Goal: Task Accomplishment & Management: Manage account settings

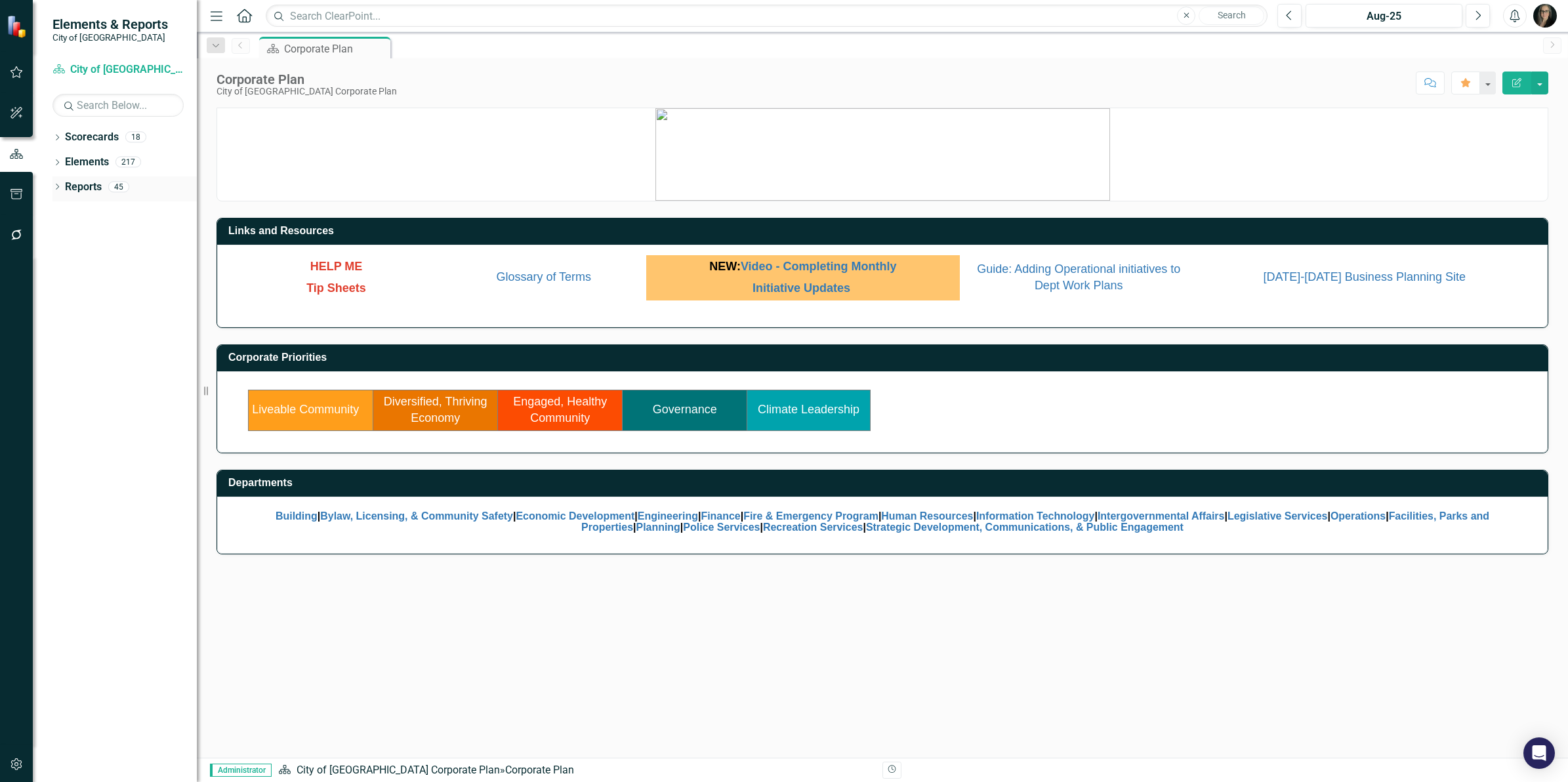
click at [57, 184] on icon "Dropdown" at bounding box center [57, 188] width 9 height 7
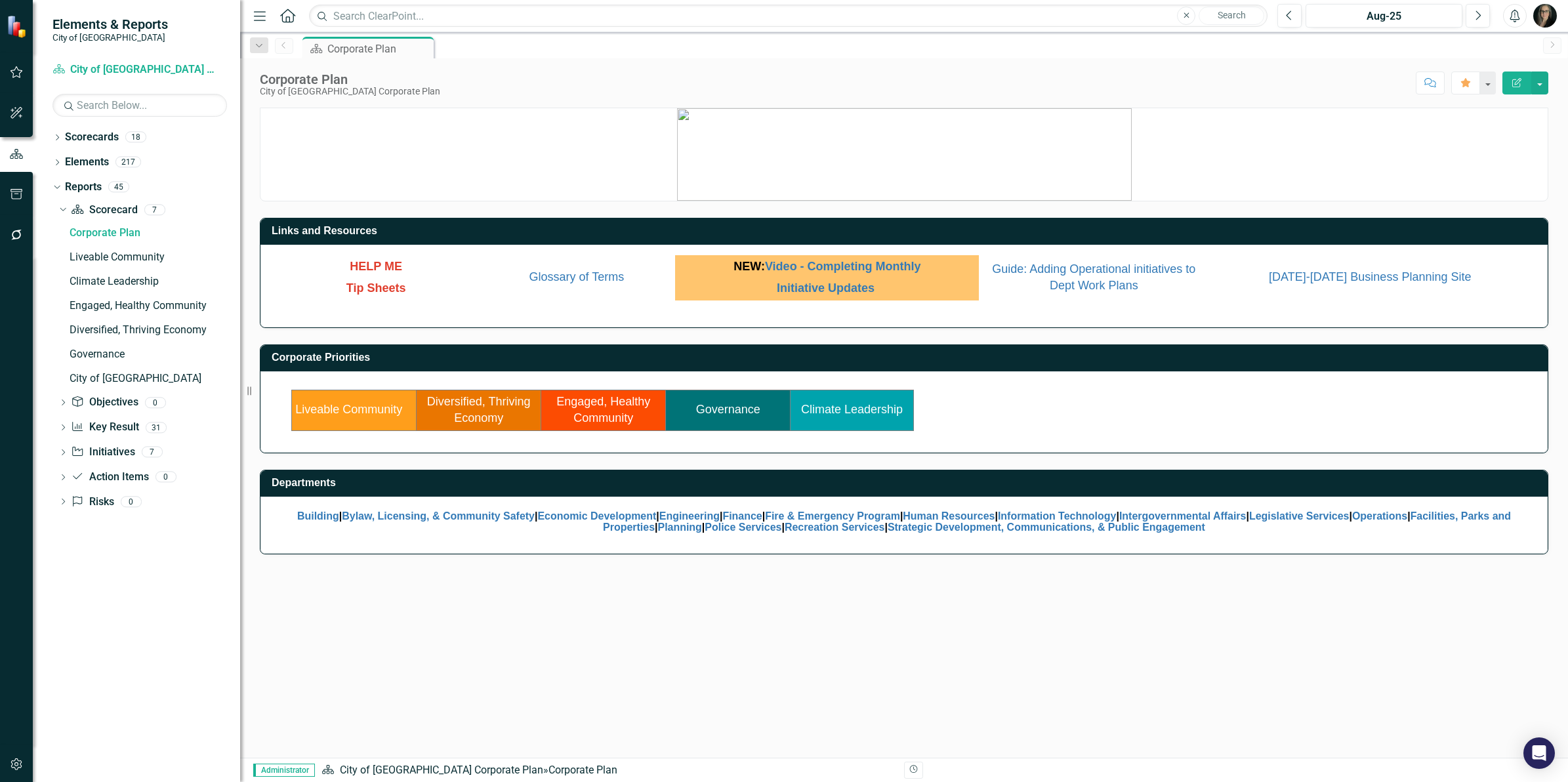
drag, startPoint x: 198, startPoint y: 296, endPoint x: 240, endPoint y: 286, distance: 43.2
click at [240, 286] on div "Resize" at bounding box center [245, 391] width 11 height 782
click at [64, 425] on div "Dropdown" at bounding box center [63, 429] width 9 height 12
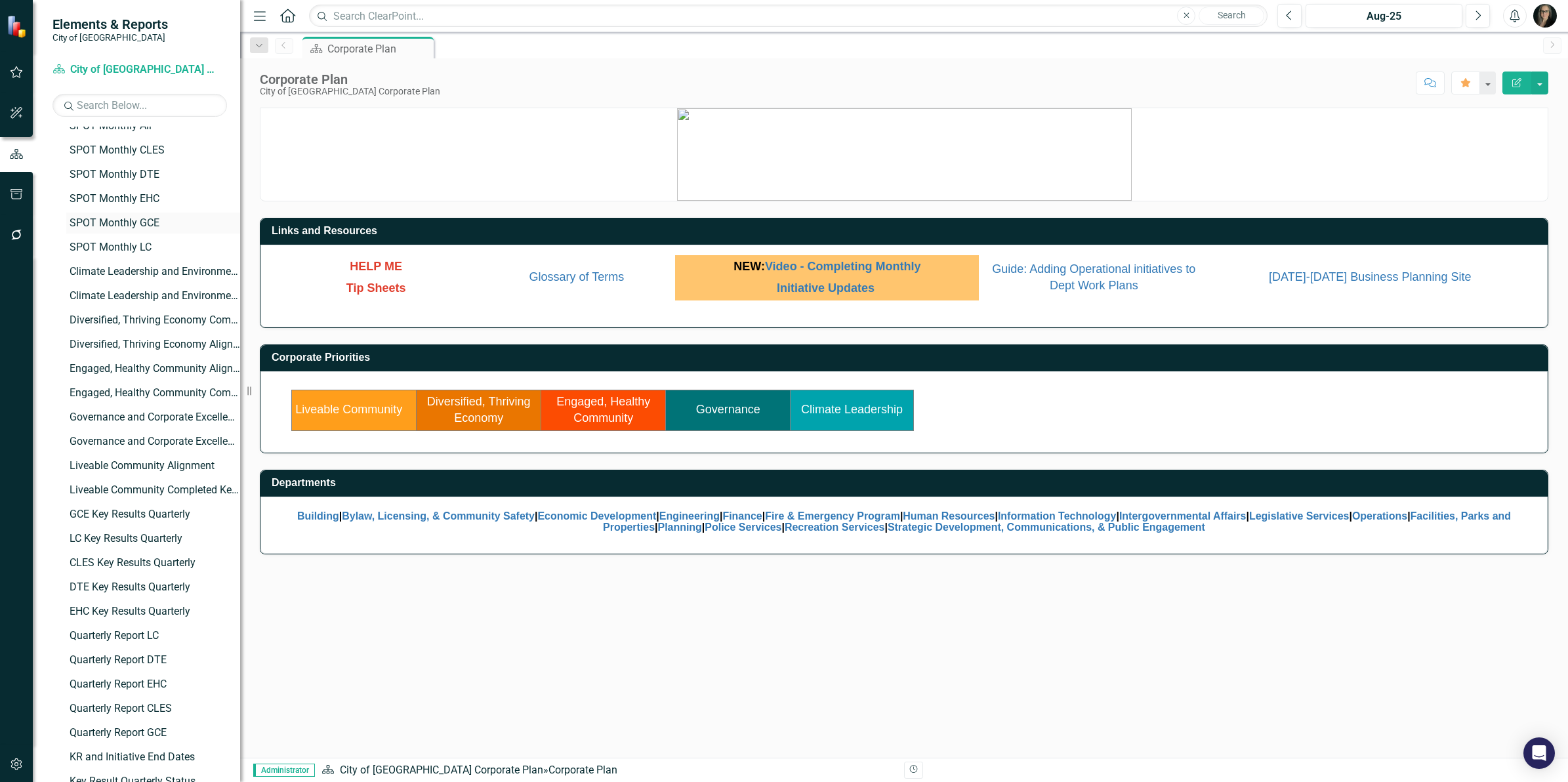
scroll to position [328, 0]
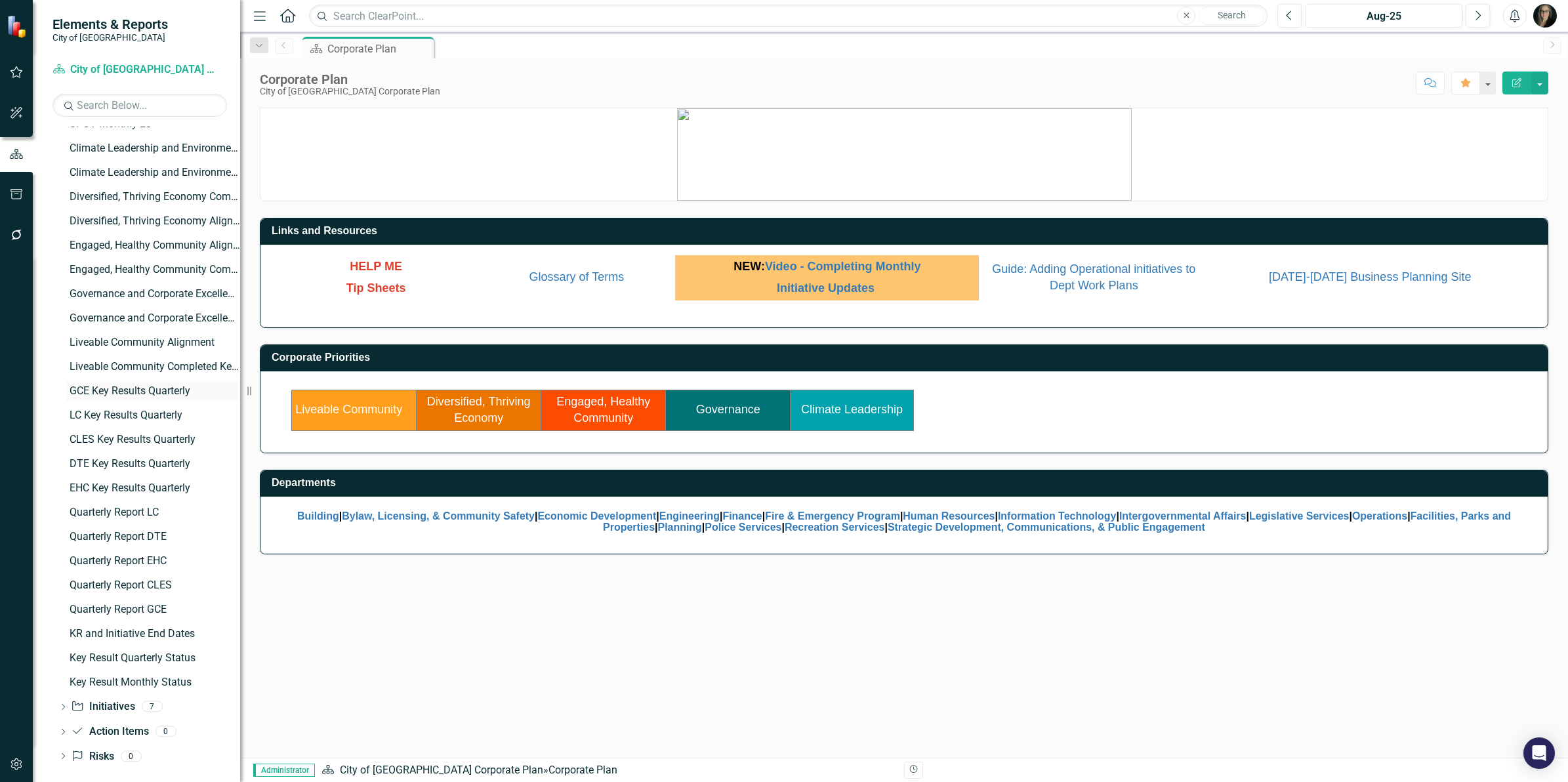
click at [135, 388] on div "GCE Key Results Quarterly" at bounding box center [155, 390] width 171 height 12
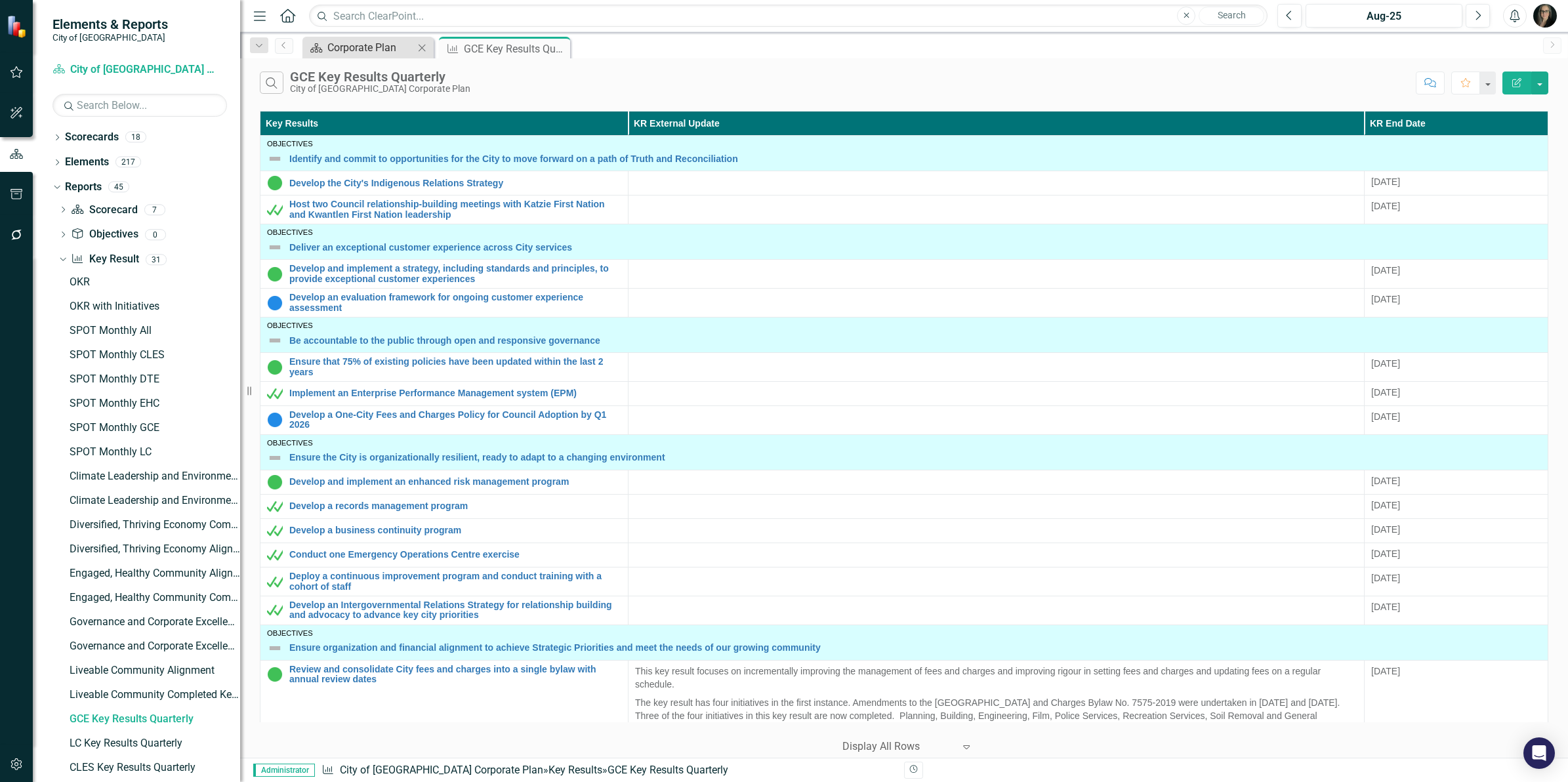
click at [369, 44] on div "Corporate Plan" at bounding box center [371, 47] width 87 height 17
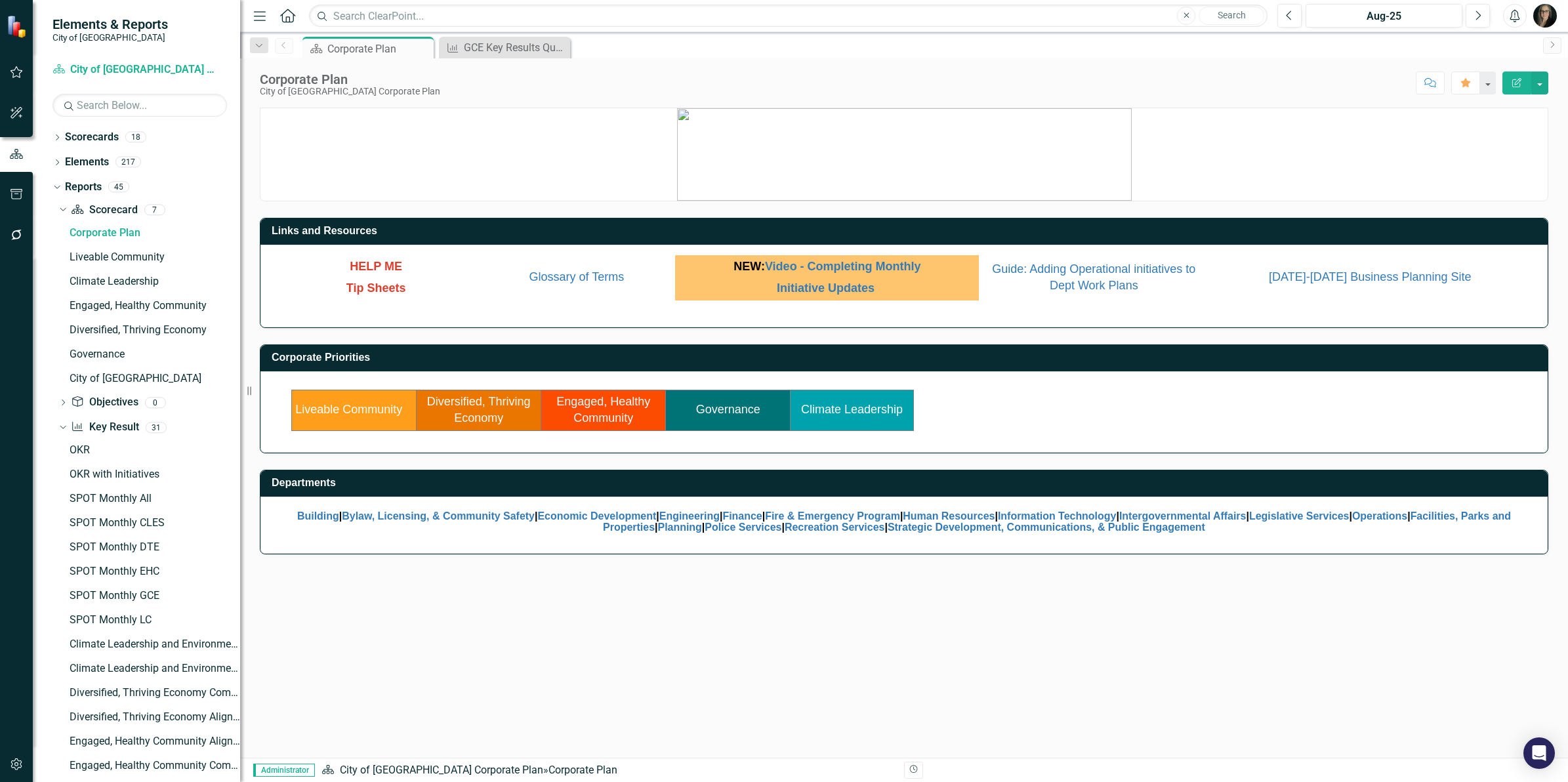
click at [707, 407] on link "Governance" at bounding box center [728, 409] width 65 height 13
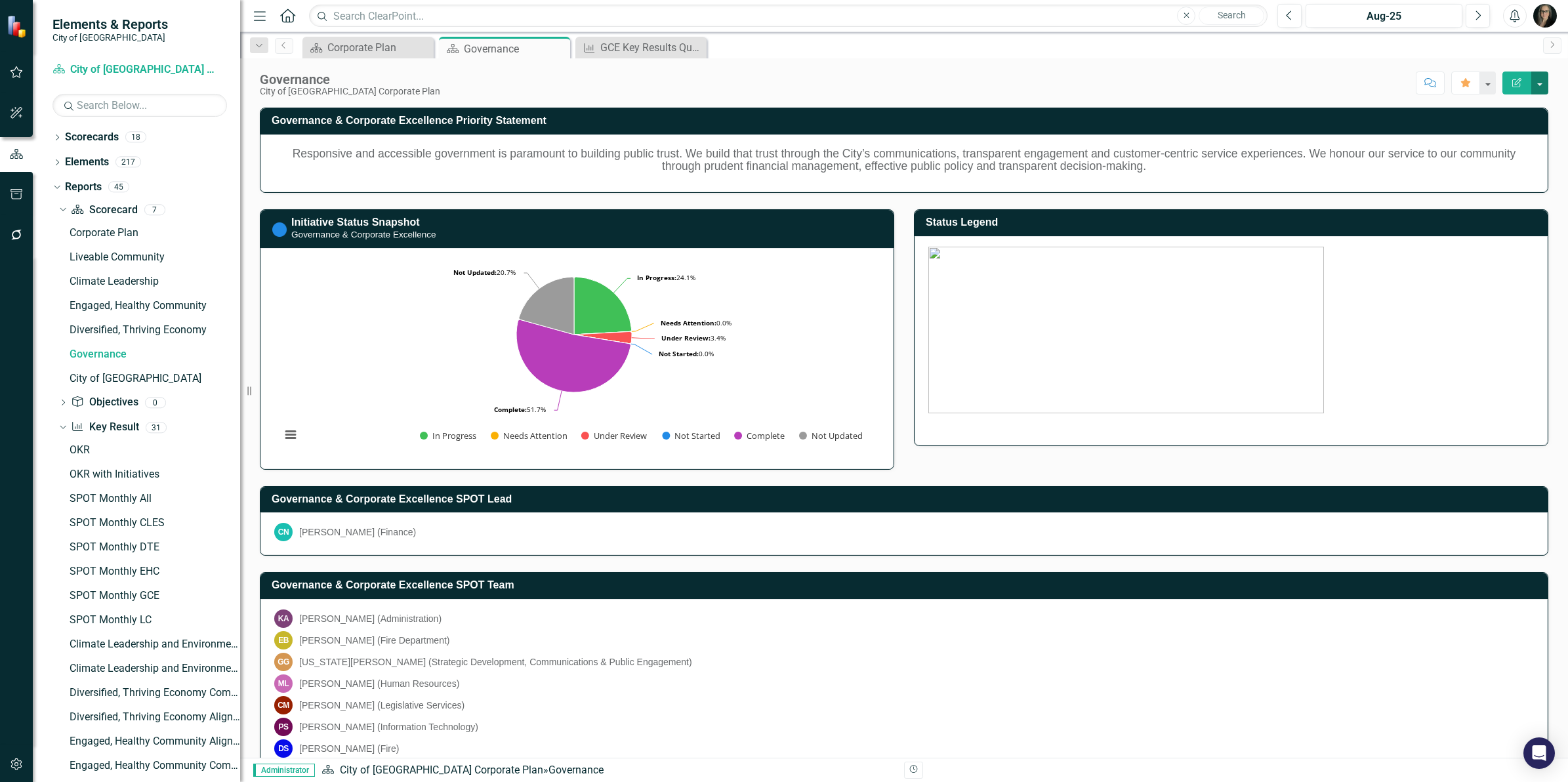
click at [1543, 89] on button "button" at bounding box center [1540, 83] width 17 height 23
click at [1494, 125] on link "Edit Report Edit Layout" at bounding box center [1495, 132] width 106 height 24
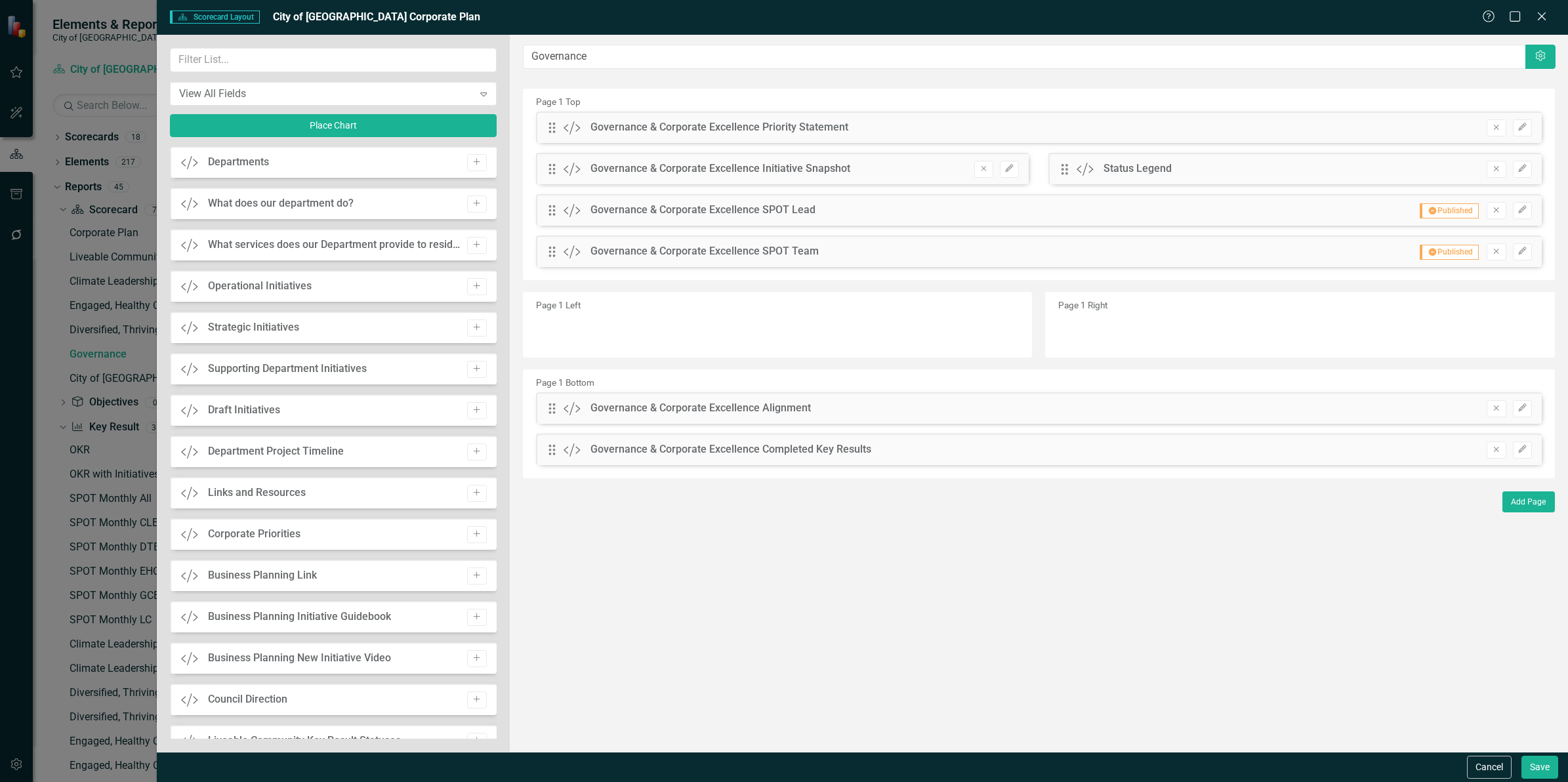
scroll to position [1640, 0]
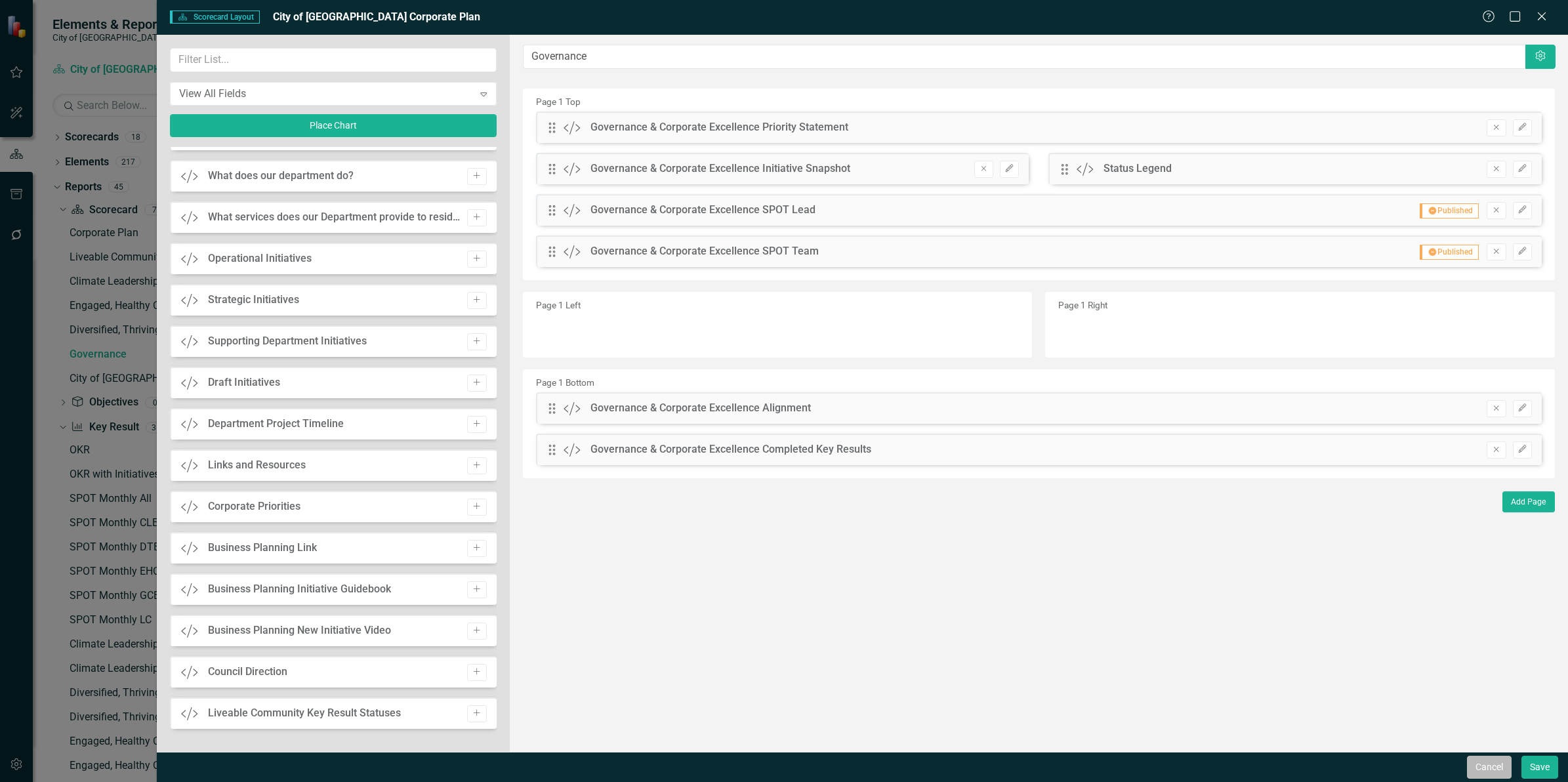
click at [1491, 763] on button "Cancel" at bounding box center [1489, 767] width 44 height 23
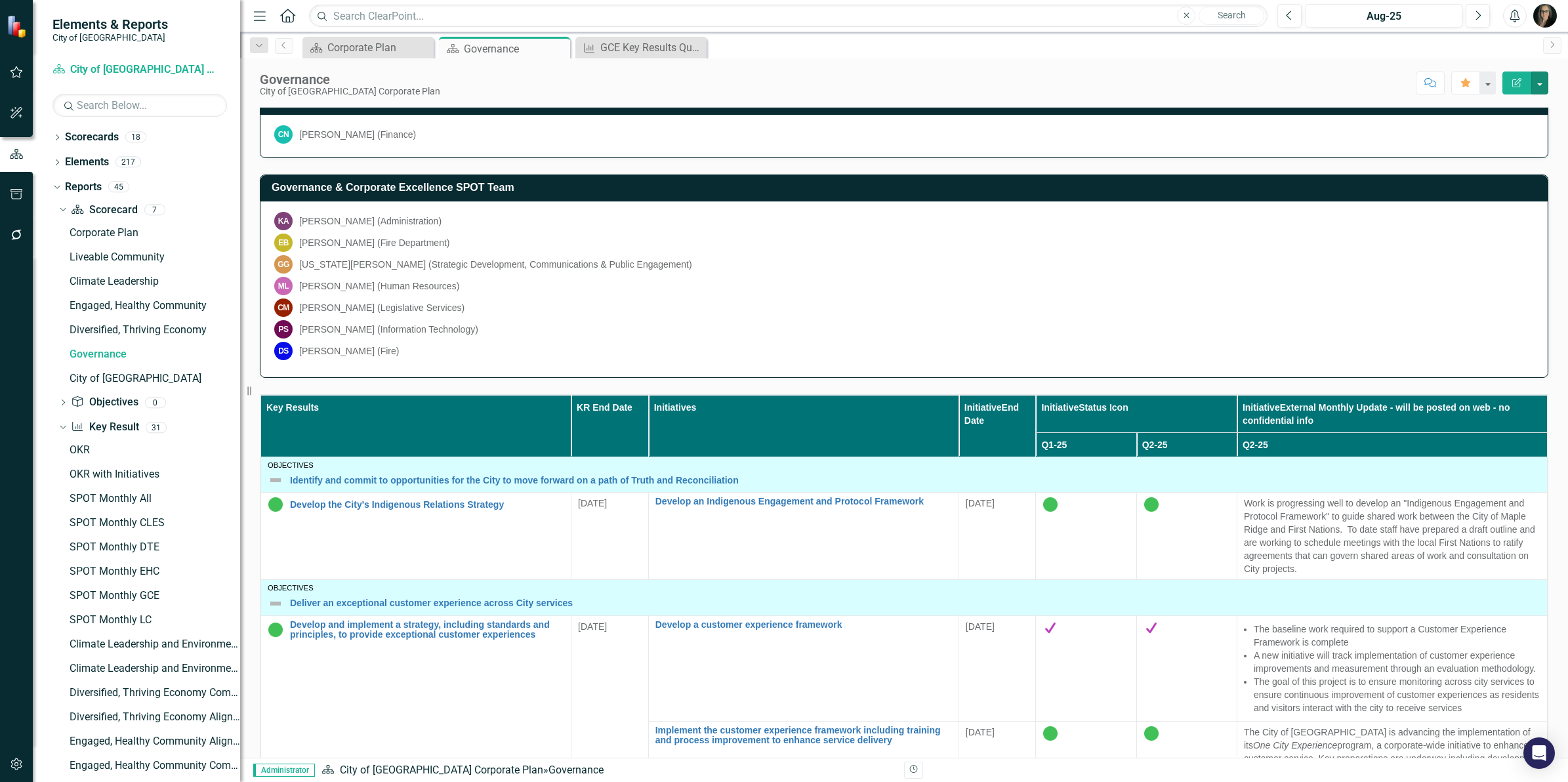
scroll to position [410, 0]
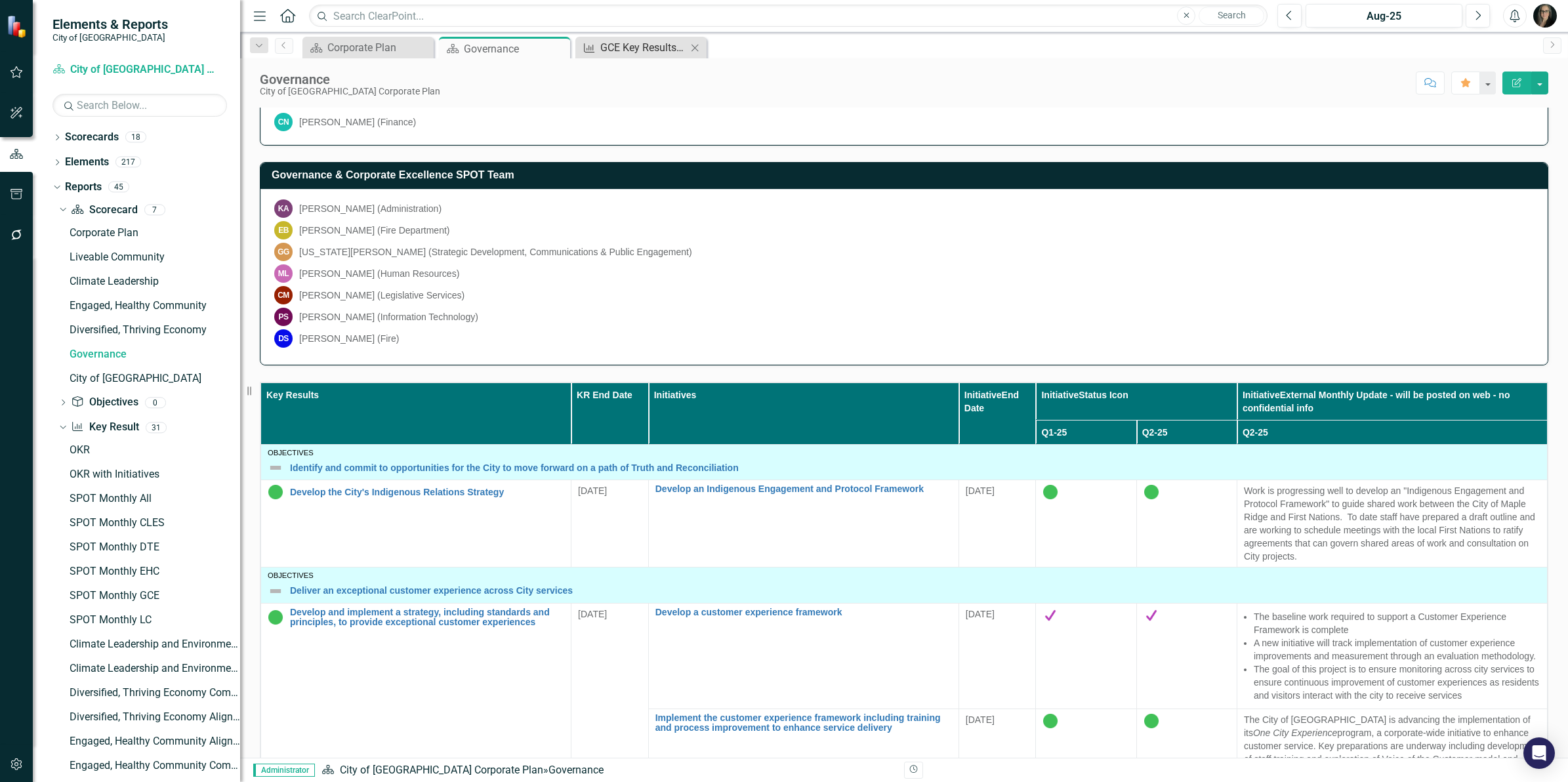
click at [638, 43] on div "GCE Key Results Quarterly" at bounding box center [643, 47] width 87 height 17
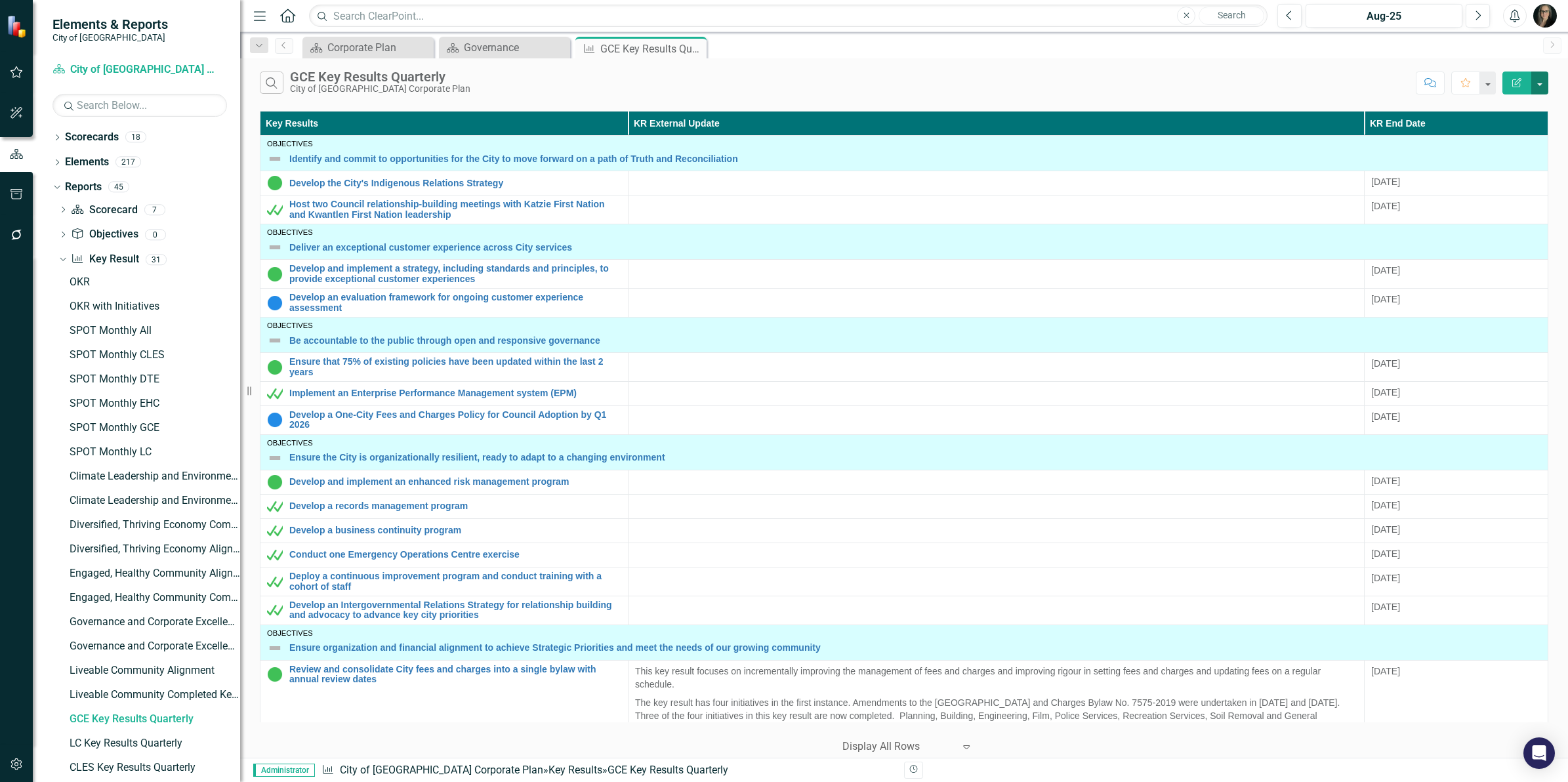
click at [1541, 80] on button "button" at bounding box center [1540, 83] width 17 height 23
click at [1524, 103] on link "Edit Report Edit Report" at bounding box center [1495, 107] width 104 height 24
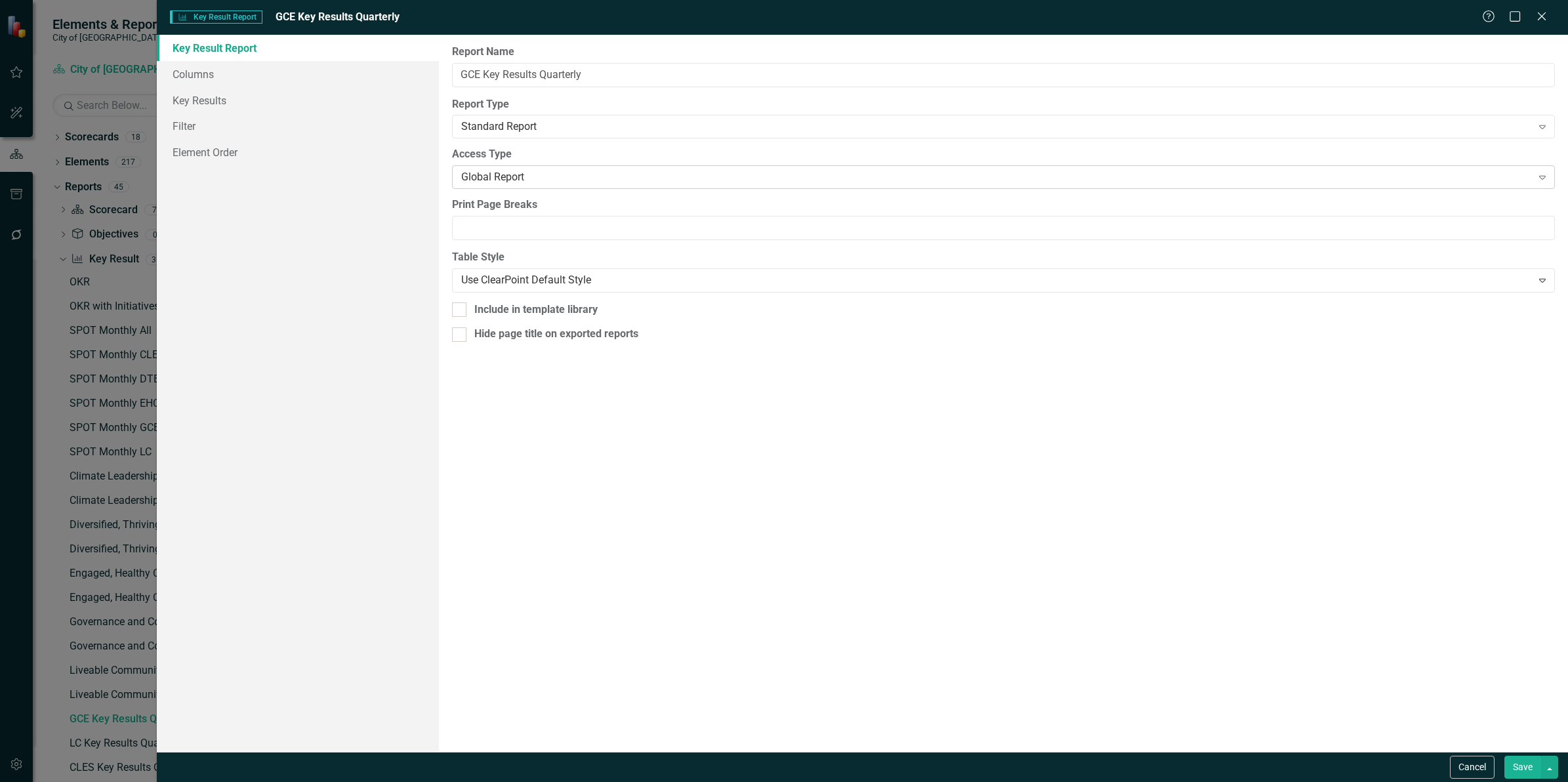
click at [546, 178] on div "Global Report" at bounding box center [995, 177] width 1070 height 15
click at [1475, 768] on button "Cancel" at bounding box center [1472, 767] width 44 height 23
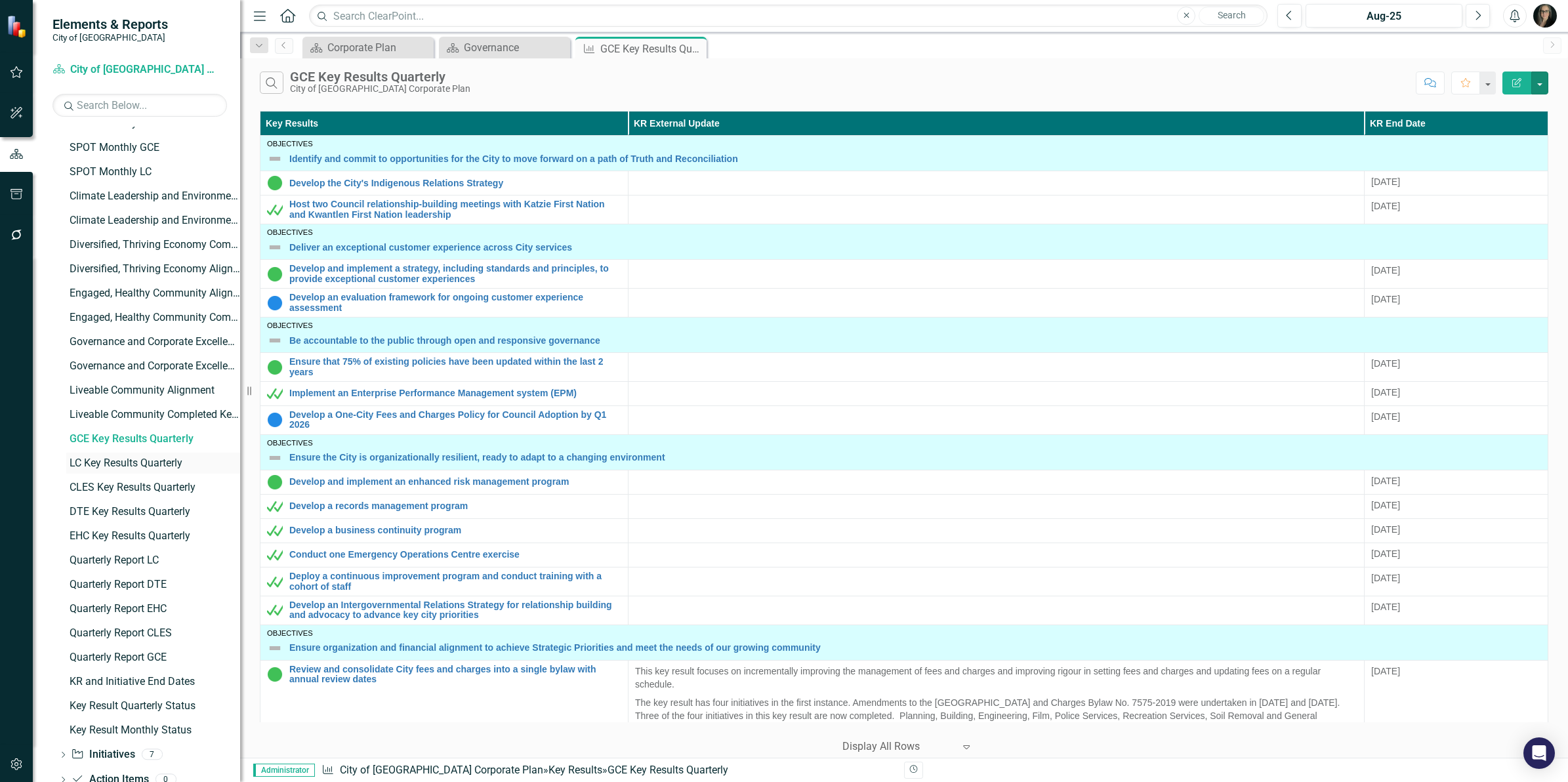
scroll to position [254, 0]
click at [181, 369] on div "Governance and Corporate Excellence Completed Key Results" at bounding box center [155, 367] width 171 height 12
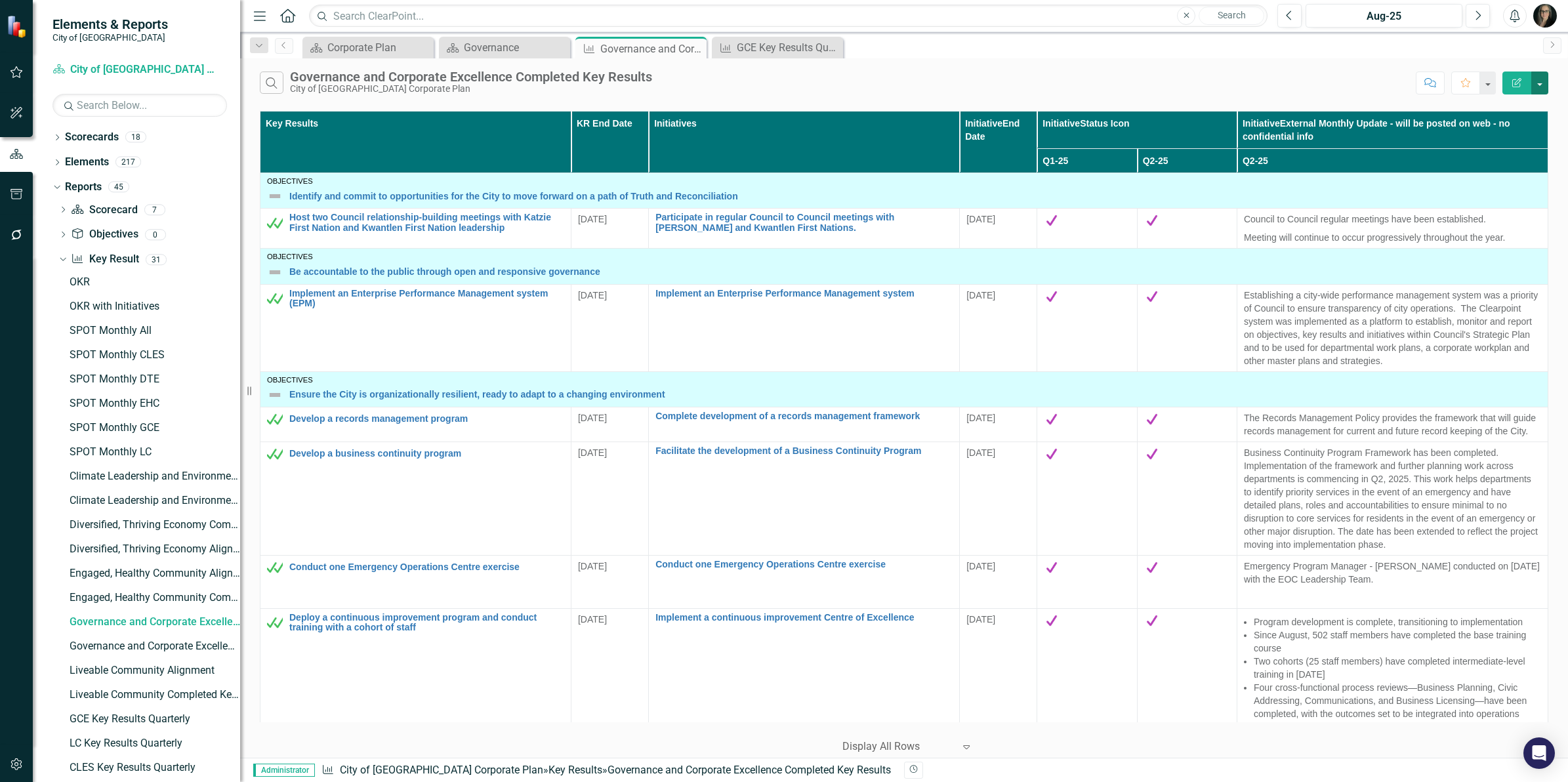
click at [1540, 85] on button "button" at bounding box center [1540, 83] width 17 height 23
click at [1521, 98] on link "Edit Report Edit Report" at bounding box center [1495, 107] width 104 height 24
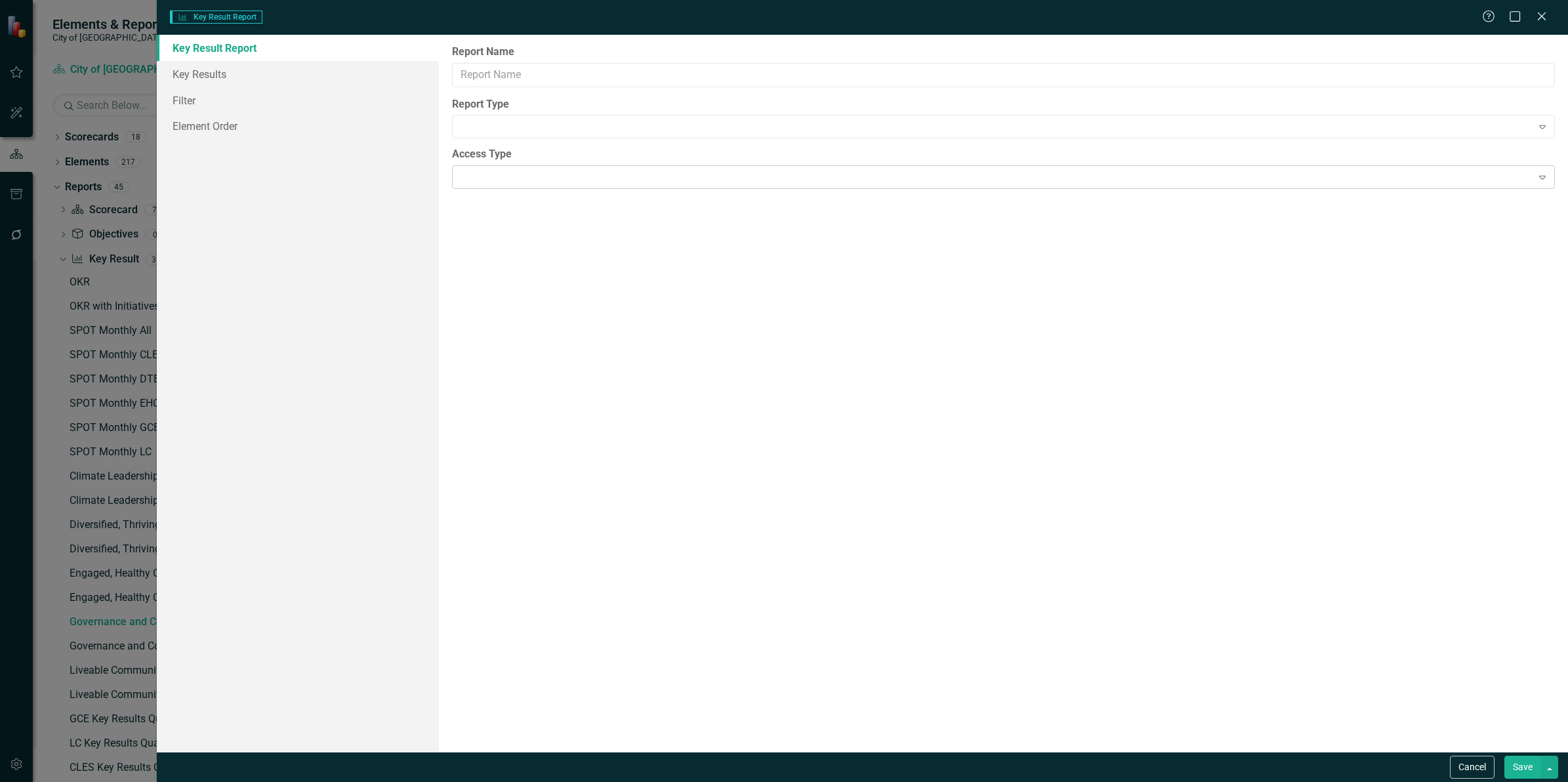
type input "Governance and Corporate Excellence Completed Key Results"
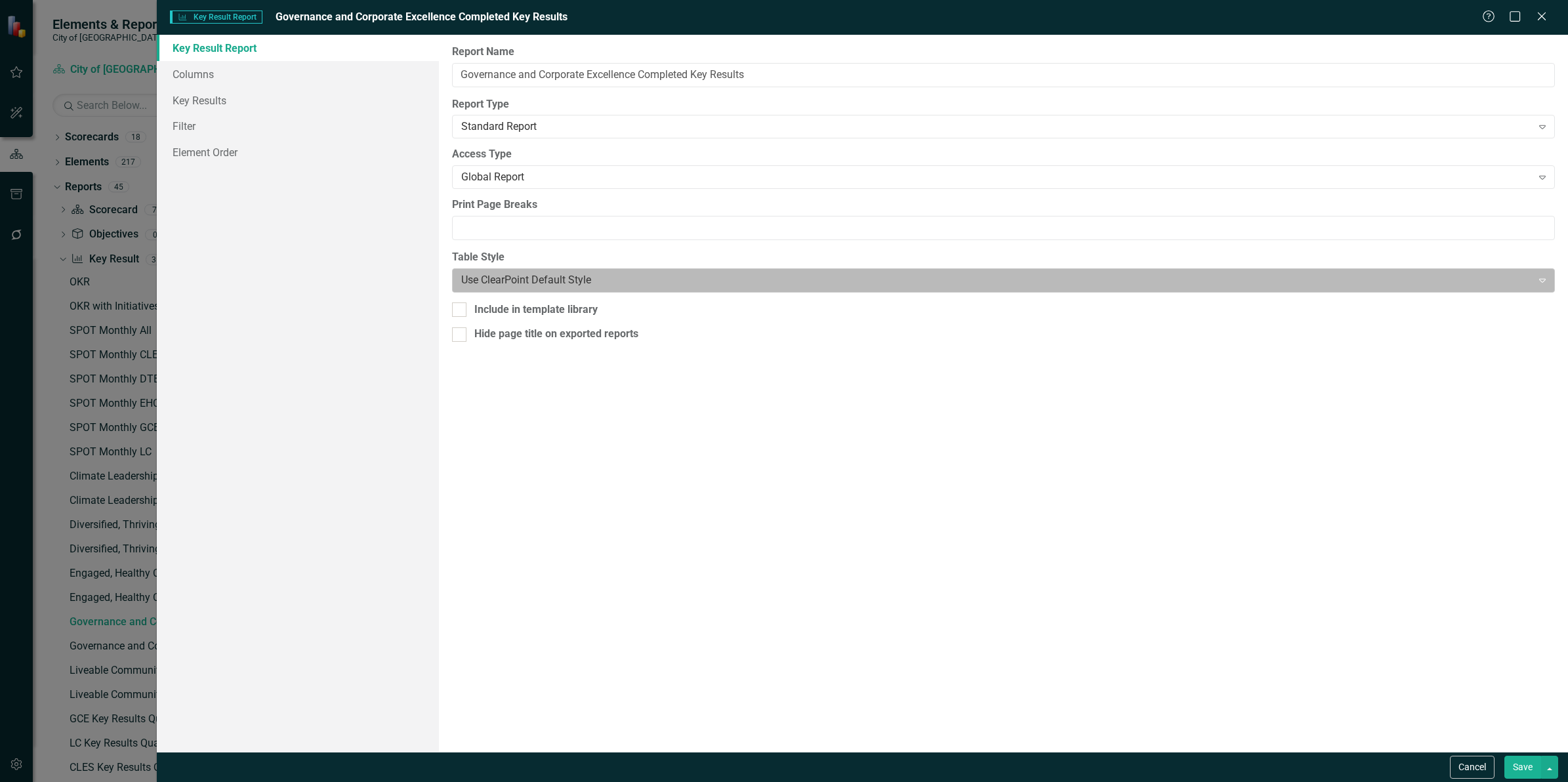
click at [646, 286] on div at bounding box center [992, 280] width 1063 height 18
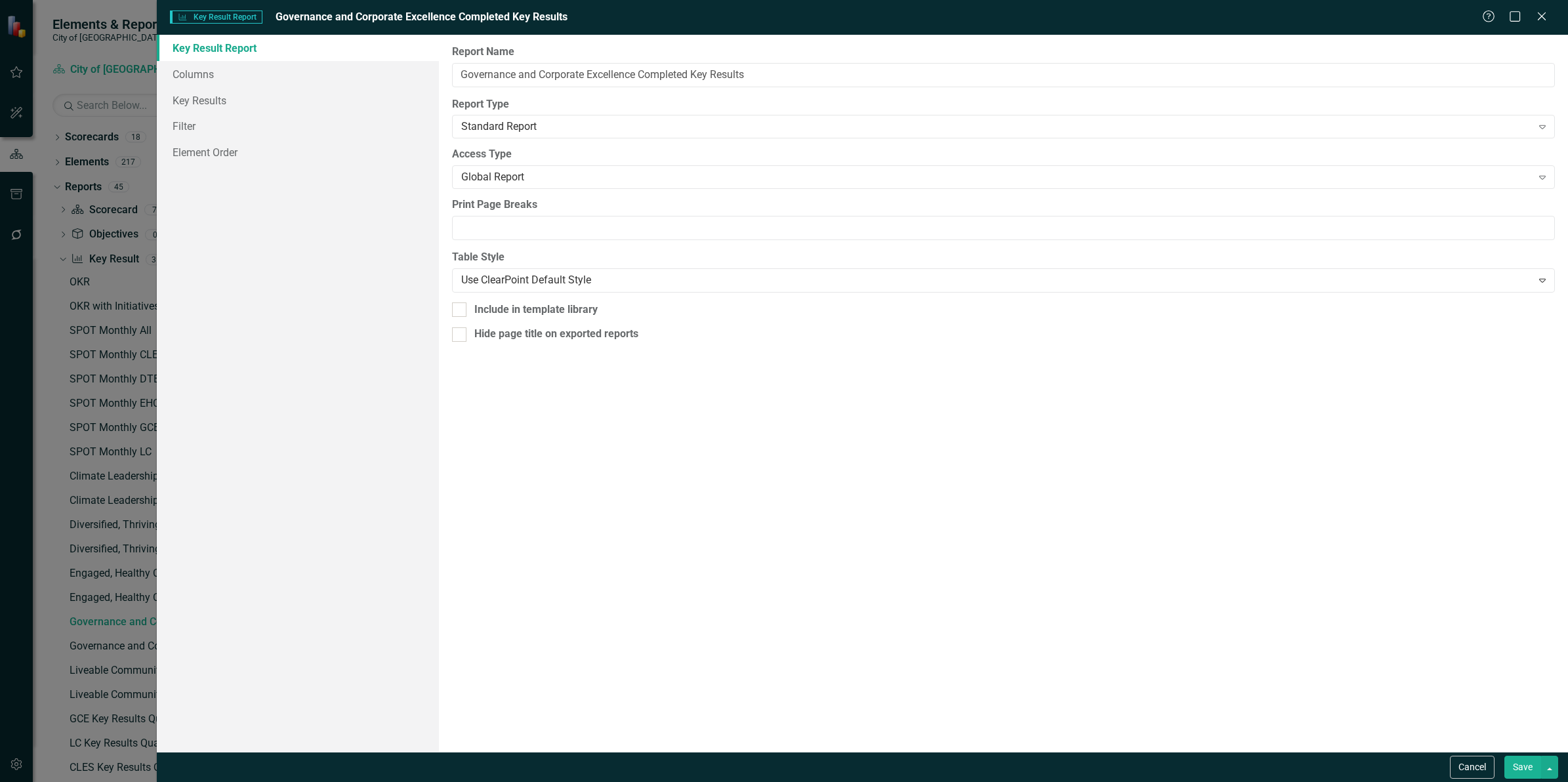
click at [683, 582] on div "Report Name Governance and Corporate Excellence Completed Key Results Report Ty…" at bounding box center [1003, 393] width 1129 height 717
click at [209, 80] on link "Columns" at bounding box center [297, 74] width 282 height 27
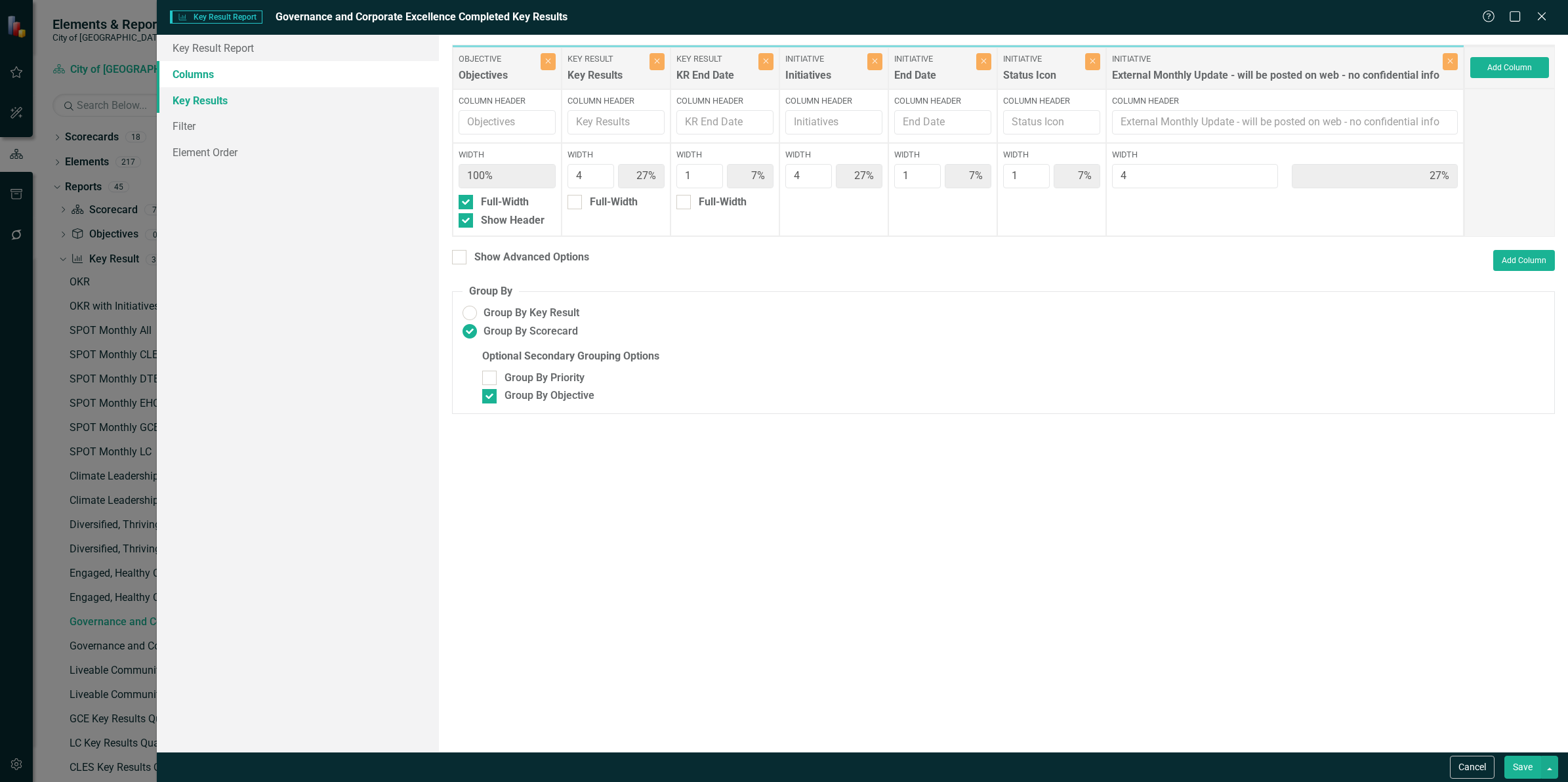
click at [207, 96] on link "Key Results" at bounding box center [297, 101] width 282 height 27
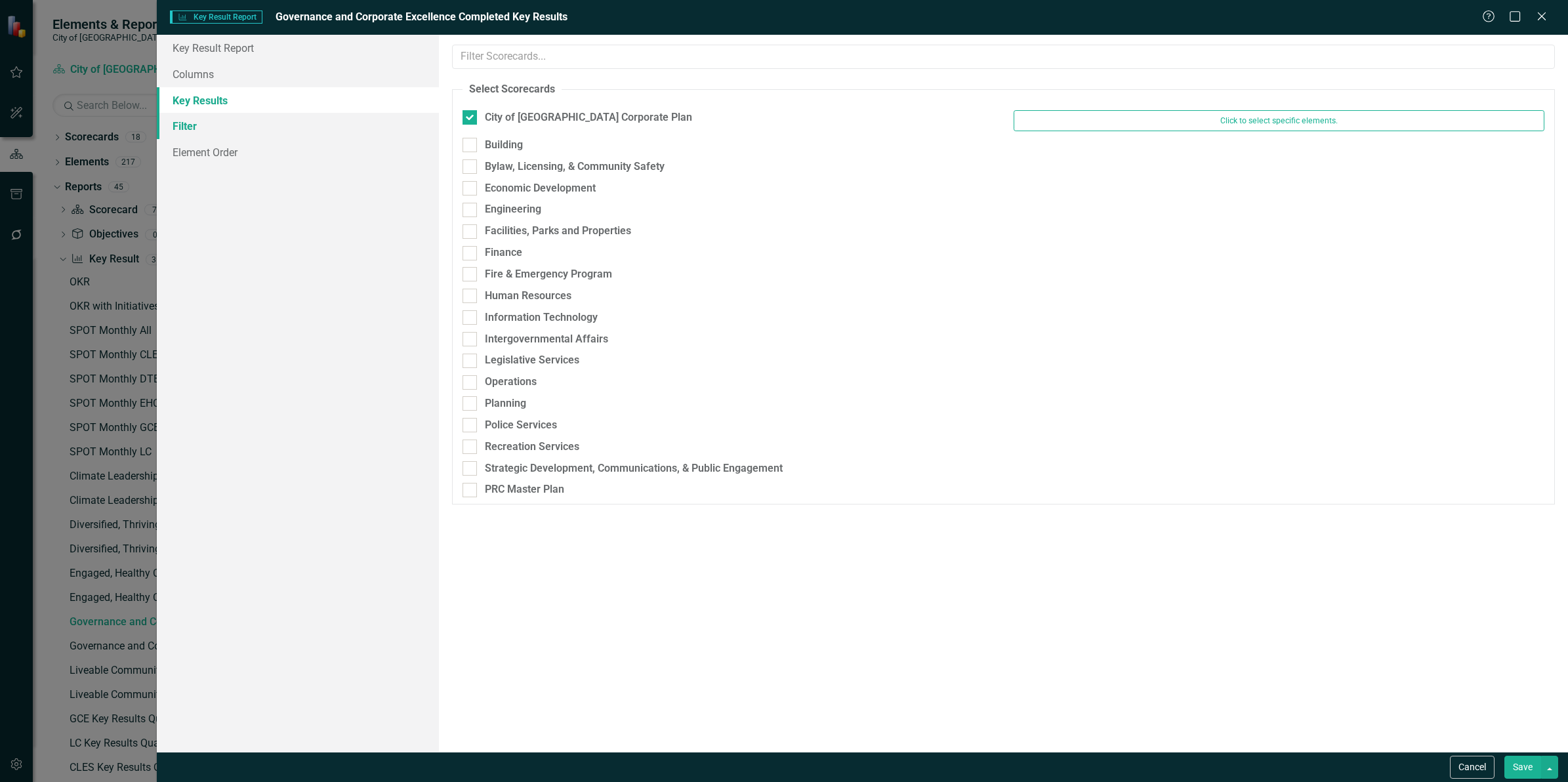
click at [192, 121] on link "Filter" at bounding box center [297, 126] width 282 height 27
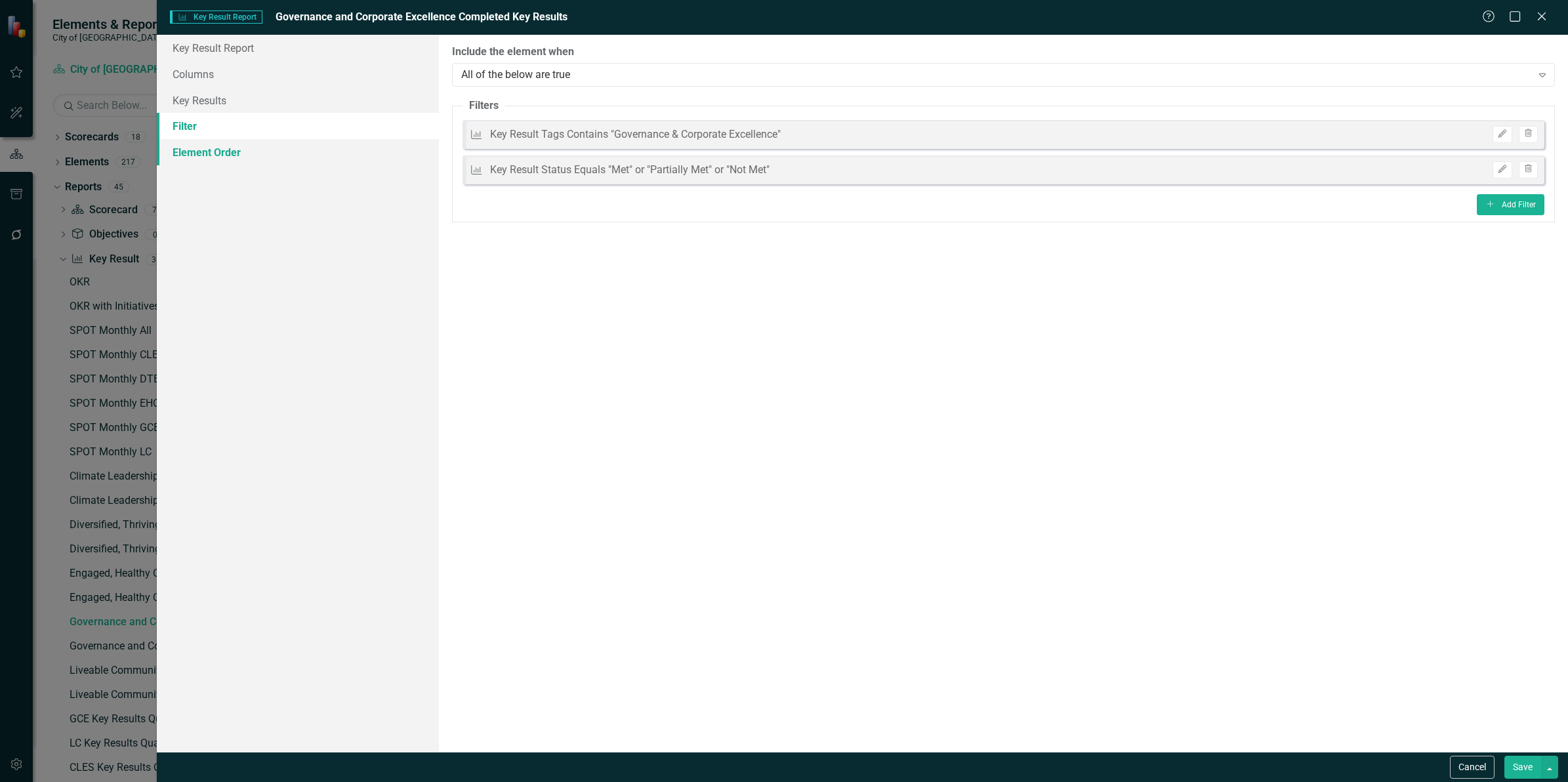
click at [213, 150] on link "Element Order" at bounding box center [297, 152] width 282 height 27
click at [281, 104] on link "Key Results" at bounding box center [297, 101] width 282 height 27
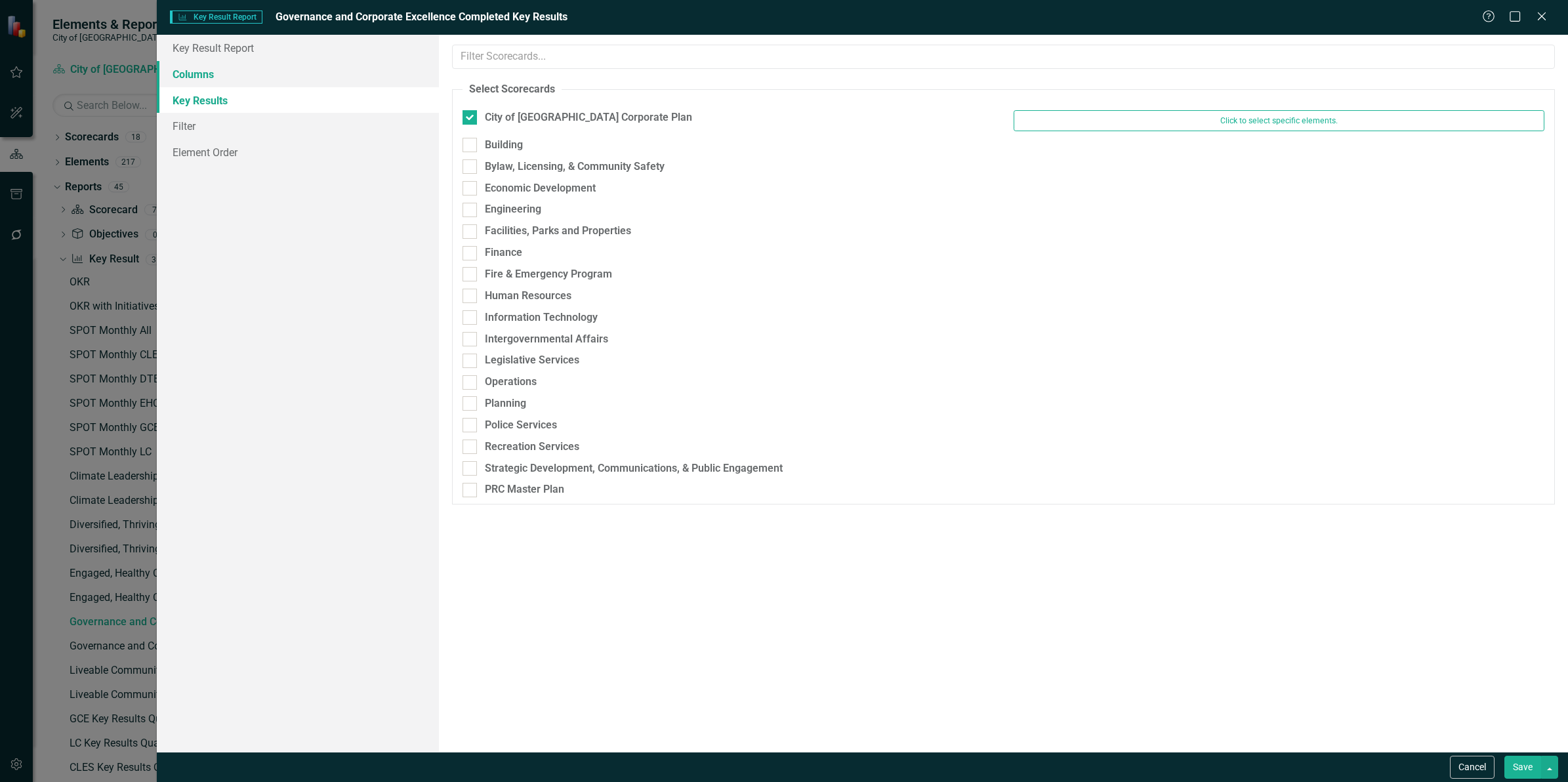
click at [290, 73] on link "Columns" at bounding box center [297, 74] width 282 height 27
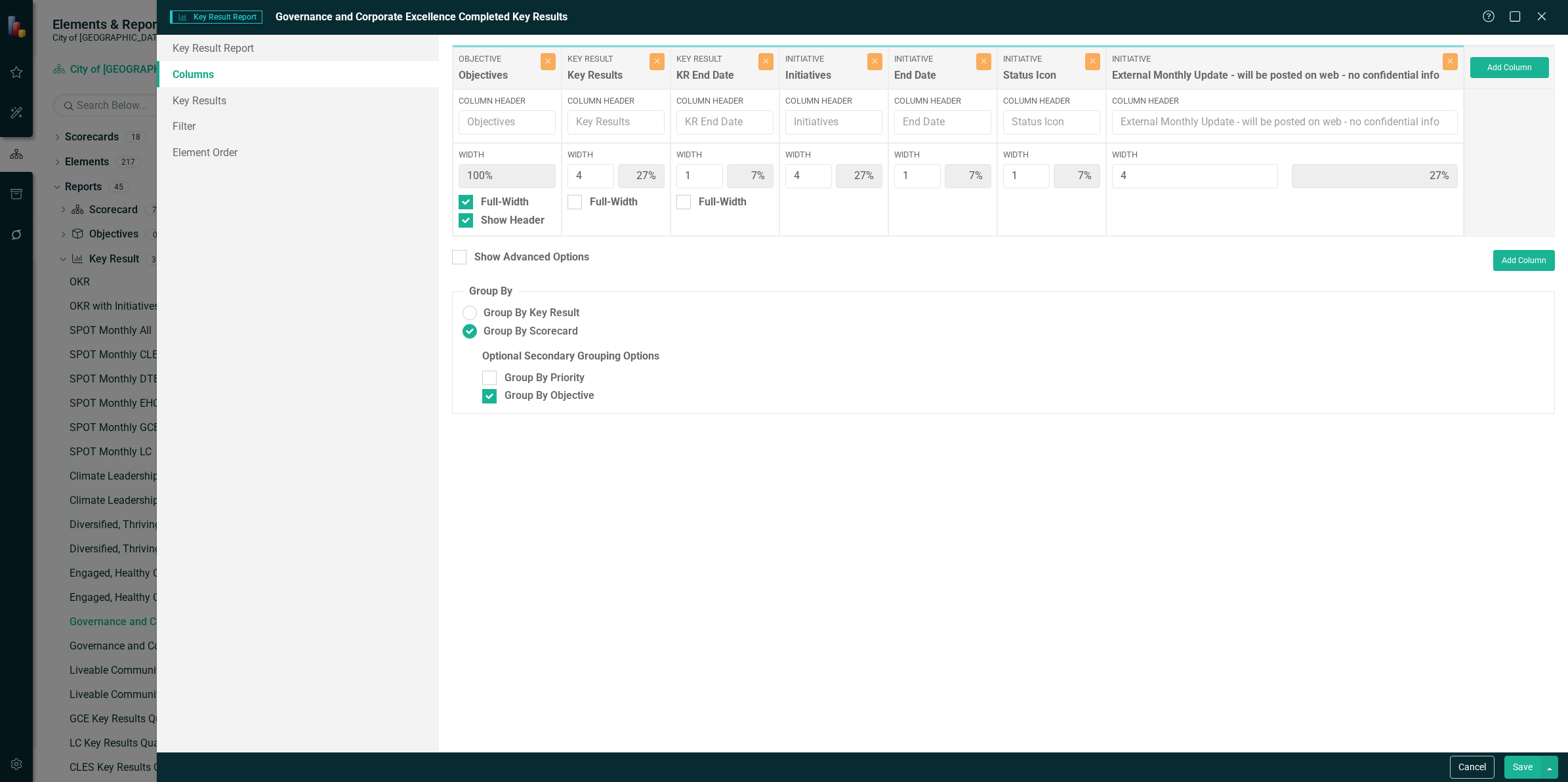
drag, startPoint x: 1480, startPoint y: 764, endPoint x: 1465, endPoint y: 756, distance: 17.0
click at [1480, 764] on button "Cancel" at bounding box center [1472, 767] width 44 height 23
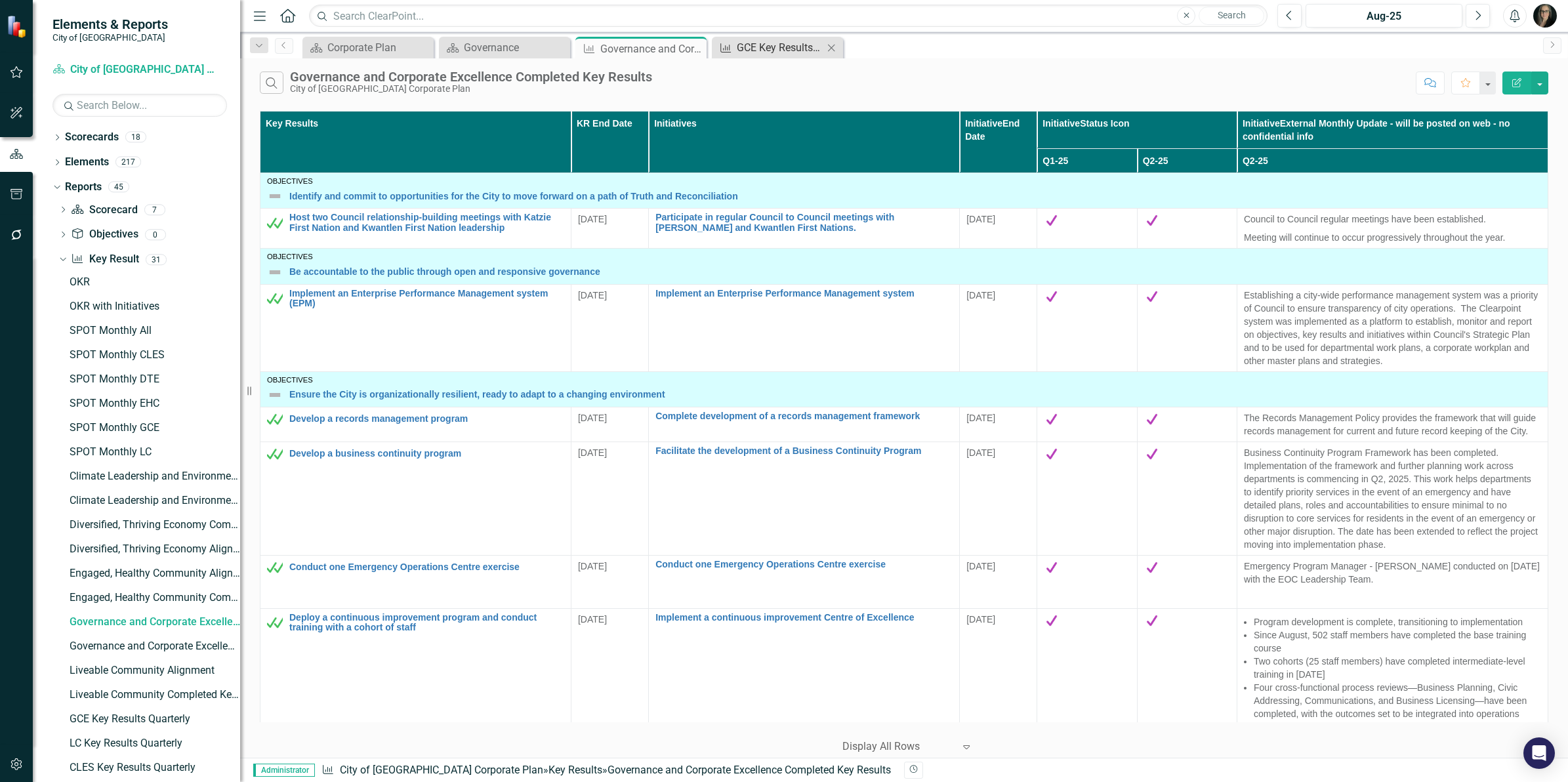
click at [765, 47] on div "GCE Key Results Quarterly" at bounding box center [780, 47] width 87 height 17
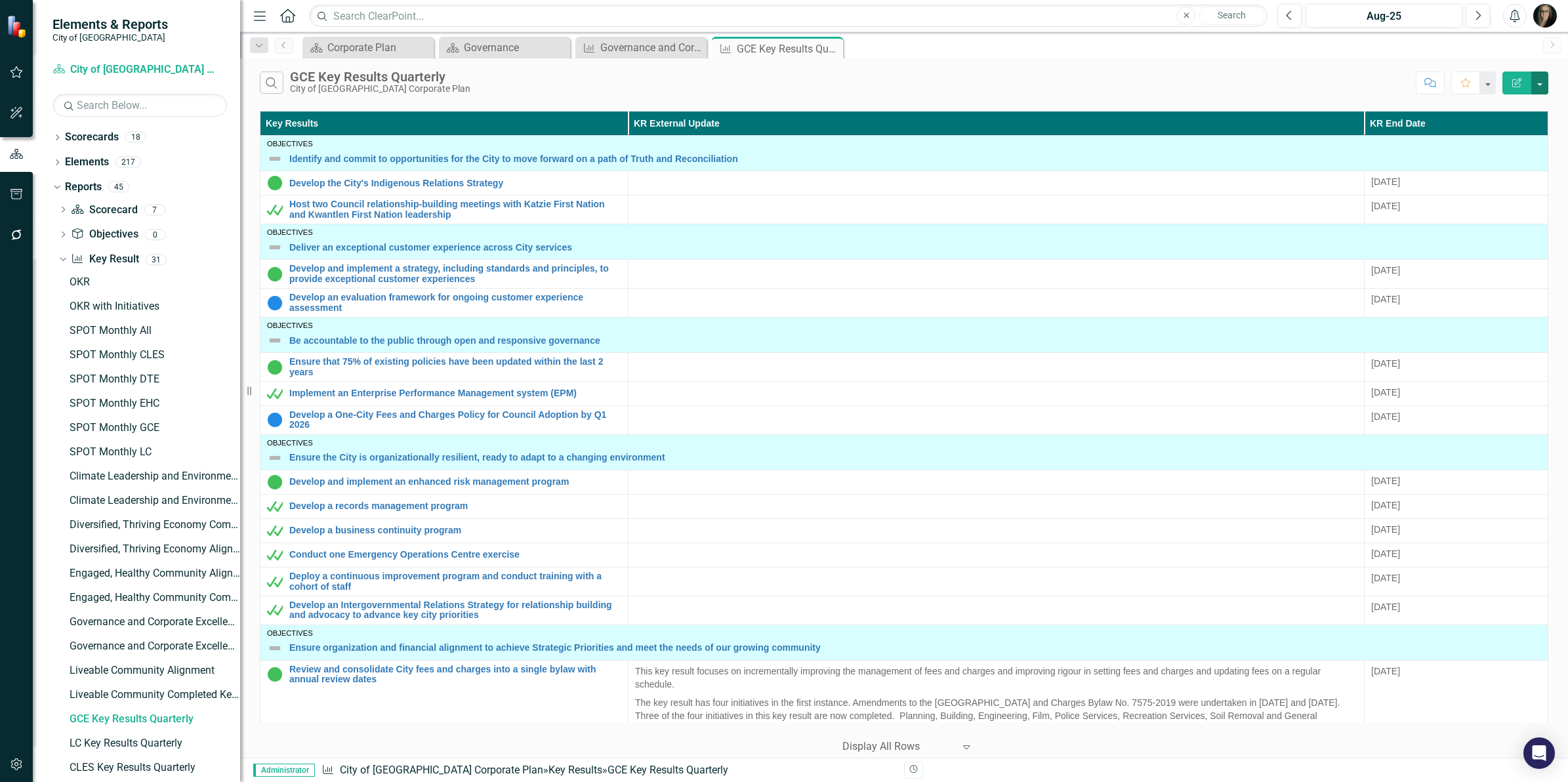
click at [1543, 80] on button "button" at bounding box center [1540, 83] width 17 height 23
click at [1520, 100] on link "Edit Report Edit Report" at bounding box center [1495, 107] width 104 height 24
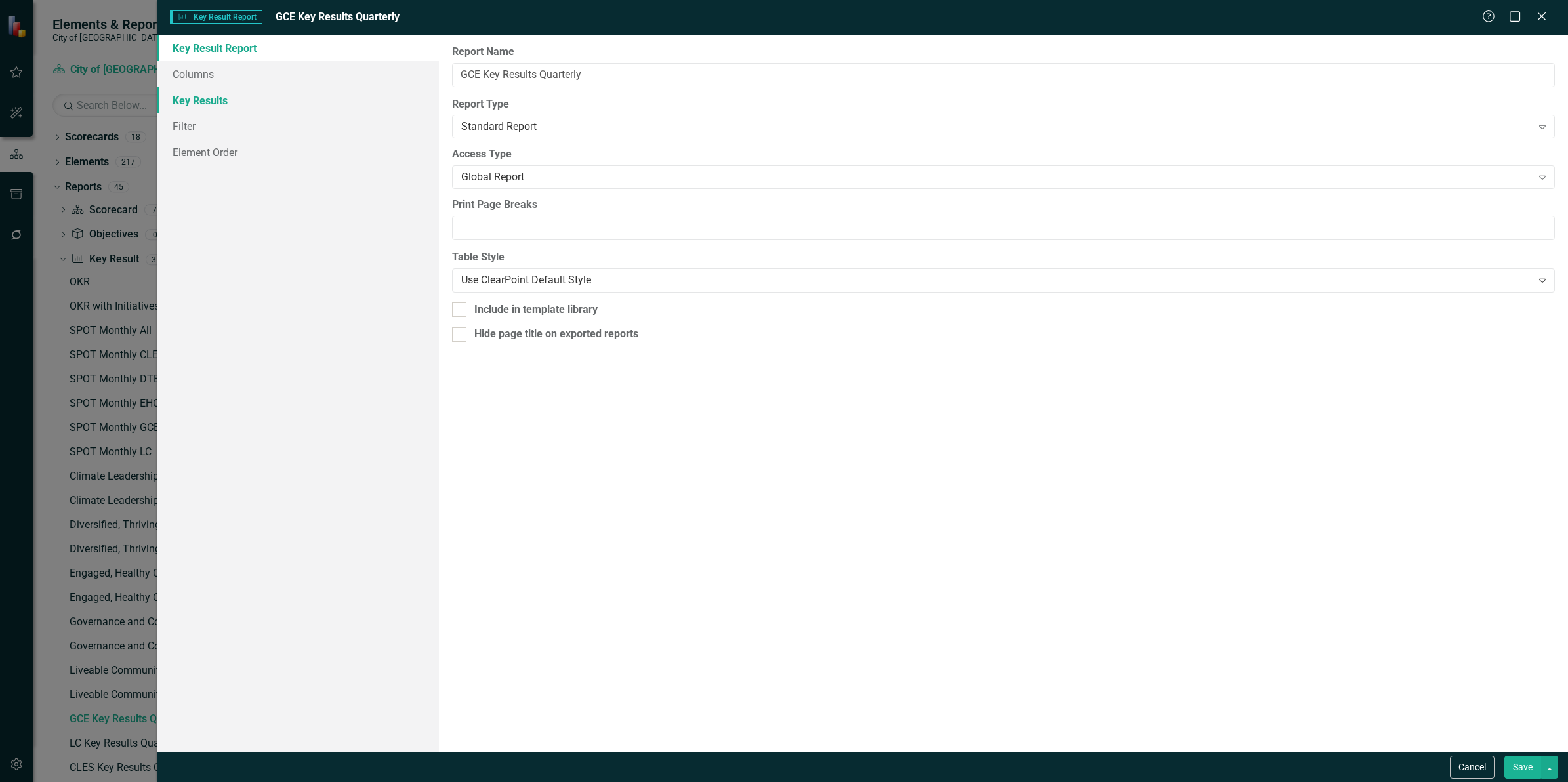
click at [211, 99] on link "Key Results" at bounding box center [297, 101] width 282 height 27
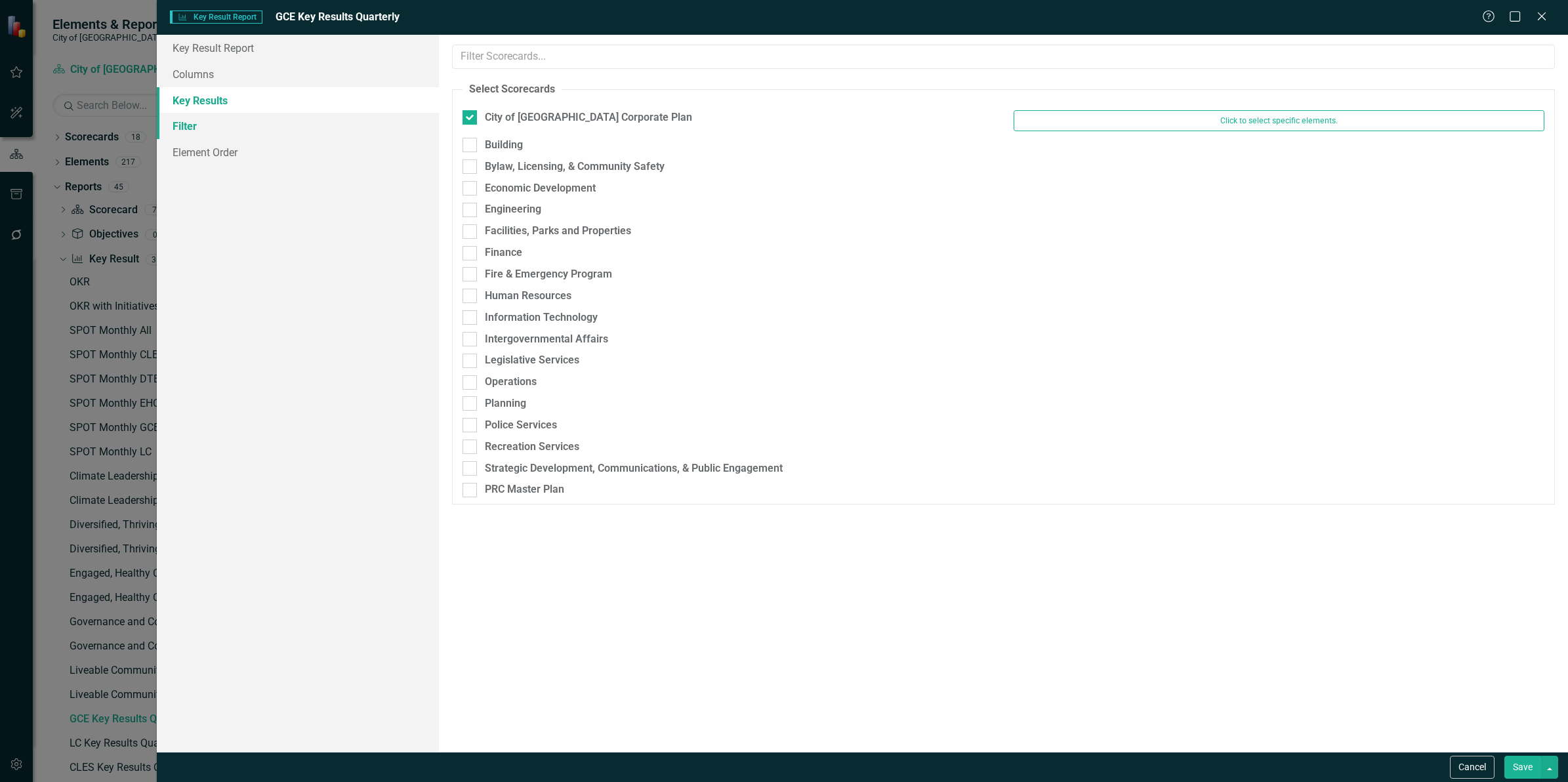
click at [201, 126] on link "Filter" at bounding box center [297, 126] width 282 height 27
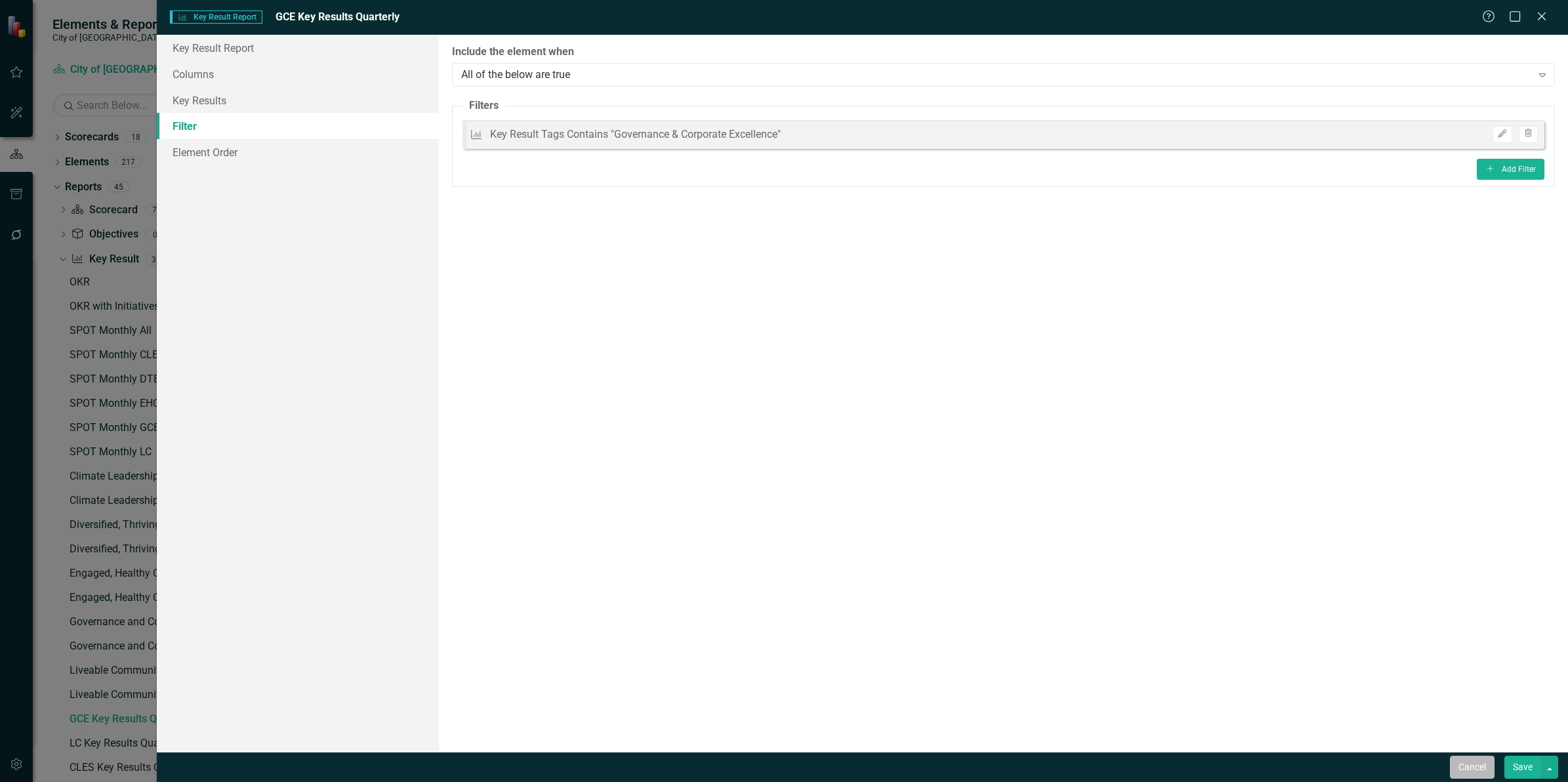
click at [1457, 765] on button "Cancel" at bounding box center [1472, 767] width 44 height 23
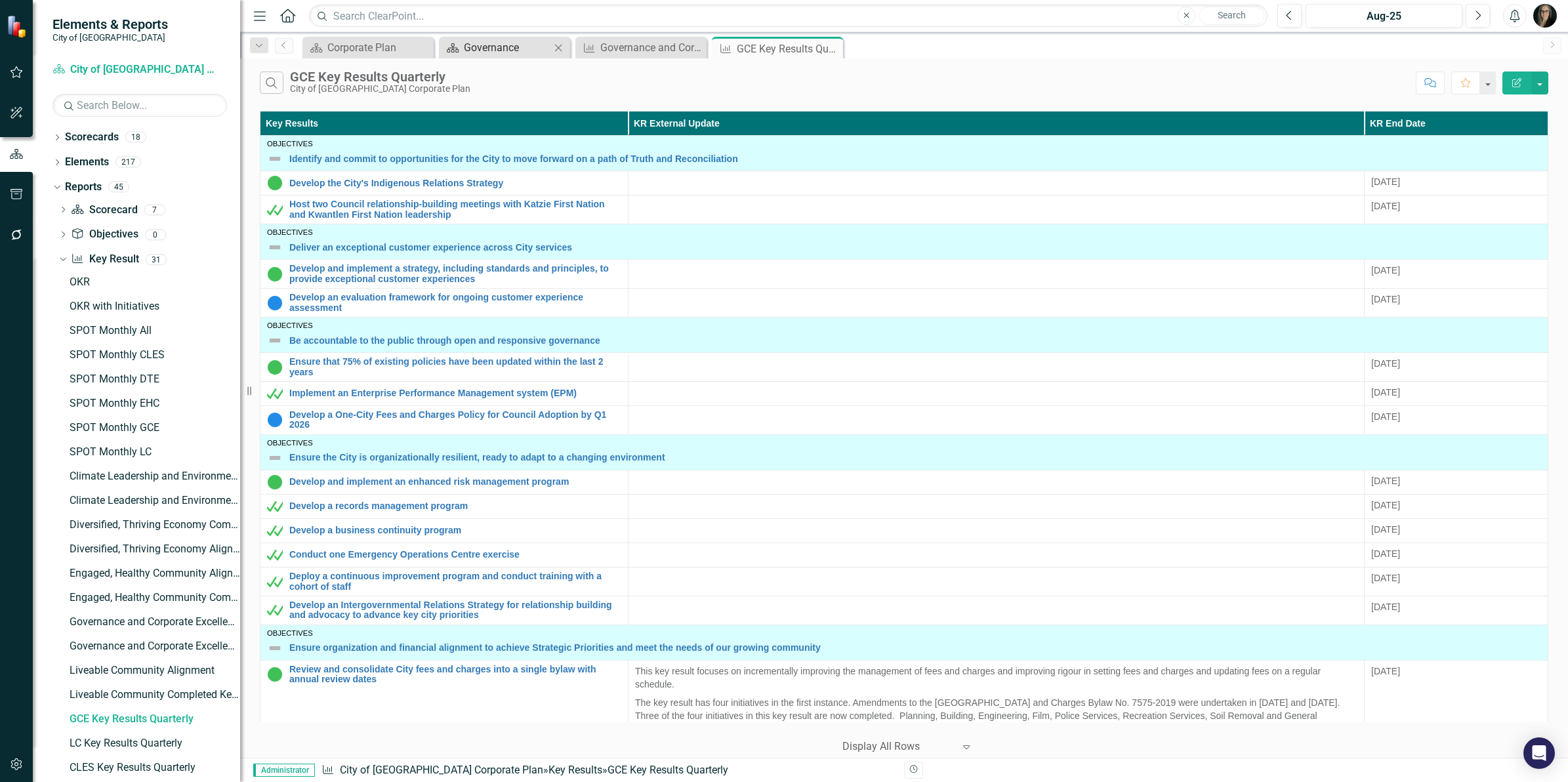
click at [505, 47] on div "Governance" at bounding box center [507, 47] width 87 height 17
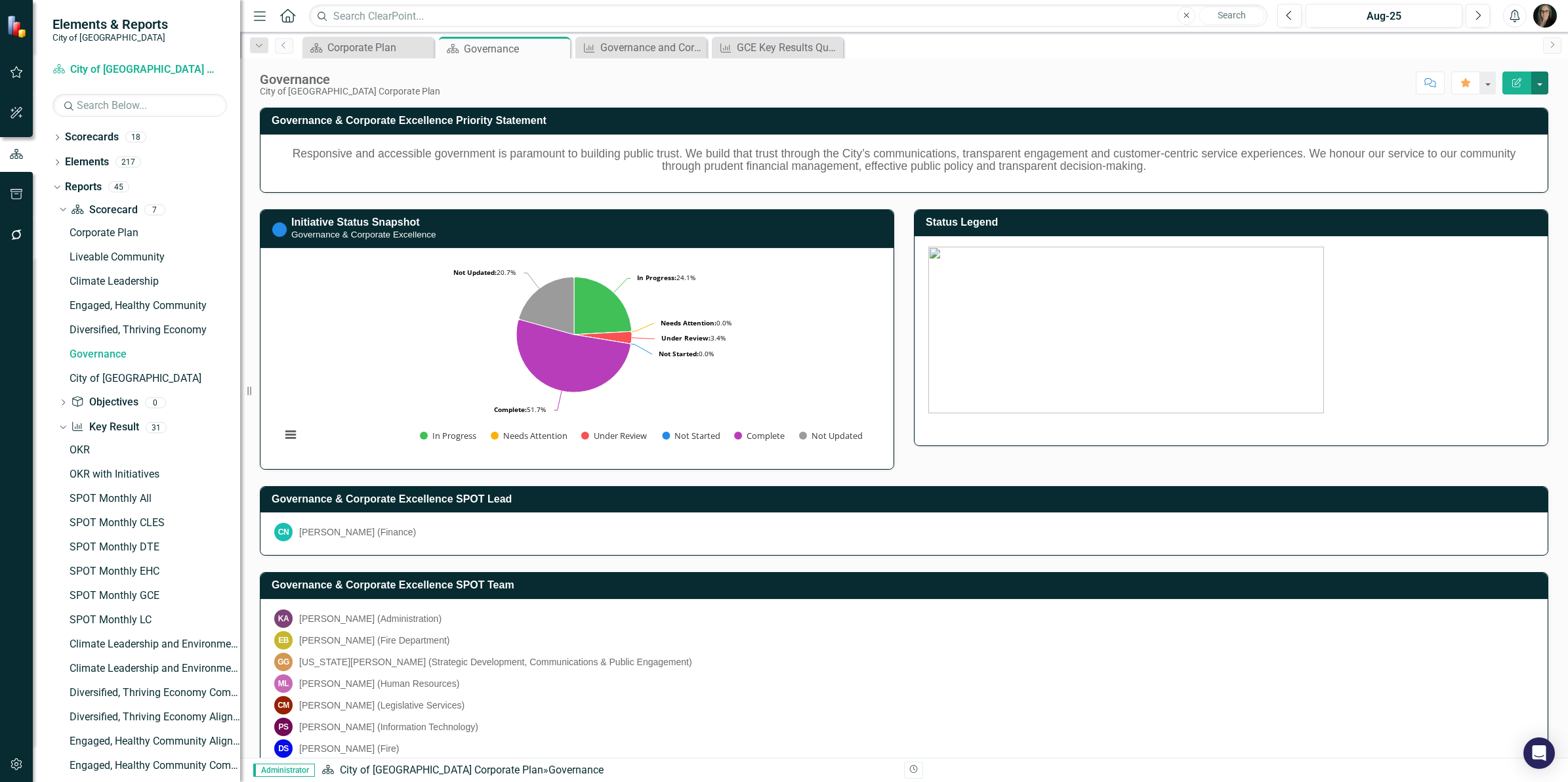
click at [1540, 79] on button "button" at bounding box center [1540, 83] width 17 height 23
click at [1485, 126] on link "Edit Report Edit Layout" at bounding box center [1495, 132] width 106 height 24
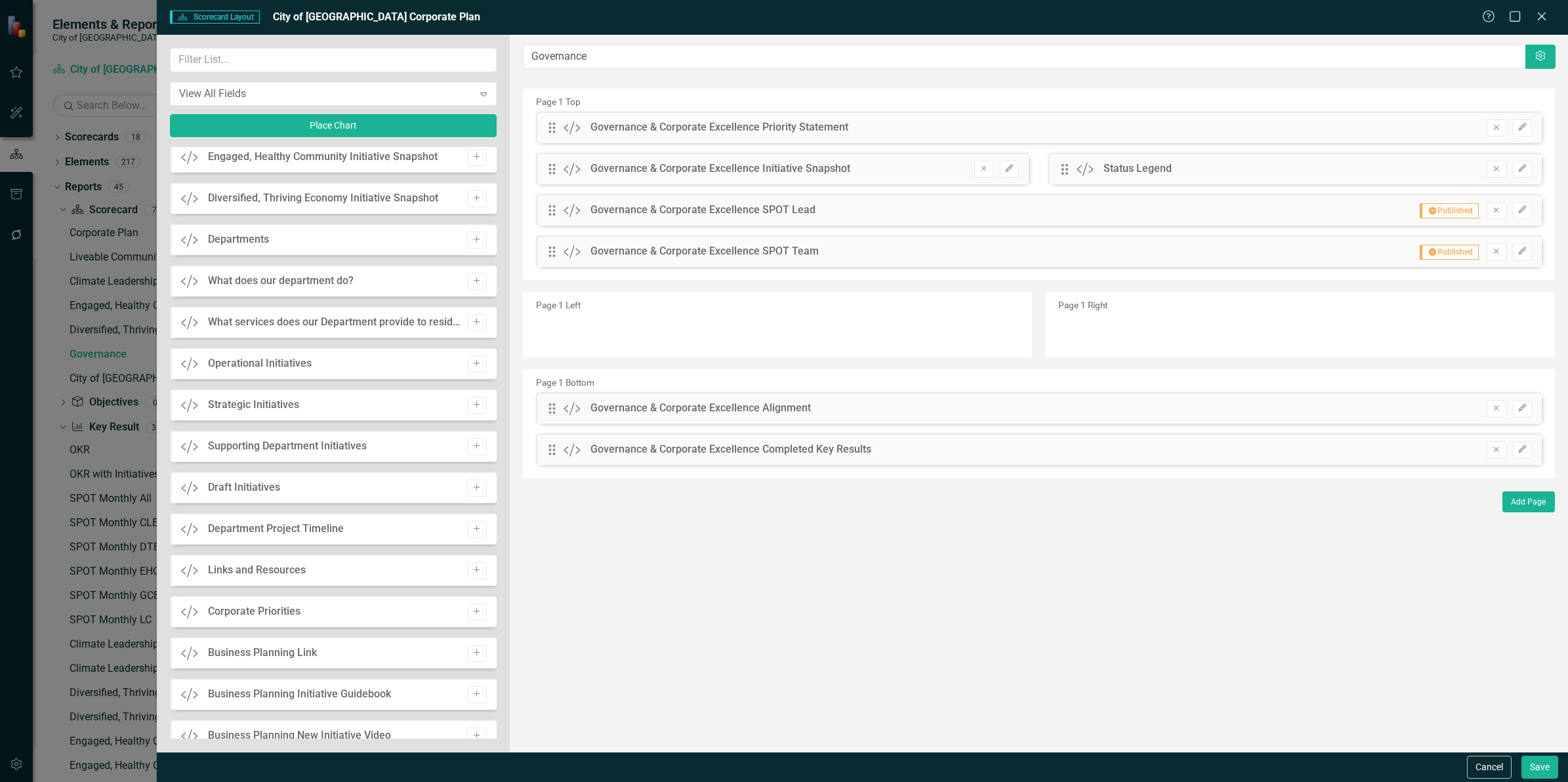
scroll to position [1640, 0]
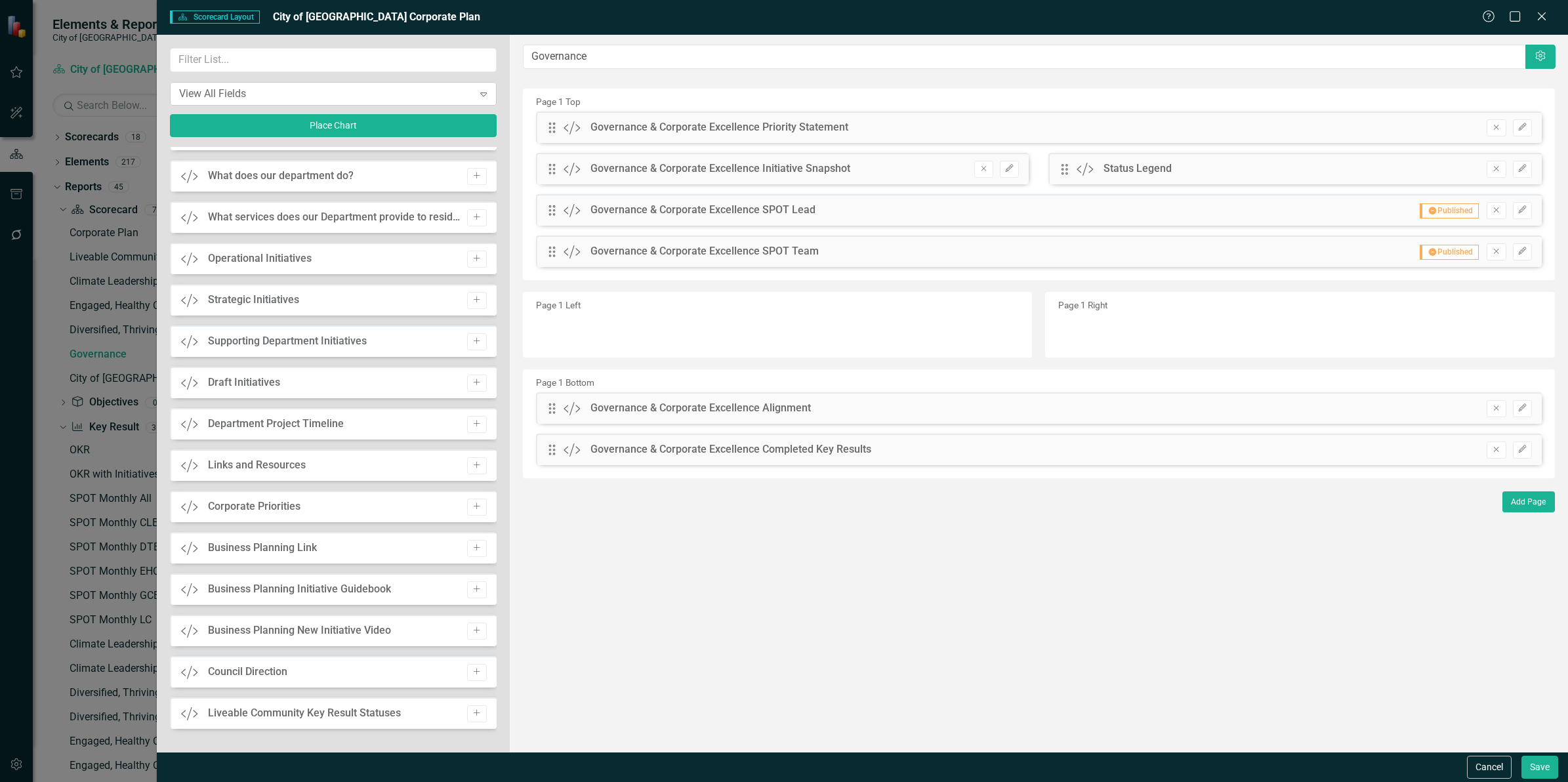
click at [255, 93] on div "View All Fields" at bounding box center [326, 93] width 294 height 15
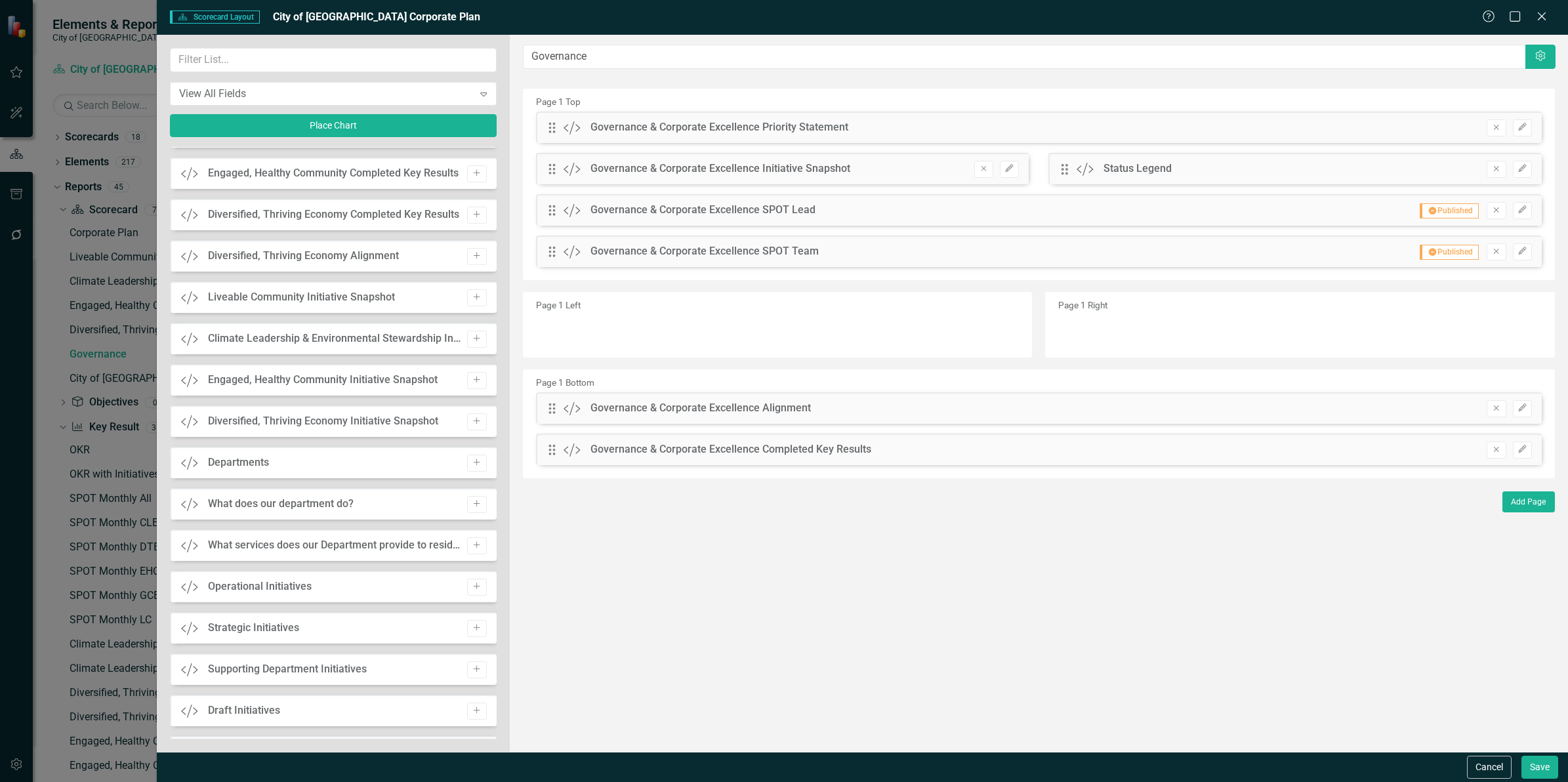
scroll to position [1230, 0]
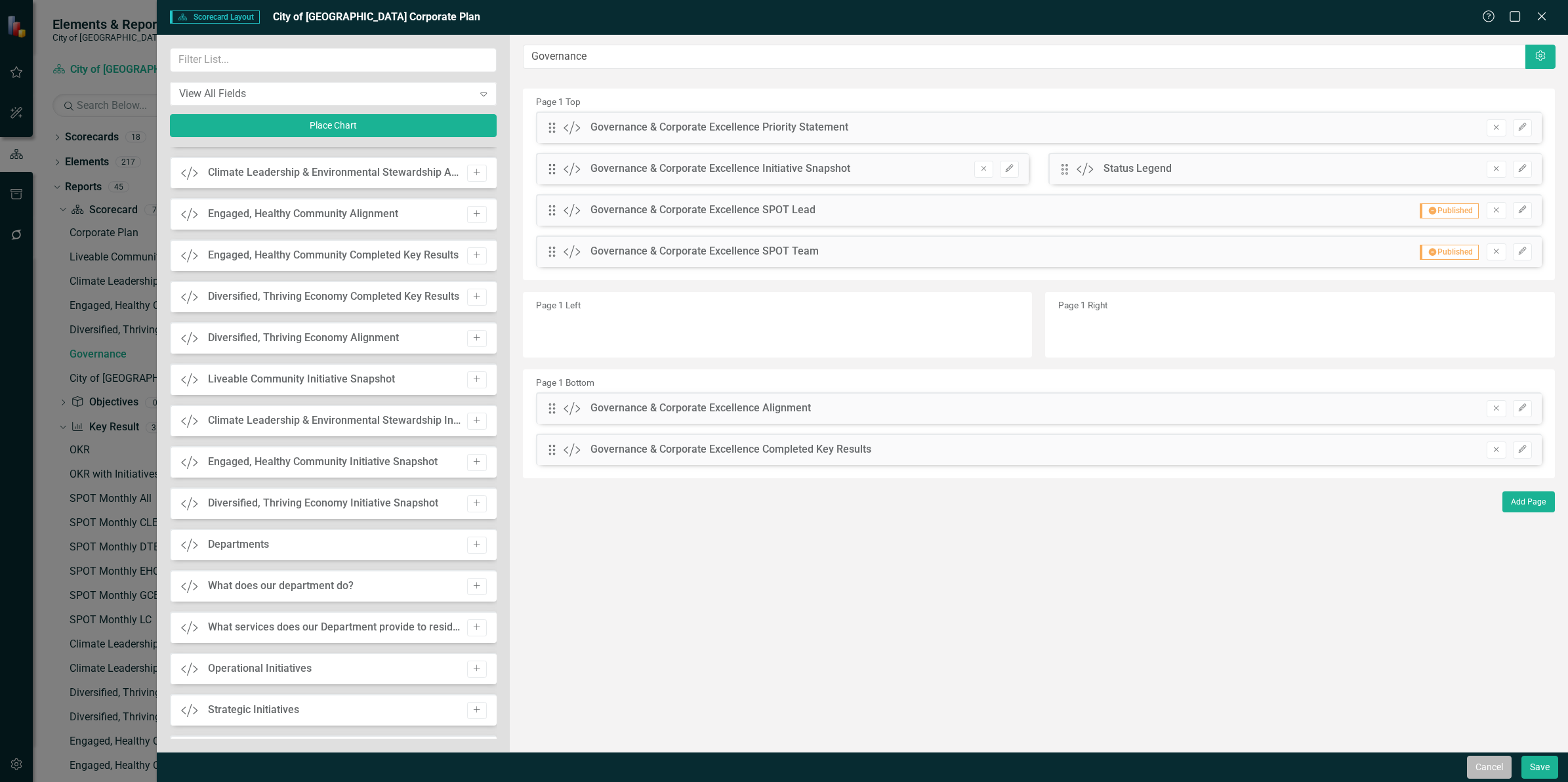
click at [1475, 769] on button "Cancel" at bounding box center [1489, 767] width 44 height 23
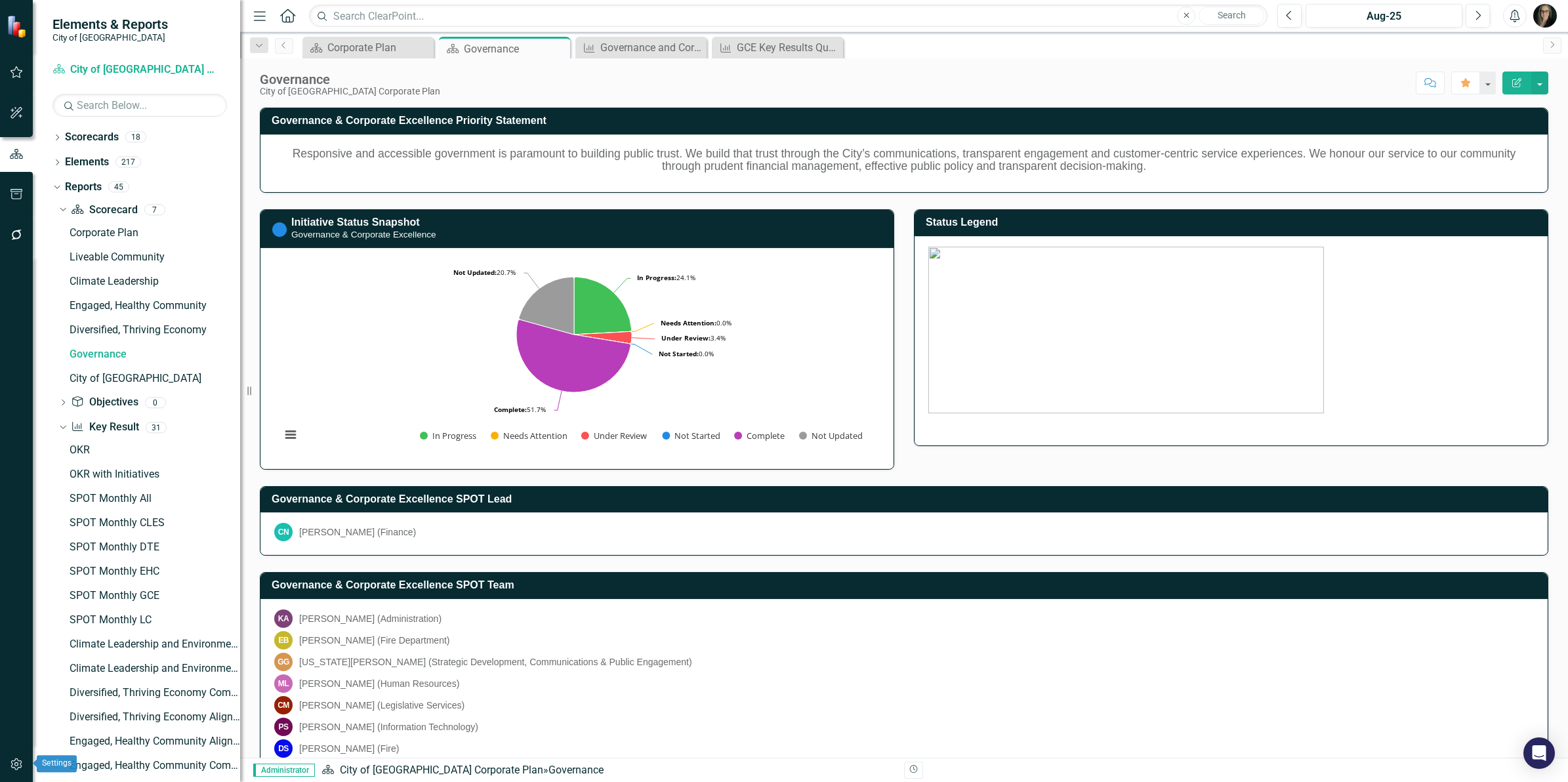
click at [10, 766] on icon "button" at bounding box center [17, 764] width 14 height 11
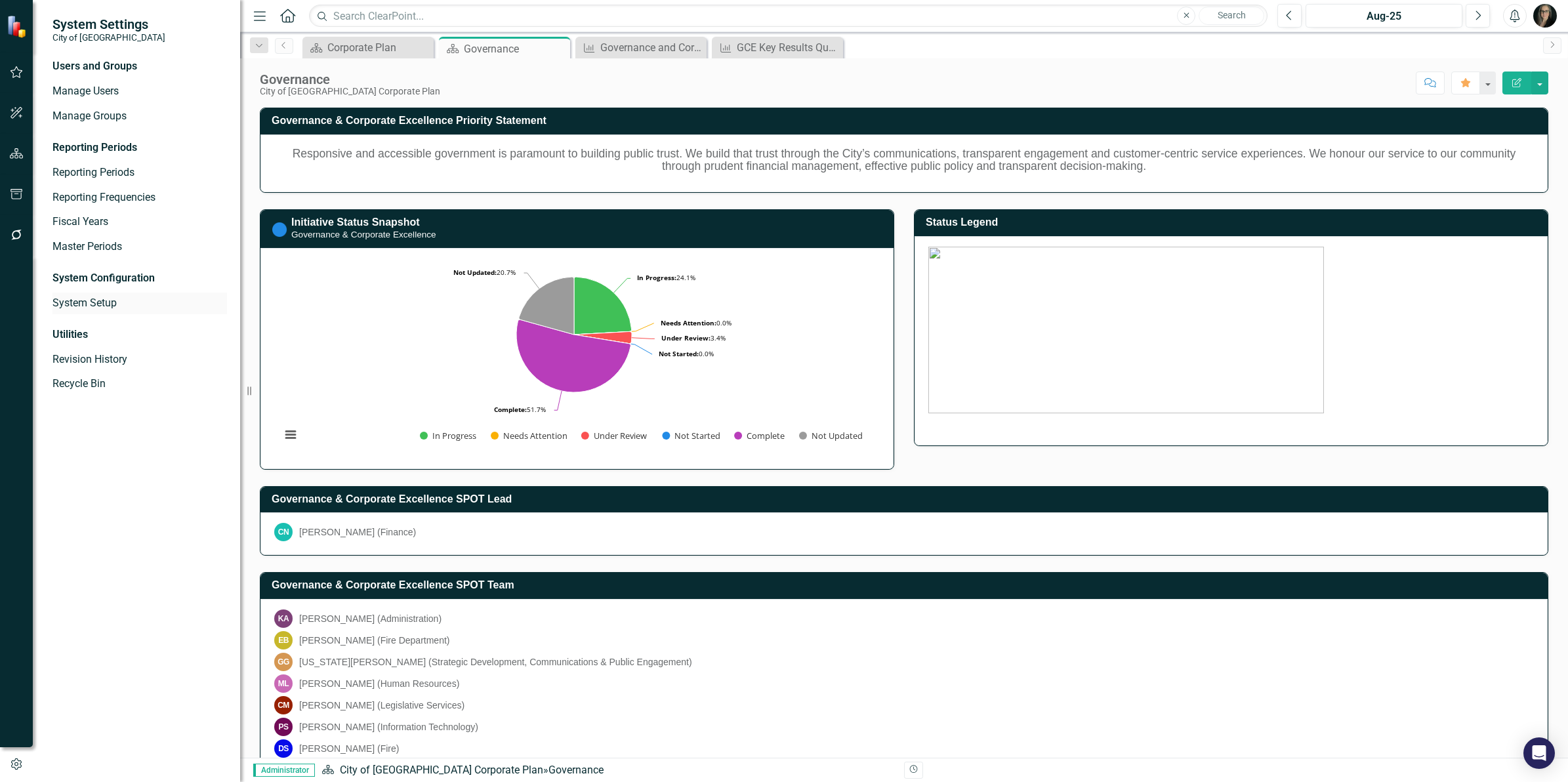
click at [93, 306] on link "System Setup" at bounding box center [139, 303] width 174 height 15
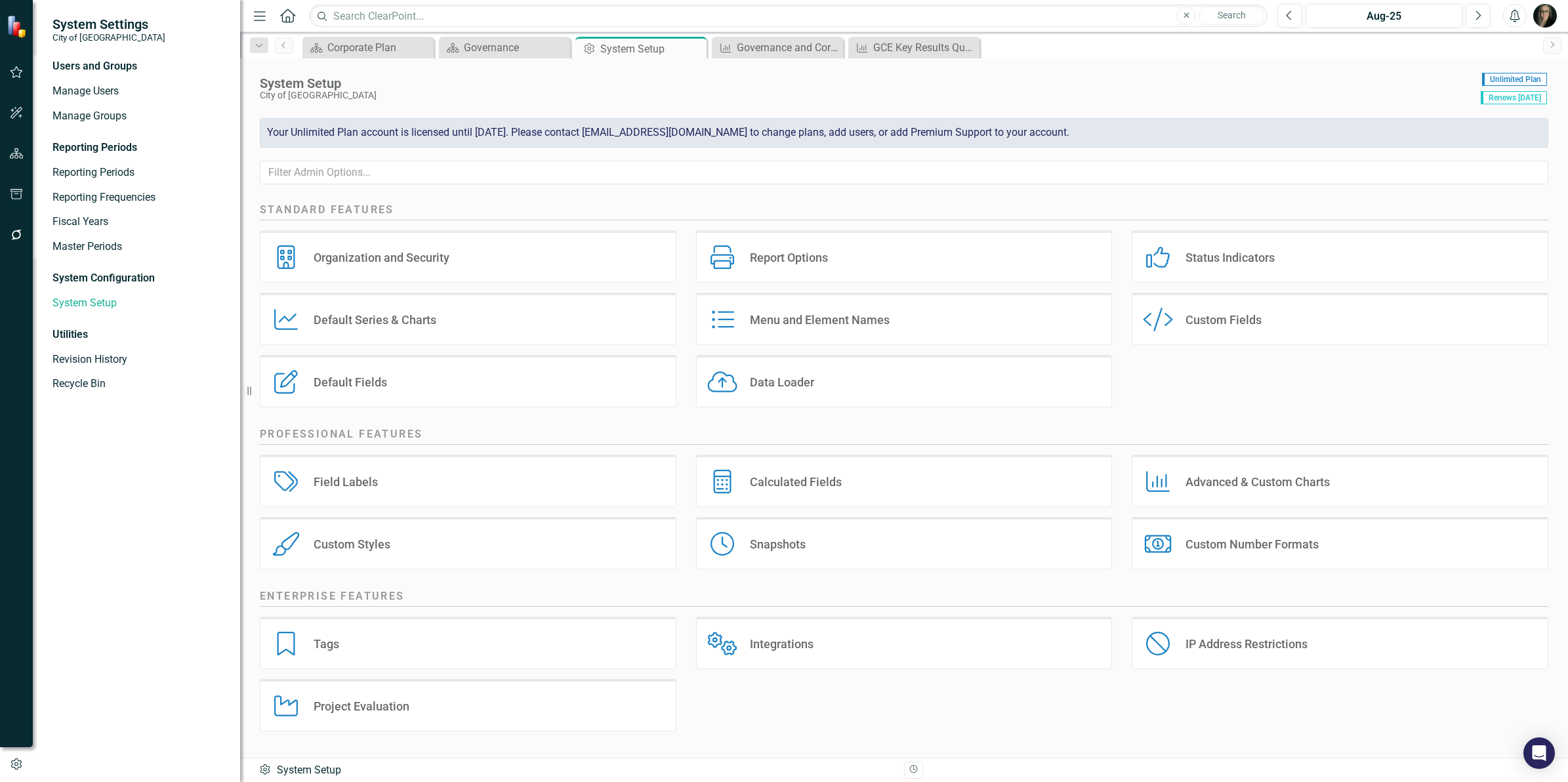
click at [1216, 326] on div "Custom Fields" at bounding box center [1224, 319] width 76 height 15
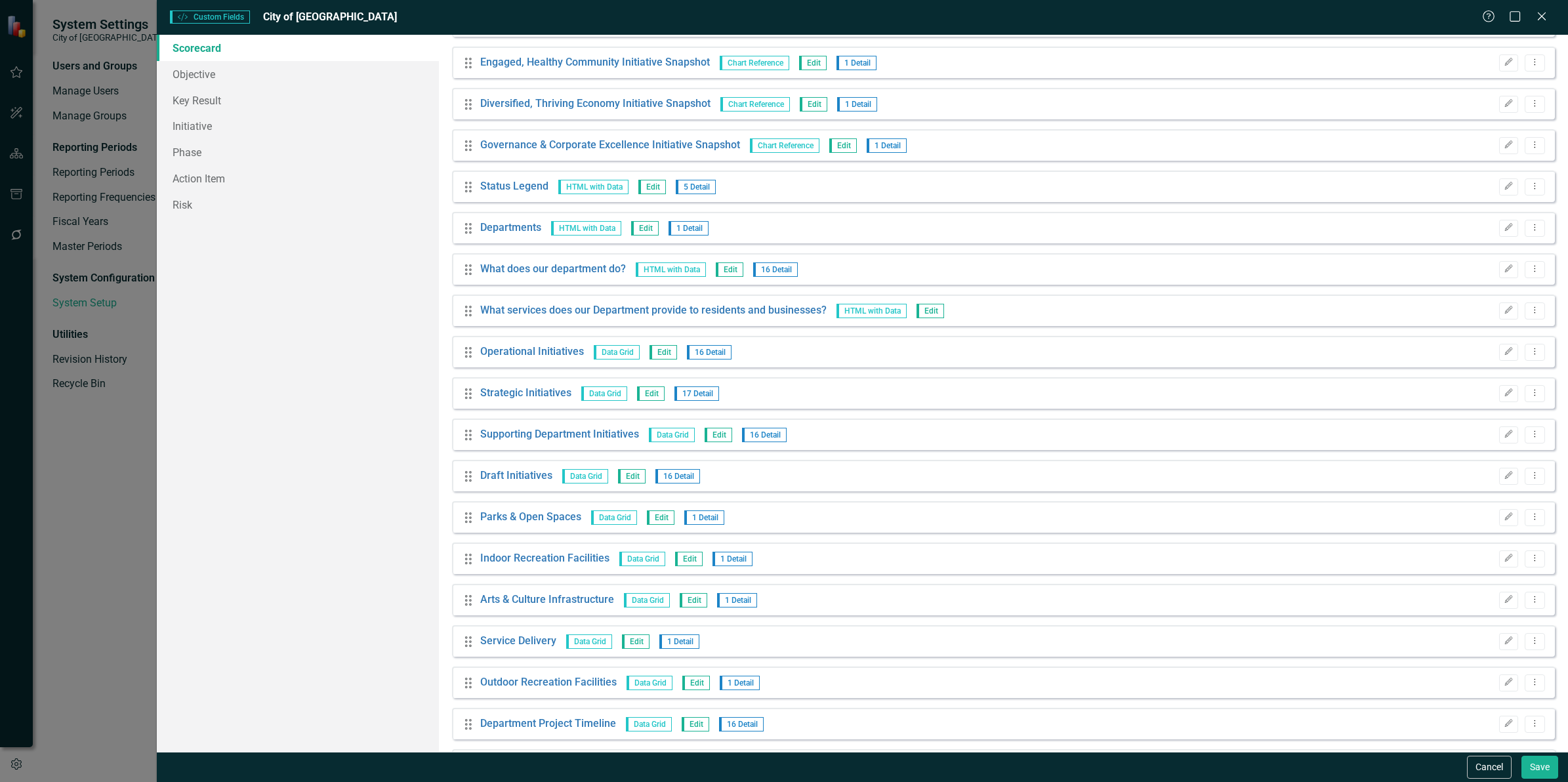
scroll to position [1558, 0]
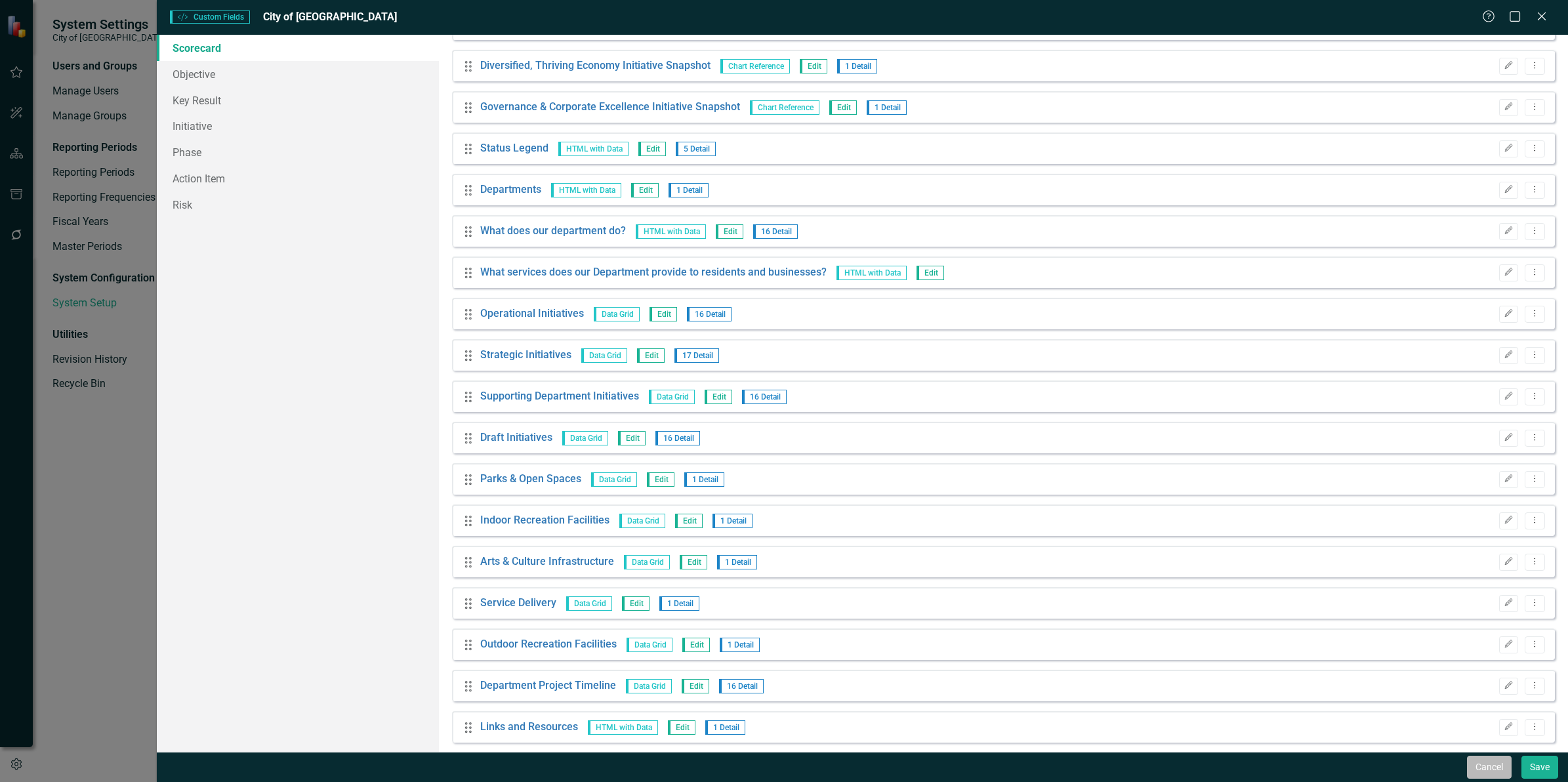
click at [1491, 775] on button "Cancel" at bounding box center [1489, 767] width 44 height 23
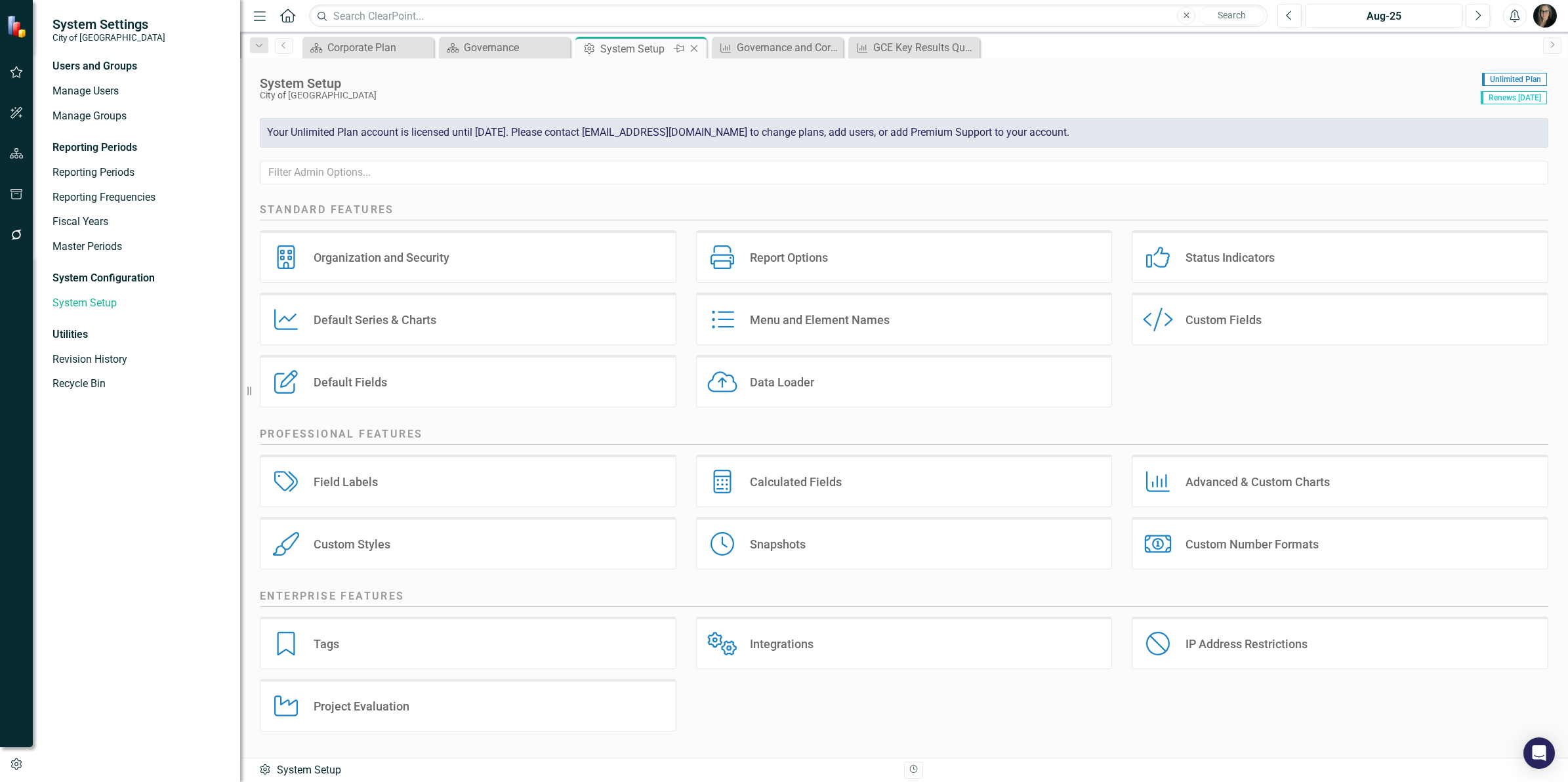
click at [696, 51] on icon at bounding box center [695, 49] width 7 height 7
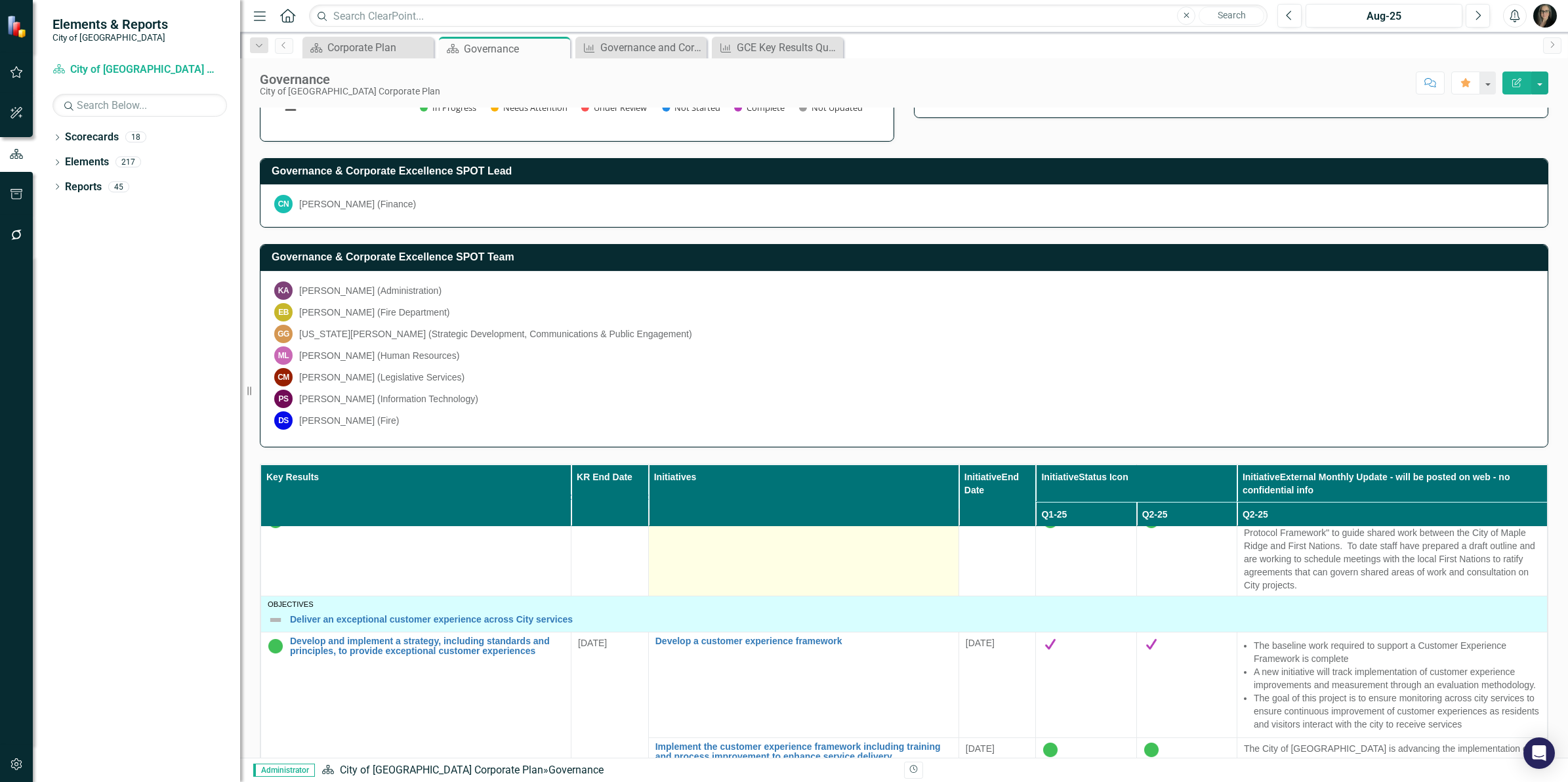
scroll to position [82, 0]
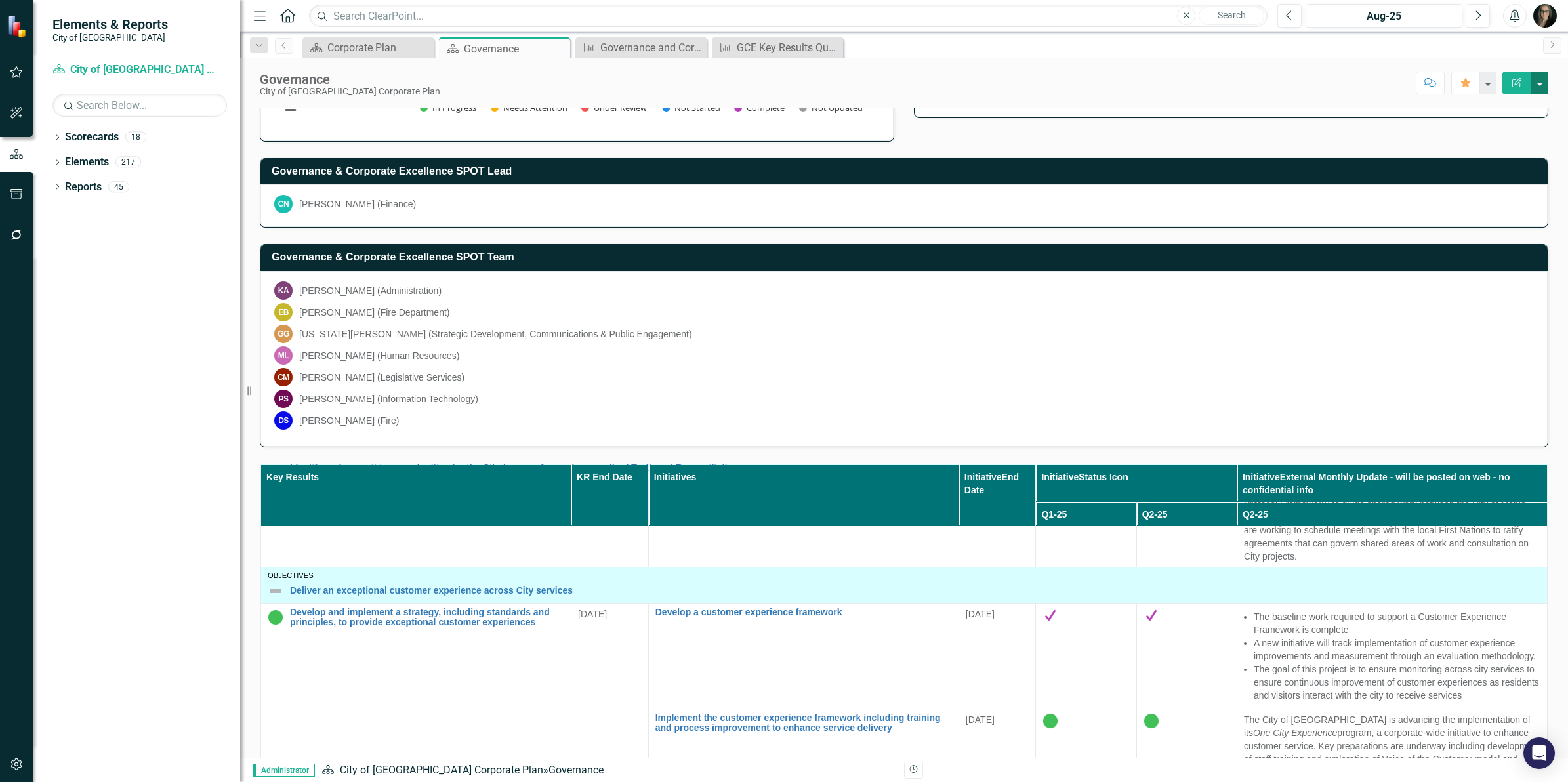
click at [1536, 80] on button "button" at bounding box center [1540, 83] width 17 height 23
click at [1500, 123] on link "Edit Report Edit Layout" at bounding box center [1495, 132] width 106 height 24
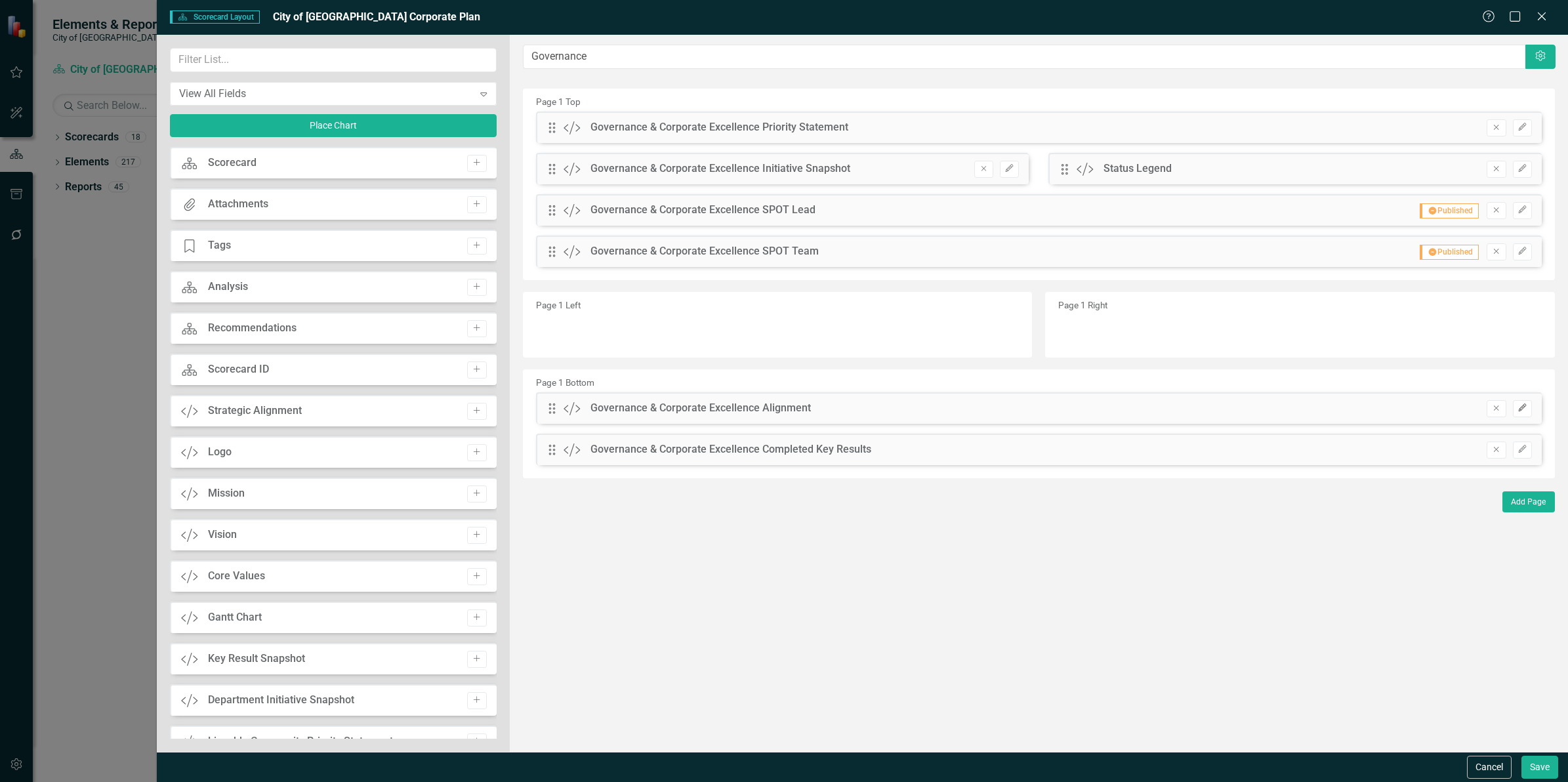
click at [1516, 407] on button "Edit" at bounding box center [1523, 408] width 19 height 17
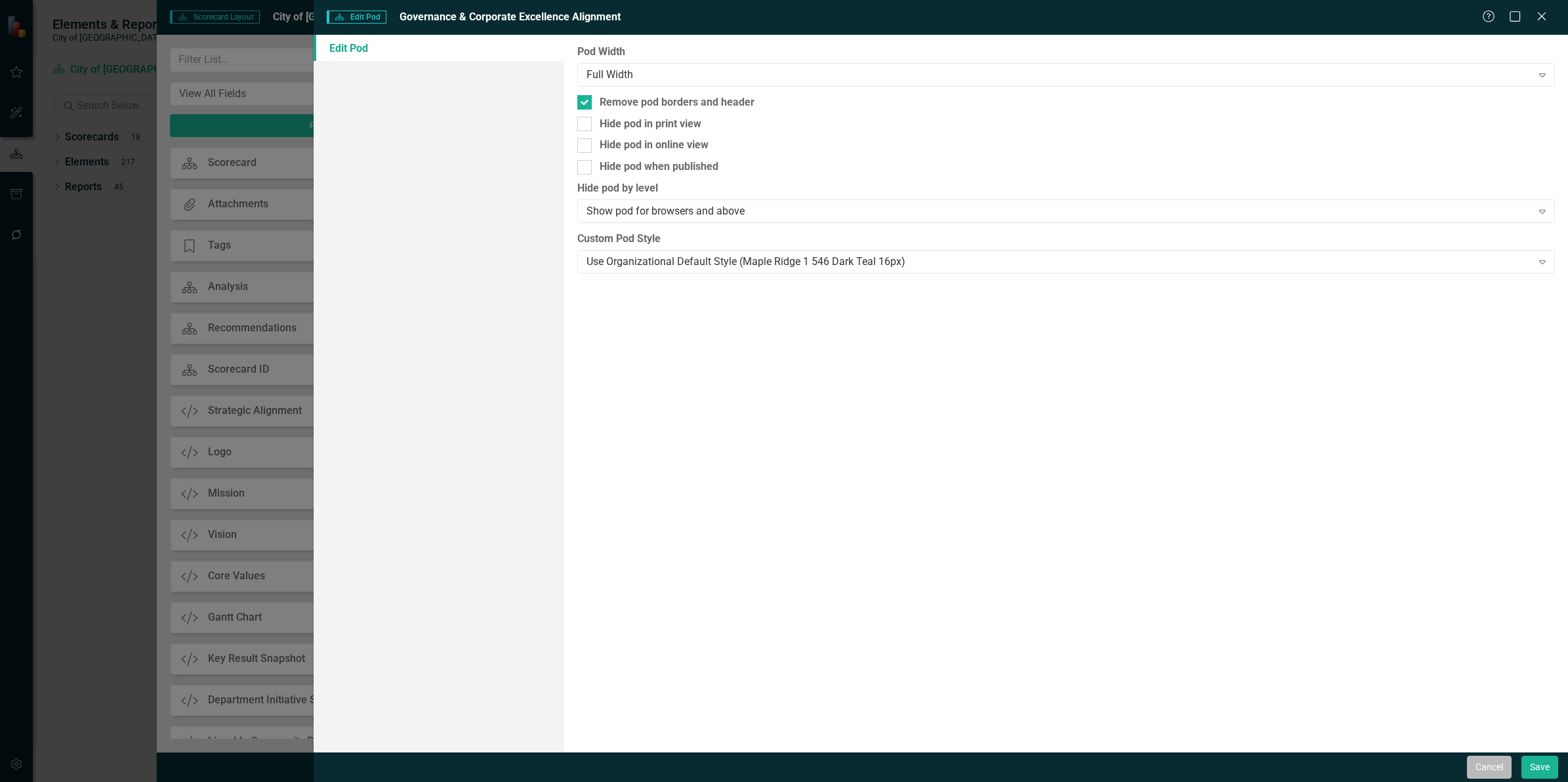
click at [1480, 765] on button "Cancel" at bounding box center [1489, 767] width 44 height 23
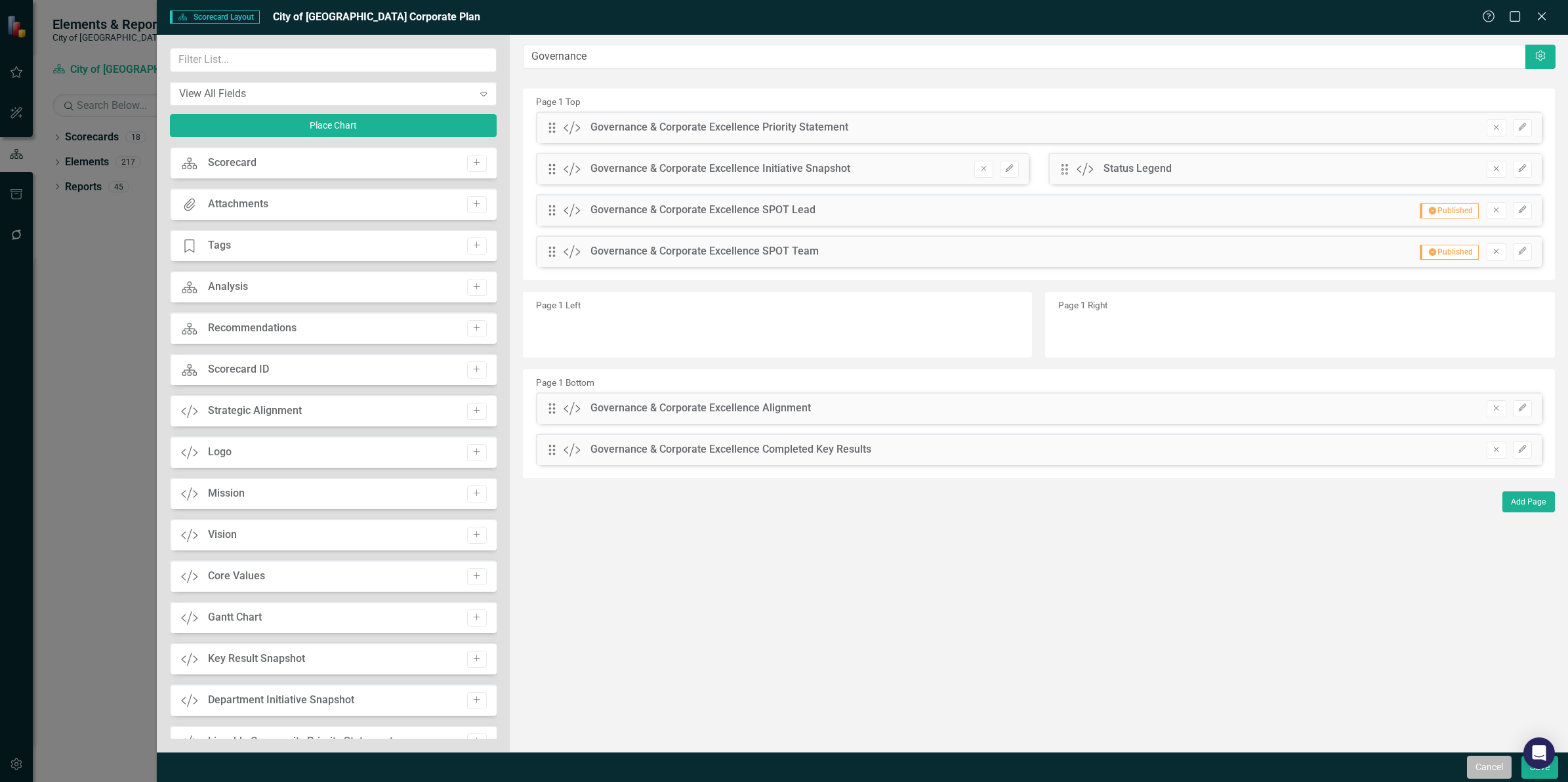
click at [1479, 766] on button "Cancel" at bounding box center [1489, 767] width 44 height 23
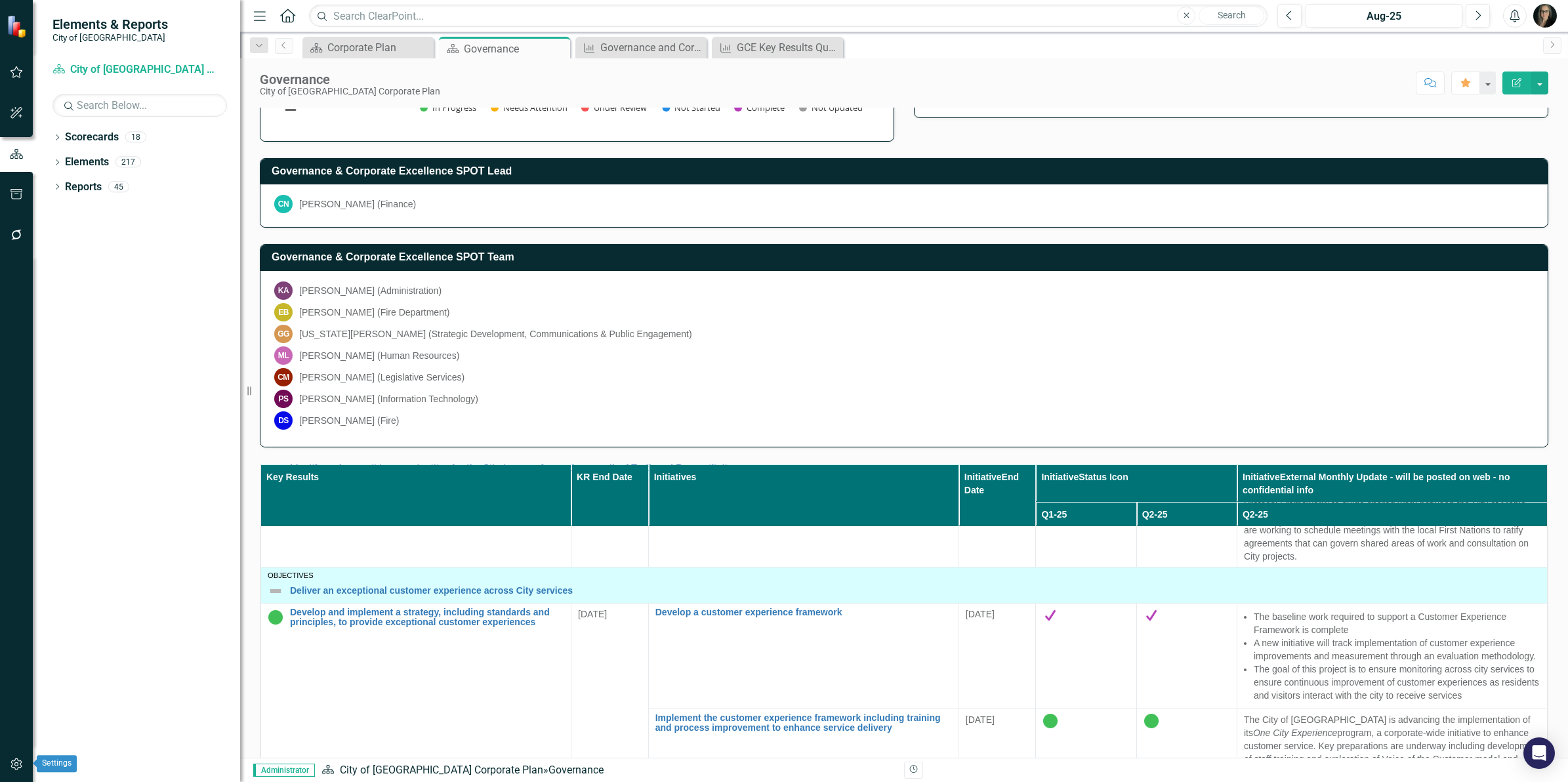
click at [18, 761] on icon "button" at bounding box center [16, 763] width 12 height 12
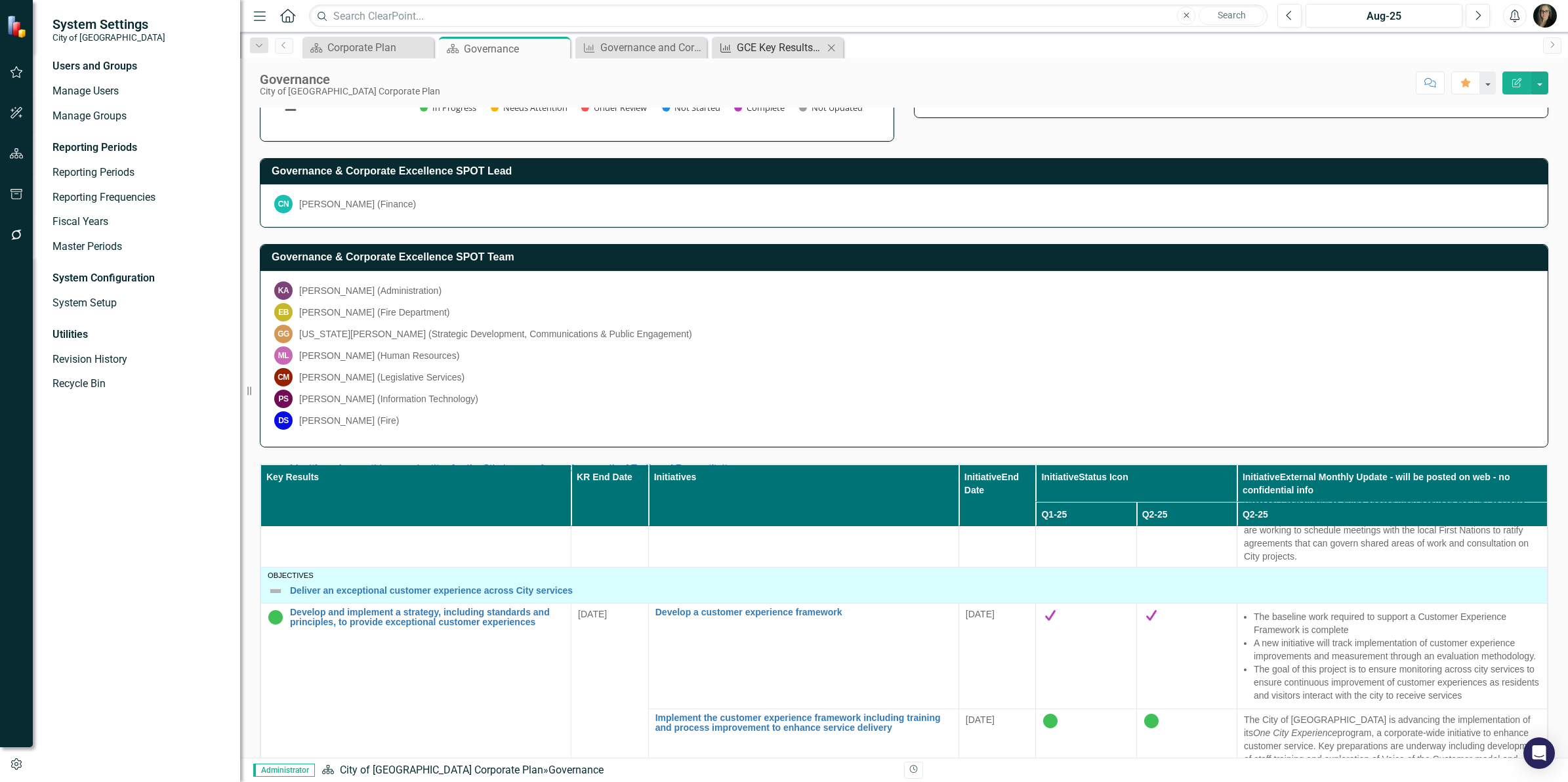
click at [765, 43] on div "GCE Key Results Quarterly" at bounding box center [780, 47] width 87 height 17
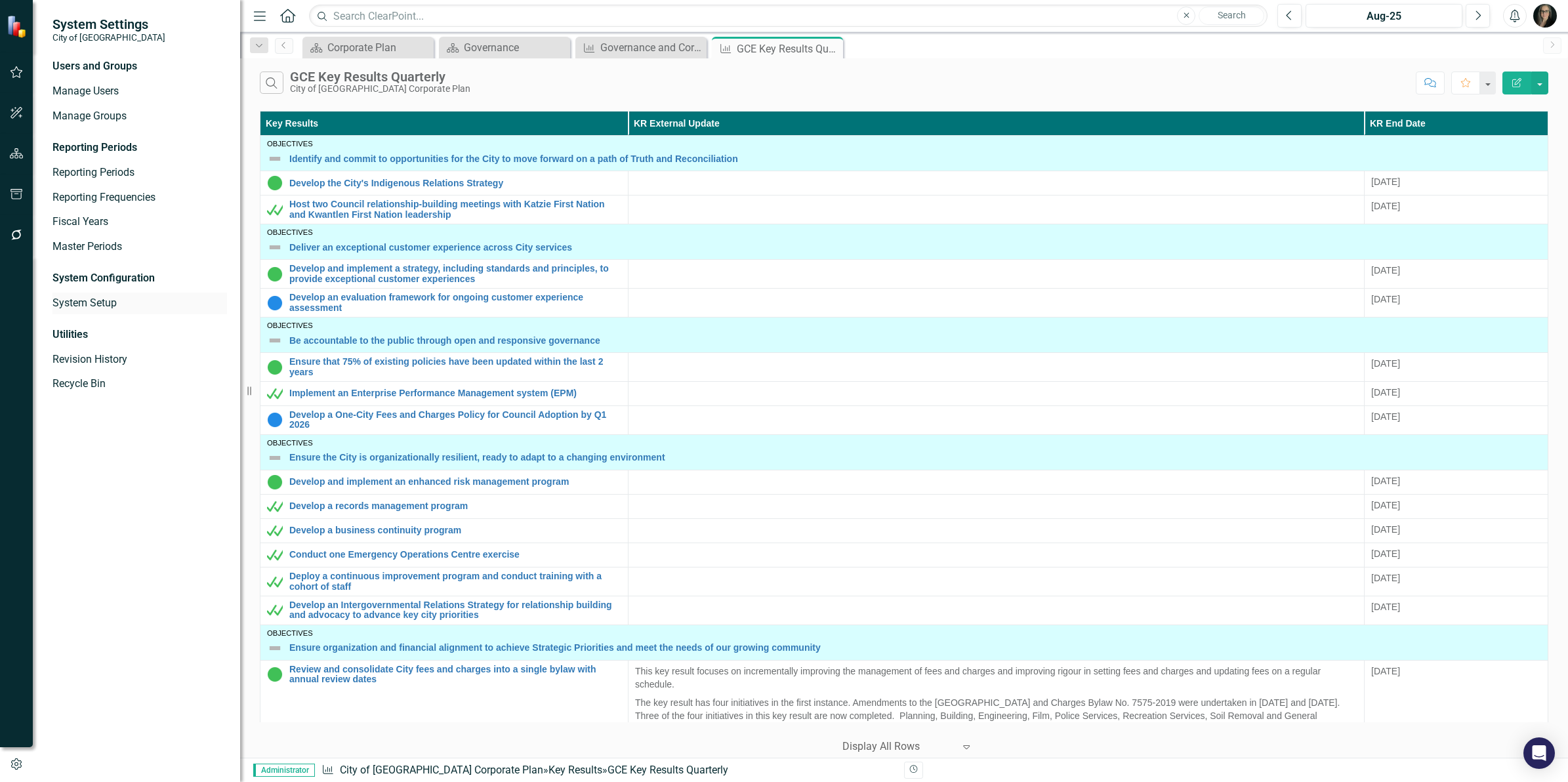
click at [76, 301] on link "System Setup" at bounding box center [139, 303] width 174 height 15
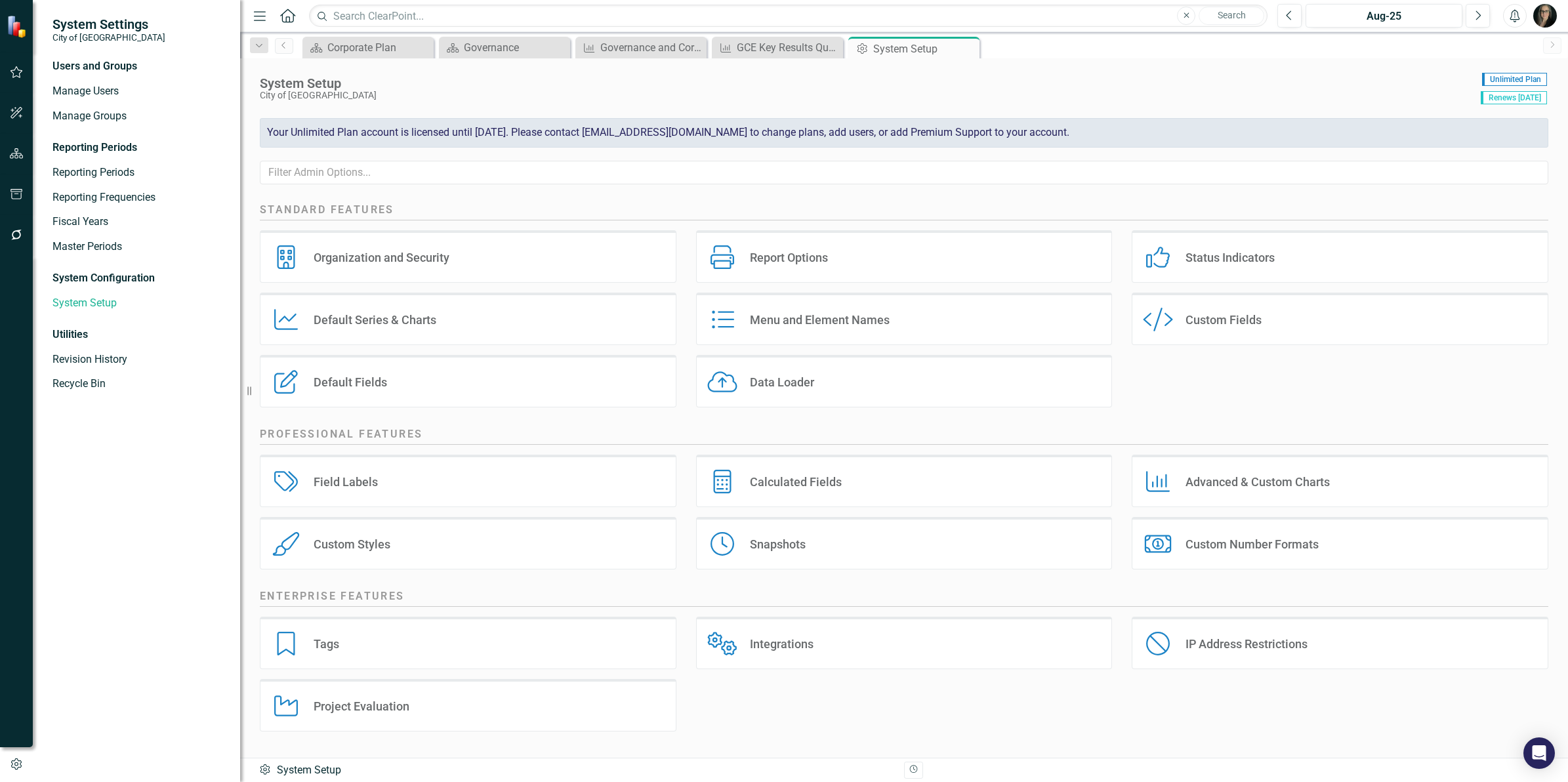
click at [1245, 318] on div "Custom Fields" at bounding box center [1224, 319] width 76 height 15
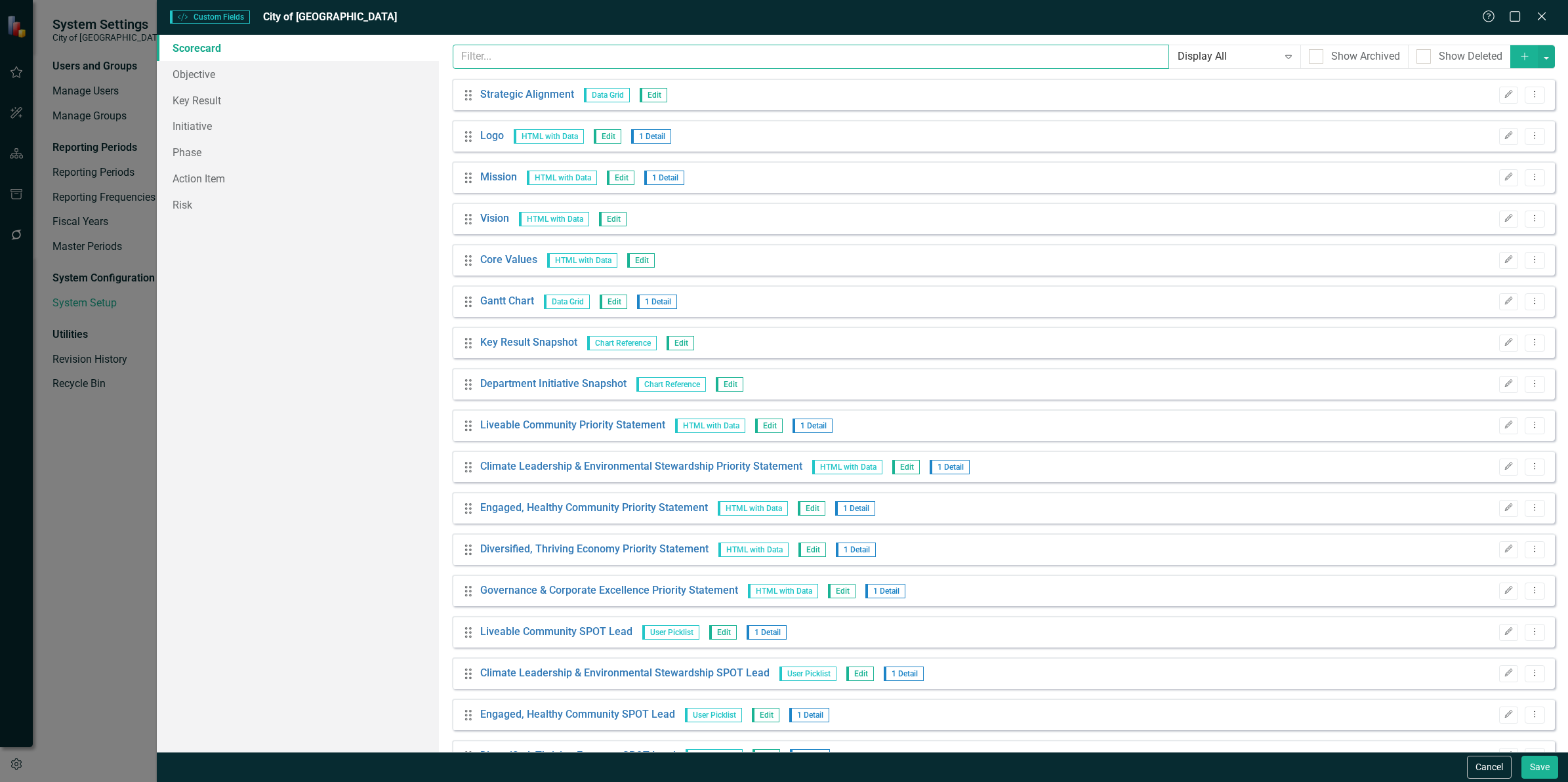
click at [547, 56] on input "text" at bounding box center [811, 56] width 717 height 24
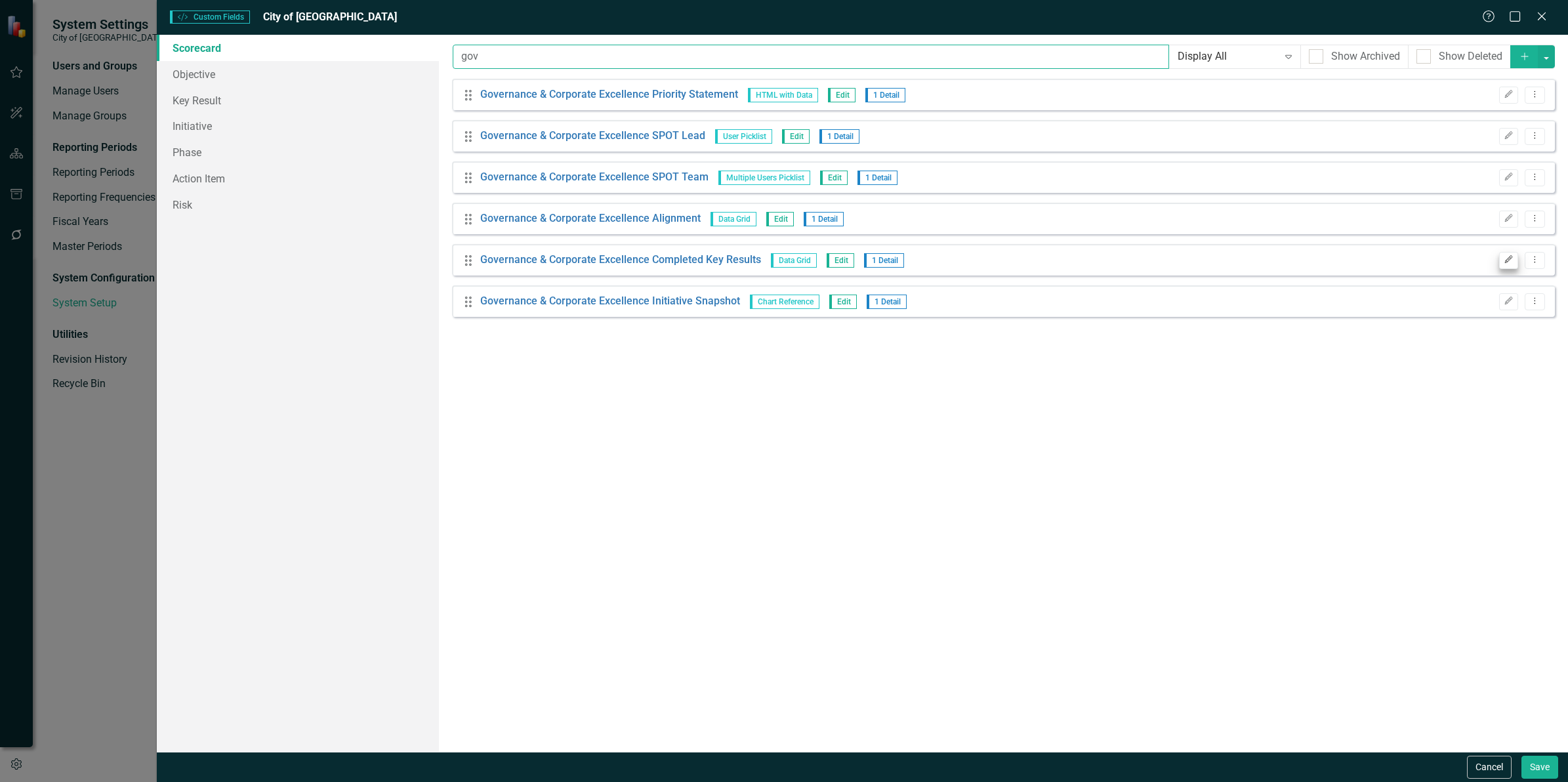
type input "gov"
click at [1513, 263] on icon "Edit" at bounding box center [1509, 259] width 10 height 8
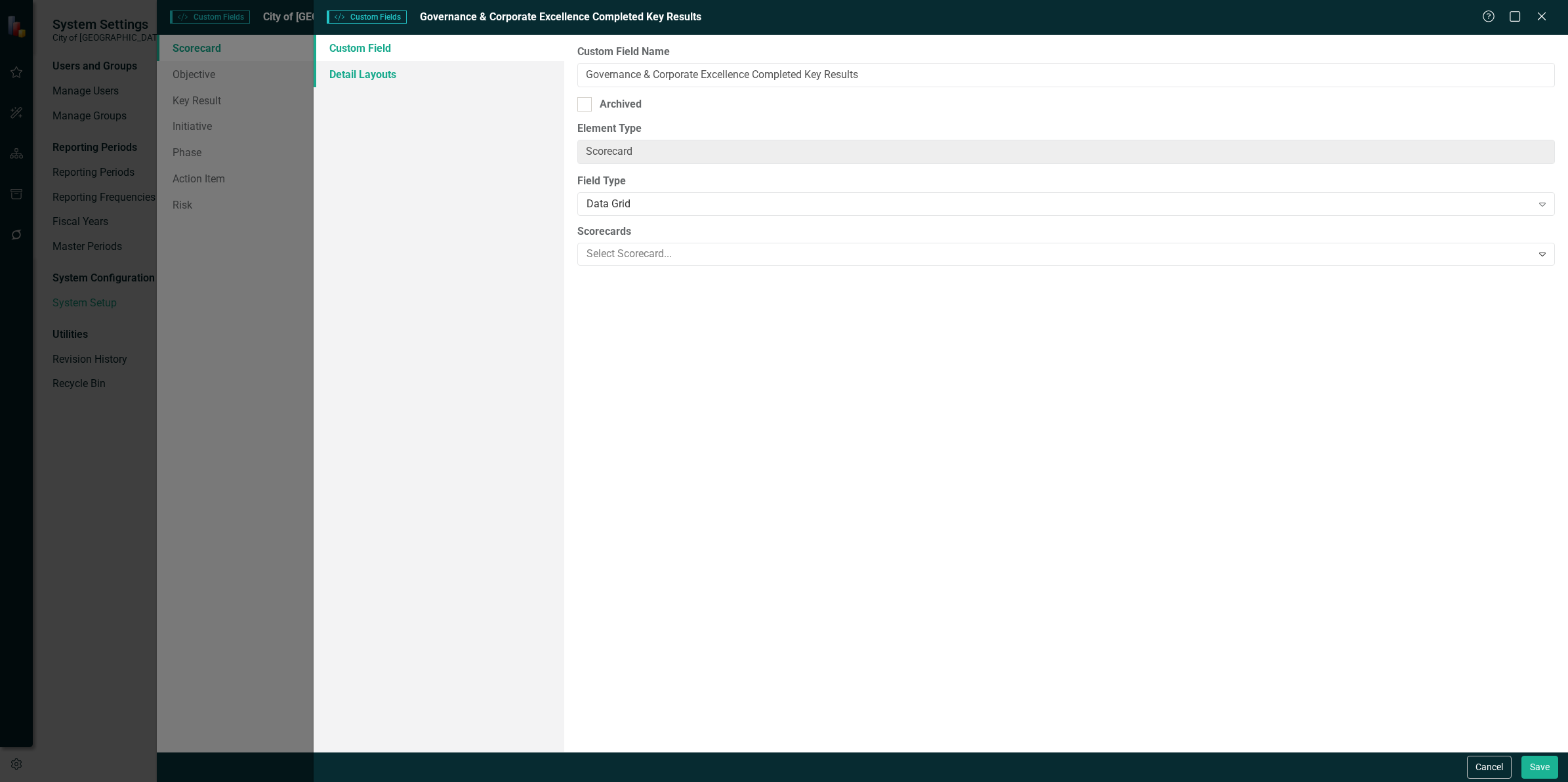
click at [396, 70] on link "Detail Layouts" at bounding box center [438, 74] width 250 height 27
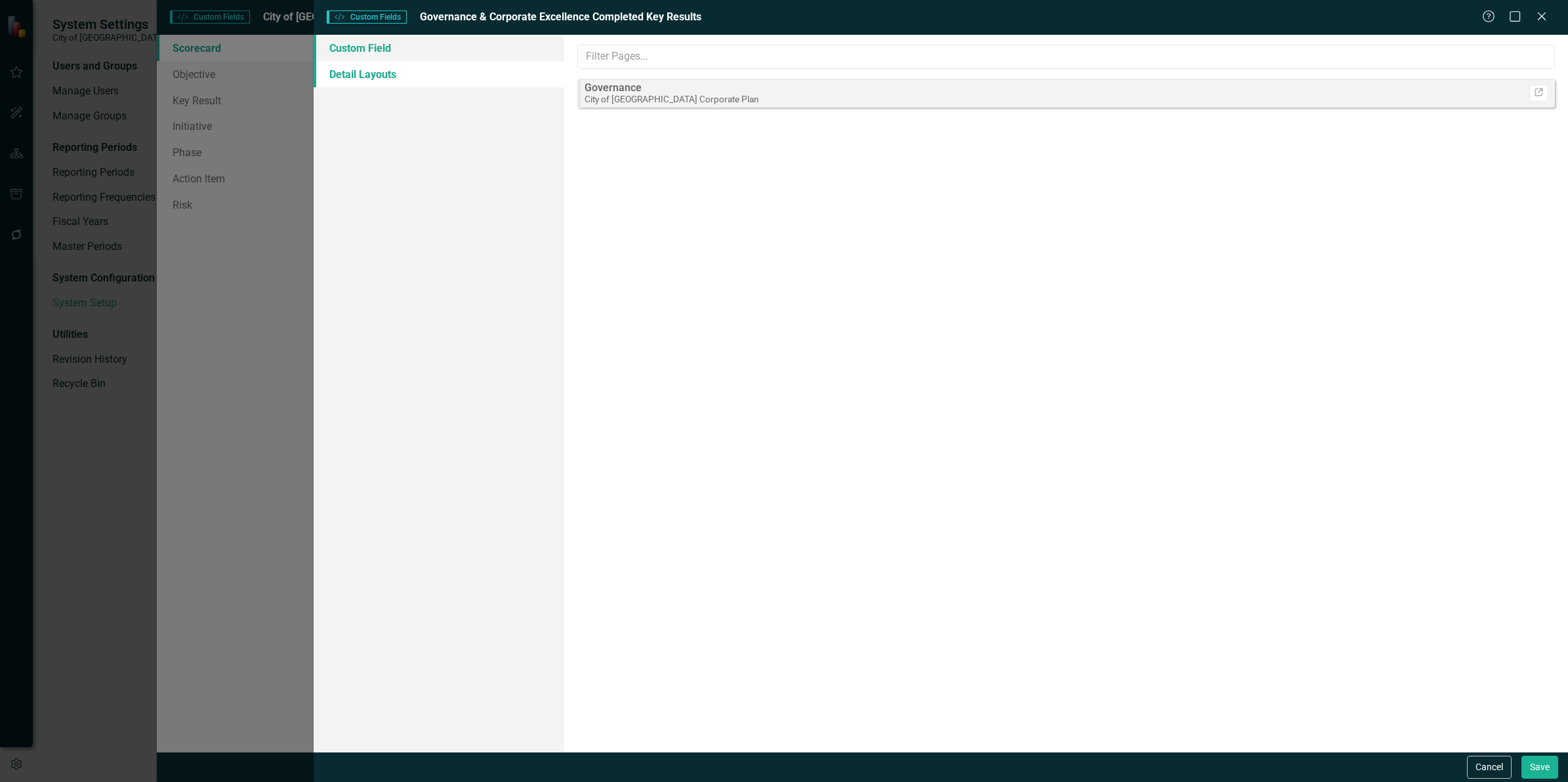
click at [397, 53] on link "Custom Field" at bounding box center [438, 48] width 250 height 27
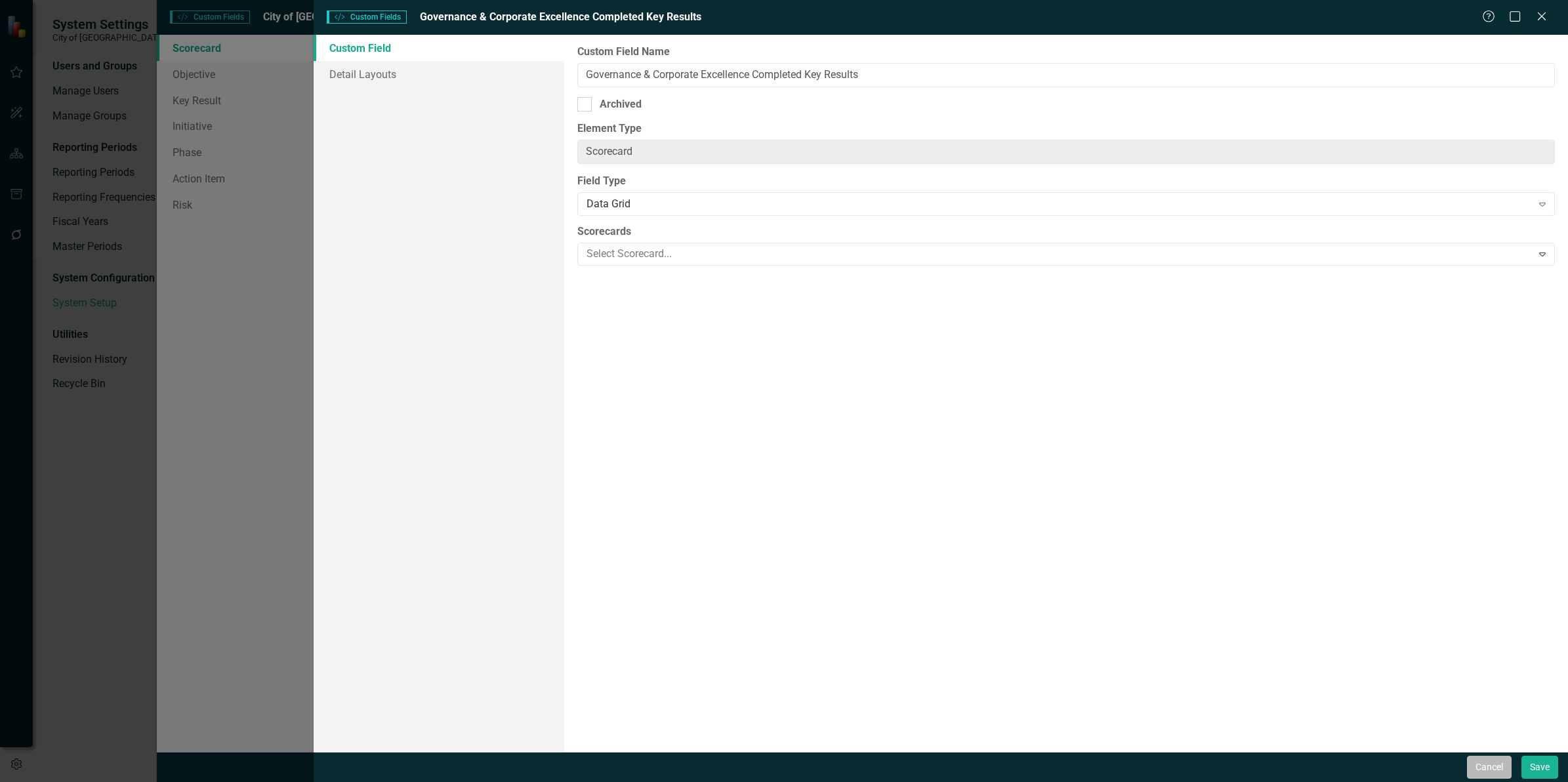
click at [1496, 772] on button "Cancel" at bounding box center [1489, 767] width 44 height 23
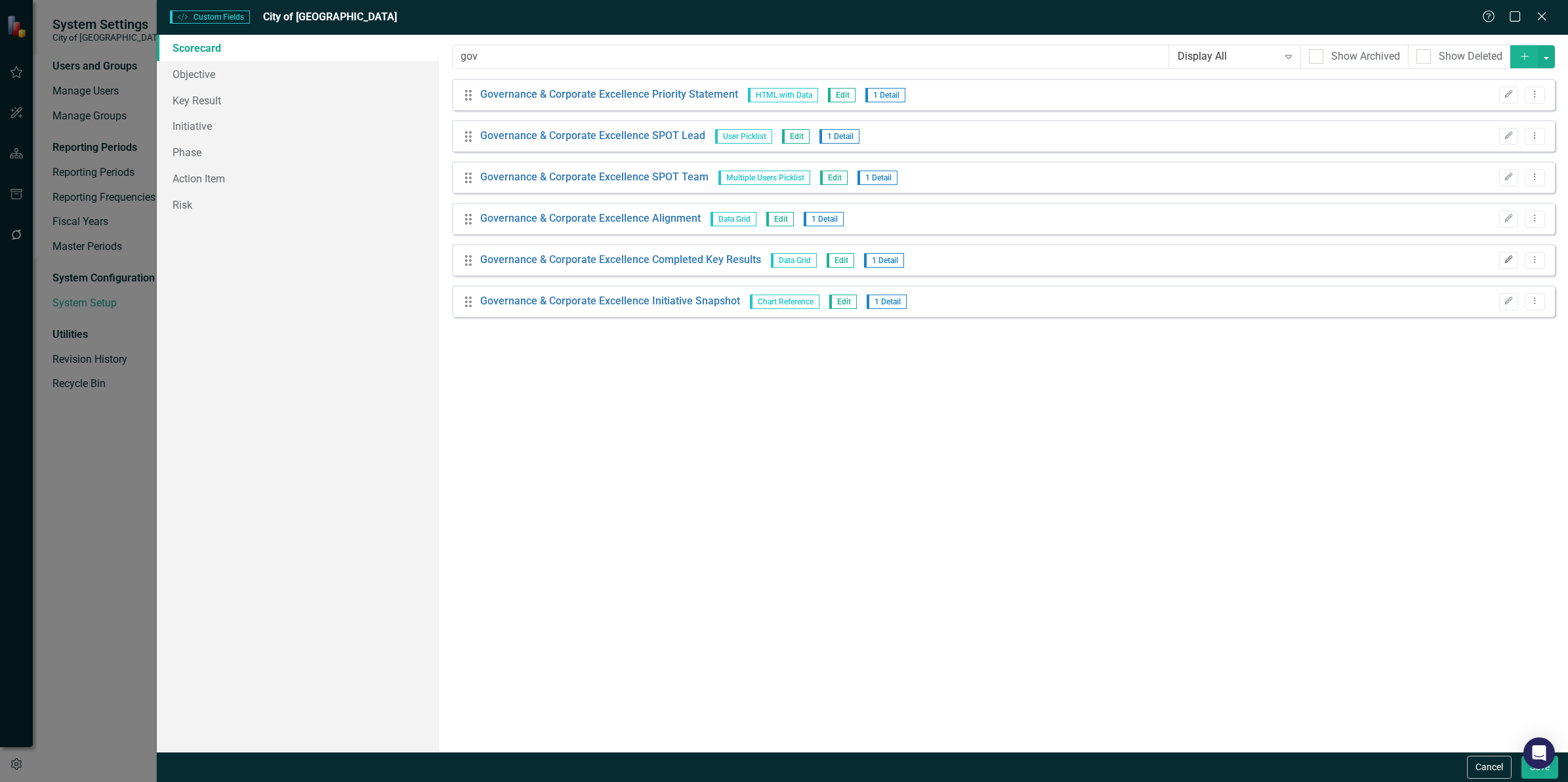
click at [1510, 263] on icon "Edit" at bounding box center [1509, 259] width 10 height 8
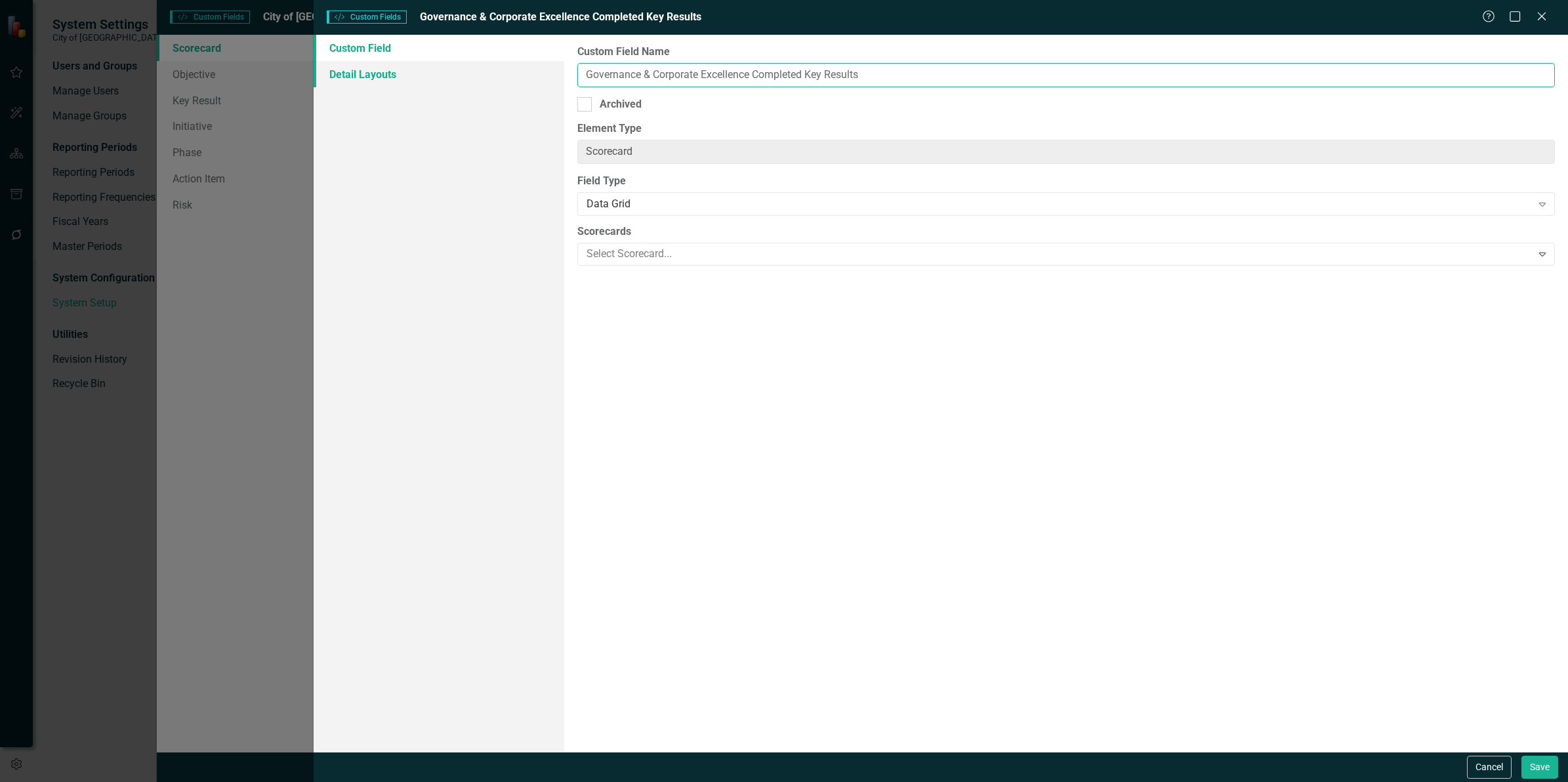
drag, startPoint x: 877, startPoint y: 79, endPoint x: 443, endPoint y: 65, distance: 434.2
click at [443, 65] on div "Custom Field Detail Layouts Custom Field Name Governance & Corporate Excellence…" at bounding box center [941, 393] width 1255 height 717
click at [1488, 765] on button "Cancel" at bounding box center [1489, 767] width 44 height 23
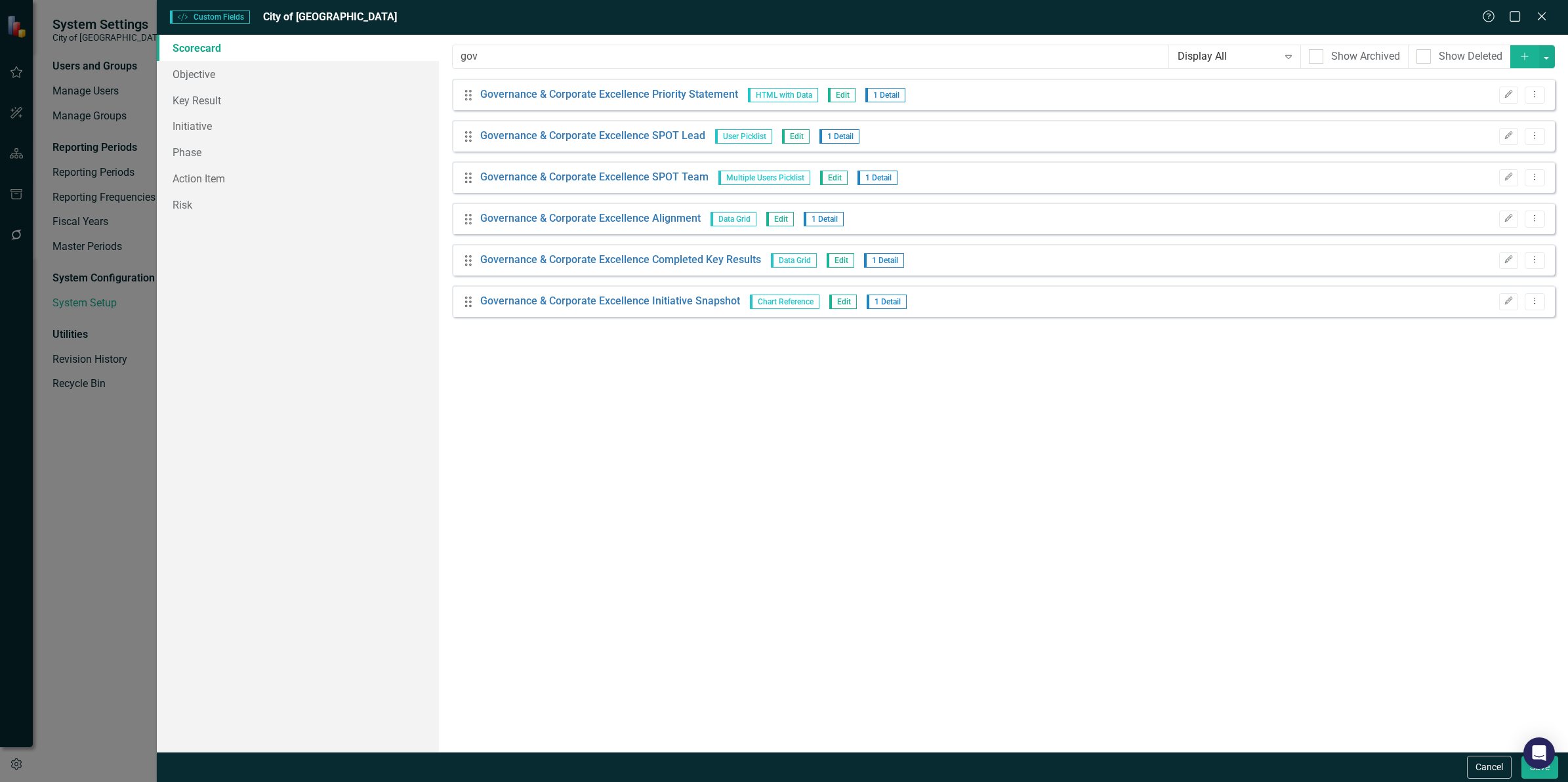
click at [1526, 59] on icon "Add" at bounding box center [1525, 57] width 12 height 9
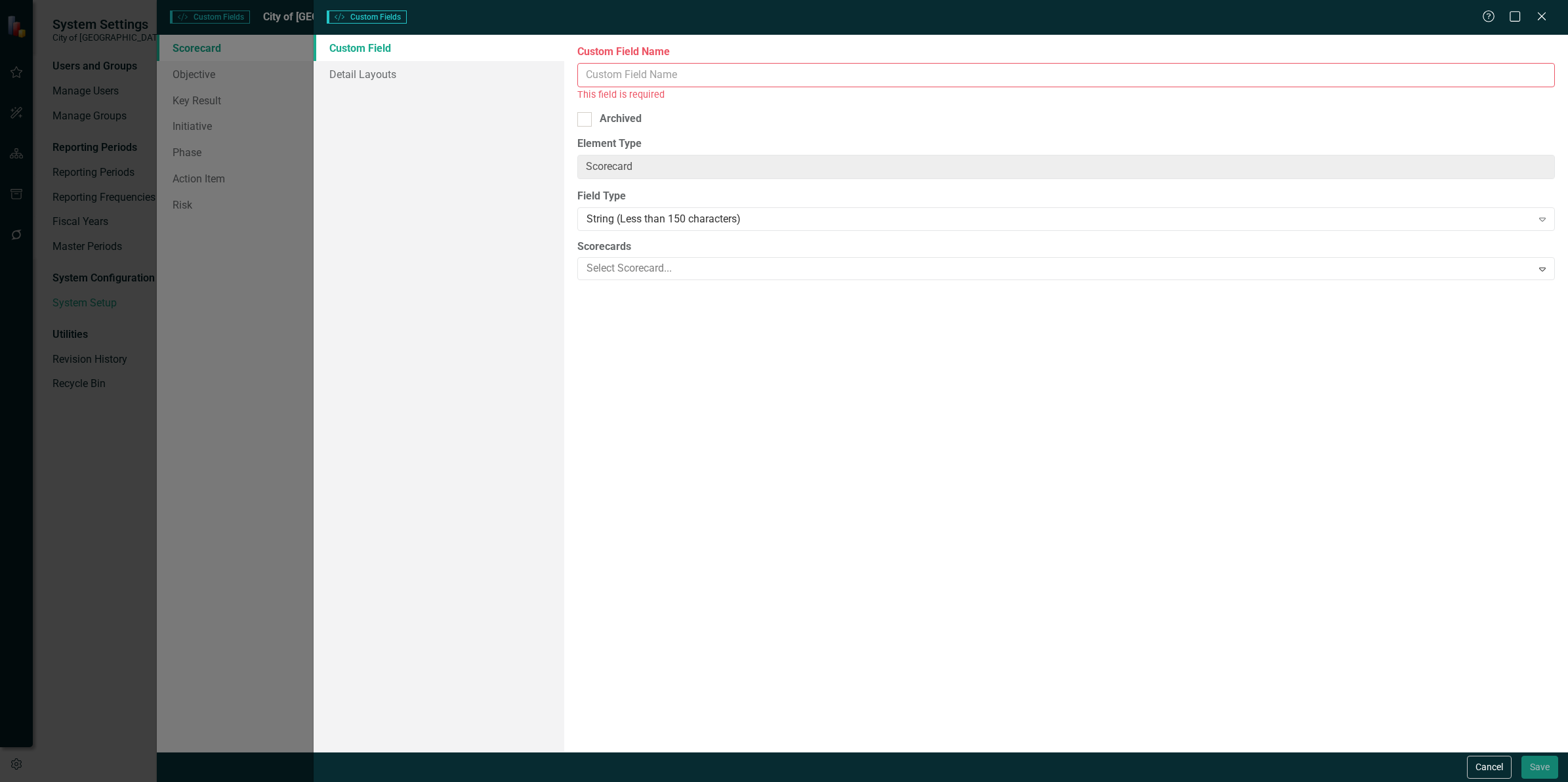
click at [714, 75] on input "Custom Field Name" at bounding box center [1066, 74] width 978 height 24
paste input "Governance & Corporate Excellence Completed Key Results"
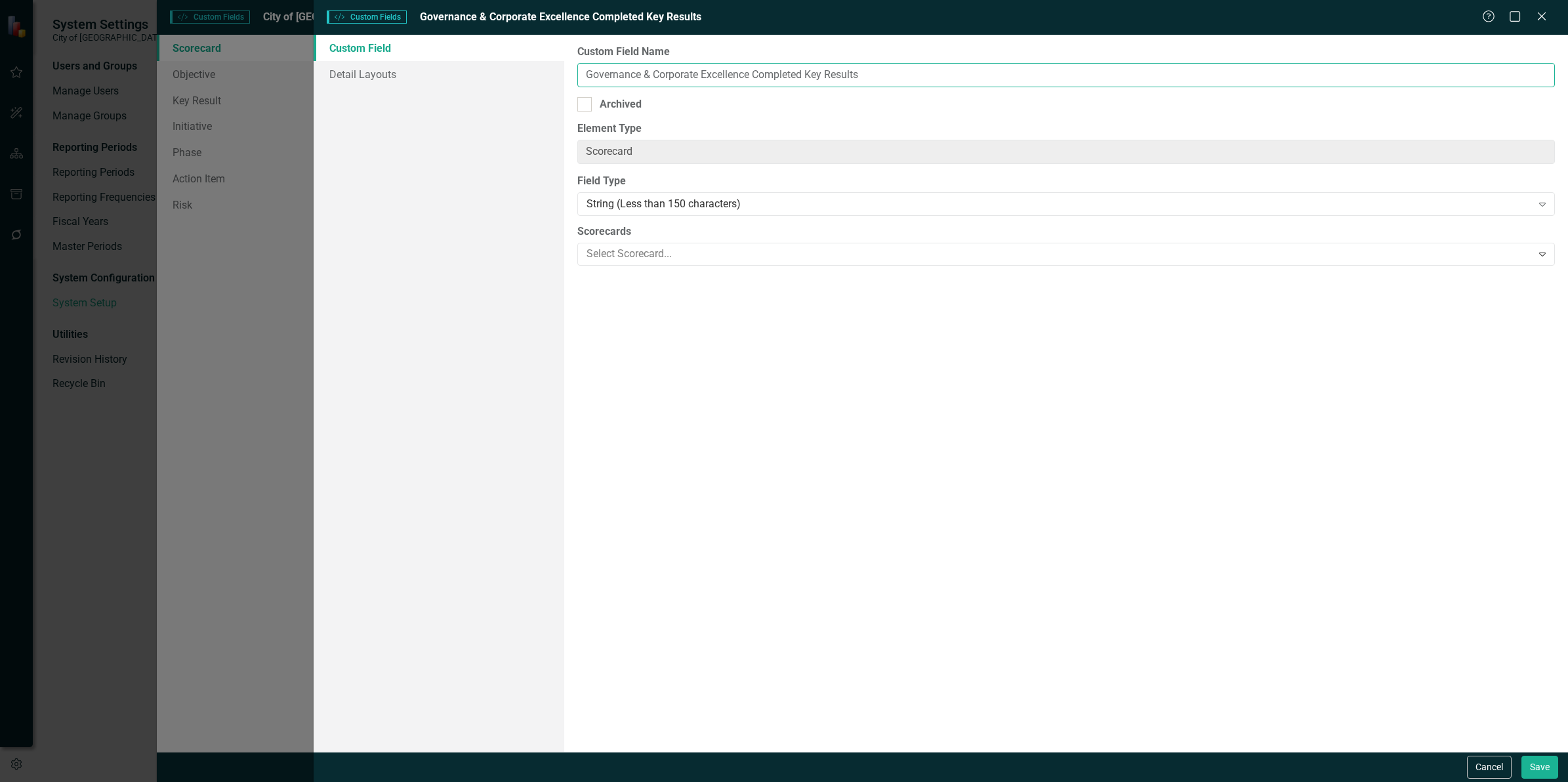
click at [783, 73] on input "Governance & Corporate Excellence Completed Key Results" at bounding box center [1066, 74] width 978 height 24
drag, startPoint x: 783, startPoint y: 73, endPoint x: 812, endPoint y: 119, distance: 54.4
click at [785, 74] on input "Governance & Corporate Excellence Completed Key Results" at bounding box center [1066, 74] width 978 height 24
type input "Governance & Corporate Excellence Key Results"
click at [679, 207] on div "String (Less than 150 characters)" at bounding box center [1059, 203] width 945 height 15
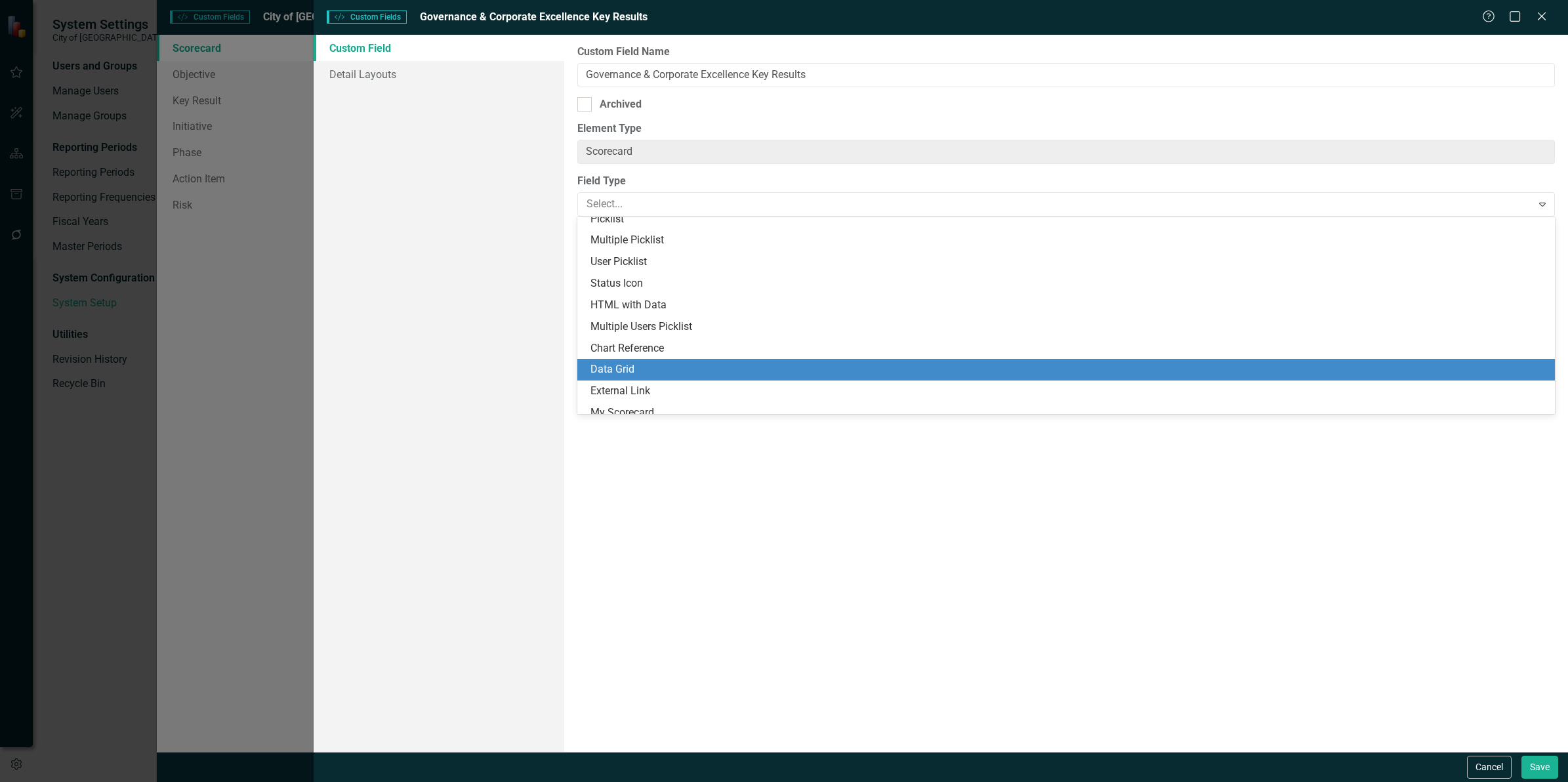
scroll to position [277, 0]
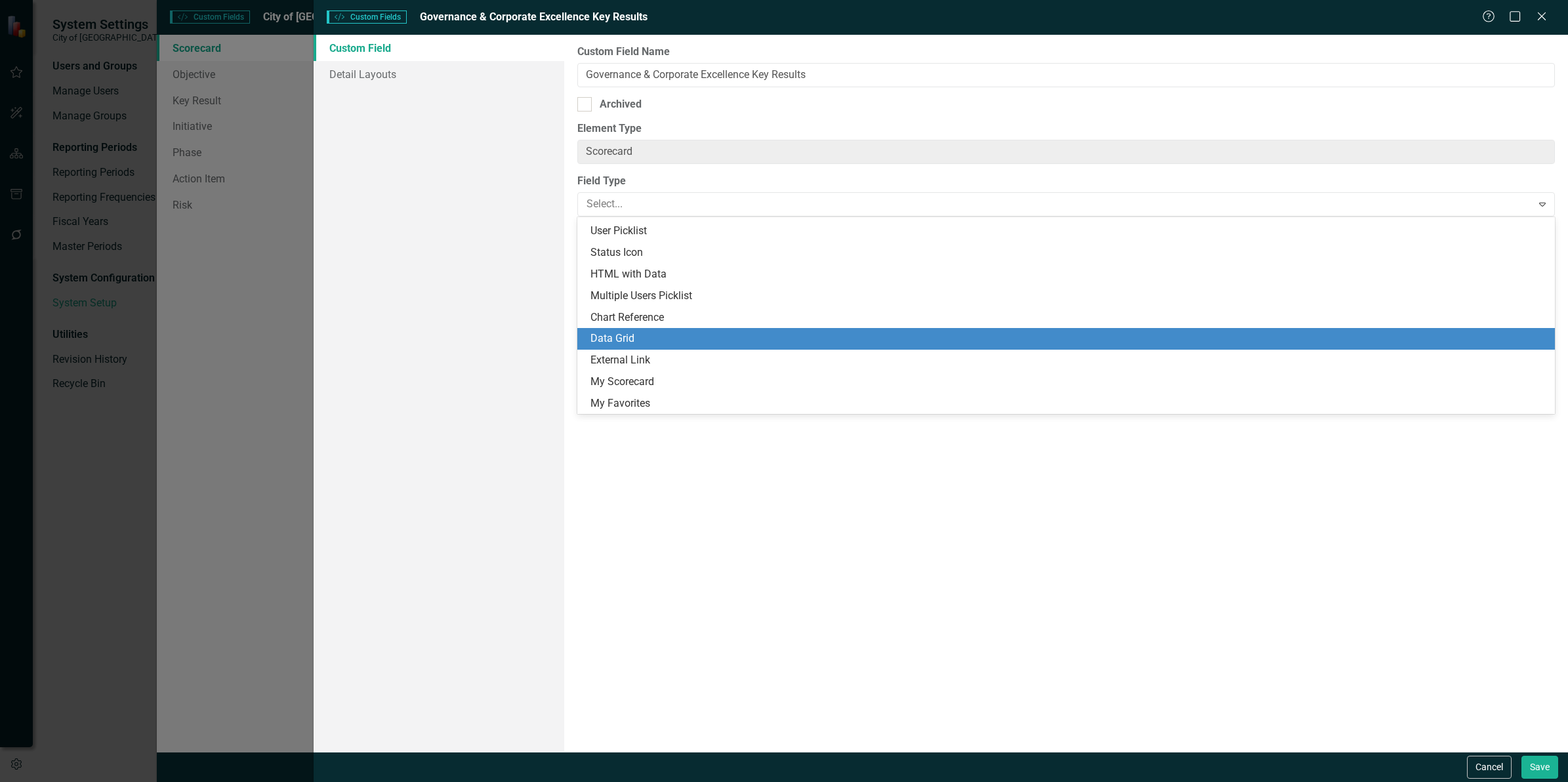
click at [676, 334] on div "Data Grid" at bounding box center [1068, 338] width 957 height 15
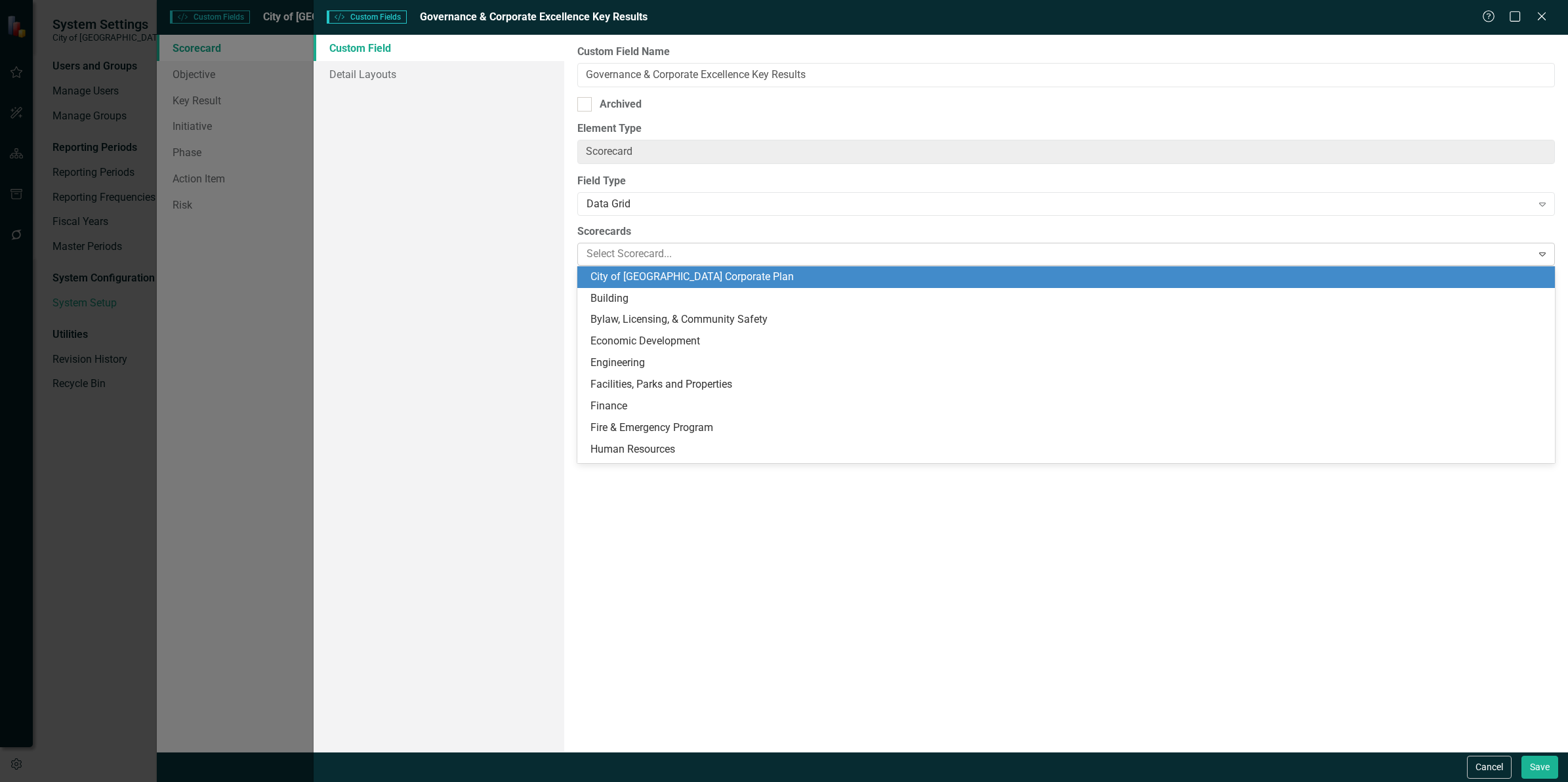
click at [645, 257] on div at bounding box center [1057, 254] width 950 height 18
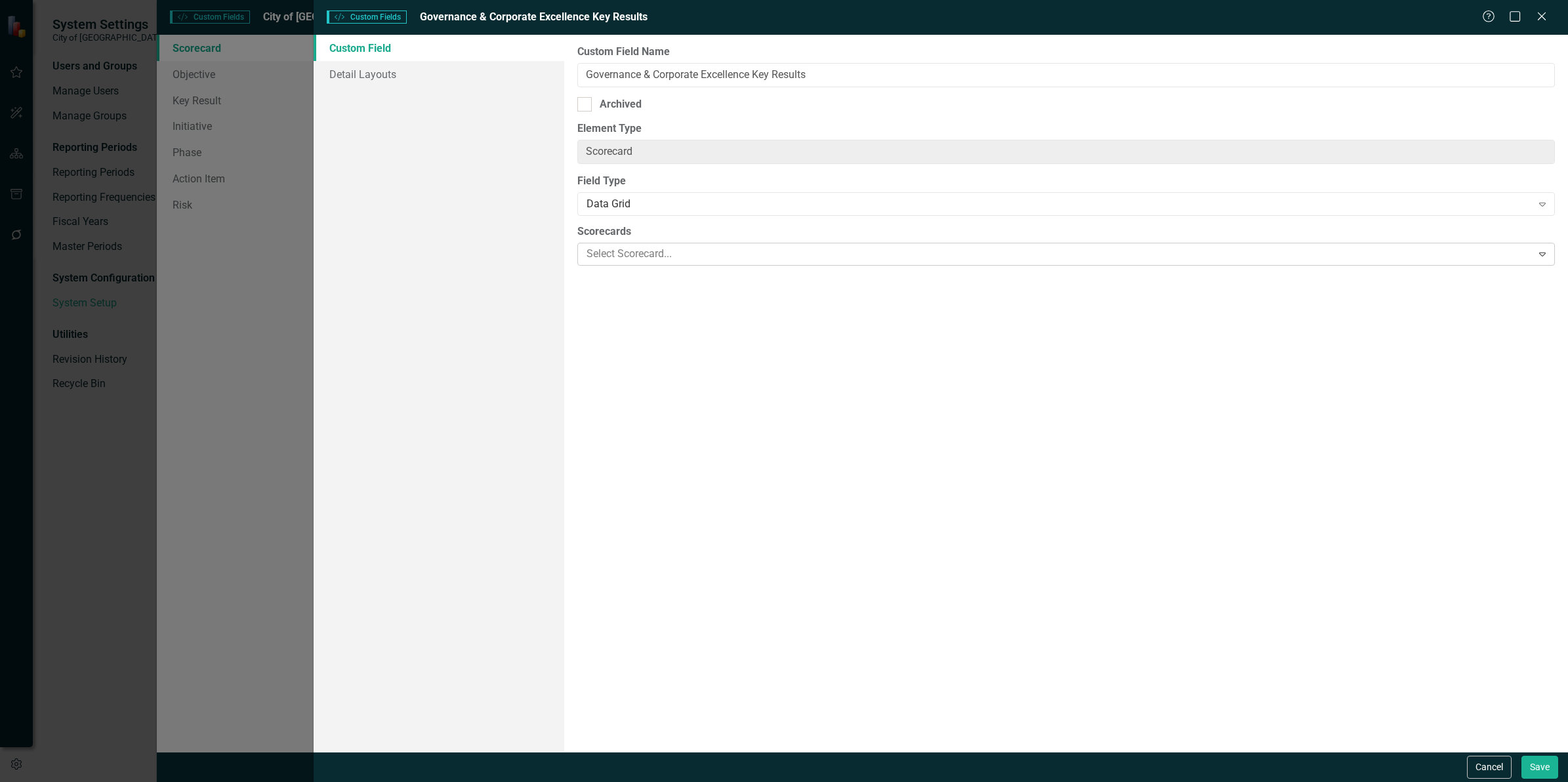
click at [645, 257] on div at bounding box center [1057, 254] width 950 height 18
drag, startPoint x: 842, startPoint y: 75, endPoint x: 443, endPoint y: 59, distance: 399.3
click at [443, 59] on div "Custom Field Detail Layouts Custom Field Name Governance & Corporate Excellence…" at bounding box center [941, 393] width 1255 height 717
click at [1537, 765] on button "Save" at bounding box center [1541, 767] width 37 height 23
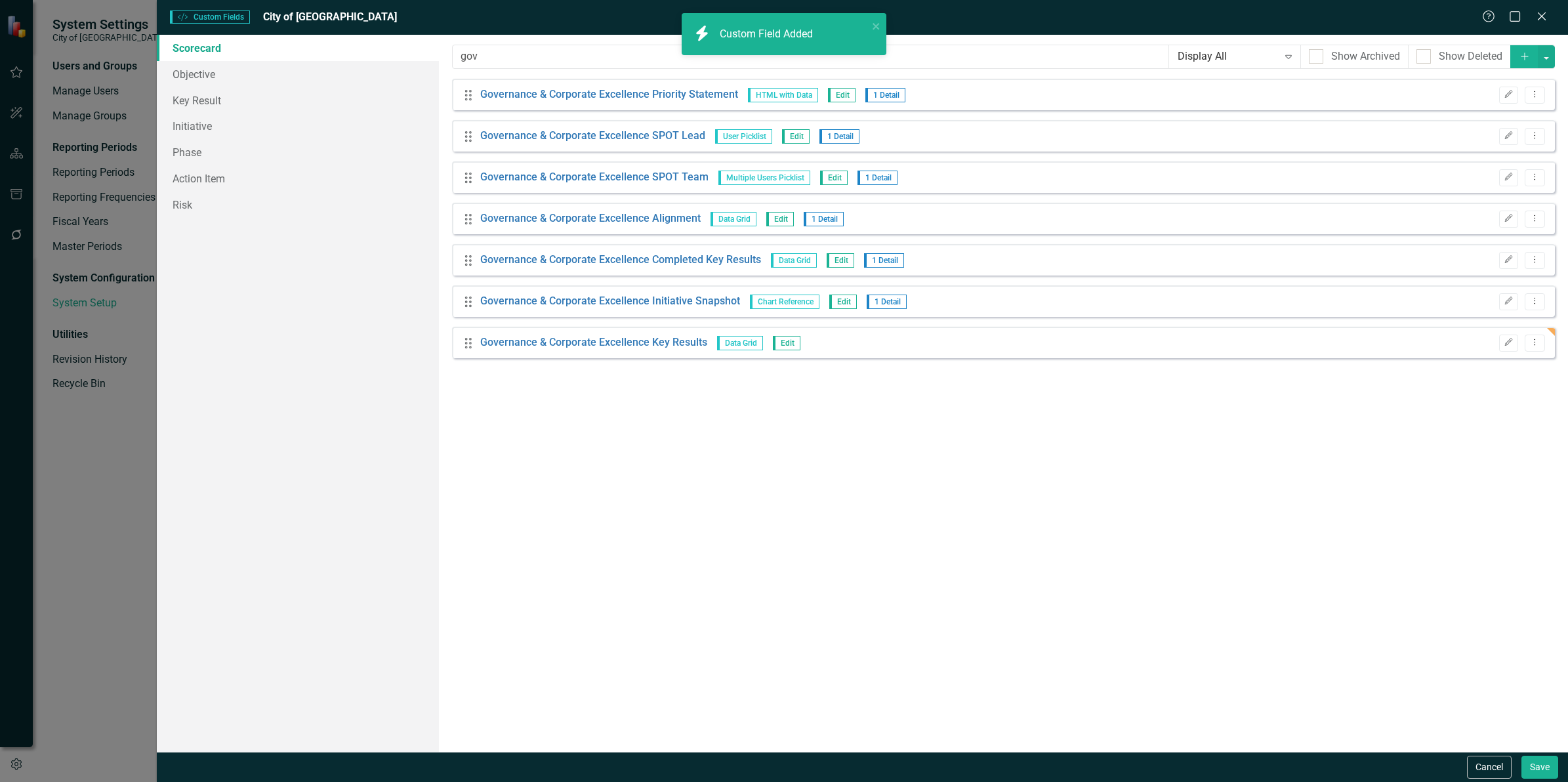
click at [699, 398] on div "Custom fields are one of the most powerful features of ClearPoint. With custom …" at bounding box center [1003, 393] width 1129 height 717
click at [1540, 768] on button "Save" at bounding box center [1541, 767] width 37 height 23
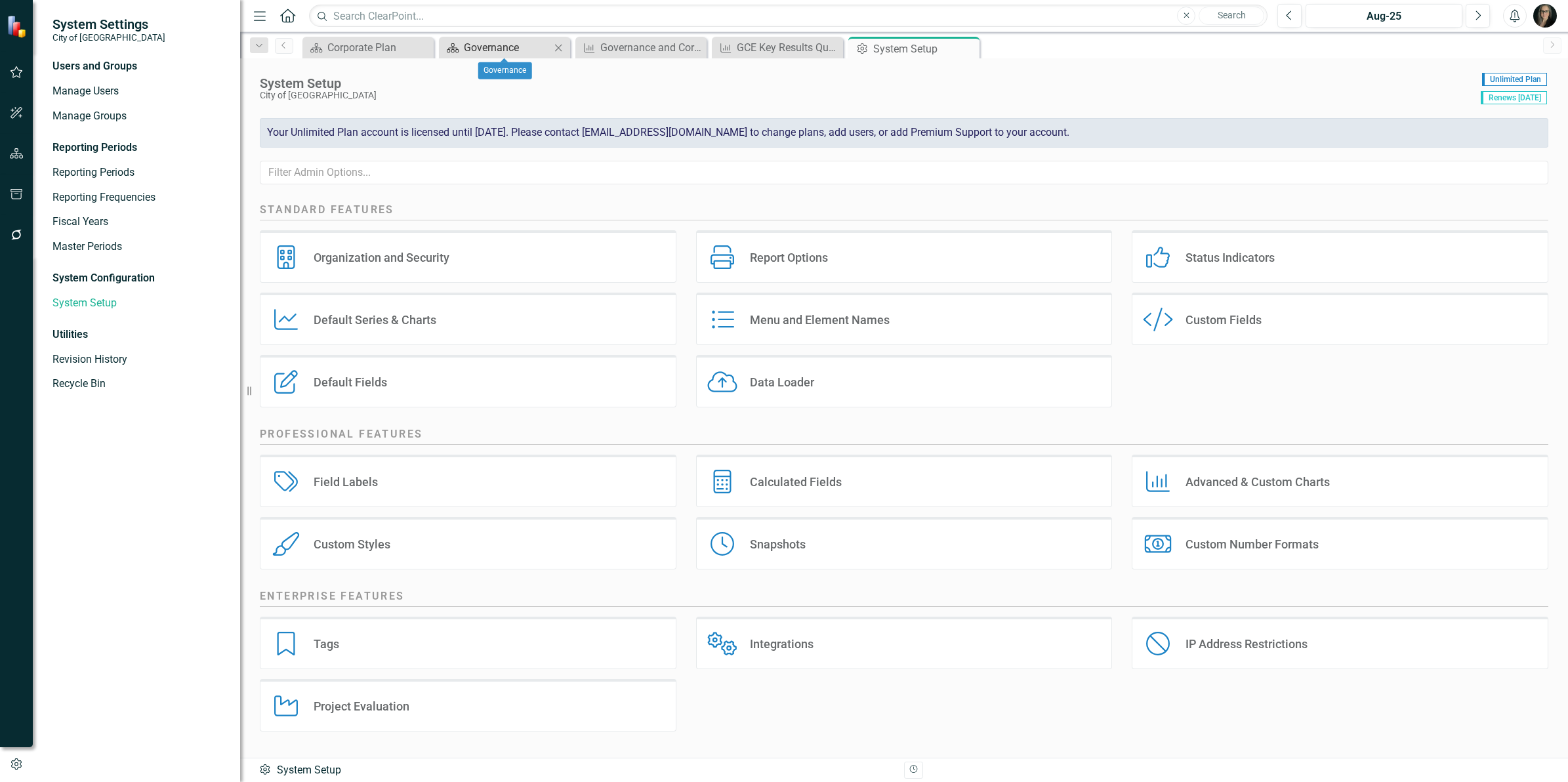
click at [487, 47] on div "Governance" at bounding box center [507, 47] width 87 height 17
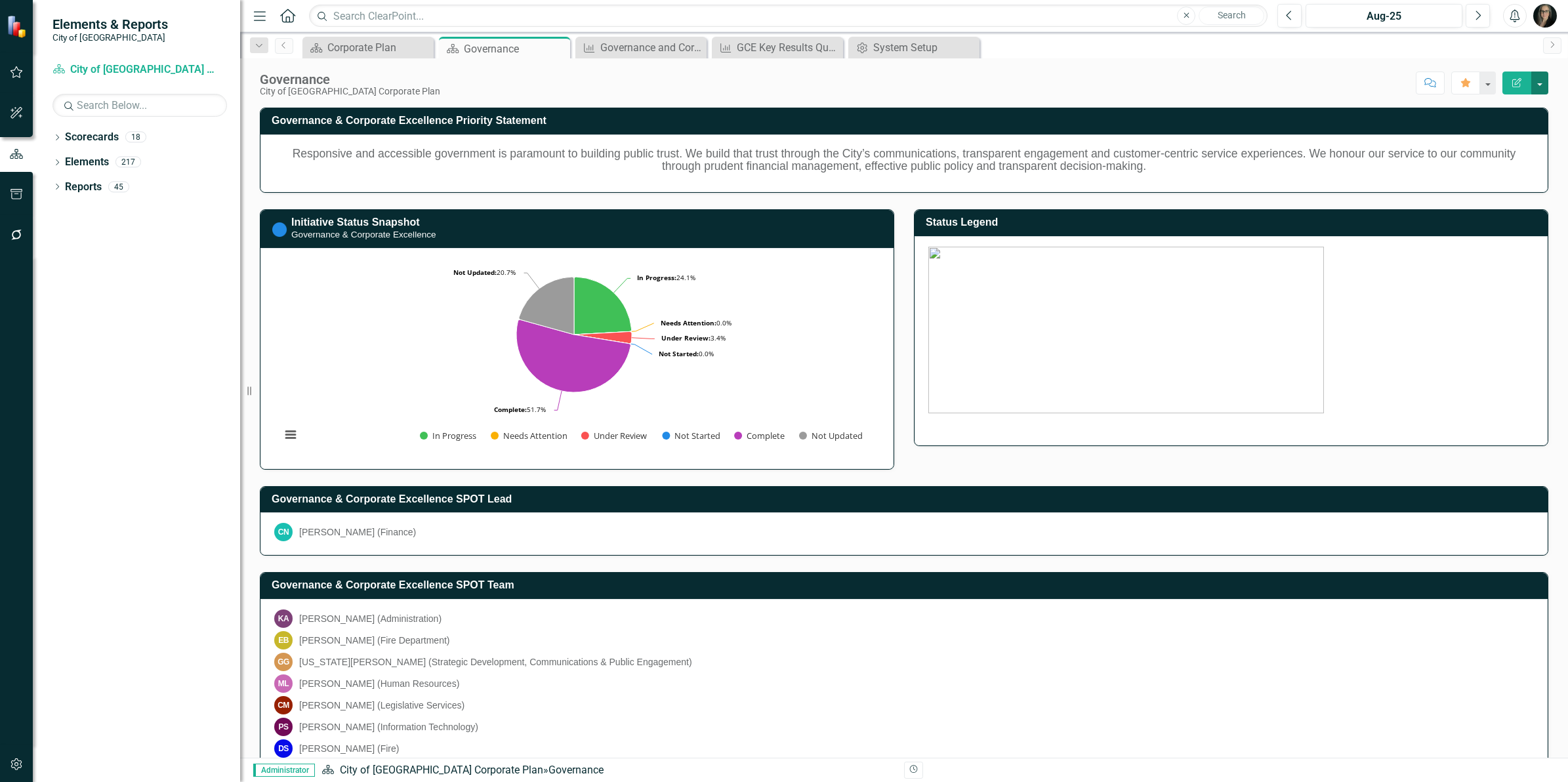
click at [1542, 80] on button "button" at bounding box center [1540, 83] width 17 height 23
click at [1504, 111] on link "Edit Edit Scorecard" at bounding box center [1495, 107] width 106 height 24
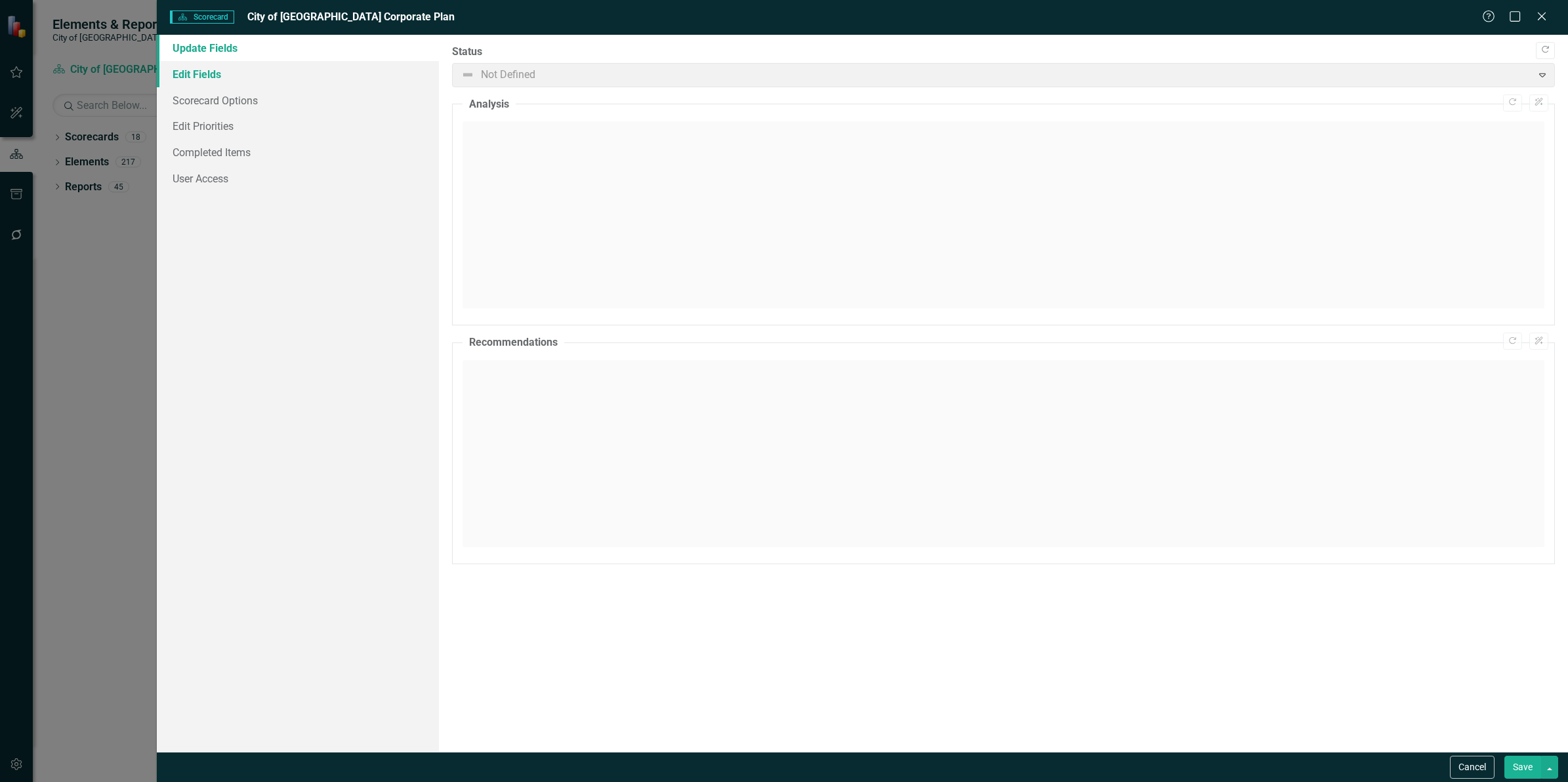
click at [207, 73] on link "Edit Fields" at bounding box center [297, 74] width 282 height 27
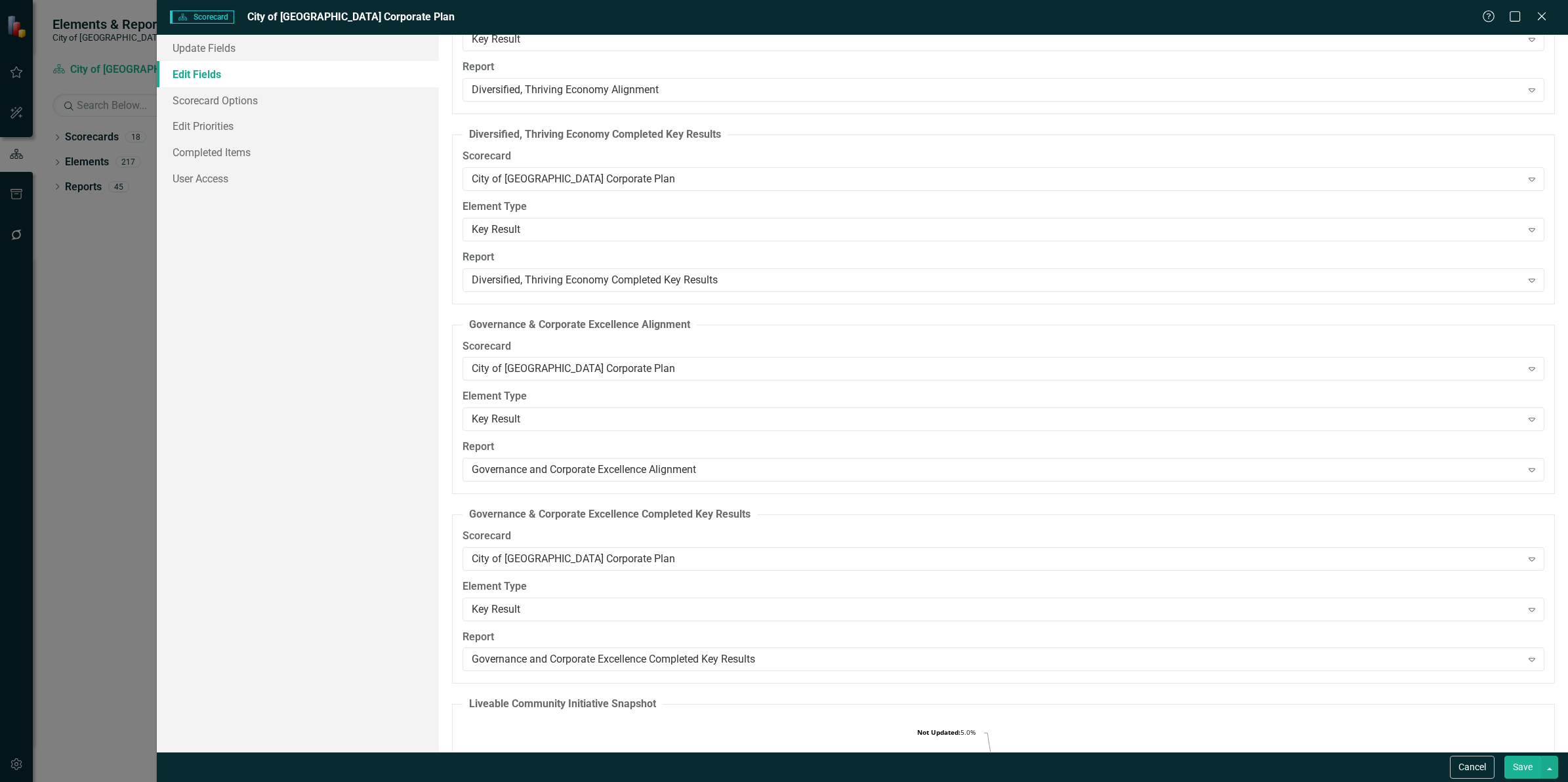
scroll to position [5166, 0]
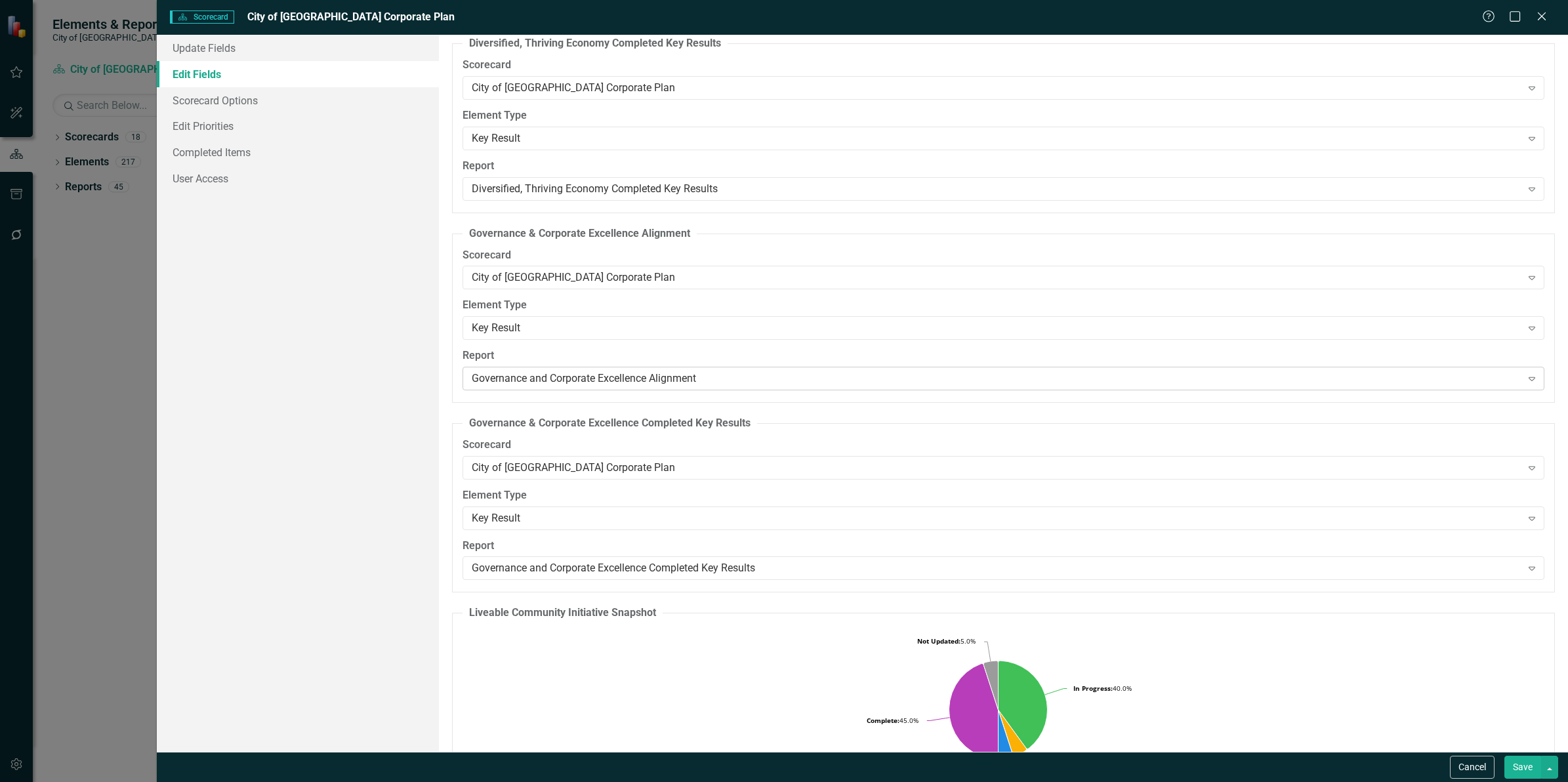
click at [616, 386] on div "Governance and Corporate Excellence Alignment" at bounding box center [996, 379] width 1049 height 15
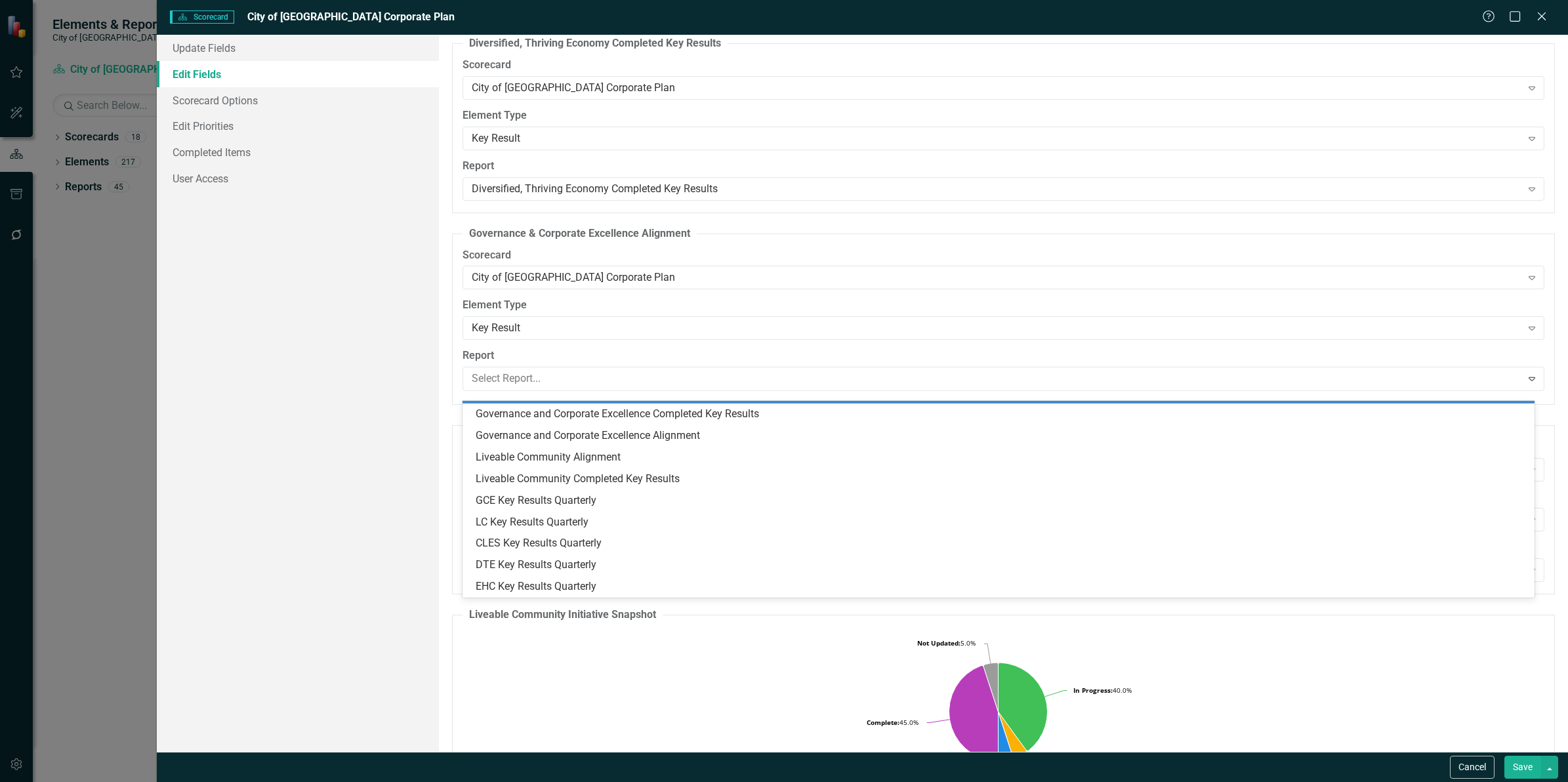
scroll to position [323, 0]
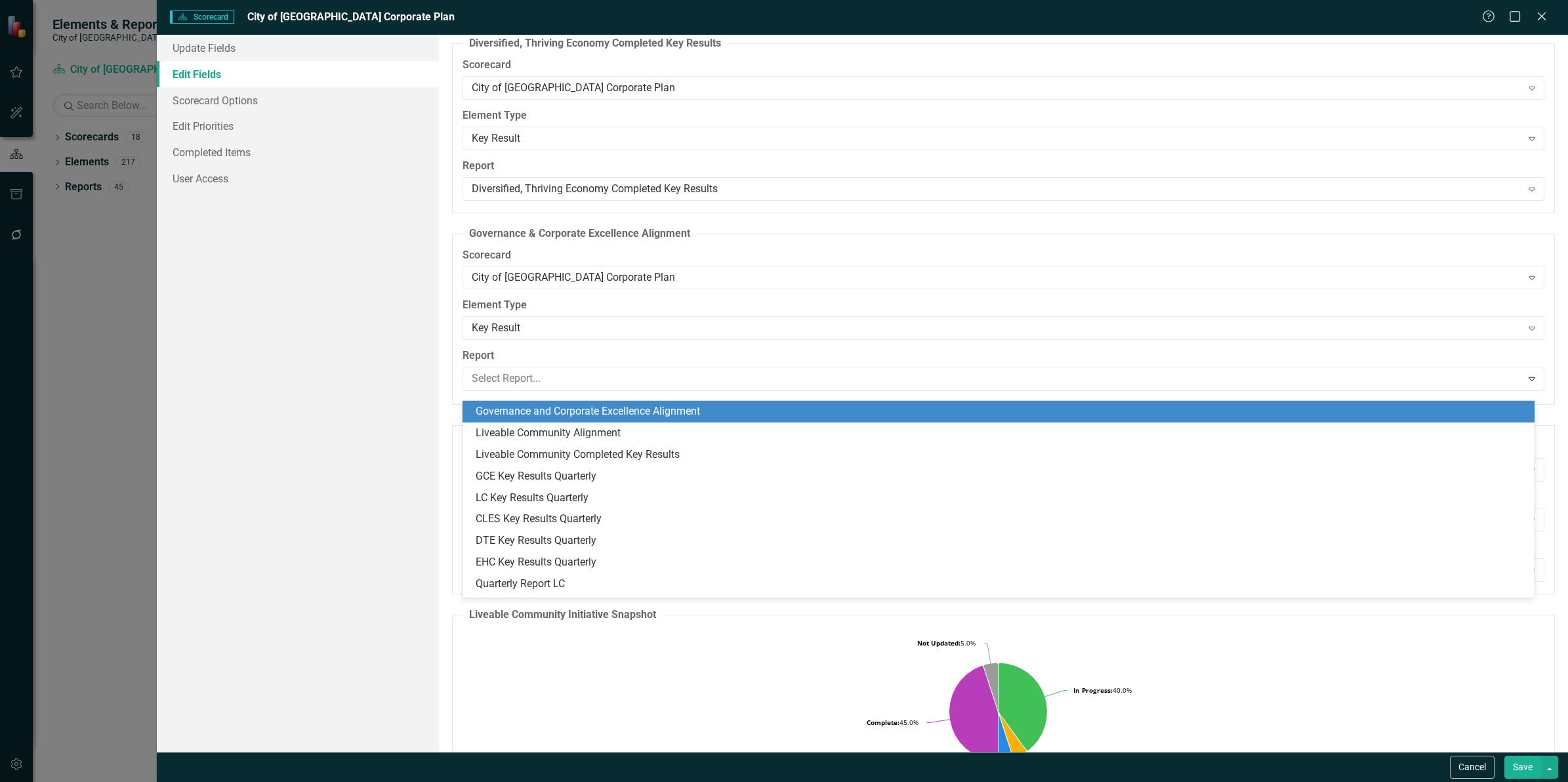
click at [362, 411] on div "Update Fields Edit Fields Scorecard Options Edit Priorities Completed Items Use…" at bounding box center [297, 393] width 282 height 717
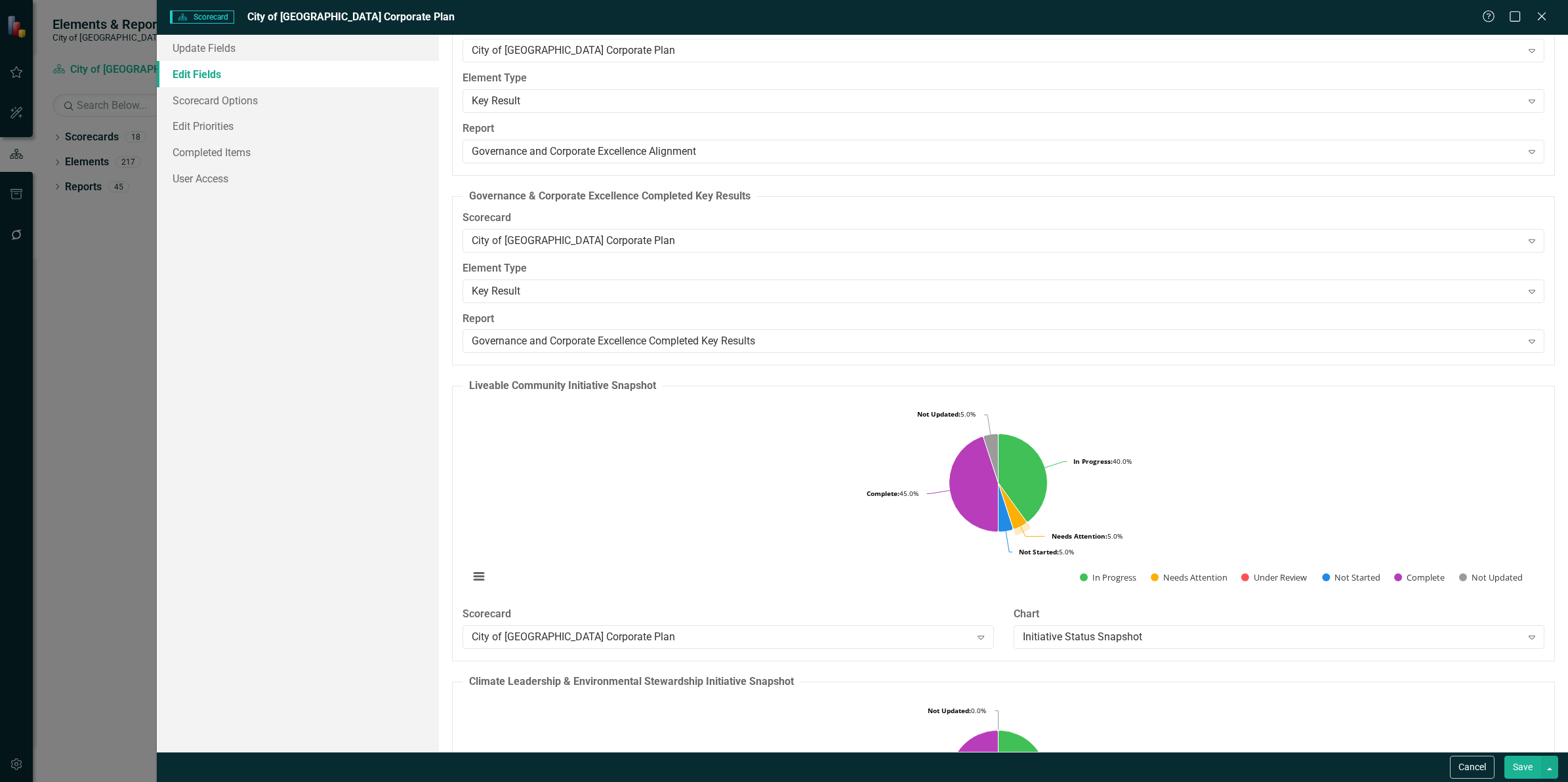
scroll to position [5412, 0]
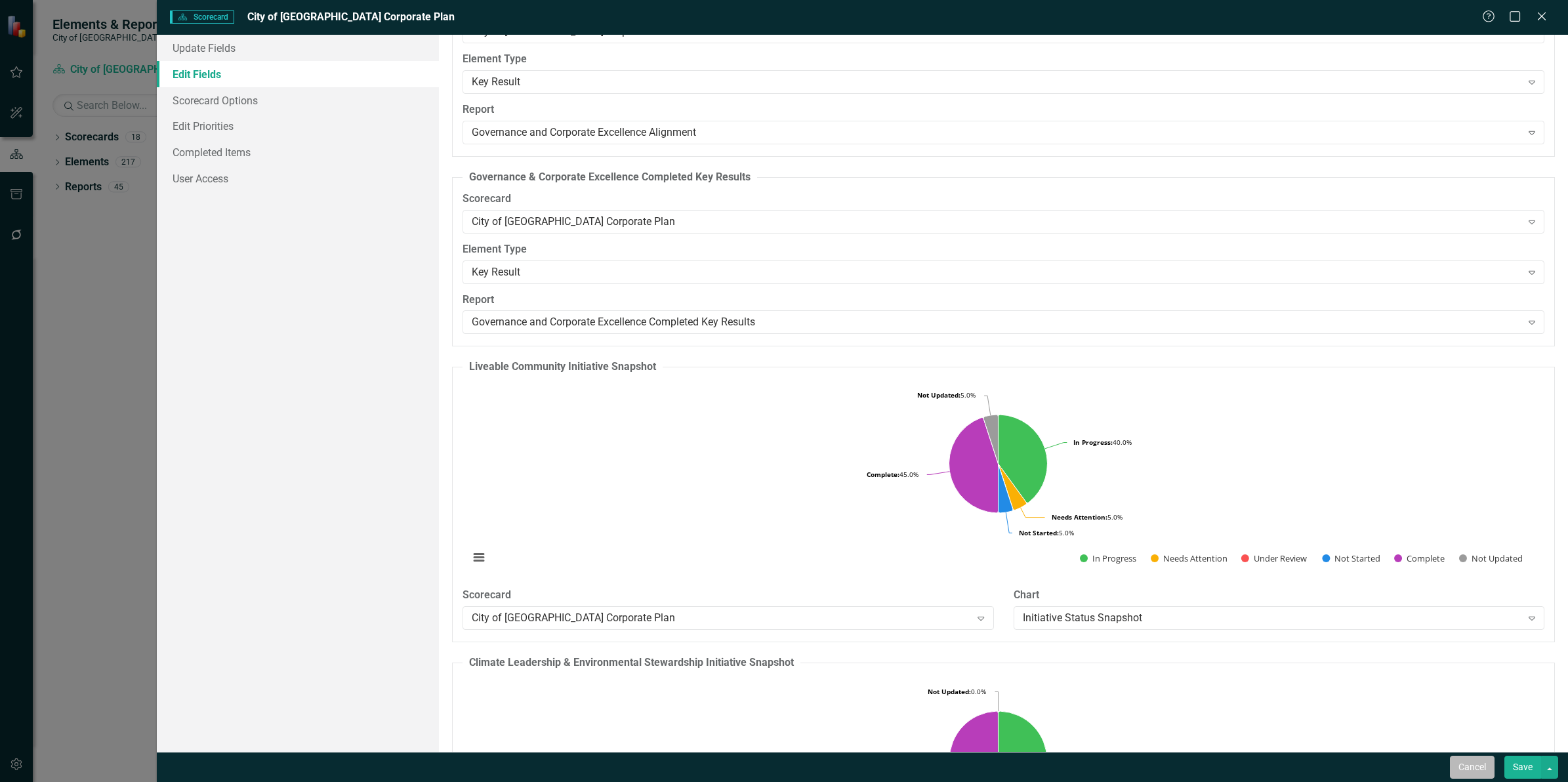
click at [1465, 768] on button "Cancel" at bounding box center [1472, 767] width 44 height 23
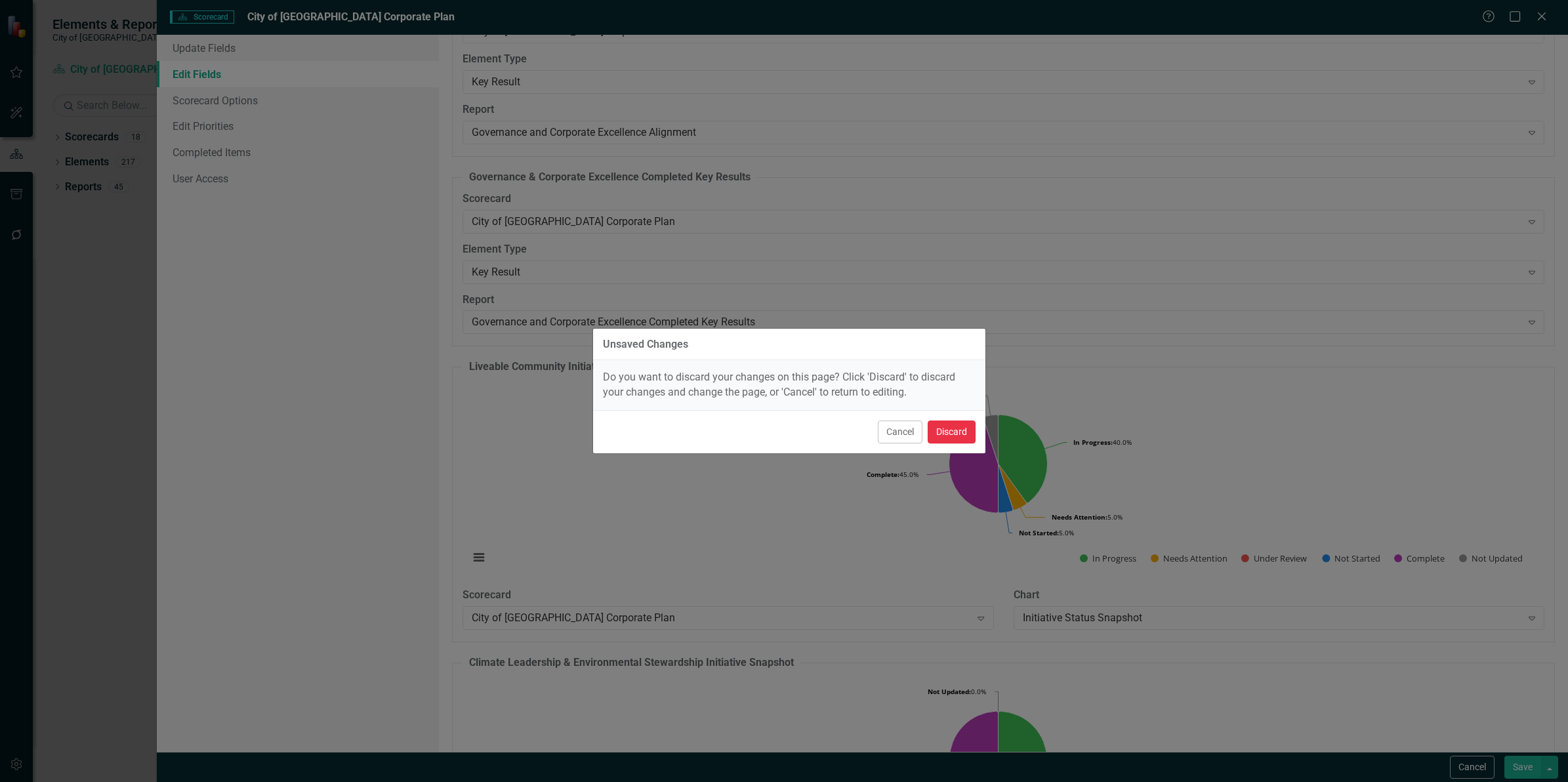
click at [961, 430] on button "Discard" at bounding box center [951, 432] width 48 height 23
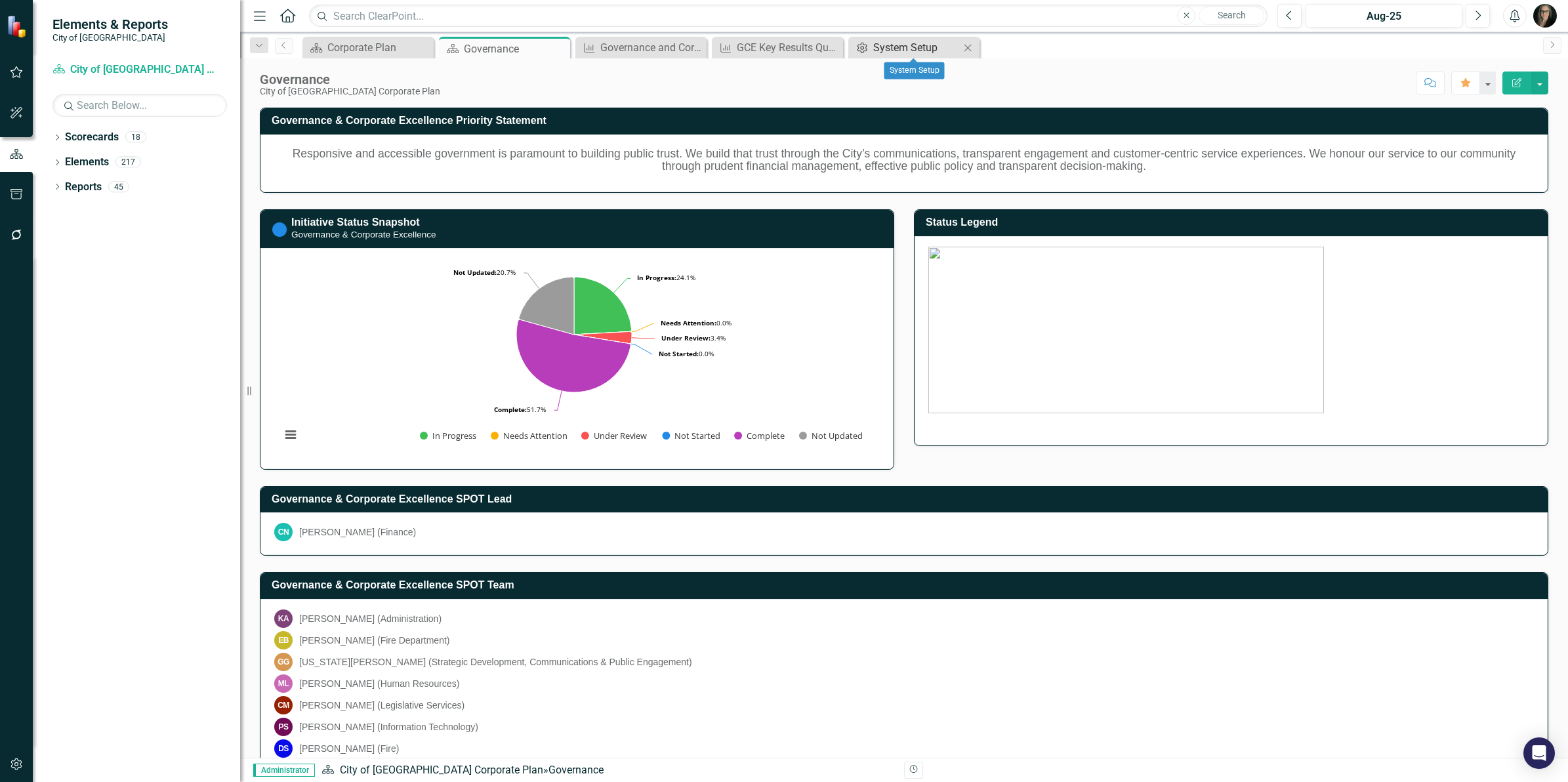
click at [887, 50] on div "System Setup" at bounding box center [917, 47] width 87 height 17
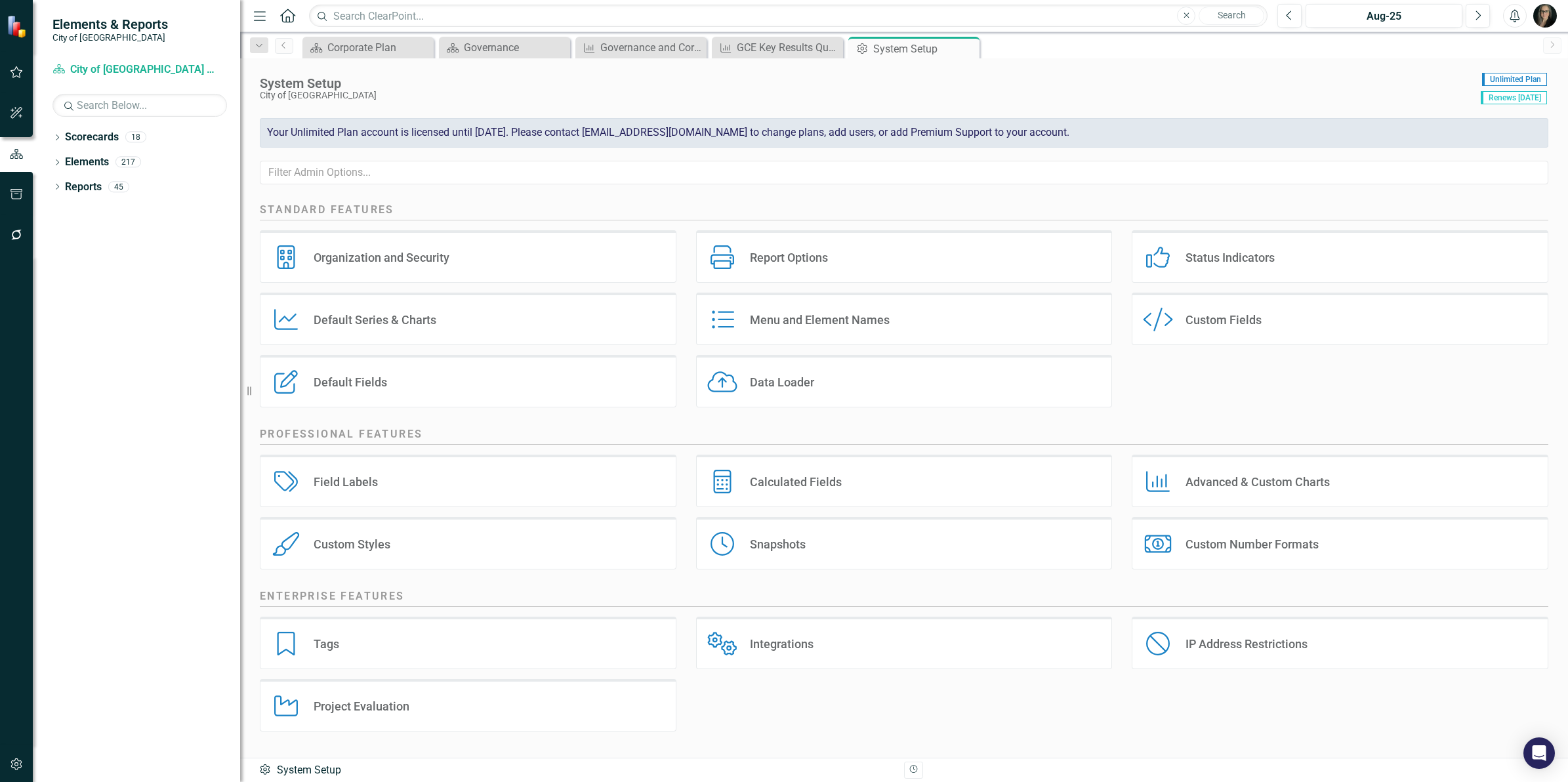
click at [1189, 321] on div "Custom Fields" at bounding box center [1224, 319] width 76 height 15
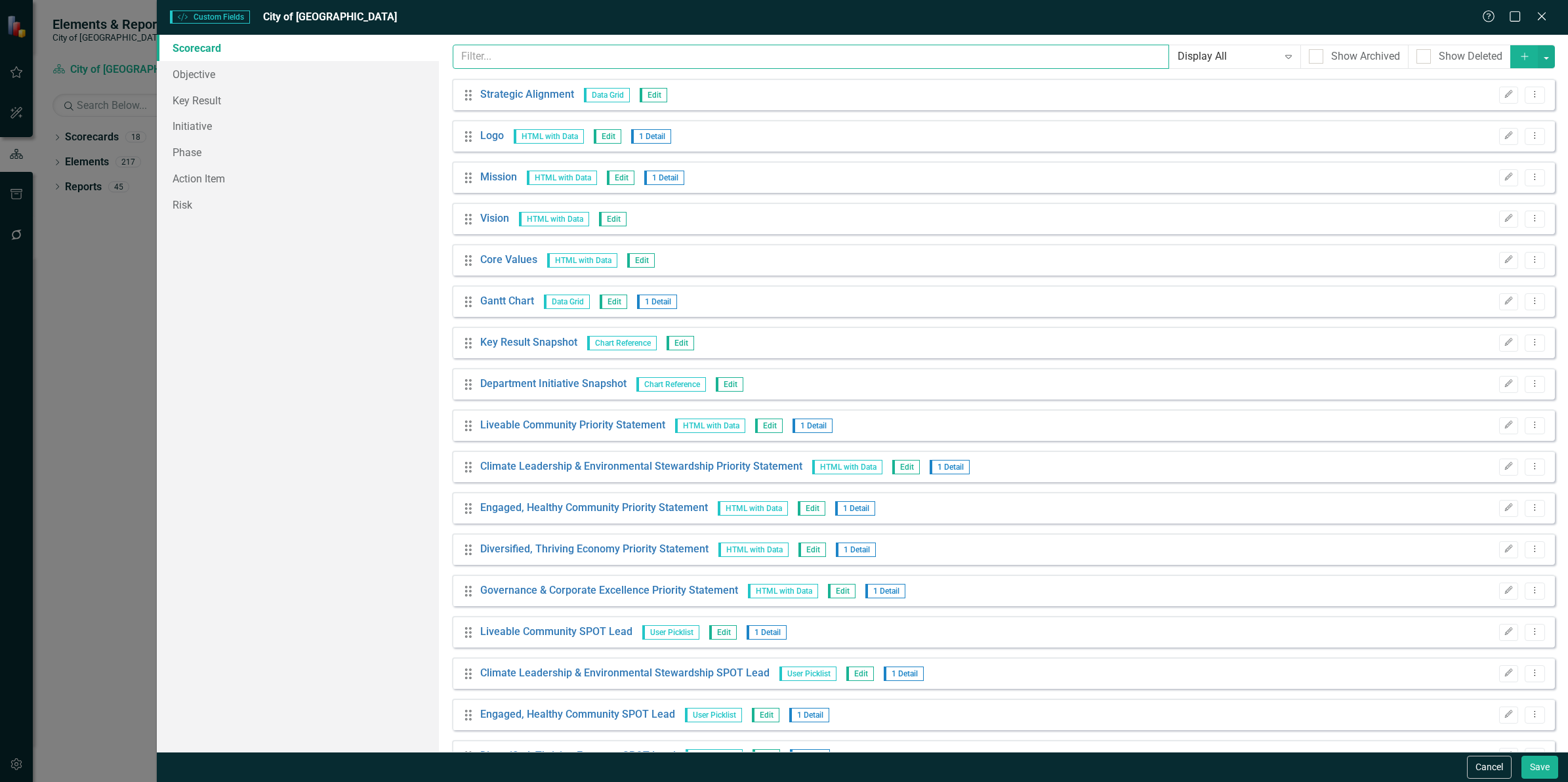
click at [568, 59] on input "text" at bounding box center [811, 56] width 717 height 24
paste input "Governance & Corporate Excellence Key Results"
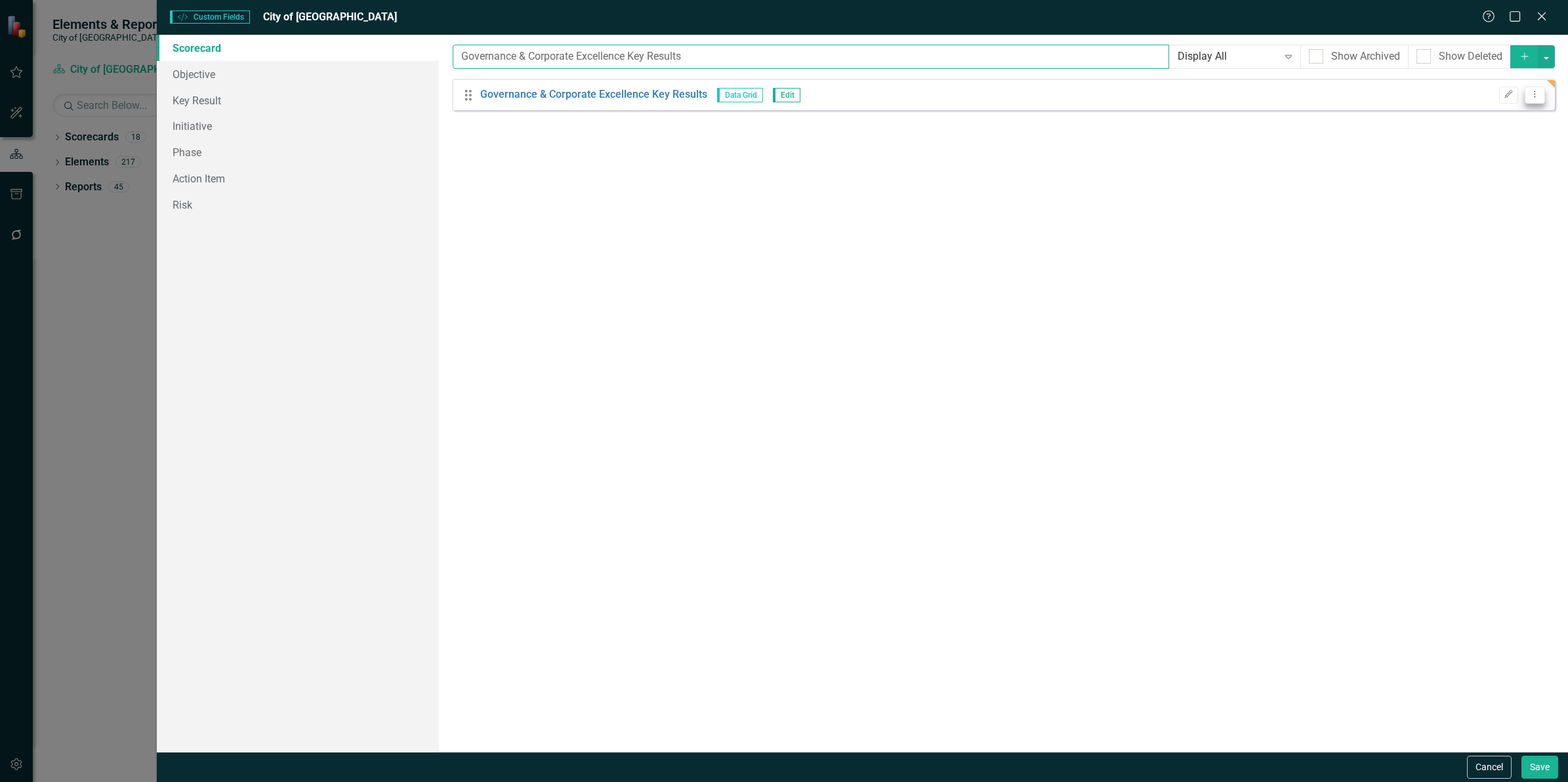
type input "Governance & Corporate Excellence Key Results"
click at [1525, 96] on button "Dropdown Menu" at bounding box center [1534, 96] width 20 height 18
click at [1477, 171] on link "Trash Delete Custom Field" at bounding box center [1474, 165] width 139 height 24
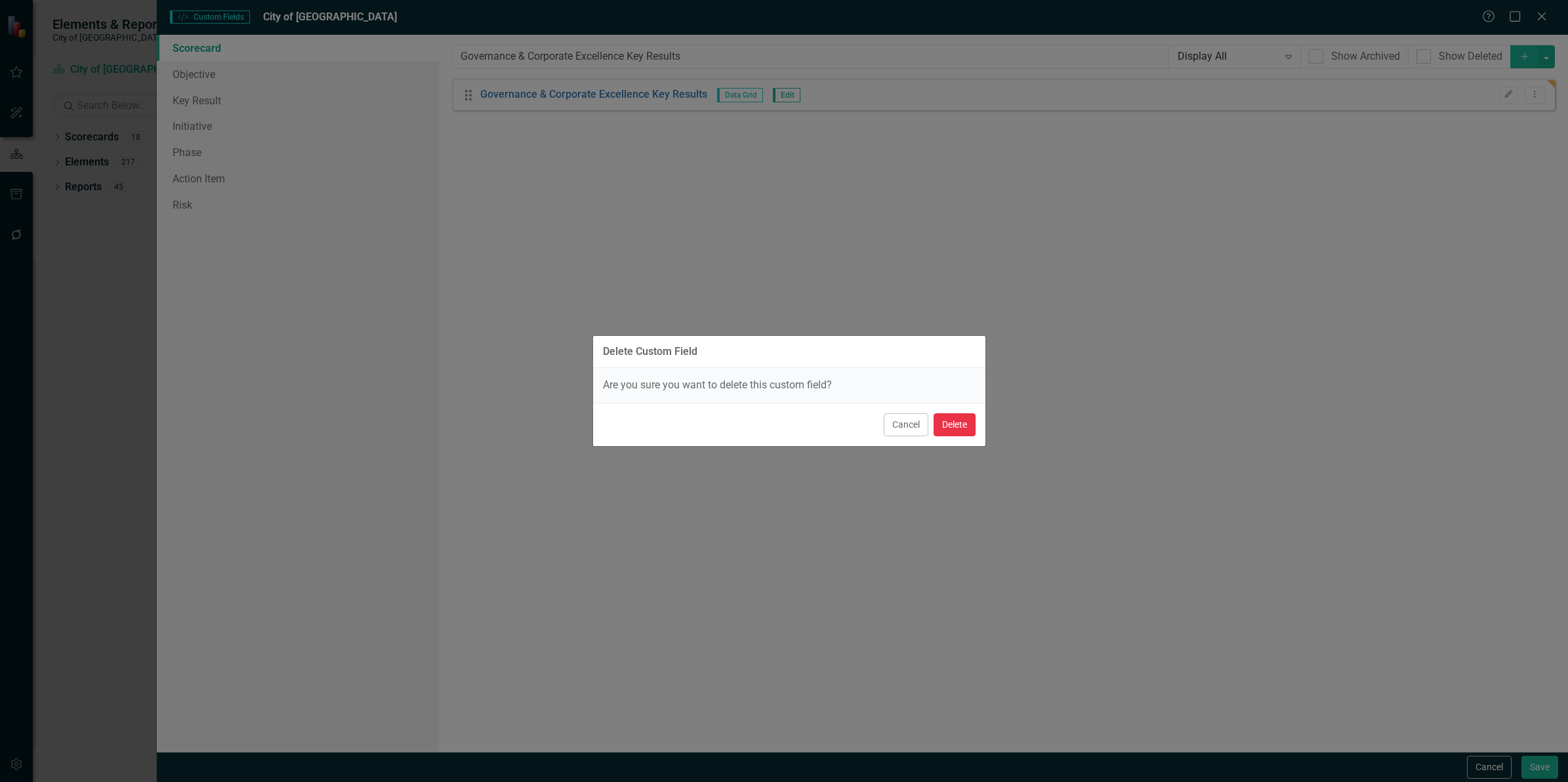
click at [962, 422] on button "Delete" at bounding box center [954, 425] width 42 height 23
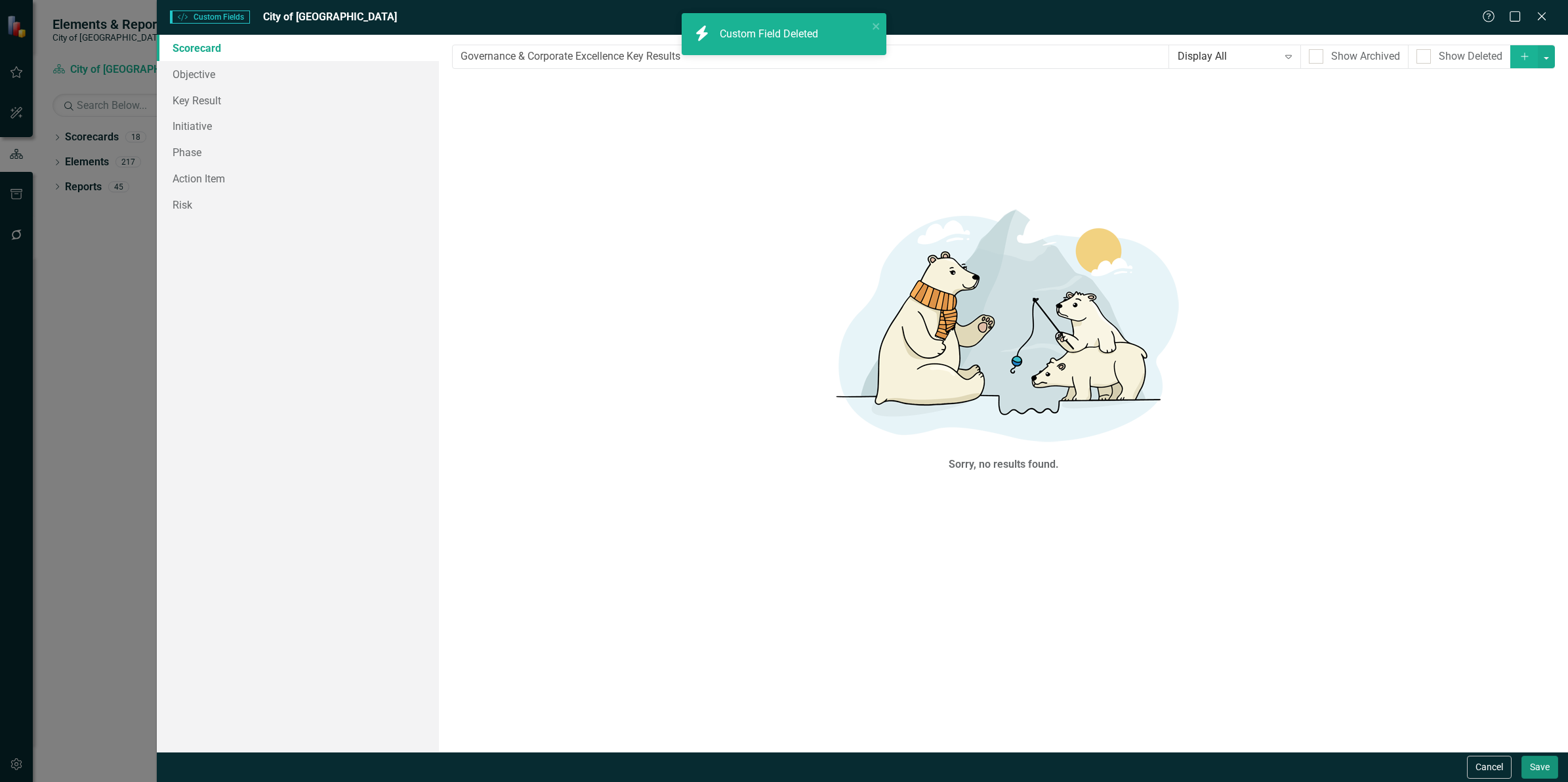
click at [1537, 765] on button "Save" at bounding box center [1541, 767] width 37 height 23
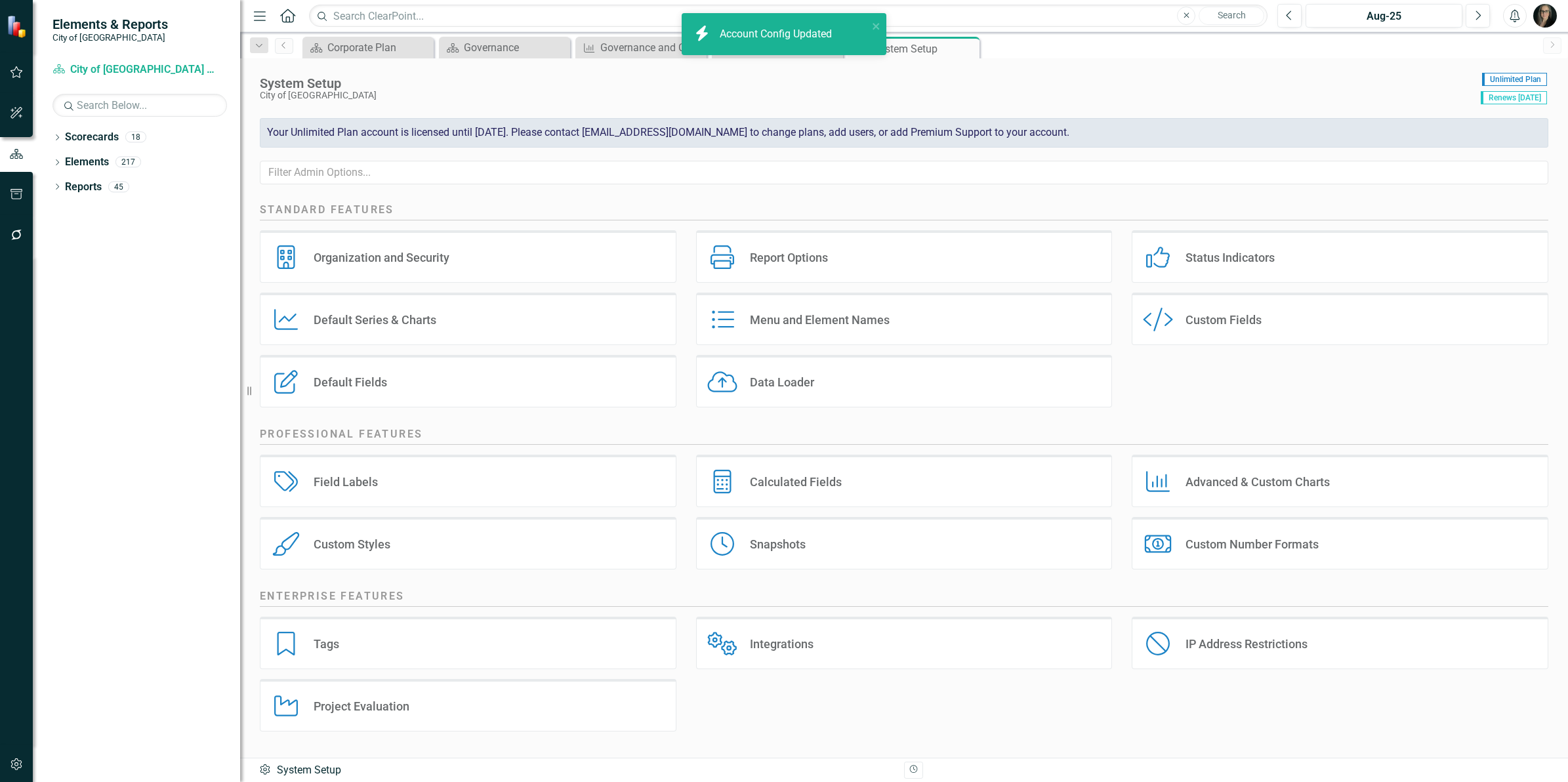
click at [572, 97] on div "City of [GEOGRAPHIC_DATA]" at bounding box center [867, 95] width 1215 height 10
click at [497, 47] on div "Governance" at bounding box center [507, 47] width 87 height 17
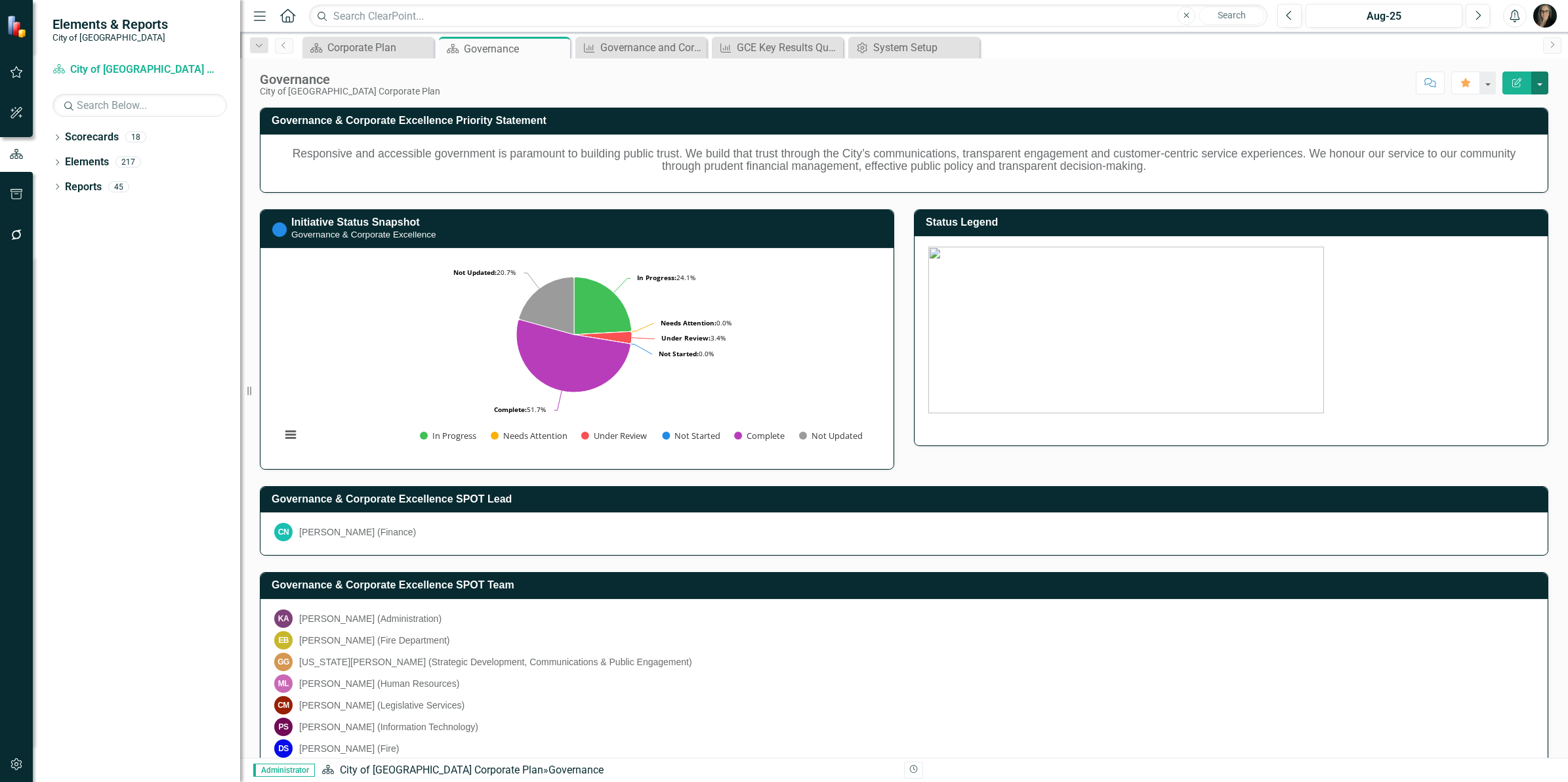
click at [1534, 90] on button "button" at bounding box center [1540, 83] width 17 height 23
click at [1508, 104] on link "Edit Edit Scorecard" at bounding box center [1495, 107] width 106 height 24
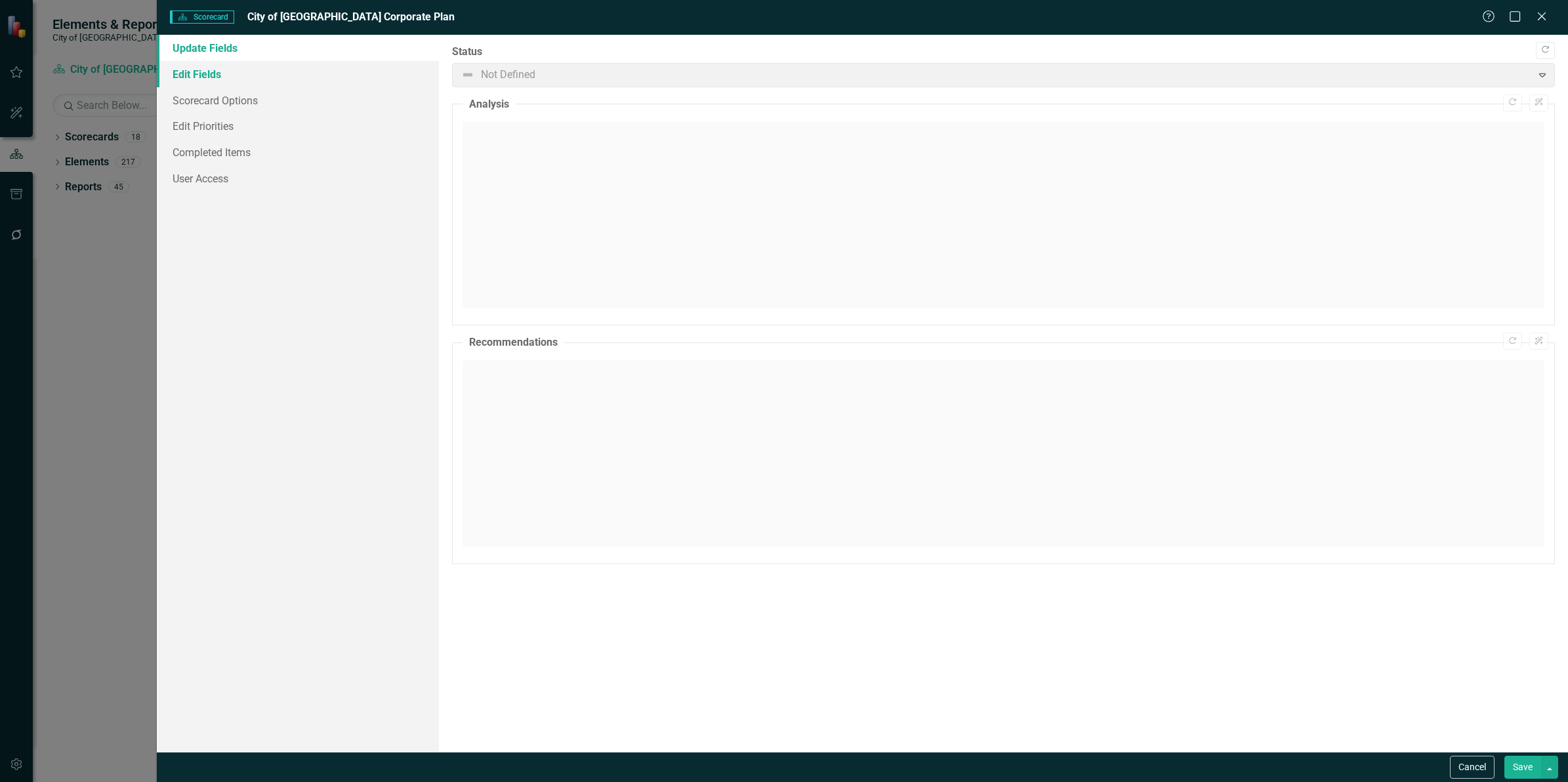
click at [237, 71] on link "Edit Fields" at bounding box center [297, 74] width 282 height 27
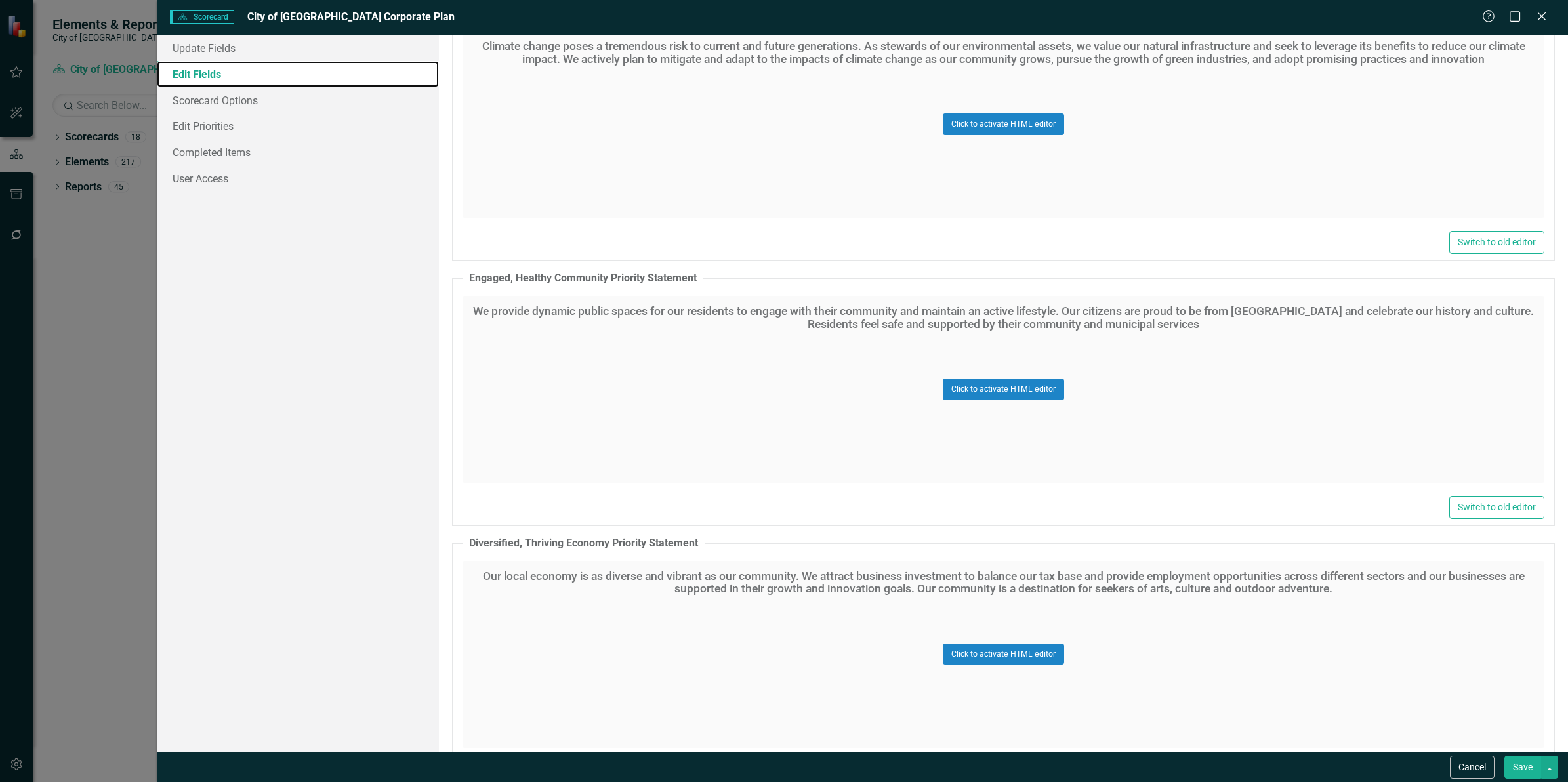
scroll to position [2050, 0]
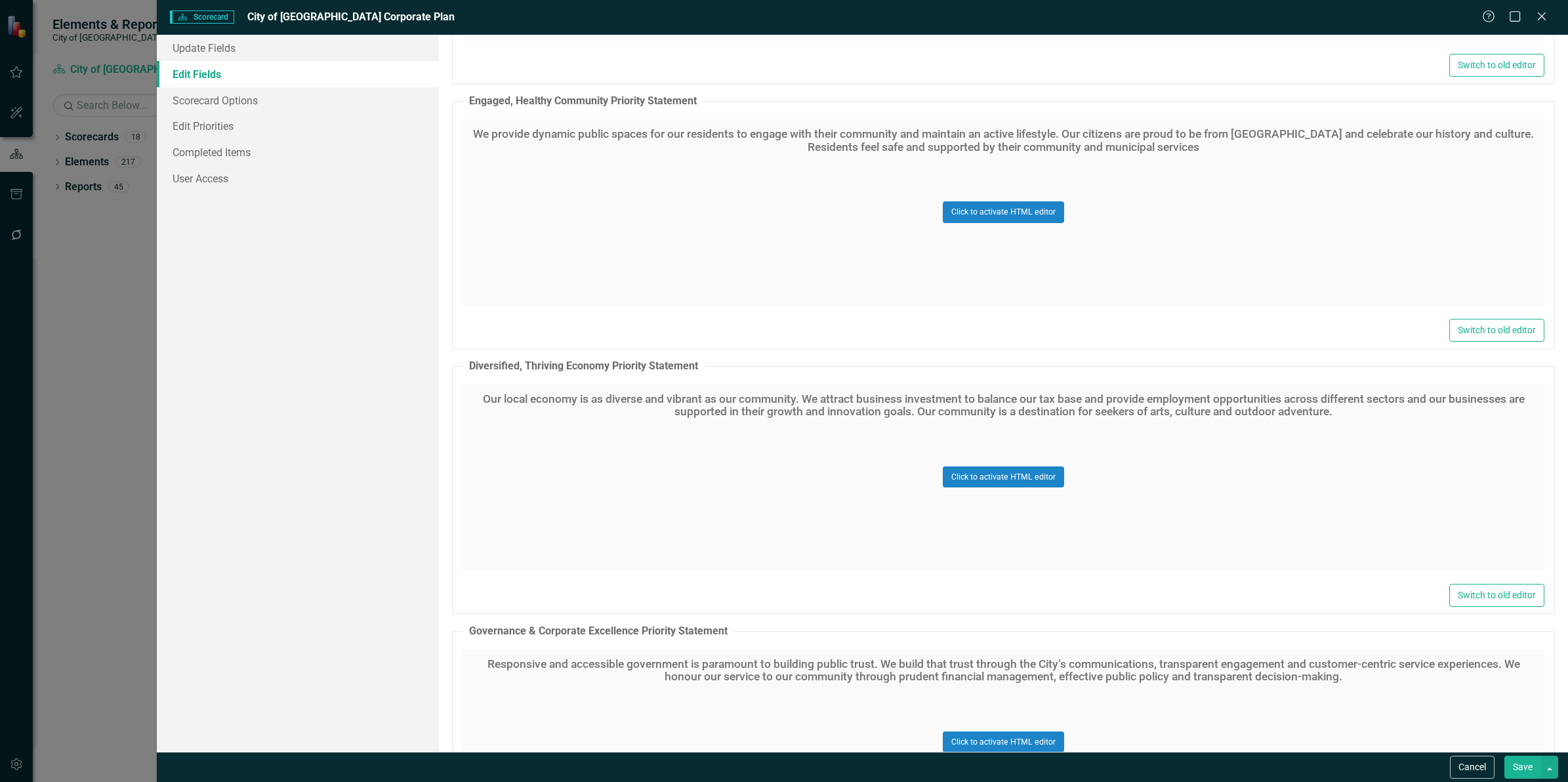
click at [211, 257] on div "Update Fields Edit Fields Scorecard Options Edit Priorities Completed Items Use…" at bounding box center [297, 393] width 282 height 717
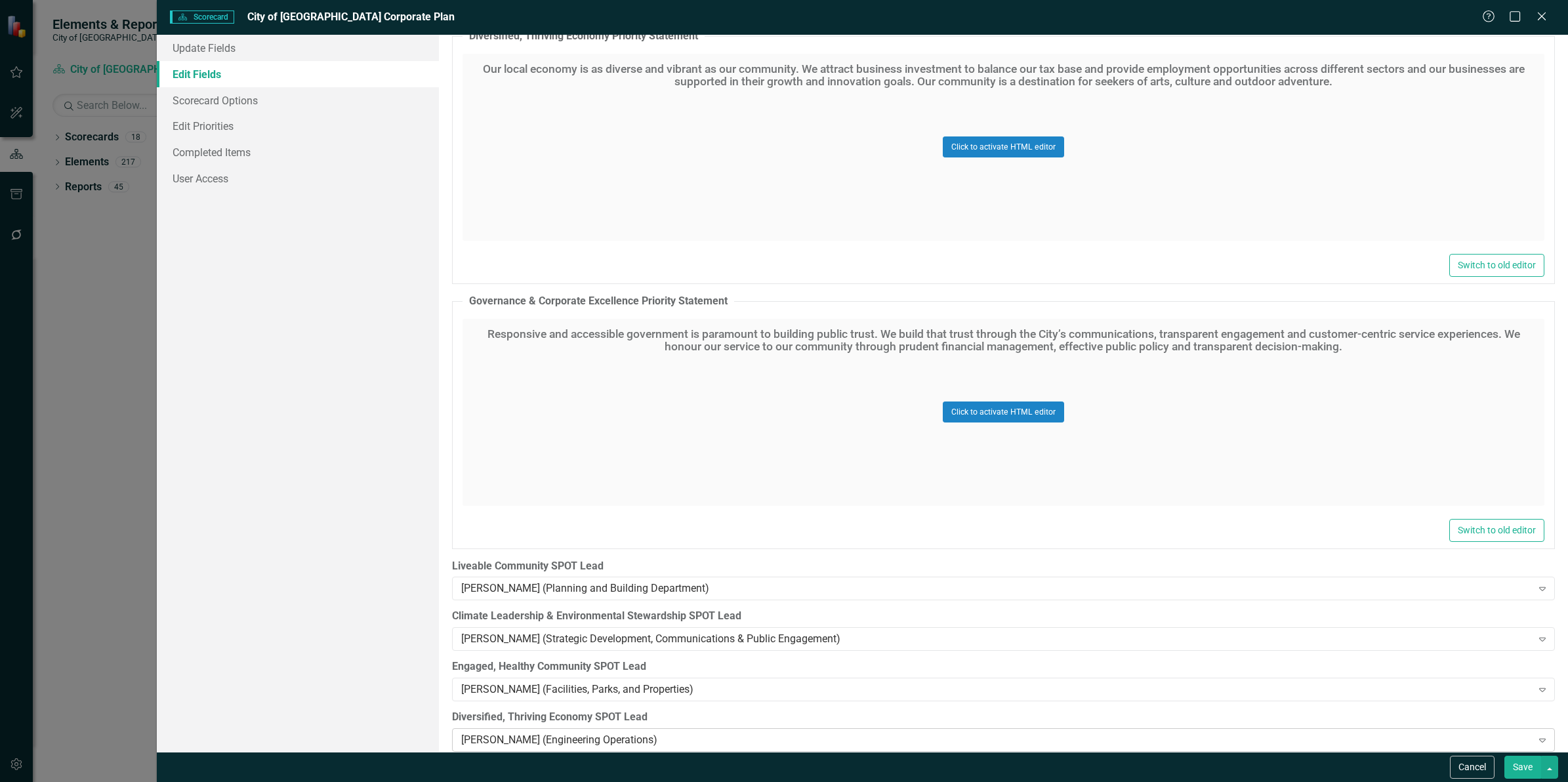
scroll to position [2460, 0]
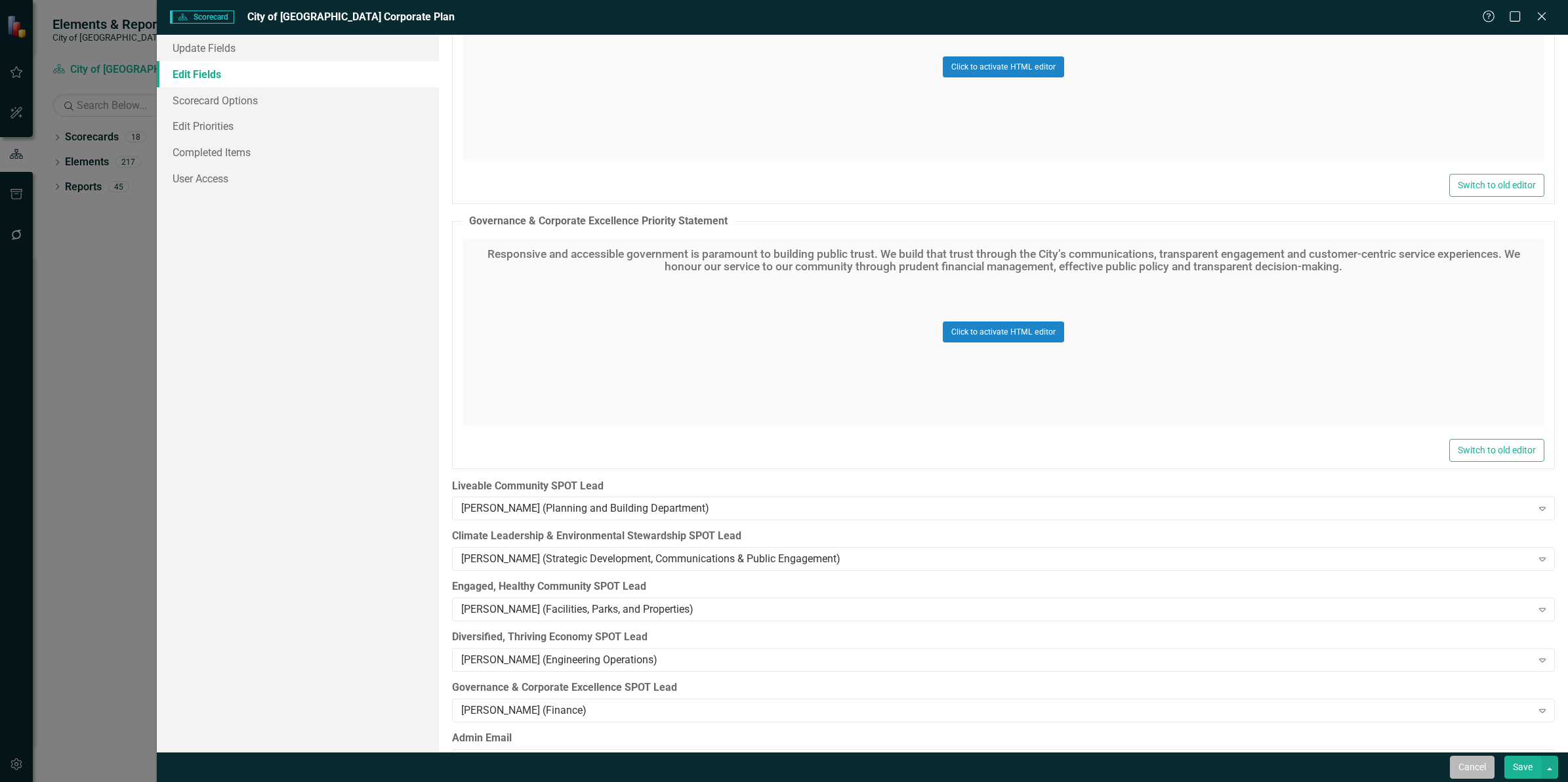
click at [1484, 769] on button "Cancel" at bounding box center [1472, 767] width 44 height 23
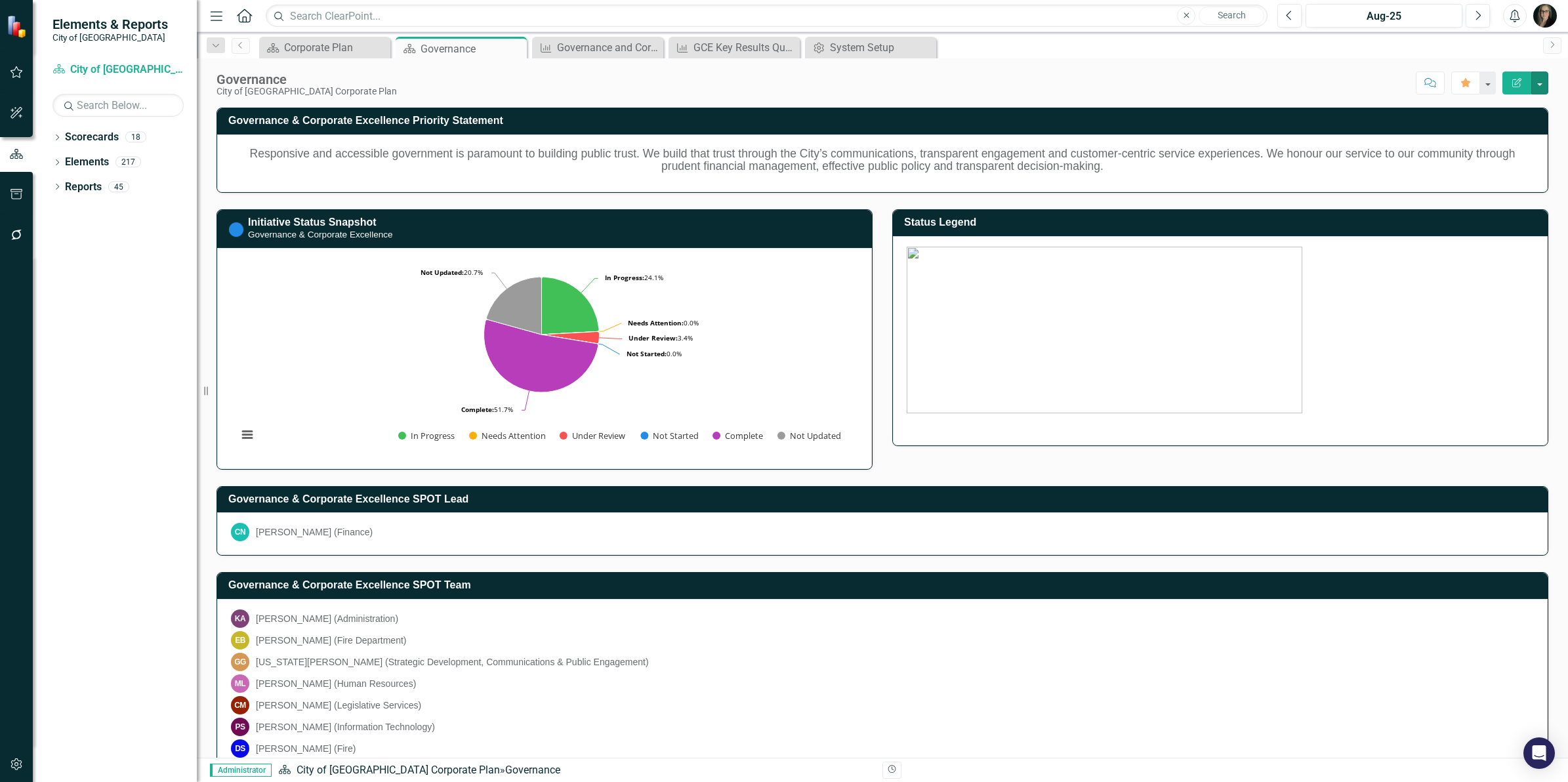
drag, startPoint x: 245, startPoint y: 391, endPoint x: 158, endPoint y: 382, distance: 87.5
click at [158, 382] on div "Elements & Reports City of [GEOGRAPHIC_DATA] Scorecard City of [GEOGRAPHIC_DATA…" at bounding box center [98, 391] width 196 height 782
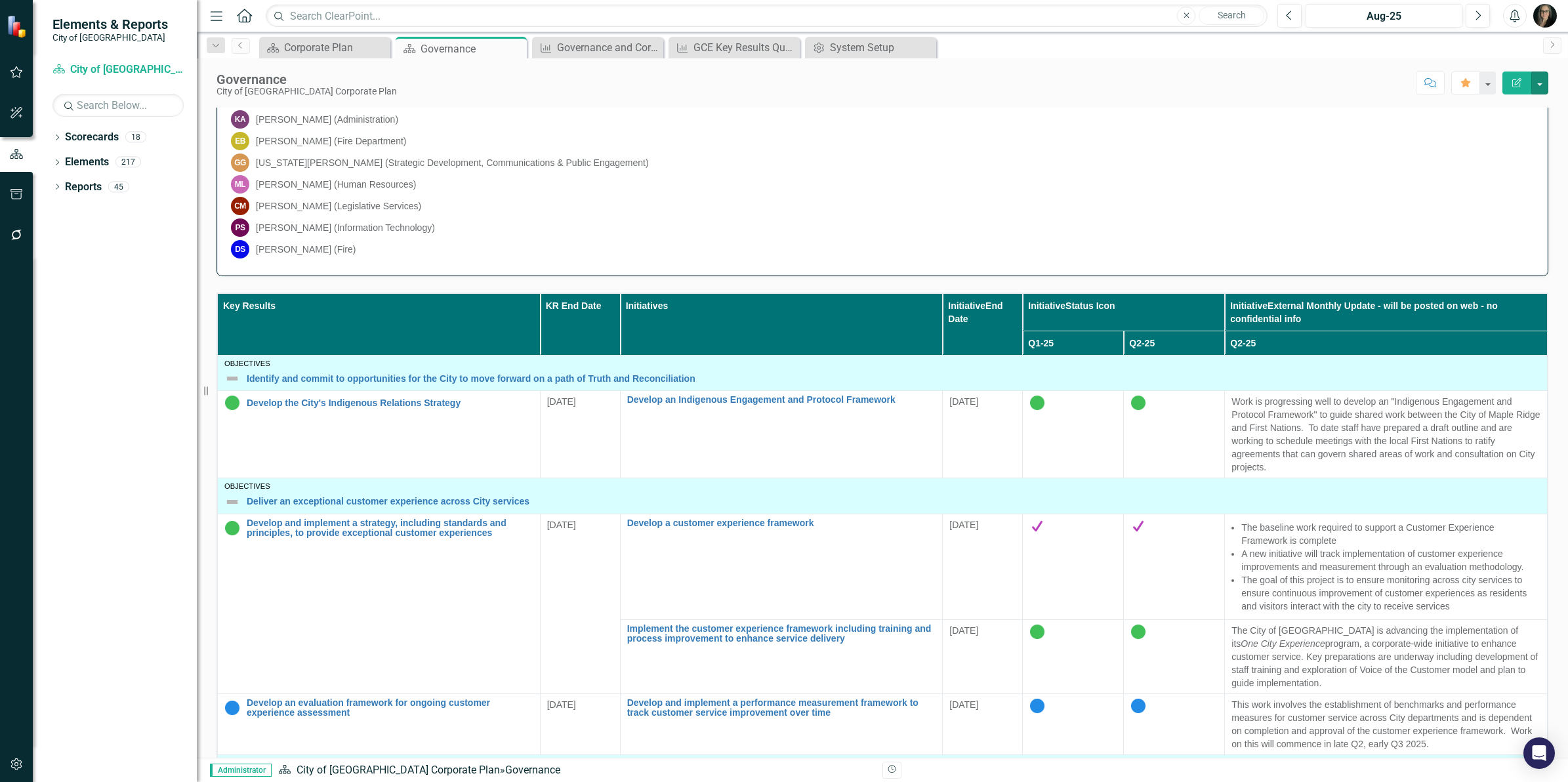
scroll to position [492, 0]
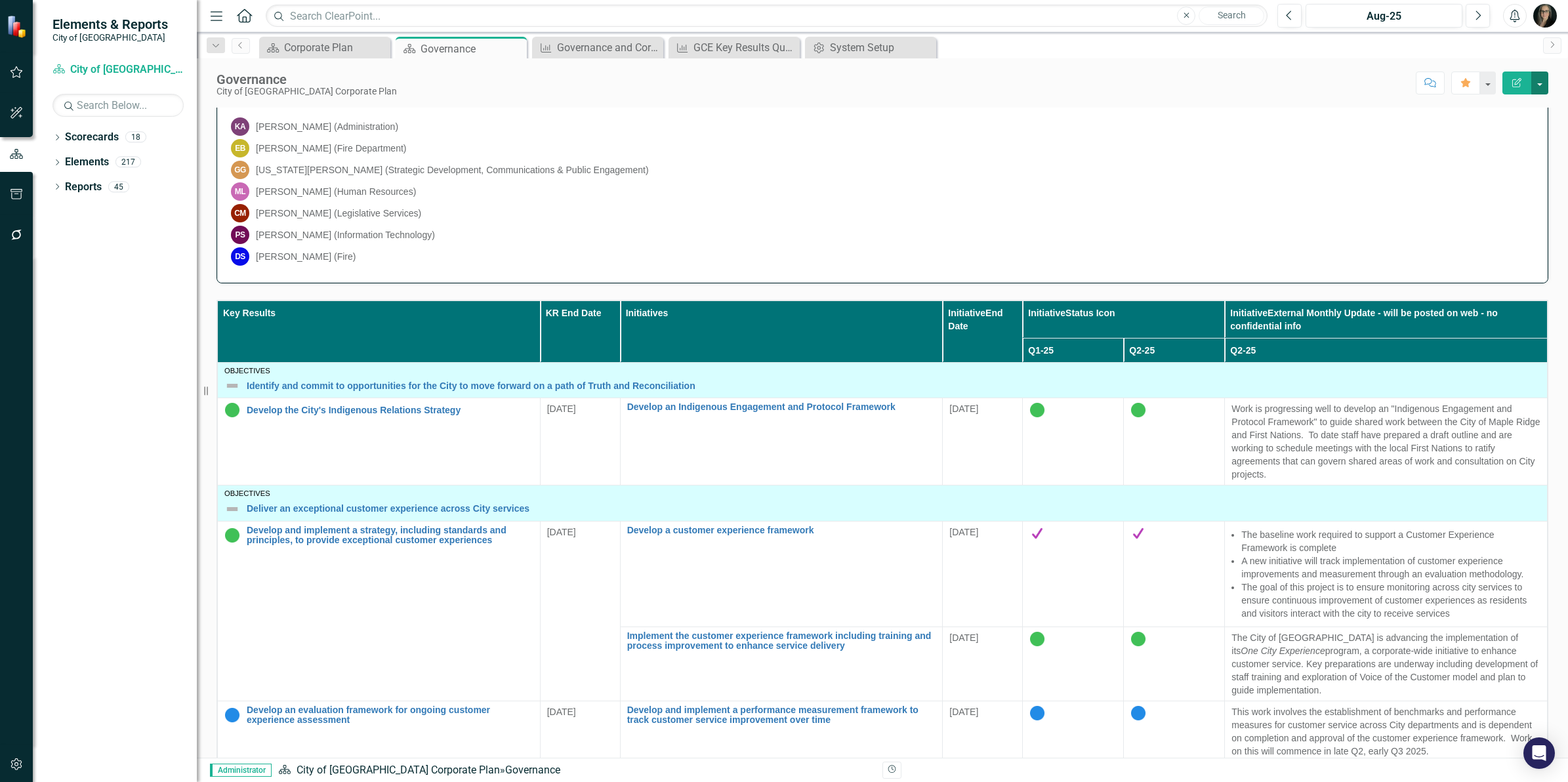
click at [1545, 77] on button "button" at bounding box center [1540, 83] width 17 height 23
click at [1533, 126] on link "Edit Report Edit Layout" at bounding box center [1495, 132] width 106 height 24
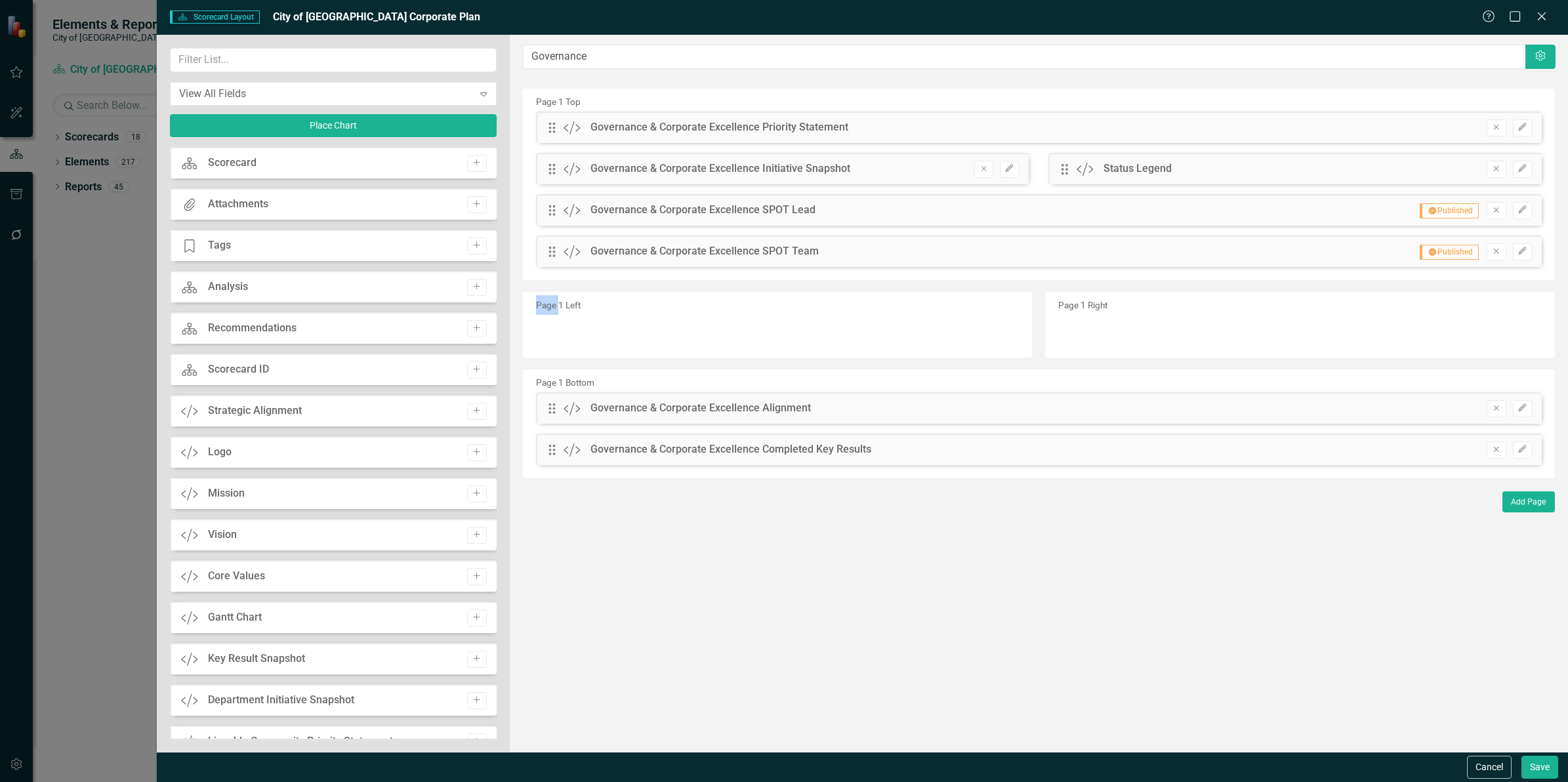
click at [1533, 126] on div "Scorecard Scorecard Layout City of [GEOGRAPHIC_DATA] Corporate Plan Help Maximi…" at bounding box center [784, 391] width 1568 height 782
click at [1518, 404] on icon "Edit" at bounding box center [1522, 408] width 10 height 8
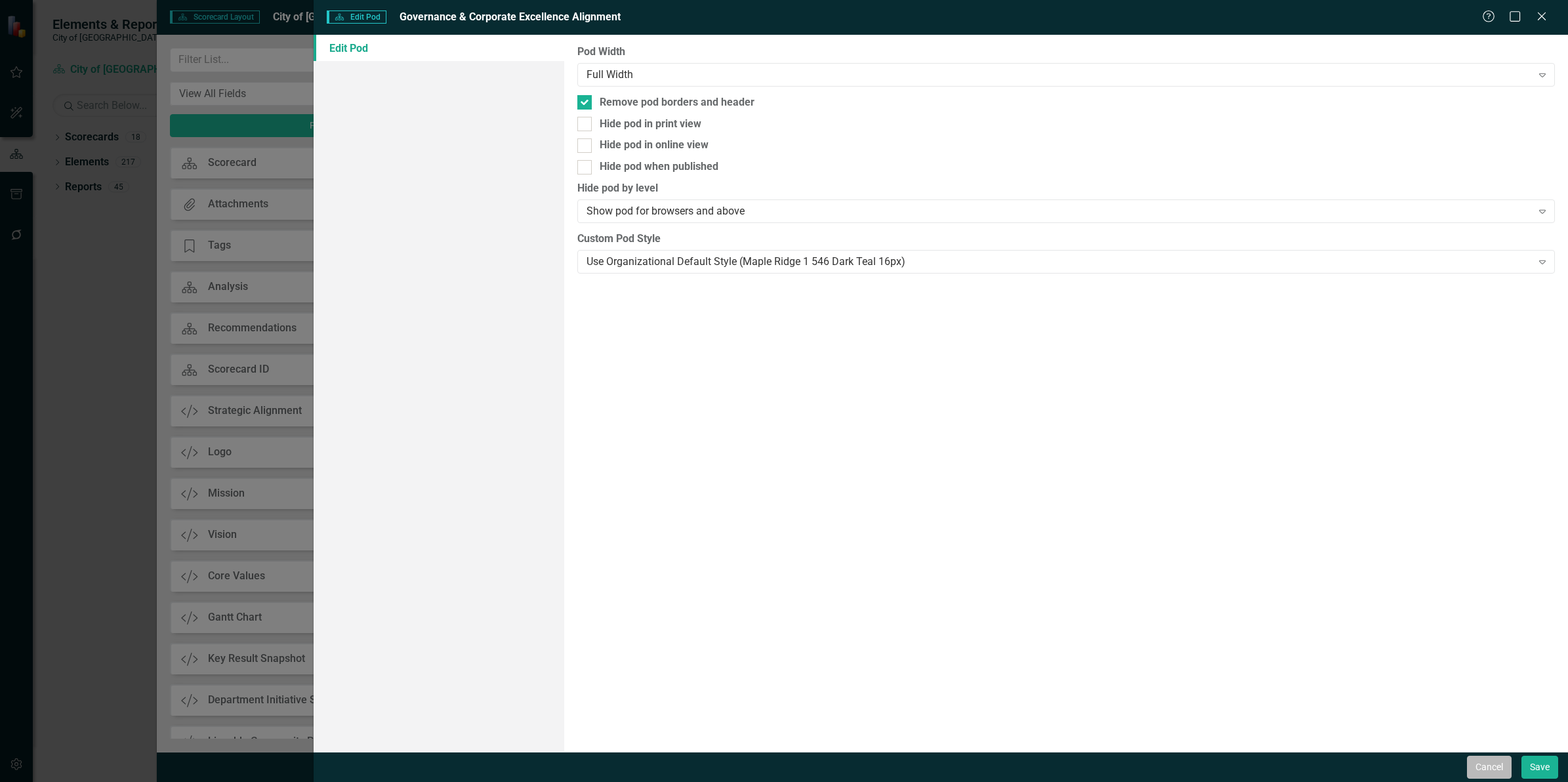
click at [1494, 764] on button "Cancel" at bounding box center [1489, 767] width 44 height 23
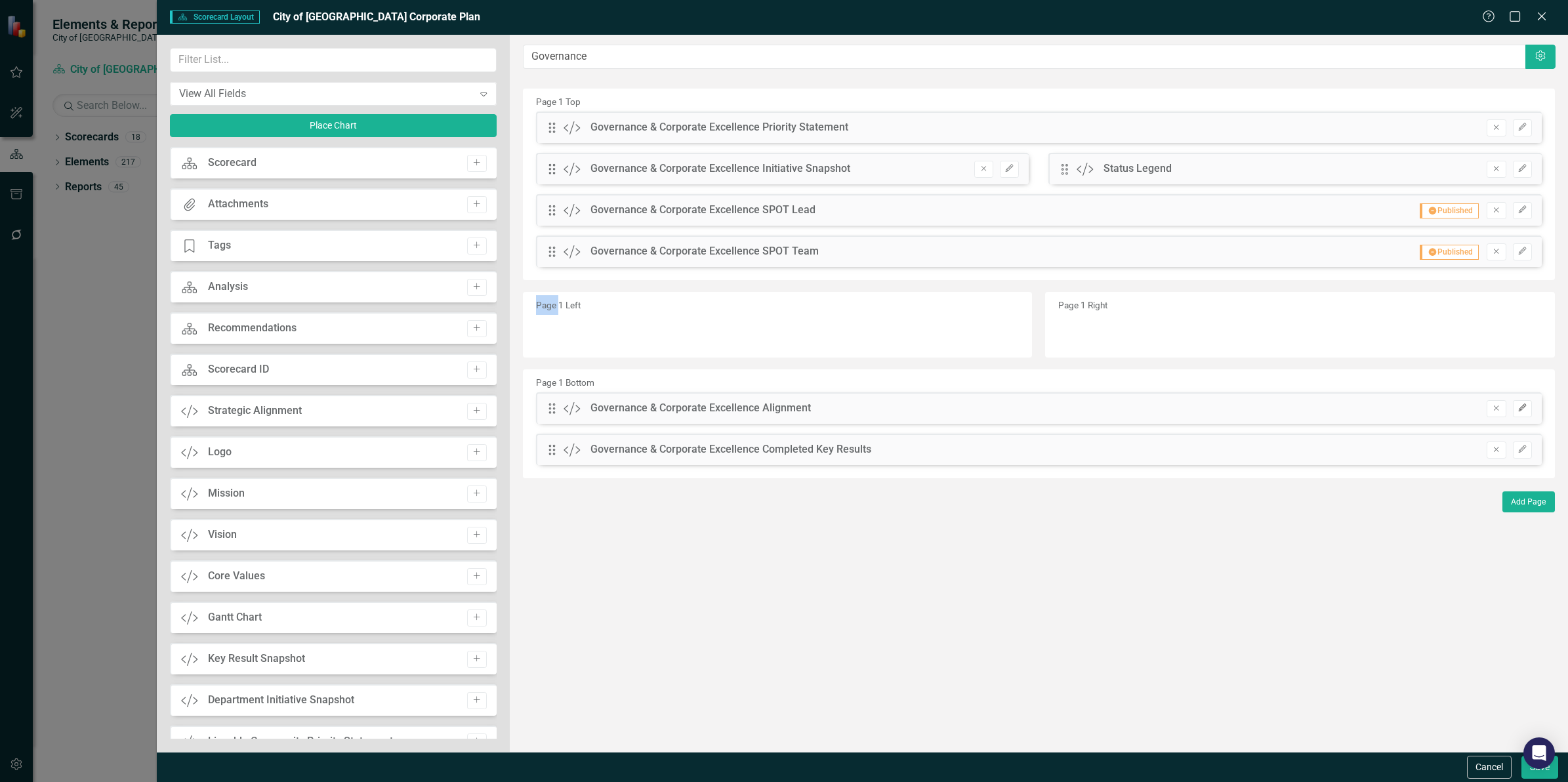
click at [1526, 410] on button "Edit" at bounding box center [1523, 408] width 19 height 17
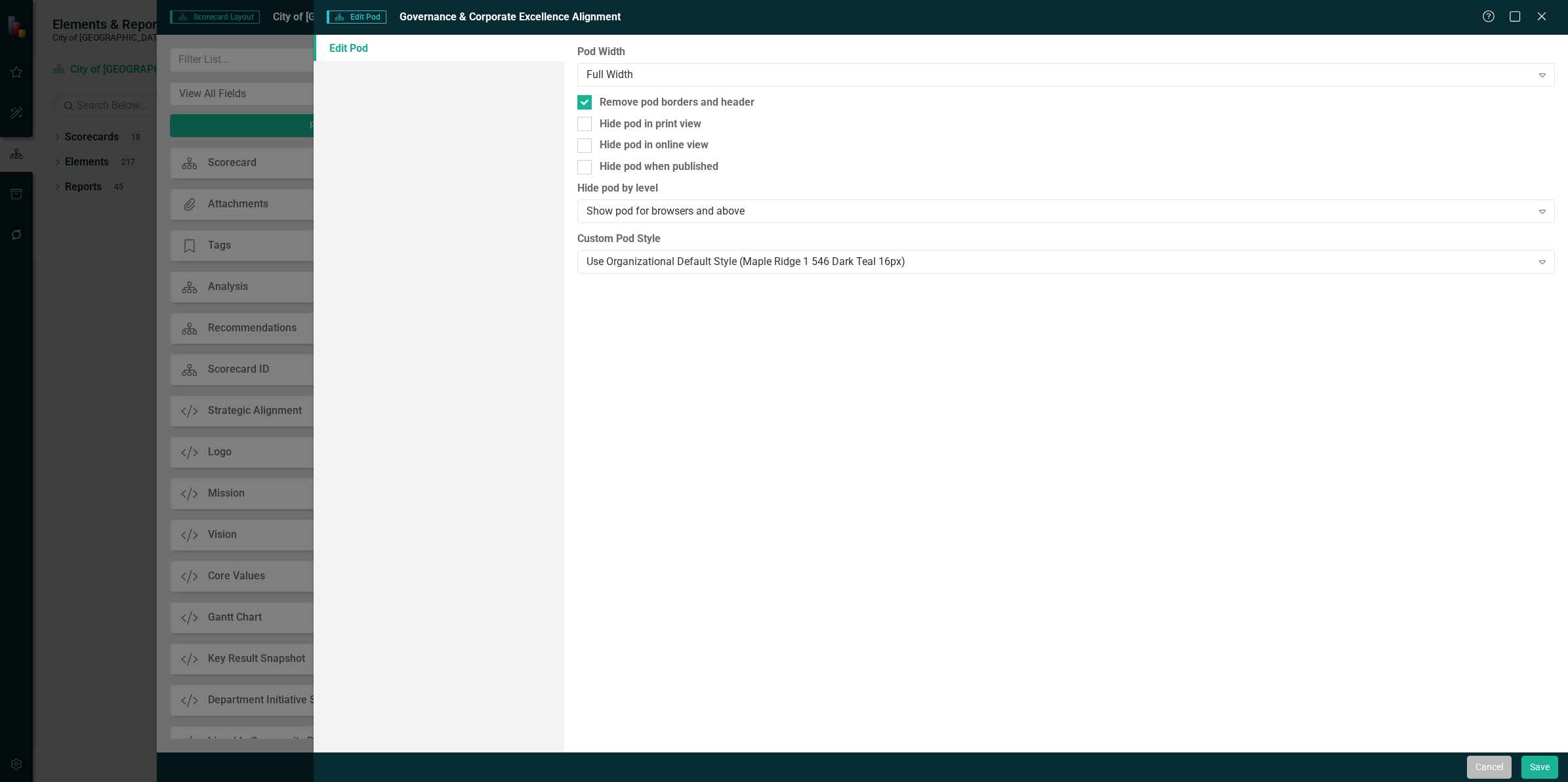
click at [1481, 765] on button "Cancel" at bounding box center [1489, 767] width 44 height 23
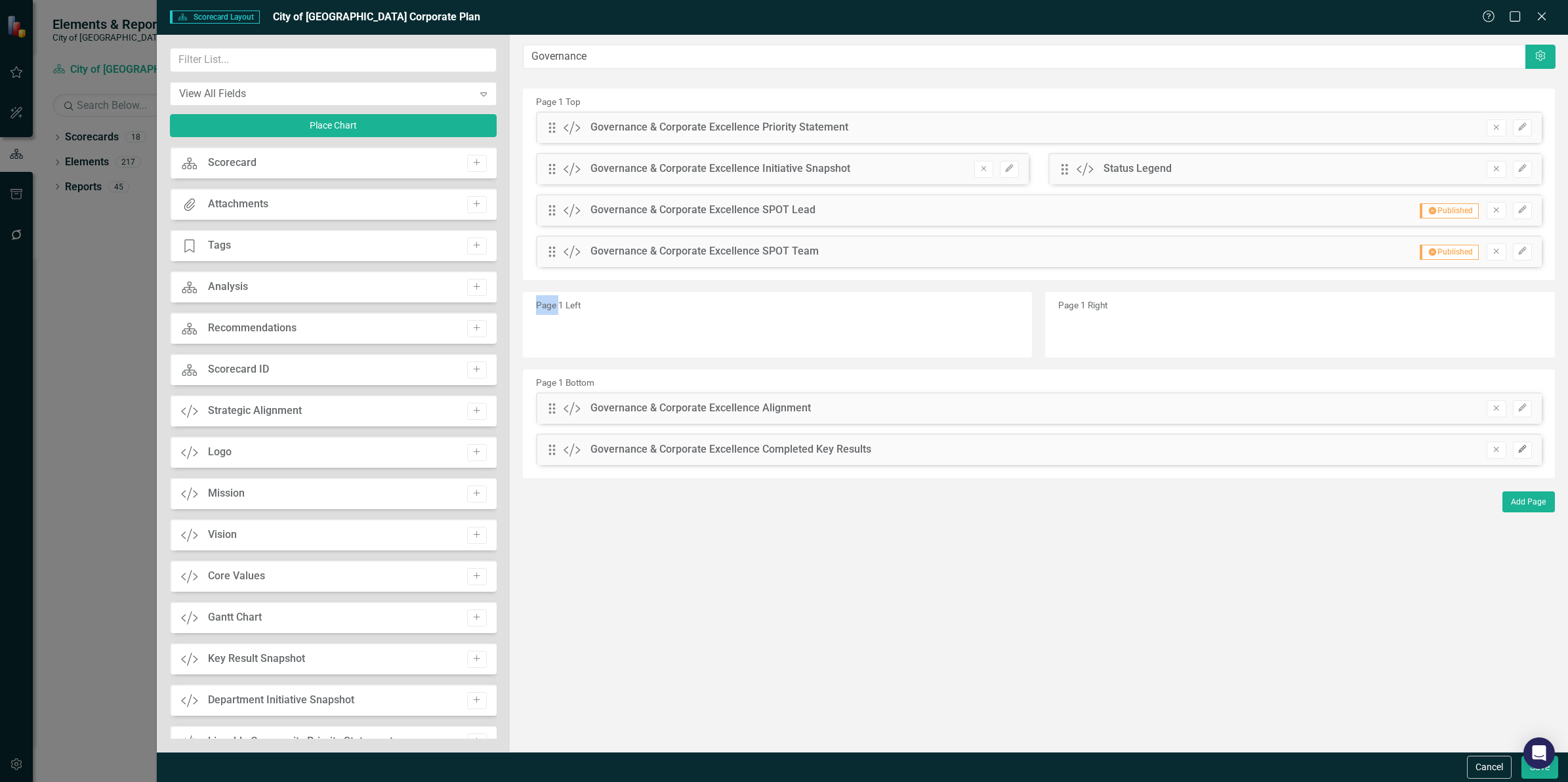
click at [1525, 451] on icon "Edit" at bounding box center [1522, 448] width 10 height 8
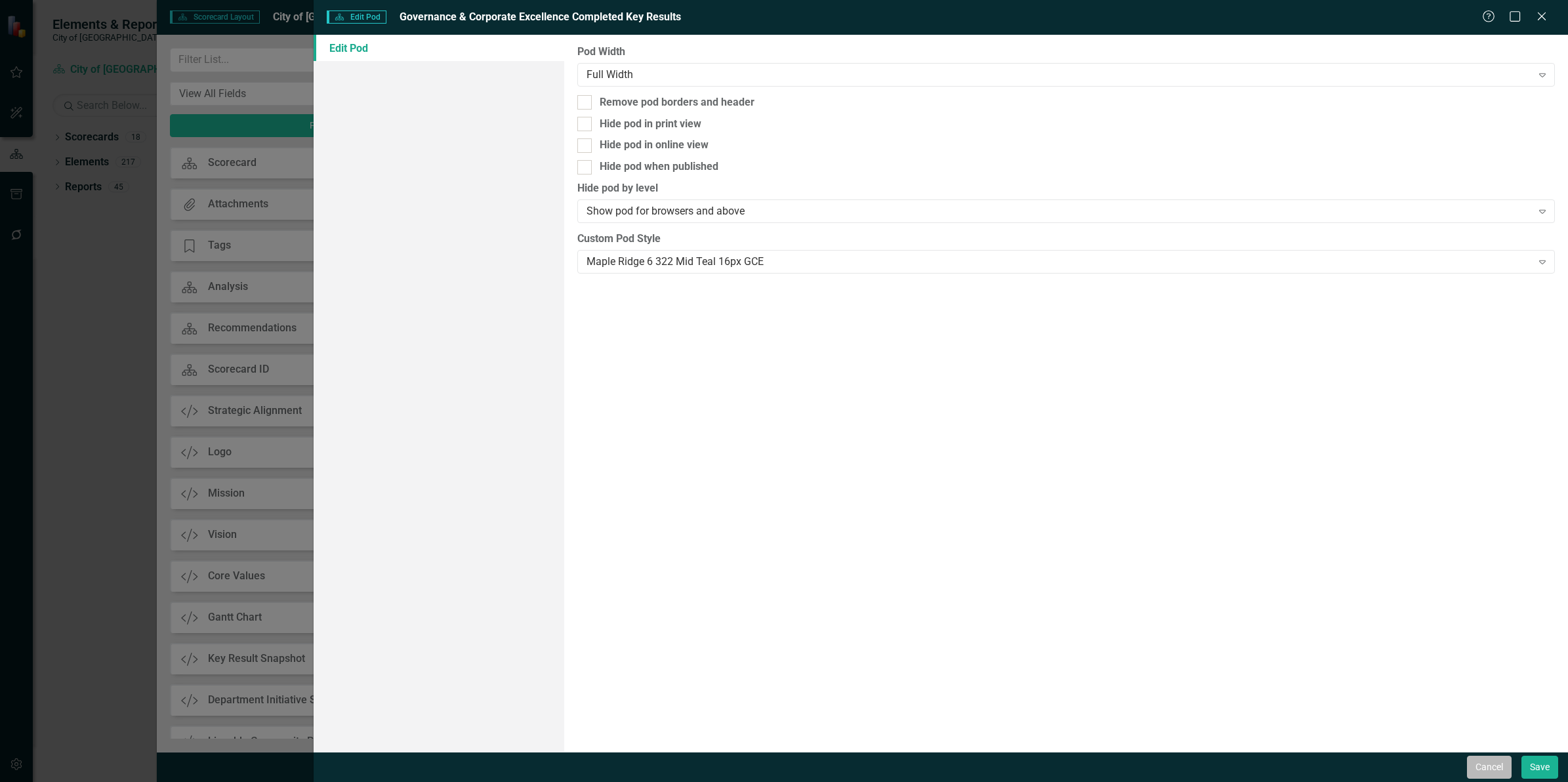
click at [1472, 770] on button "Cancel" at bounding box center [1489, 767] width 44 height 23
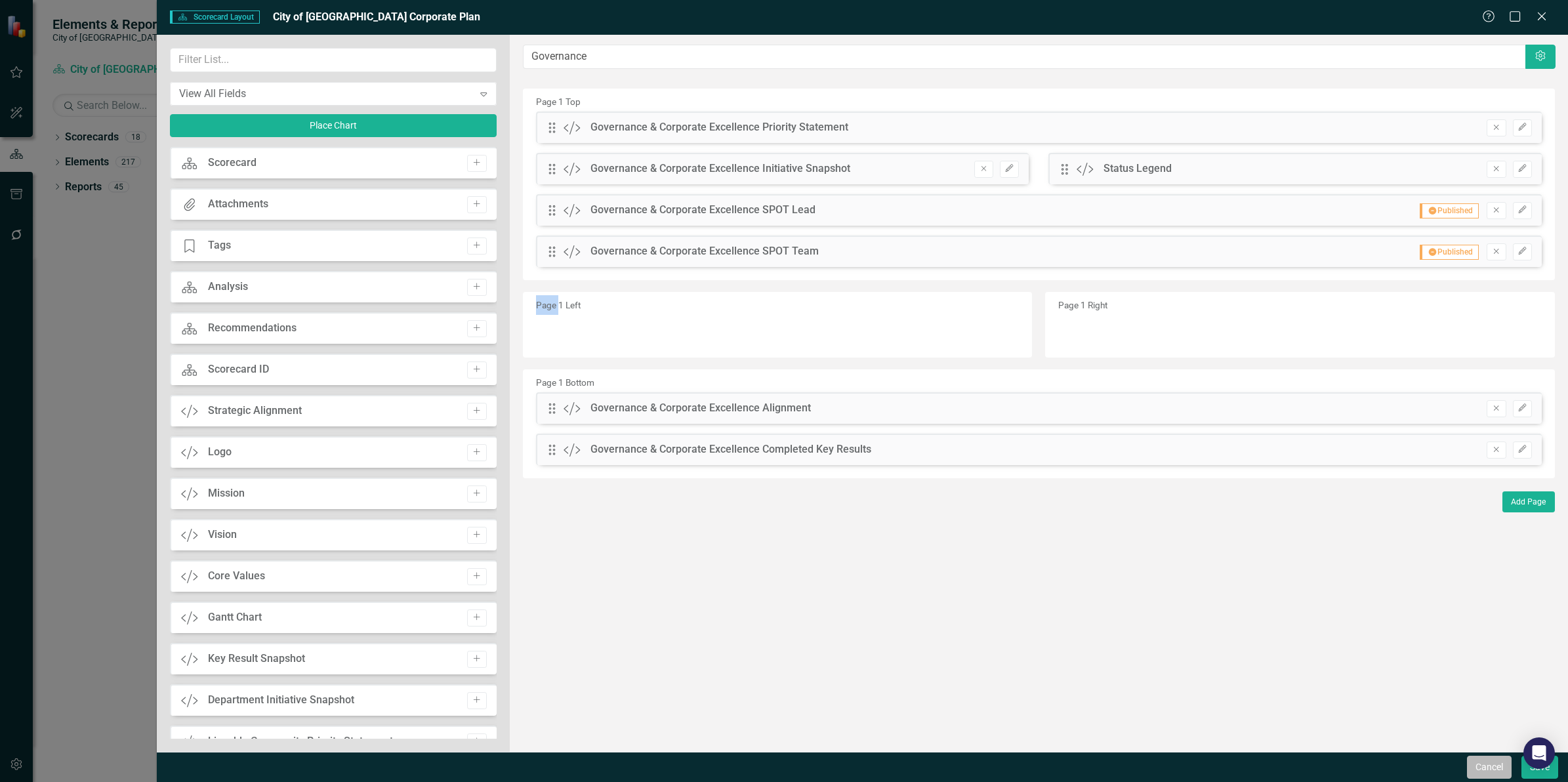
click at [1495, 772] on button "Cancel" at bounding box center [1489, 767] width 44 height 23
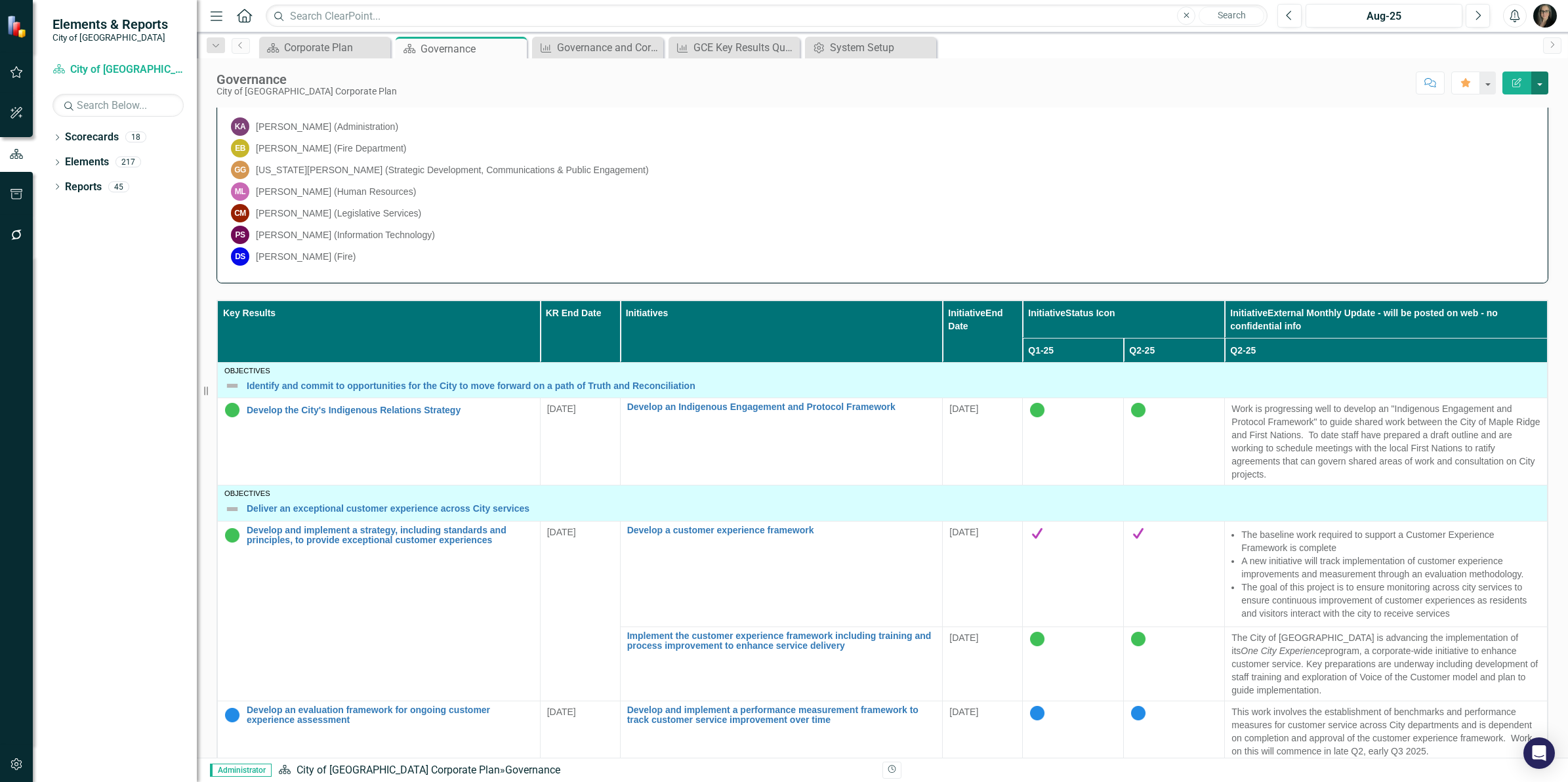
click at [1543, 80] on button "button" at bounding box center [1540, 83] width 17 height 23
click at [1499, 103] on link "Edit Edit Scorecard" at bounding box center [1495, 107] width 106 height 24
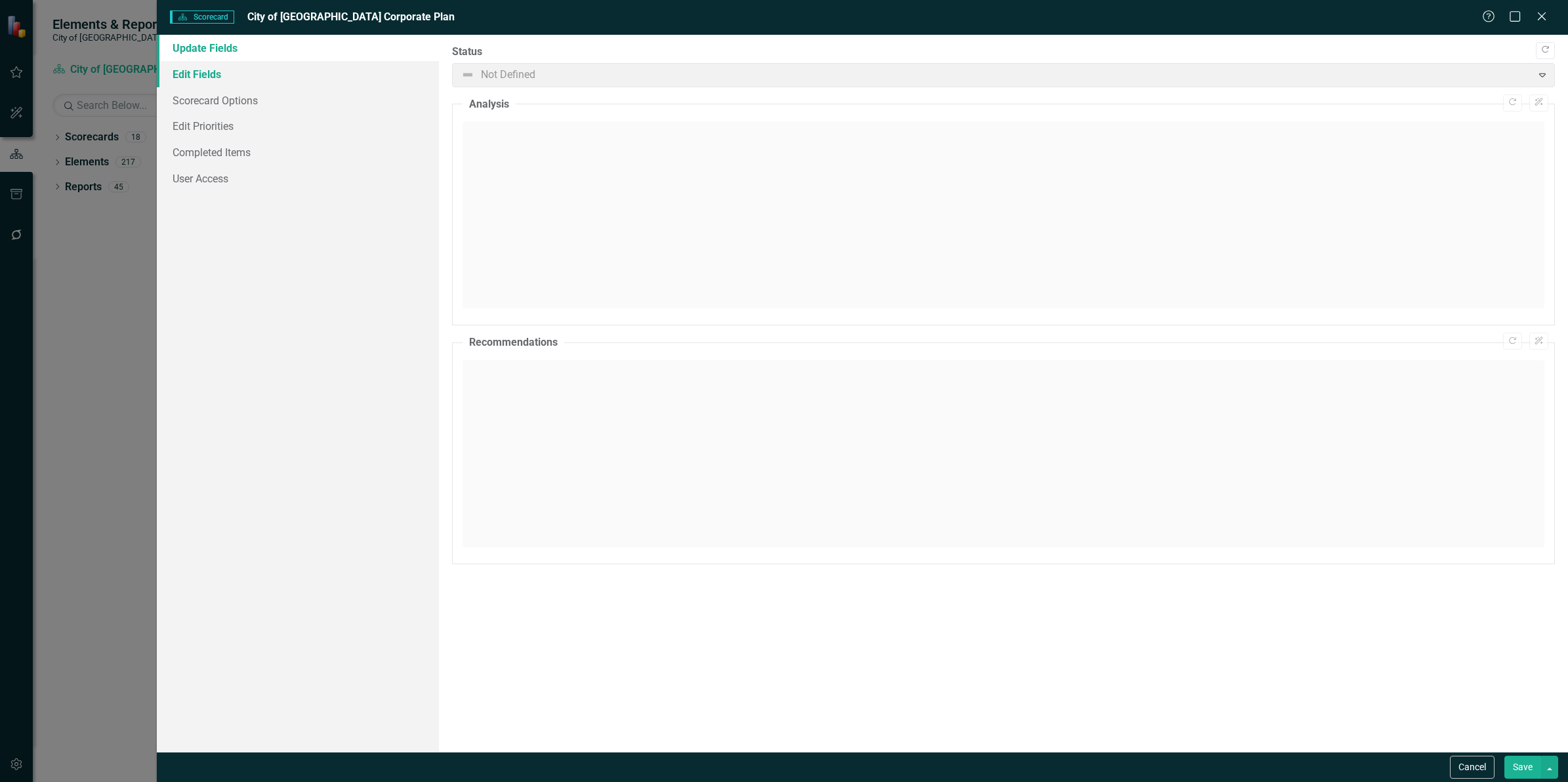
click at [196, 77] on link "Edit Fields" at bounding box center [297, 74] width 282 height 27
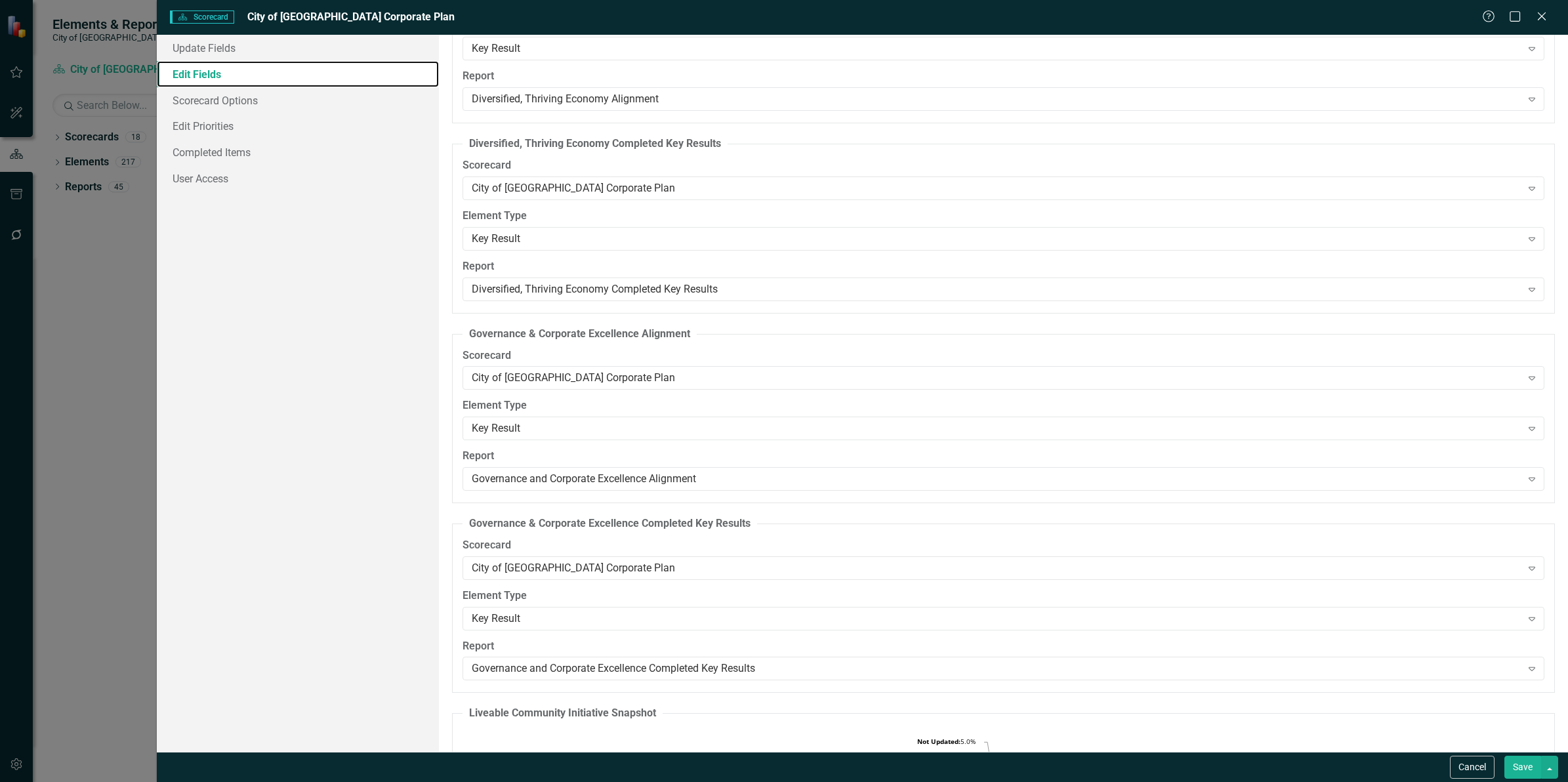
scroll to position [5084, 0]
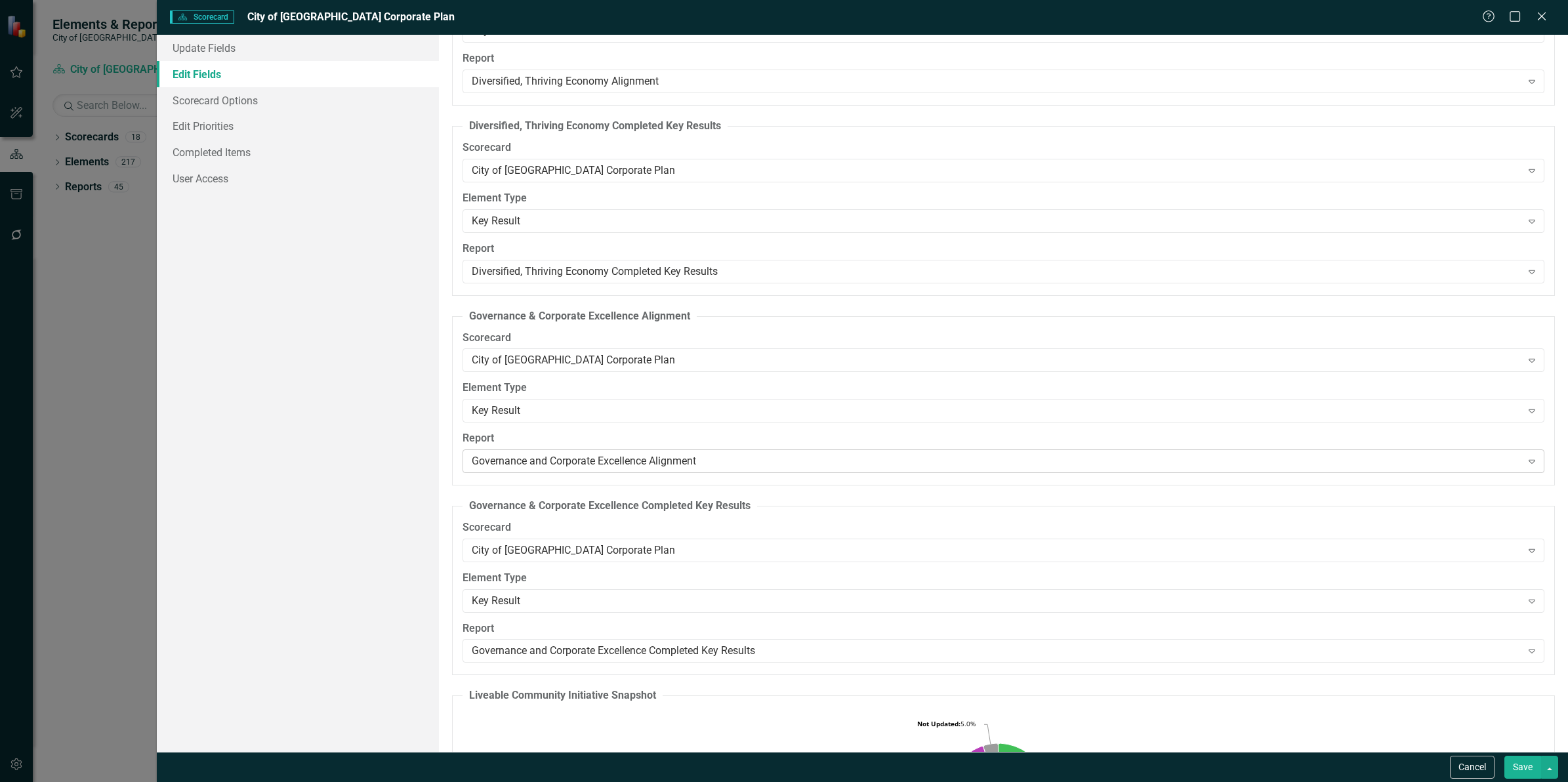
click at [594, 469] on div "Governance and Corporate Excellence Alignment" at bounding box center [996, 461] width 1049 height 15
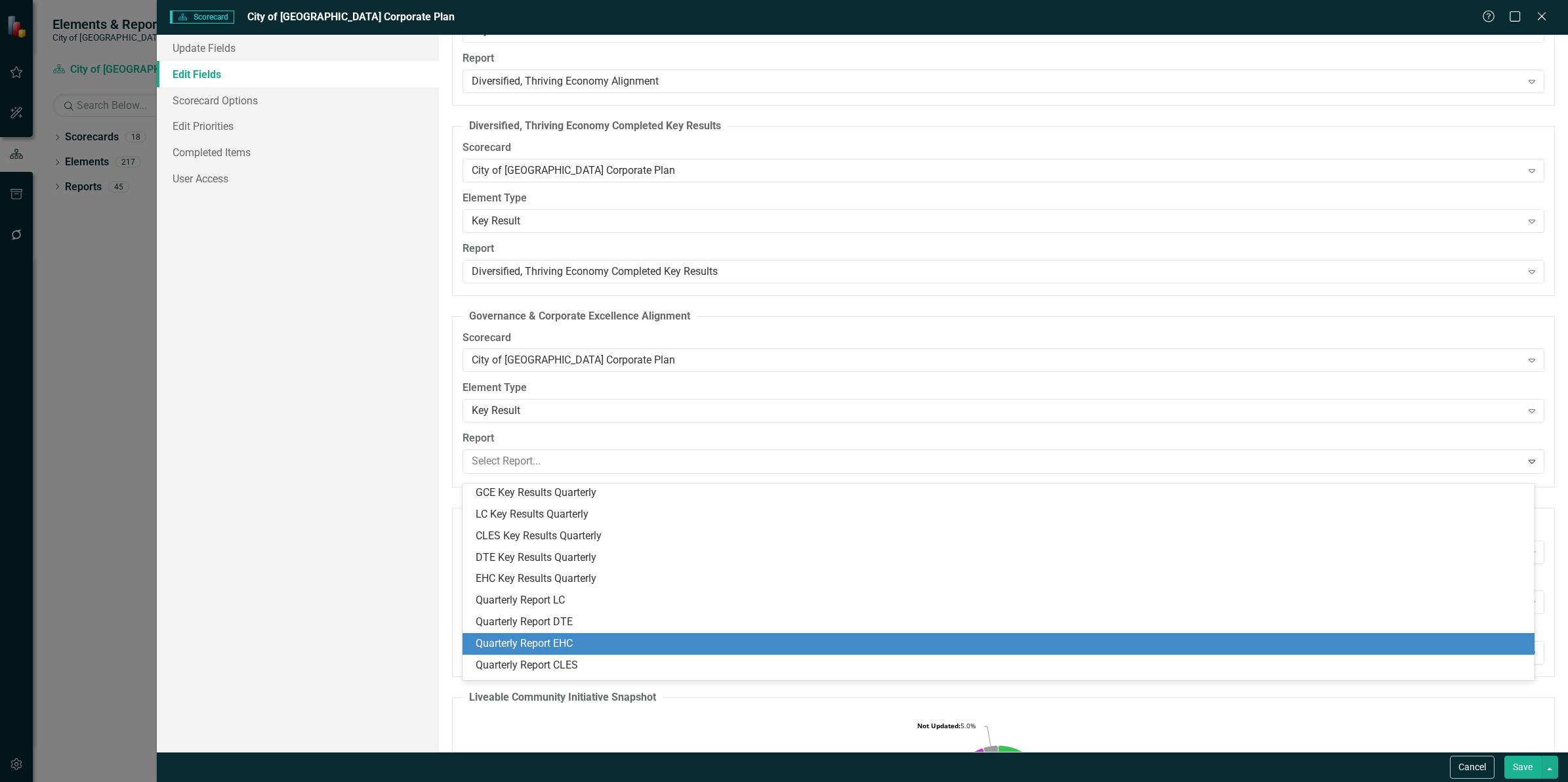
scroll to position [307, 0]
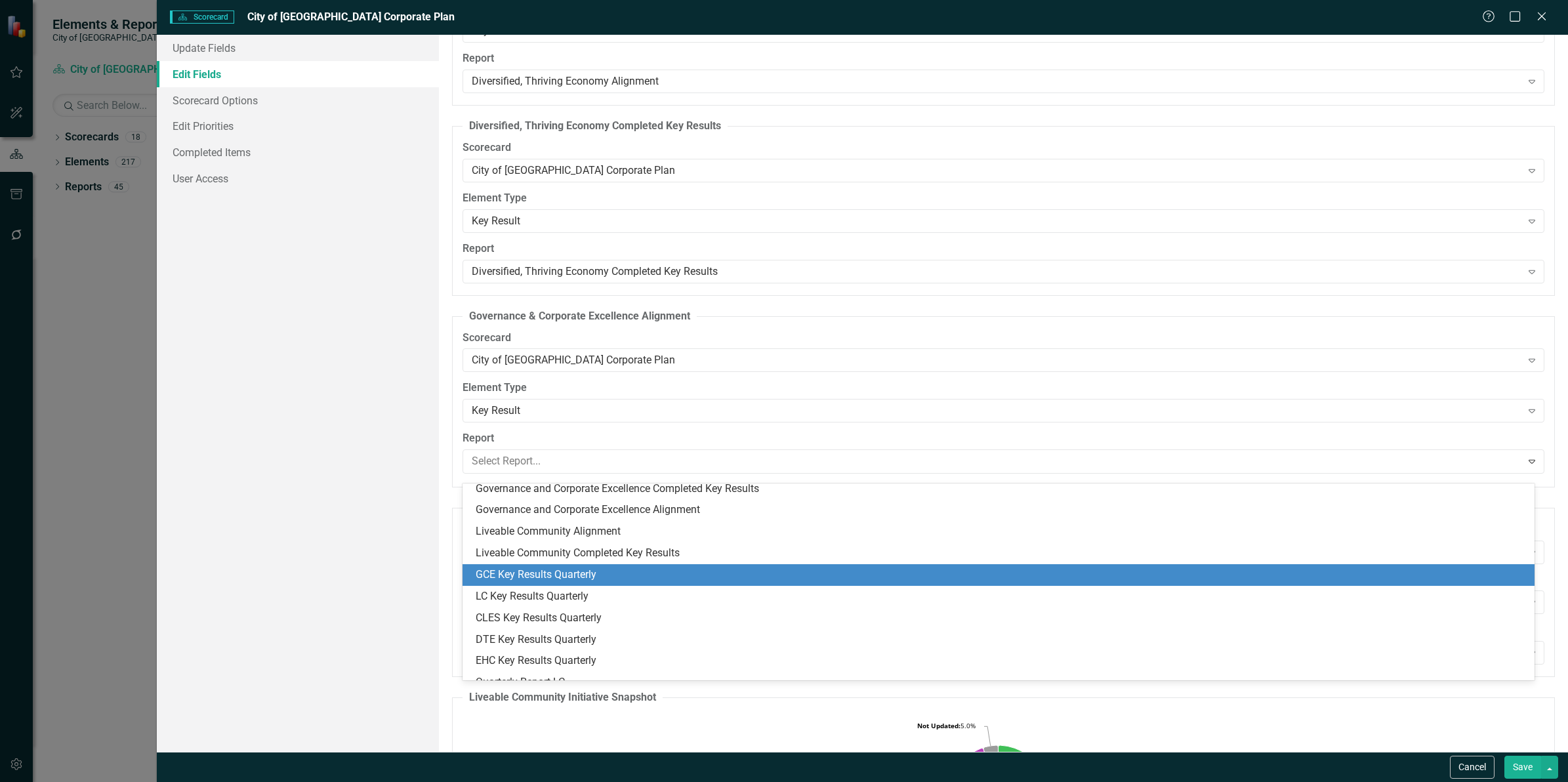
click at [669, 567] on div "GCE Key Results Quarterly" at bounding box center [1001, 574] width 1050 height 15
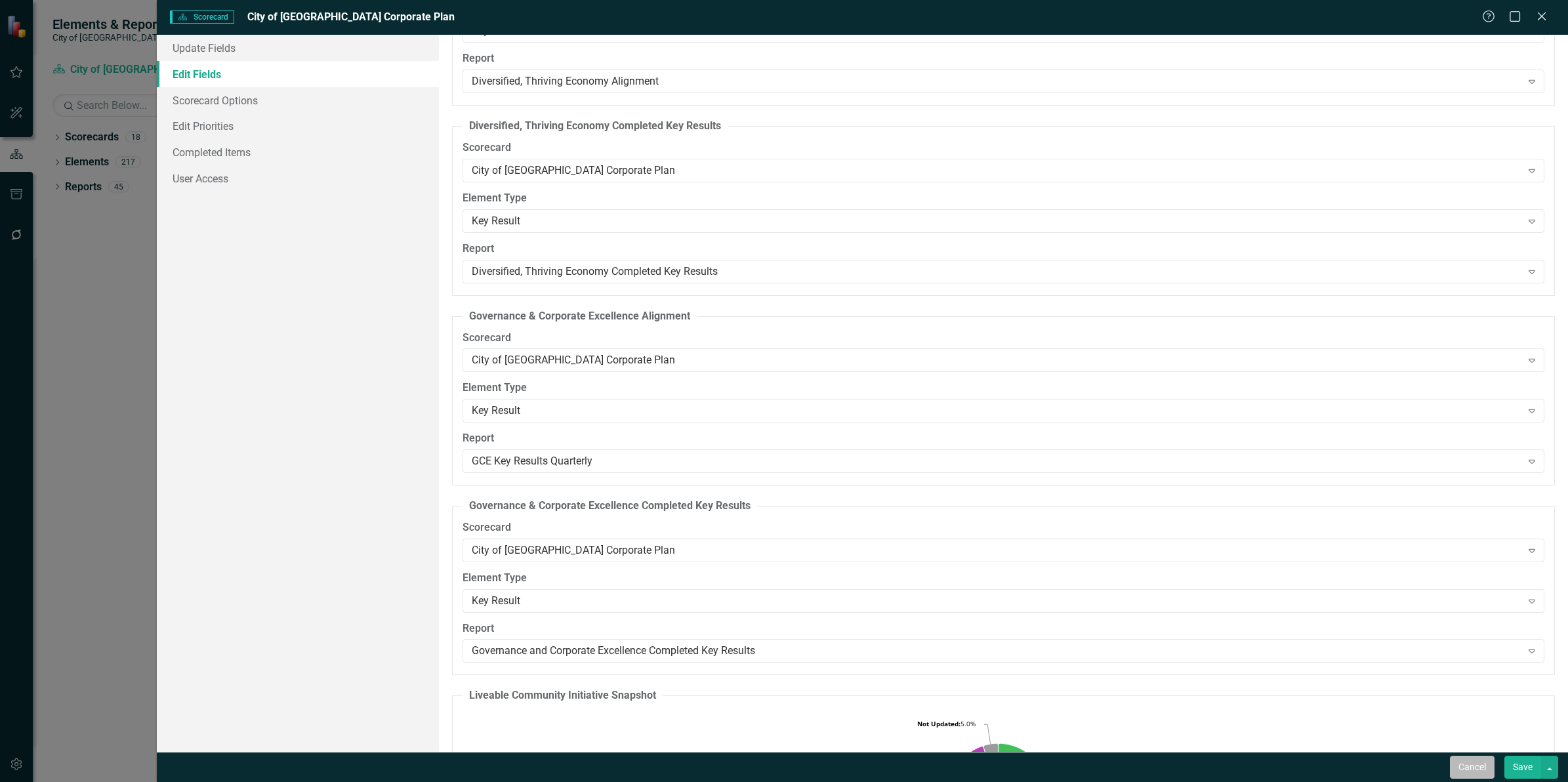
click at [1466, 762] on button "Cancel" at bounding box center [1472, 767] width 44 height 23
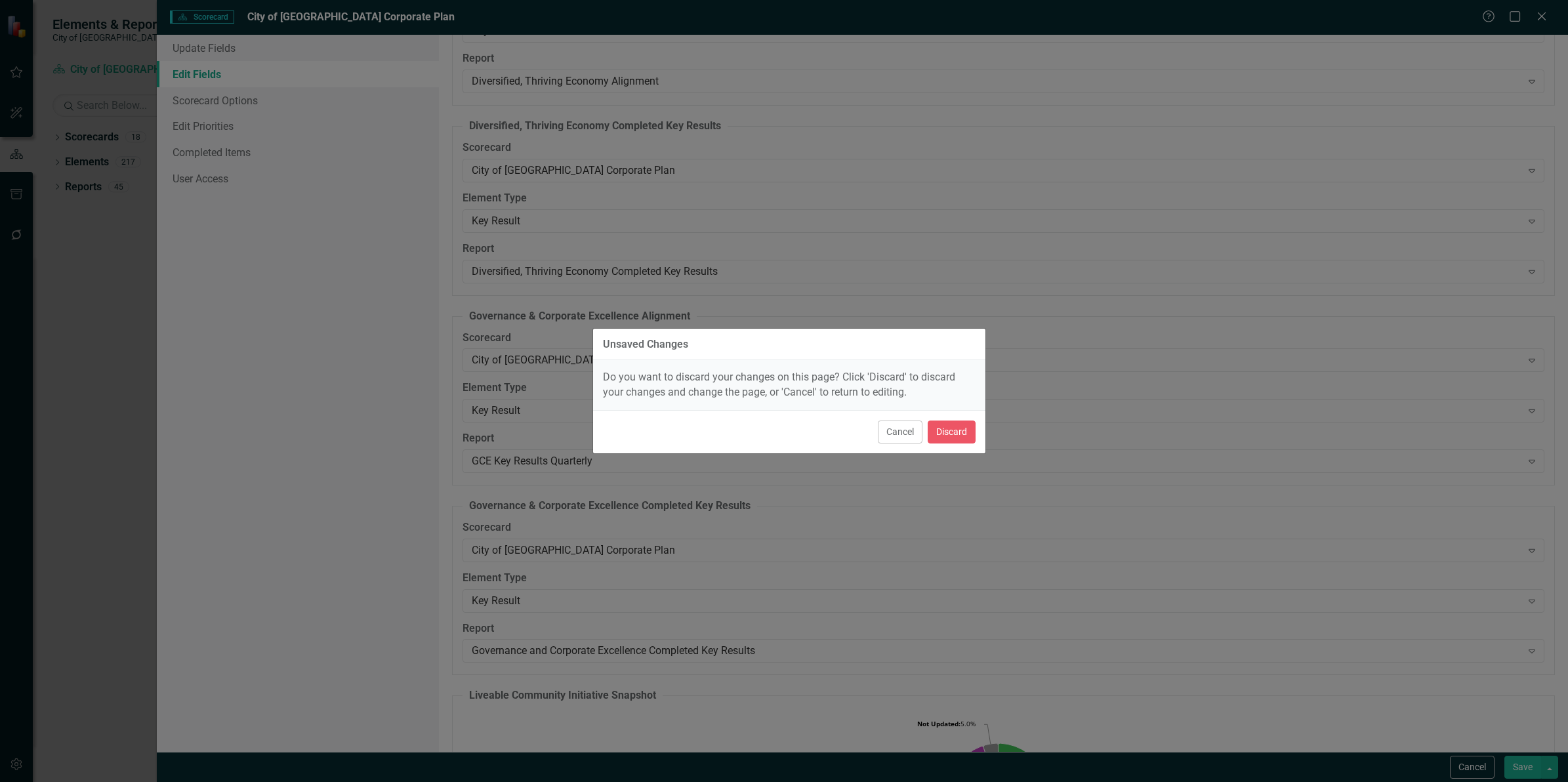
click at [947, 445] on div "Cancel Discard" at bounding box center [788, 431] width 392 height 43
click at [947, 443] on button "Discard" at bounding box center [951, 432] width 48 height 23
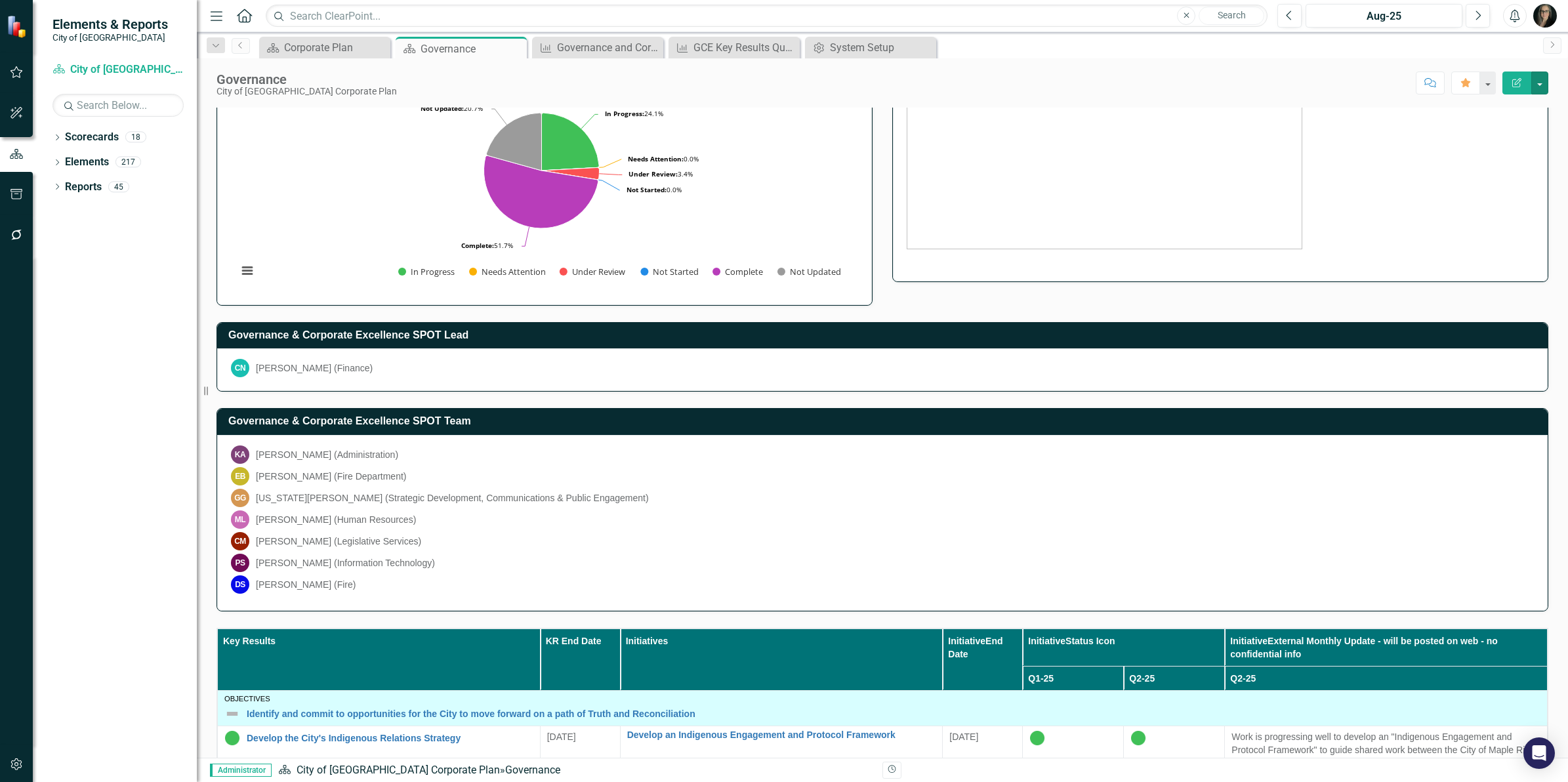
scroll to position [0, 0]
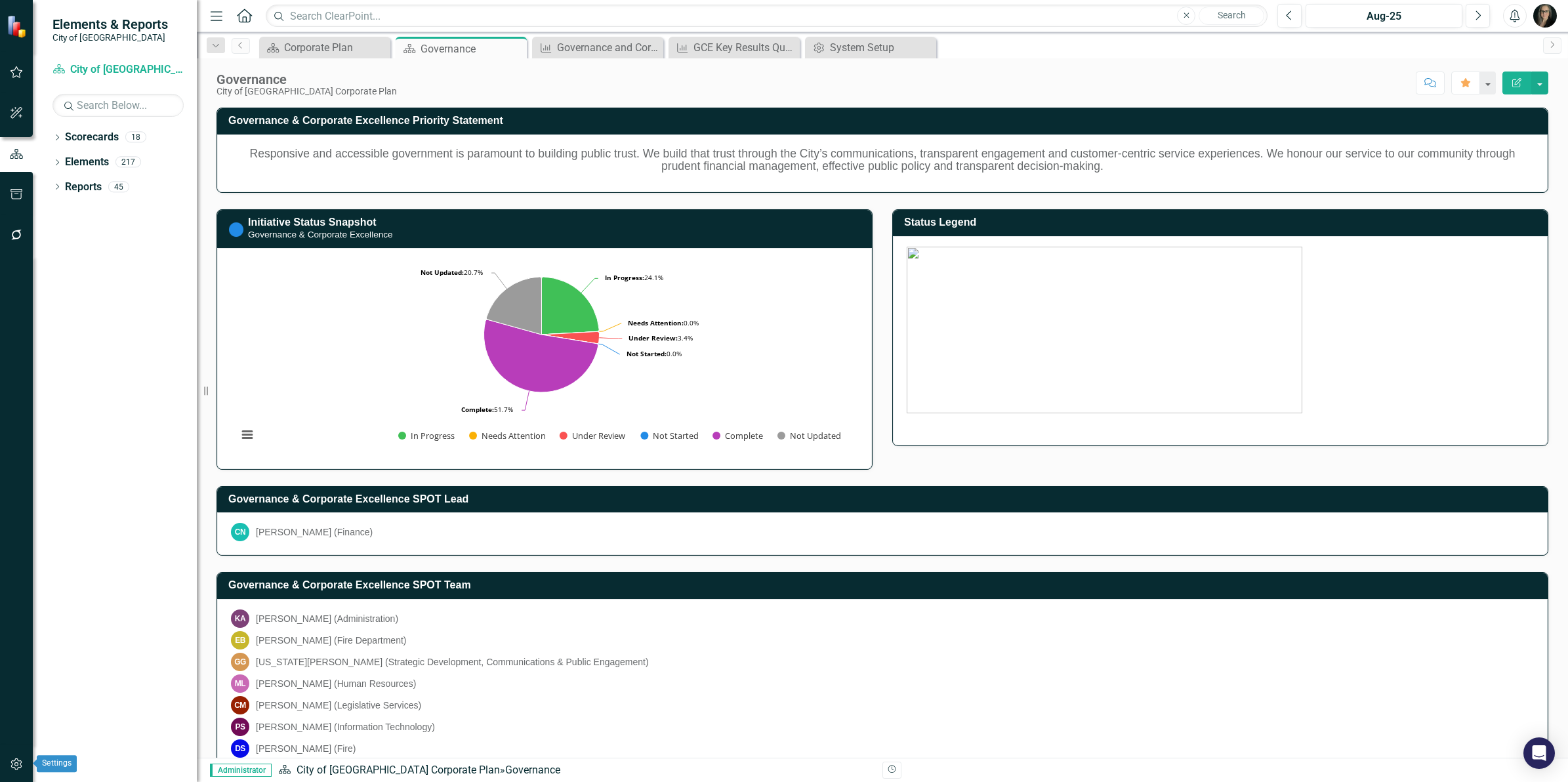
click at [19, 765] on icon "button" at bounding box center [17, 764] width 14 height 11
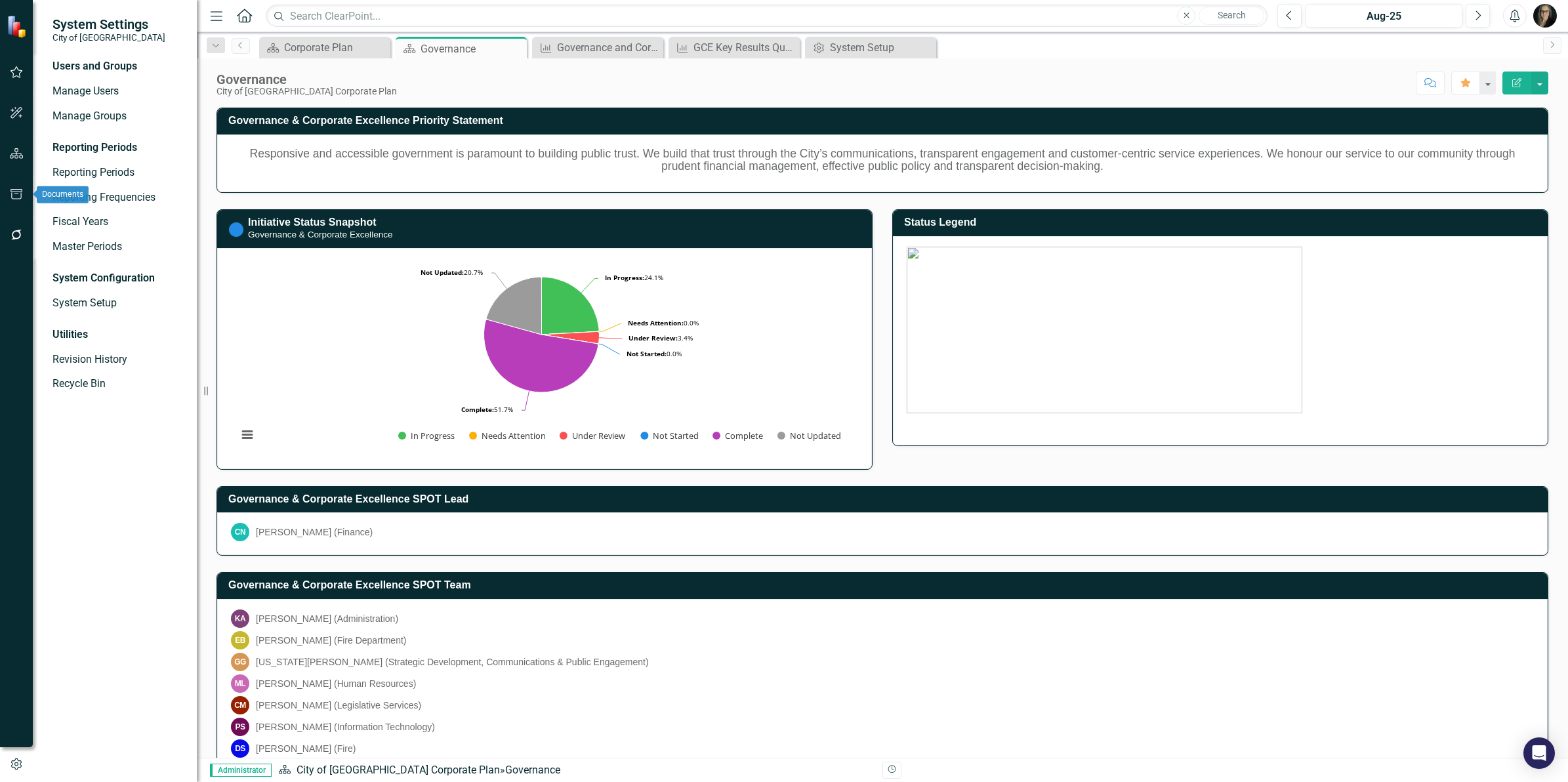
click at [17, 192] on icon "button" at bounding box center [16, 195] width 12 height 11
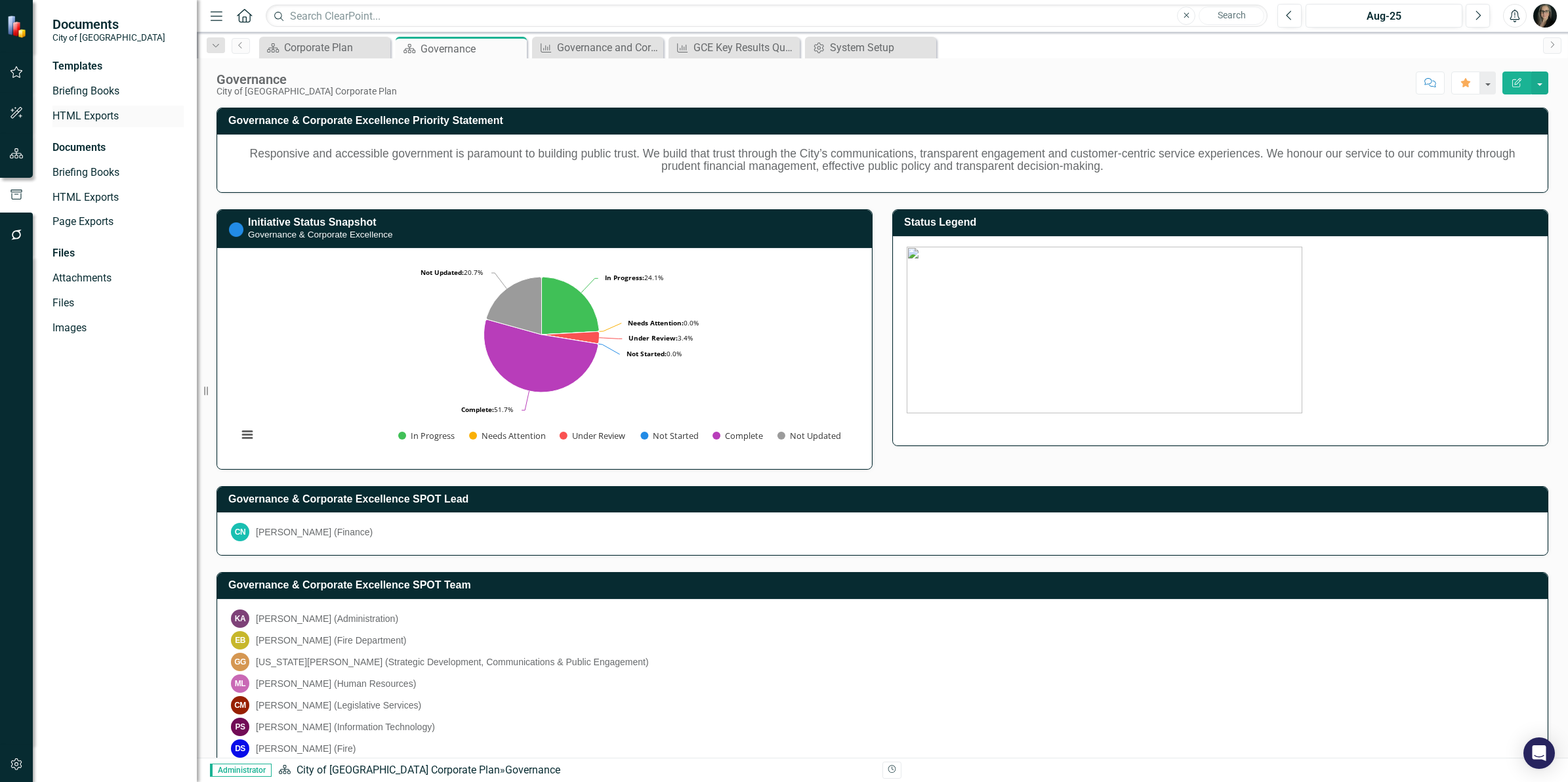
click at [97, 112] on link "HTML Exports" at bounding box center [118, 116] width 131 height 15
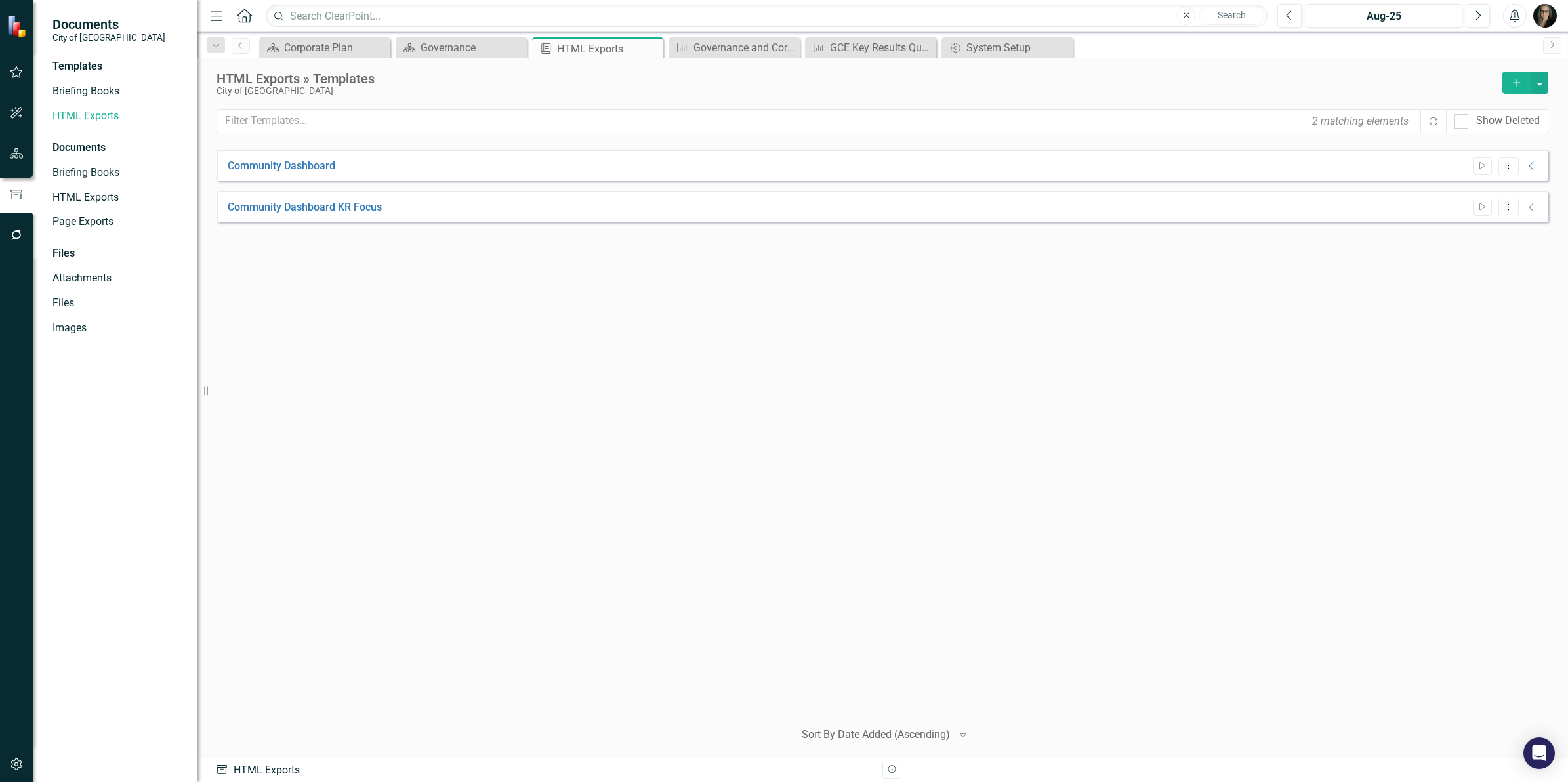
click at [1513, 82] on icon "button" at bounding box center [1517, 82] width 7 height 7
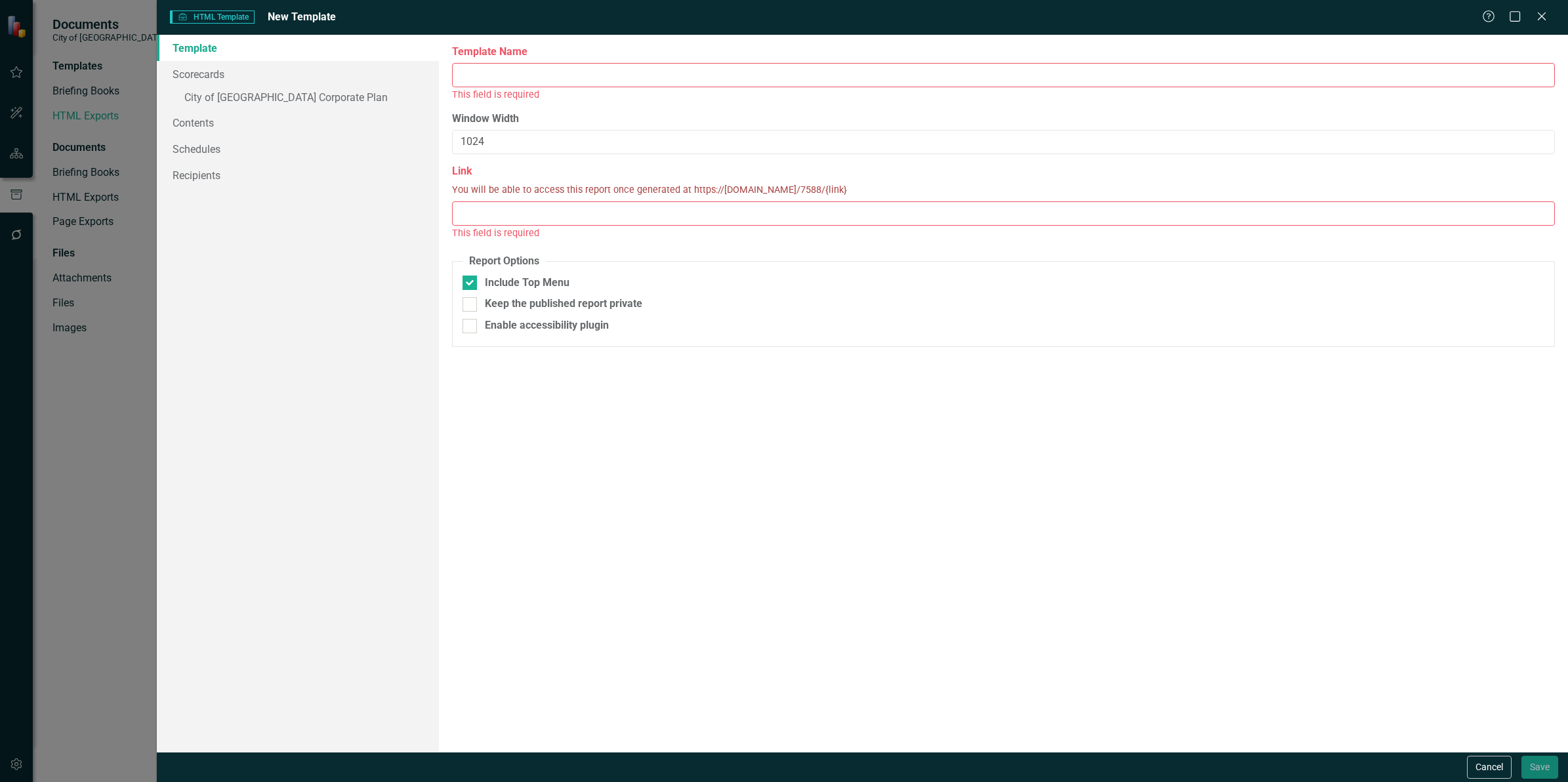
click at [550, 76] on input "Template Name" at bounding box center [1003, 74] width 1103 height 24
click at [288, 99] on link "» City of [GEOGRAPHIC_DATA] Corporate Plan" at bounding box center [297, 99] width 282 height 23
click at [582, 70] on input "Template Name" at bounding box center [1003, 74] width 1103 height 24
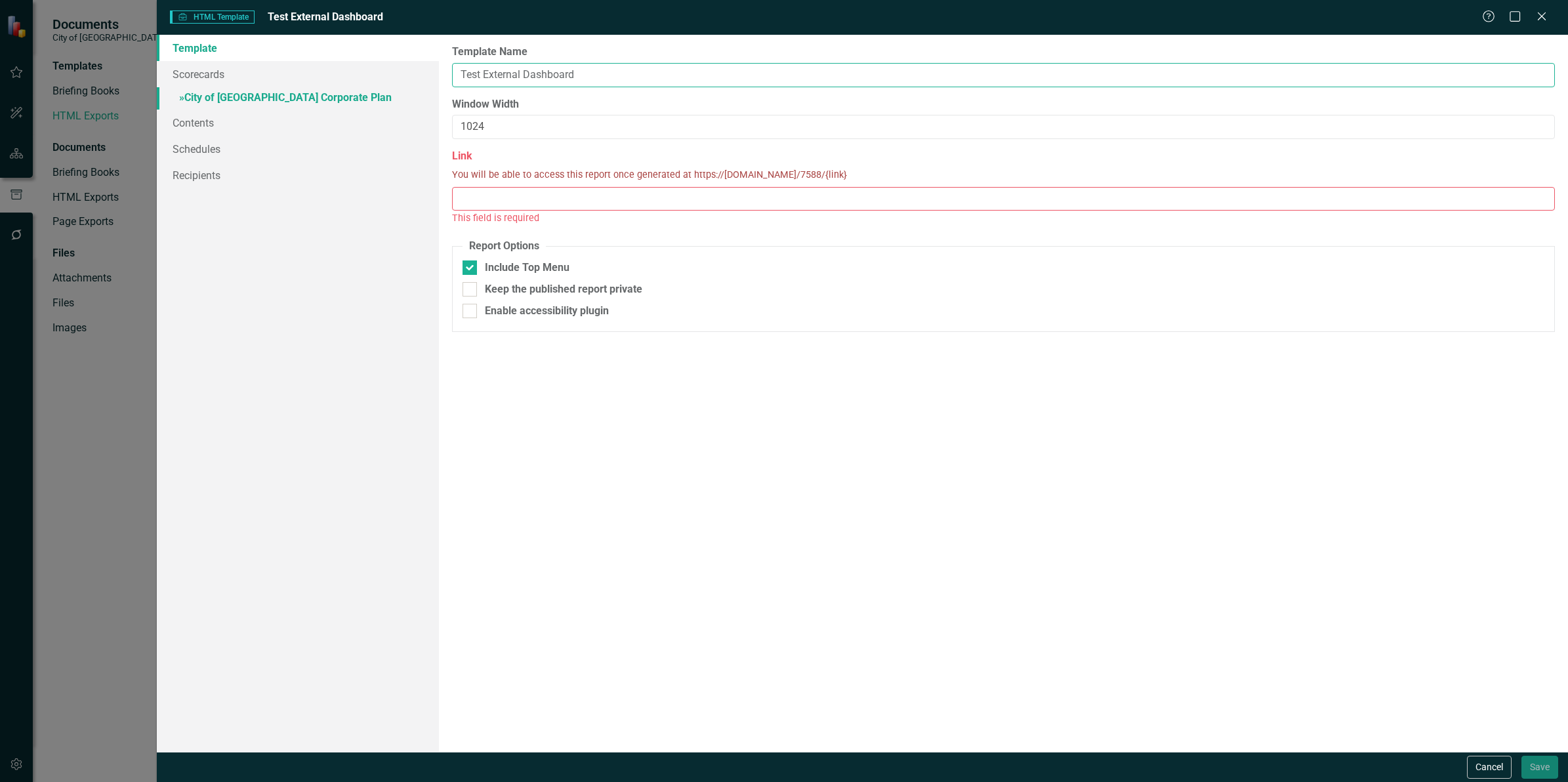
type input "Test External Dashboard"
click at [220, 96] on link "» City of [GEOGRAPHIC_DATA] Corporate Plan" at bounding box center [297, 99] width 282 height 23
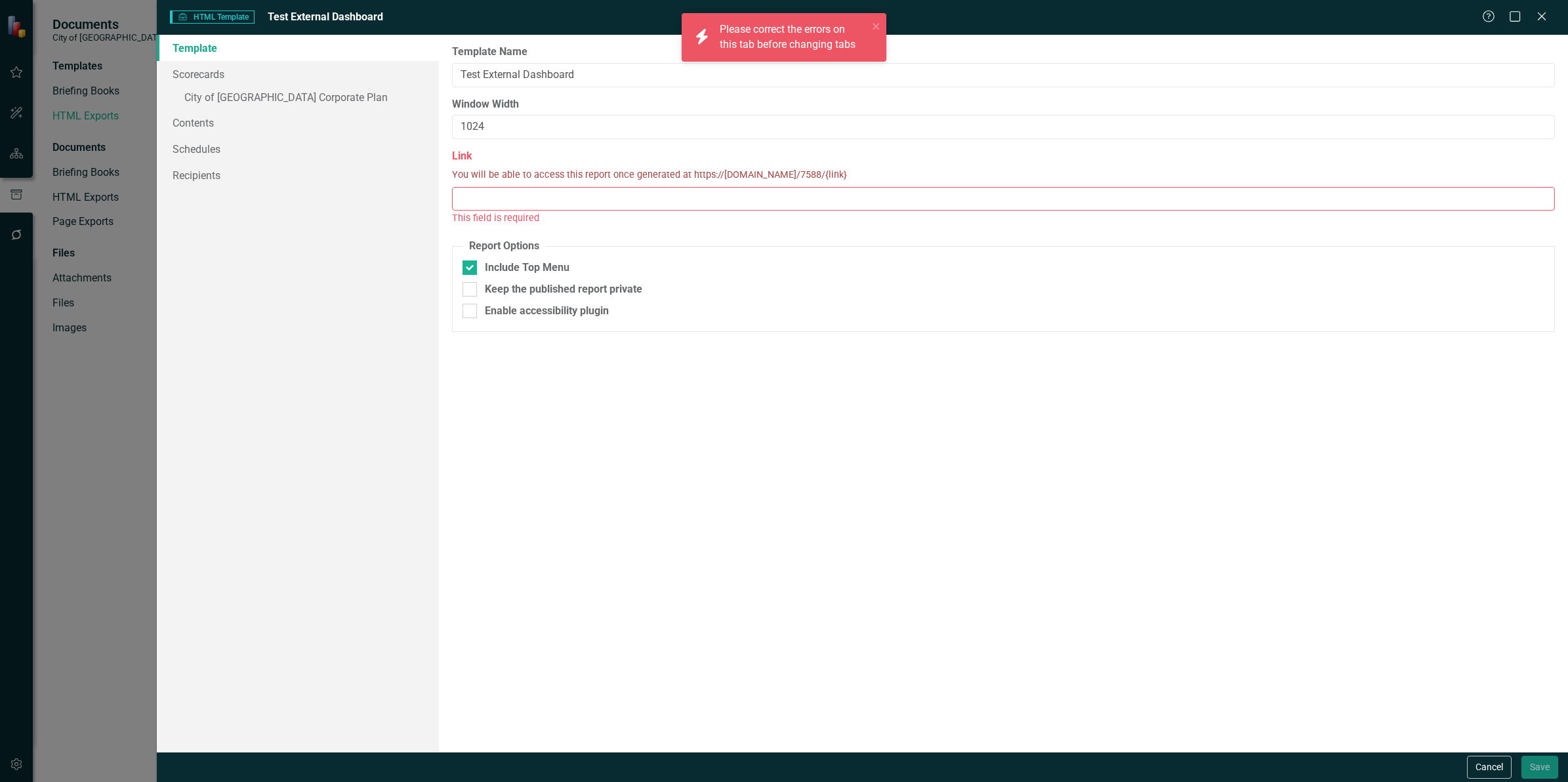
click at [492, 192] on input "Link" at bounding box center [1003, 198] width 1103 height 24
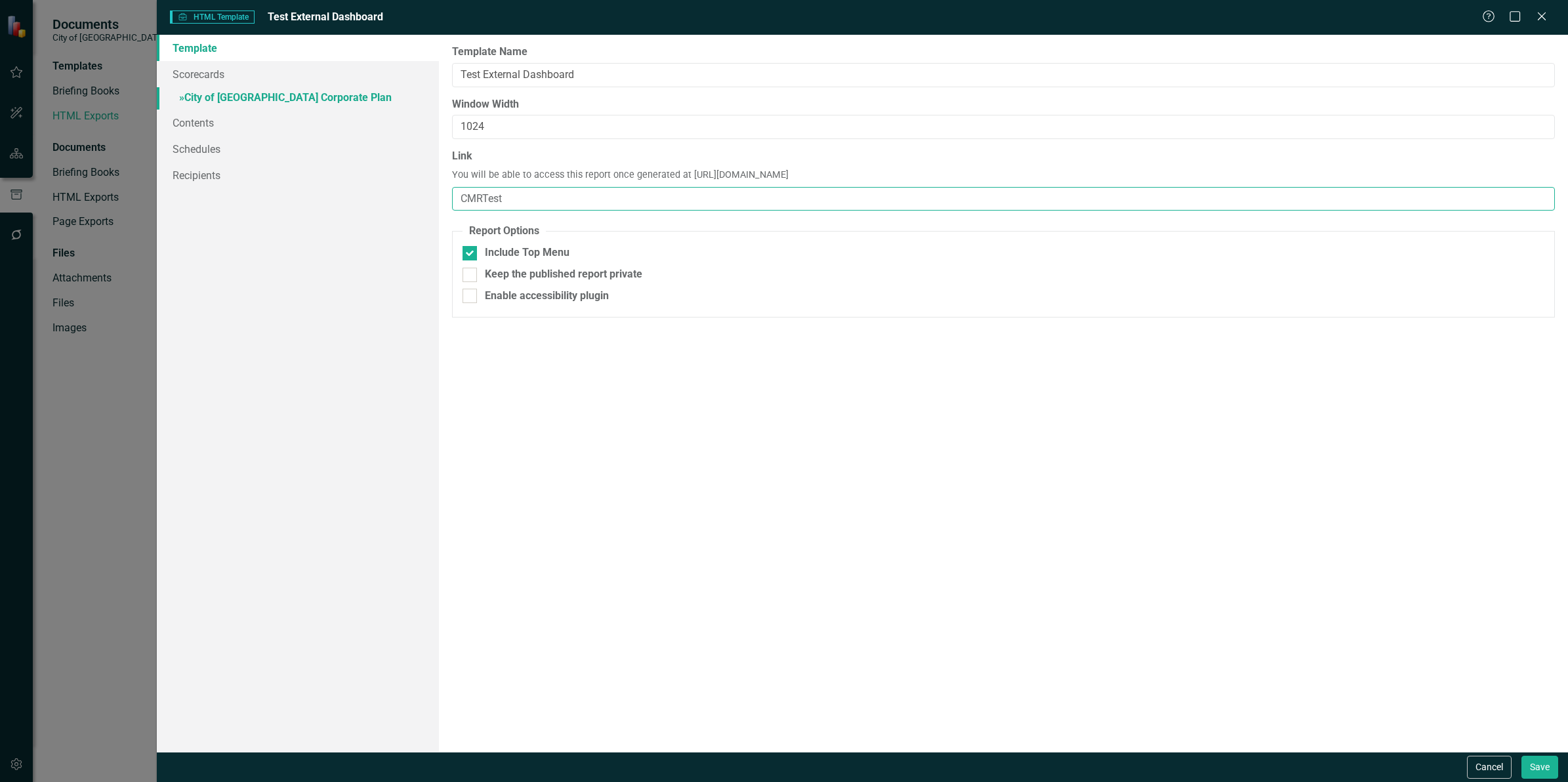
type input "CMRTest"
click at [222, 89] on link "» City of [GEOGRAPHIC_DATA] Corporate Plan" at bounding box center [297, 99] width 282 height 23
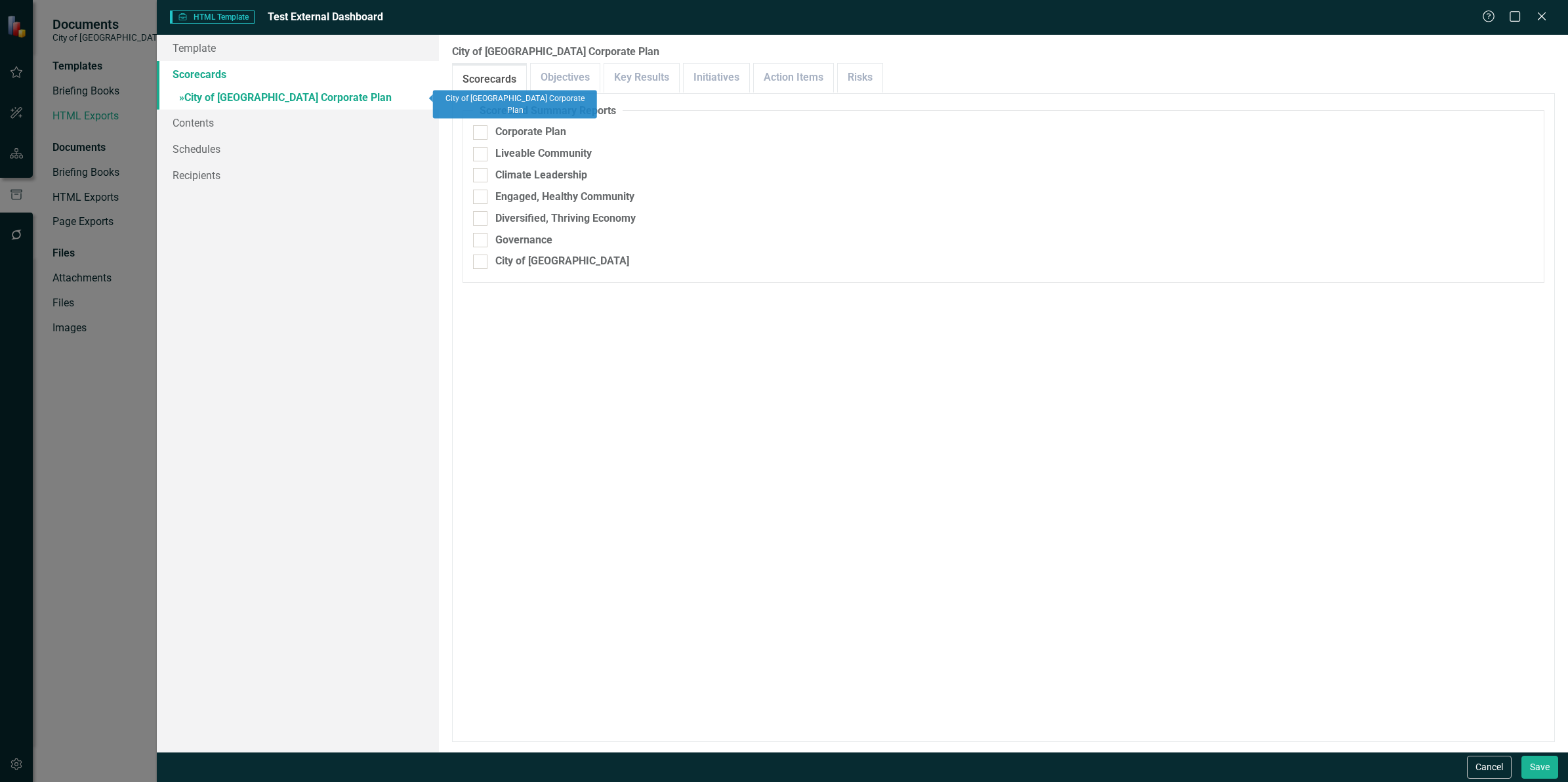
checkbox input "false"
click at [565, 82] on link "Objectives" at bounding box center [565, 78] width 69 height 28
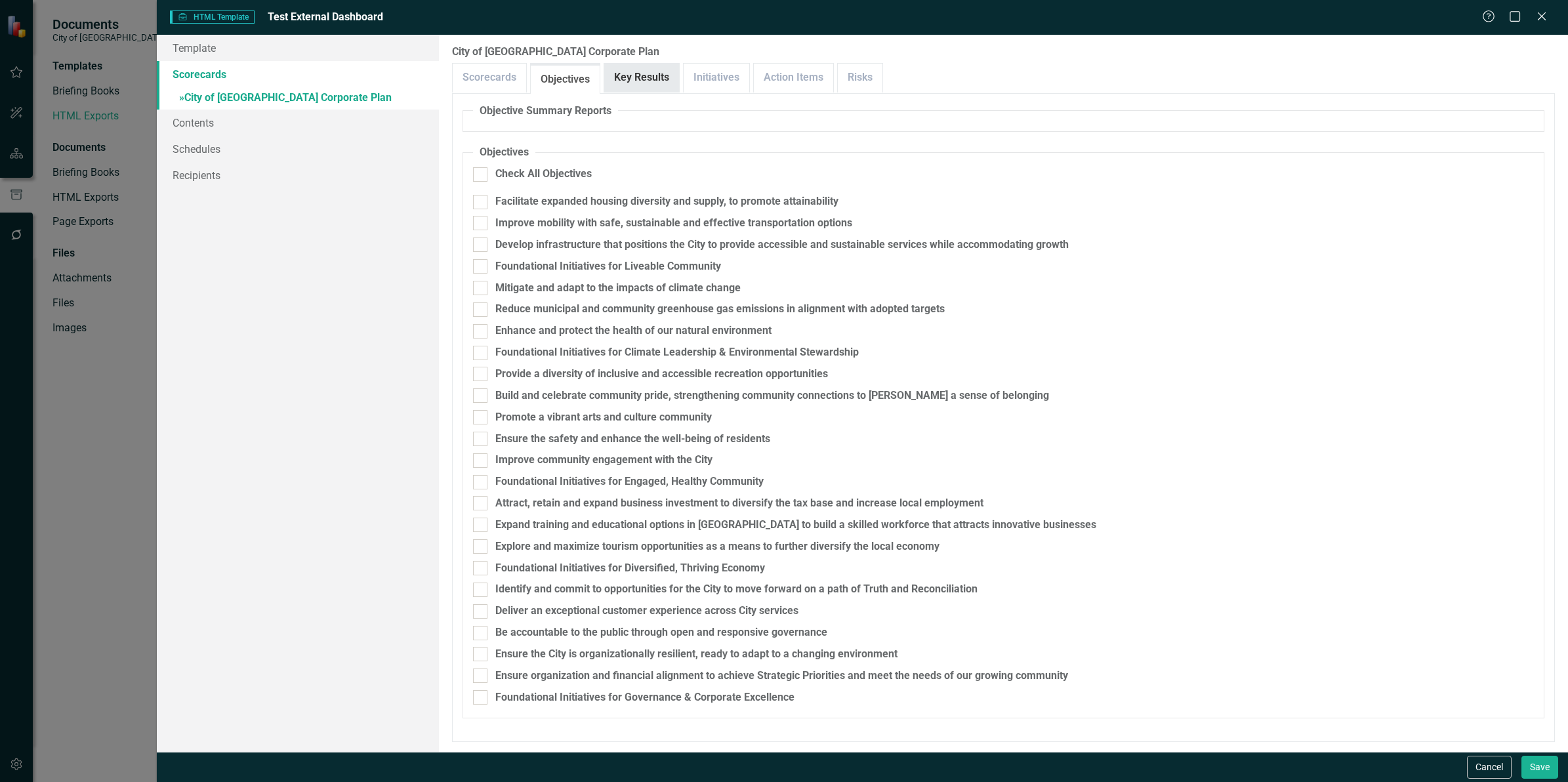
click at [644, 76] on link "Key Results" at bounding box center [642, 78] width 75 height 28
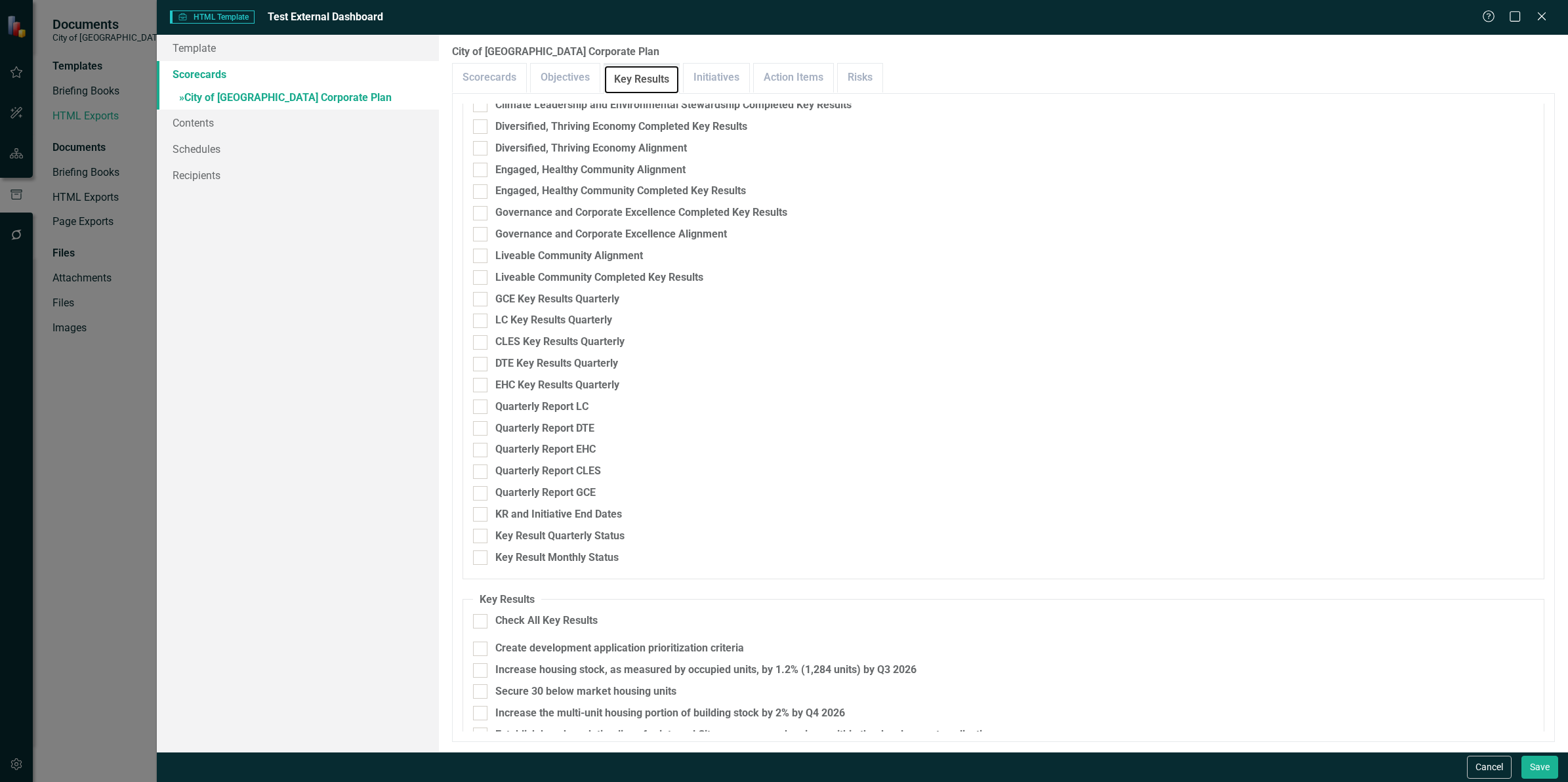
scroll to position [328, 0]
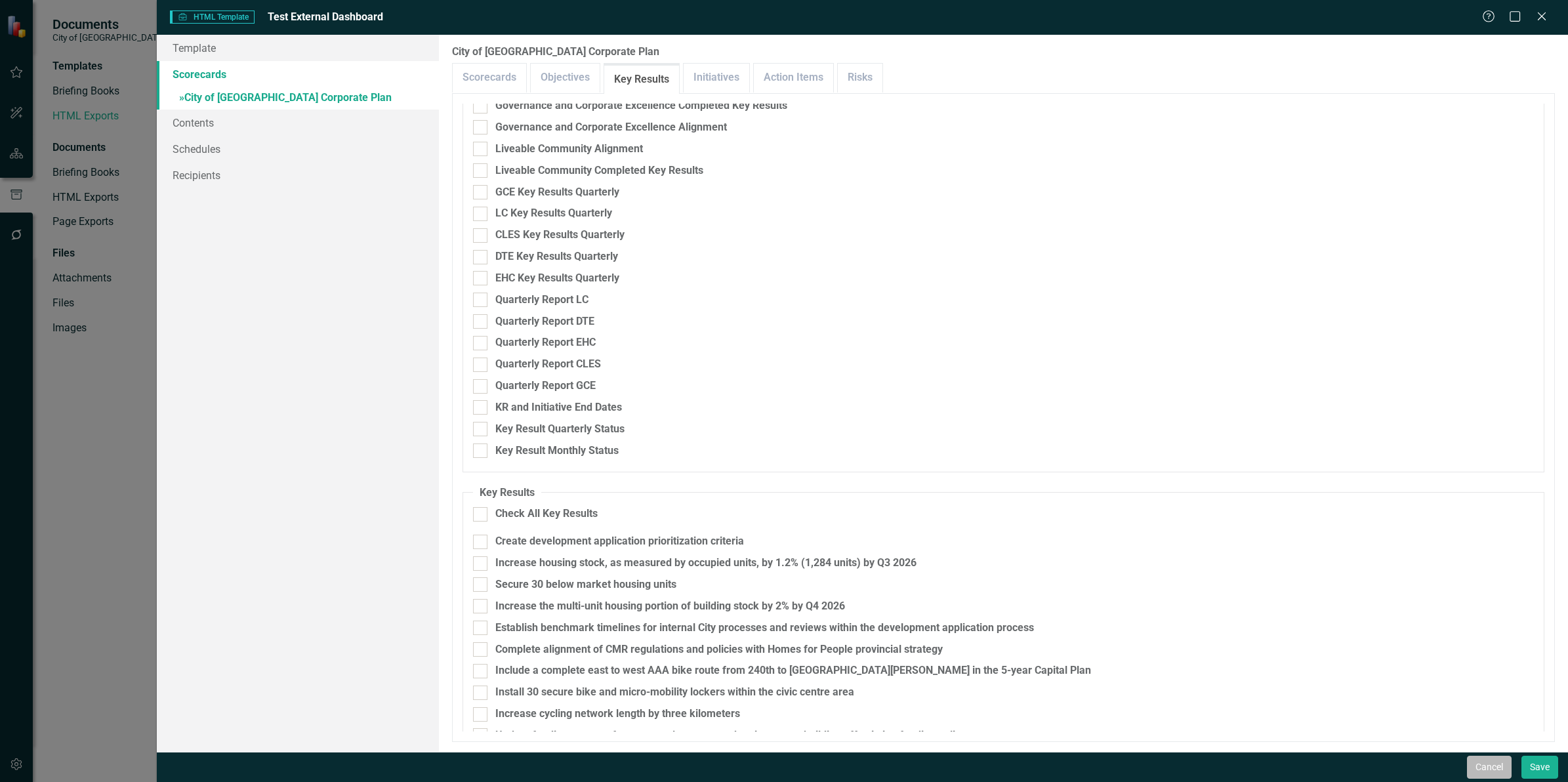
click at [1487, 770] on button "Cancel" at bounding box center [1489, 767] width 44 height 23
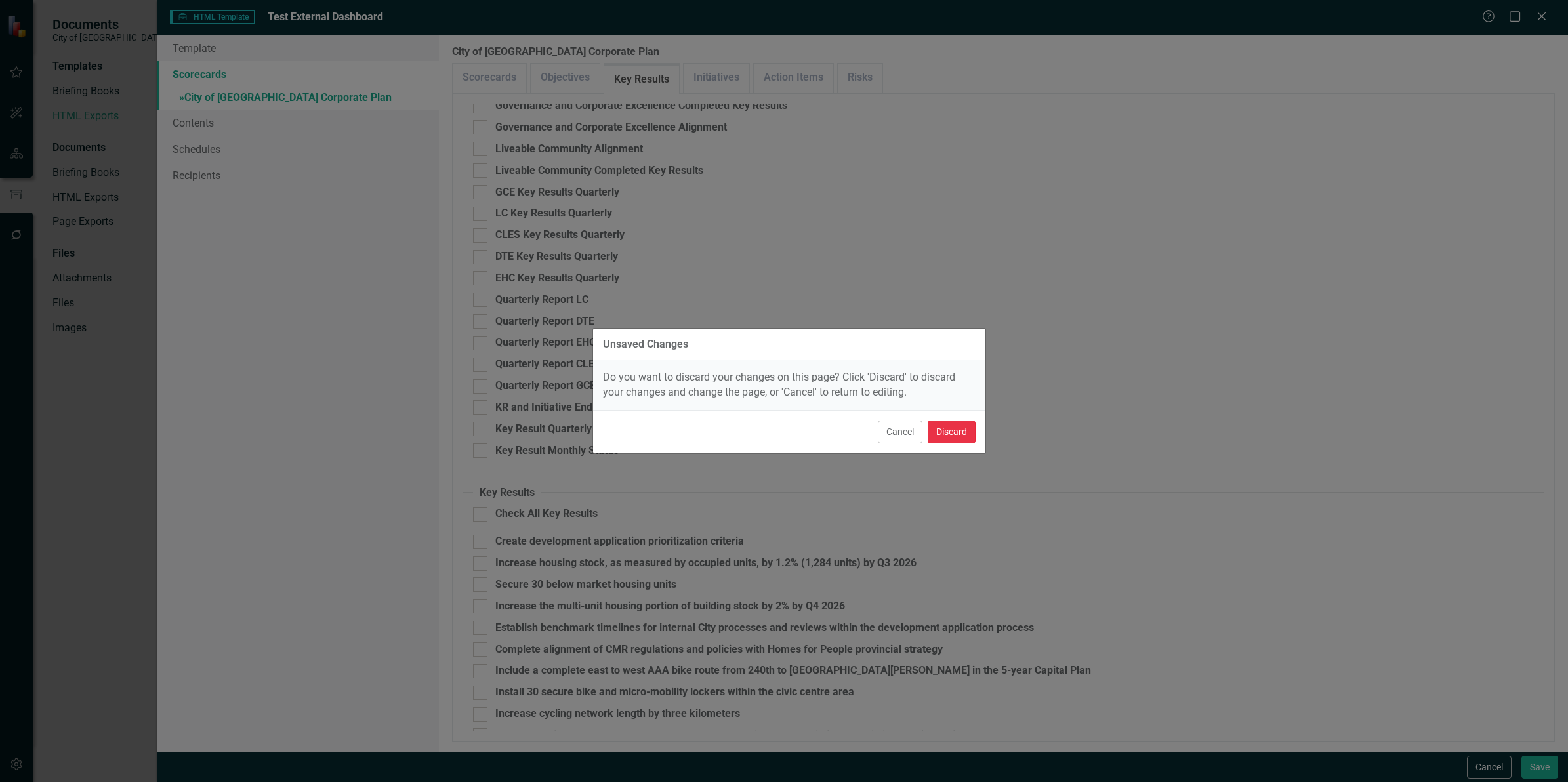
drag, startPoint x: 946, startPoint y: 430, endPoint x: 1014, endPoint y: 455, distance: 72.4
click at [991, 449] on div "Unsaved Changes Do you want to discard your changes on this page? Click 'Discar…" at bounding box center [784, 391] width 1568 height 782
drag, startPoint x: 884, startPoint y: 427, endPoint x: 1140, endPoint y: 502, distance: 266.8
click at [886, 427] on button "Cancel" at bounding box center [900, 432] width 44 height 23
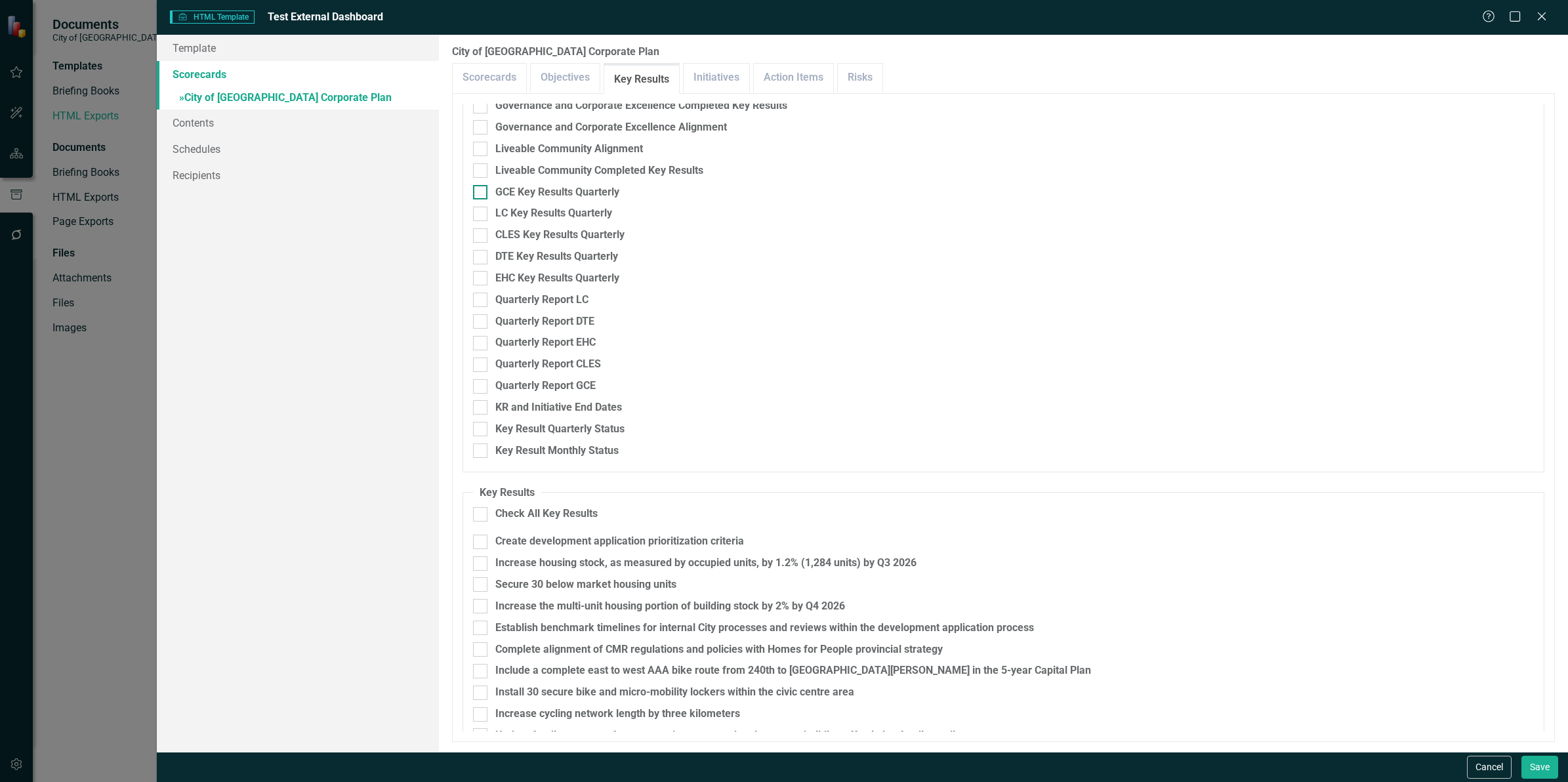
click at [480, 189] on input "GCE Key Results Quarterly" at bounding box center [478, 189] width 9 height 9
checkbox input "true"
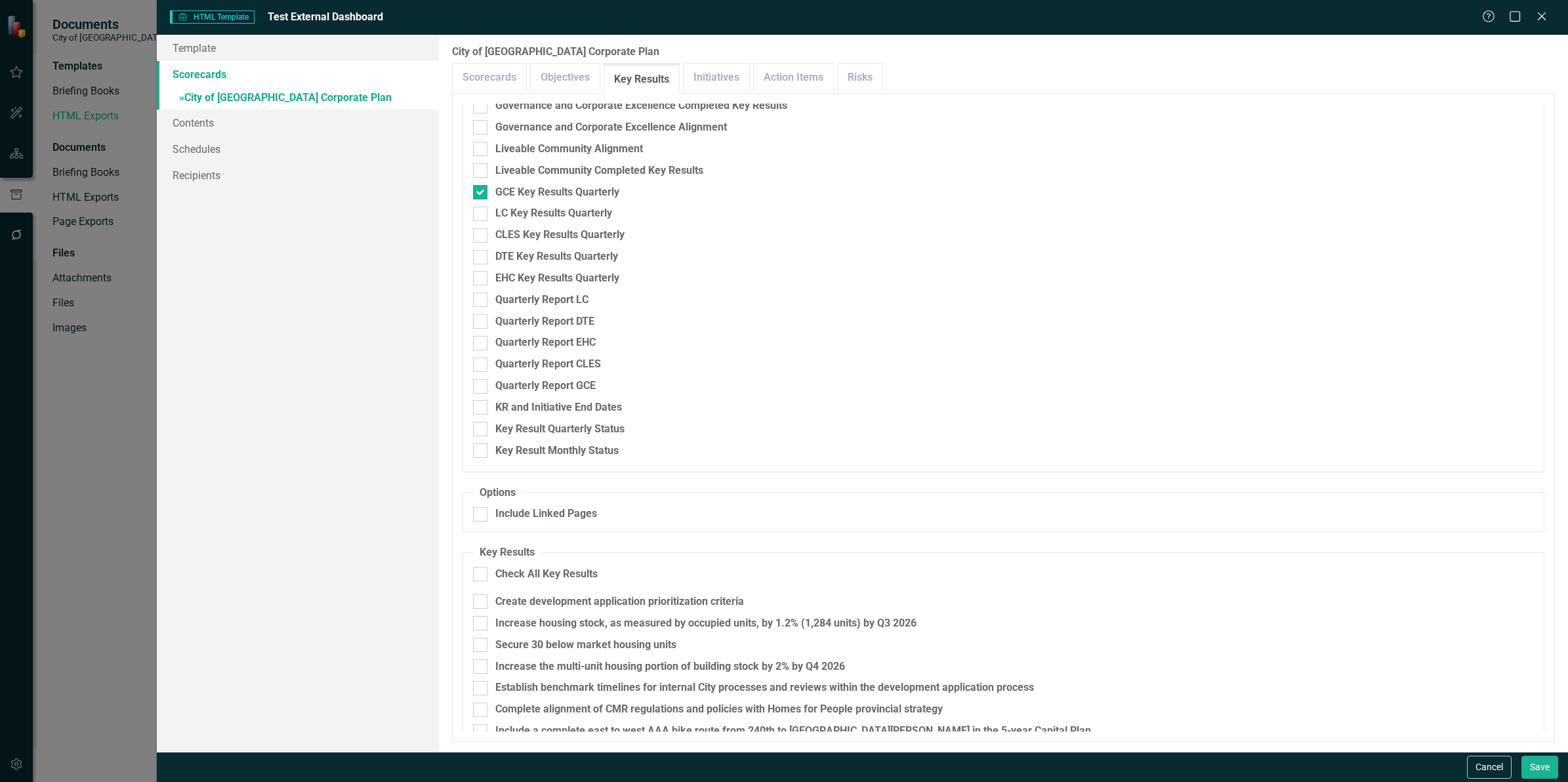
drag, startPoint x: 478, startPoint y: 207, endPoint x: 474, endPoint y: 226, distance: 19.4
click at [478, 209] on input "LC Key Results Quarterly" at bounding box center [478, 211] width 9 height 9
checkbox input "true"
click at [473, 238] on div at bounding box center [480, 235] width 14 height 14
click at [473, 237] on input "CLES Key Results Quarterly" at bounding box center [478, 233] width 9 height 9
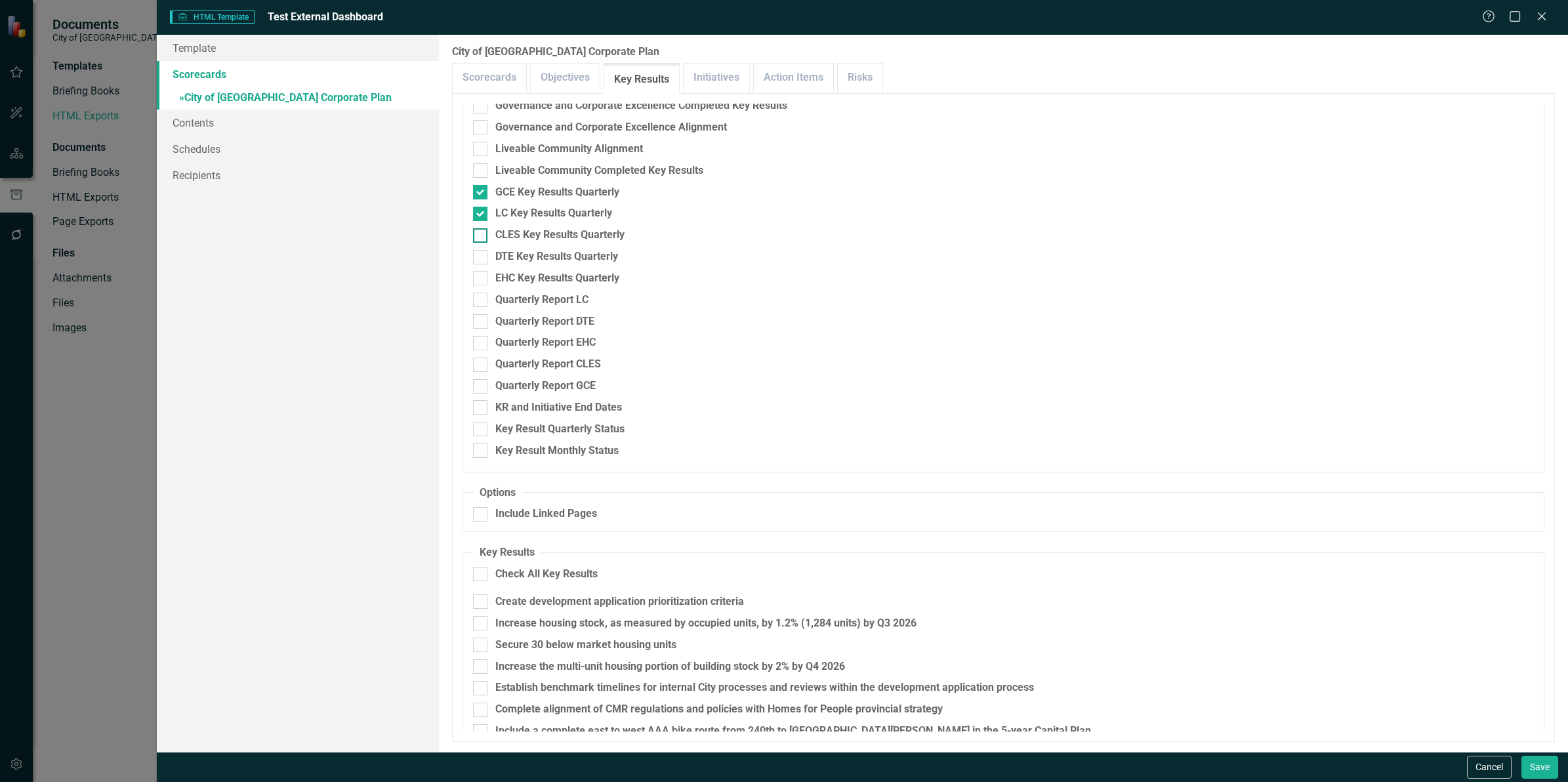
checkbox input "true"
click at [479, 255] on input "DTE Key Results Quarterly" at bounding box center [478, 255] width 9 height 9
checkbox input "true"
click at [479, 276] on input "EHC Key Results Quarterly" at bounding box center [478, 275] width 9 height 9
checkbox input "true"
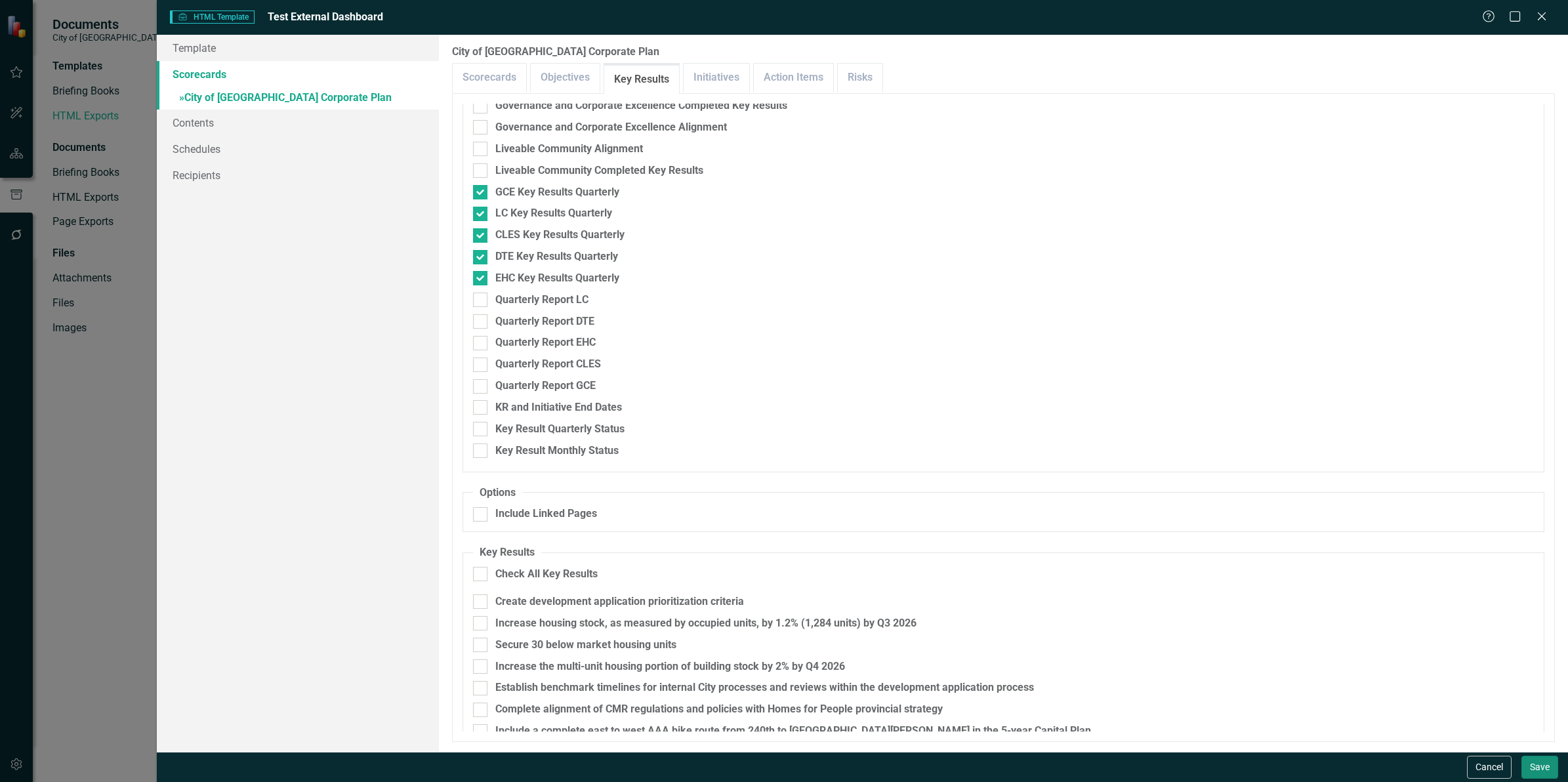
click at [1547, 766] on button "Save" at bounding box center [1541, 767] width 37 height 23
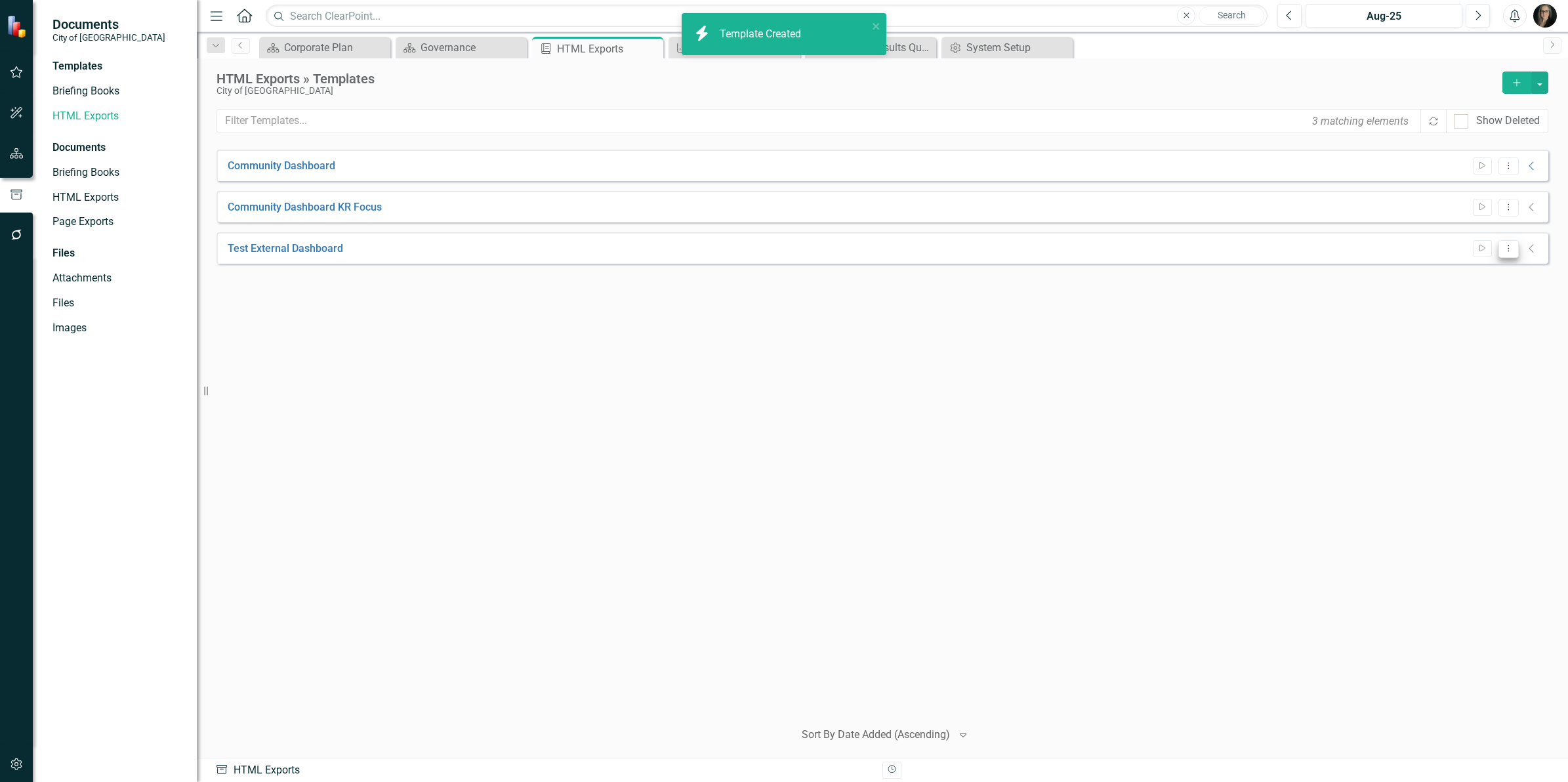
click at [1504, 257] on button "Dropdown Menu" at bounding box center [1509, 249] width 20 height 18
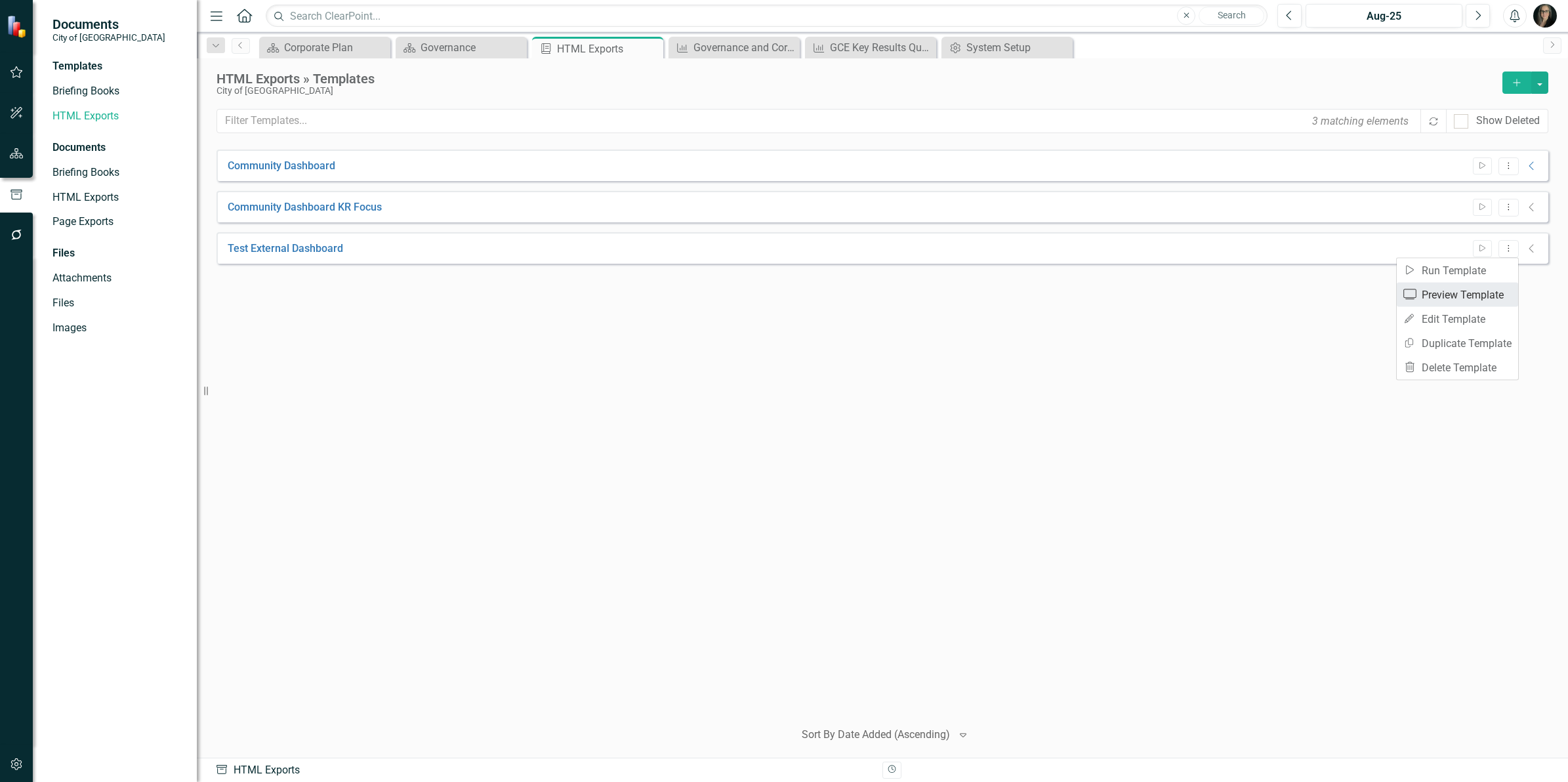
click at [1485, 294] on link "Preview Preview Template" at bounding box center [1457, 295] width 121 height 24
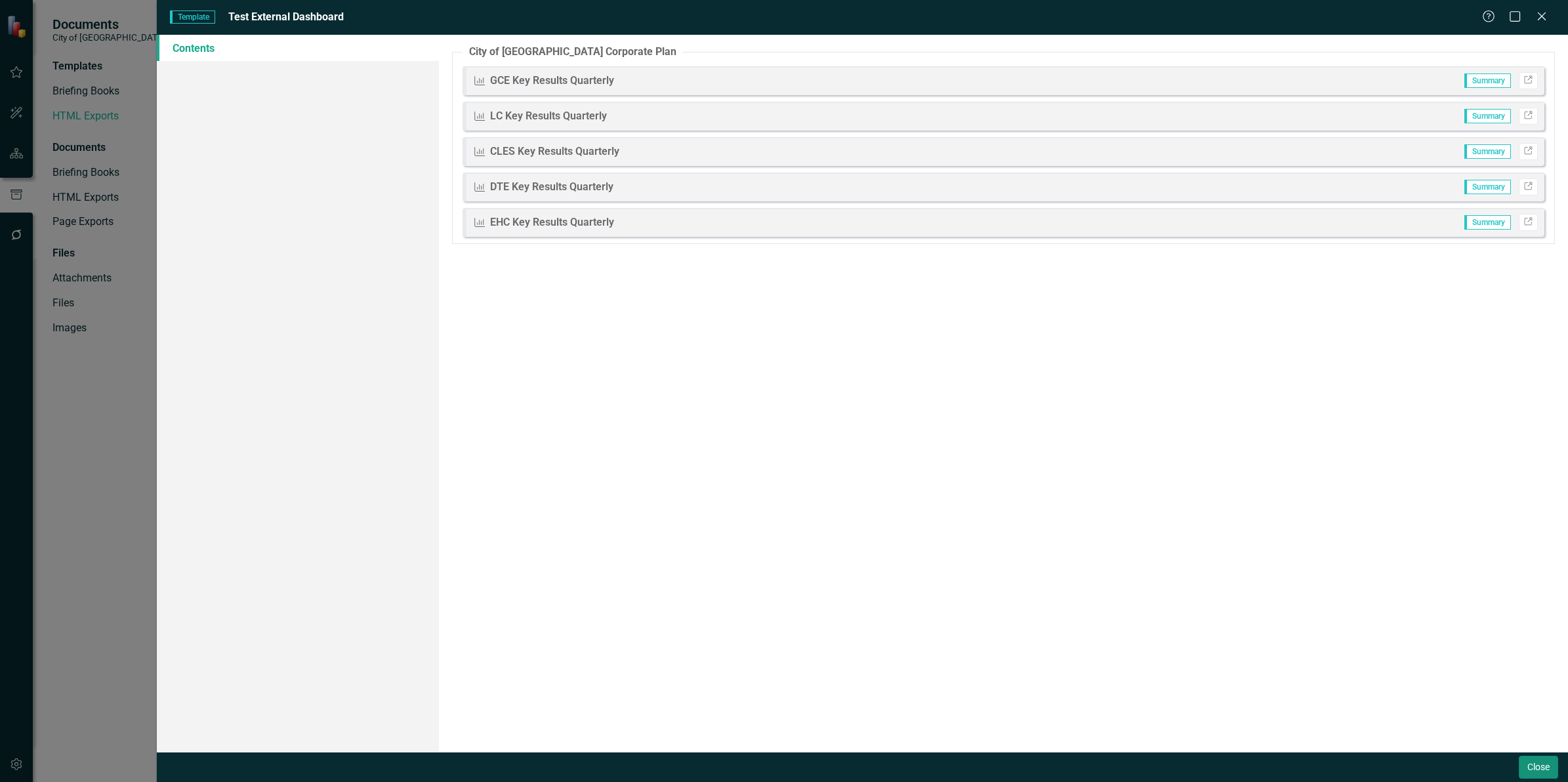
click at [1531, 768] on button "Close" at bounding box center [1539, 767] width 39 height 23
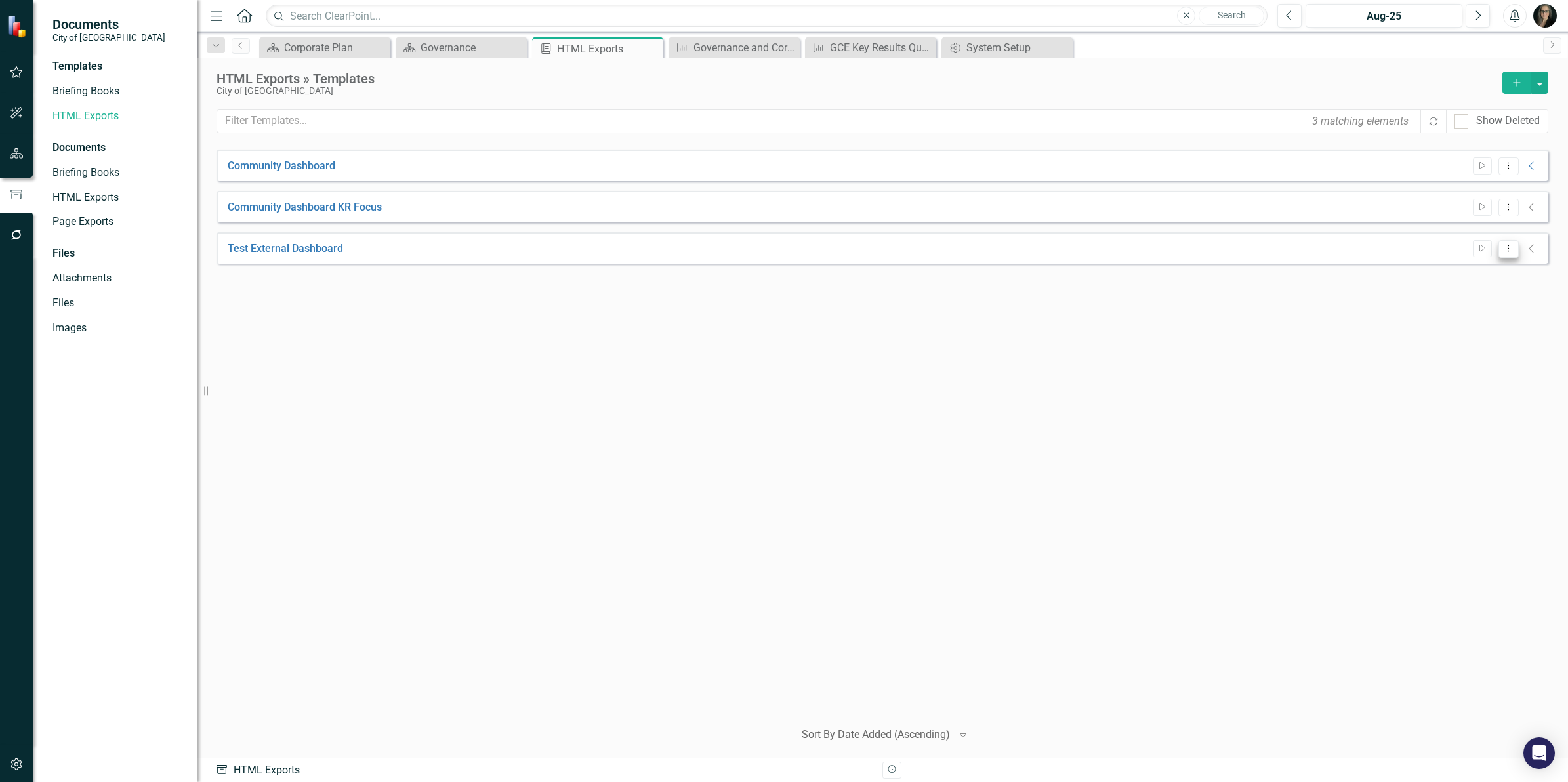
click at [1507, 252] on button "Dropdown Menu" at bounding box center [1509, 249] width 20 height 18
click at [1479, 362] on link "Trash Delete Template" at bounding box center [1457, 367] width 121 height 24
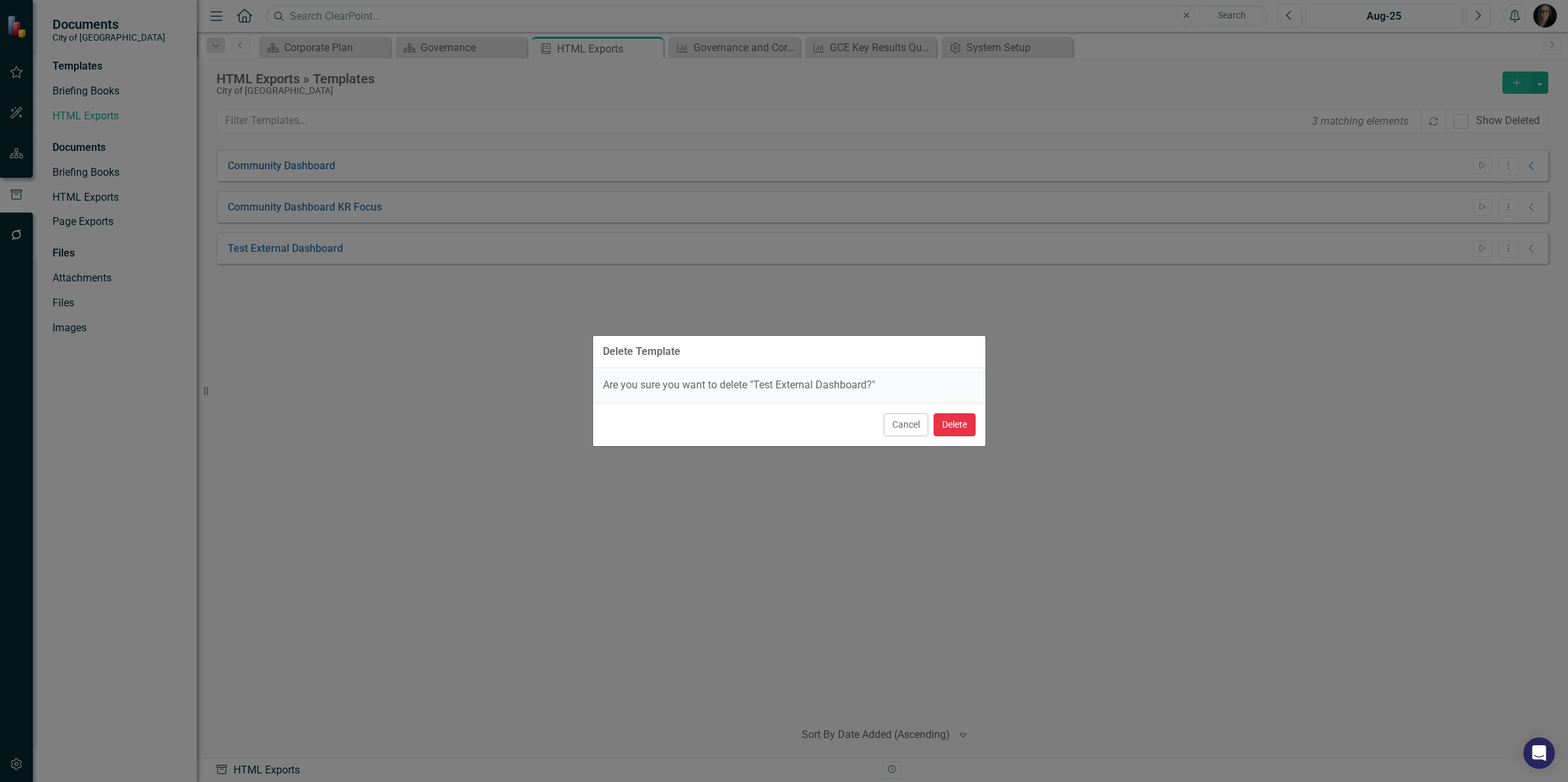
click at [959, 422] on button "Delete" at bounding box center [954, 425] width 42 height 23
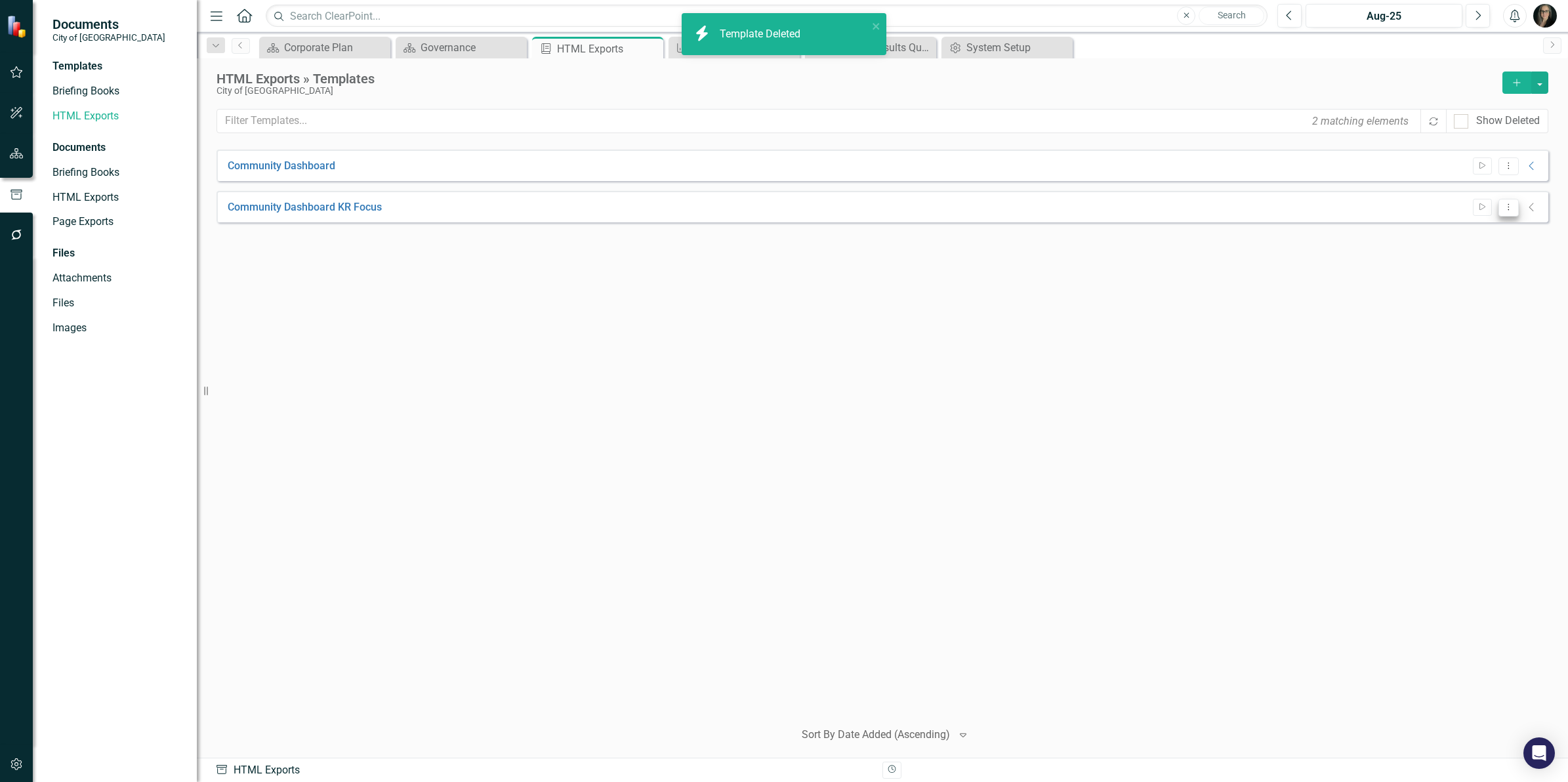
click at [1509, 208] on icon "Dropdown Menu" at bounding box center [1509, 207] width 12 height 9
click at [1467, 266] on link "Edit Edit Template" at bounding box center [1457, 277] width 121 height 24
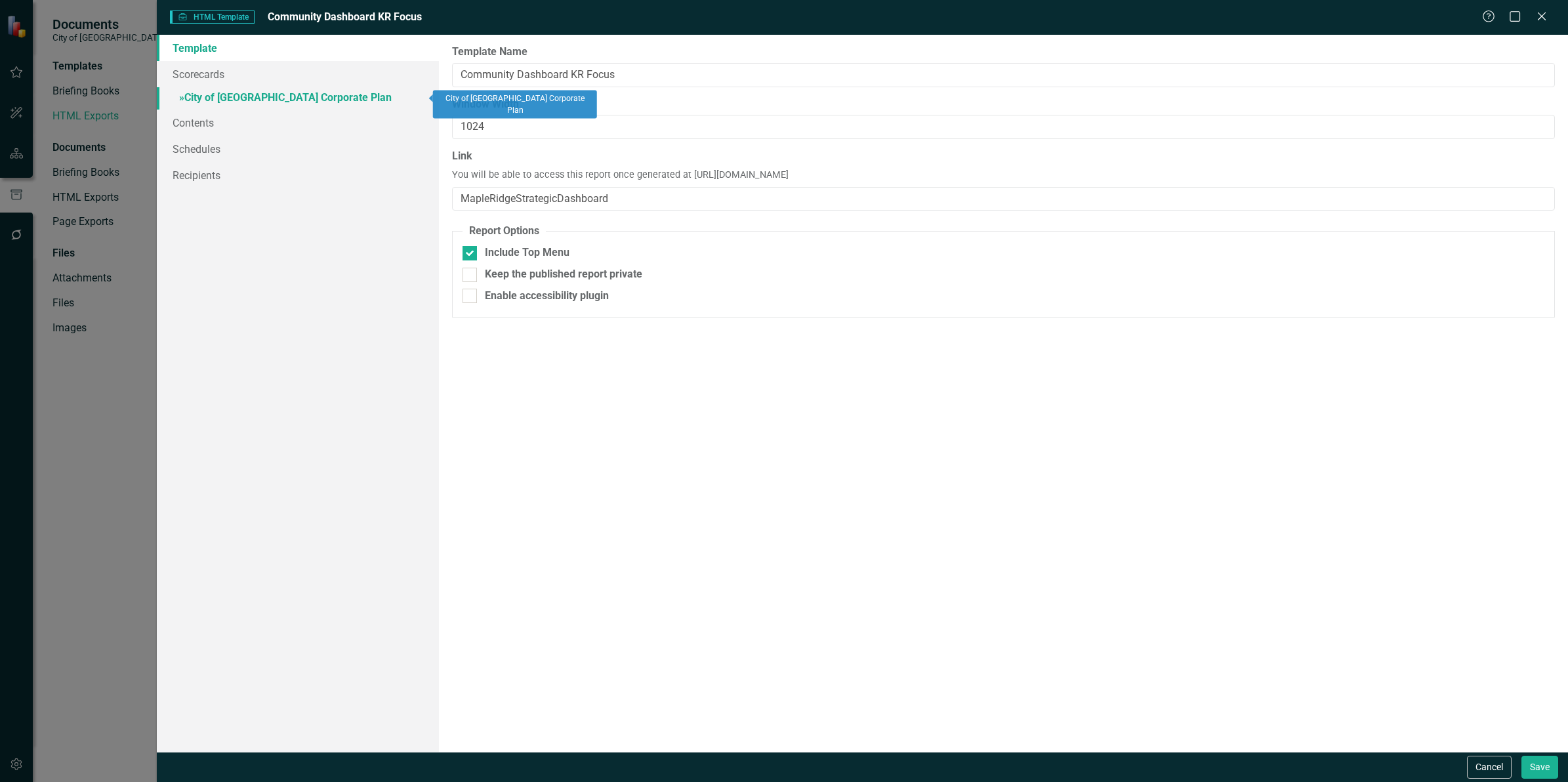
click at [259, 103] on link "» City of [GEOGRAPHIC_DATA] Corporate Plan" at bounding box center [297, 99] width 282 height 23
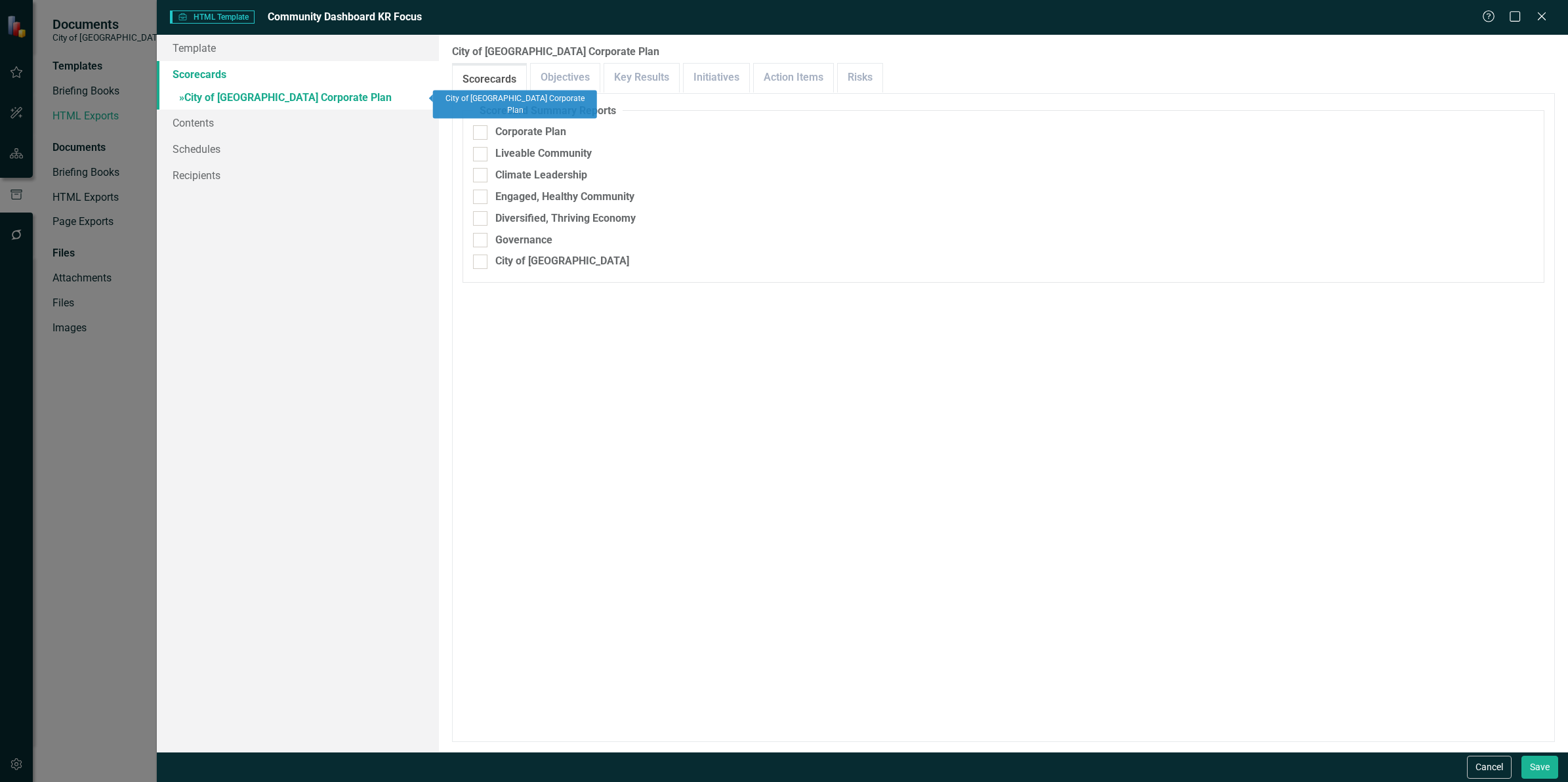
checkbox input "false"
click at [638, 77] on link "Key Results" at bounding box center [642, 78] width 75 height 28
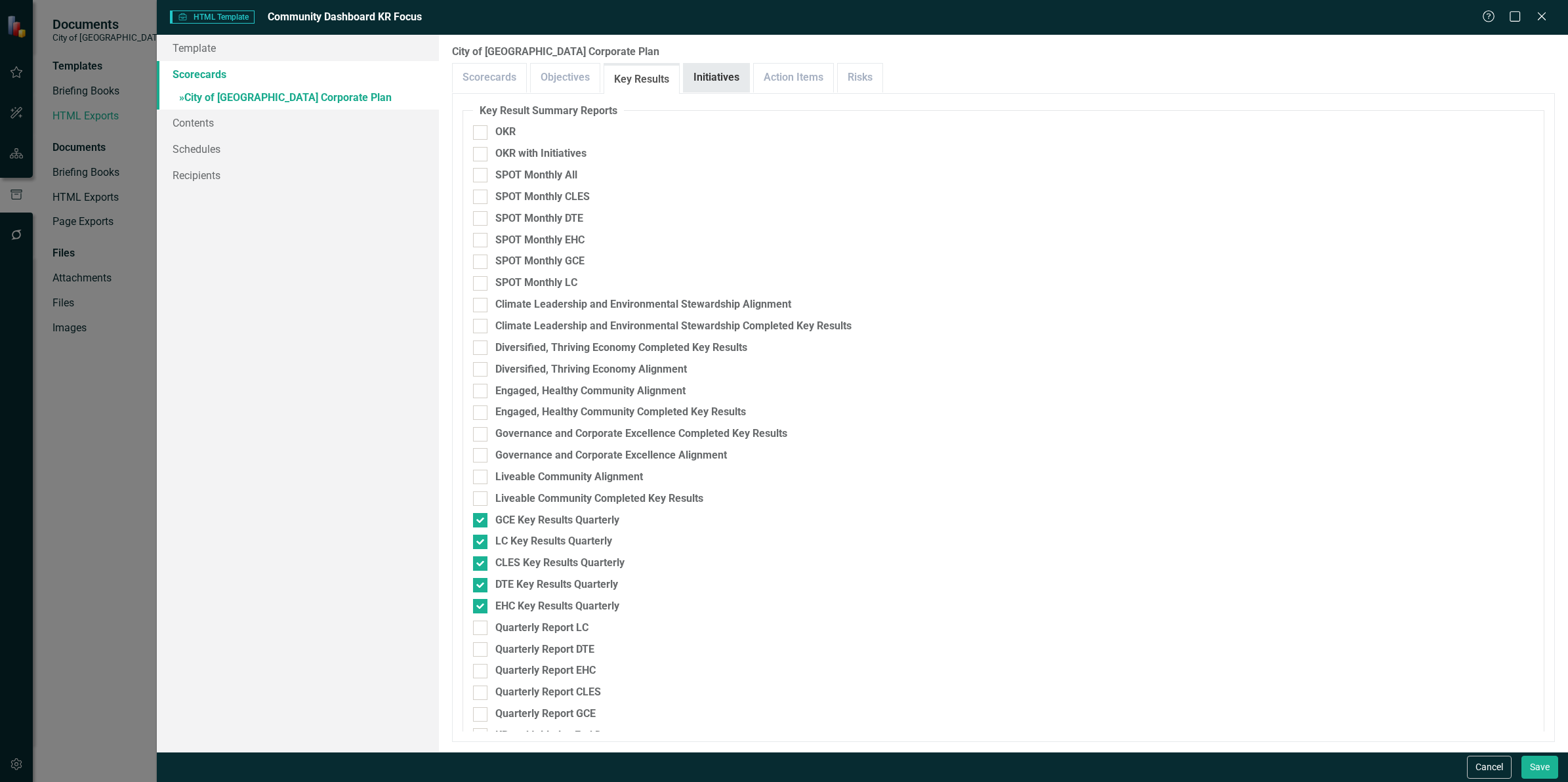
click at [725, 74] on link "Initiatives" at bounding box center [717, 78] width 65 height 28
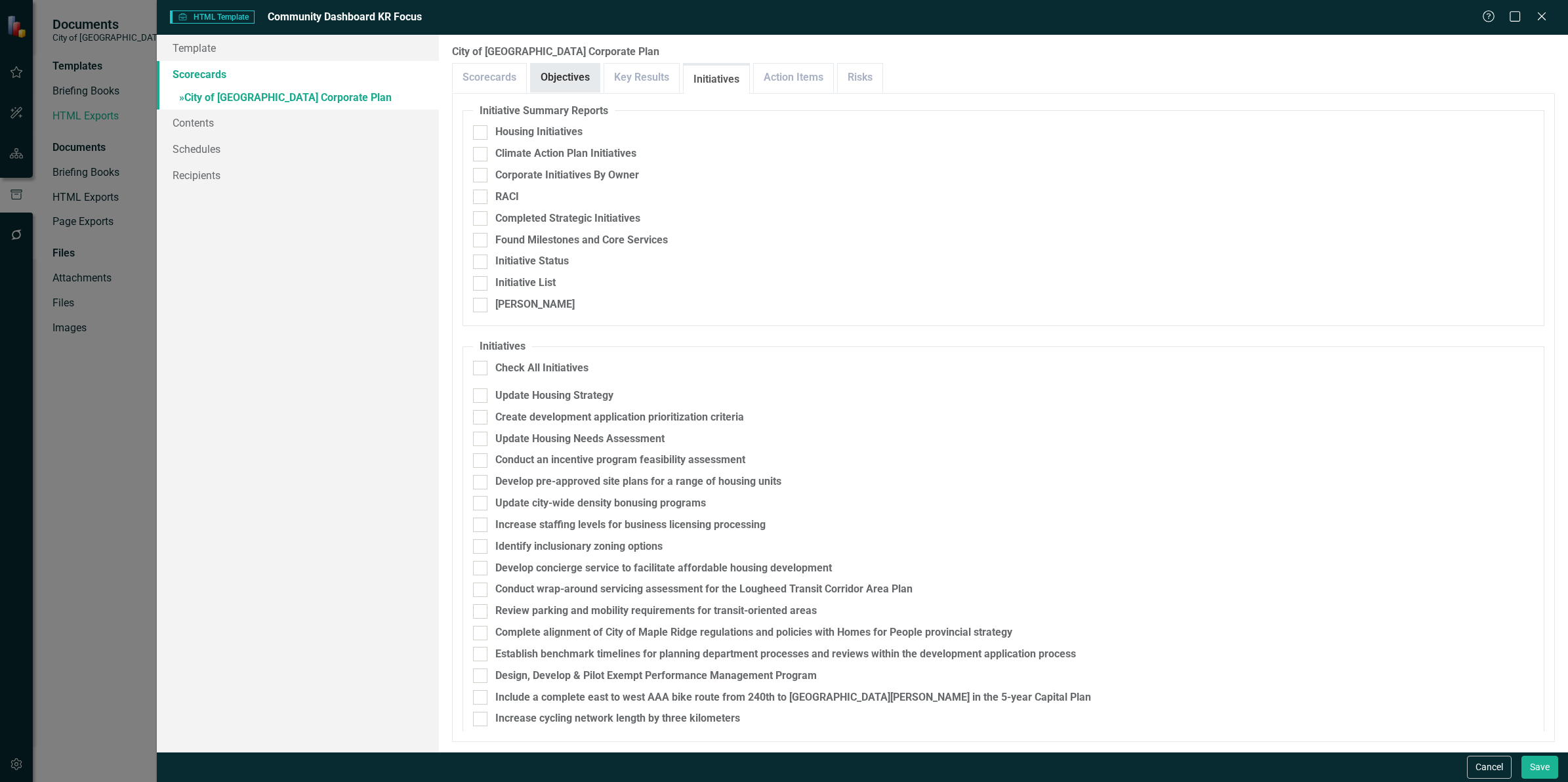
click at [563, 77] on link "Objectives" at bounding box center [565, 78] width 69 height 28
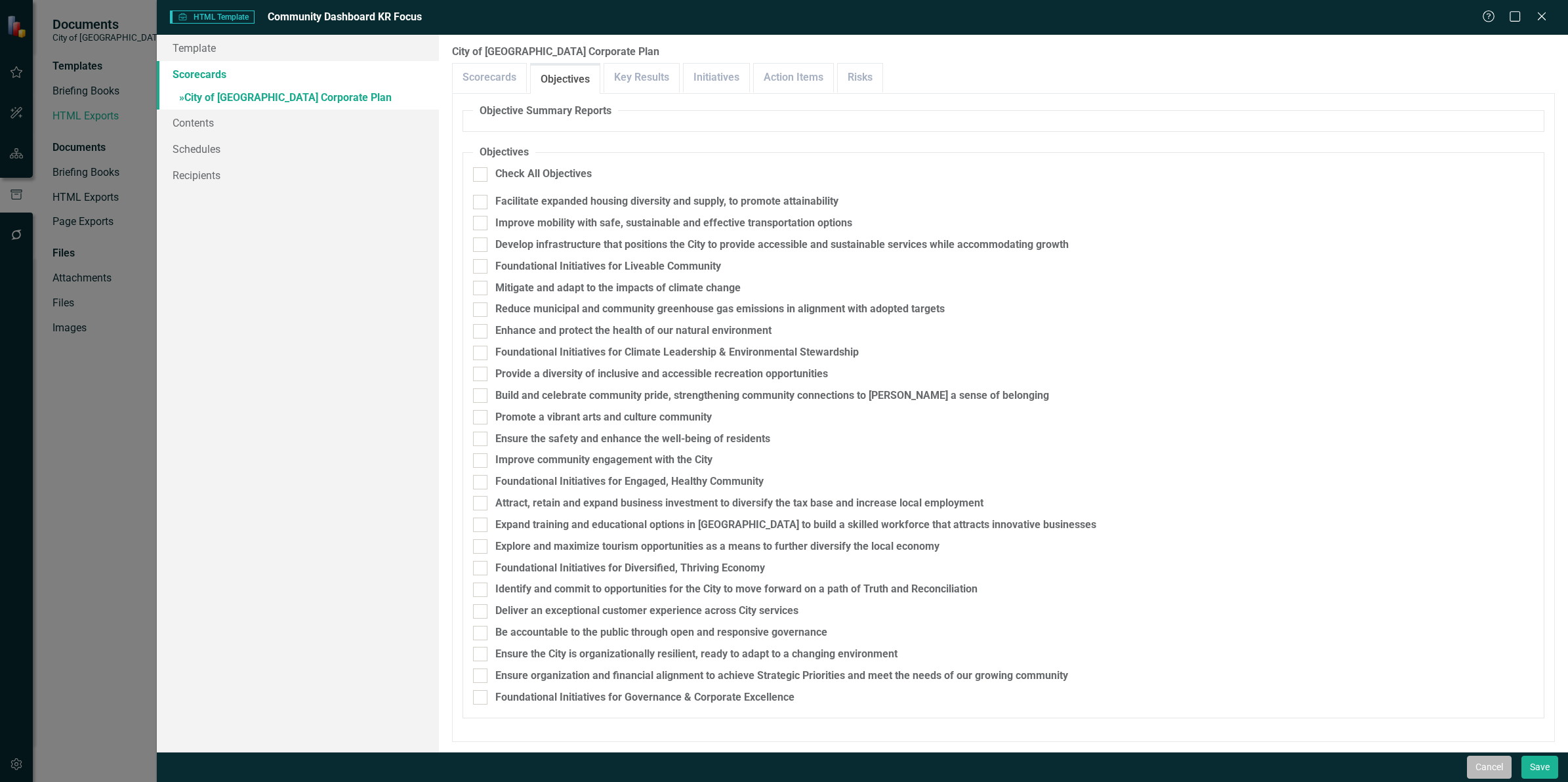
click at [1494, 772] on button "Cancel" at bounding box center [1489, 767] width 44 height 23
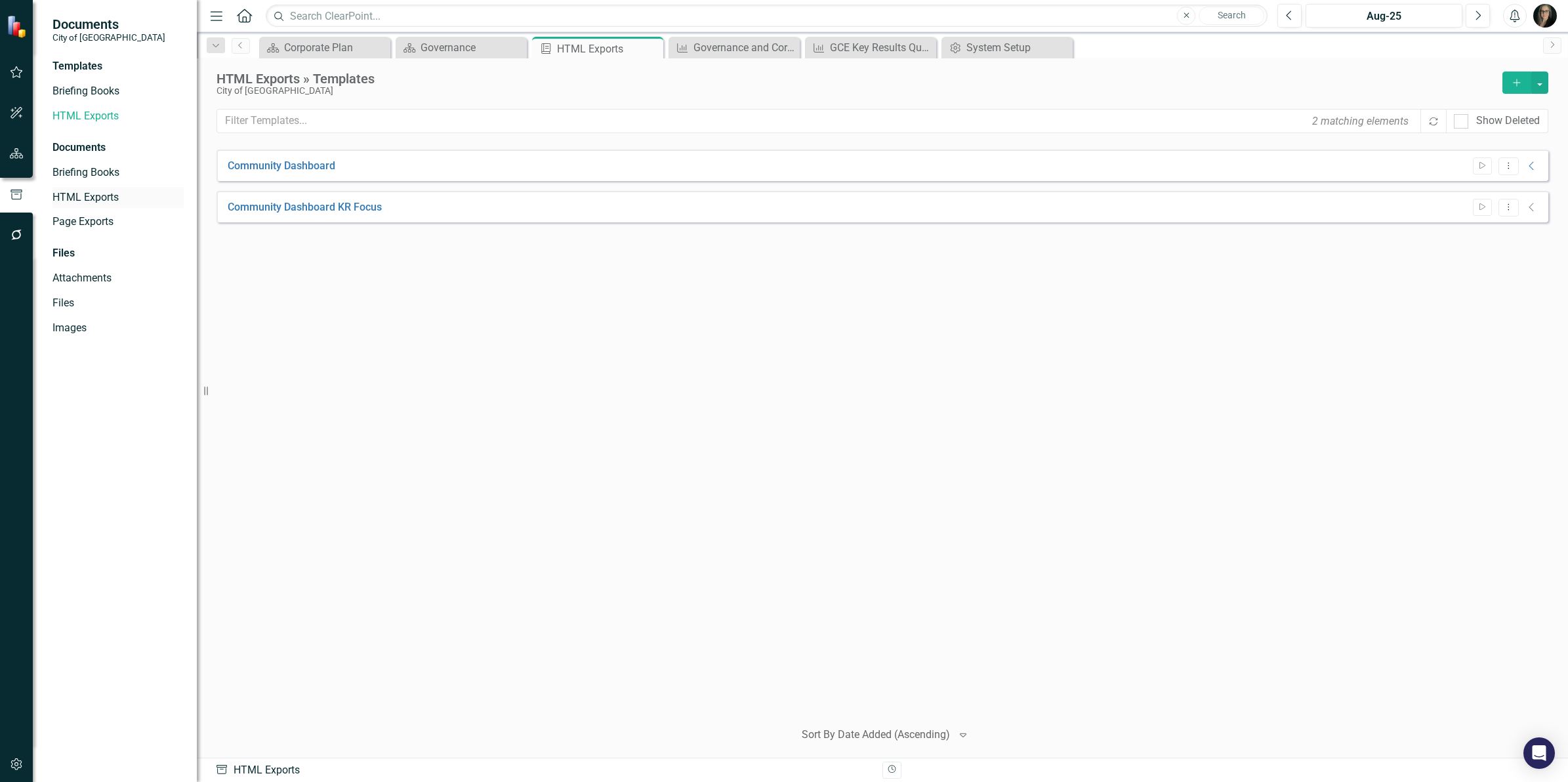
click at [102, 195] on link "HTML Exports" at bounding box center [118, 197] width 131 height 15
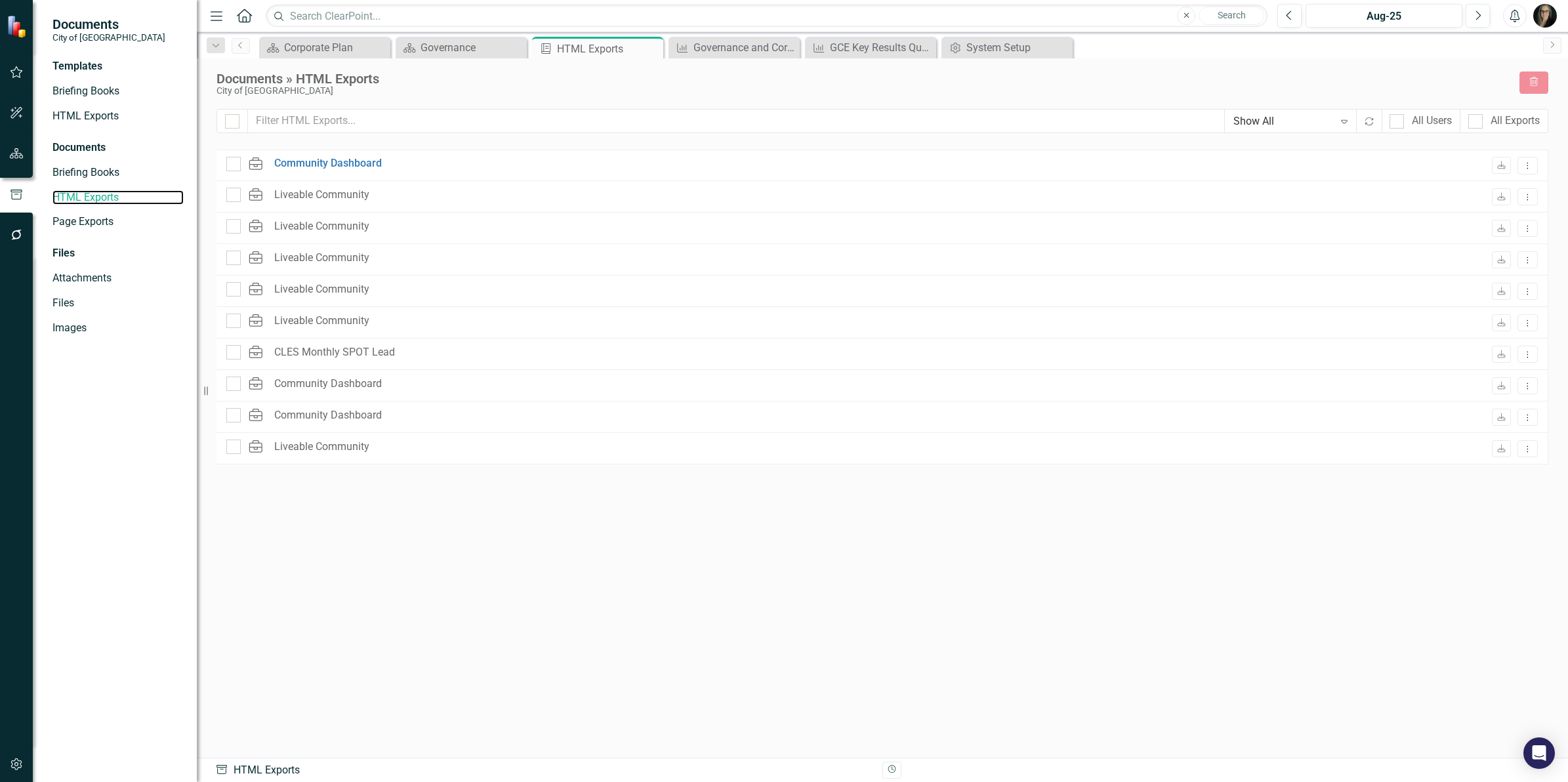
checkbox input "false"
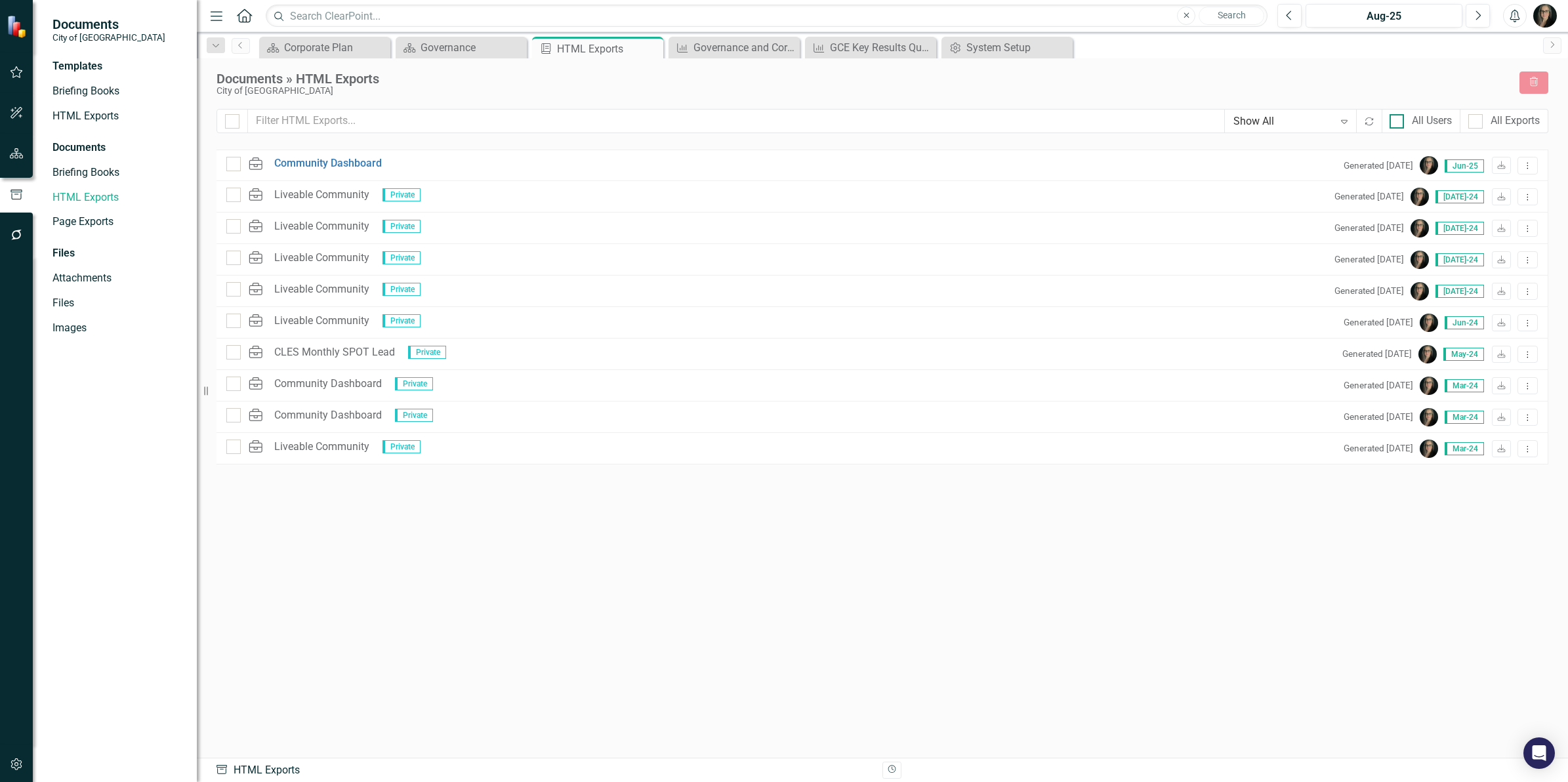
click at [1395, 119] on input "All Users" at bounding box center [1395, 119] width 9 height 9
checkbox input "true"
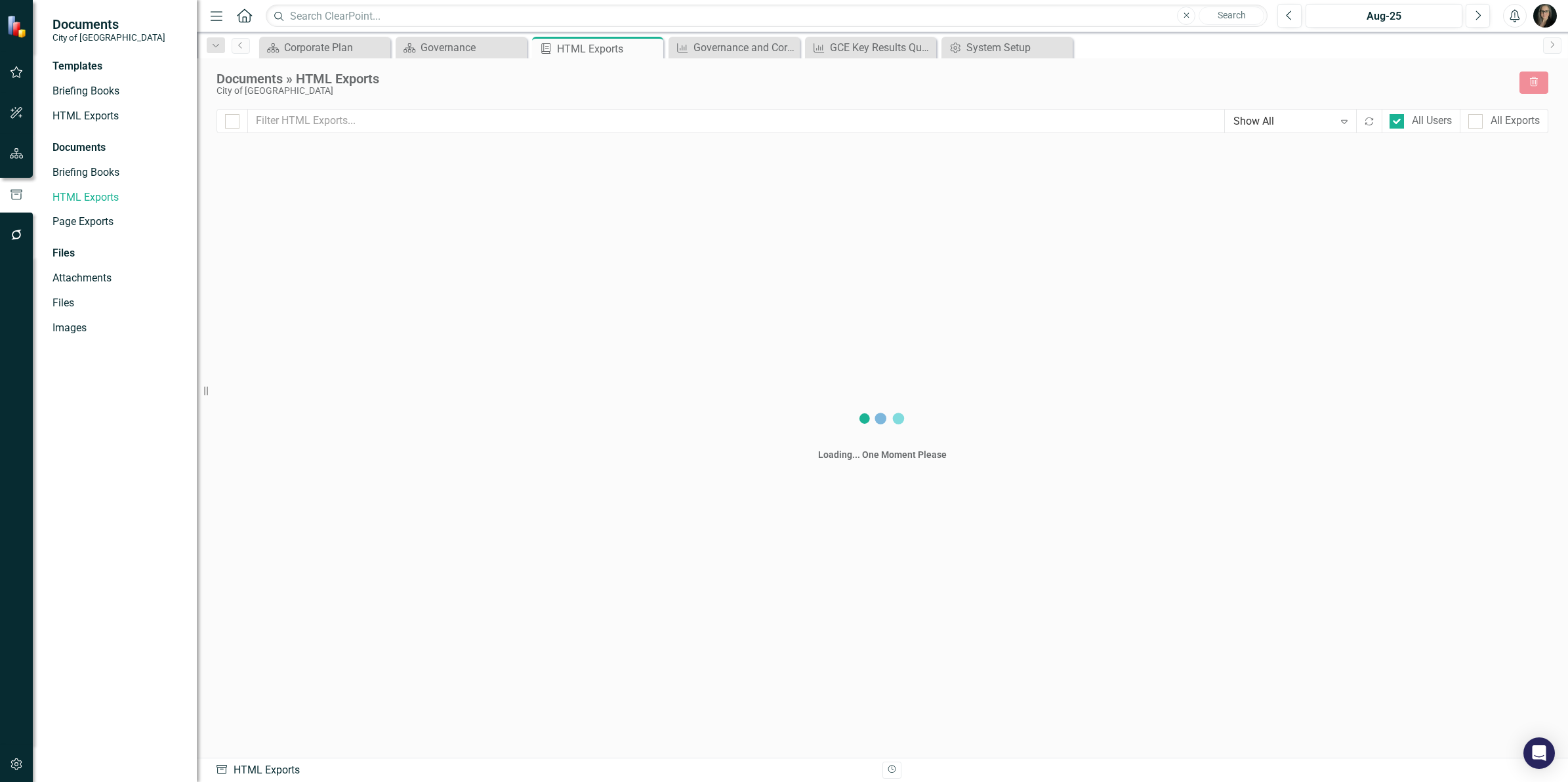
click at [1327, 115] on div "Show All" at bounding box center [1283, 121] width 100 height 15
checkbox input "false"
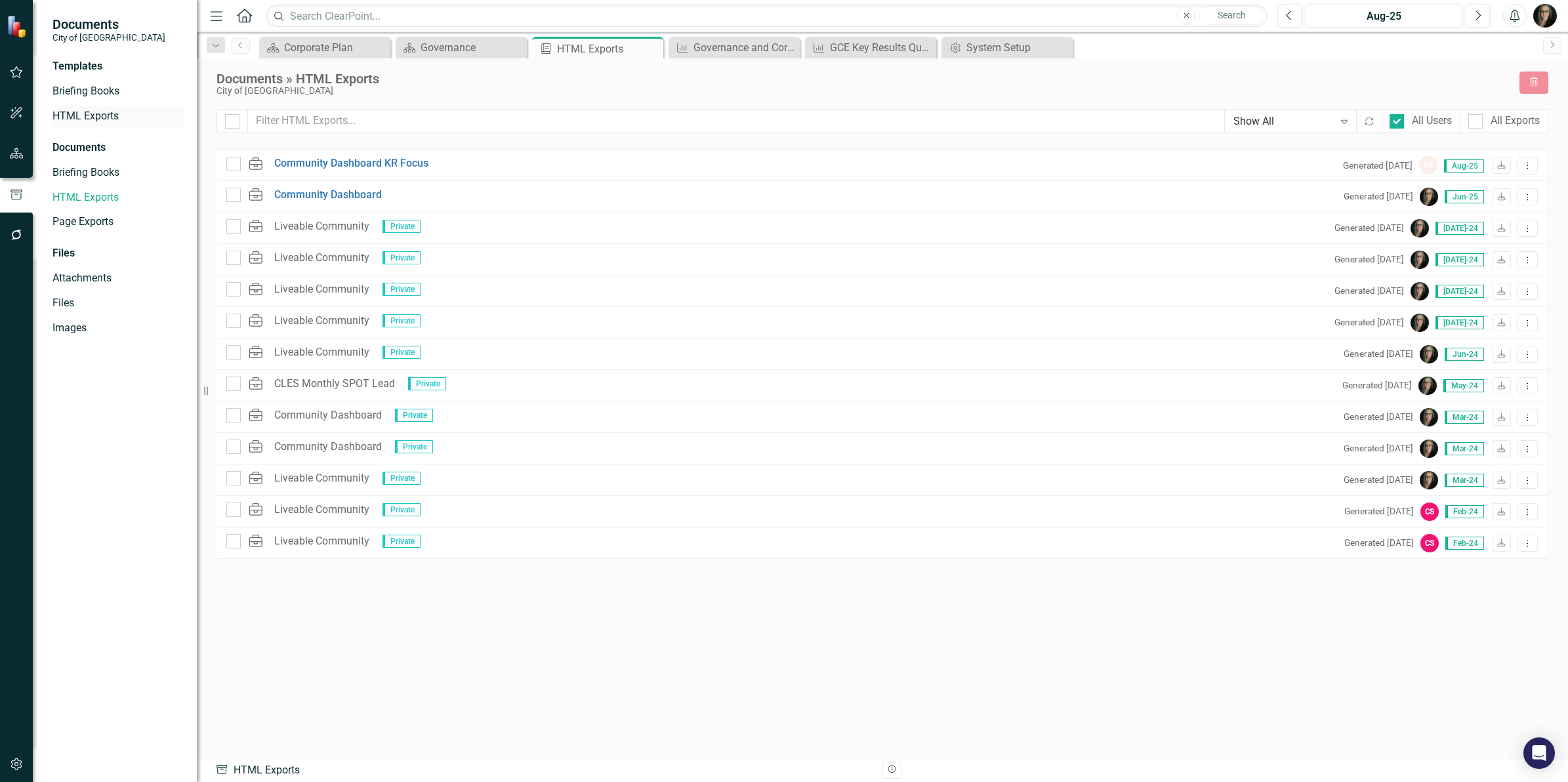
click at [90, 119] on link "HTML Exports" at bounding box center [118, 116] width 131 height 15
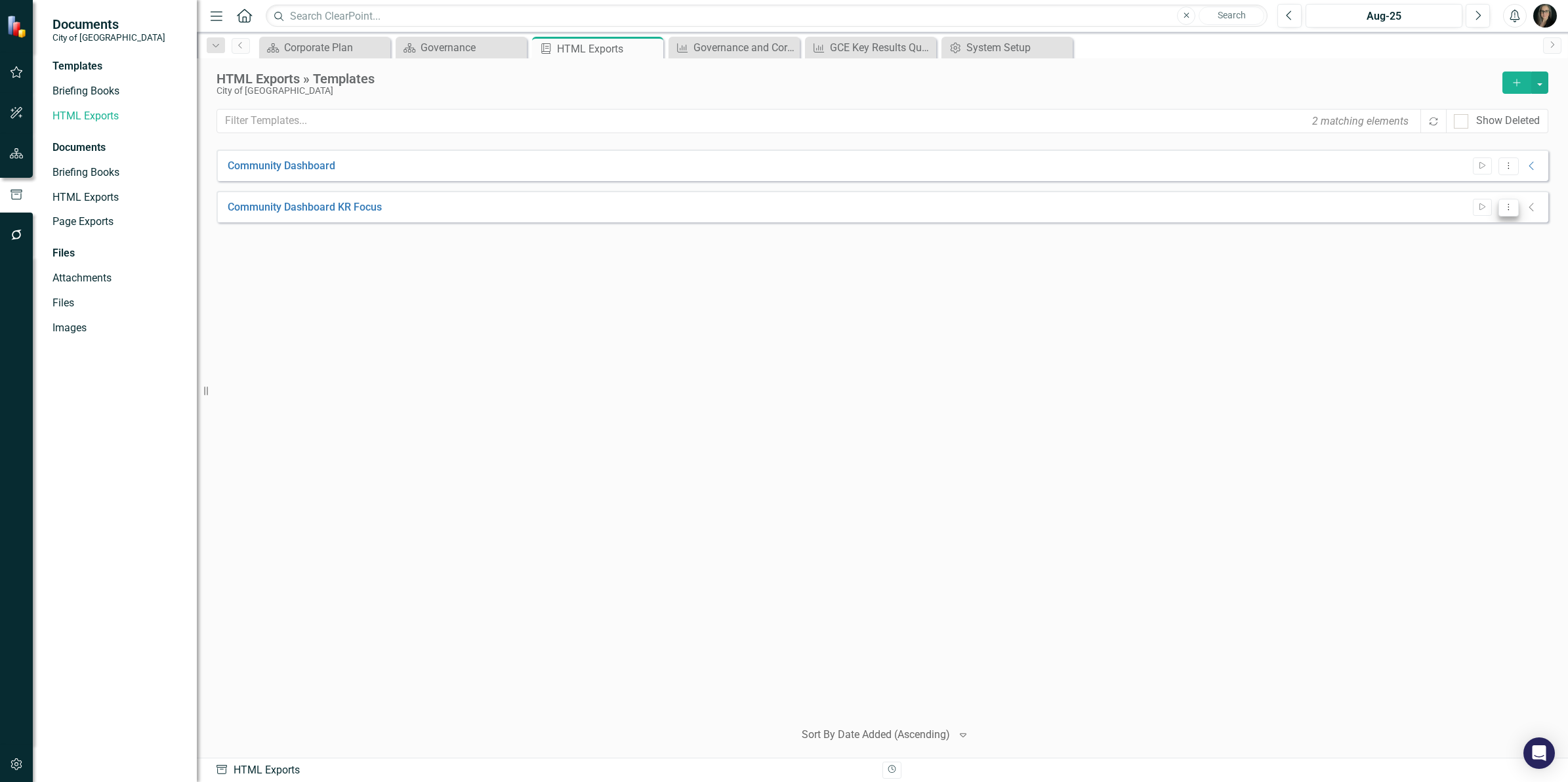
click at [1504, 204] on icon "Dropdown Menu" at bounding box center [1509, 207] width 12 height 9
click at [890, 771] on icon "Revision History" at bounding box center [892, 769] width 10 height 8
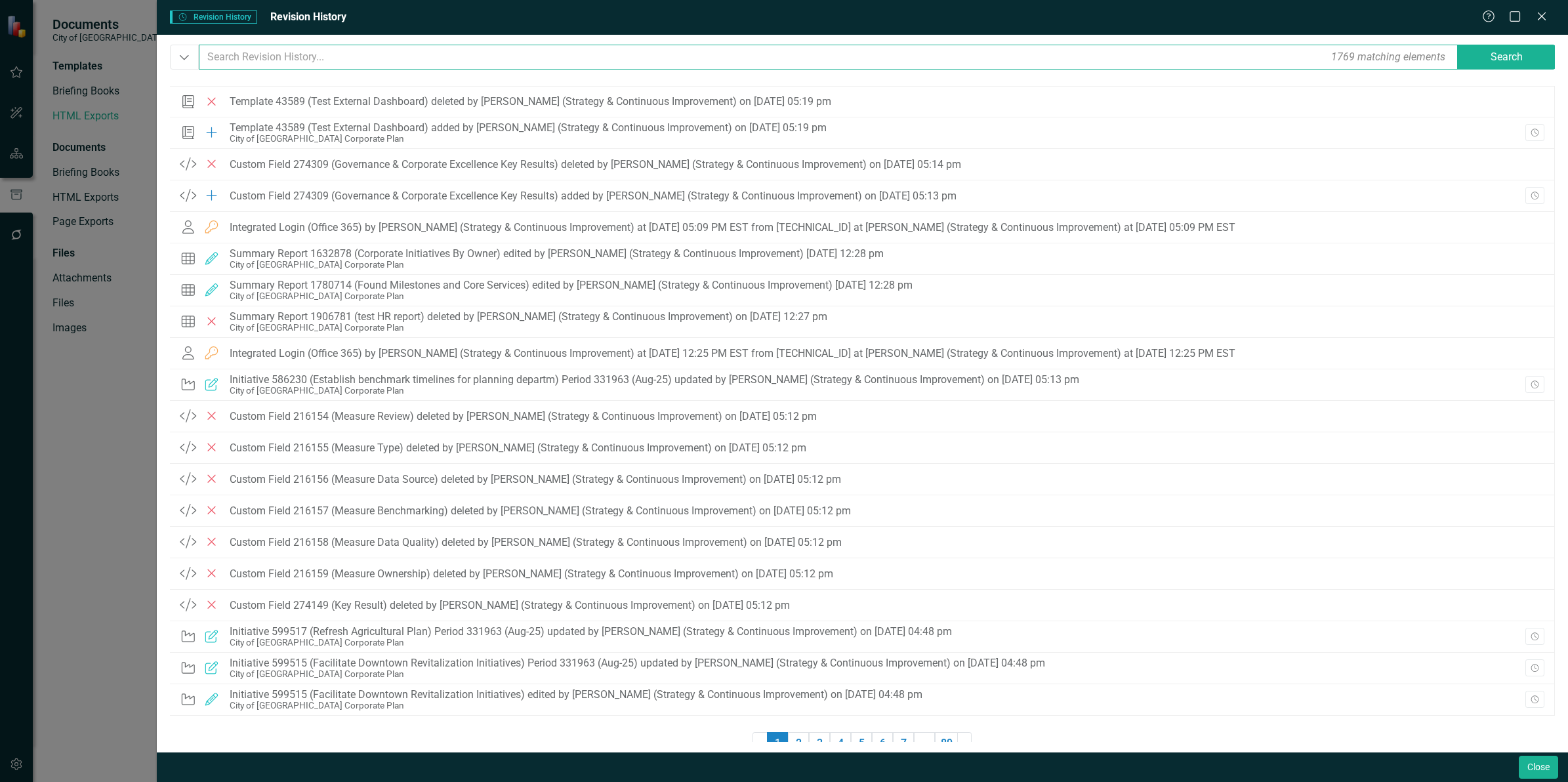
click at [365, 56] on input "text" at bounding box center [829, 57] width 1261 height 25
click at [1535, 765] on button "Close" at bounding box center [1539, 767] width 39 height 23
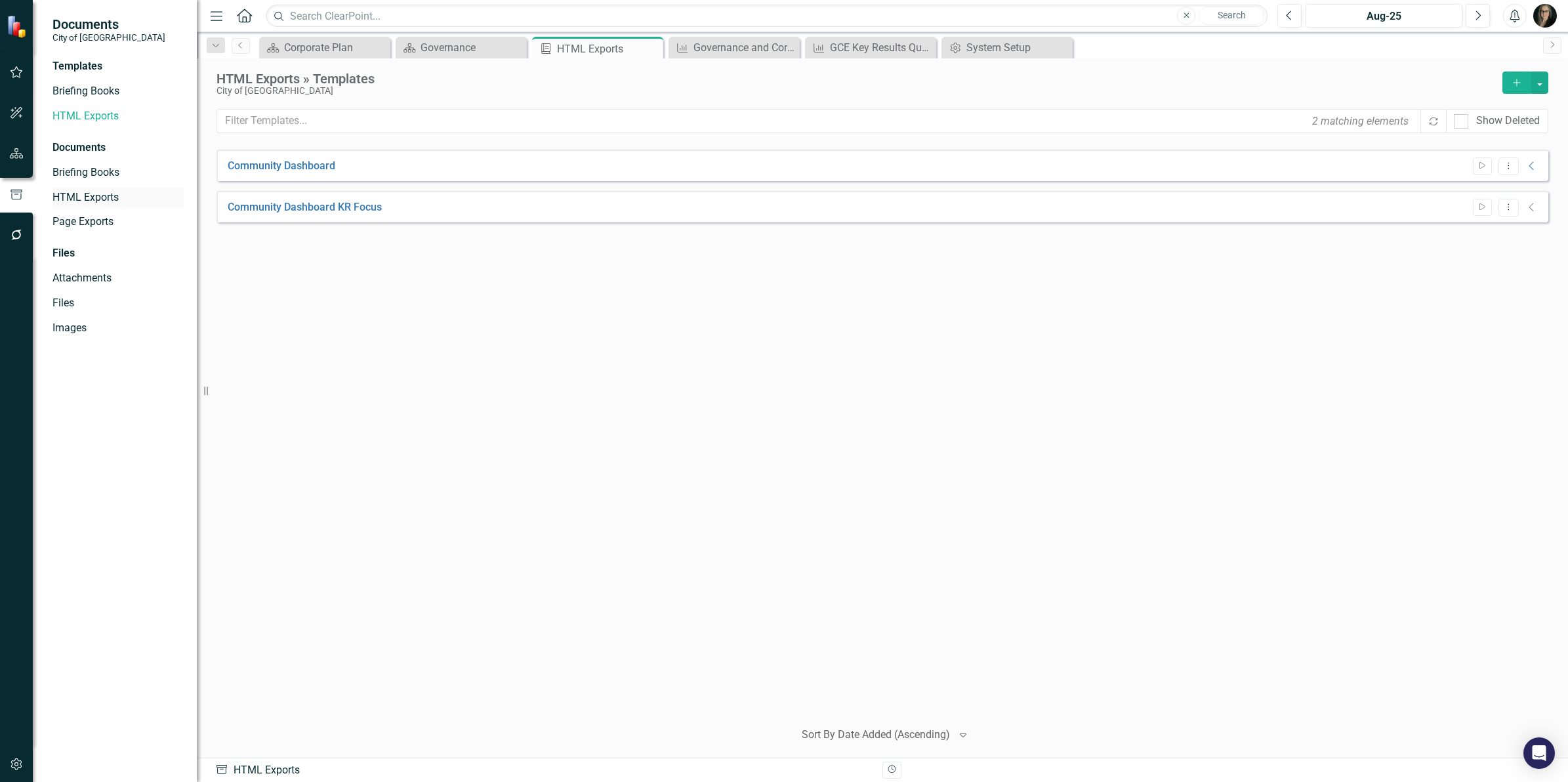
click at [100, 202] on link "HTML Exports" at bounding box center [118, 197] width 131 height 15
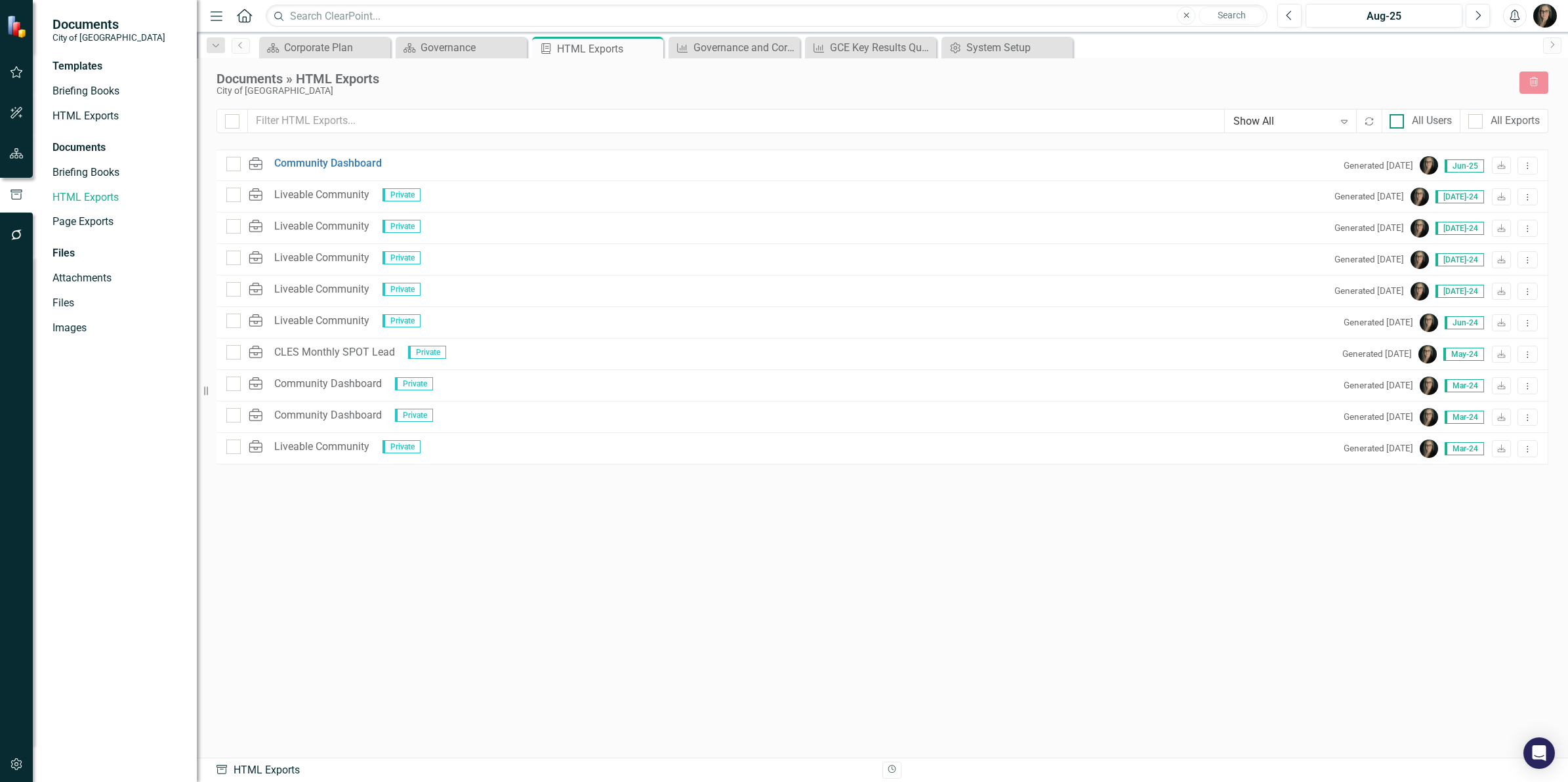
click at [1400, 117] on div at bounding box center [1397, 121] width 14 height 14
click at [1398, 117] on input "All Users" at bounding box center [1395, 119] width 9 height 9
checkbox input "true"
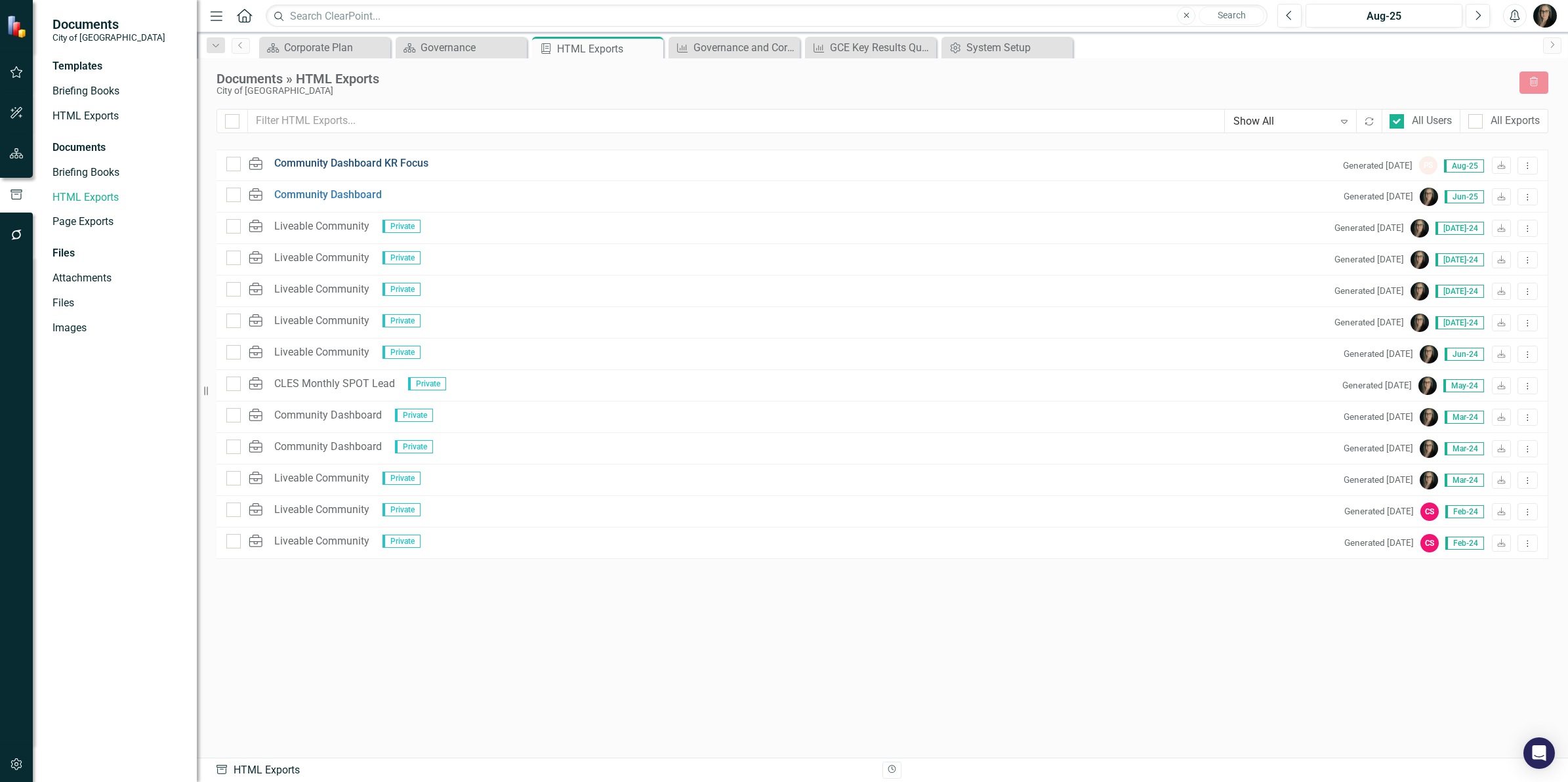
click at [403, 163] on link "Community Dashboard KR Focus" at bounding box center [351, 163] width 154 height 15
click at [1192, 103] on div "Documents » HTML Exports City of [GEOGRAPHIC_DATA] Trash" at bounding box center [882, 90] width 1332 height 37
click at [1526, 167] on icon "Dropdown Menu" at bounding box center [1527, 165] width 12 height 9
click at [1476, 233] on link "Link Link Report" at bounding box center [1481, 235] width 111 height 24
click at [1526, 197] on icon "Dropdown Menu" at bounding box center [1527, 197] width 12 height 9
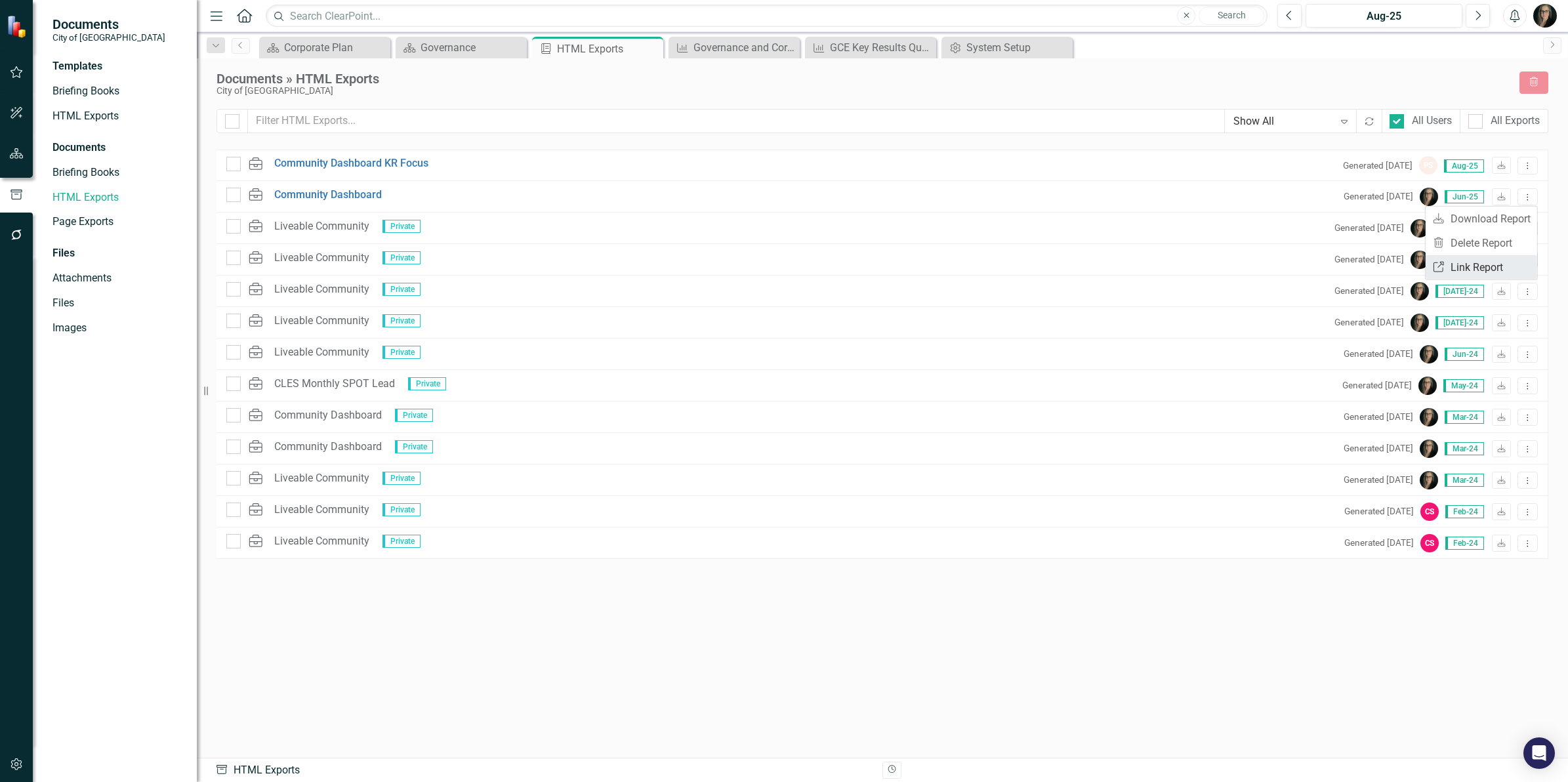
click at [1501, 266] on link "Link Link Report" at bounding box center [1481, 266] width 111 height 24
click at [684, 80] on div "Documents » HTML Exports" at bounding box center [862, 79] width 1290 height 14
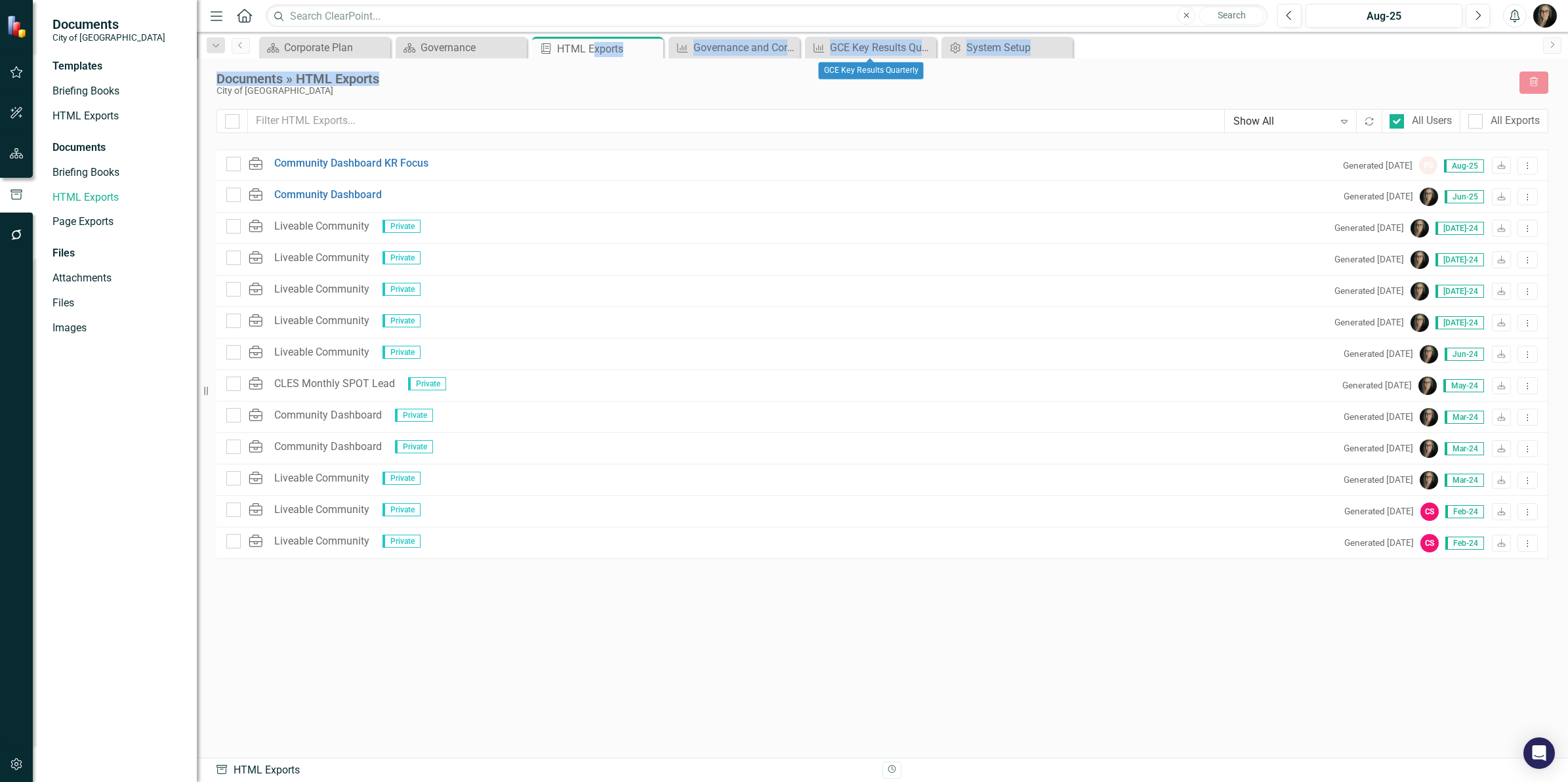
drag, startPoint x: 594, startPoint y: 44, endPoint x: 947, endPoint y: 73, distance: 354.2
click at [947, 73] on div "Menu Home Search Close Search Previous Aug-25 Next Alerts User Edit Profile Dis…" at bounding box center [882, 391] width 1372 height 782
click at [947, 73] on div "Documents » HTML Exports" at bounding box center [862, 79] width 1290 height 14
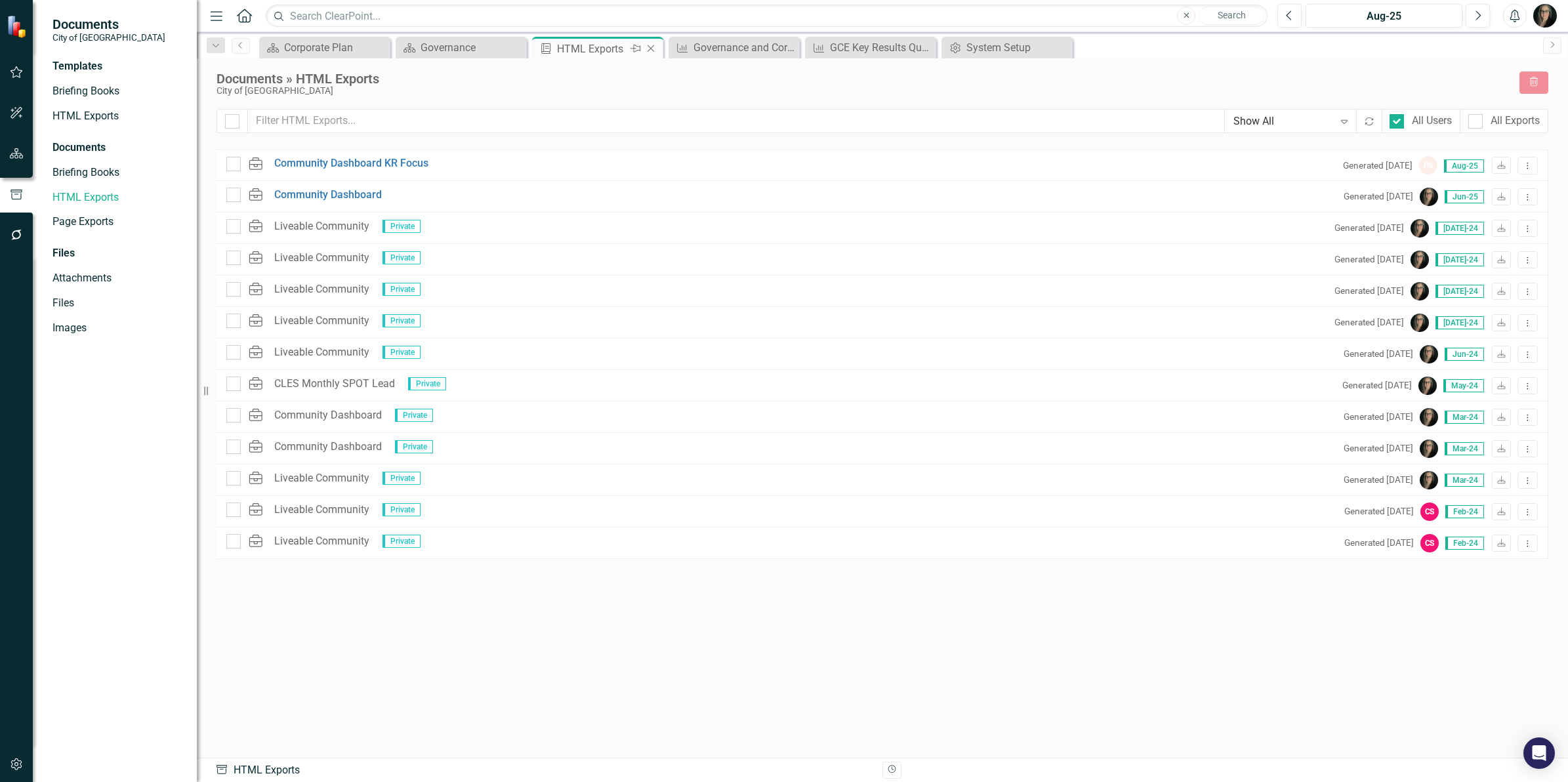
click at [649, 47] on icon "Close" at bounding box center [650, 49] width 13 height 11
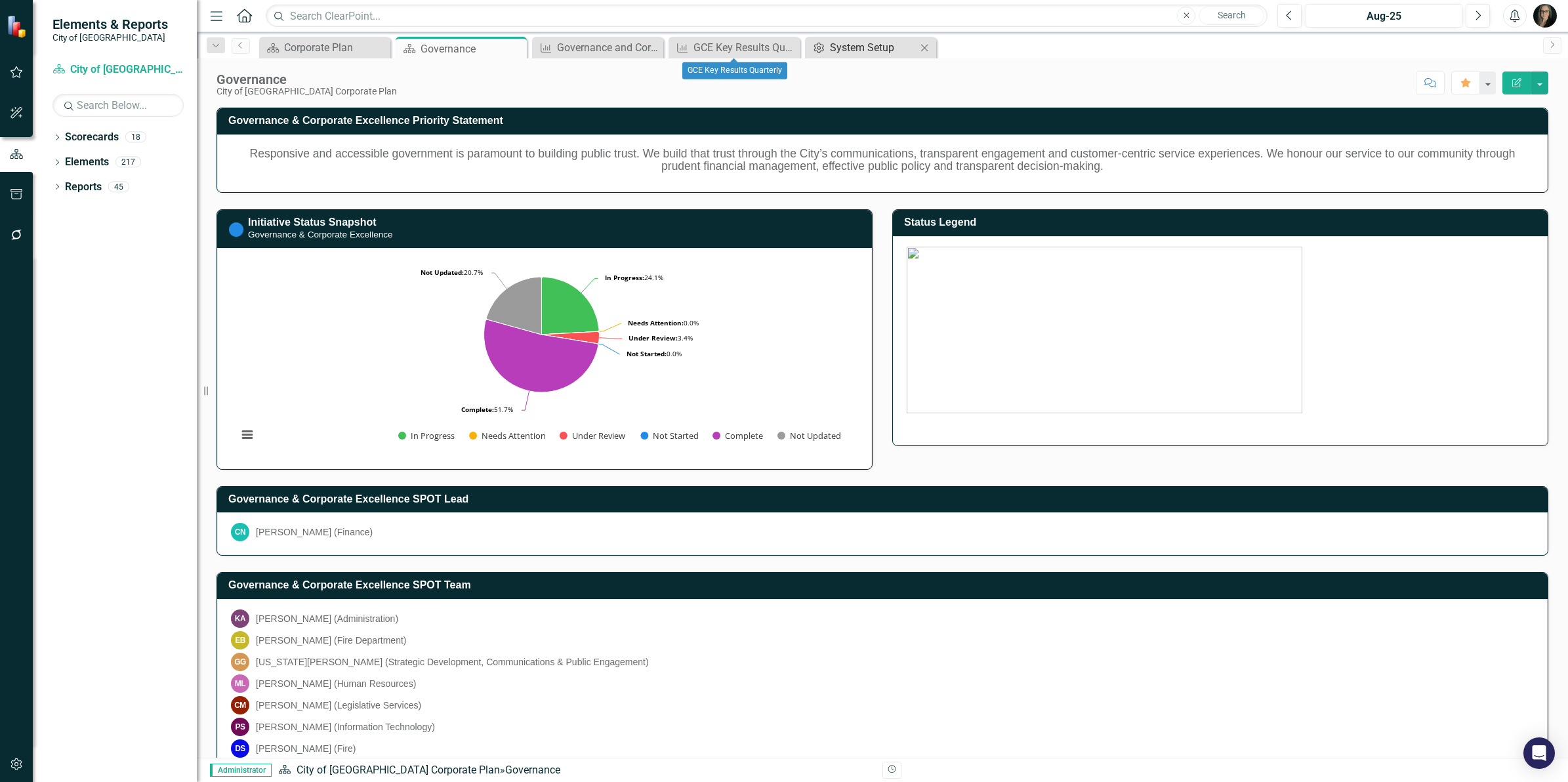
click at [835, 42] on div "System Setup" at bounding box center [873, 47] width 87 height 17
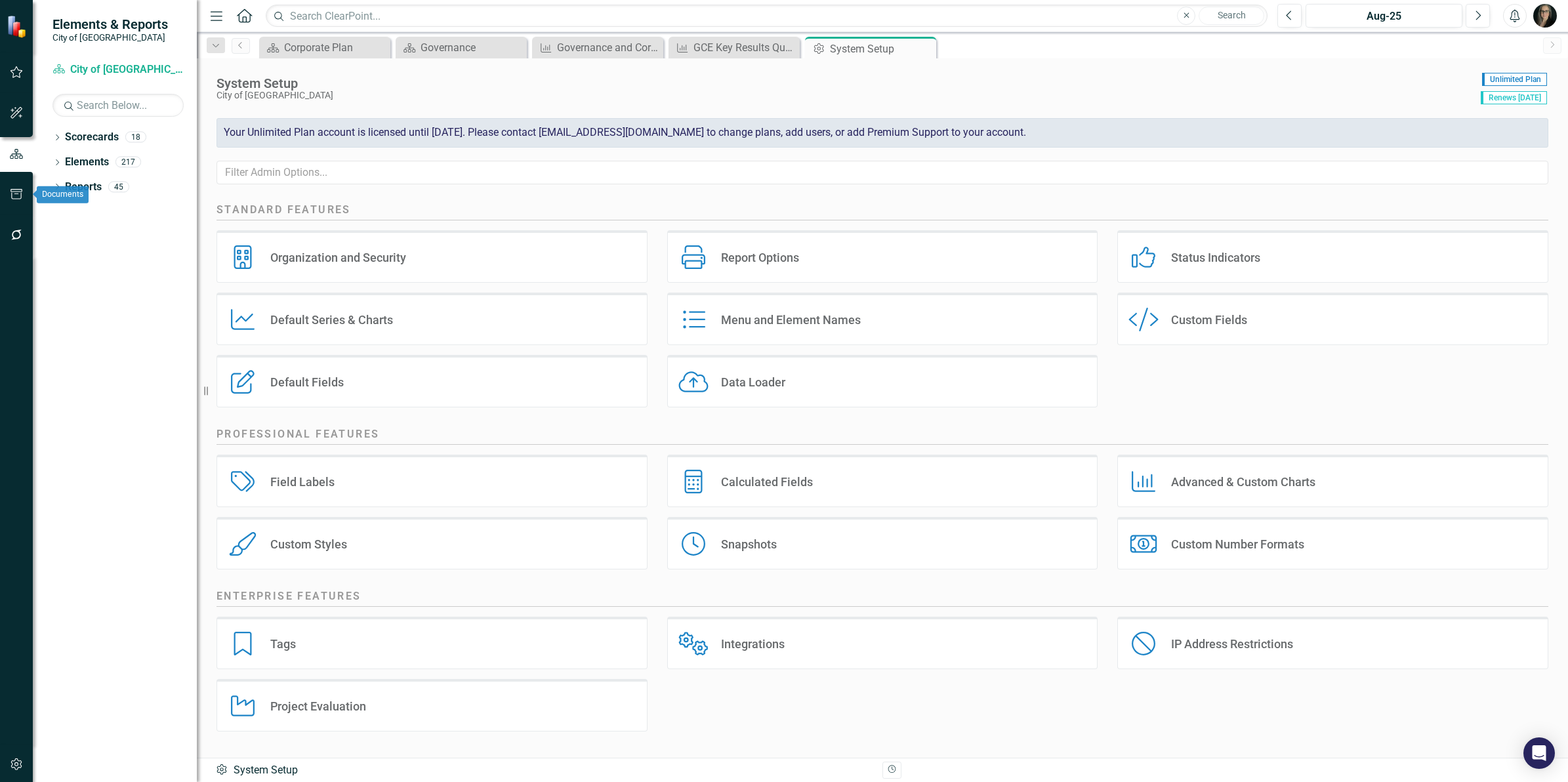
click at [18, 197] on icon "button" at bounding box center [17, 195] width 14 height 11
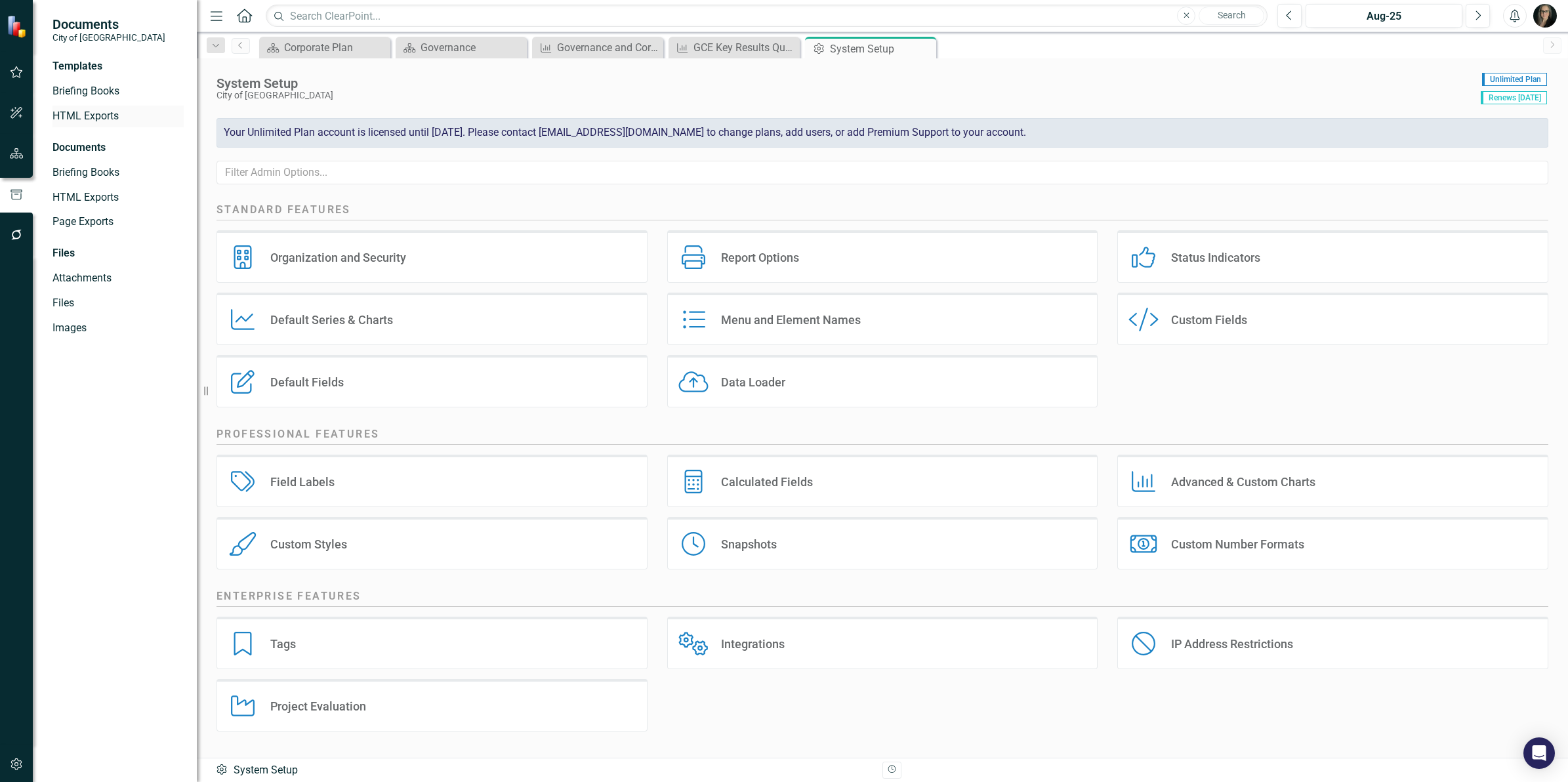
click at [100, 119] on link "HTML Exports" at bounding box center [118, 116] width 131 height 15
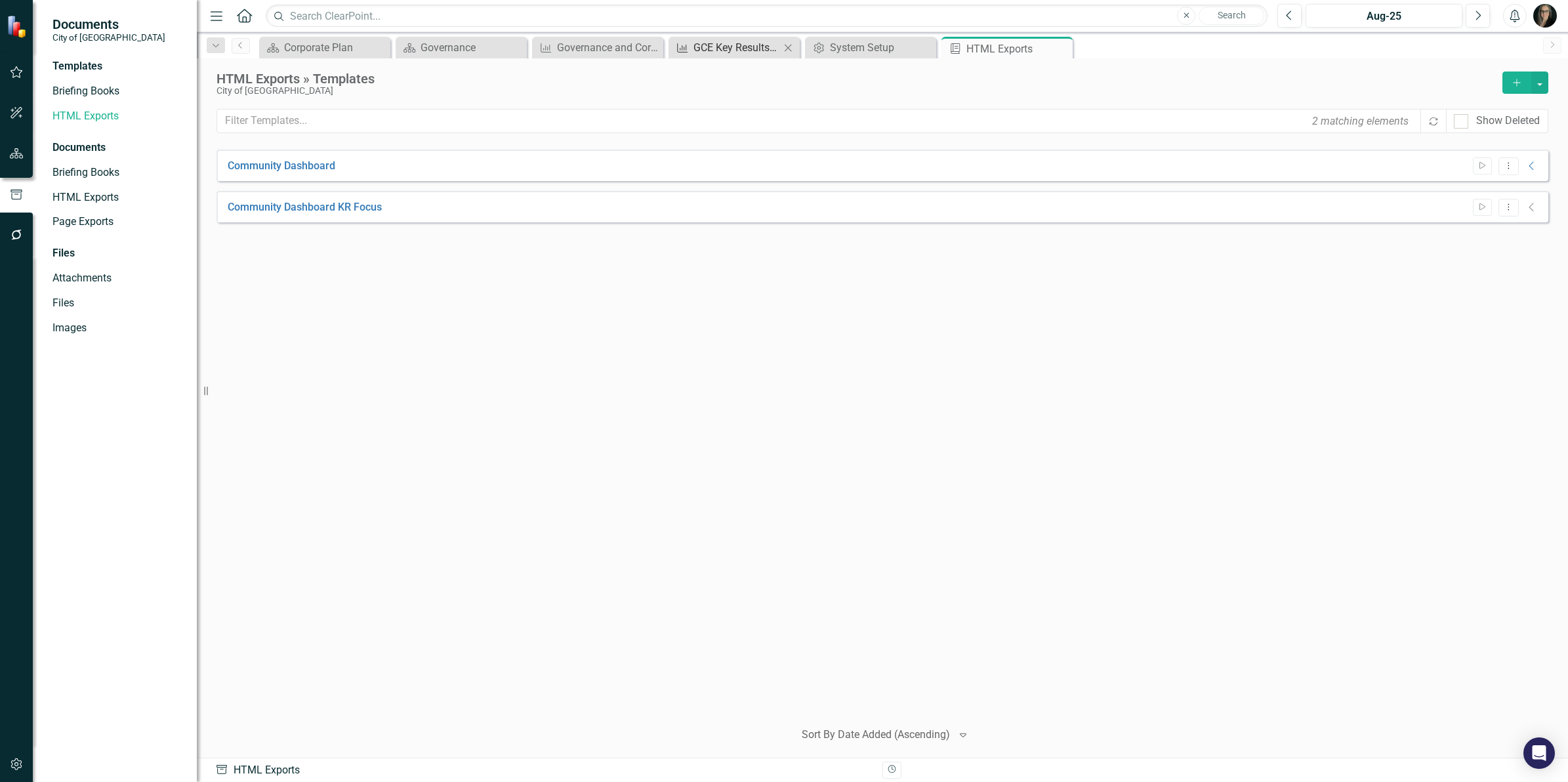
click at [717, 42] on div "GCE Key Results Quarterly" at bounding box center [737, 47] width 87 height 17
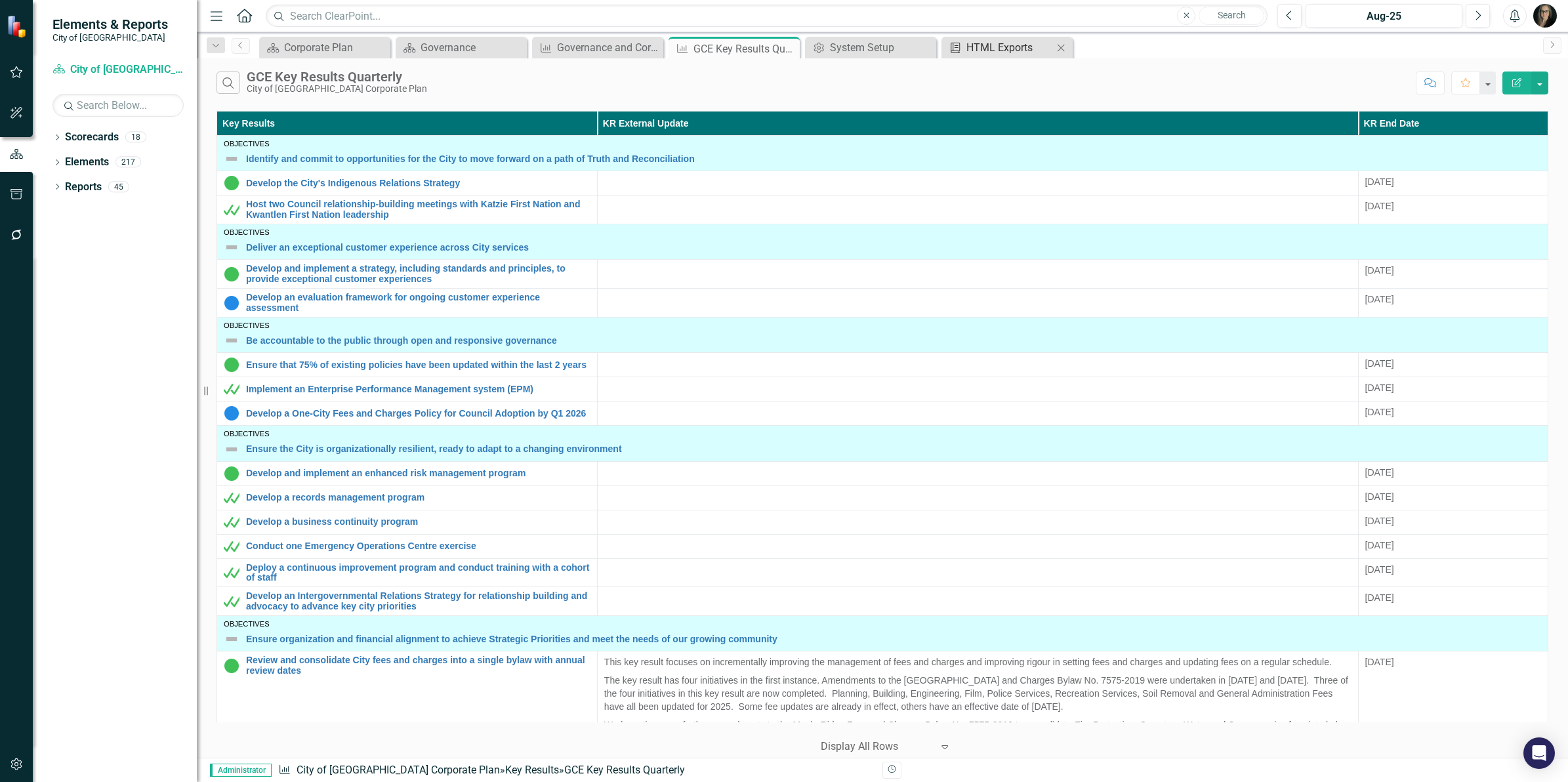
click at [999, 47] on div "HTML Exports" at bounding box center [1010, 47] width 87 height 17
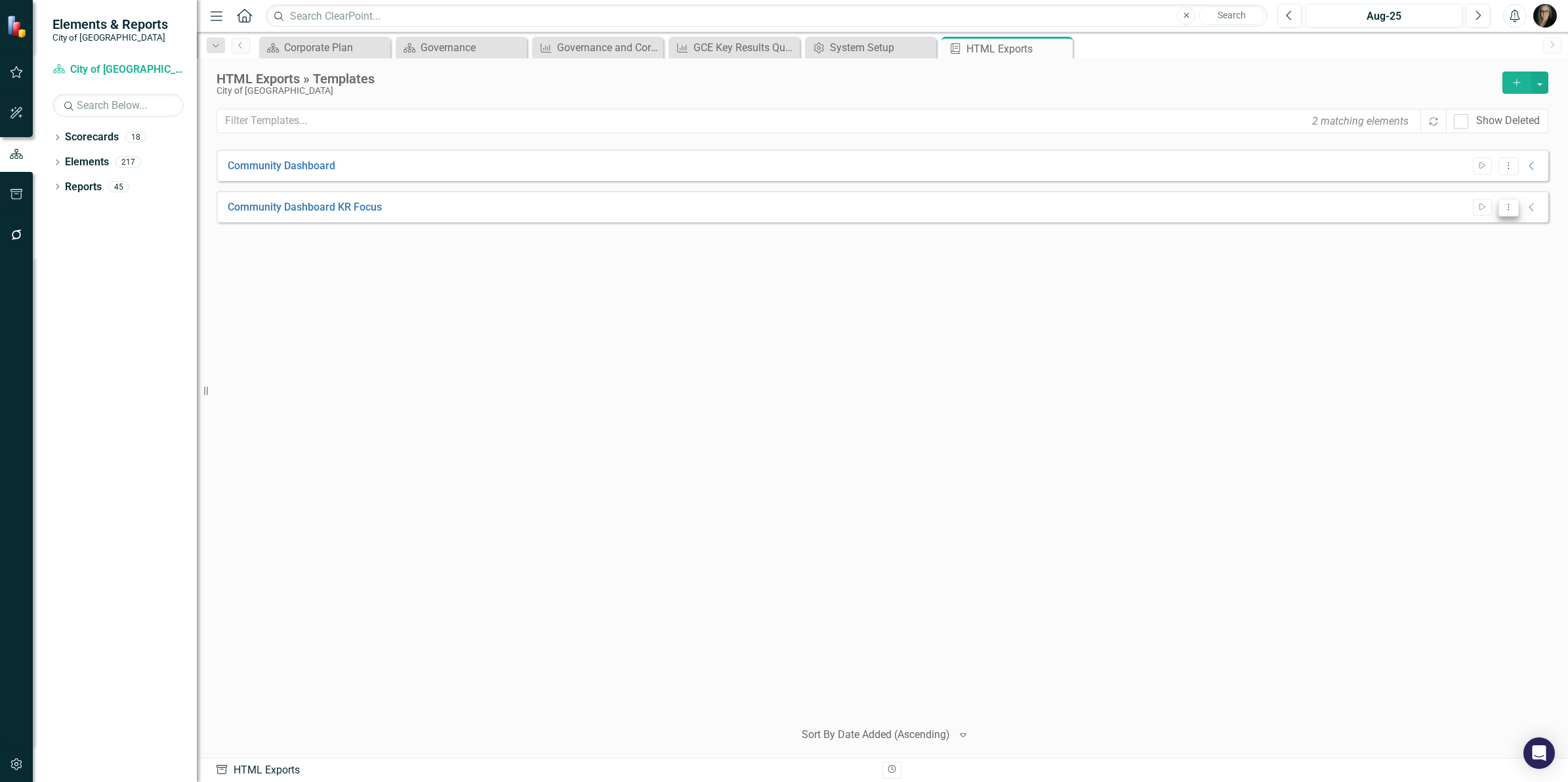
click at [1511, 208] on icon "Dropdown Menu" at bounding box center [1509, 207] width 12 height 9
click at [1012, 280] on div "Community Dashboard Start Dropdown Menu Collapse HTML Community Dashboard Gener…" at bounding box center [882, 429] width 1332 height 559
click at [18, 196] on icon "button" at bounding box center [17, 195] width 14 height 11
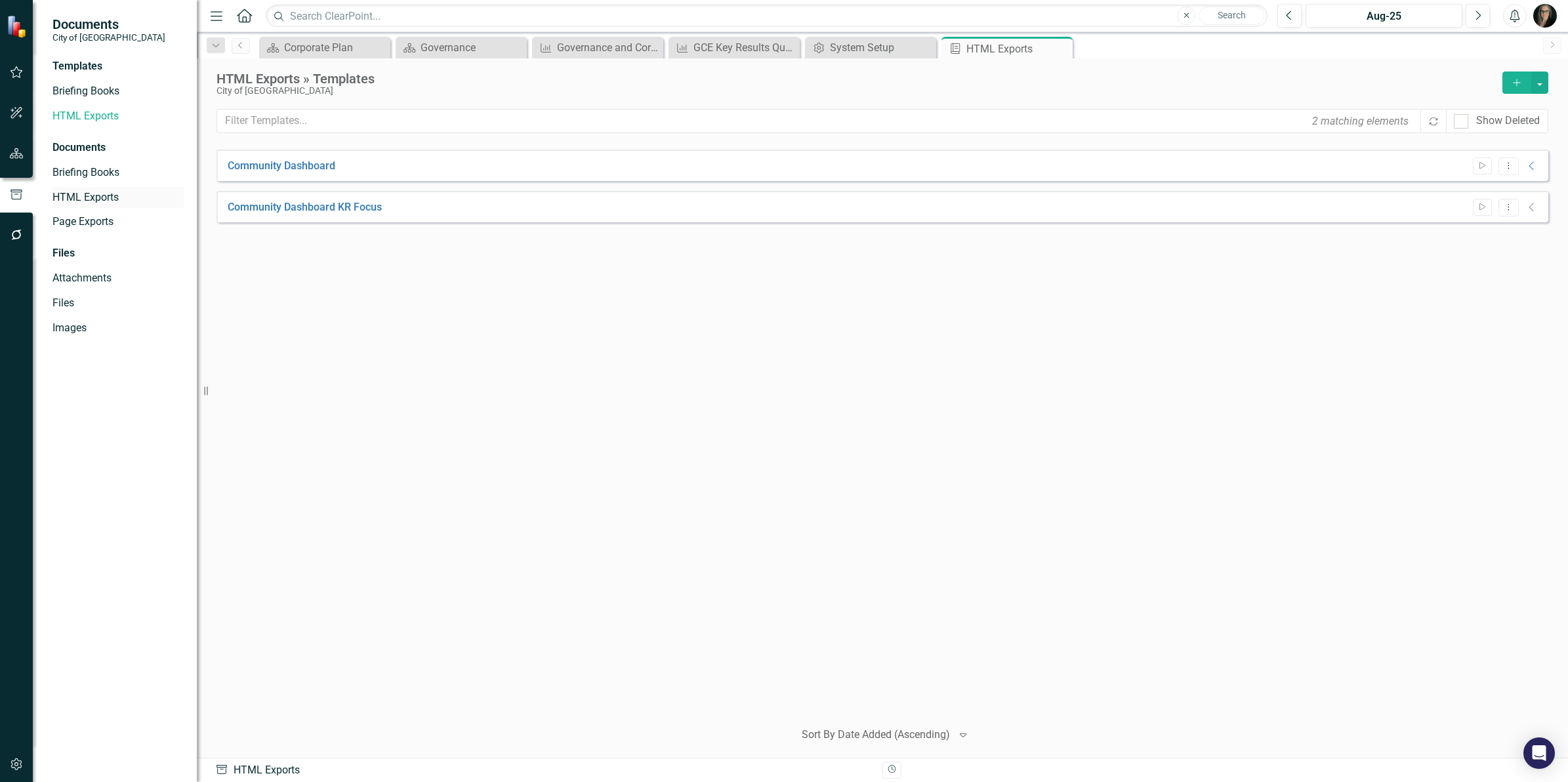
click at [86, 201] on link "HTML Exports" at bounding box center [118, 197] width 131 height 15
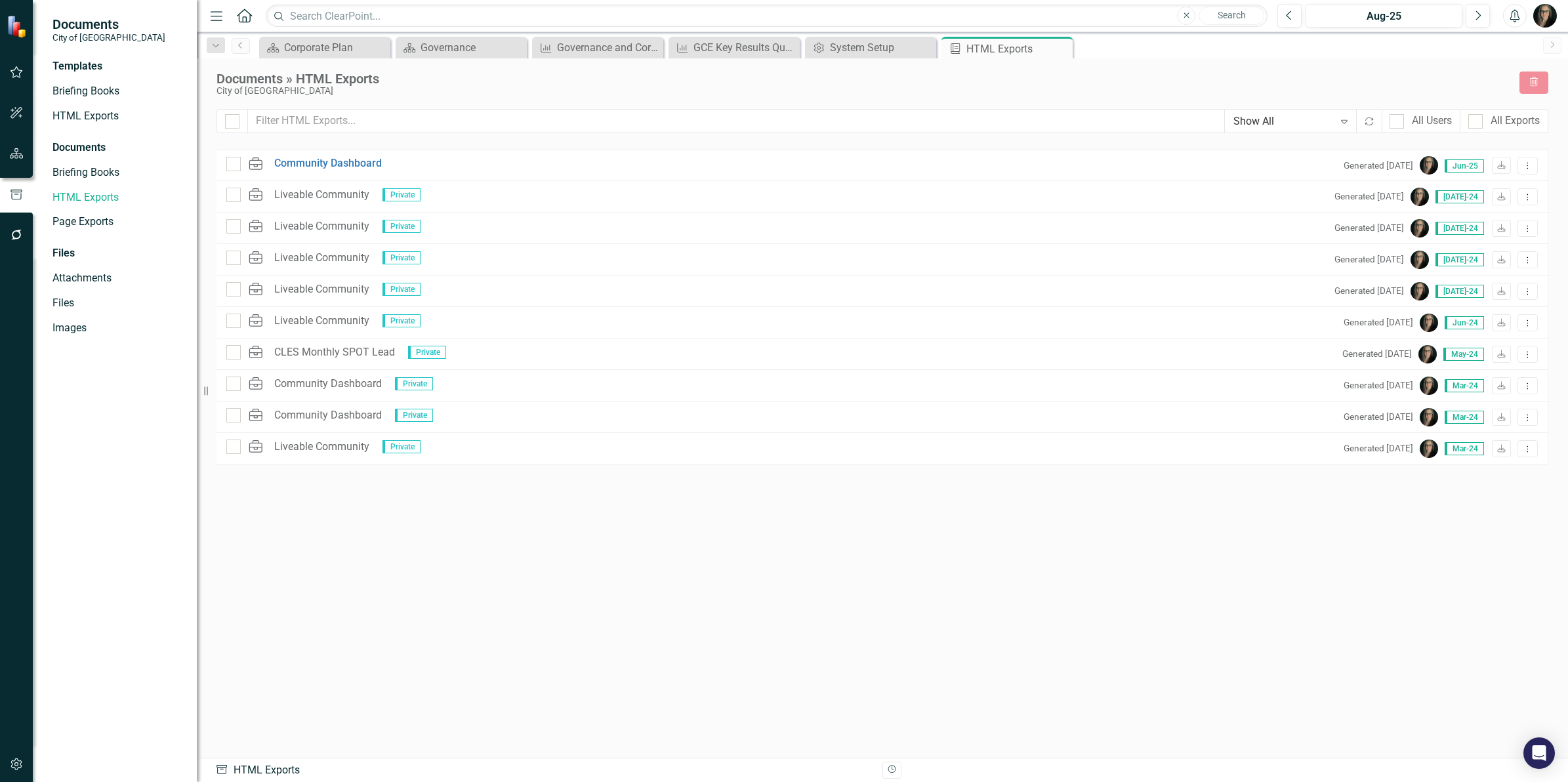
click at [1338, 126] on icon "Expand" at bounding box center [1344, 121] width 13 height 11
click at [1412, 122] on div "All Users" at bounding box center [1432, 120] width 40 height 15
click at [1398, 122] on input "All Users" at bounding box center [1395, 119] width 9 height 9
checkbox input "true"
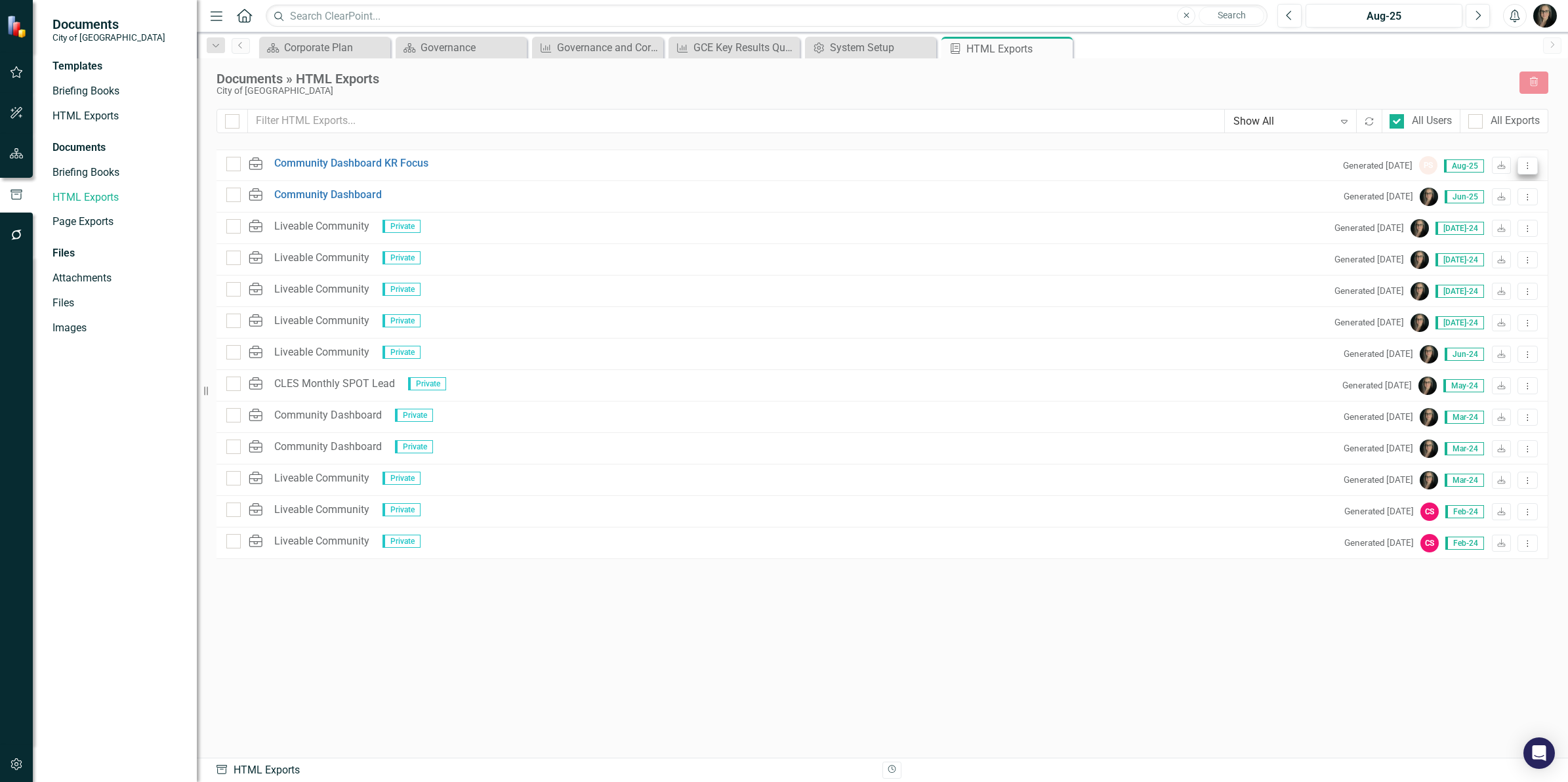
click at [1523, 169] on icon "Dropdown Menu" at bounding box center [1527, 165] width 12 height 9
click at [1500, 232] on link "Link Link Report" at bounding box center [1481, 235] width 111 height 24
click at [476, 82] on div "Documents » HTML Exports" at bounding box center [862, 79] width 1290 height 14
click at [453, 50] on div "Governance" at bounding box center [464, 47] width 87 height 17
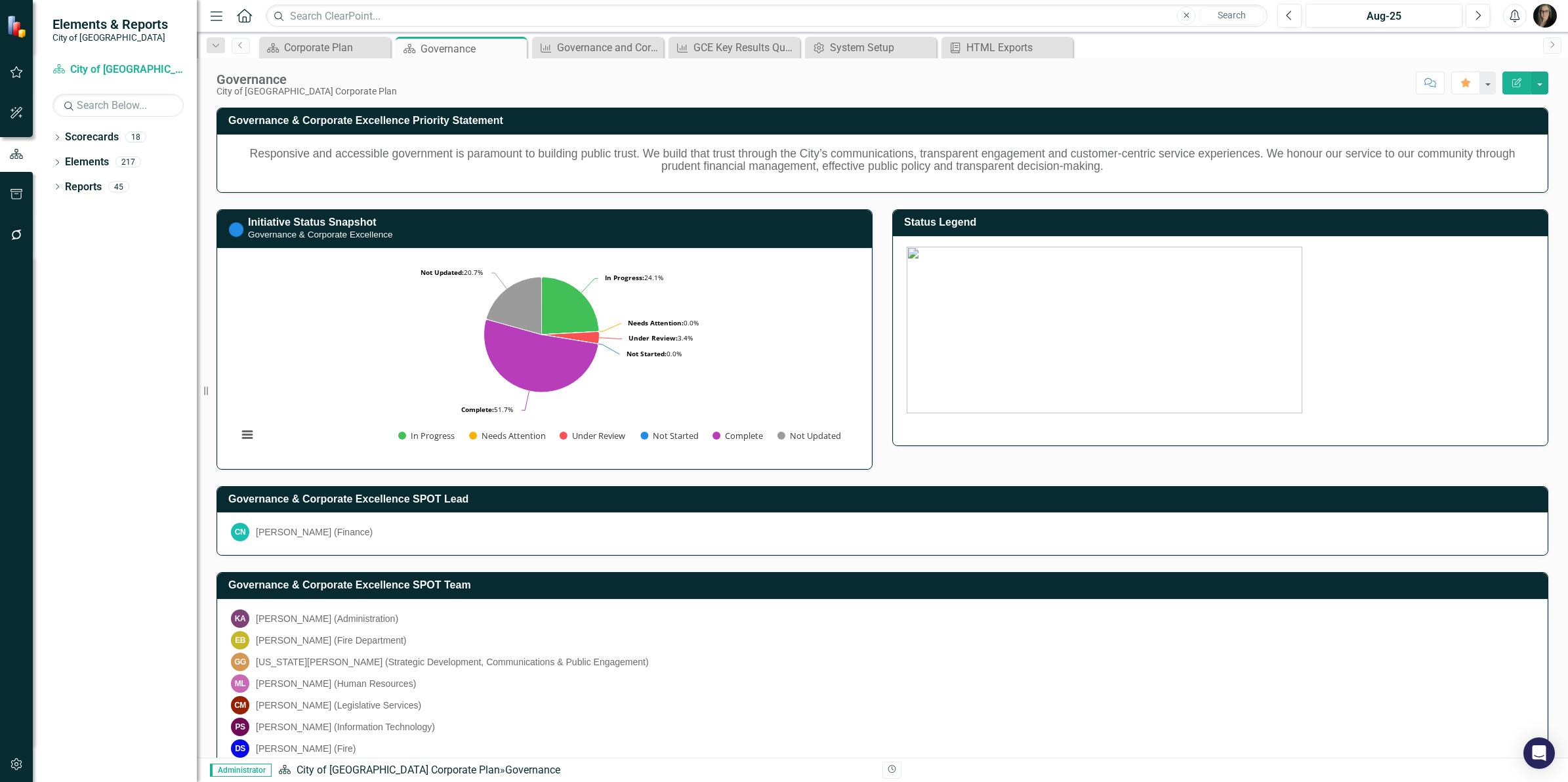
drag, startPoint x: 199, startPoint y: 214, endPoint x: 156, endPoint y: 214, distance: 43.0
click at [156, 214] on div "Elements & Reports City of [GEOGRAPHIC_DATA] Scorecard City of [GEOGRAPHIC_DATA…" at bounding box center [98, 391] width 196 height 782
click at [966, 464] on div "Governance & Corporate Excellence Priority Statement Responsive and accessible …" at bounding box center [883, 433] width 1352 height 684
drag, startPoint x: 715, startPoint y: 93, endPoint x: 703, endPoint y: 90, distance: 12.4
click at [715, 93] on div "Score: N/A Aug-25 Completed Comment Favorite Edit Report" at bounding box center [976, 82] width 1145 height 22
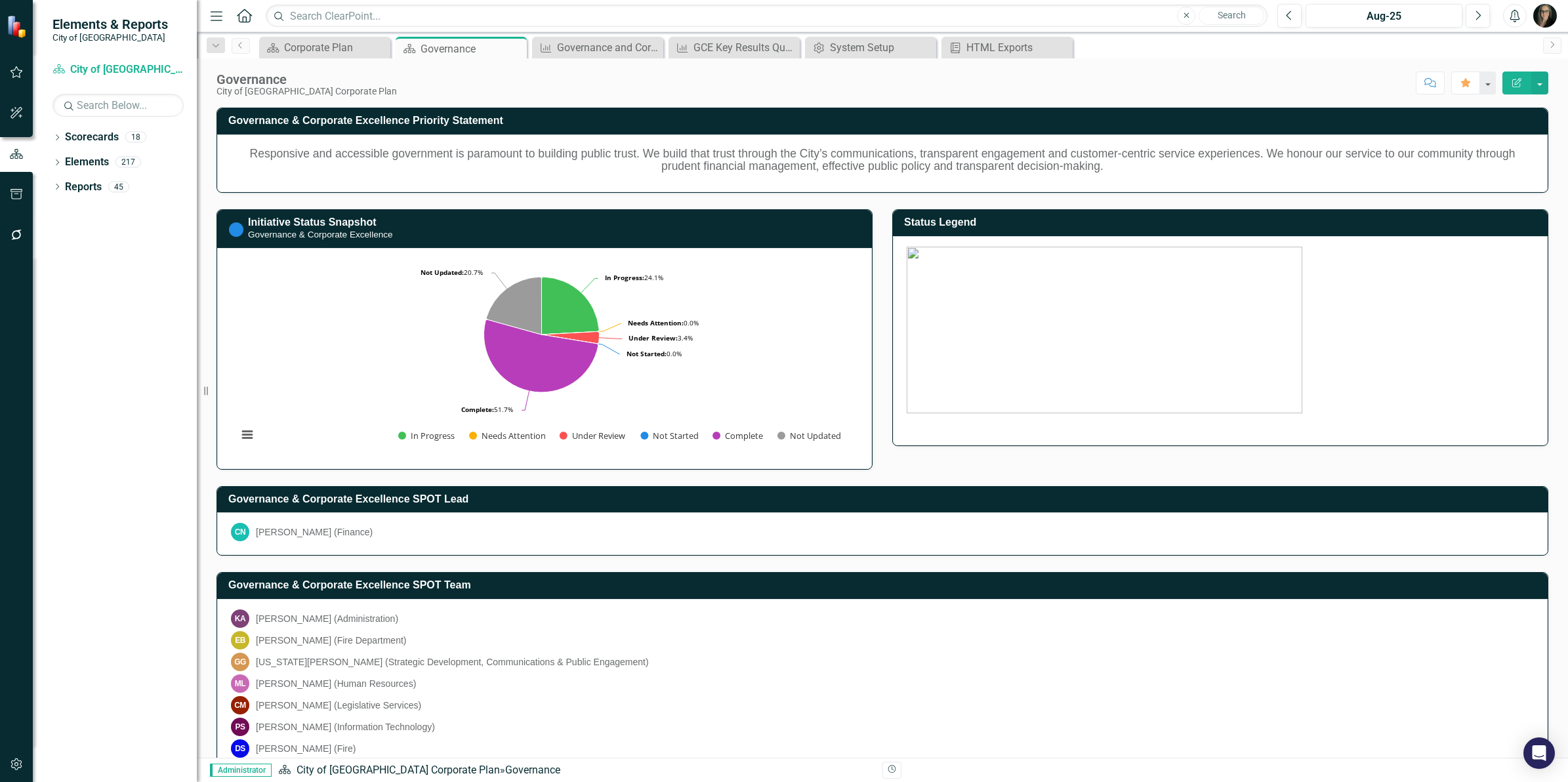
click at [857, 87] on div "Score: N/A Aug-25 Completed Comment Favorite Edit Report" at bounding box center [976, 82] width 1145 height 22
click at [801, 88] on div "Score: N/A Aug-25 Completed Comment Favorite Edit Report" at bounding box center [976, 82] width 1145 height 22
click at [719, 90] on div "Score: N/A Aug-25 Completed Comment Favorite Edit Report" at bounding box center [976, 82] width 1145 height 22
click at [492, 88] on div "Score: N/A Aug-25 Completed Comment Favorite Edit Report" at bounding box center [976, 82] width 1145 height 22
click at [862, 88] on div "Score: N/A Aug-25 Completed Comment Favorite Edit Report" at bounding box center [976, 82] width 1145 height 22
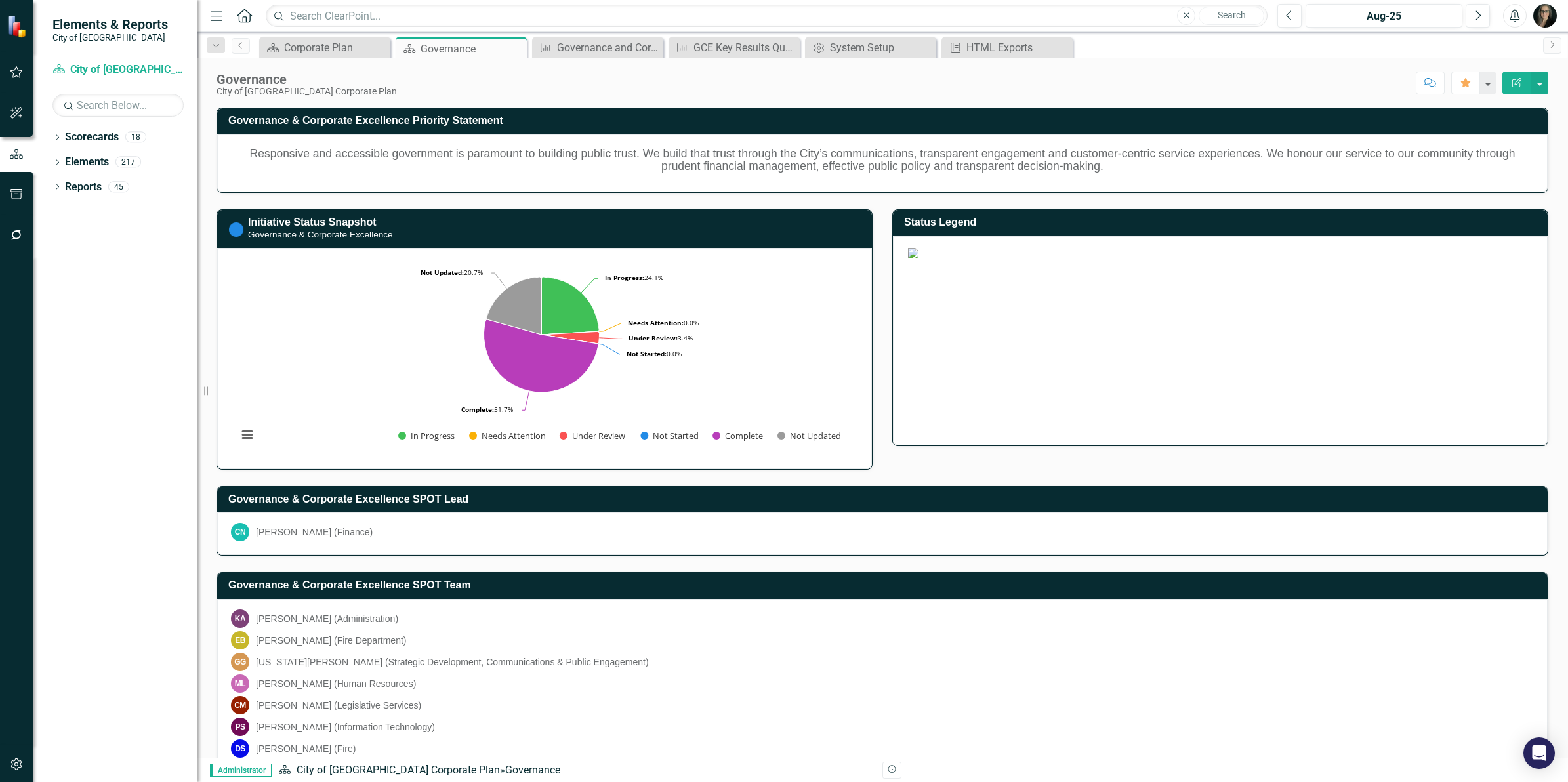
click at [882, 425] on div "Status Legend" at bounding box center [1220, 319] width 676 height 253
click at [880, 458] on div "Governance & Corporate Excellence Priority Statement Responsive and accessible …" at bounding box center [883, 433] width 1352 height 684
click at [882, 333] on div "Status Legend" at bounding box center [1220, 319] width 676 height 253
click at [882, 223] on div "Status Legend" at bounding box center [1220, 319] width 676 height 253
click at [156, 213] on div "Dropdown Scorecards 18 Dropdown City of [GEOGRAPHIC_DATA] Corporate Plan Buildi…" at bounding box center [114, 454] width 164 height 656
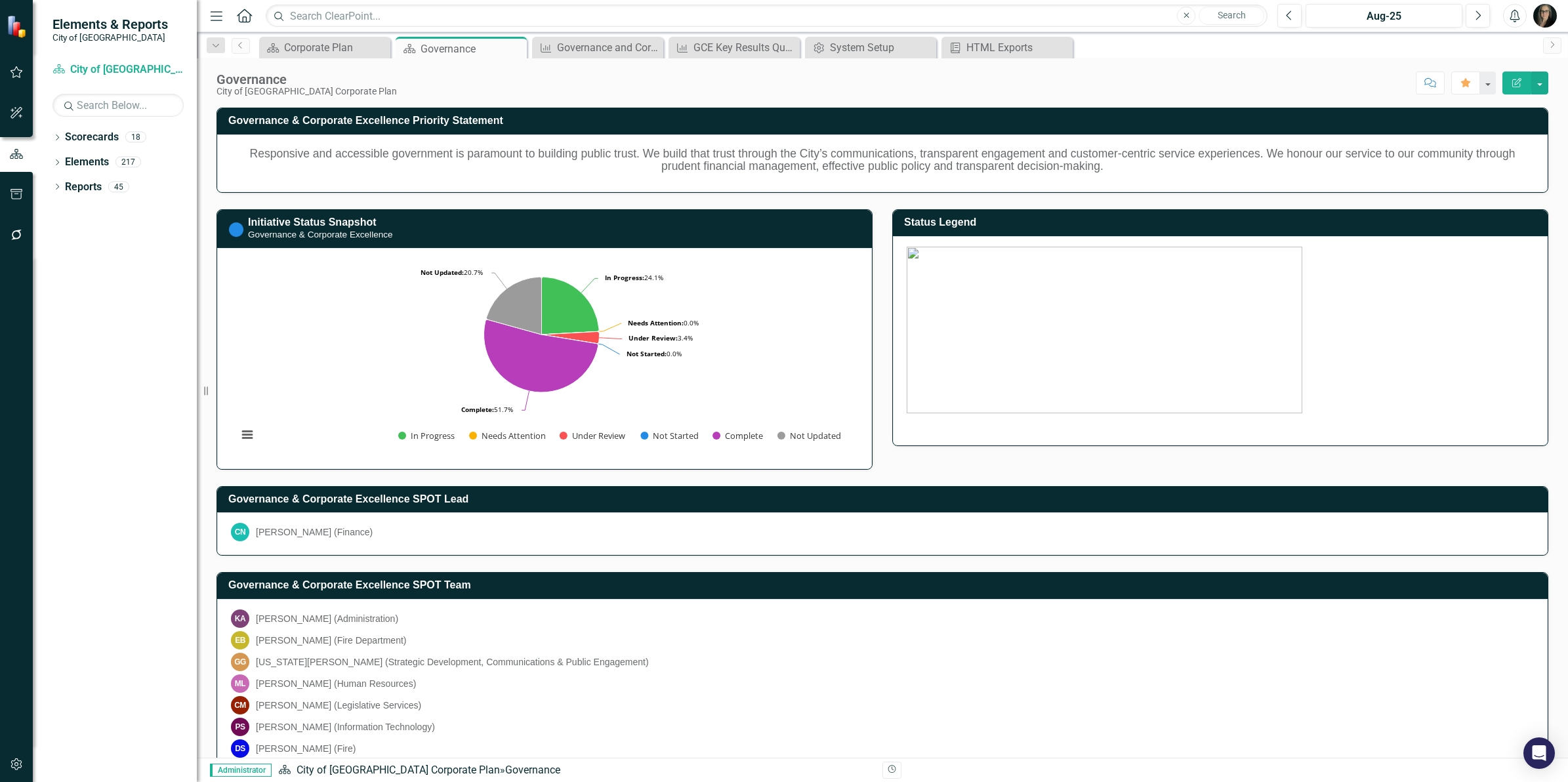
click at [887, 200] on div "Status Legend" at bounding box center [1220, 319] width 676 height 253
click at [802, 88] on div "Score: N/A Aug-25 Completed Comment Favorite Edit Report" at bounding box center [976, 82] width 1145 height 22
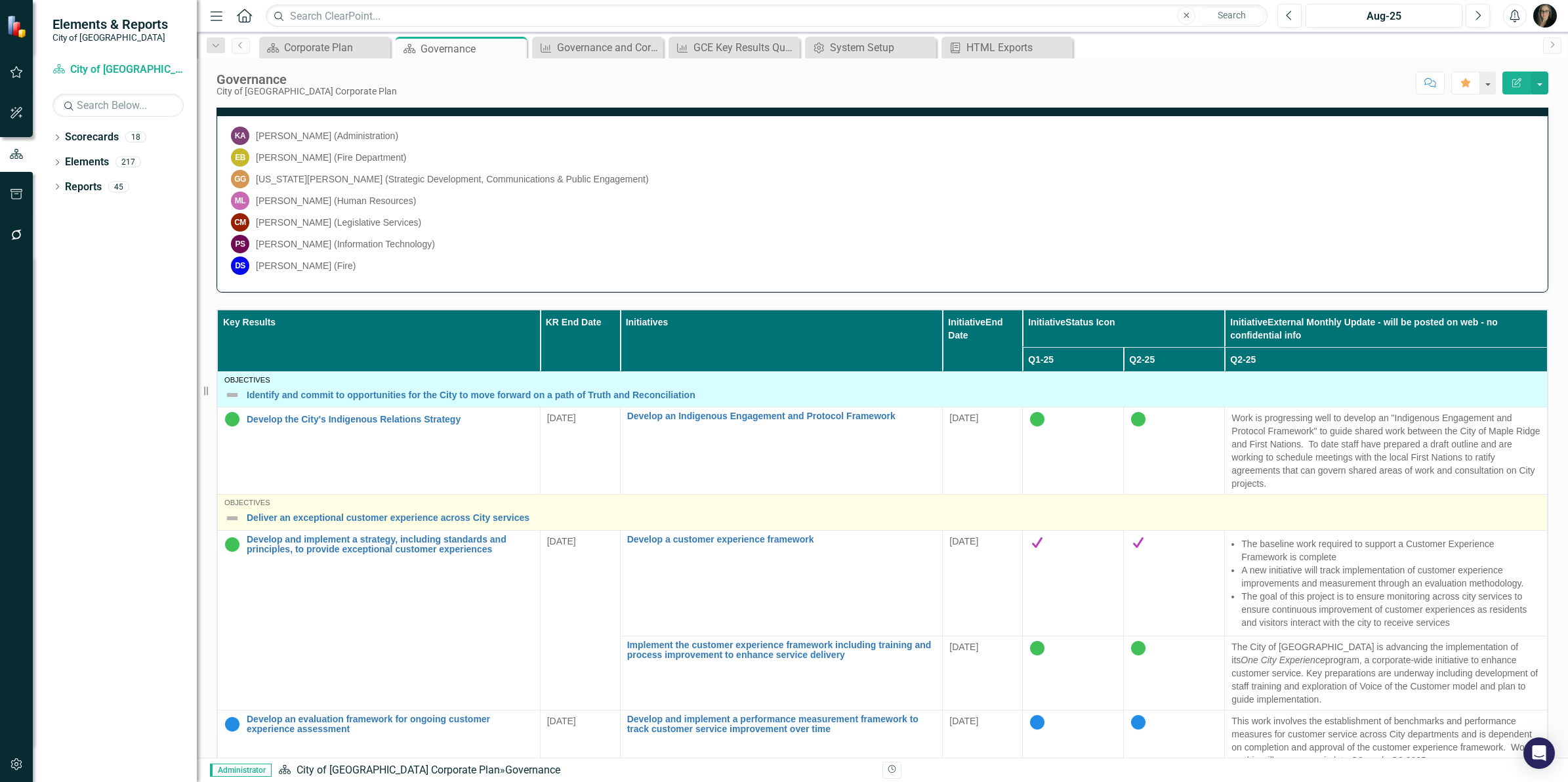
scroll to position [492, 0]
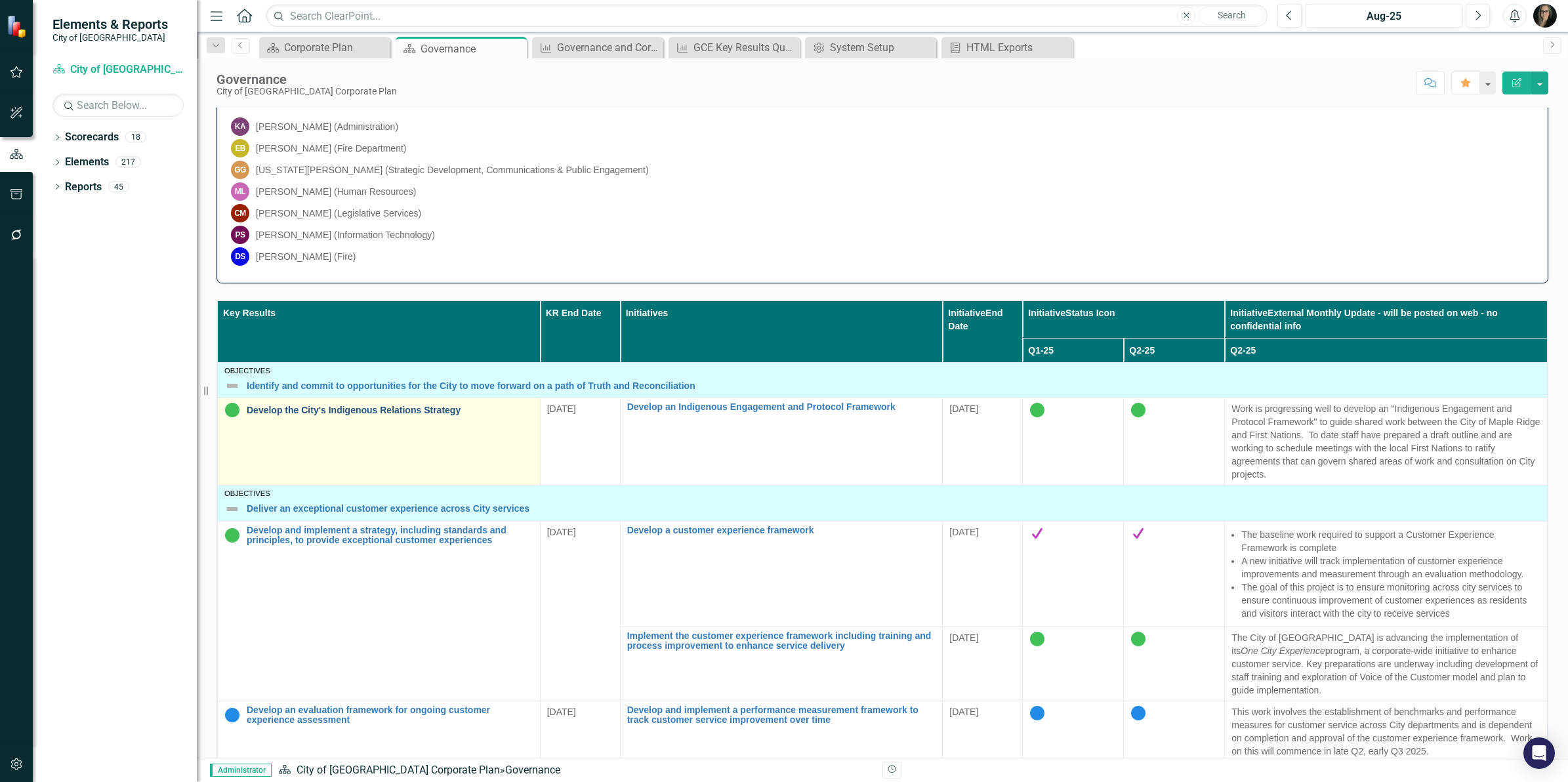
click at [392, 415] on link "Develop the City's Indigenous Relations Strategy" at bounding box center [390, 410] width 287 height 10
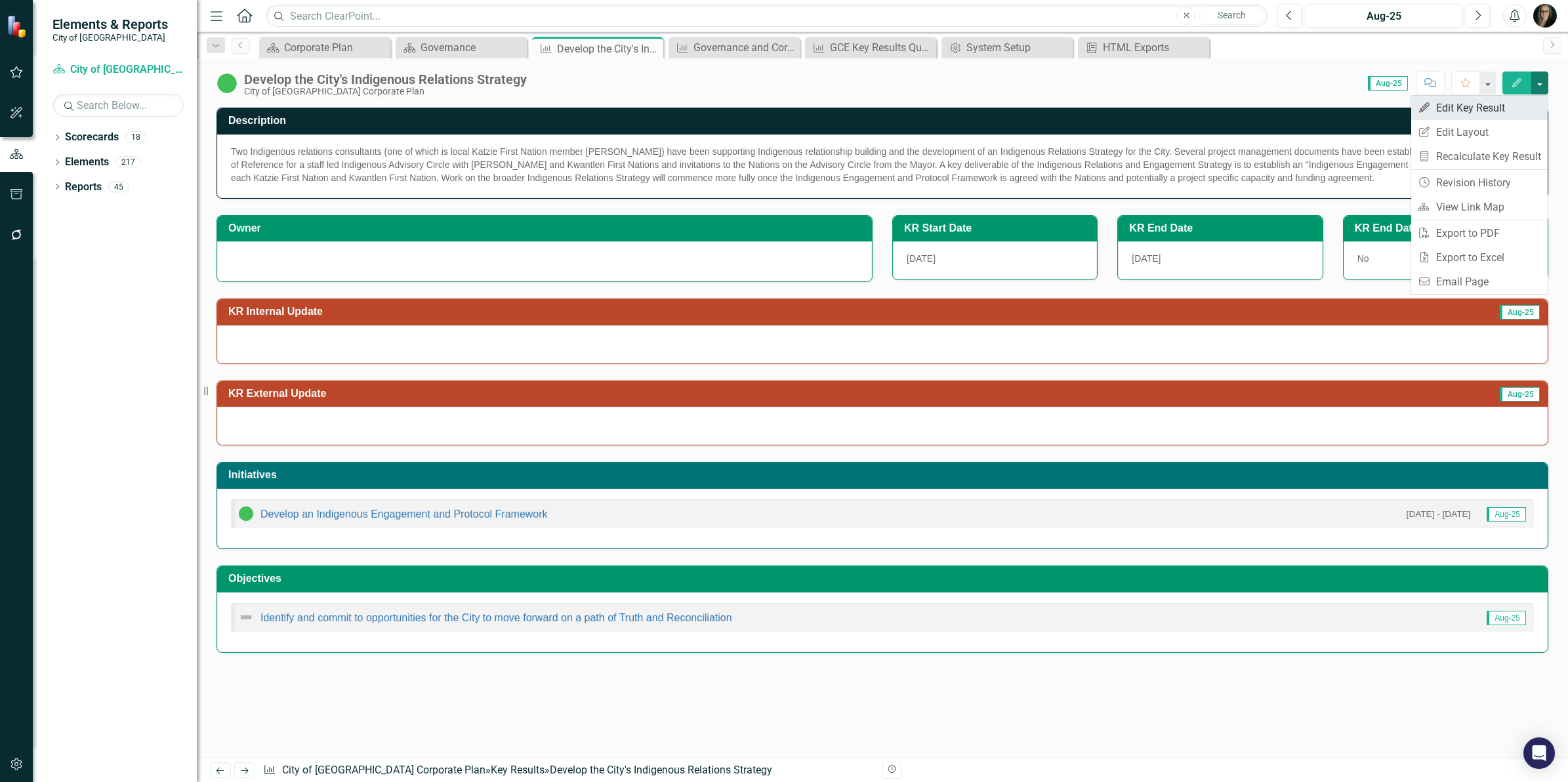
click at [1491, 104] on link "Edit Edit Key Result" at bounding box center [1480, 107] width 136 height 24
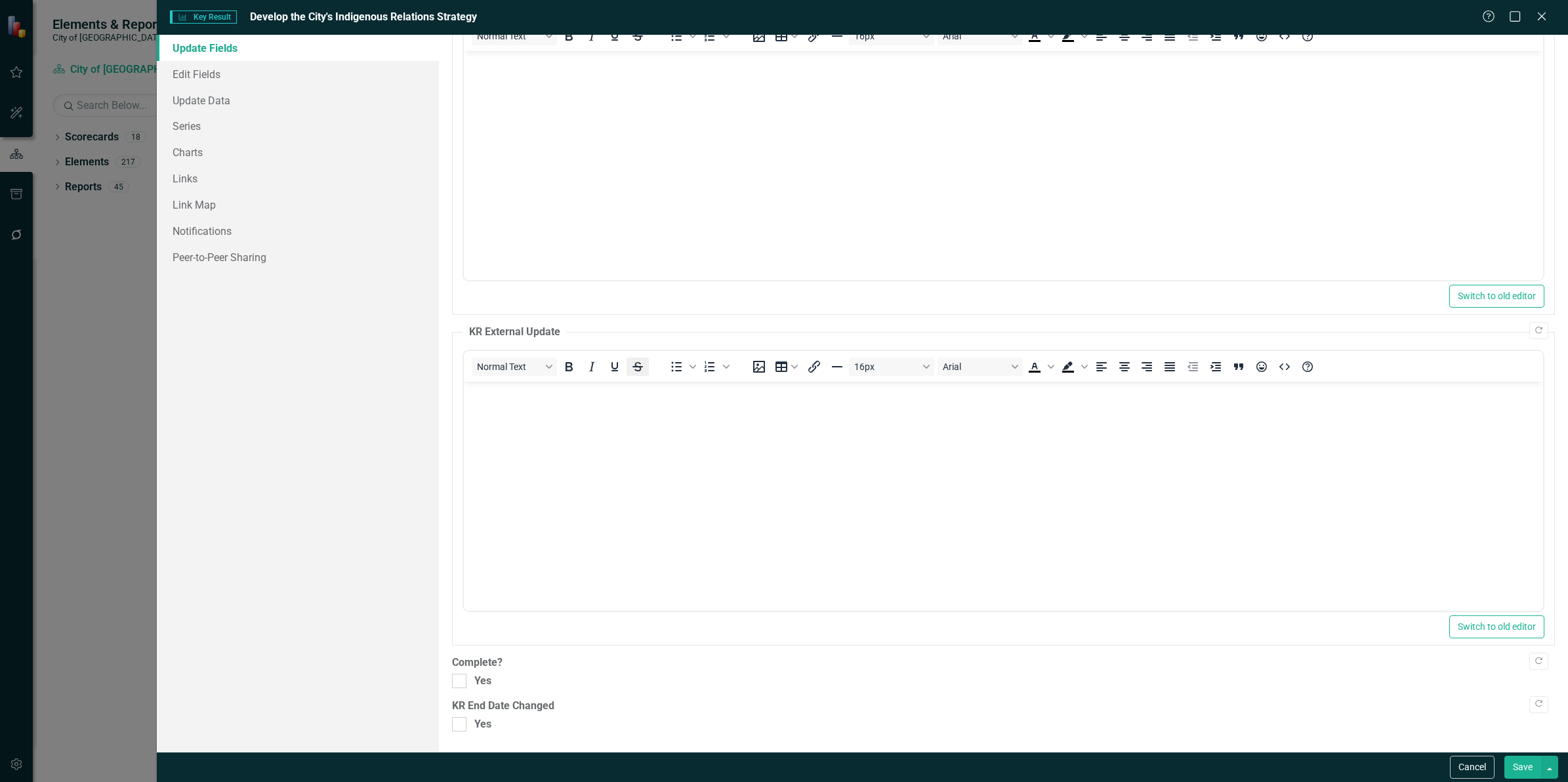
scroll to position [103, 0]
click at [225, 77] on link "Edit Fields" at bounding box center [297, 74] width 282 height 27
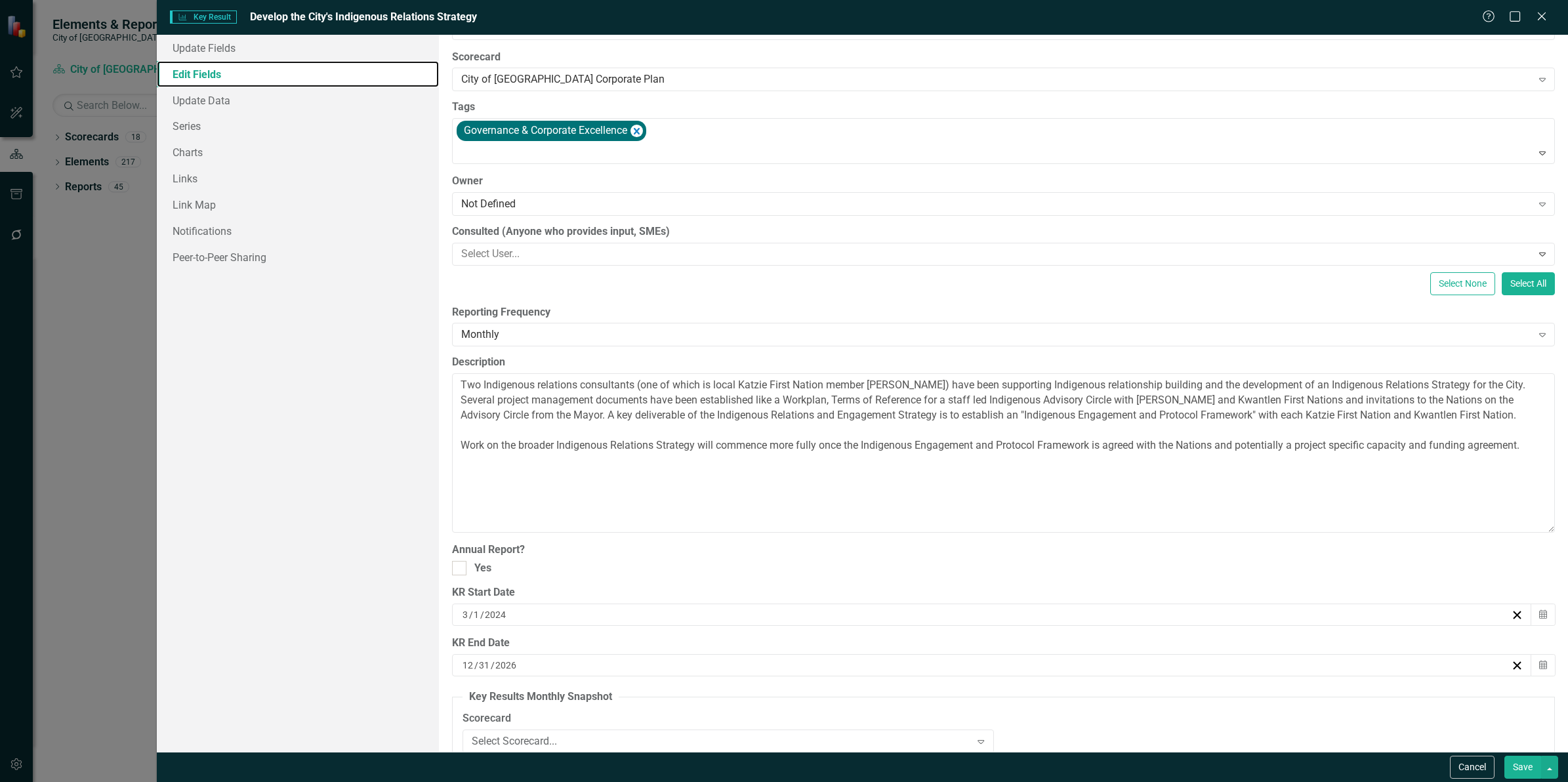
scroll to position [73, 0]
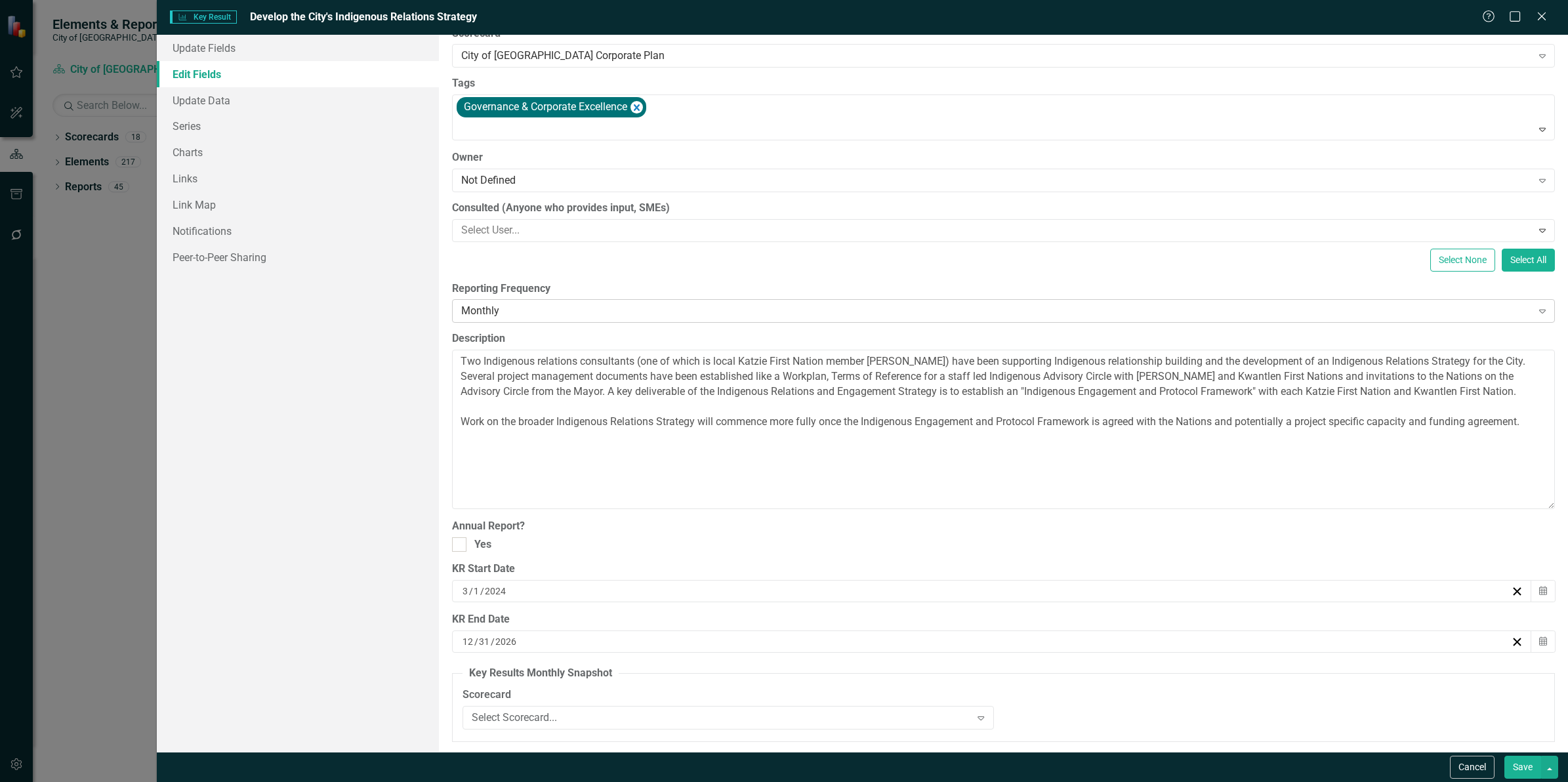
click at [596, 303] on div "Monthly Expand" at bounding box center [1003, 310] width 1103 height 24
click at [651, 286] on label "Reporting Frequency" at bounding box center [1003, 288] width 1103 height 15
click at [1477, 768] on button "Cancel" at bounding box center [1472, 767] width 44 height 23
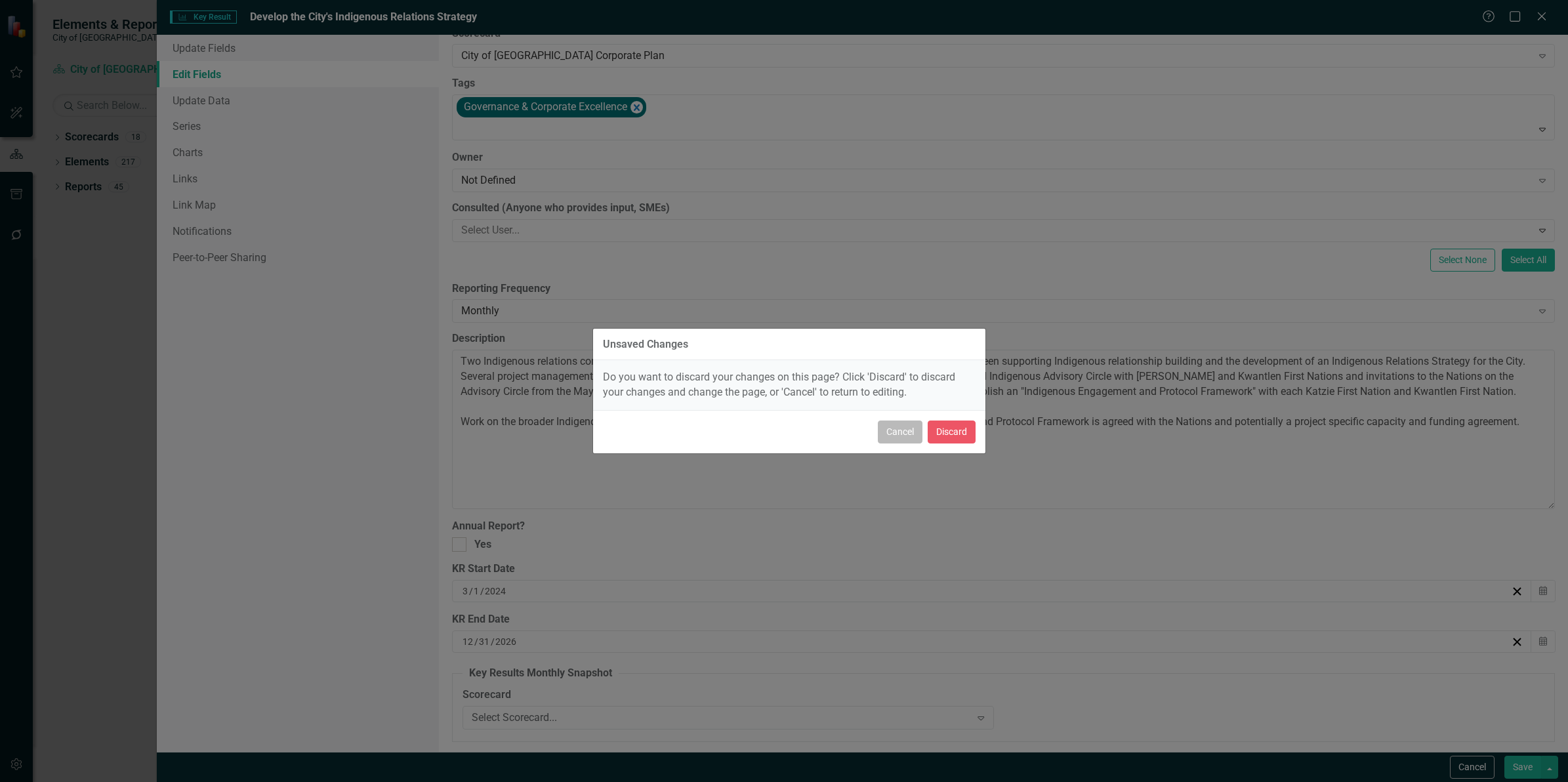
click at [899, 433] on button "Cancel" at bounding box center [900, 432] width 44 height 23
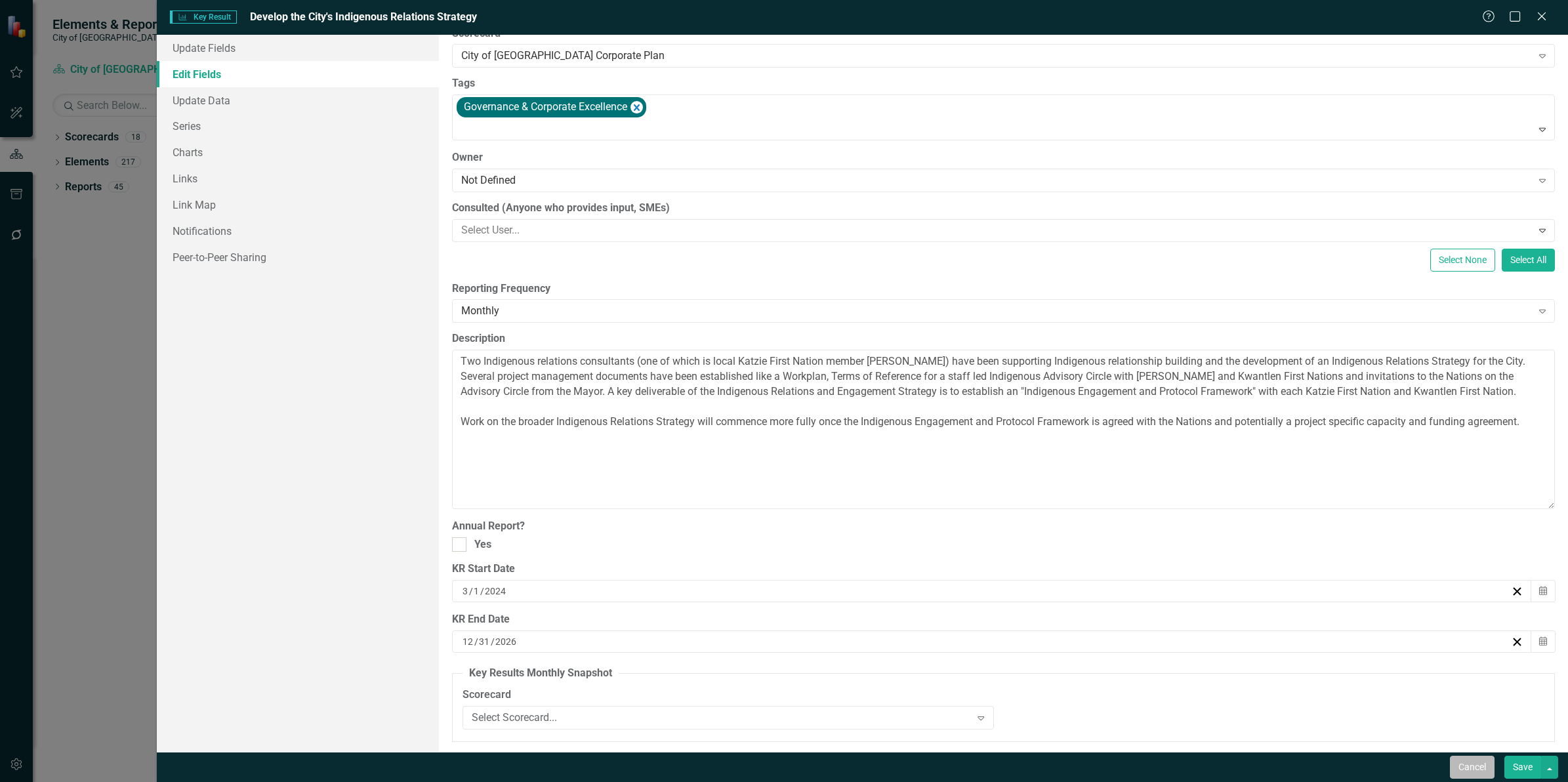
click at [1464, 764] on button "Cancel" at bounding box center [1472, 767] width 44 height 23
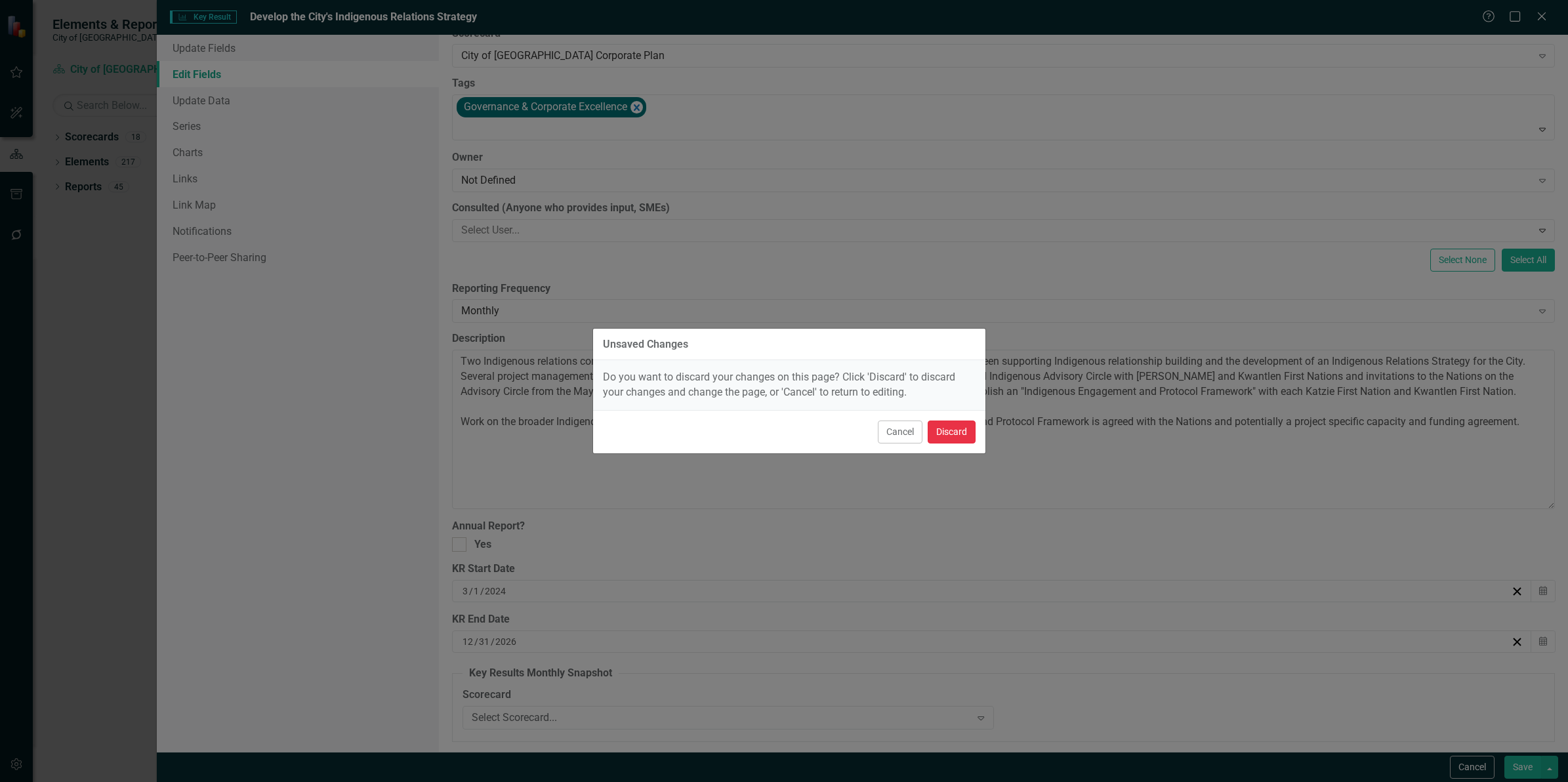
click at [948, 434] on button "Discard" at bounding box center [951, 432] width 48 height 23
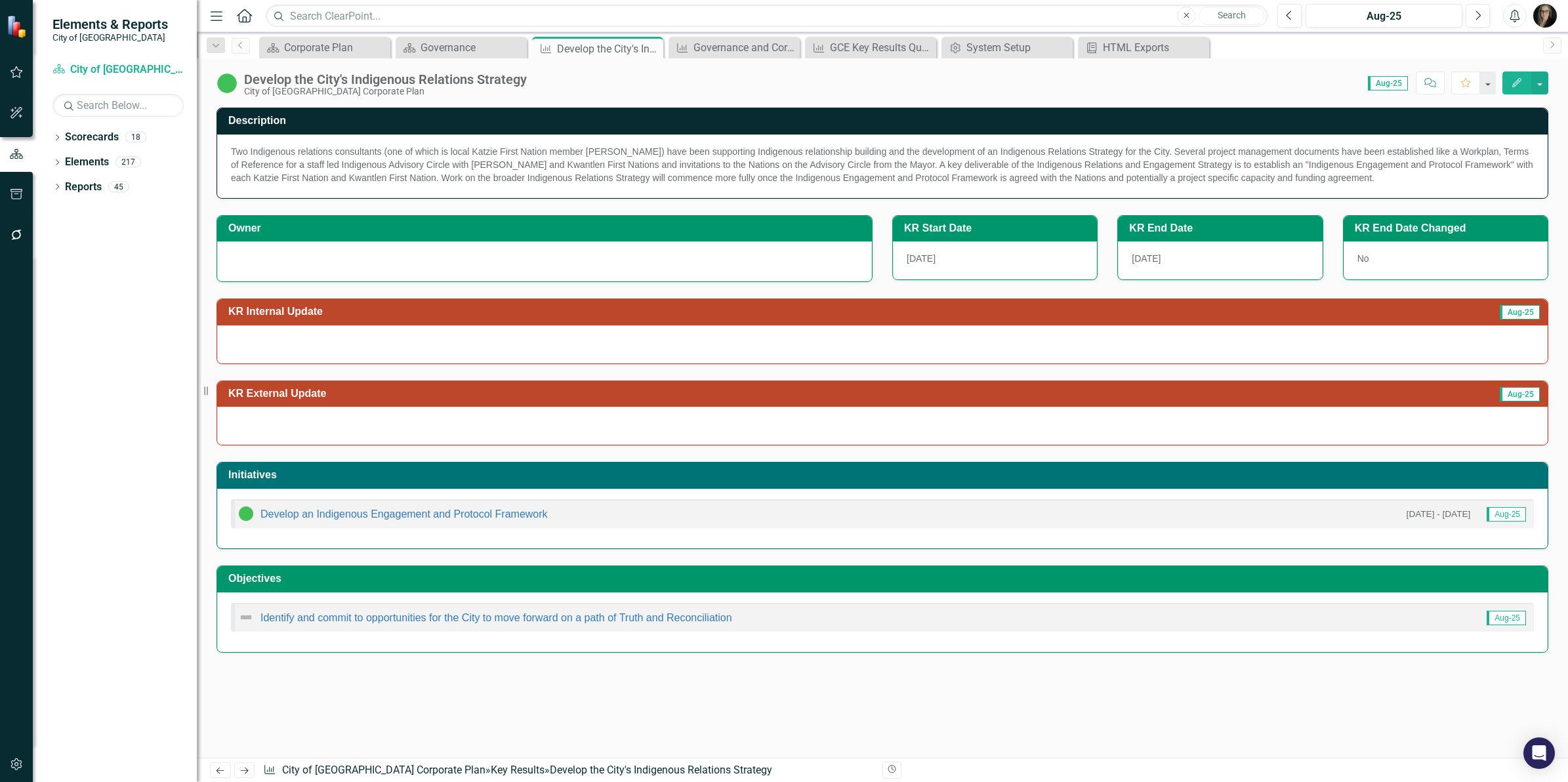
click at [1100, 714] on div "Description Two Indigenous relations consultants (one of which is local Katzie …" at bounding box center [882, 433] width 1372 height 650
click at [647, 48] on icon "Close" at bounding box center [650, 49] width 13 height 11
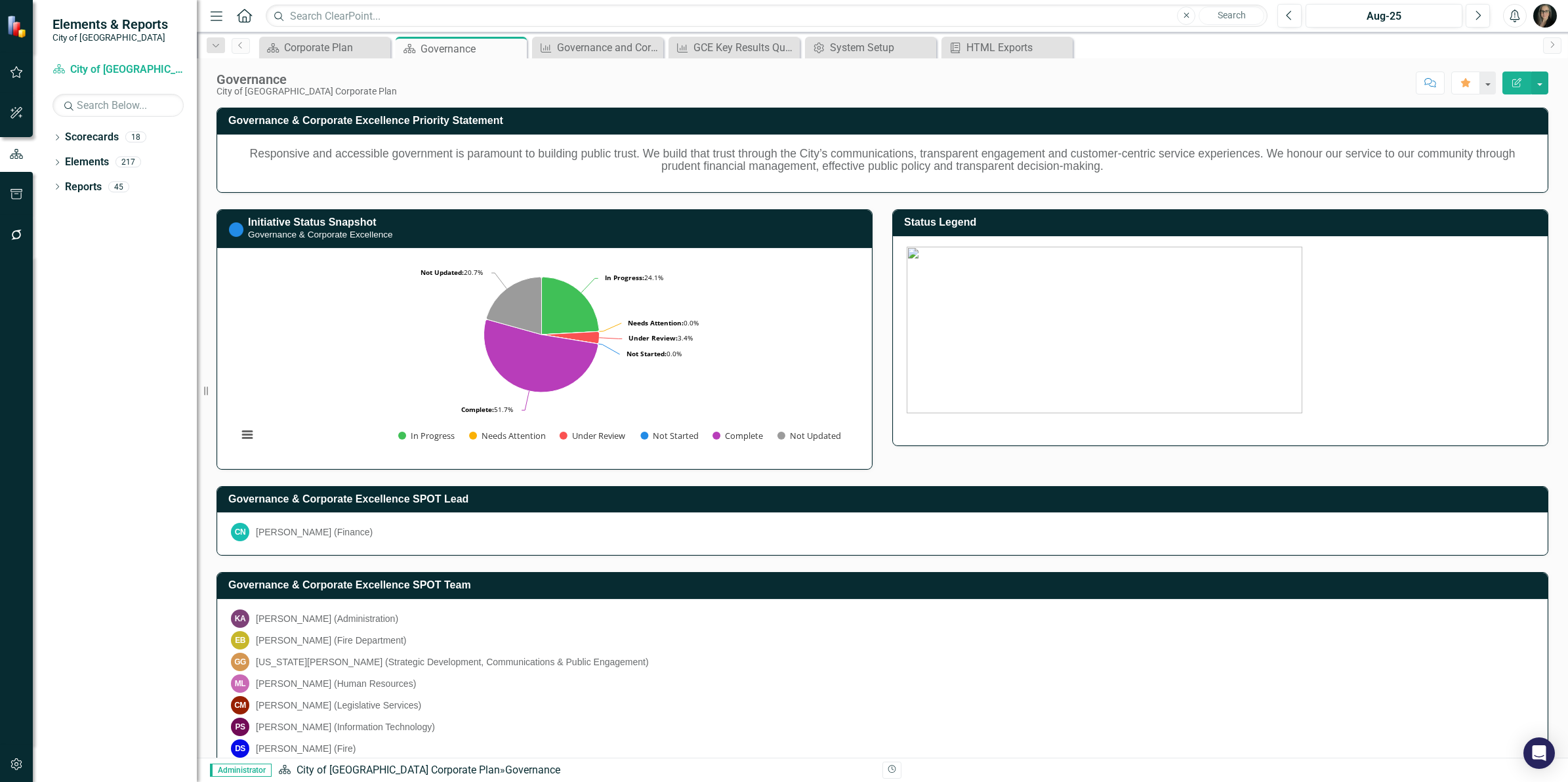
click at [511, 83] on div "Score: N/A Aug-25 Completed Comment Favorite Edit Report" at bounding box center [976, 82] width 1145 height 22
click at [651, 84] on div "Score: N/A Aug-25 Completed Comment Favorite Edit Report" at bounding box center [976, 82] width 1145 height 22
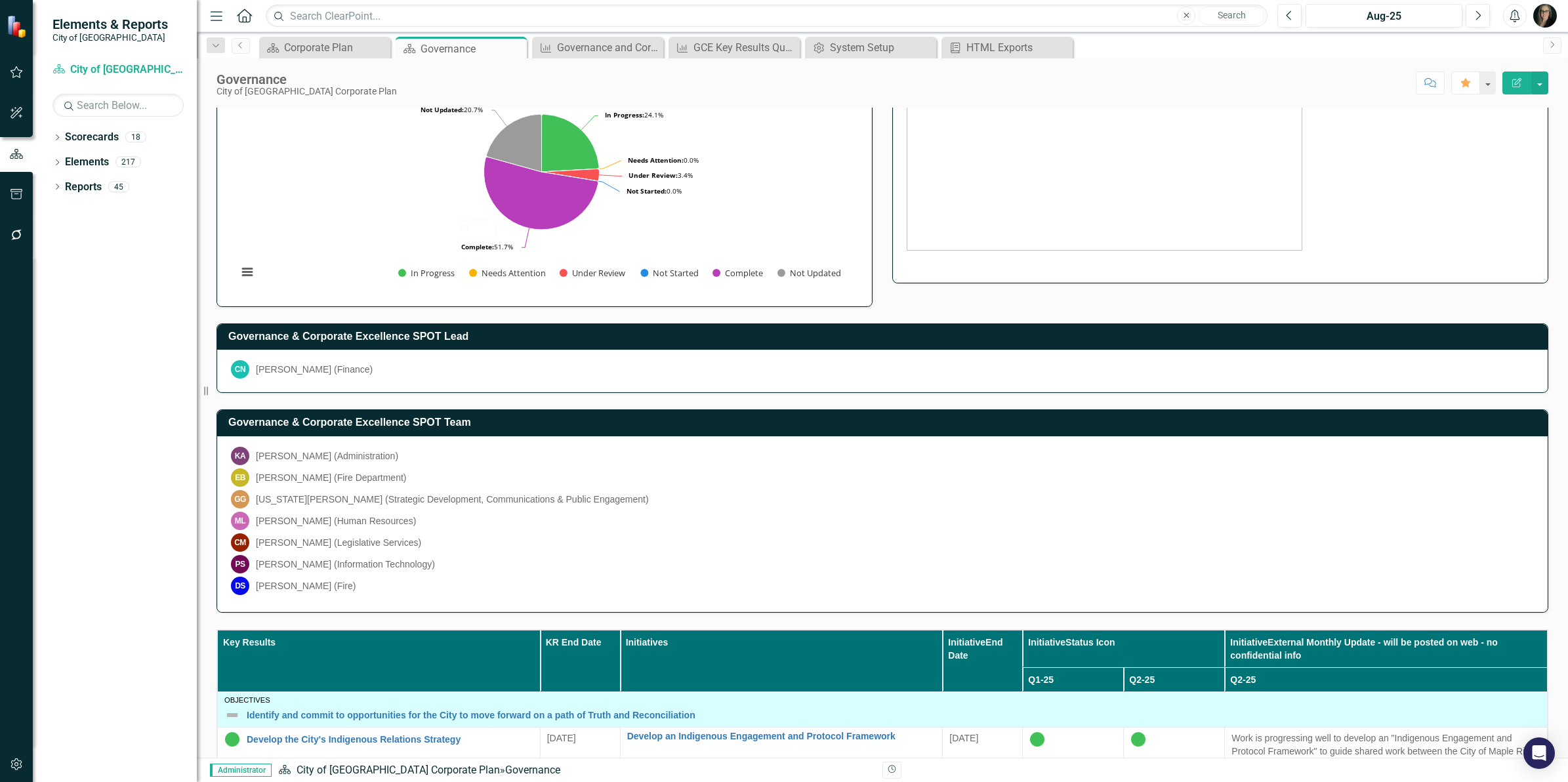
scroll to position [164, 0]
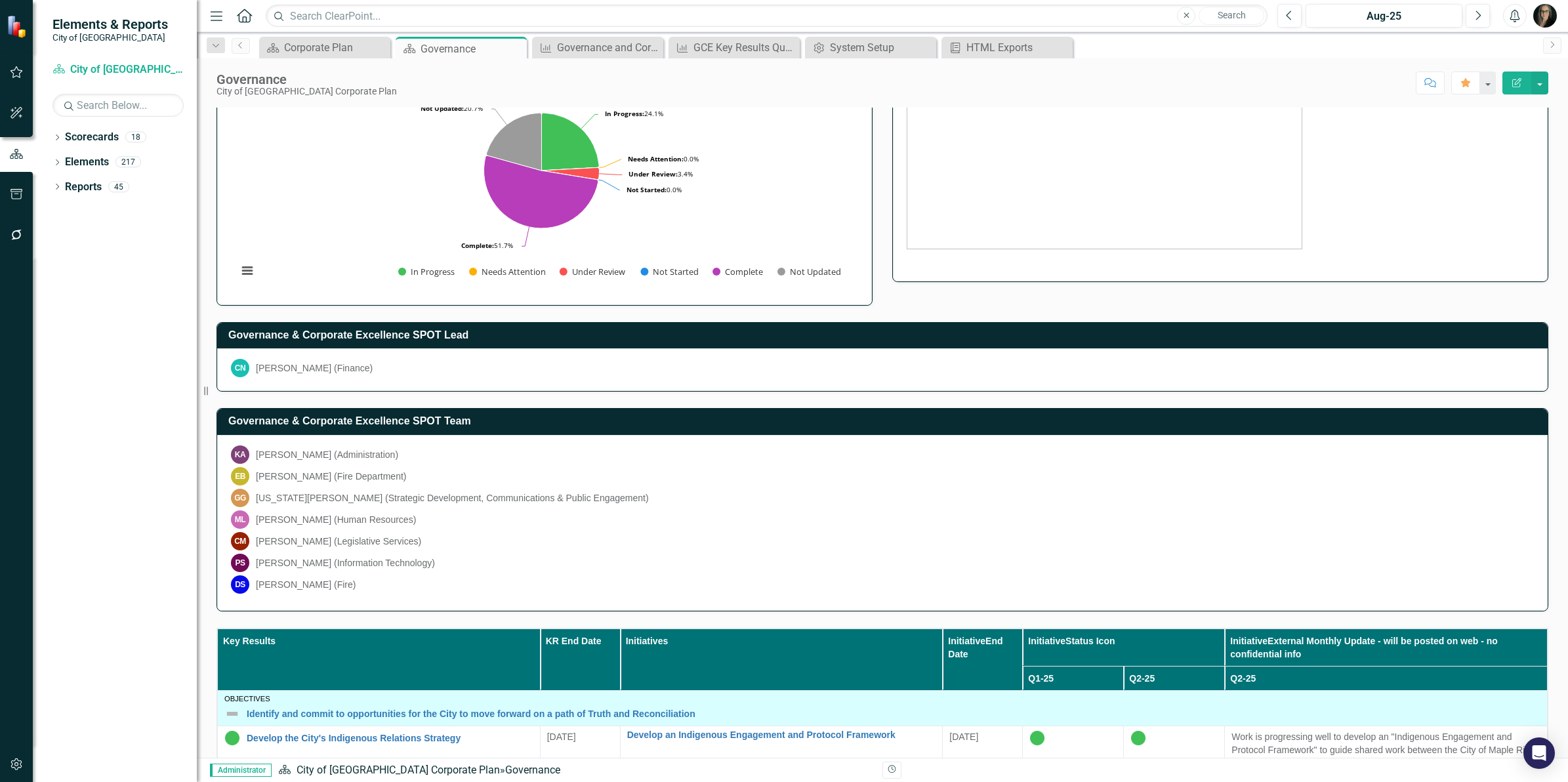
drag, startPoint x: 1427, startPoint y: 309, endPoint x: 1253, endPoint y: 279, distance: 176.6
click at [1427, 309] on div "Governance & Corporate Excellence SPOT Lead CN [PERSON_NAME] (Finance)" at bounding box center [883, 349] width 1352 height 87
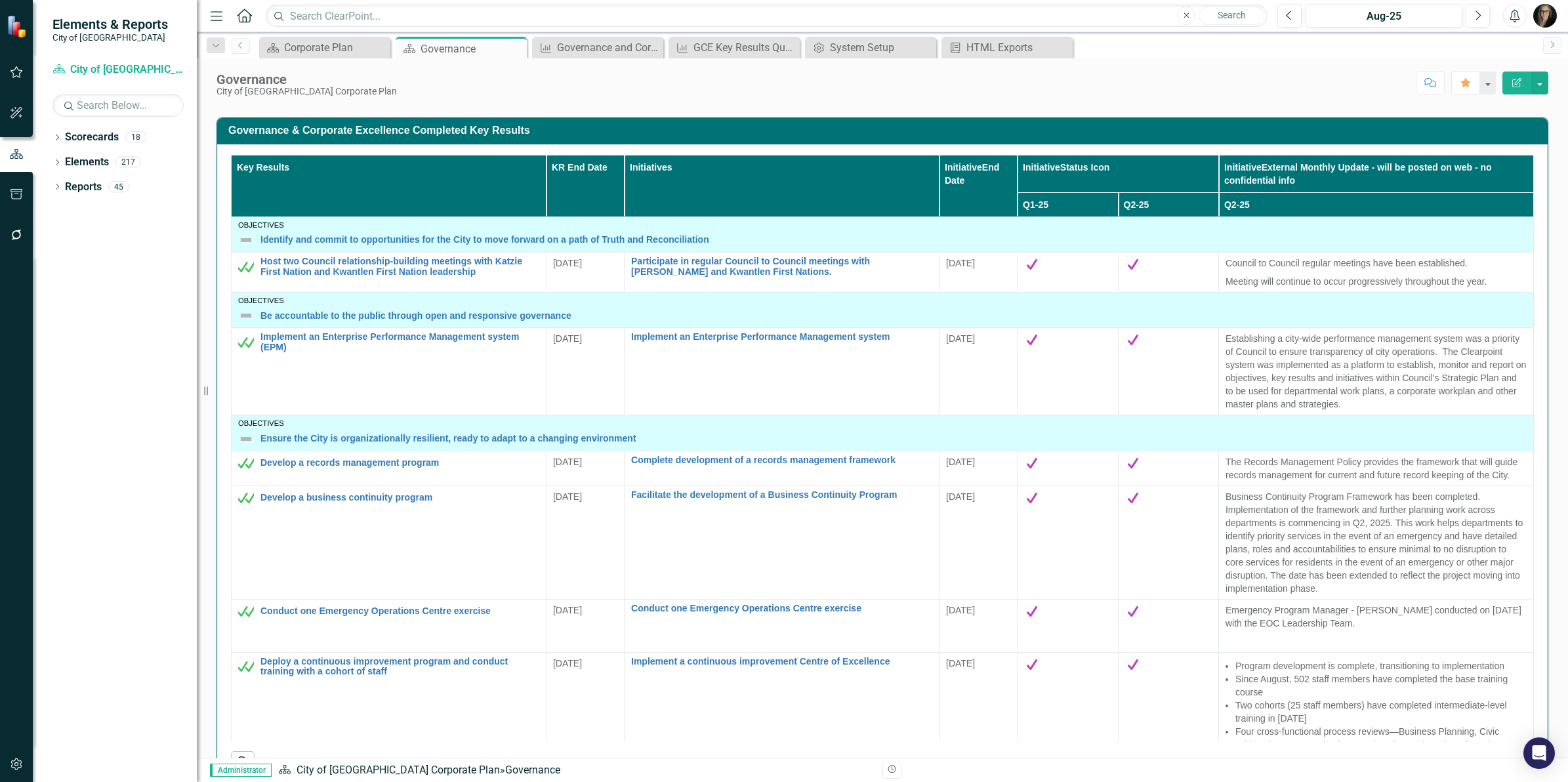
scroll to position [1312, 0]
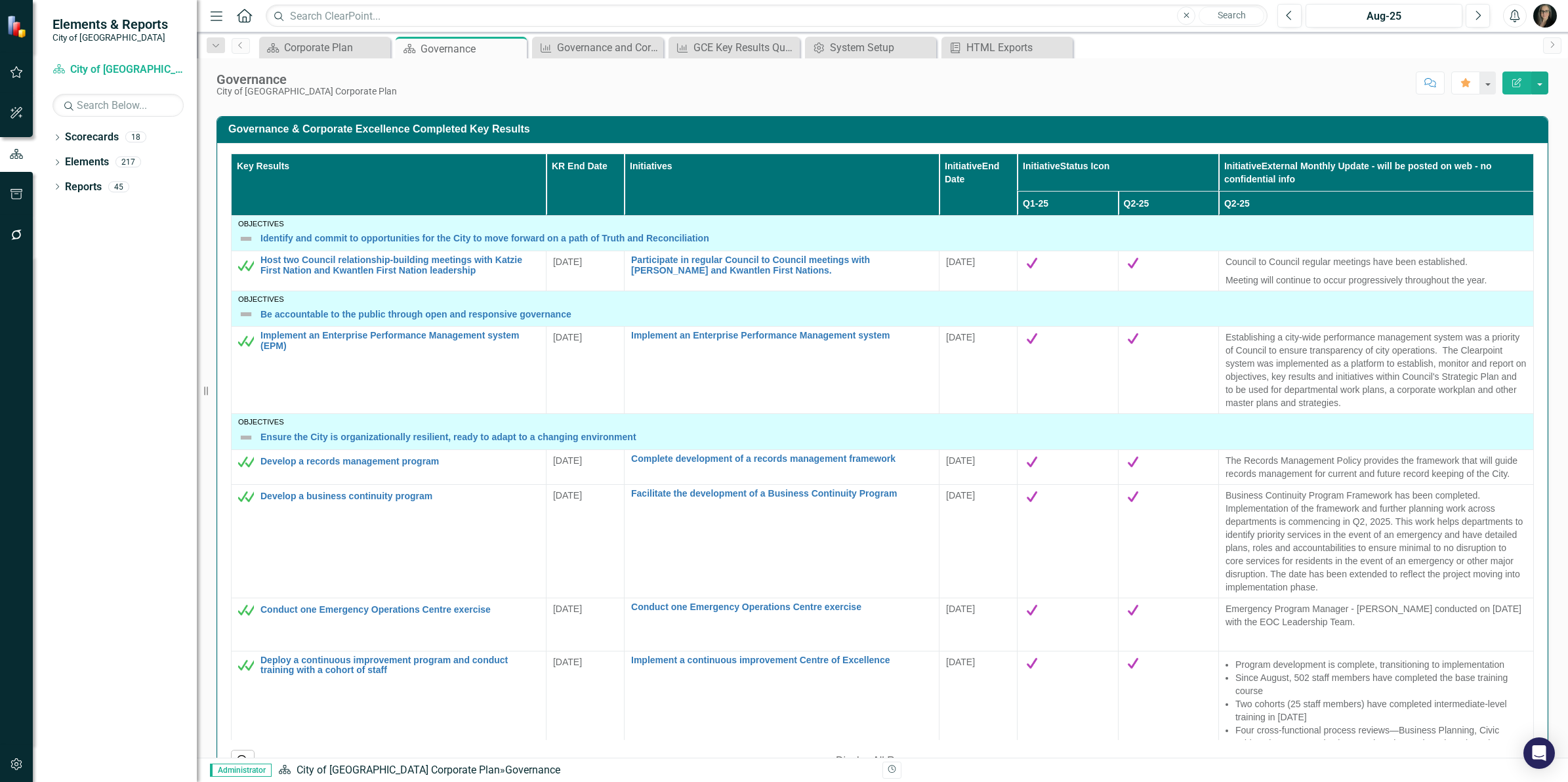
click at [1547, 242] on div "Governance & Corporate Excellence Completed Key Results Key Results KR End Date…" at bounding box center [883, 443] width 1352 height 686
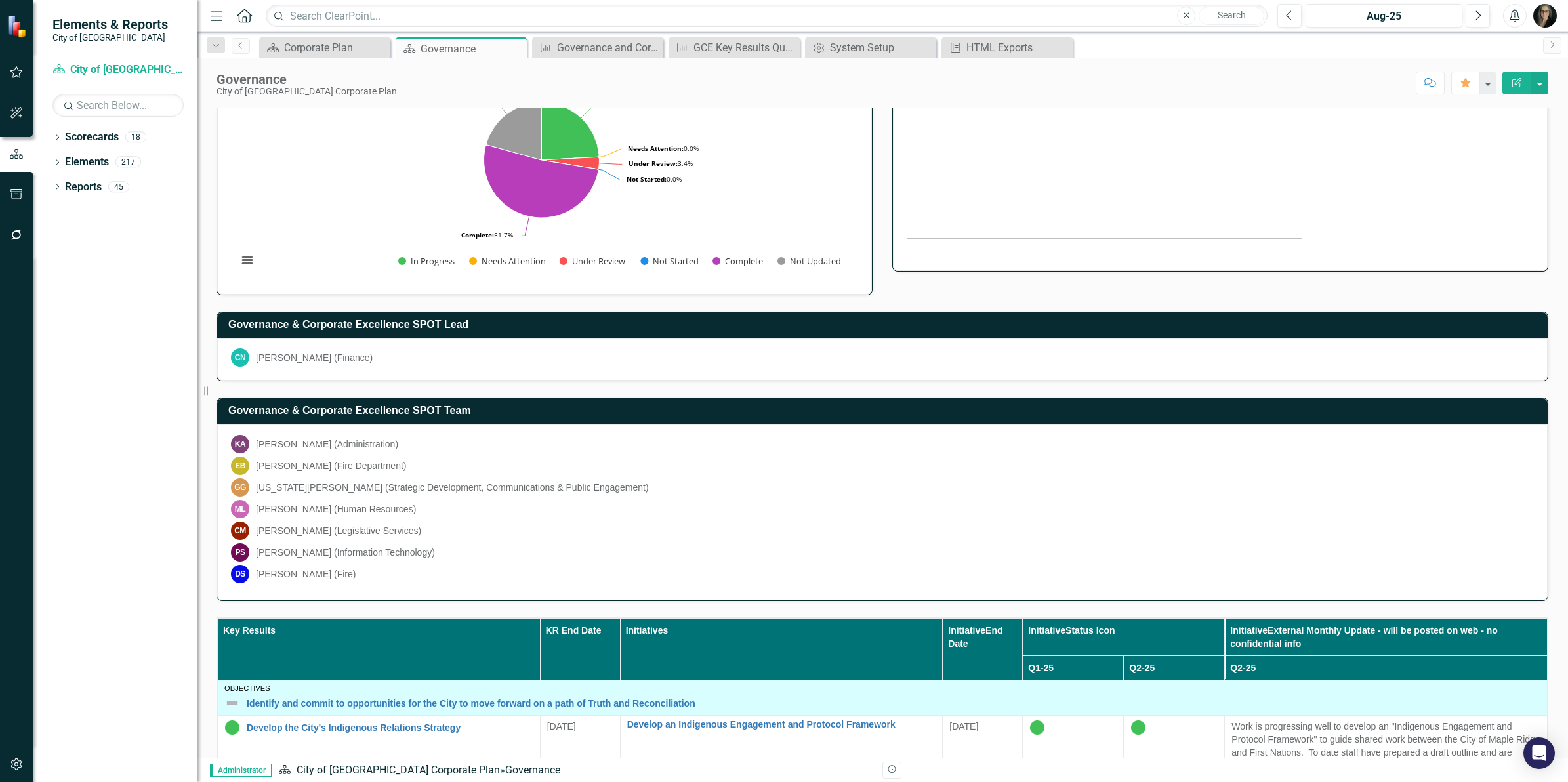
scroll to position [0, 0]
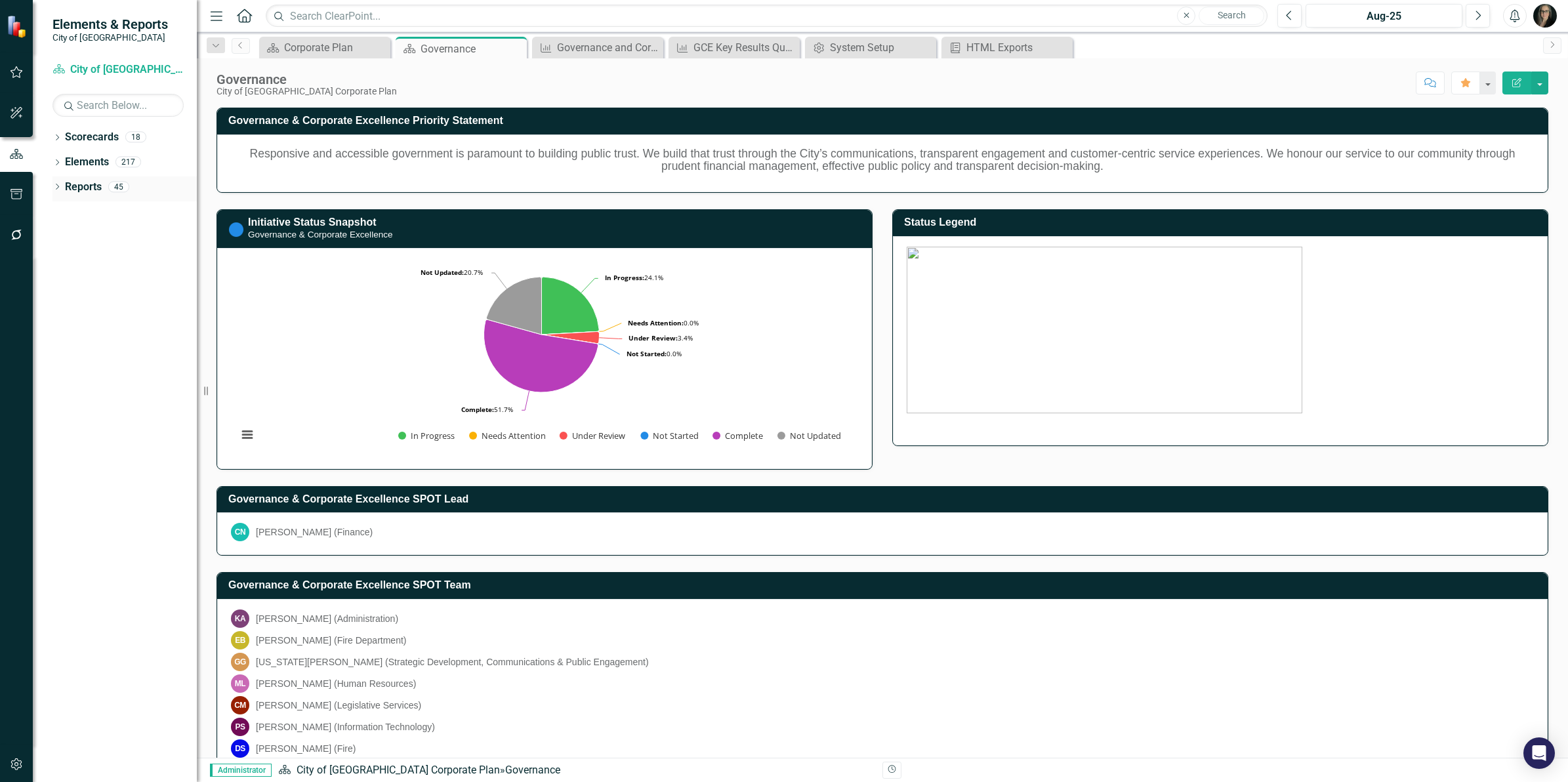
click at [59, 188] on icon "Dropdown" at bounding box center [57, 188] width 9 height 7
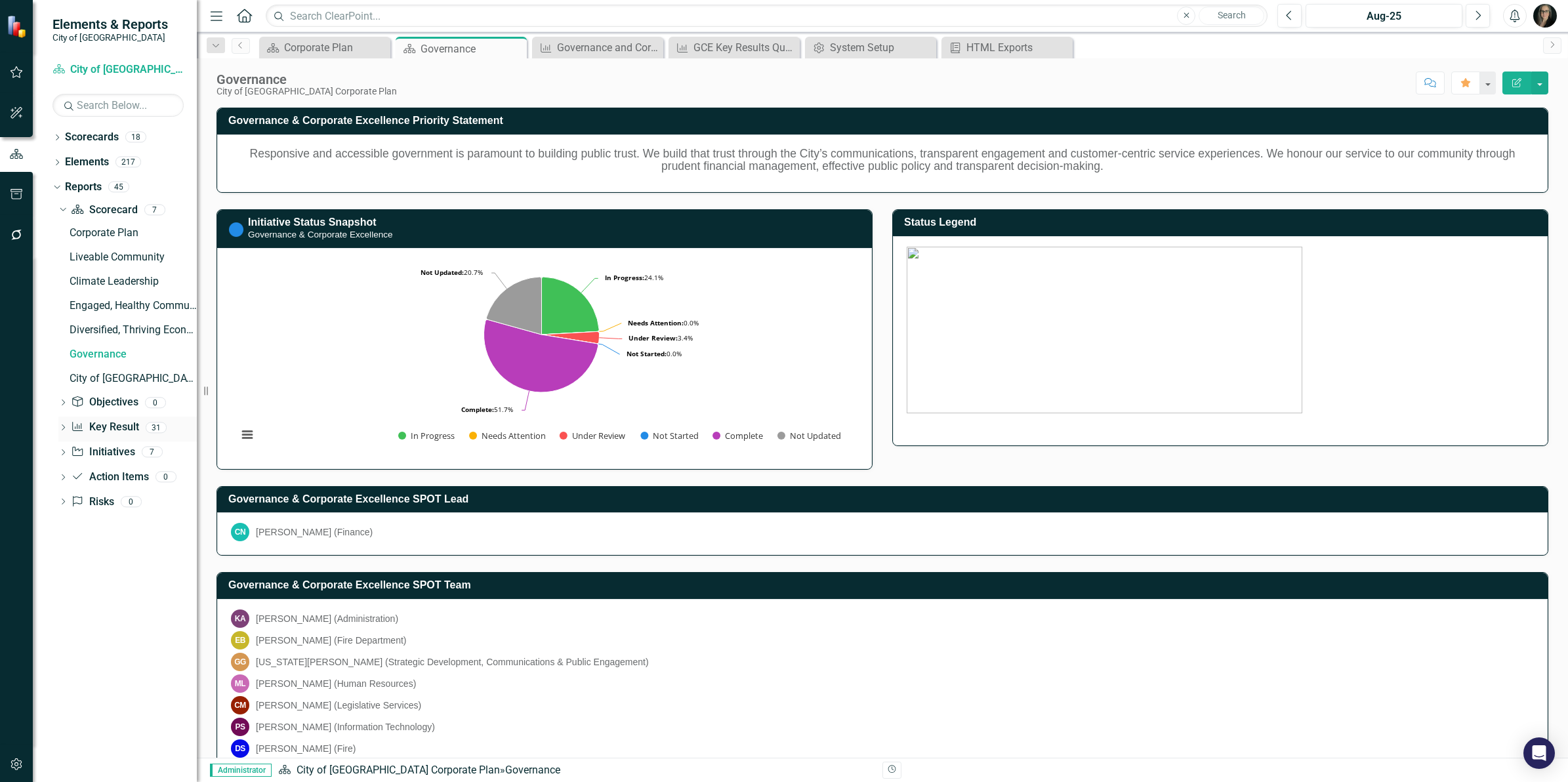
click at [63, 430] on icon at bounding box center [64, 427] width 4 height 6
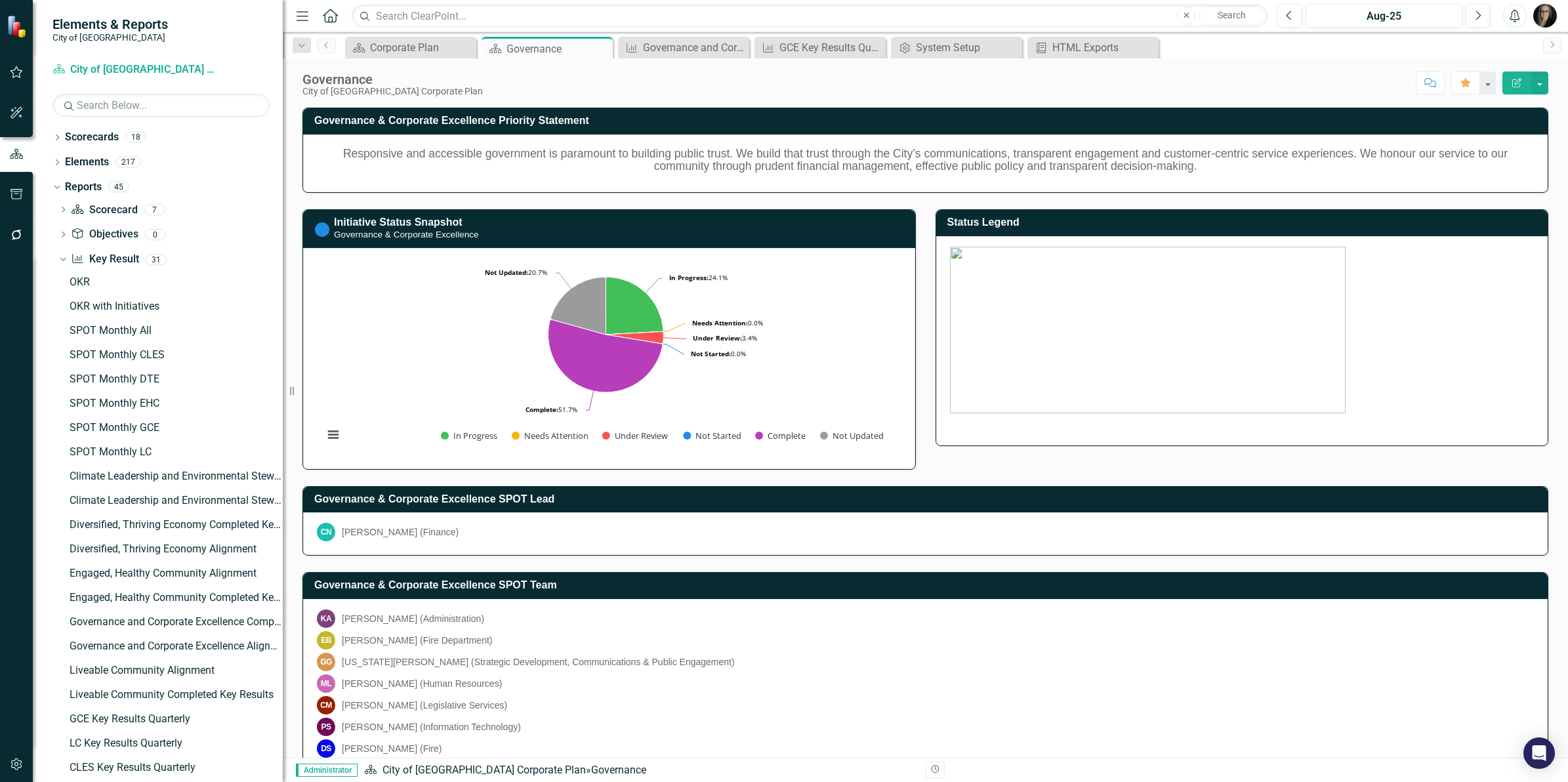
drag, startPoint x: 204, startPoint y: 353, endPoint x: 283, endPoint y: 353, distance: 79.0
click at [283, 353] on div "Resize" at bounding box center [288, 391] width 11 height 782
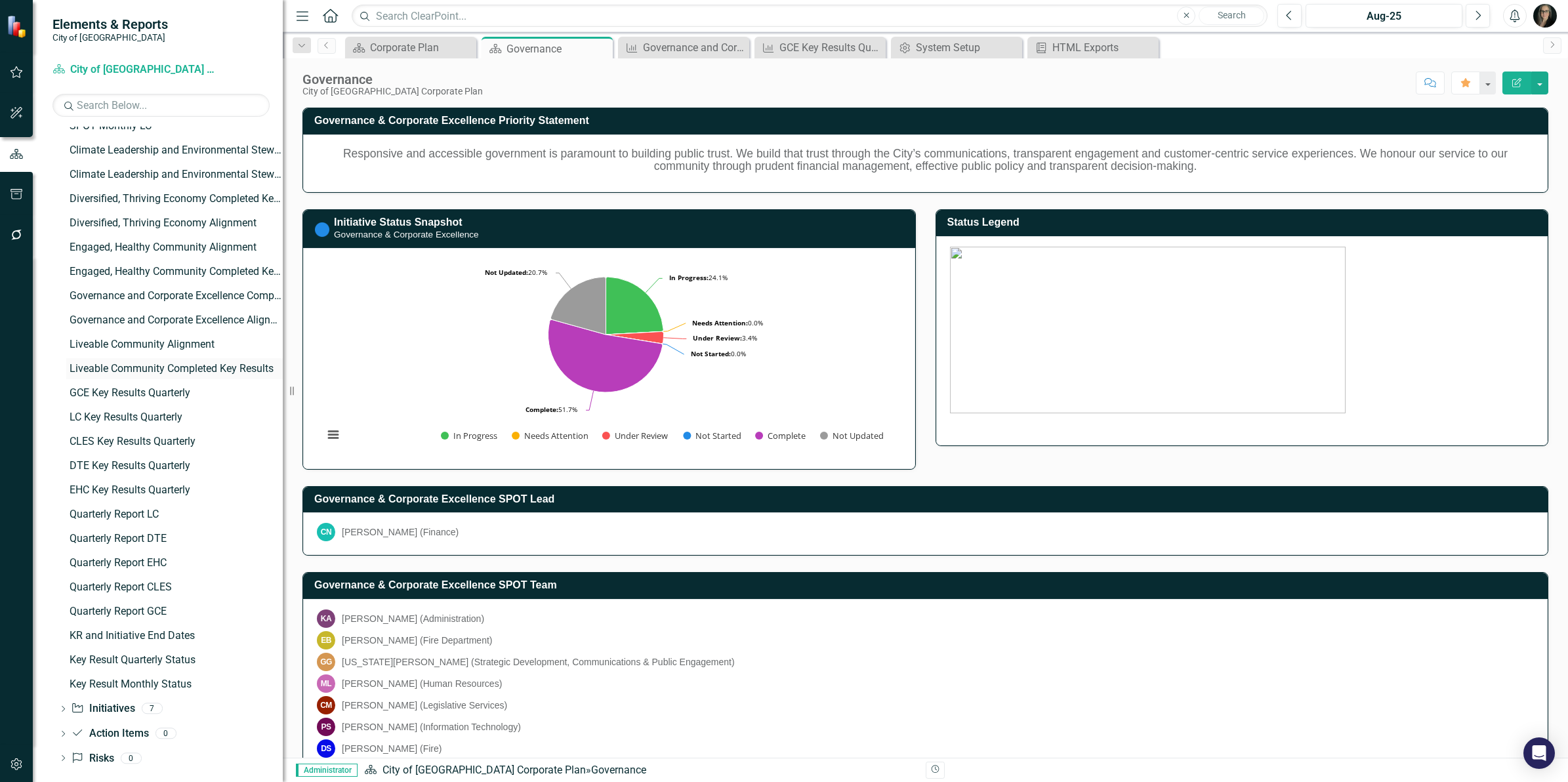
scroll to position [328, 0]
click at [837, 50] on div "GCE Key Results Quarterly" at bounding box center [823, 47] width 87 height 17
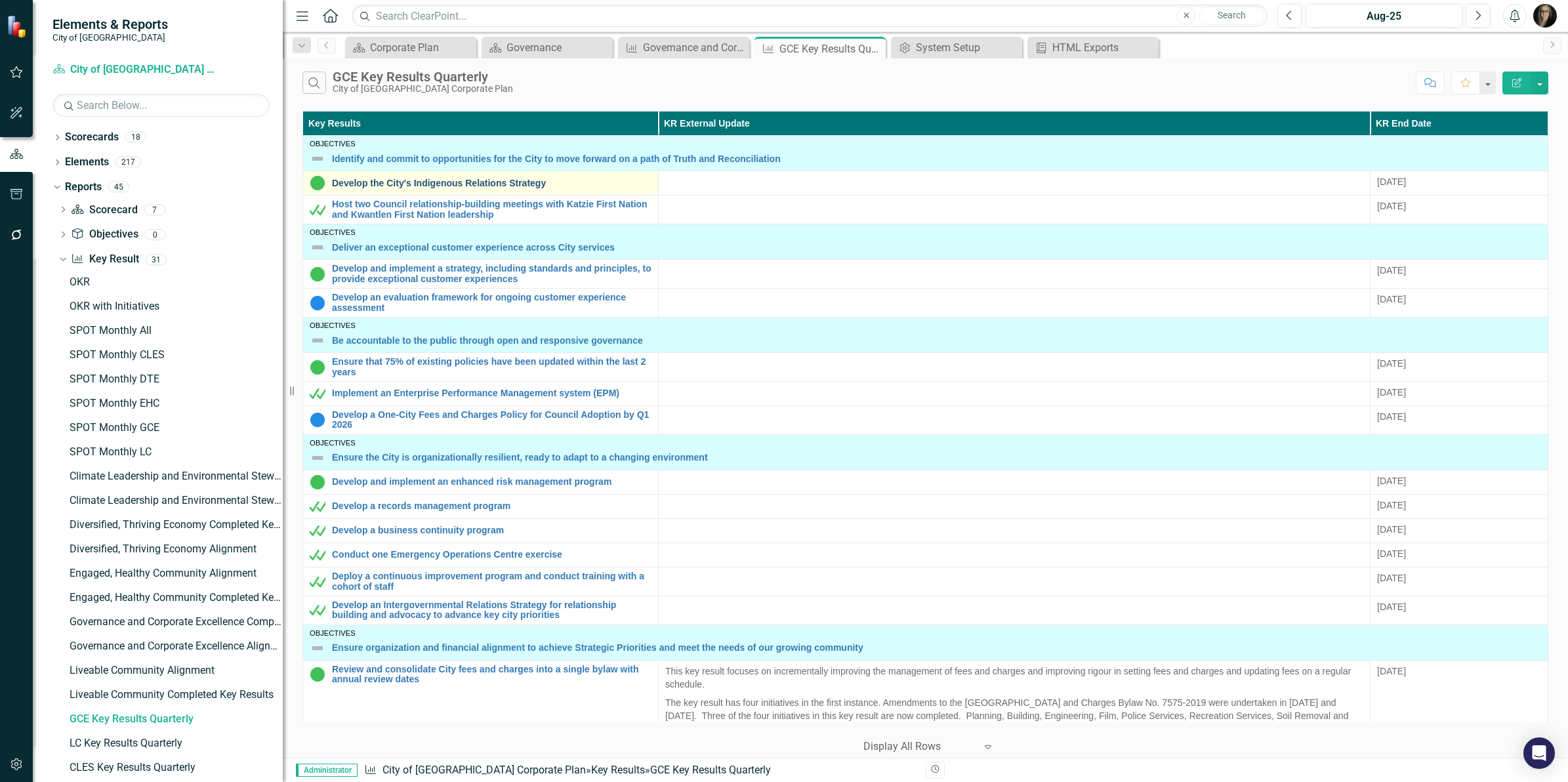
click at [441, 181] on link "Develop the City's Indigenous Relations Strategy" at bounding box center [491, 183] width 319 height 10
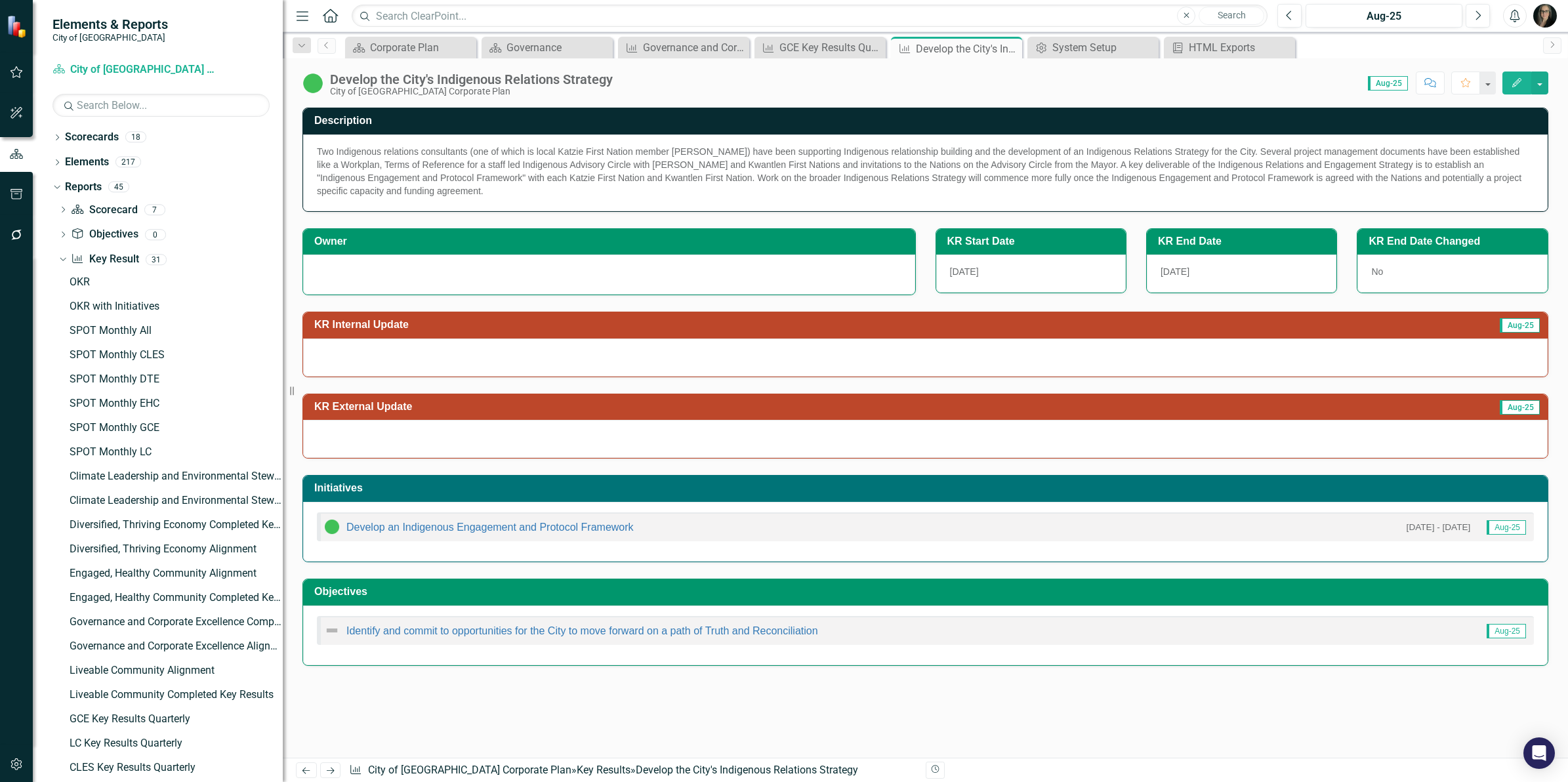
click at [638, 464] on div "Initiatives Develop an Indigenous Engagement and Protocol Framework [DATE] - [D…" at bounding box center [926, 510] width 1265 height 104
click at [1008, 47] on icon at bounding box center [1010, 49] width 7 height 7
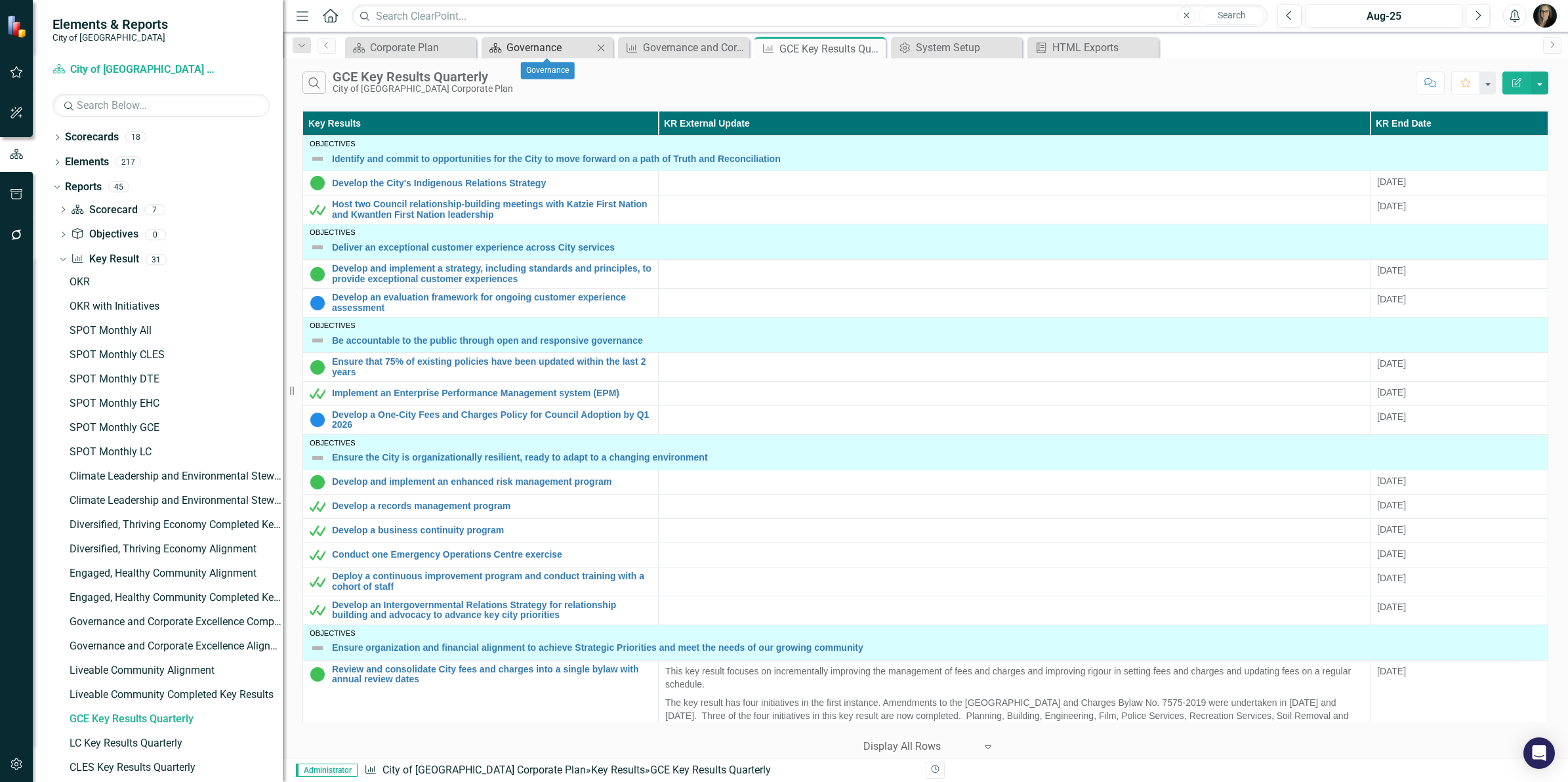
click at [551, 50] on div "Governance" at bounding box center [550, 47] width 87 height 17
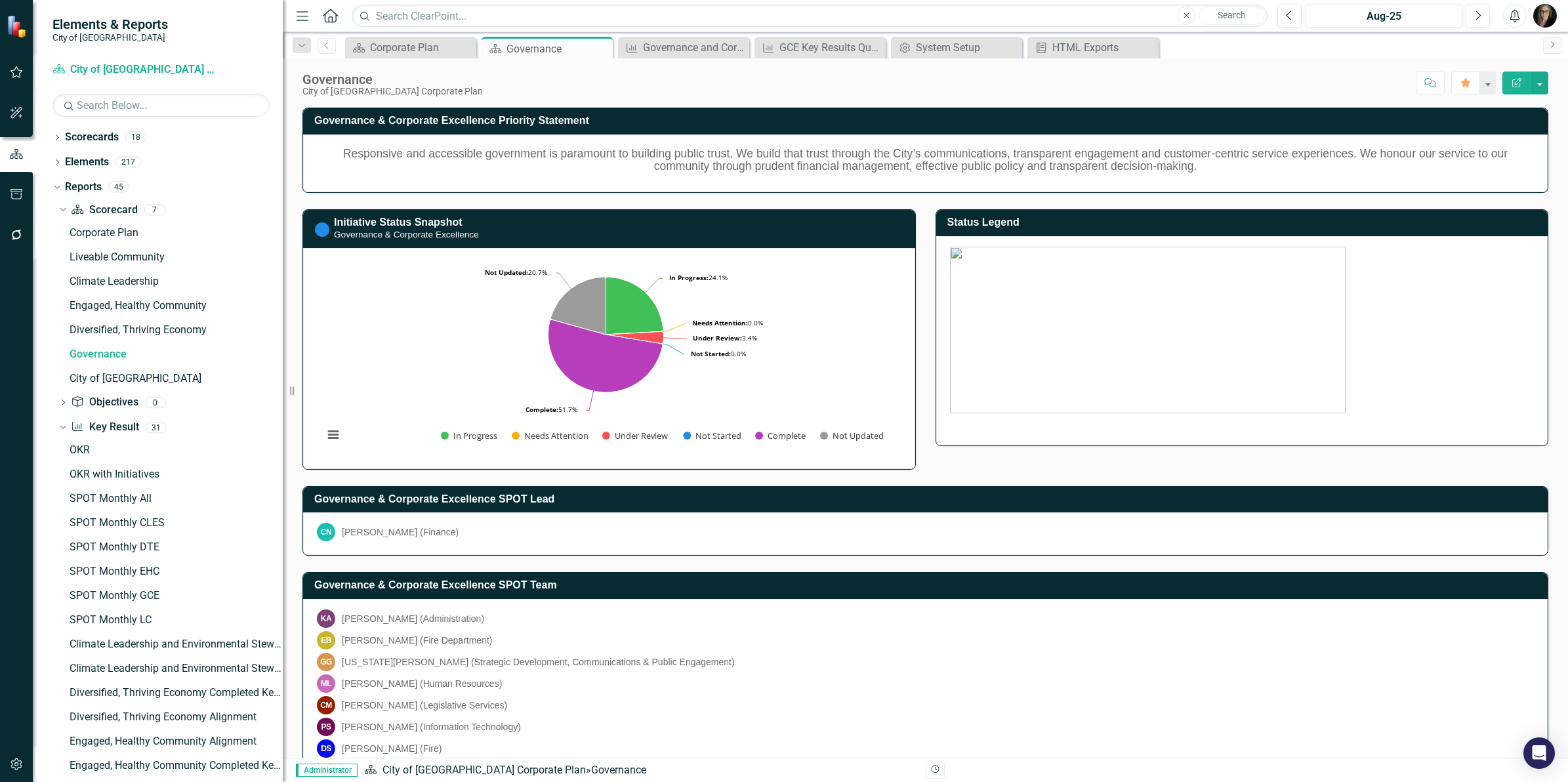
click at [1545, 280] on div "Status Legend" at bounding box center [1242, 319] width 634 height 253
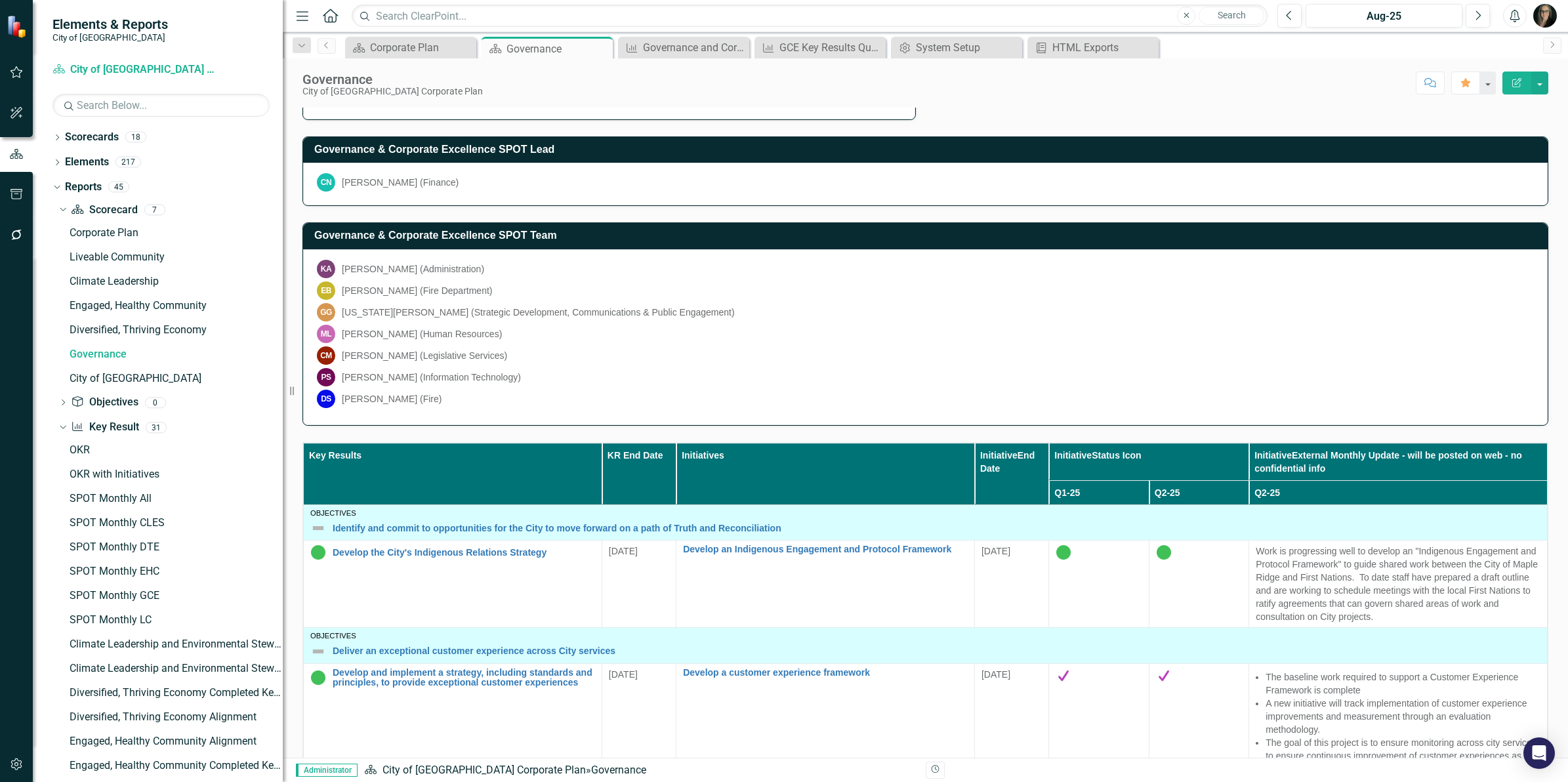
scroll to position [328, 0]
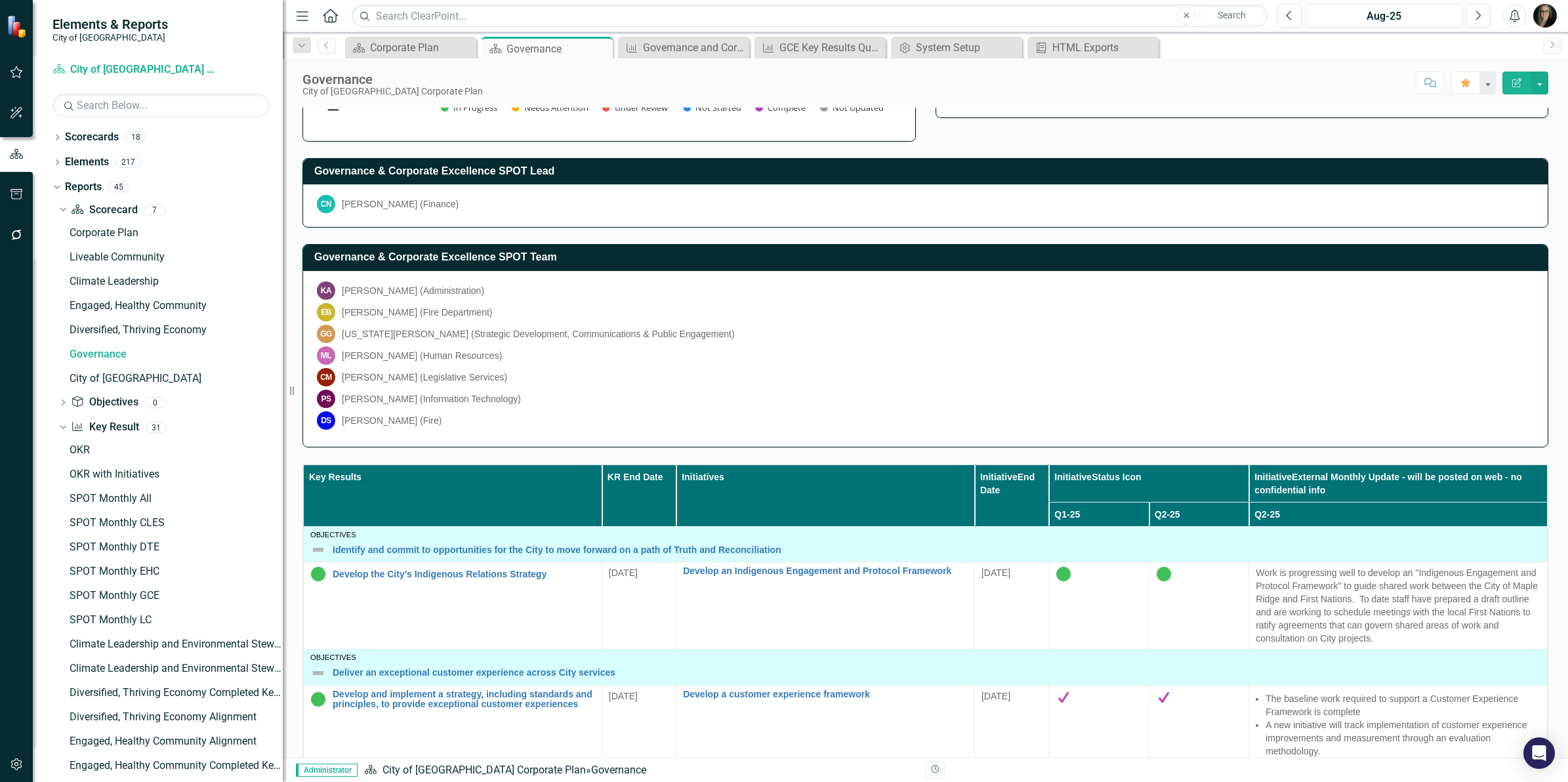
click at [1549, 422] on div "Governance & Corporate Excellence Priority Statement Responsive and accessible …" at bounding box center [926, 773] width 1286 height 2020
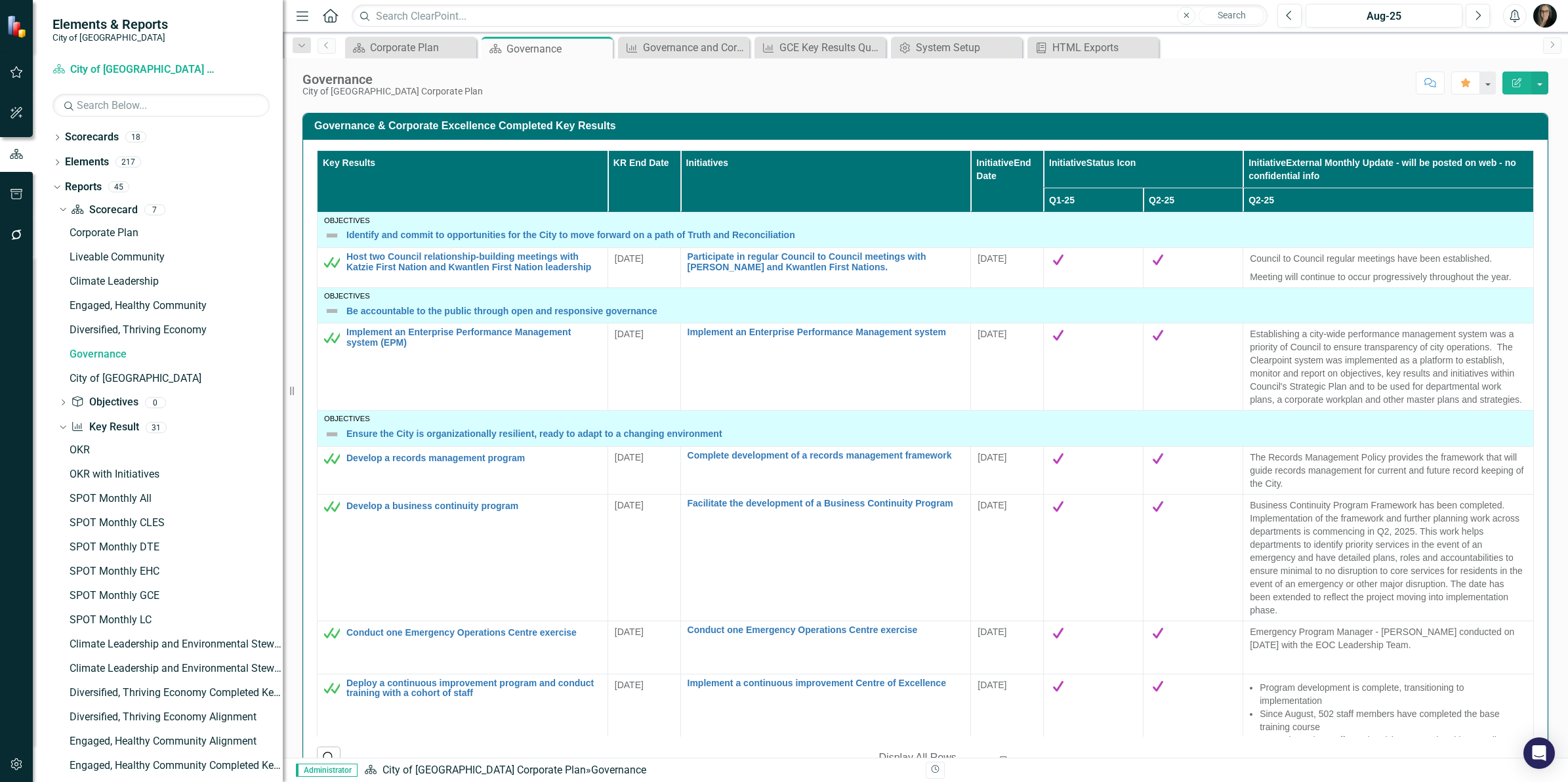
scroll to position [1359, 0]
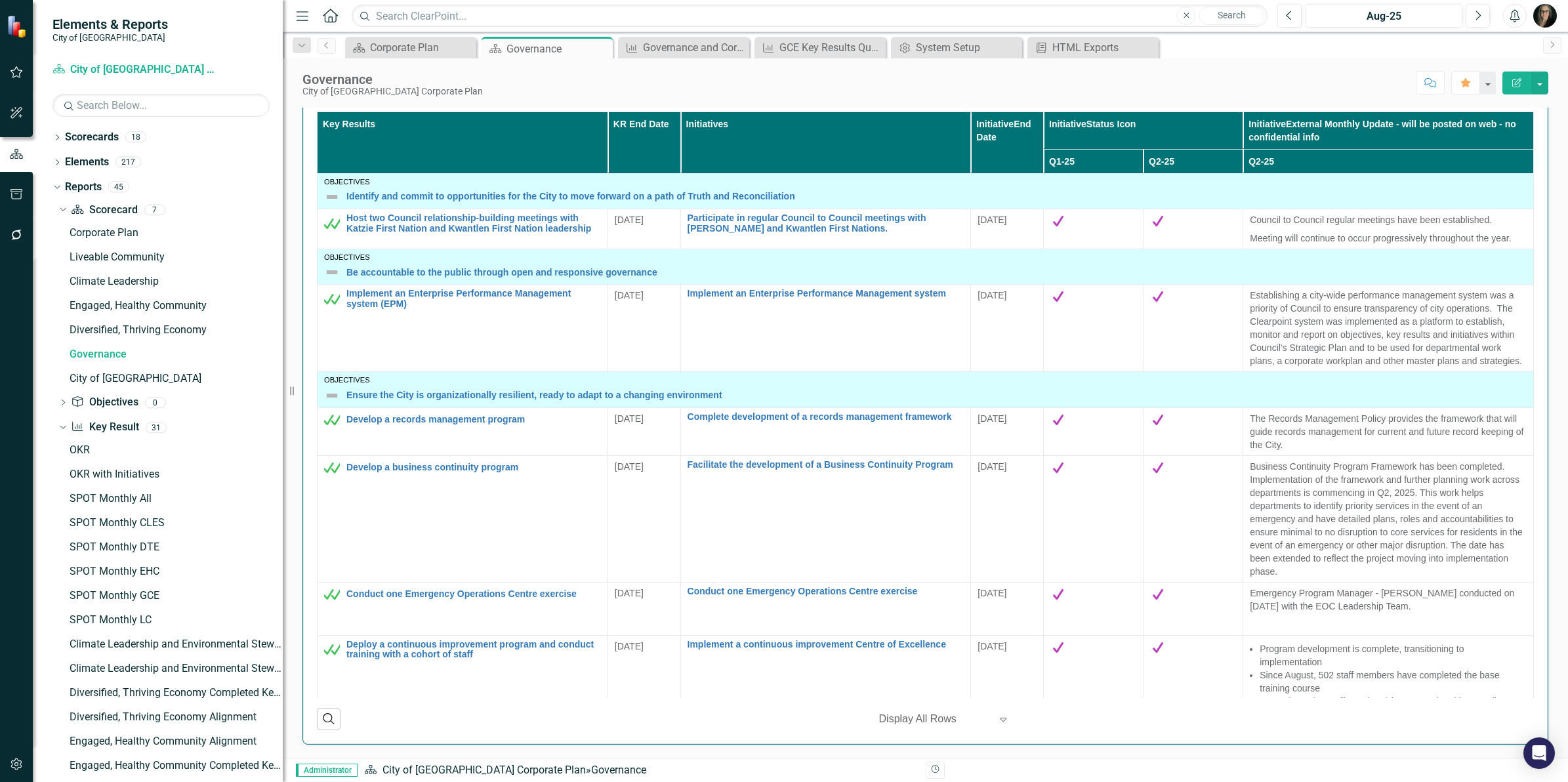
click at [809, 47] on div "GCE Key Results Quarterly" at bounding box center [823, 47] width 87 height 17
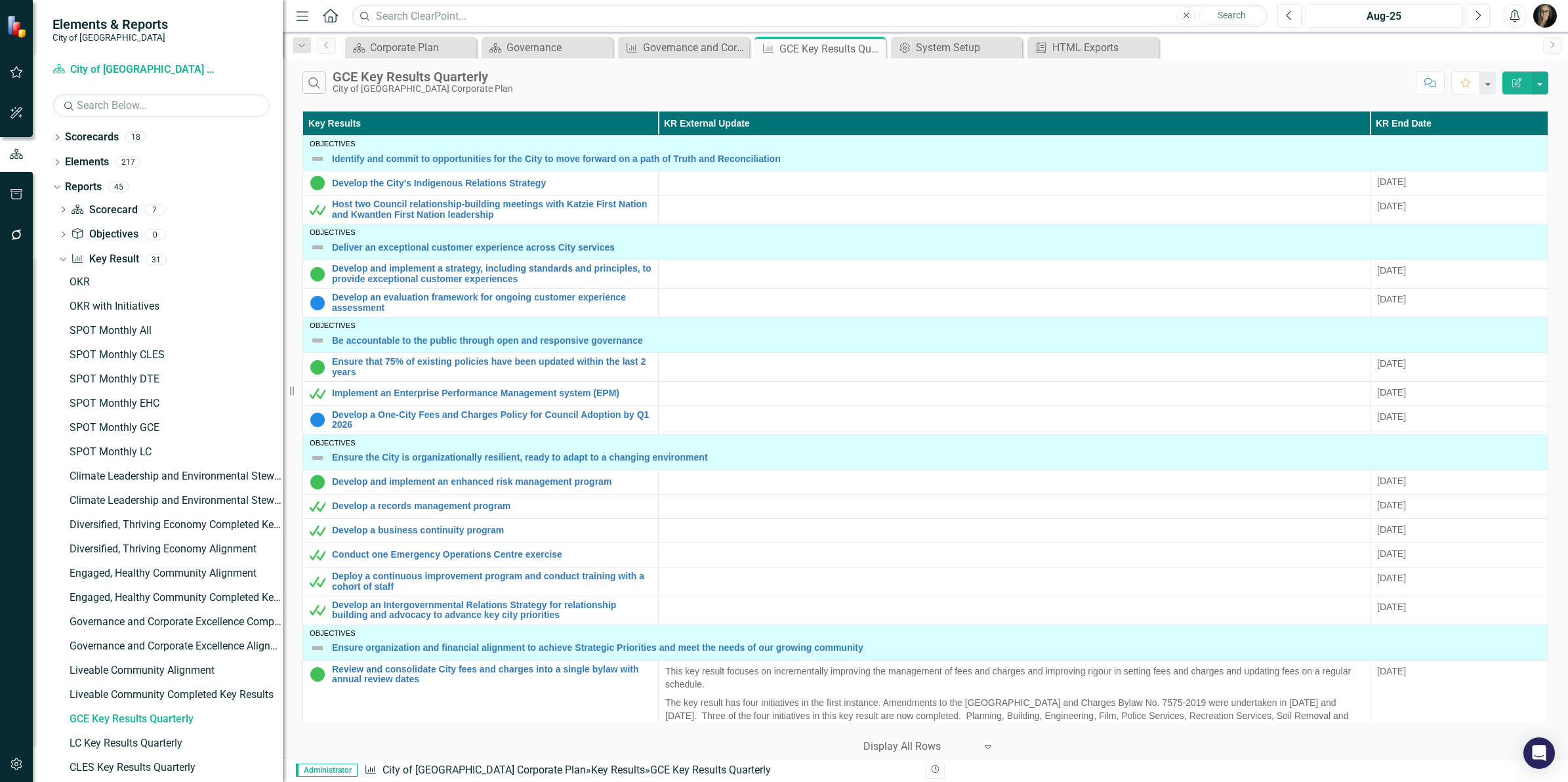
click at [719, 82] on div "Search GCE Key Results Quarterly City of [GEOGRAPHIC_DATA] Corporate Plan" at bounding box center [856, 82] width 1107 height 22
click at [788, 80] on div "Search GCE Key Results Quarterly City of [GEOGRAPHIC_DATA] Corporate Plan" at bounding box center [856, 82] width 1107 height 22
drag, startPoint x: 1387, startPoint y: 92, endPoint x: 1025, endPoint y: 57, distance: 363.7
click at [1387, 92] on div "Search GCE Key Results Quarterly City of [GEOGRAPHIC_DATA] Corporate Plan" at bounding box center [856, 82] width 1107 height 22
click at [552, 43] on div "Governance" at bounding box center [550, 47] width 87 height 17
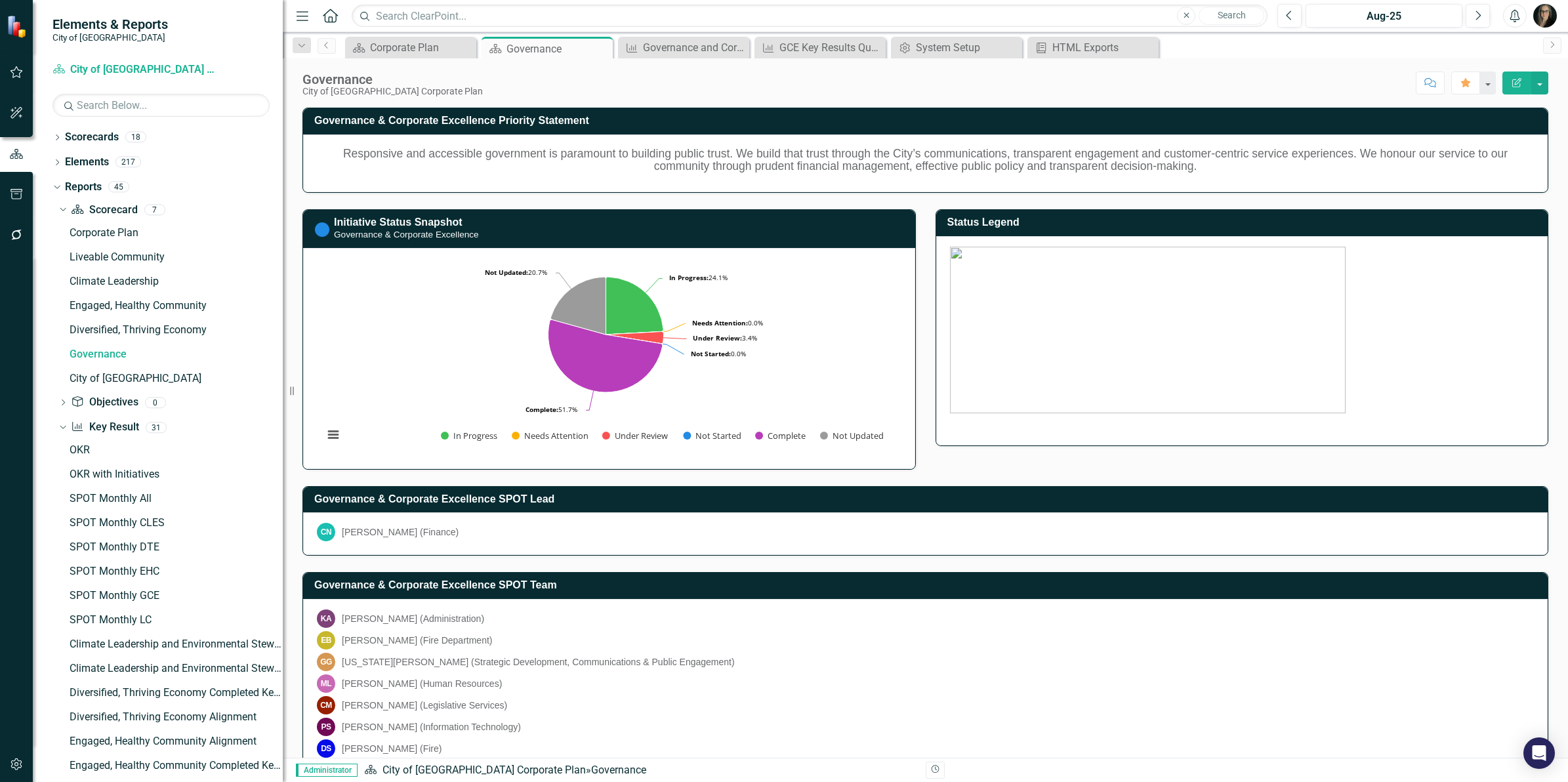
click at [926, 356] on div "Status Legend" at bounding box center [1242, 319] width 634 height 253
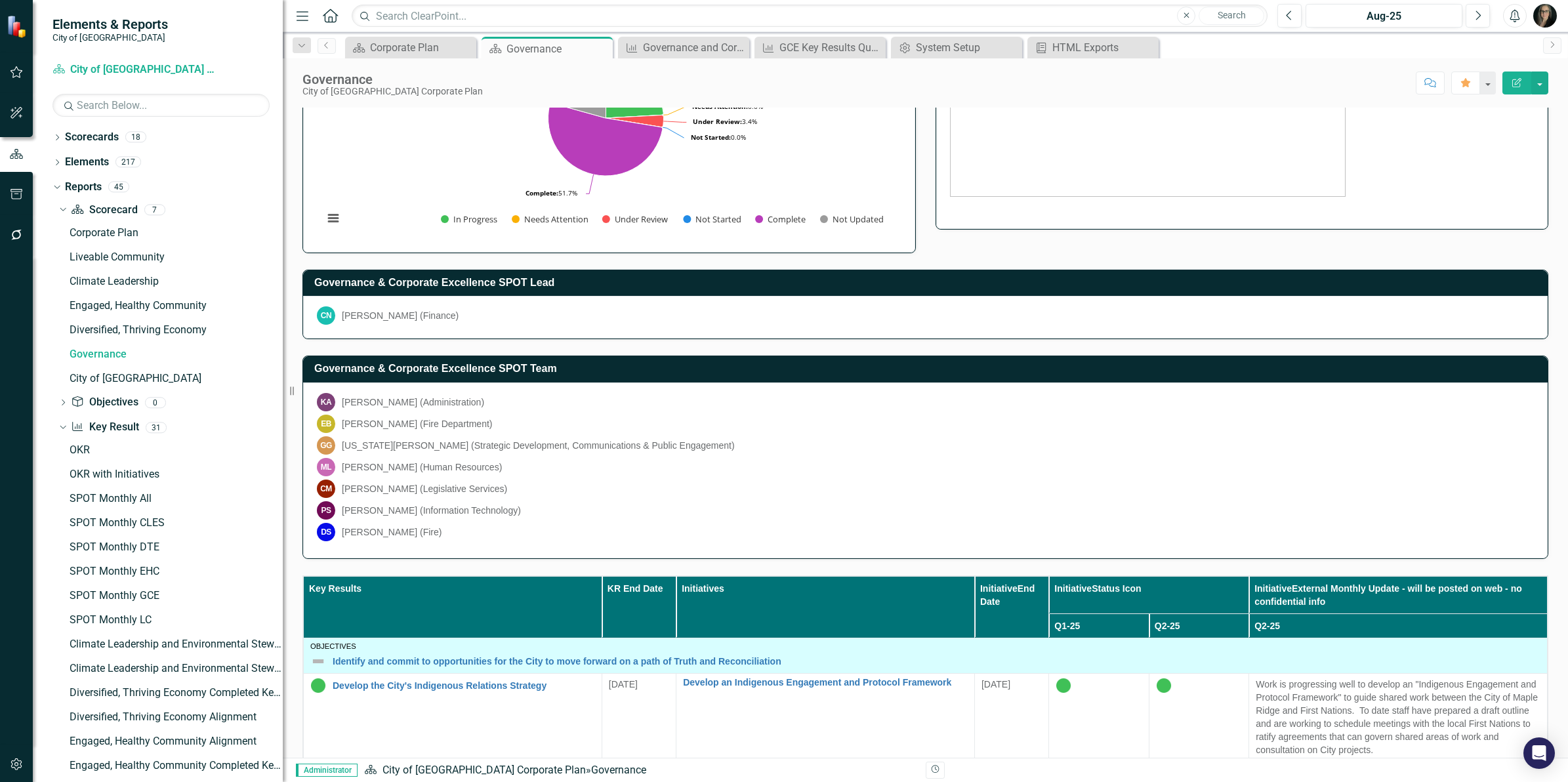
scroll to position [246, 0]
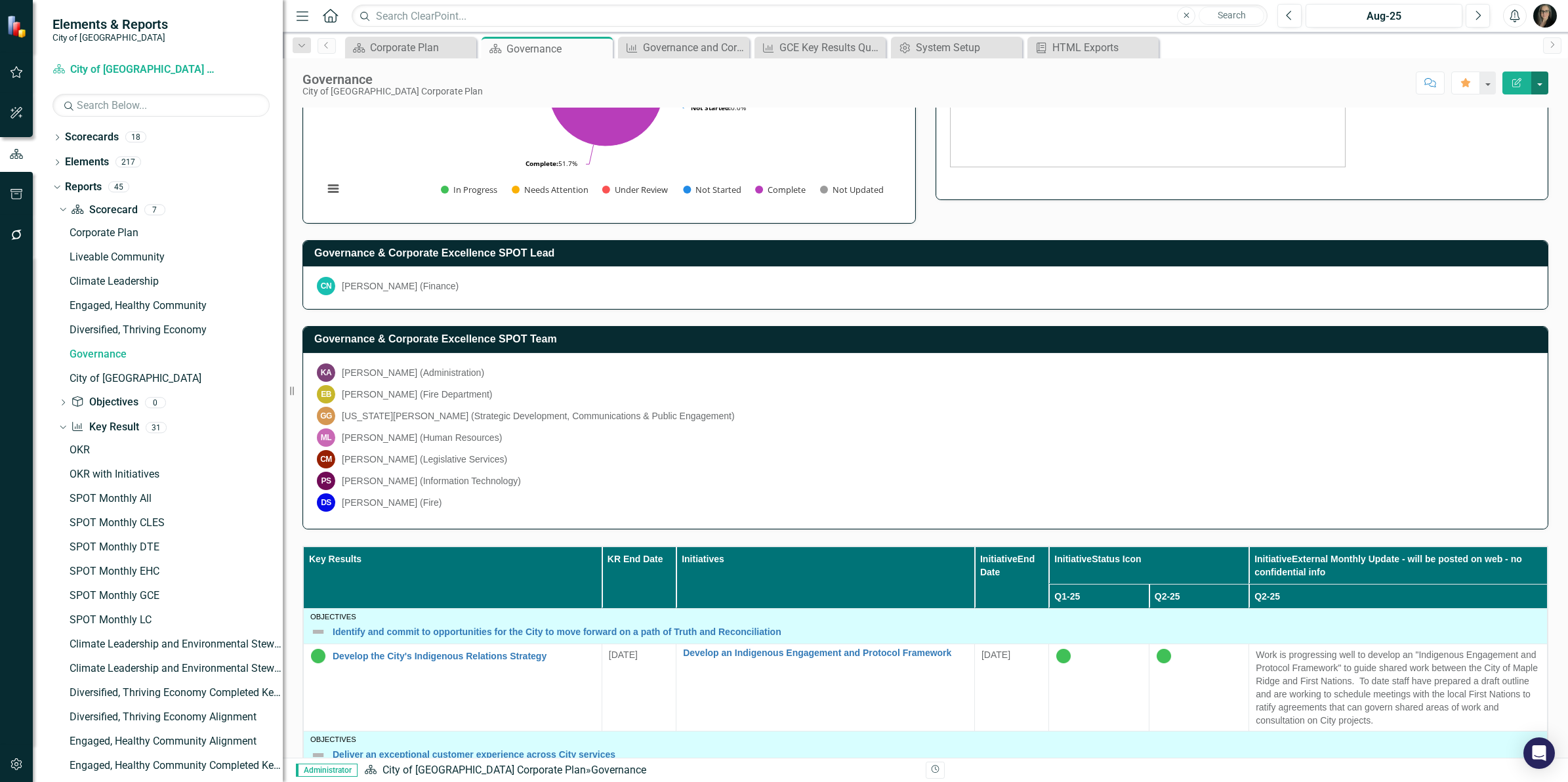
click at [1547, 88] on button "button" at bounding box center [1540, 83] width 17 height 23
click at [1519, 121] on link "Edit Report Edit Layout" at bounding box center [1495, 132] width 106 height 24
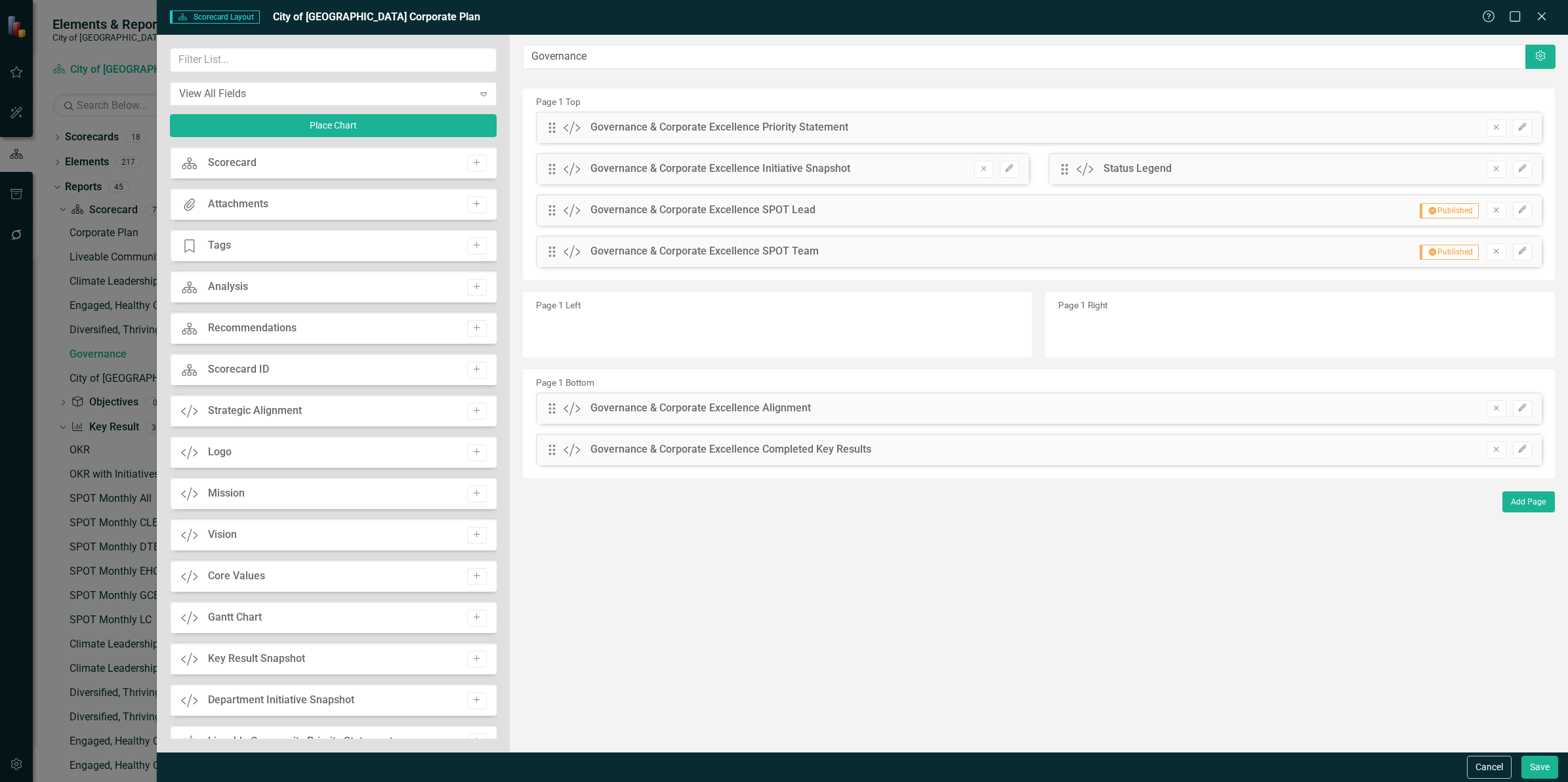
drag, startPoint x: 1143, startPoint y: 741, endPoint x: 1215, endPoint y: 779, distance: 81.4
click at [1180, 760] on form "Scorecard Scorecard Layout City of [GEOGRAPHIC_DATA] Corporate Plan Help Maximi…" at bounding box center [862, 391] width 1411 height 782
click at [1481, 755] on button "Cancel" at bounding box center [1489, 767] width 44 height 23
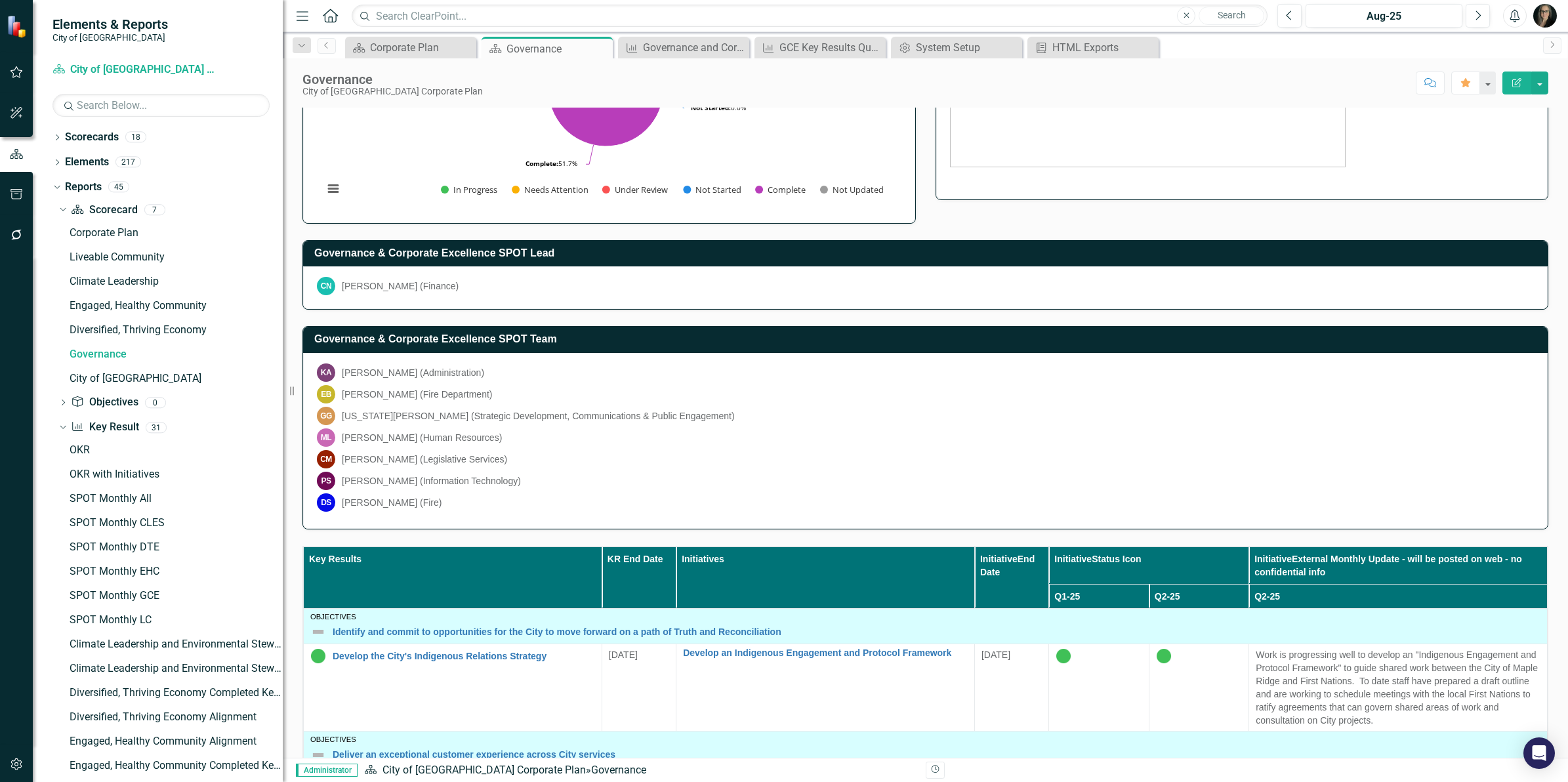
click at [1093, 237] on div "Governance & Corporate Excellence SPOT Lead CN [PERSON_NAME] (Finance)" at bounding box center [926, 267] width 1265 height 87
click at [962, 222] on div "Governance & Corporate Excellence Priority Statement Responsive and accessible …" at bounding box center [926, 187] width 1265 height 684
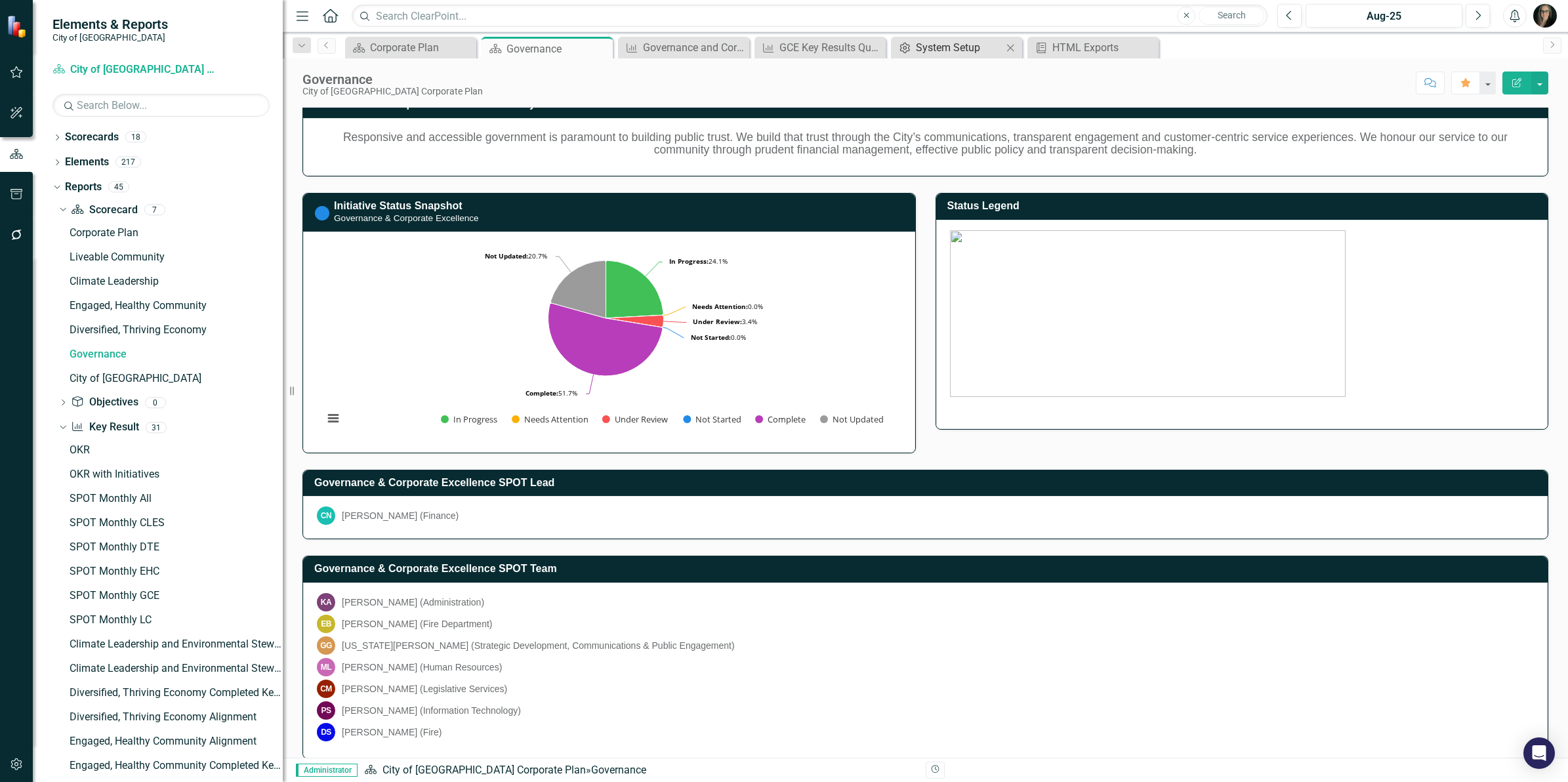
scroll to position [0, 0]
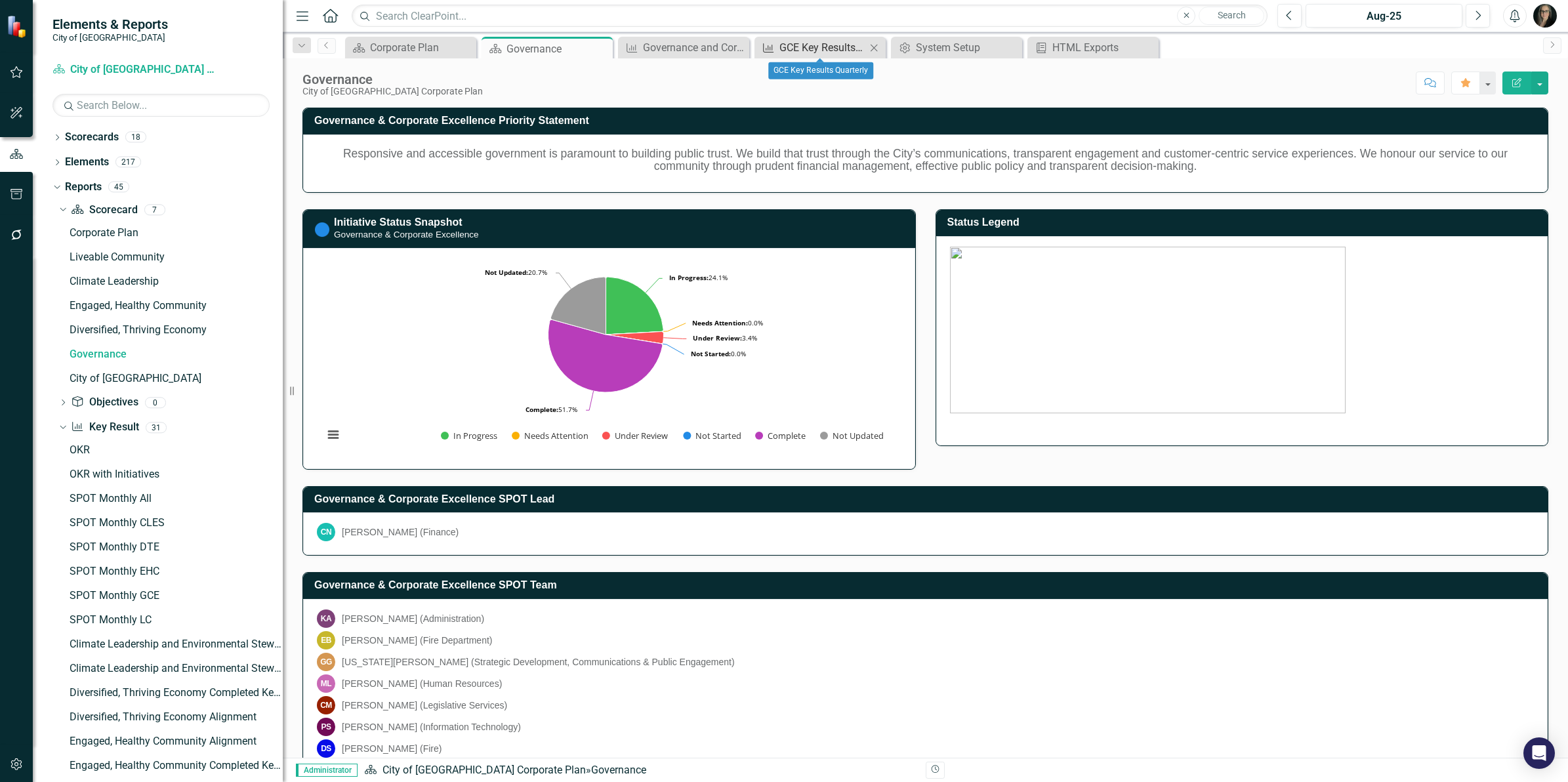
click at [826, 44] on div "GCE Key Results Quarterly" at bounding box center [823, 47] width 87 height 17
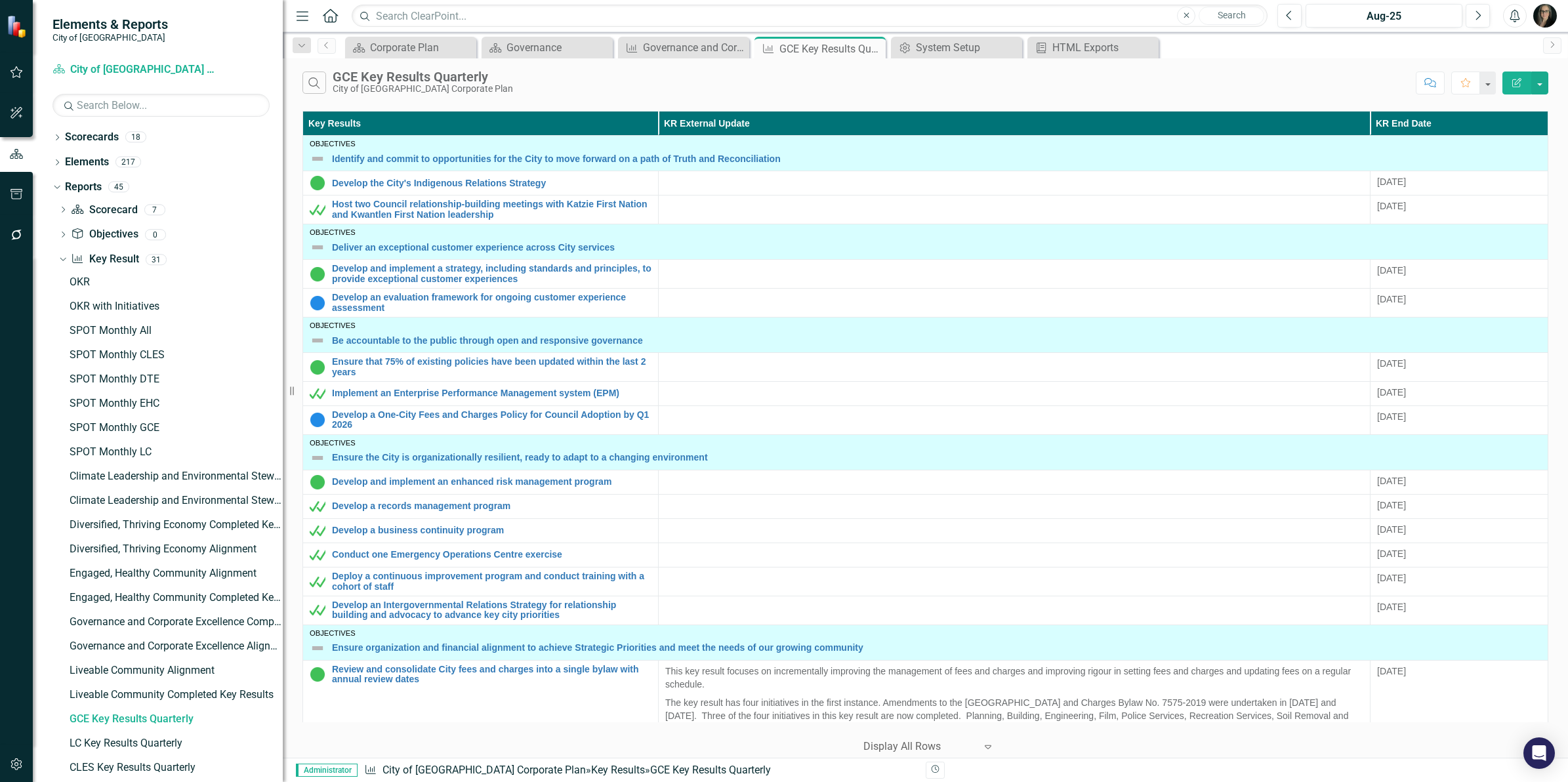
click at [664, 89] on div "Search GCE Key Results Quarterly City of [GEOGRAPHIC_DATA] Corporate Plan" at bounding box center [856, 82] width 1107 height 22
click at [664, 86] on div "Search GCE Key Results Quarterly City of [GEOGRAPHIC_DATA] Corporate Plan" at bounding box center [856, 82] width 1107 height 22
click at [1560, 188] on div "Key Results KR External Update KR End Date Objectives Identify and commit to op…" at bounding box center [926, 433] width 1286 height 650
click at [557, 82] on div "Search GCE Key Results Quarterly City of [GEOGRAPHIC_DATA] Corporate Plan" at bounding box center [856, 82] width 1107 height 22
click at [1553, 230] on div "Key Results KR External Update KR End Date Objectives Identify and commit to op…" at bounding box center [926, 433] width 1286 height 650
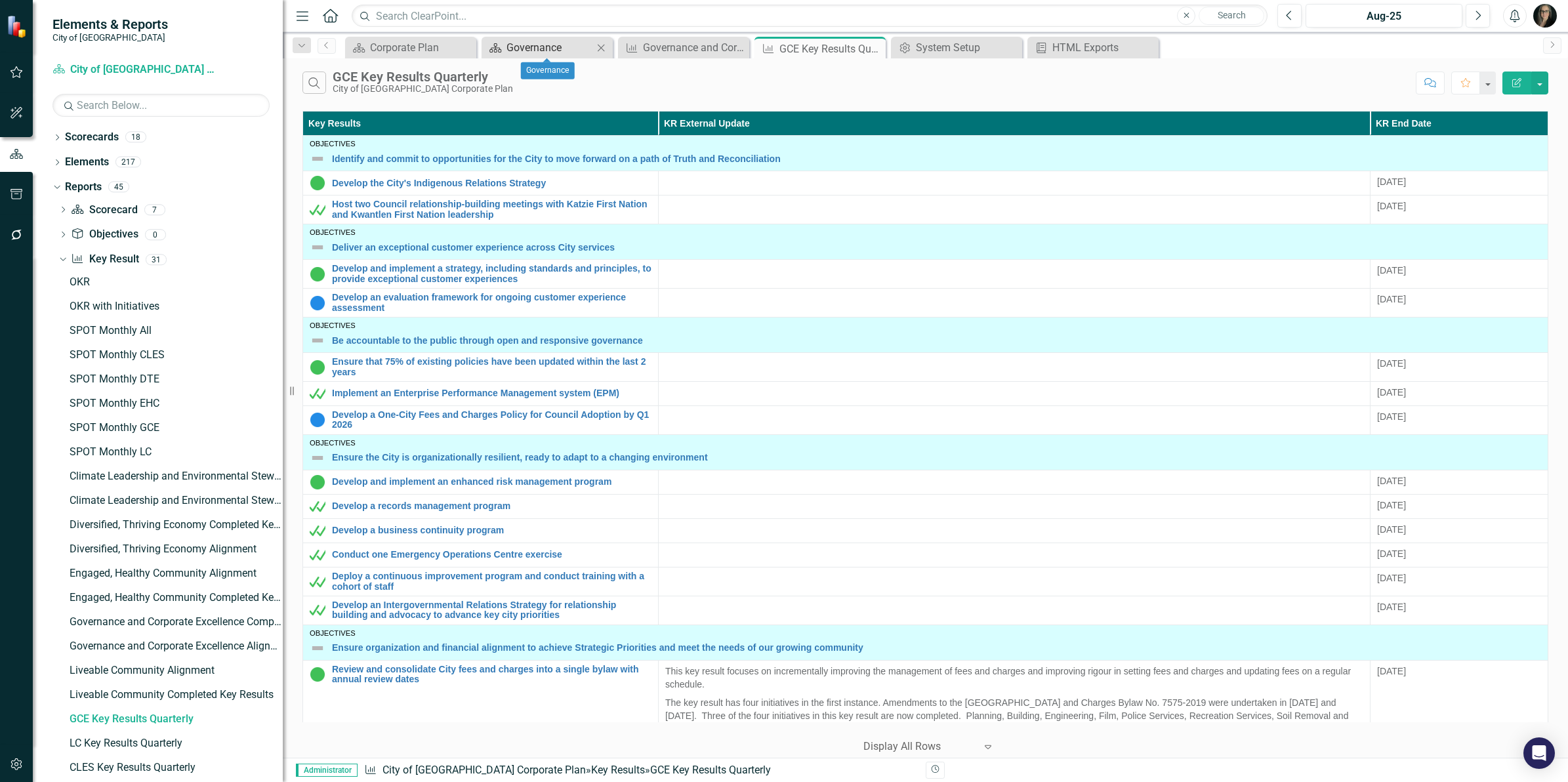
click at [565, 50] on div "Governance" at bounding box center [550, 47] width 87 height 17
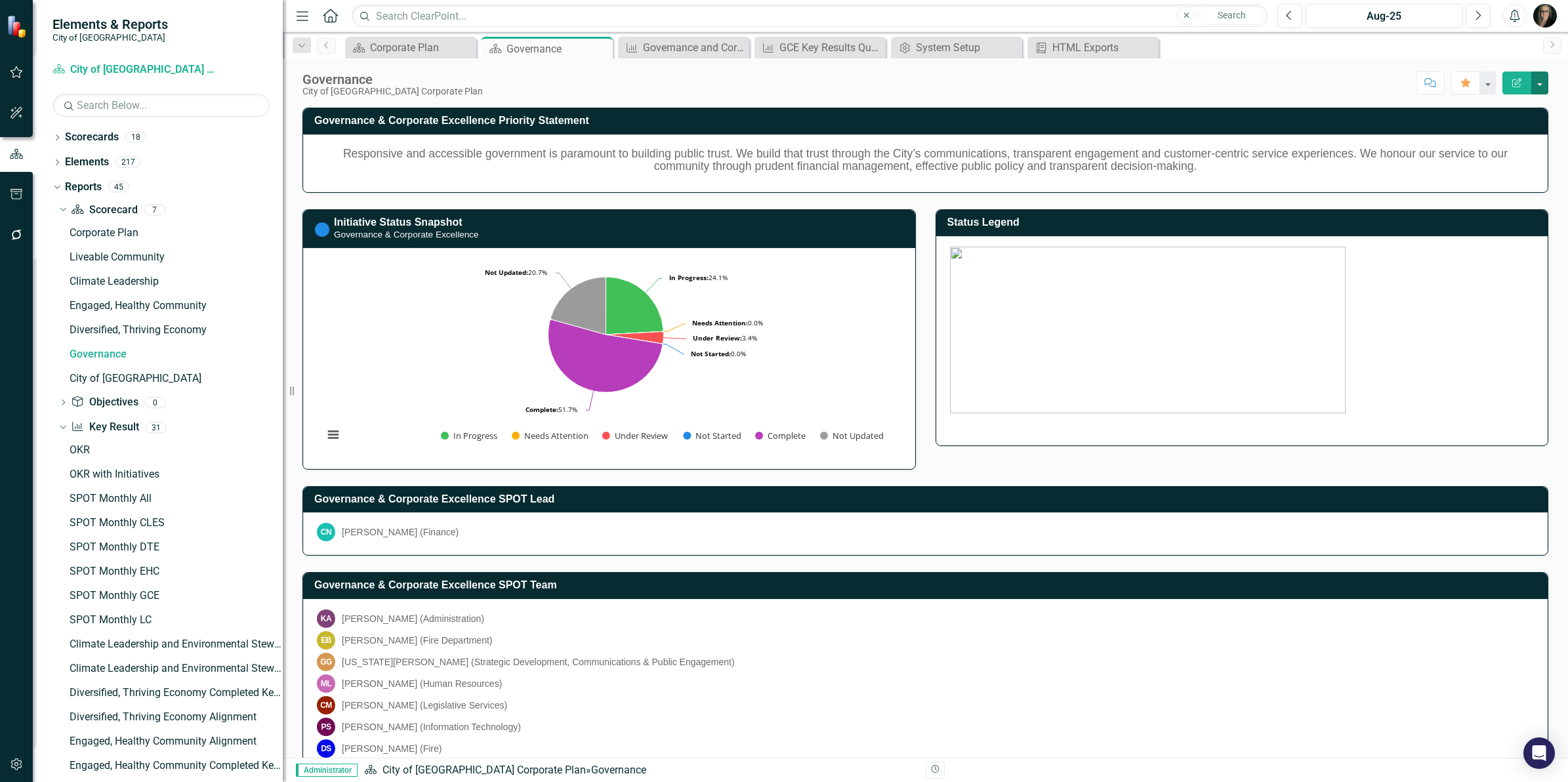
click at [1535, 94] on button "button" at bounding box center [1540, 83] width 17 height 23
click at [1291, 84] on div "Score: N/A Aug-25 Completed Comment Favorite Edit Report" at bounding box center [1018, 82] width 1059 height 22
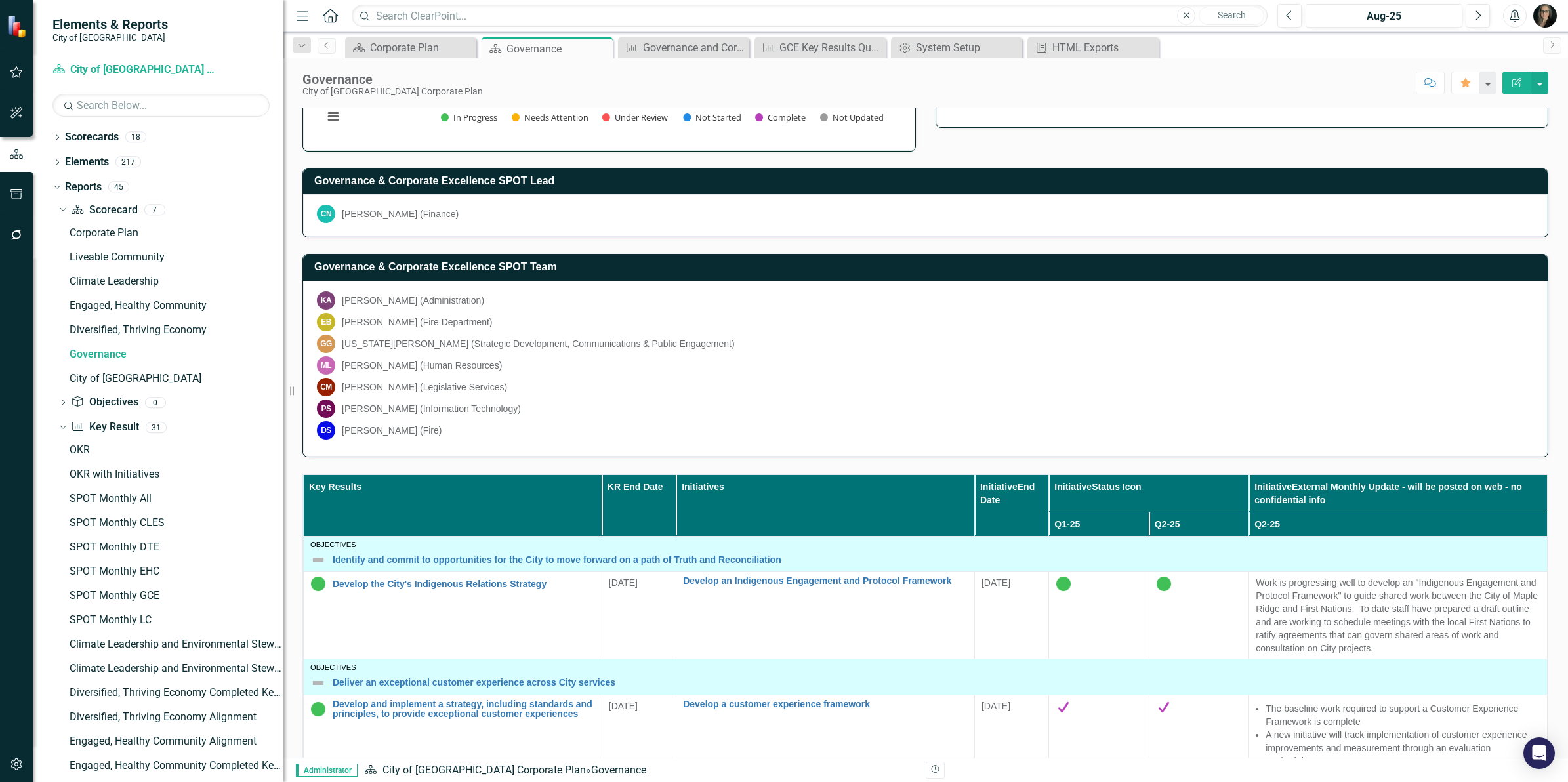
scroll to position [328, 0]
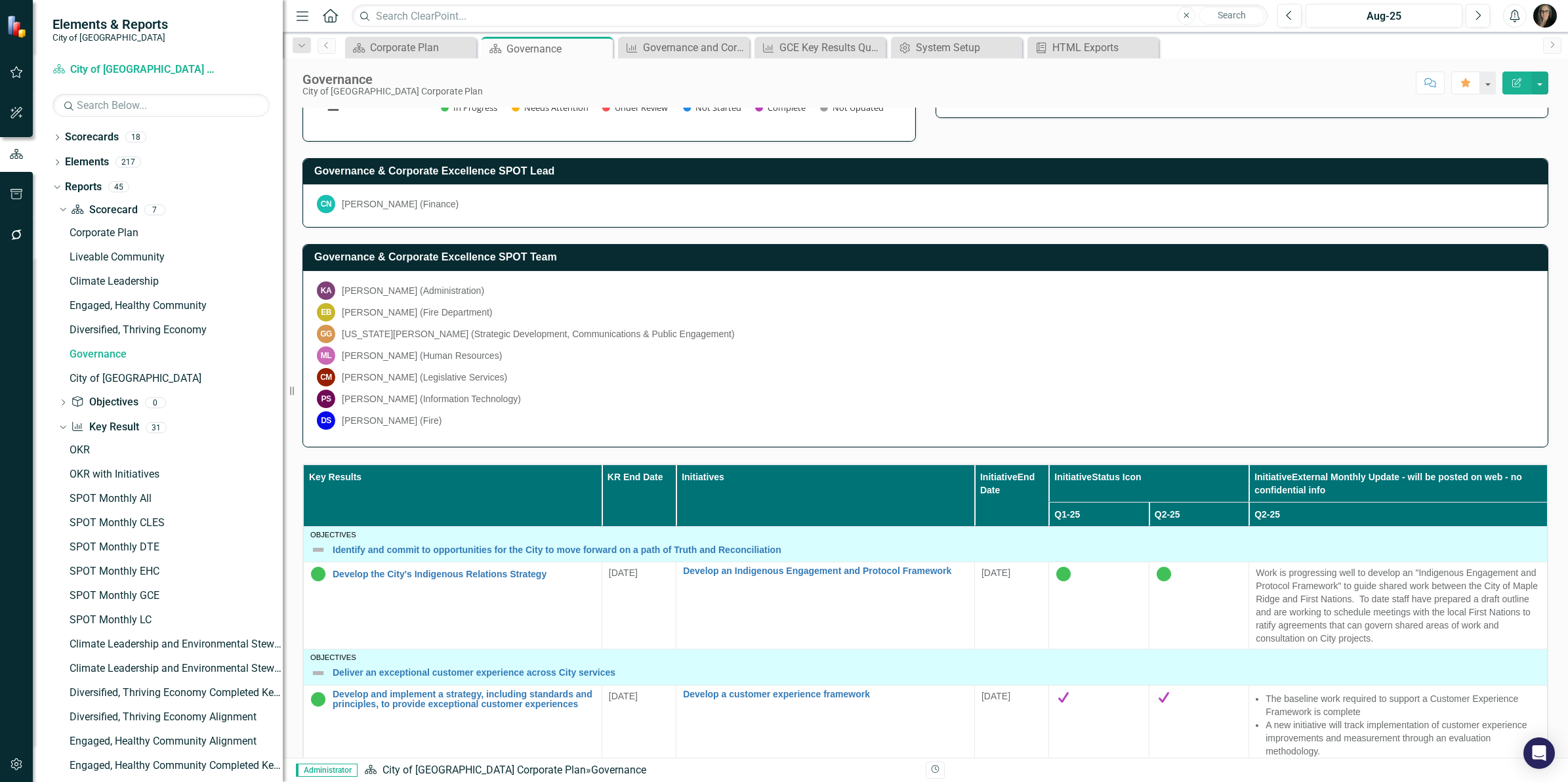
click at [1550, 295] on div "Governance & Corporate Excellence Priority Statement Responsive and accessible …" at bounding box center [926, 773] width 1286 height 2020
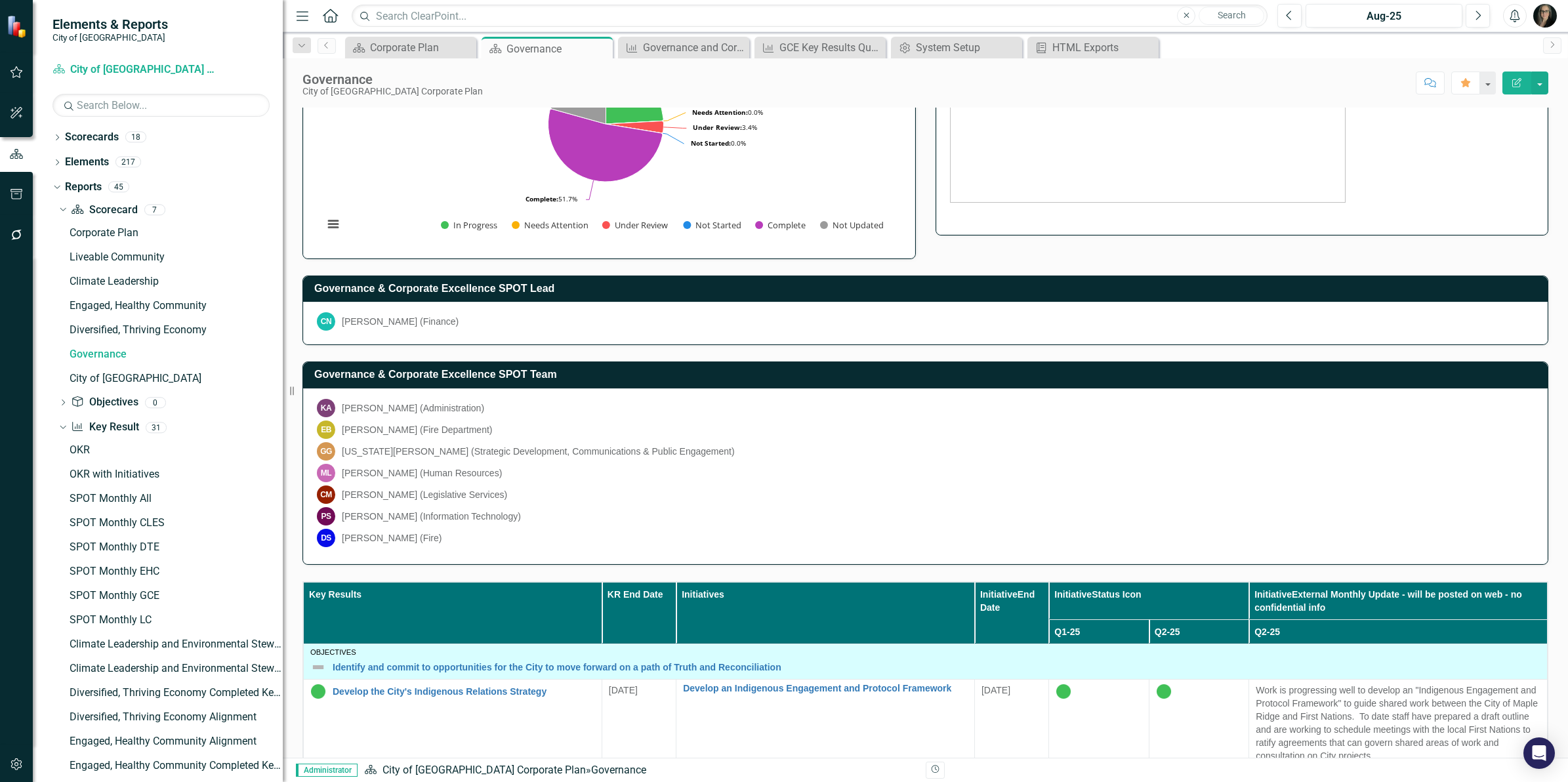
scroll to position [0, 0]
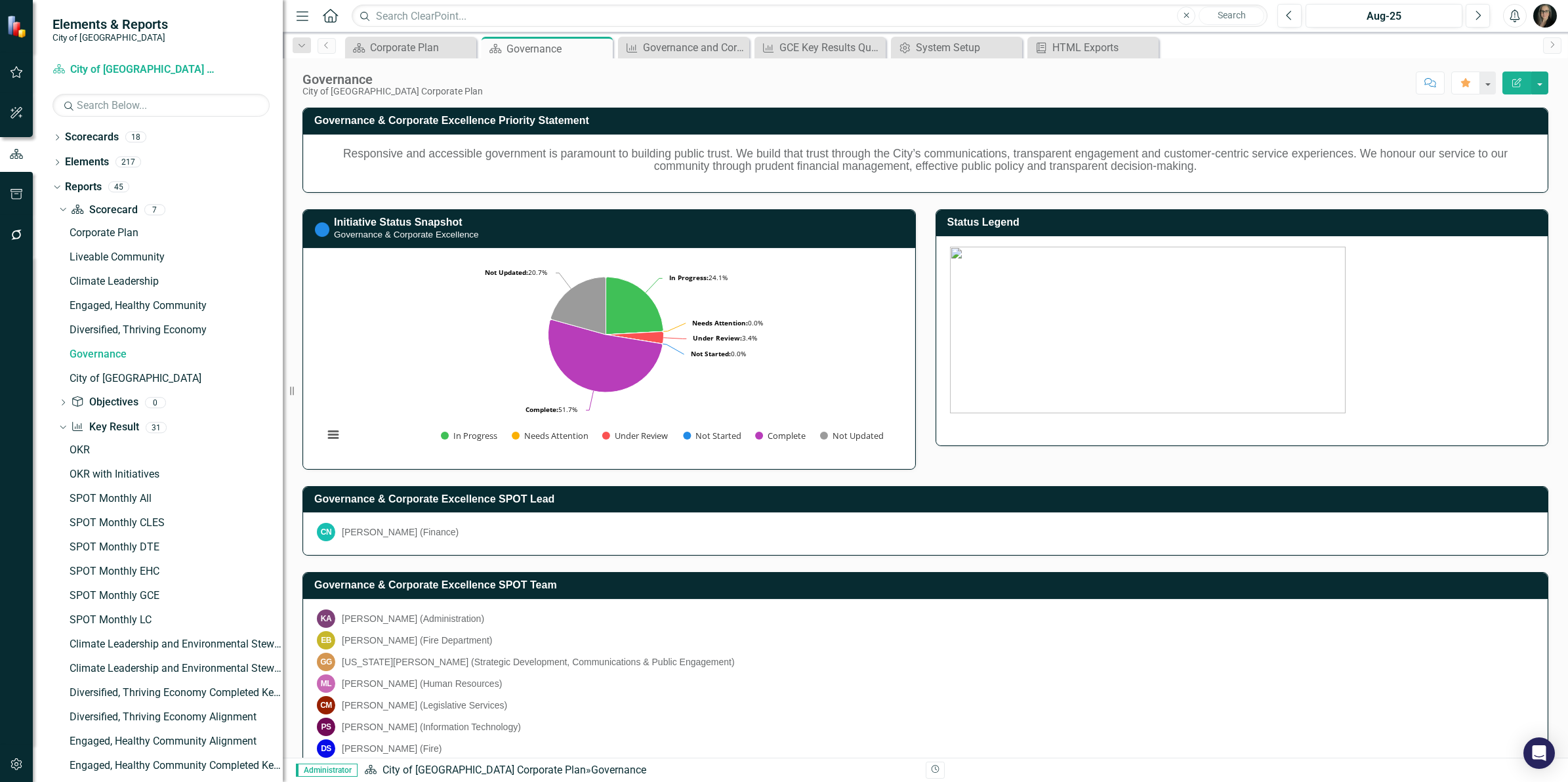
click at [772, 82] on div "Score: N/A Aug-25 Completed Comment Favorite Edit Report" at bounding box center [1018, 82] width 1059 height 22
click at [824, 48] on div "GCE Key Results Quarterly" at bounding box center [823, 47] width 87 height 17
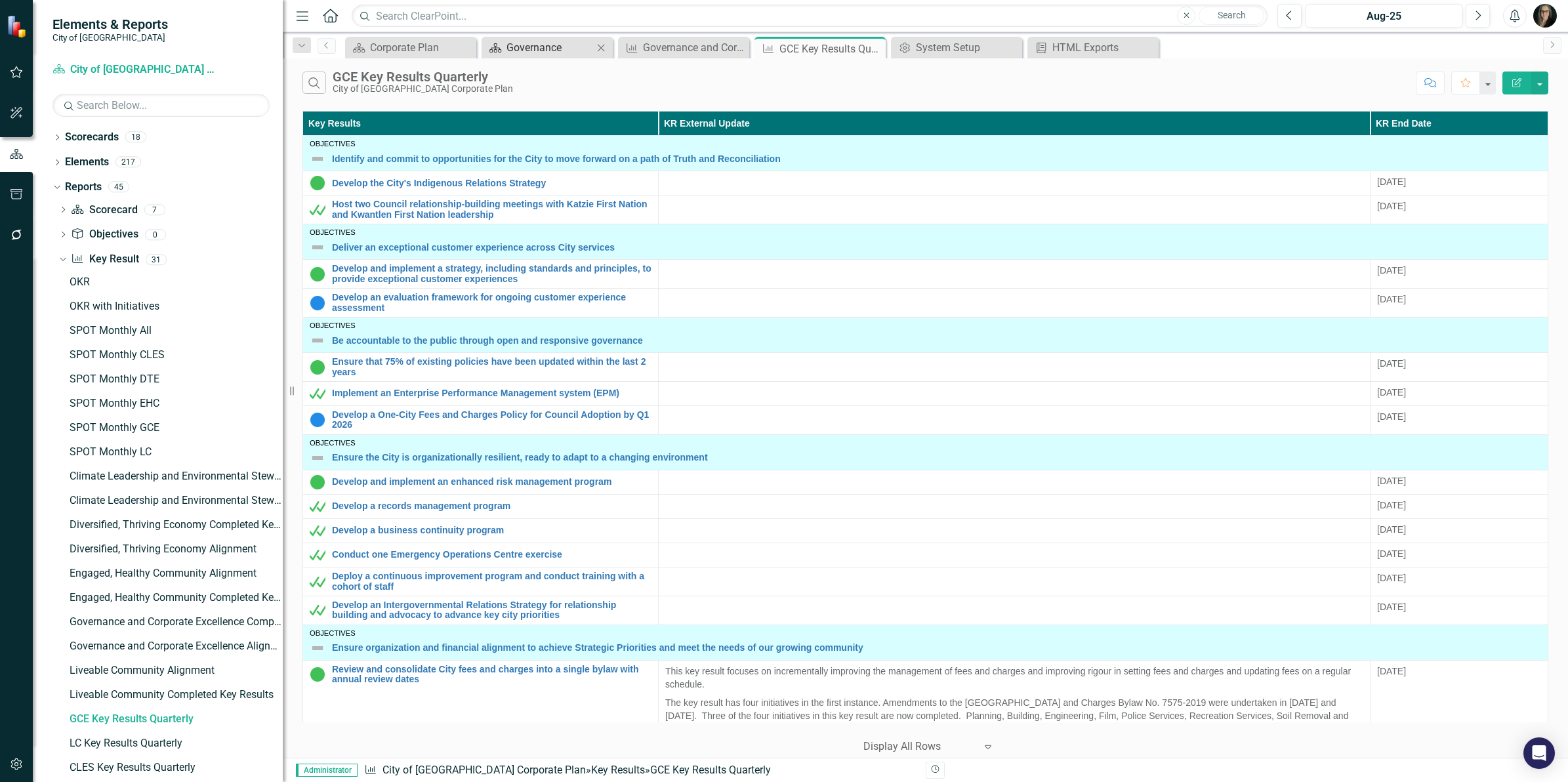
click at [565, 50] on div "Governance" at bounding box center [550, 47] width 87 height 17
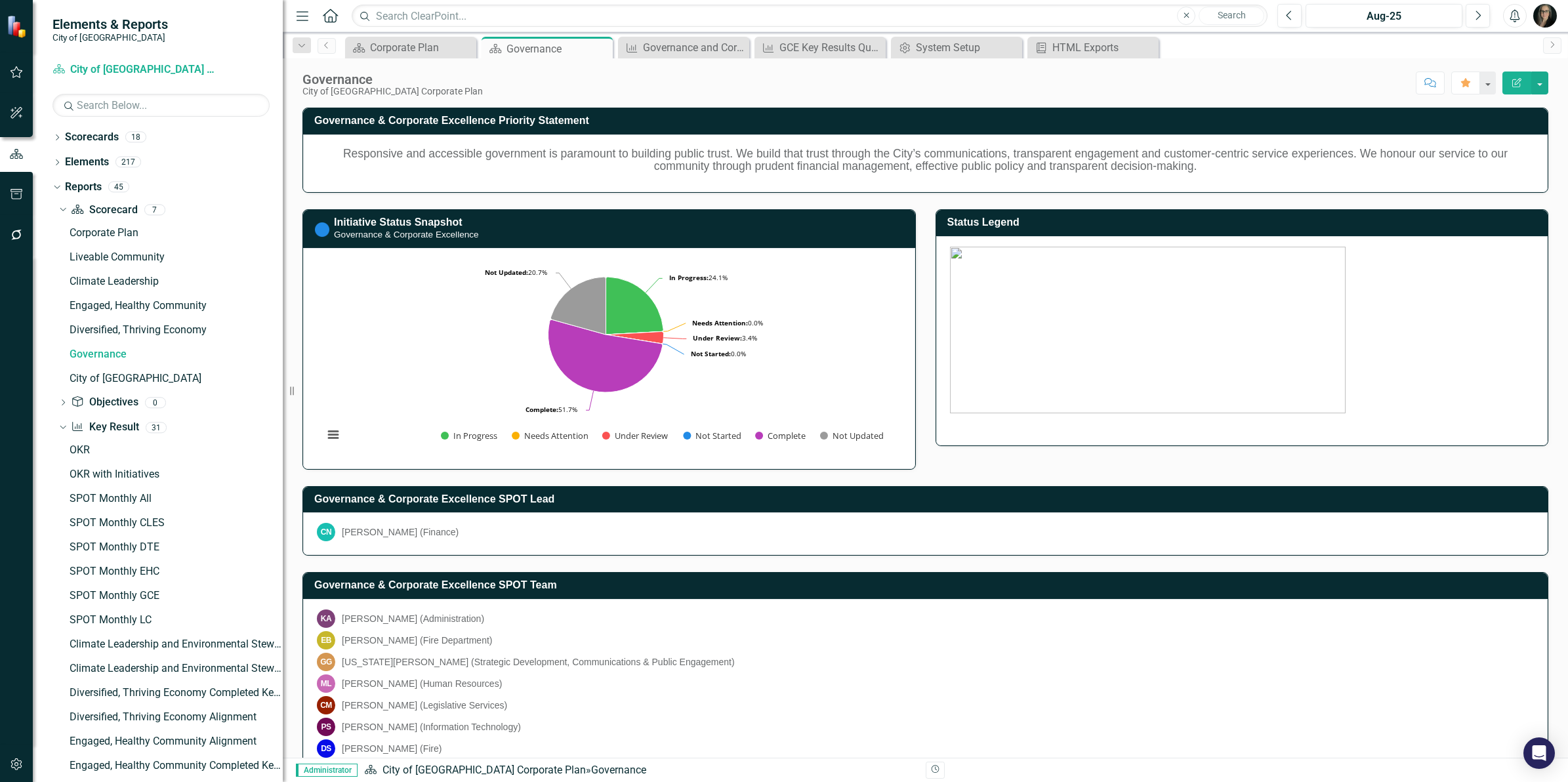
click at [735, 75] on div "Score: N/A Aug-25 Completed Comment Favorite Edit Report" at bounding box center [1018, 82] width 1059 height 22
click at [692, 46] on div "Governance and Corporate Excellence Completed Key Results" at bounding box center [687, 47] width 87 height 17
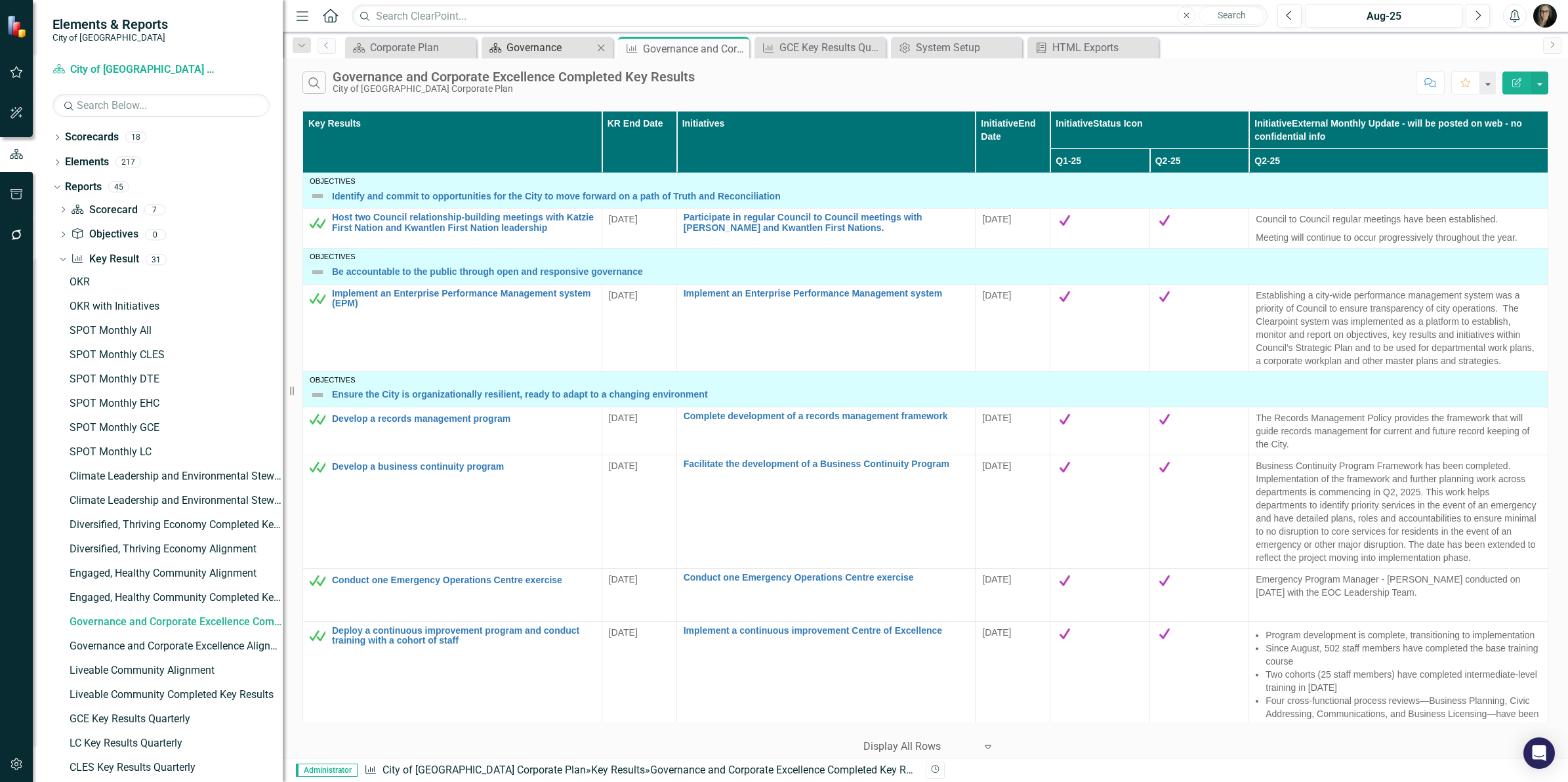
click at [570, 47] on div "Governance" at bounding box center [550, 47] width 87 height 17
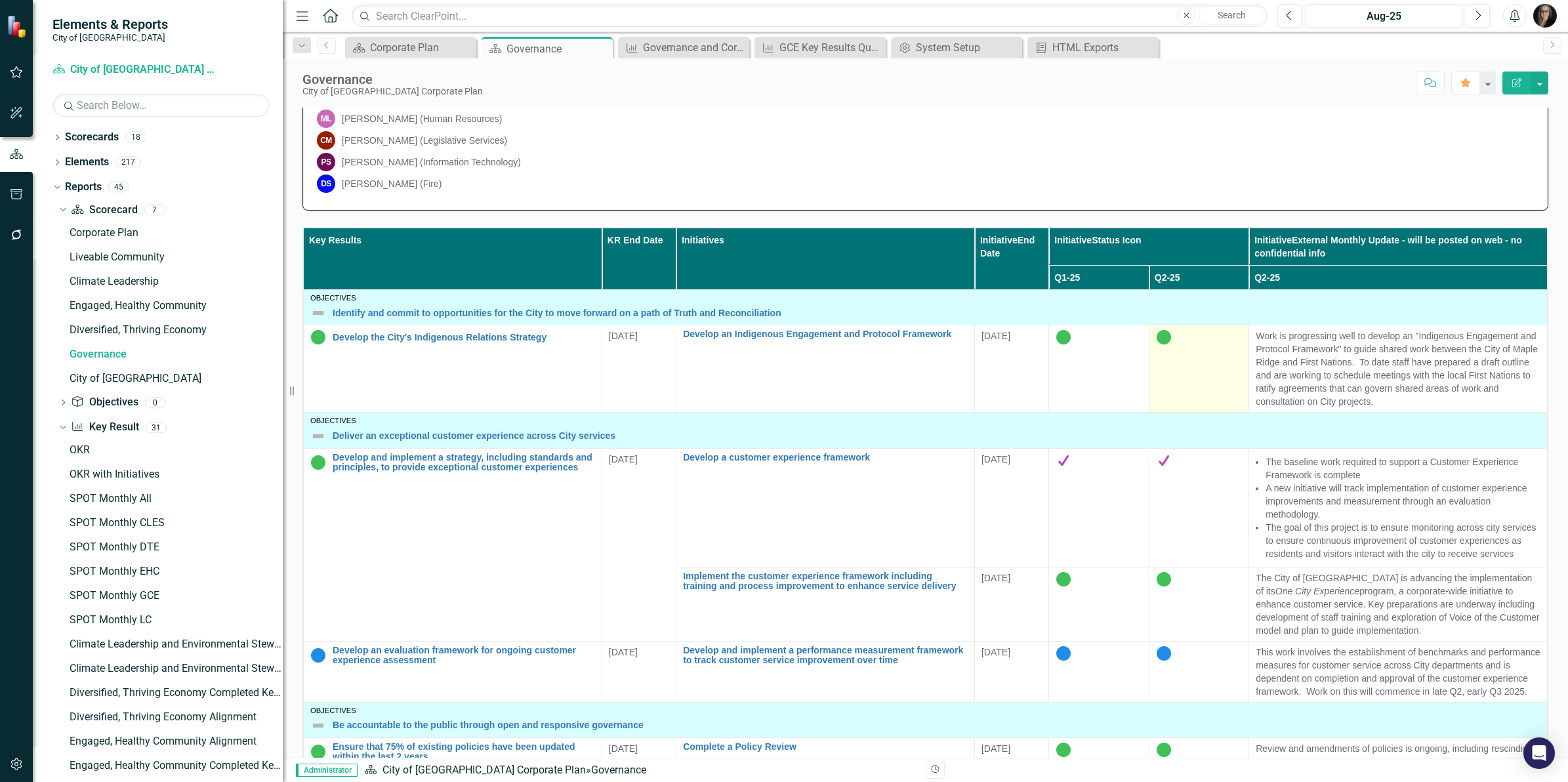
scroll to position [574, 0]
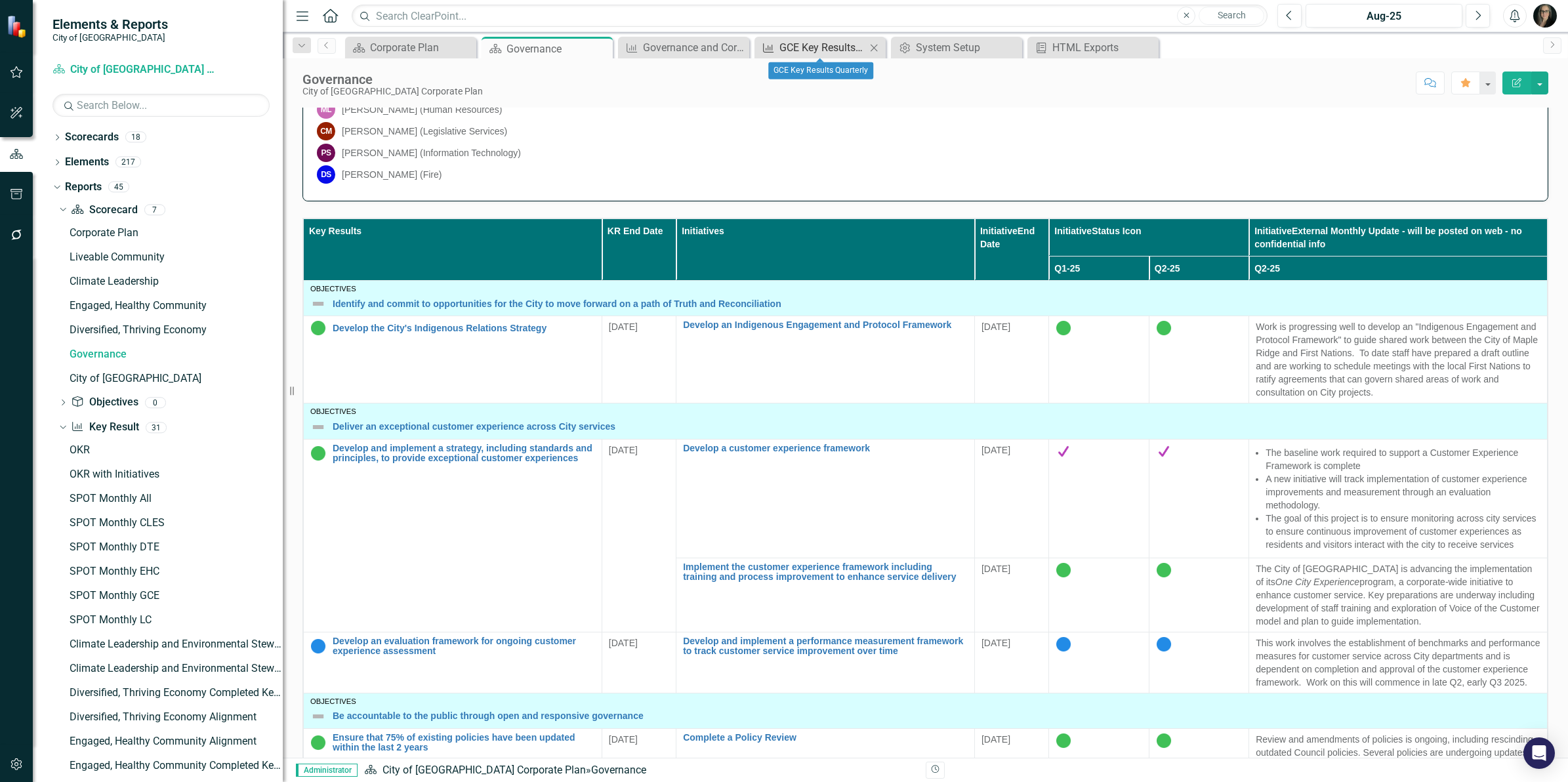
click at [815, 47] on div "GCE Key Results Quarterly" at bounding box center [823, 47] width 87 height 17
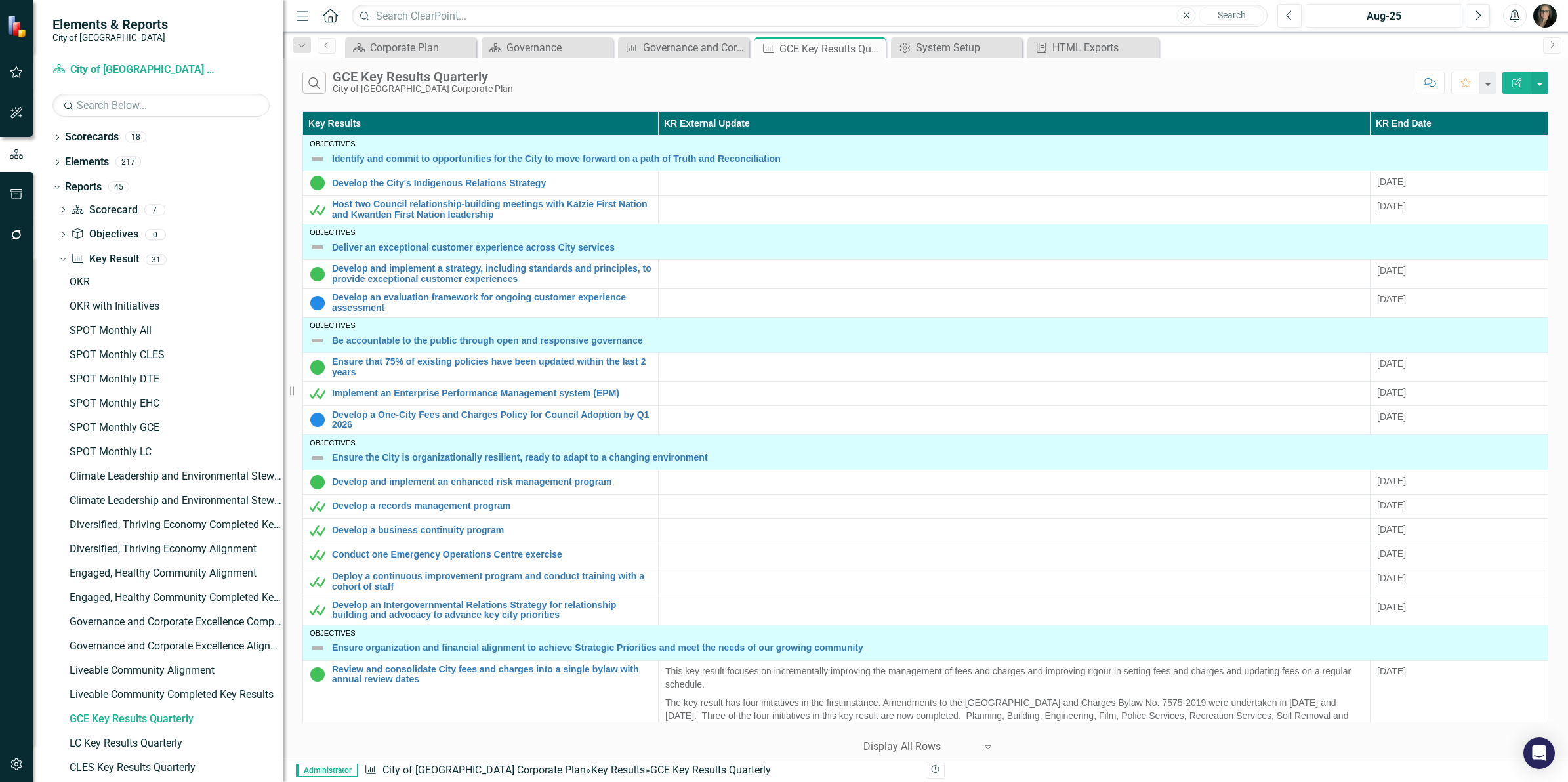
click at [1555, 300] on div "Key Results KR External Update KR End Date Objectives Identify and commit to op…" at bounding box center [926, 433] width 1286 height 650
click at [1556, 381] on div "Key Results KR External Update KR End Date Objectives Identify and commit to op…" at bounding box center [926, 433] width 1286 height 650
click at [12, 69] on icon "button" at bounding box center [17, 73] width 14 height 11
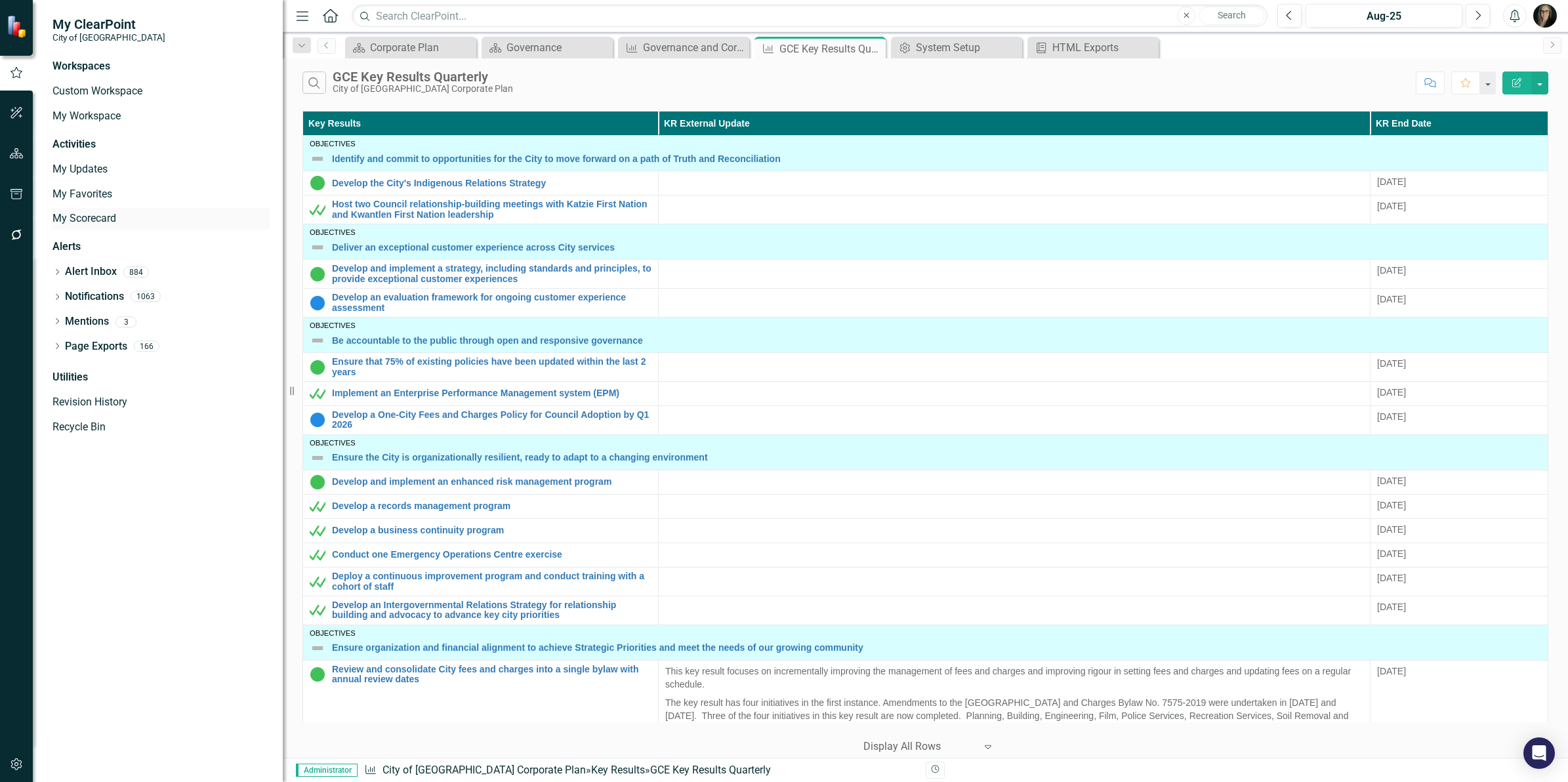
click at [84, 212] on link "My Scorecard" at bounding box center [160, 218] width 217 height 15
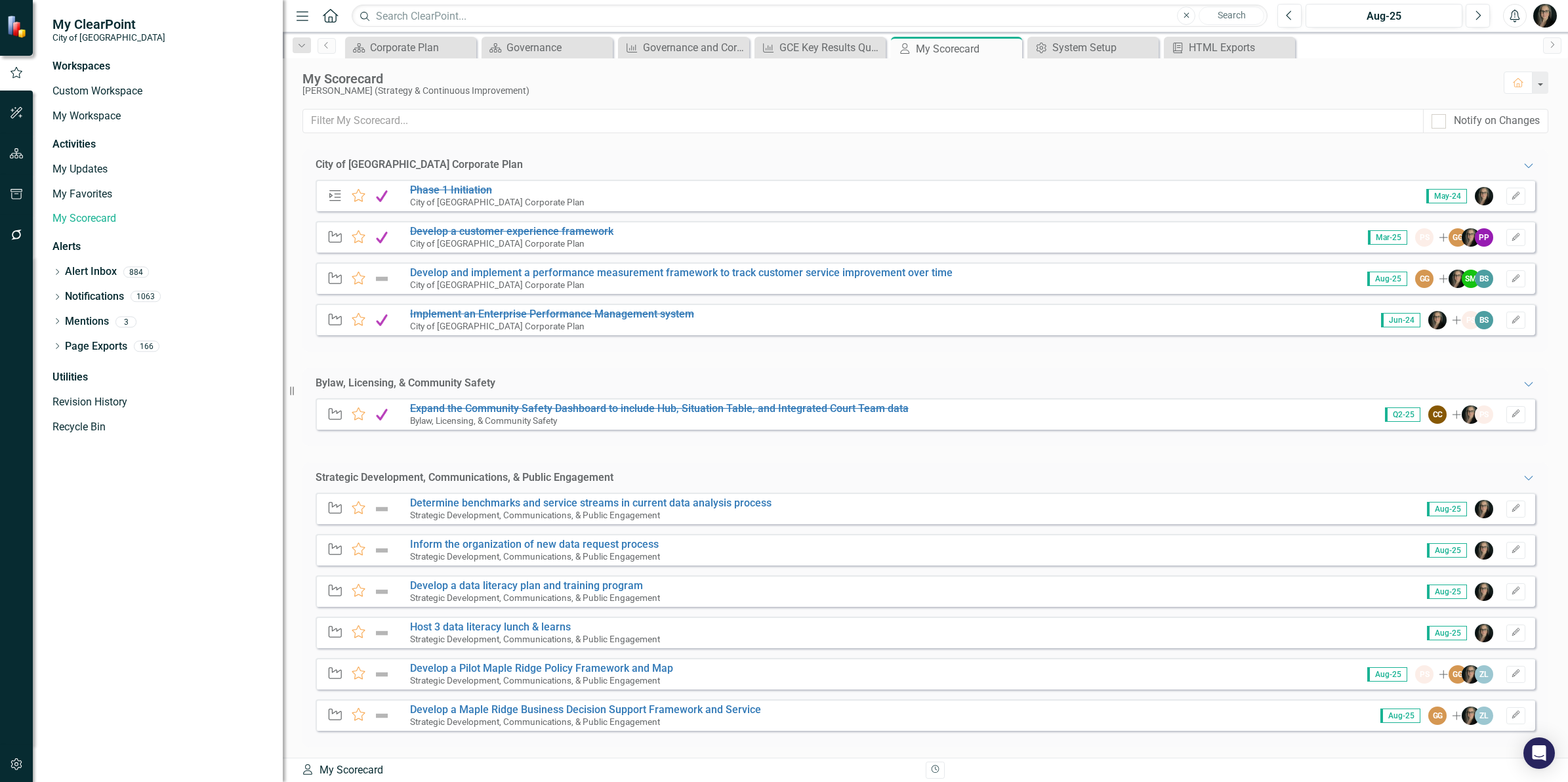
click at [680, 362] on div "City of [GEOGRAPHIC_DATA] Corporate Plan Expanded Phase Favorite Phase 1 Initia…" at bounding box center [926, 503] width 1246 height 708
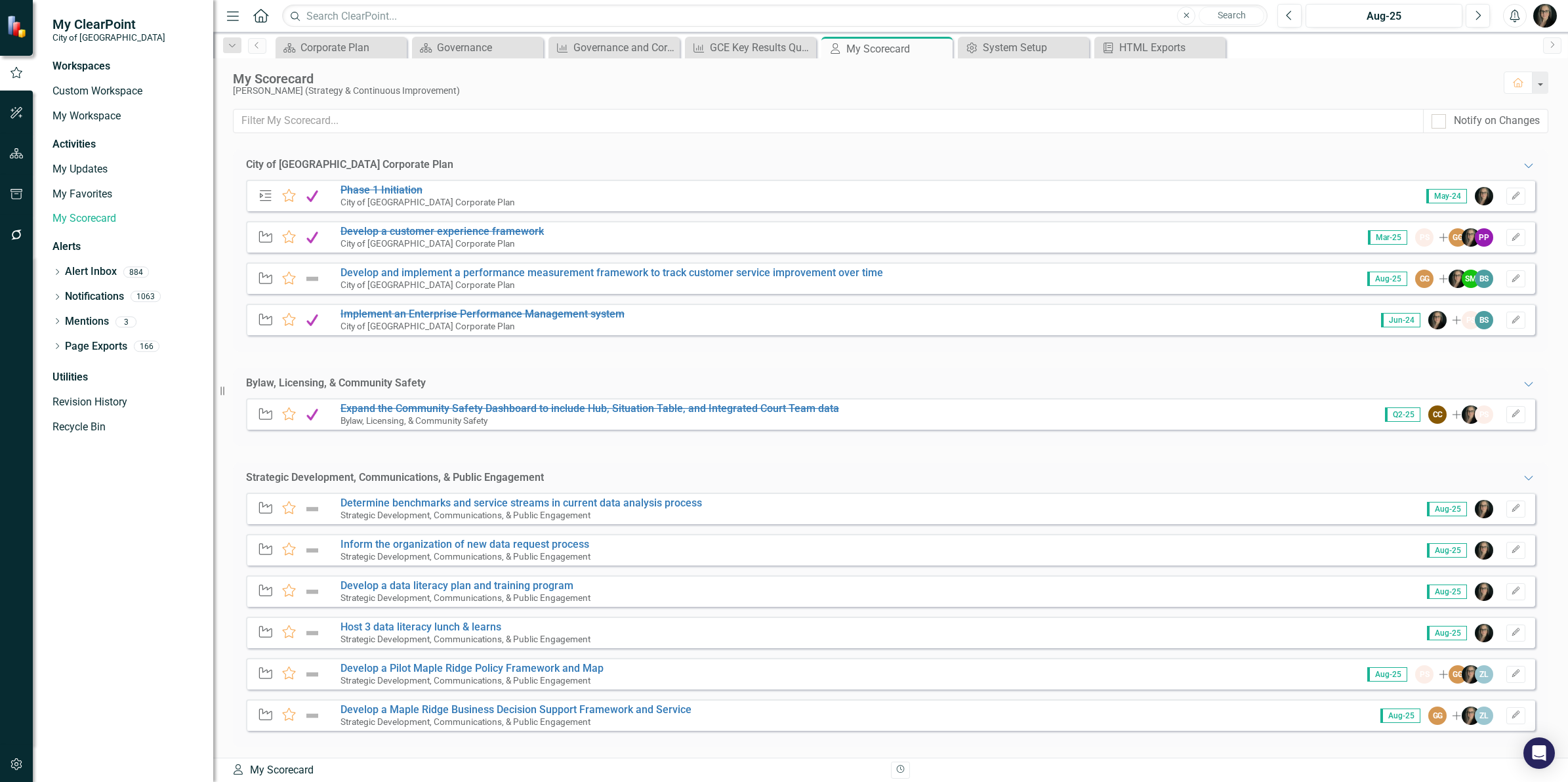
drag, startPoint x: 288, startPoint y: 243, endPoint x: 213, endPoint y: 242, distance: 75.0
click at [213, 242] on div "Resize" at bounding box center [219, 391] width 11 height 782
click at [515, 351] on div "Phase Favorite Phase 1 Initiation City of [GEOGRAPHIC_DATA] Corporate Plan May-…" at bounding box center [890, 265] width 1289 height 172
click at [1100, 362] on div "City of [GEOGRAPHIC_DATA] Corporate Plan Expanded Phase Favorite Phase 1 Initia…" at bounding box center [890, 503] width 1316 height 708
click at [605, 46] on div "Governance and Corporate Excellence Completed Key Results" at bounding box center [617, 47] width 87 height 17
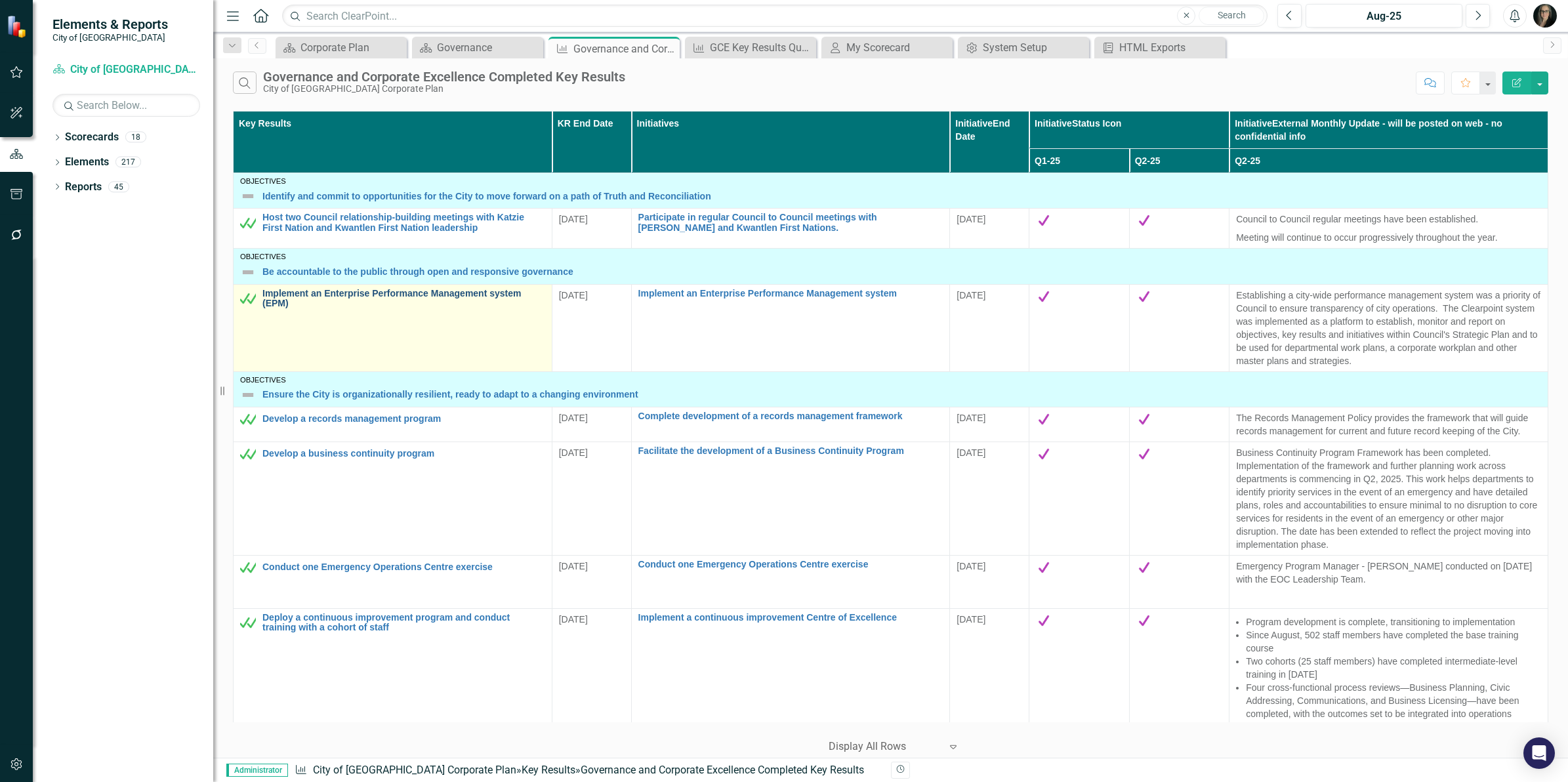
click at [388, 290] on link "Implement an Enterprise Performance Management system (EPM)" at bounding box center [404, 298] width 283 height 20
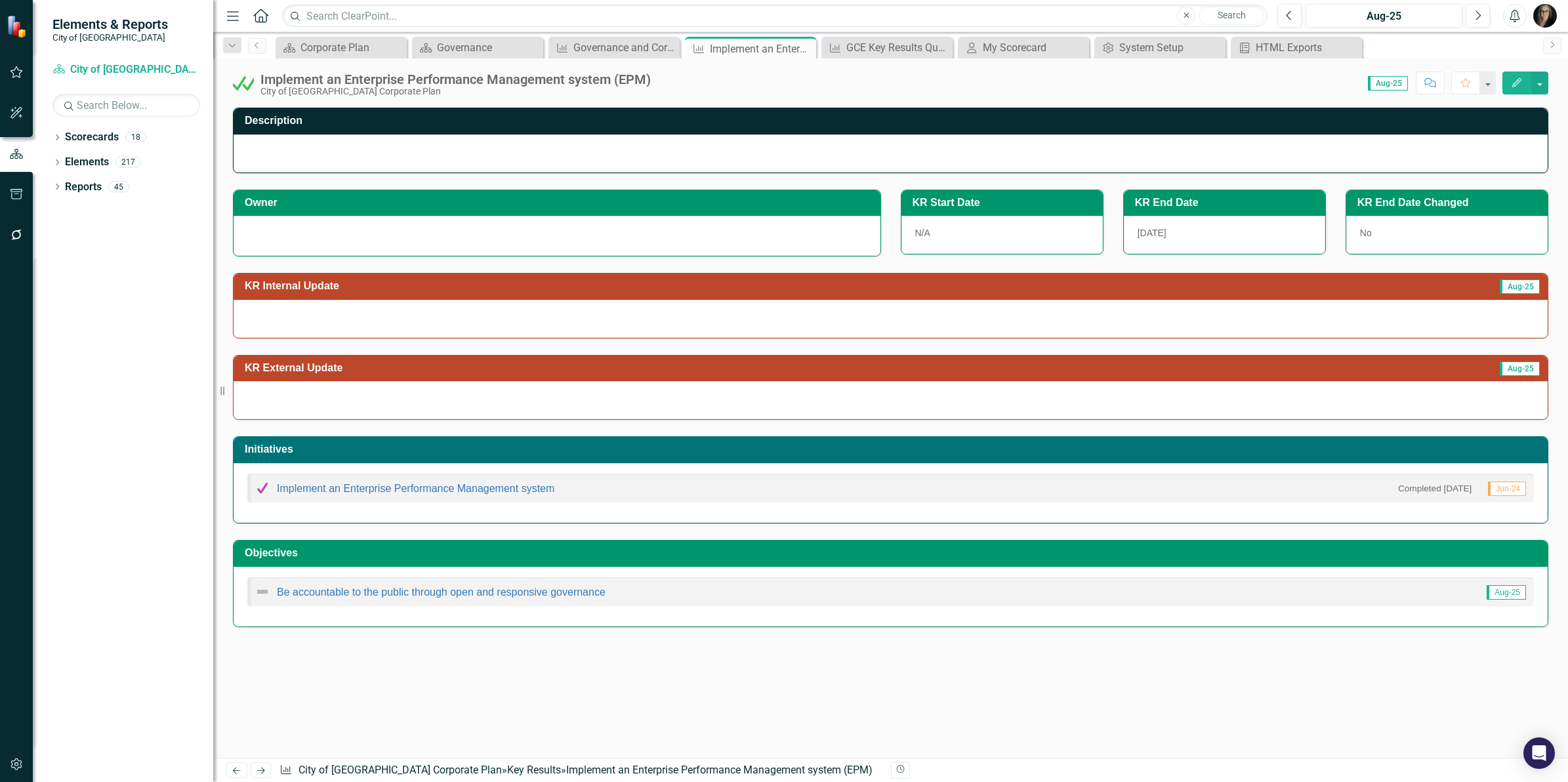
click at [394, 205] on h3 "Owner" at bounding box center [559, 202] width 629 height 12
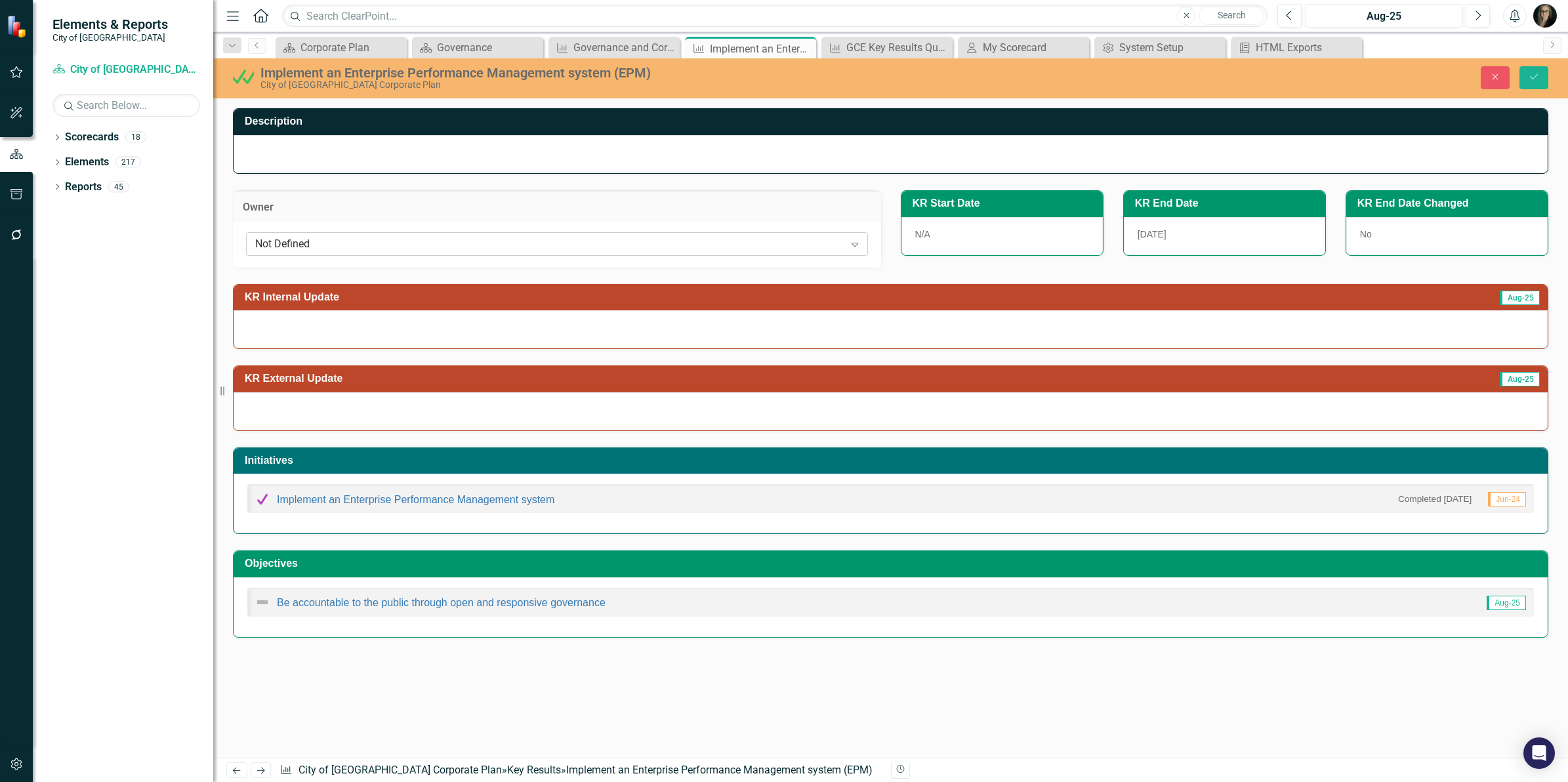
click at [380, 236] on div "Not Defined Expand" at bounding box center [557, 243] width 622 height 24
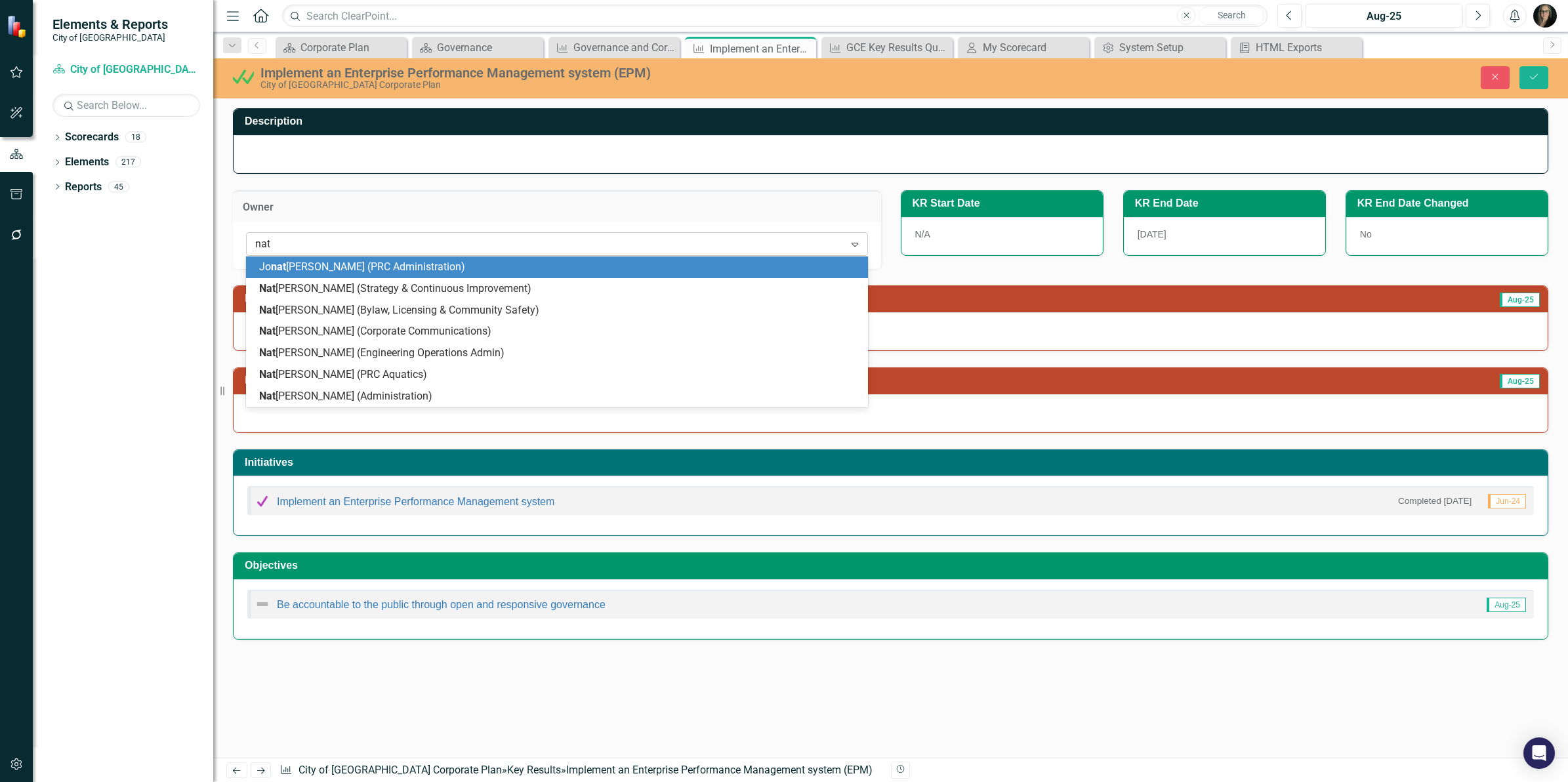
type input "nata"
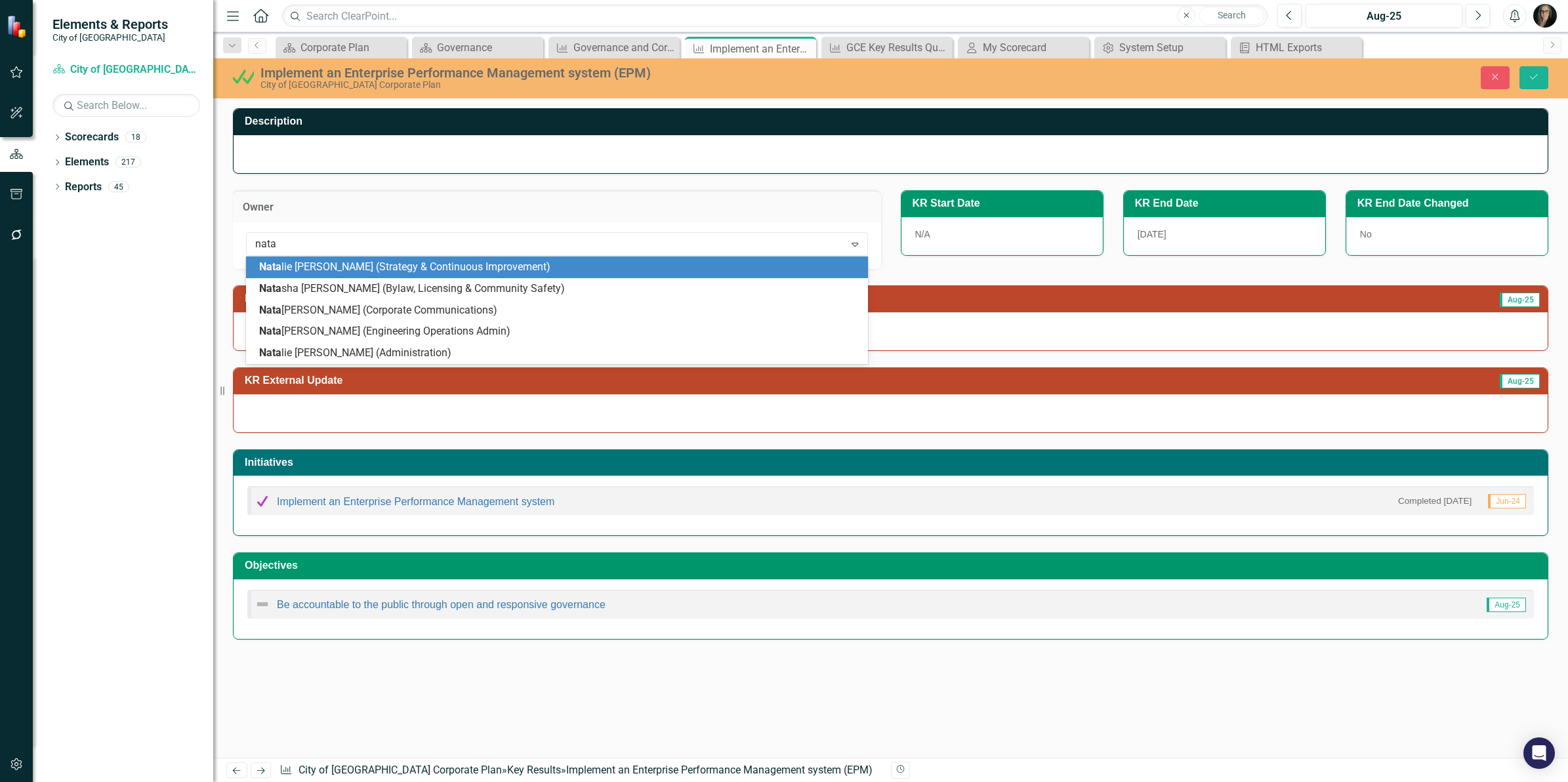
click at [377, 267] on span "Nata lie [PERSON_NAME] (Strategy & Continuous Improvement)" at bounding box center [404, 266] width 291 height 12
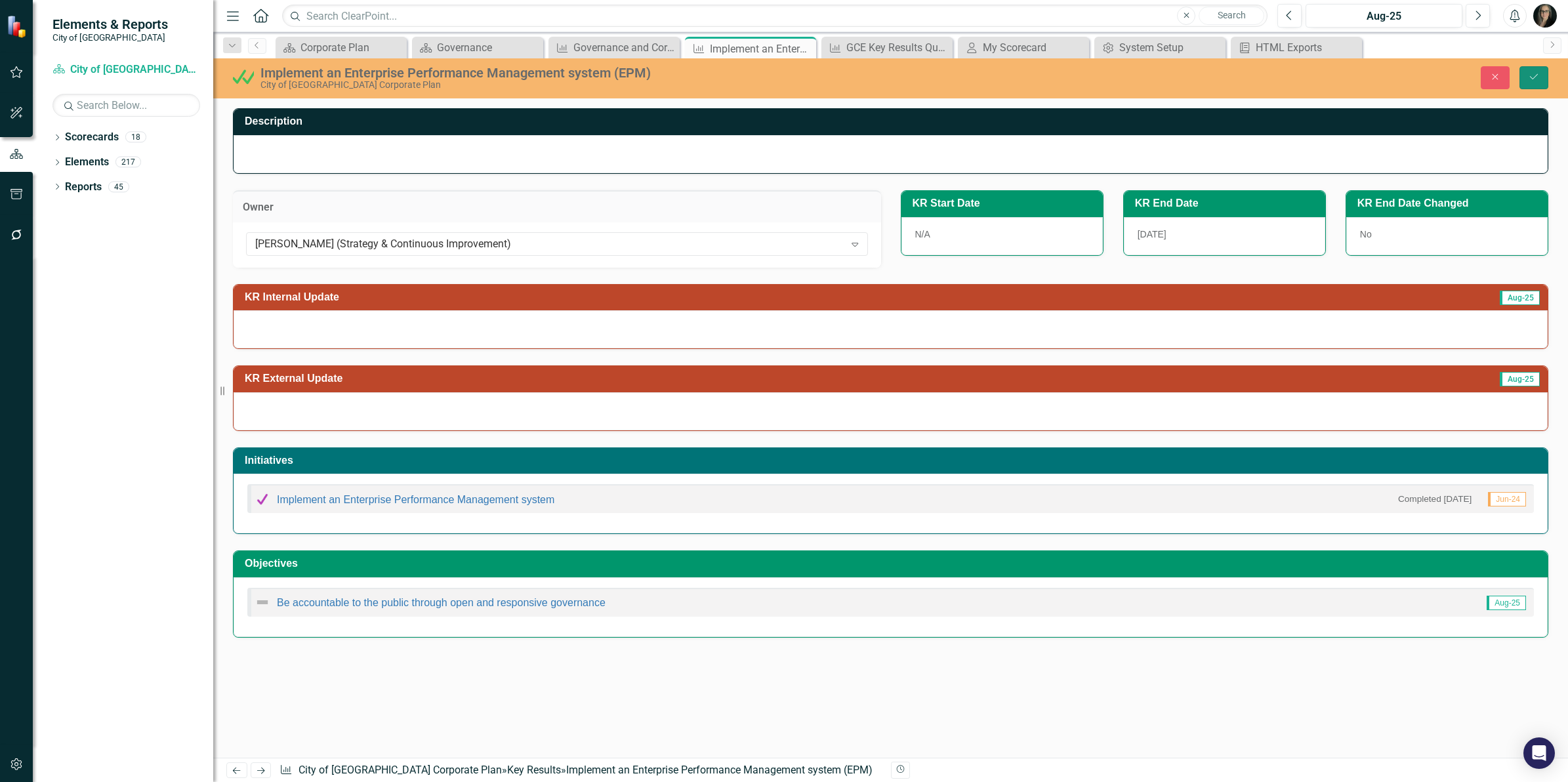
click at [1530, 80] on icon "Save" at bounding box center [1533, 77] width 12 height 9
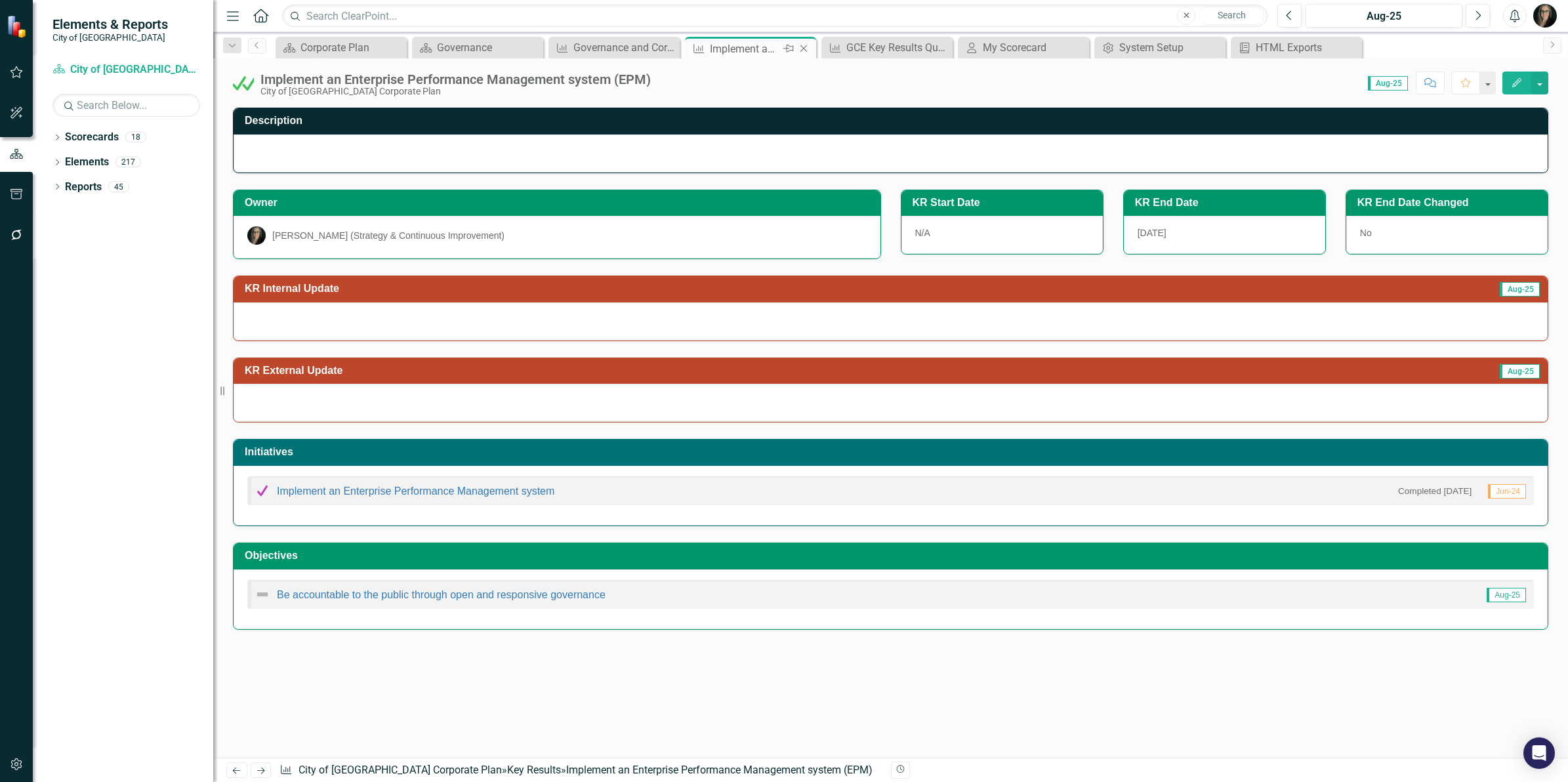
click at [801, 46] on icon at bounding box center [804, 49] width 7 height 7
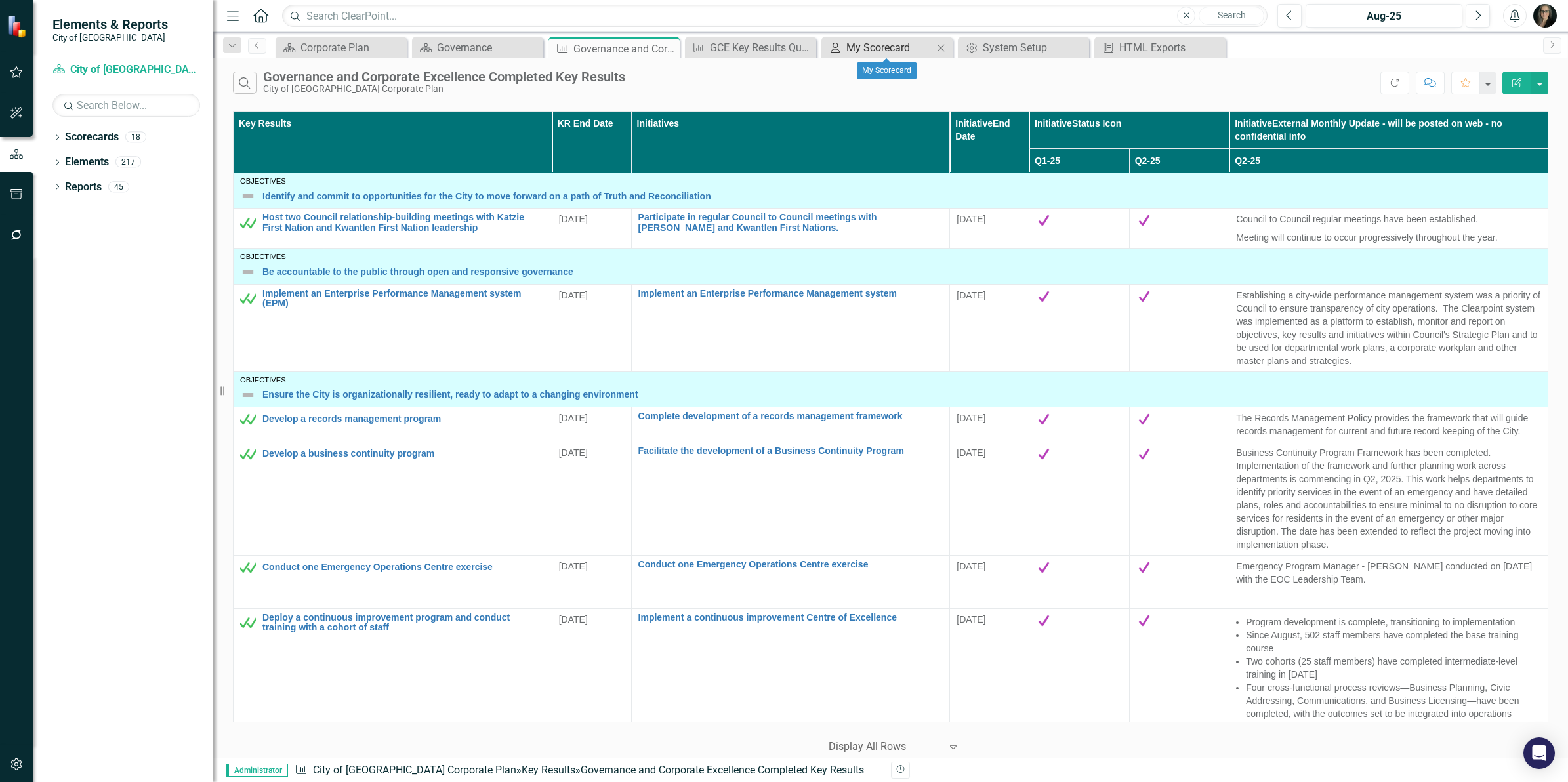
click at [911, 46] on div "My Scorecard" at bounding box center [890, 47] width 87 height 17
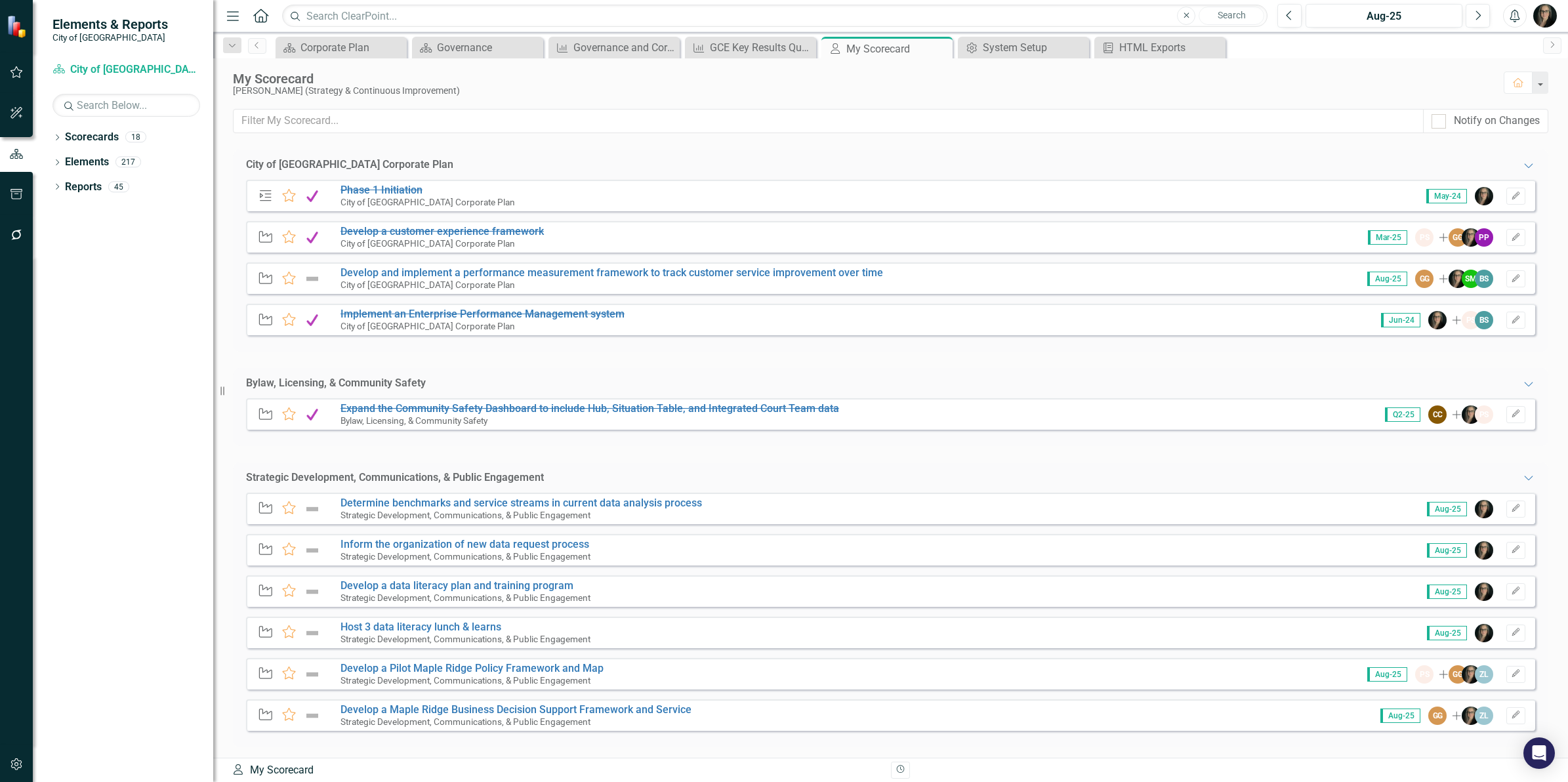
click at [519, 356] on div "City of [GEOGRAPHIC_DATA] Corporate Plan Expanded Phase Favorite Phase 1 Initia…" at bounding box center [890, 503] width 1316 height 708
click at [936, 50] on icon "Close" at bounding box center [940, 49] width 13 height 11
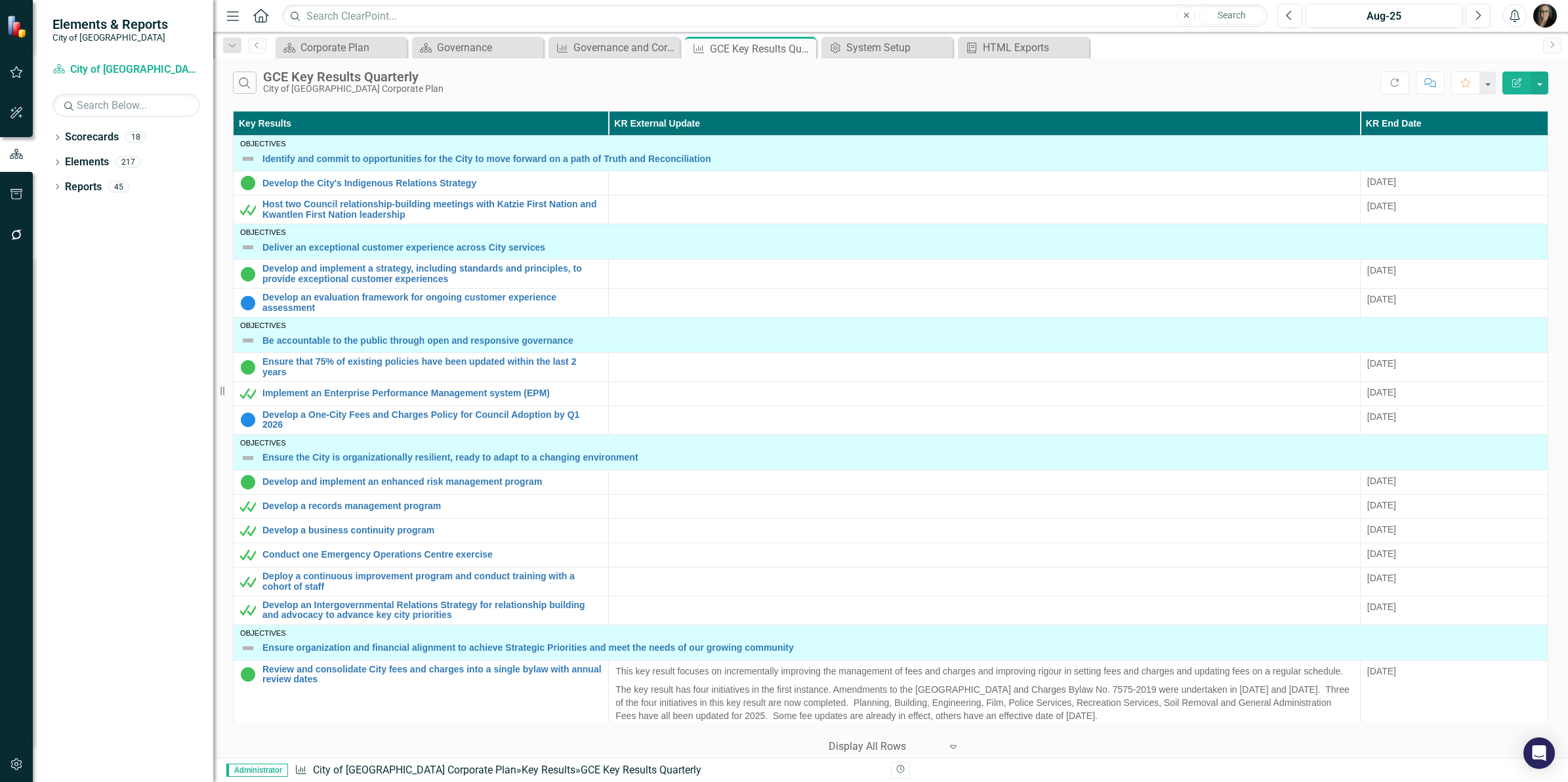
drag, startPoint x: 1556, startPoint y: 179, endPoint x: 1541, endPoint y: 180, distance: 15.0
click at [1556, 179] on div "Key Results KR External Update KR End Date Objectives Identify and commit to op…" at bounding box center [890, 433] width 1355 height 650
click at [599, 46] on div "Governance and Corporate Excellence Completed Key Results" at bounding box center [617, 47] width 87 height 17
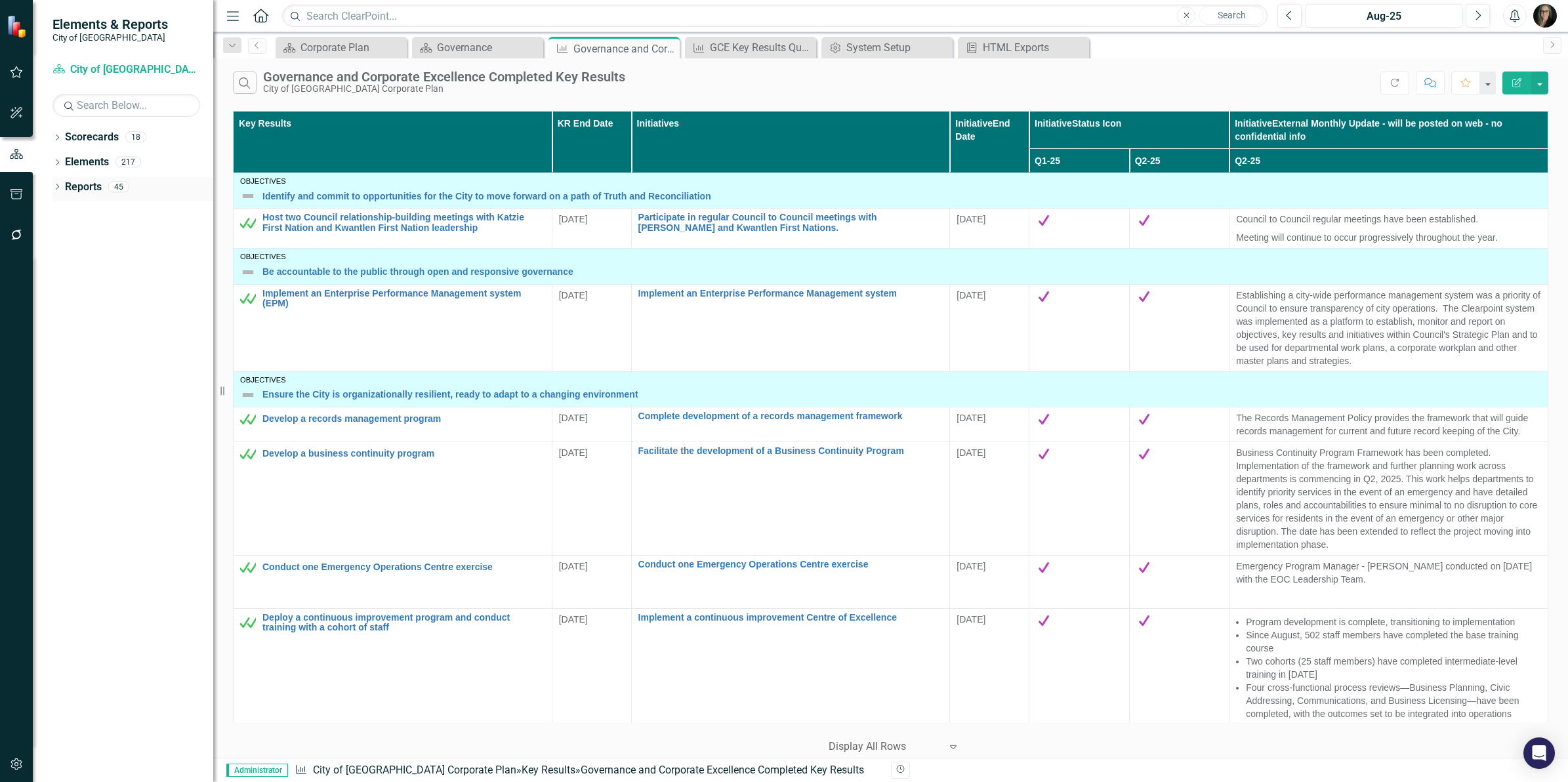
click at [61, 190] on icon "Dropdown" at bounding box center [57, 188] width 9 height 7
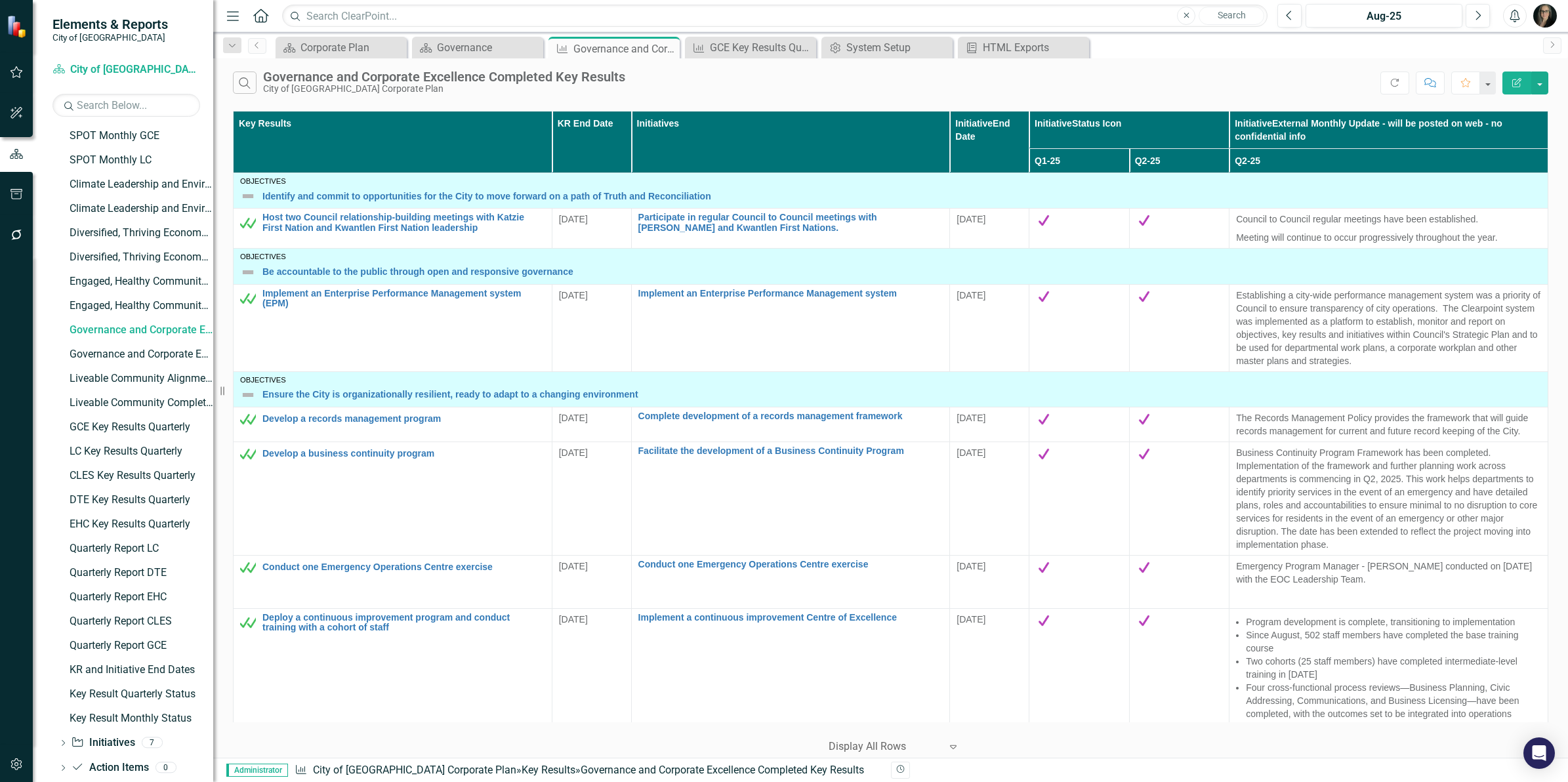
scroll to position [336, 0]
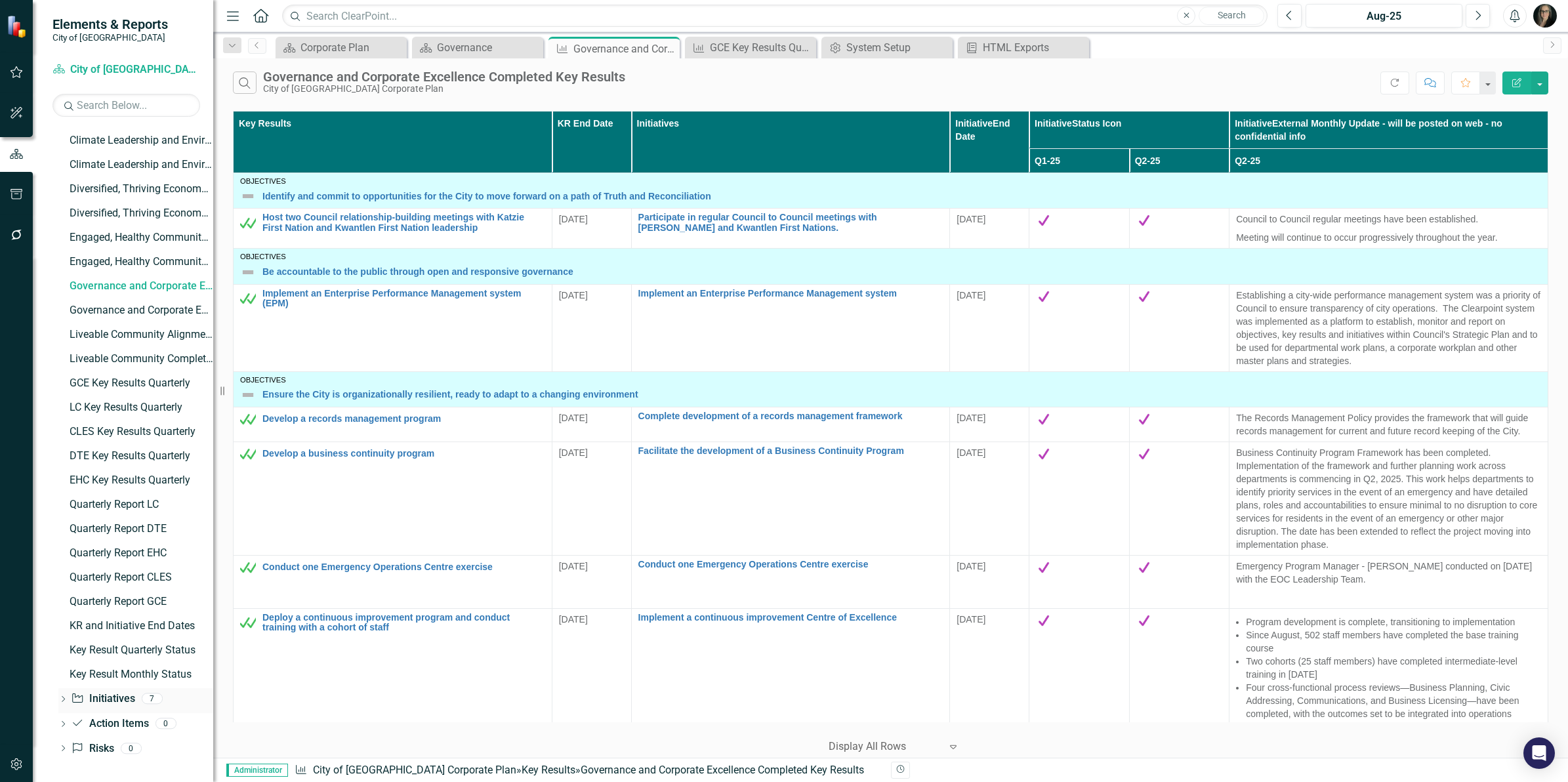
click at [63, 695] on div "Dropdown" at bounding box center [63, 700] width 9 height 12
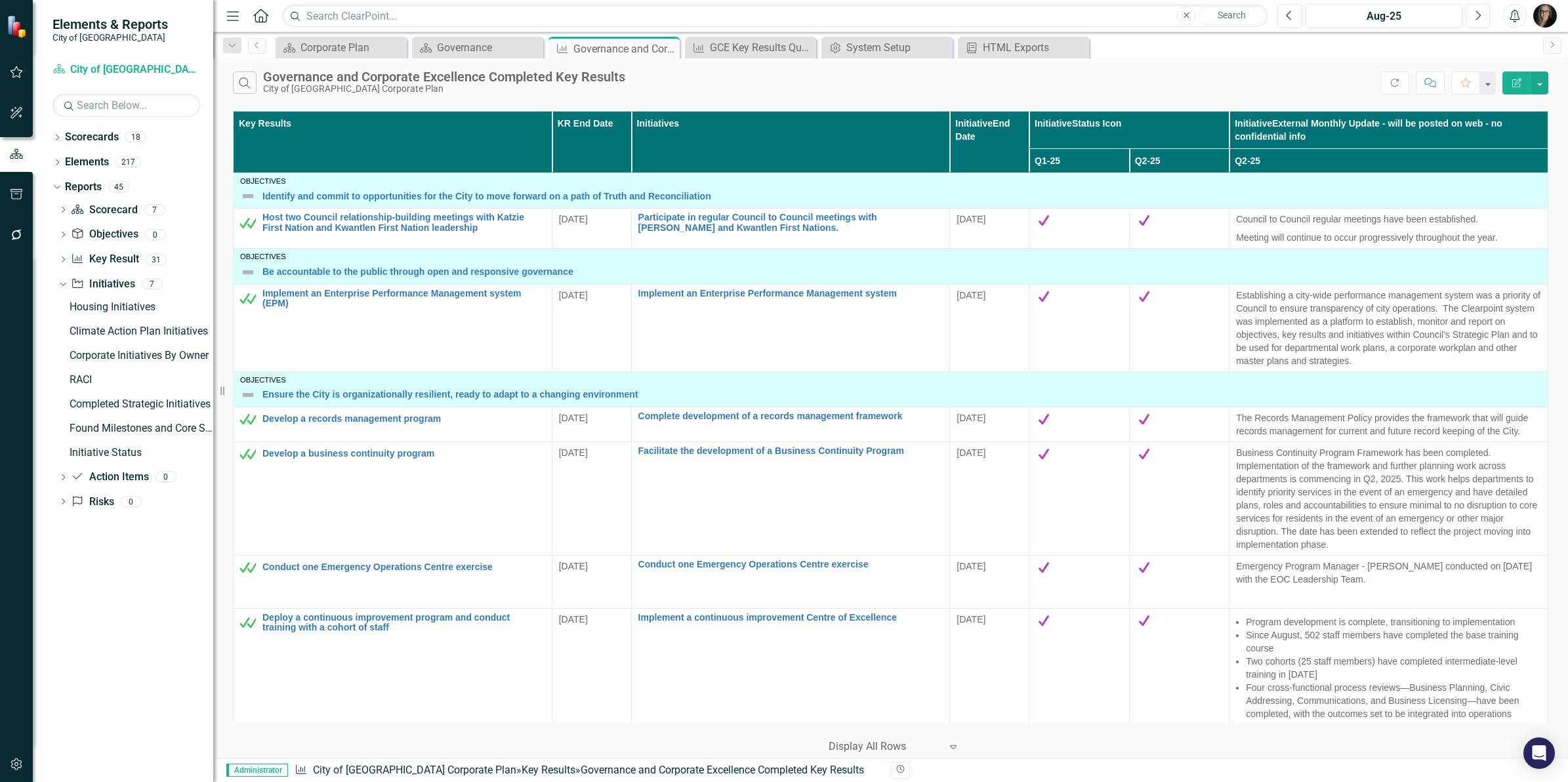
scroll to position [0, 0]
click at [116, 356] on div "Corporate Initiatives By Owner" at bounding box center [142, 355] width 143 height 12
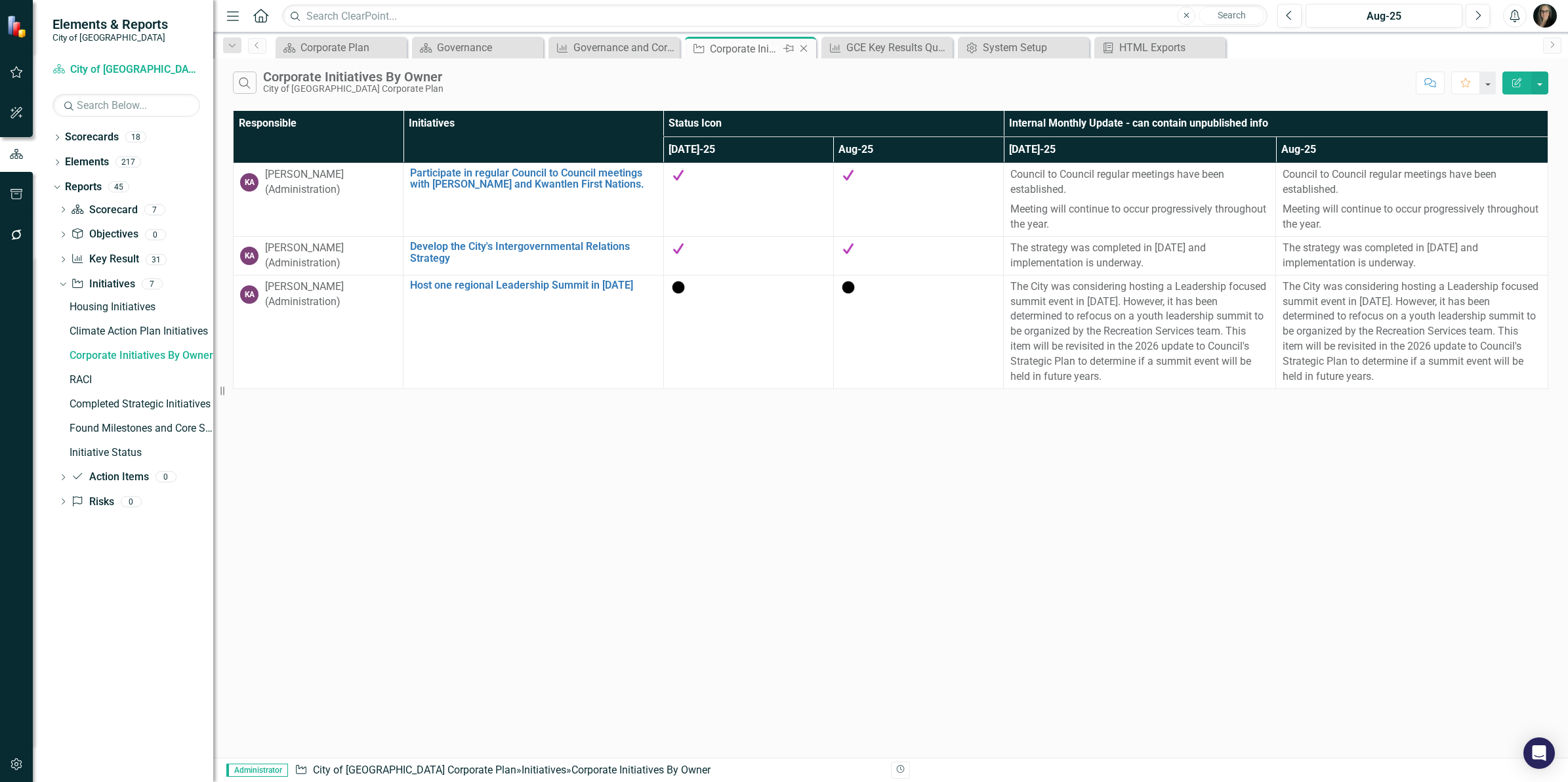
click at [803, 46] on icon "Close" at bounding box center [803, 49] width 13 height 11
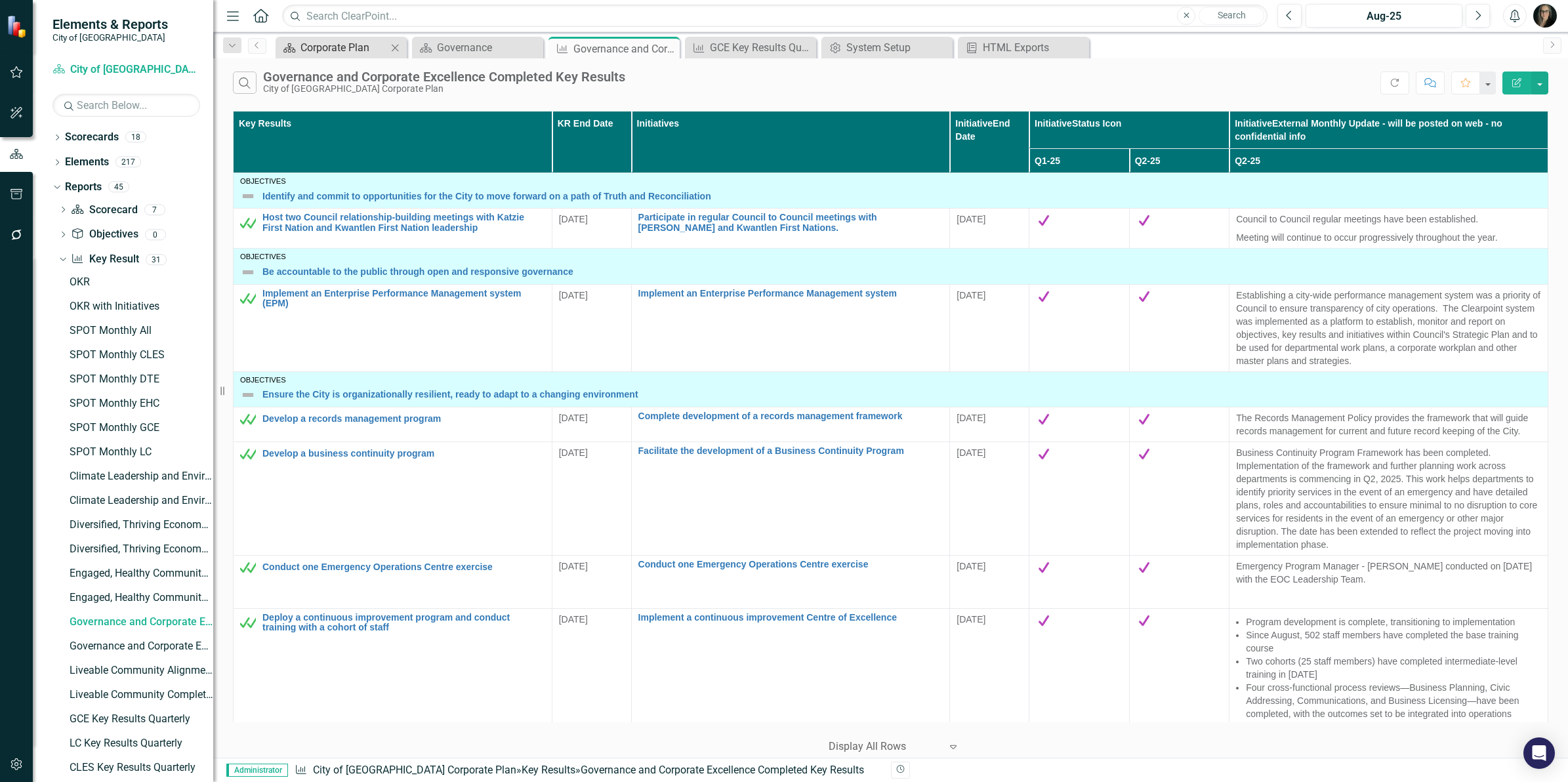
click at [349, 42] on div "Corporate Plan" at bounding box center [344, 47] width 87 height 17
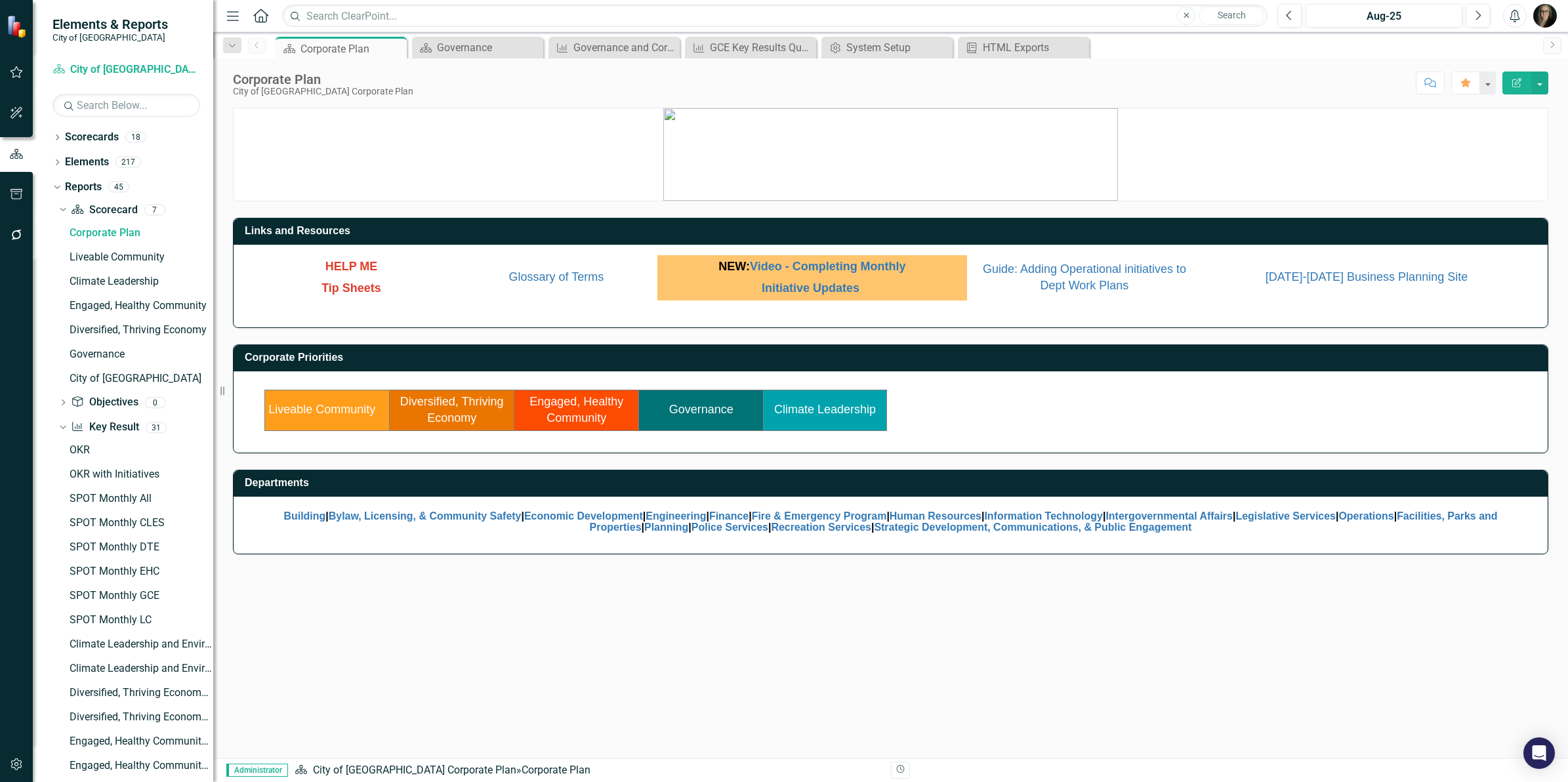
click at [473, 399] on link "Diversified, Thriving Economy" at bounding box center [451, 410] width 104 height 30
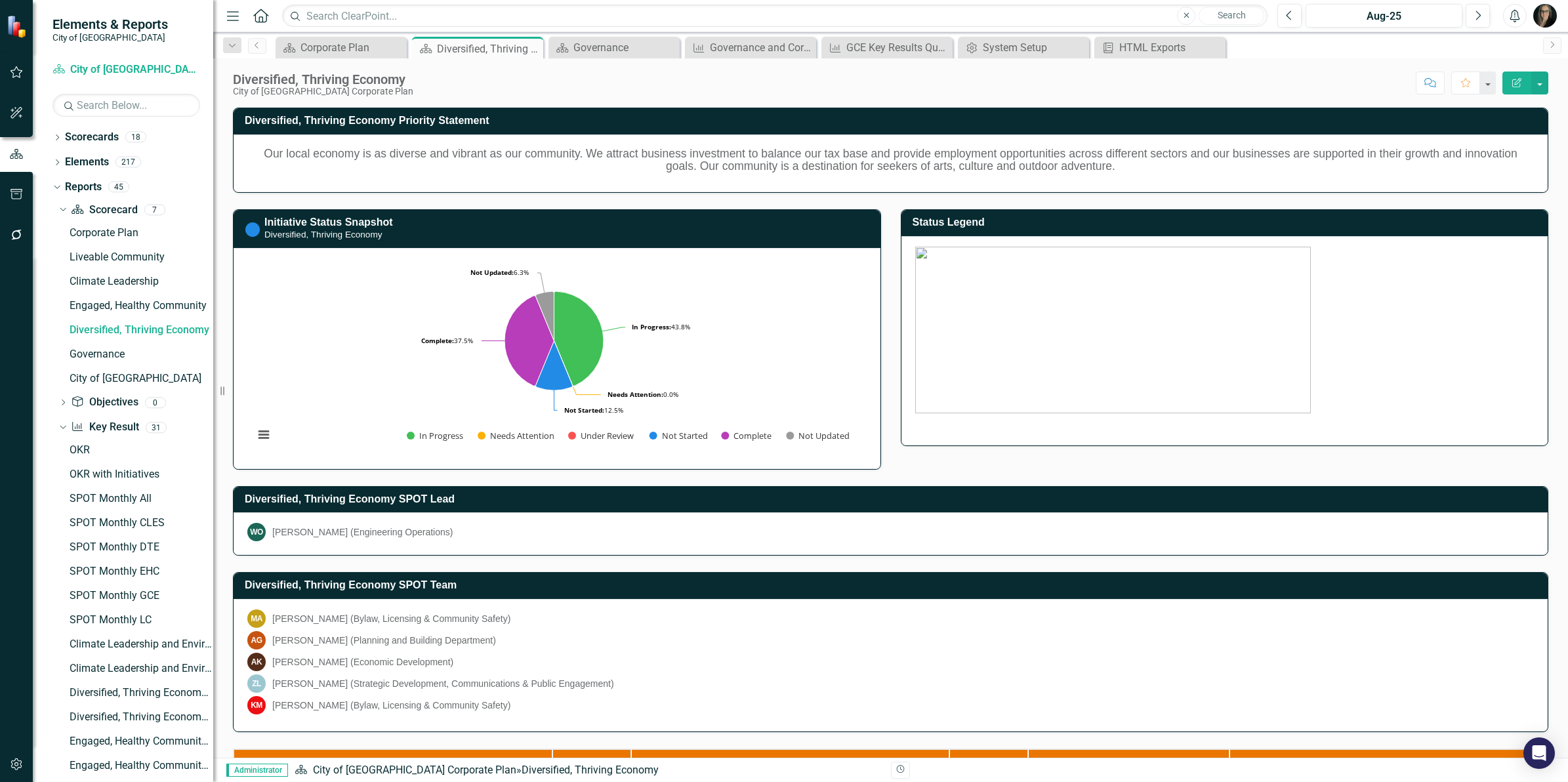
click at [1544, 264] on div "Status Legend" at bounding box center [1225, 319] width 668 height 253
click at [529, 44] on icon "Close" at bounding box center [530, 49] width 13 height 11
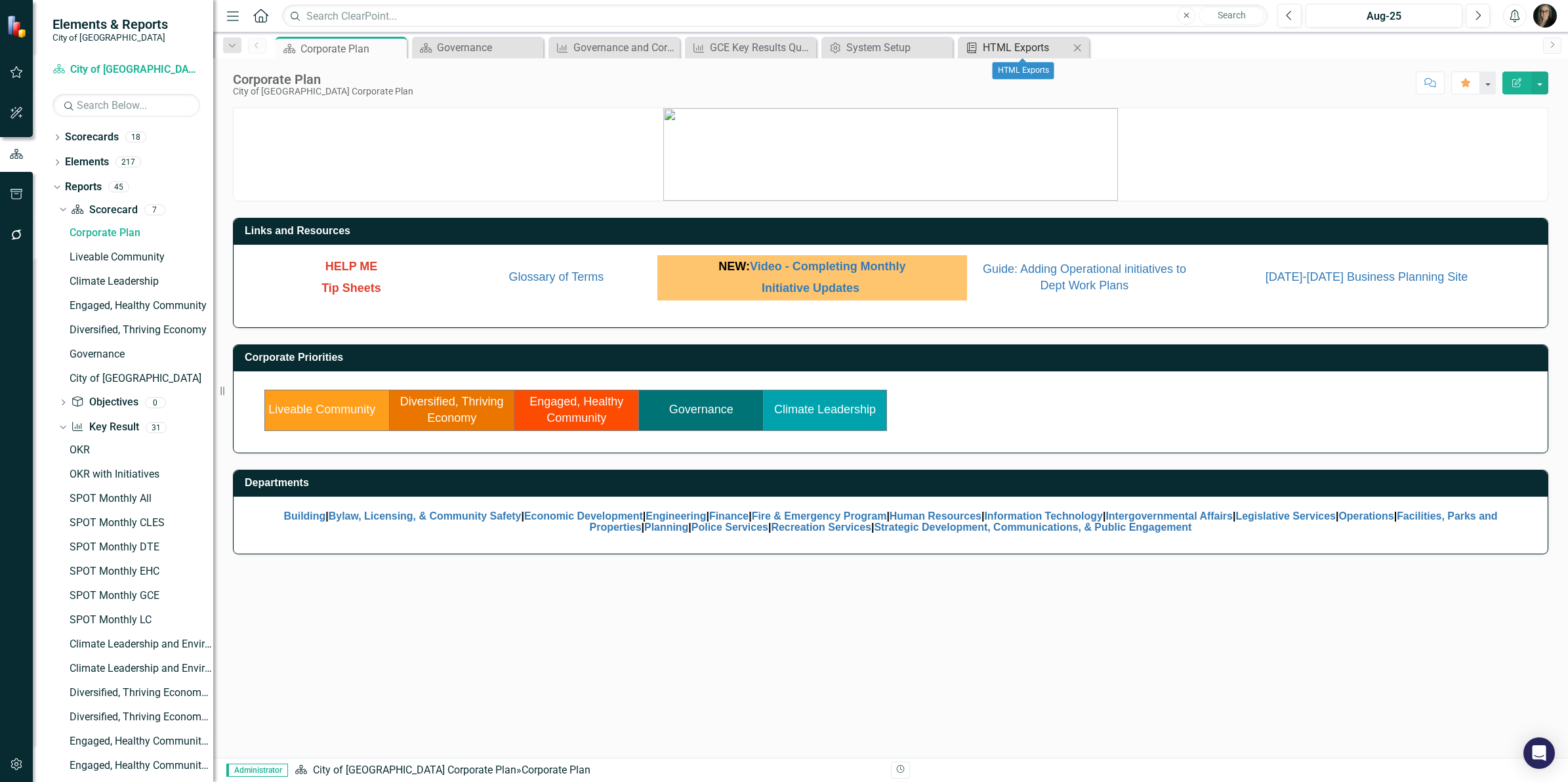
click at [1027, 40] on div "HTML Exports" at bounding box center [1026, 47] width 87 height 17
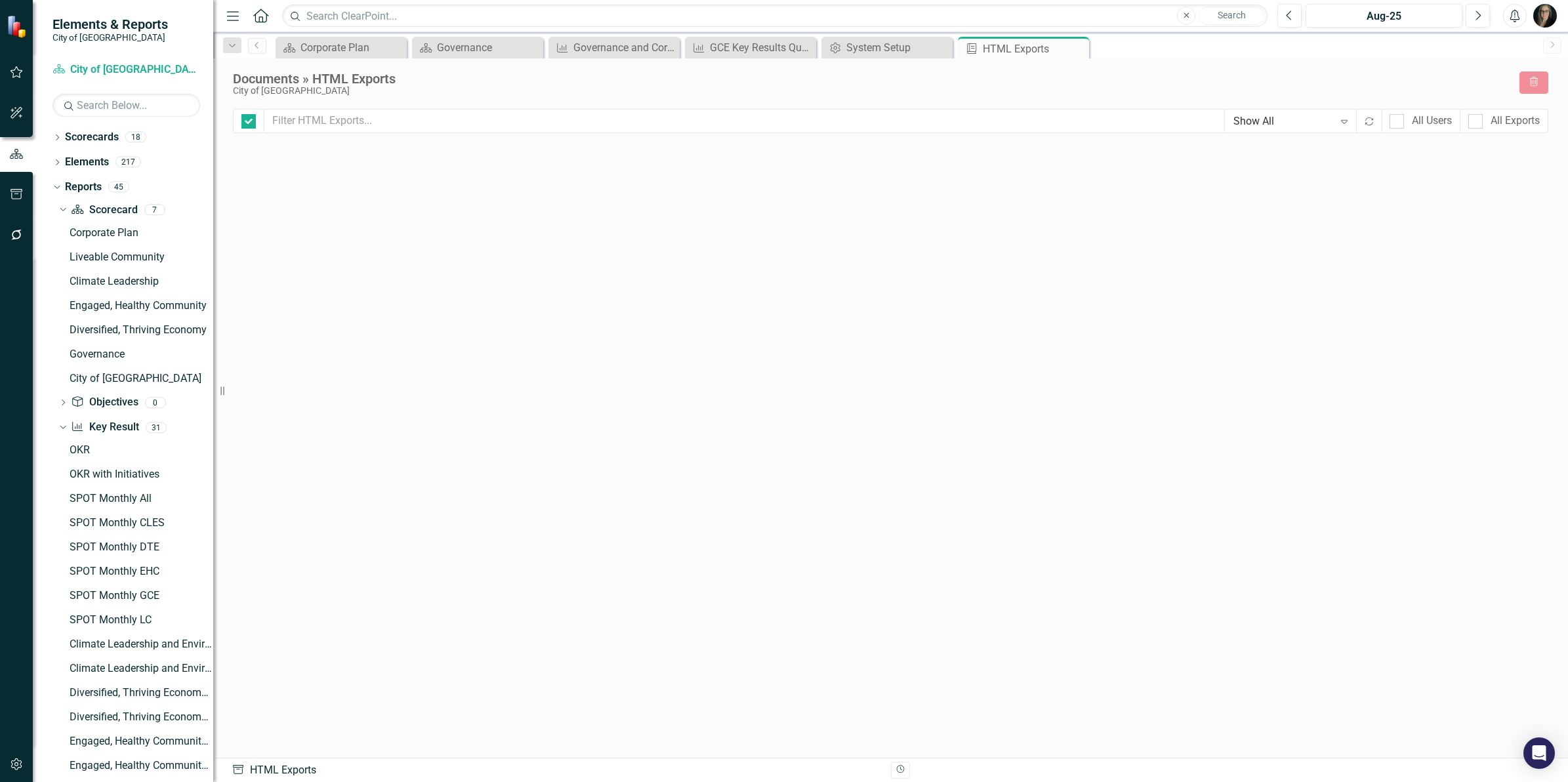
checkbox input "false"
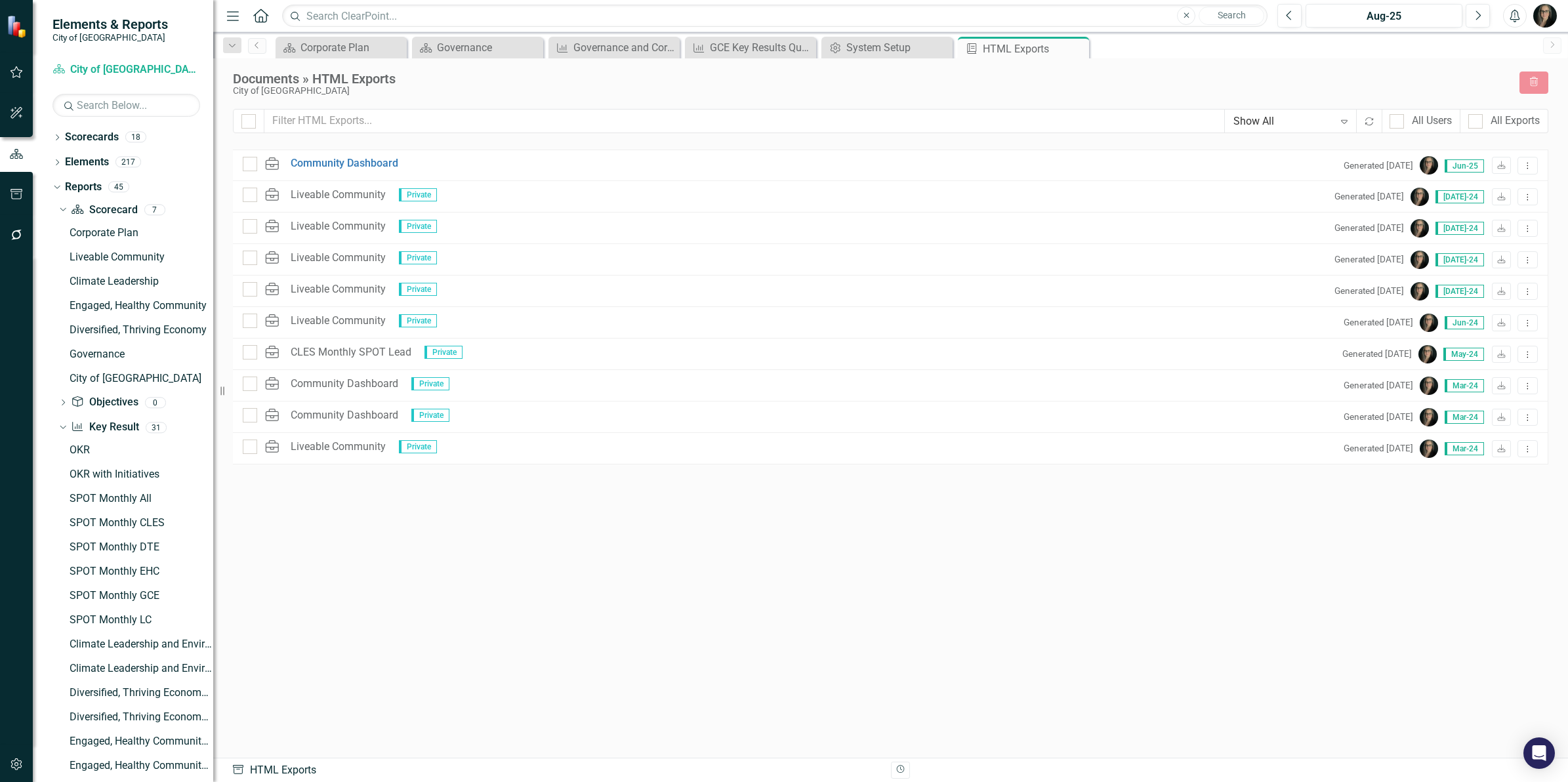
click at [746, 529] on div "HTML Community Dashboard Generated 1 month ago Jun-25 Download Dropdown Menu HT…" at bounding box center [890, 429] width 1316 height 560
